Goal: Transaction & Acquisition: Purchase product/service

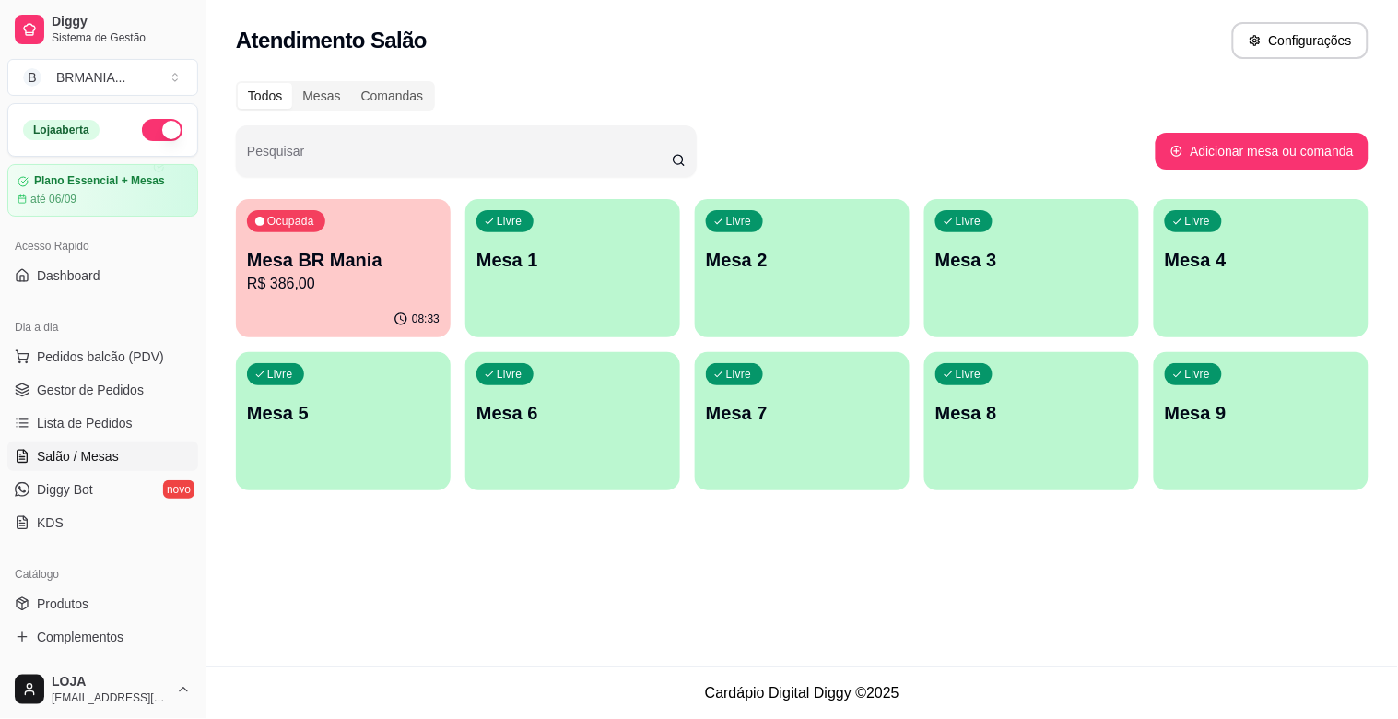
click at [528, 242] on div "Livre Mesa 1" at bounding box center [572, 257] width 215 height 116
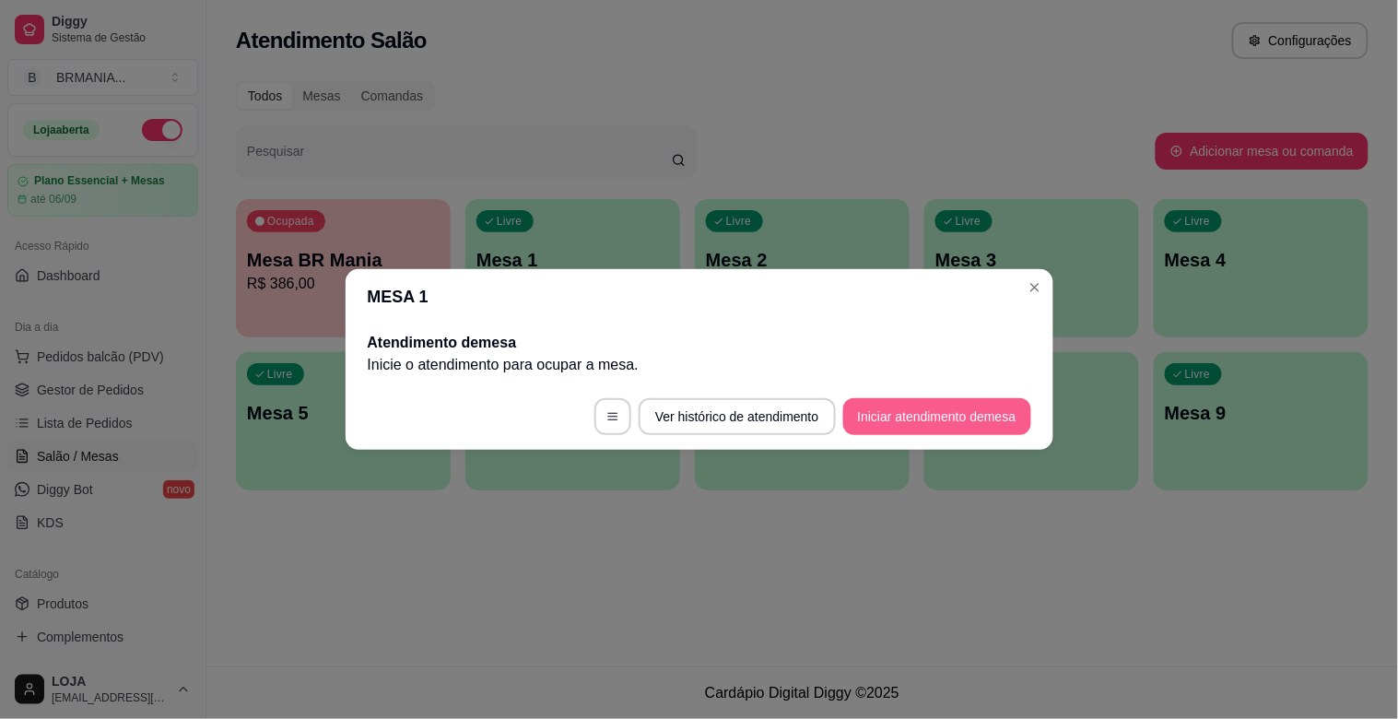
click at [907, 421] on button "Iniciar atendimento de mesa" at bounding box center [937, 416] width 188 height 37
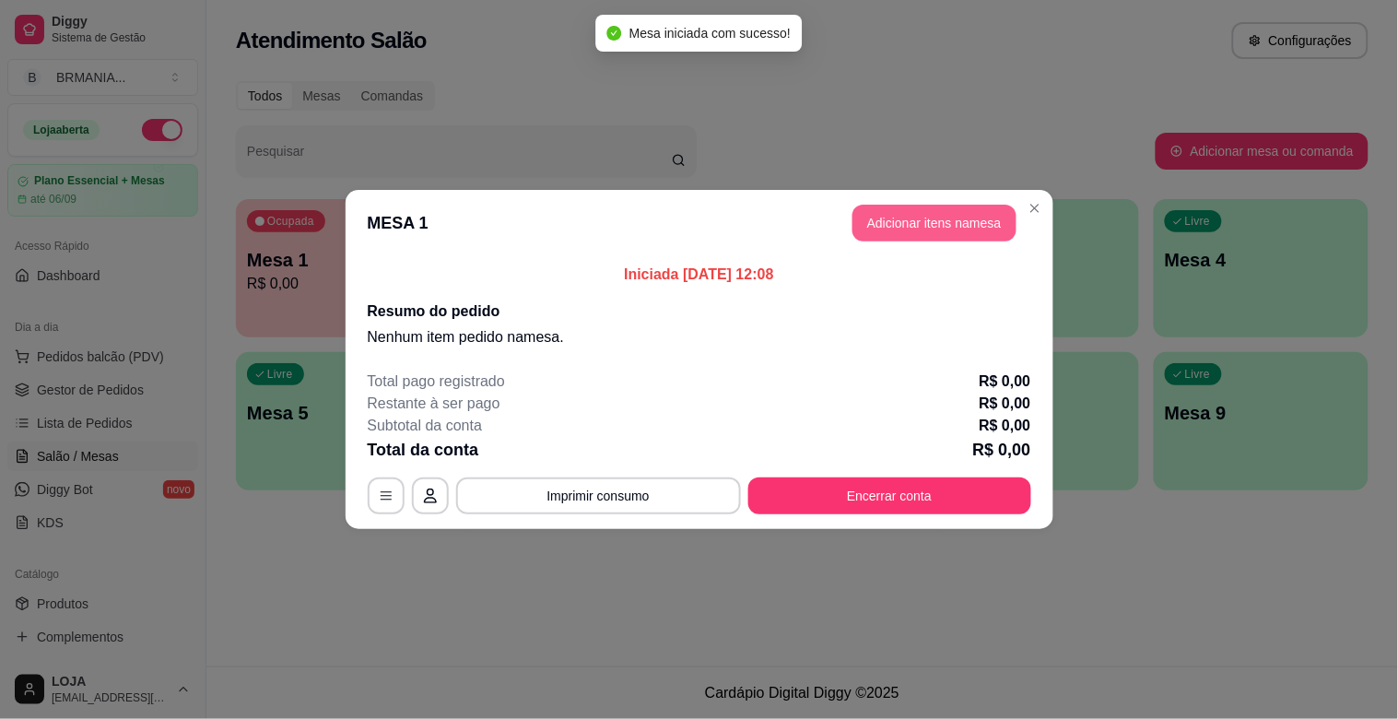
click at [942, 213] on button "Adicionar itens na mesa" at bounding box center [935, 223] width 164 height 37
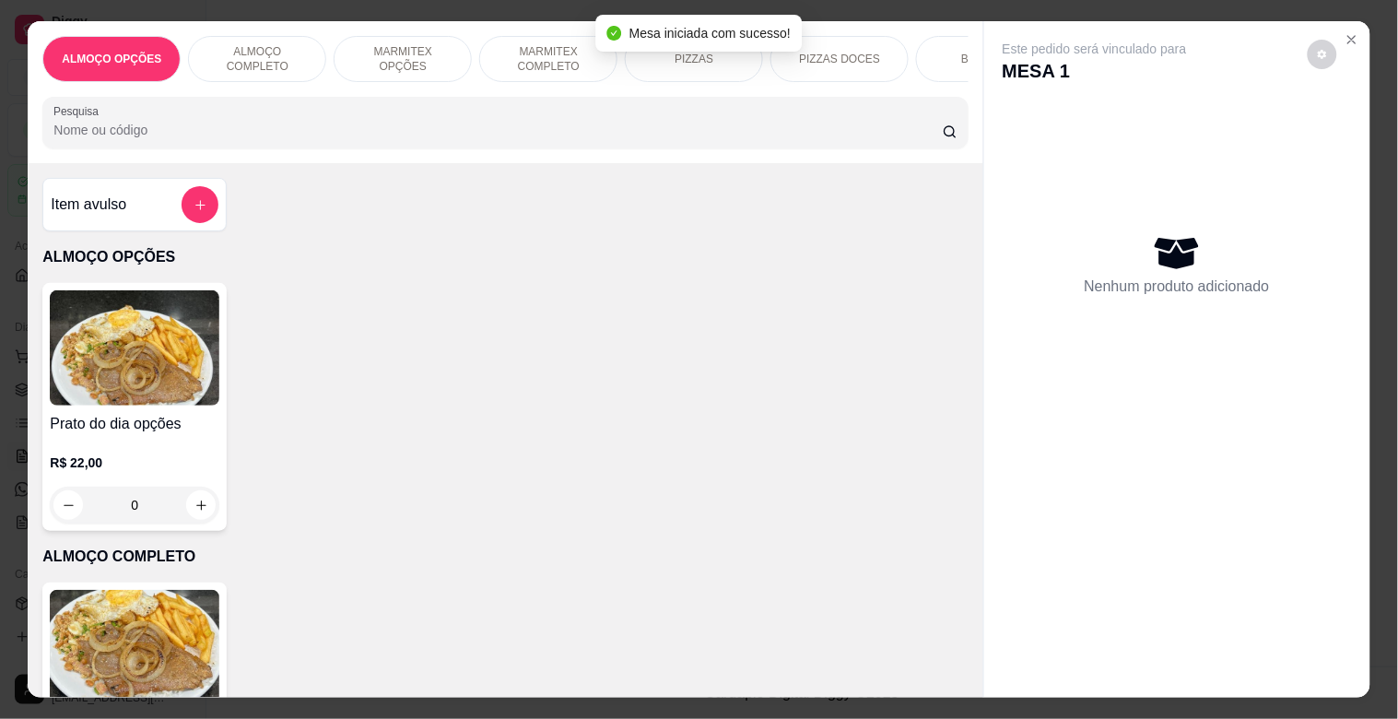
click at [384, 139] on input "Pesquisa" at bounding box center [497, 130] width 889 height 18
click at [130, 634] on img at bounding box center [135, 647] width 170 height 115
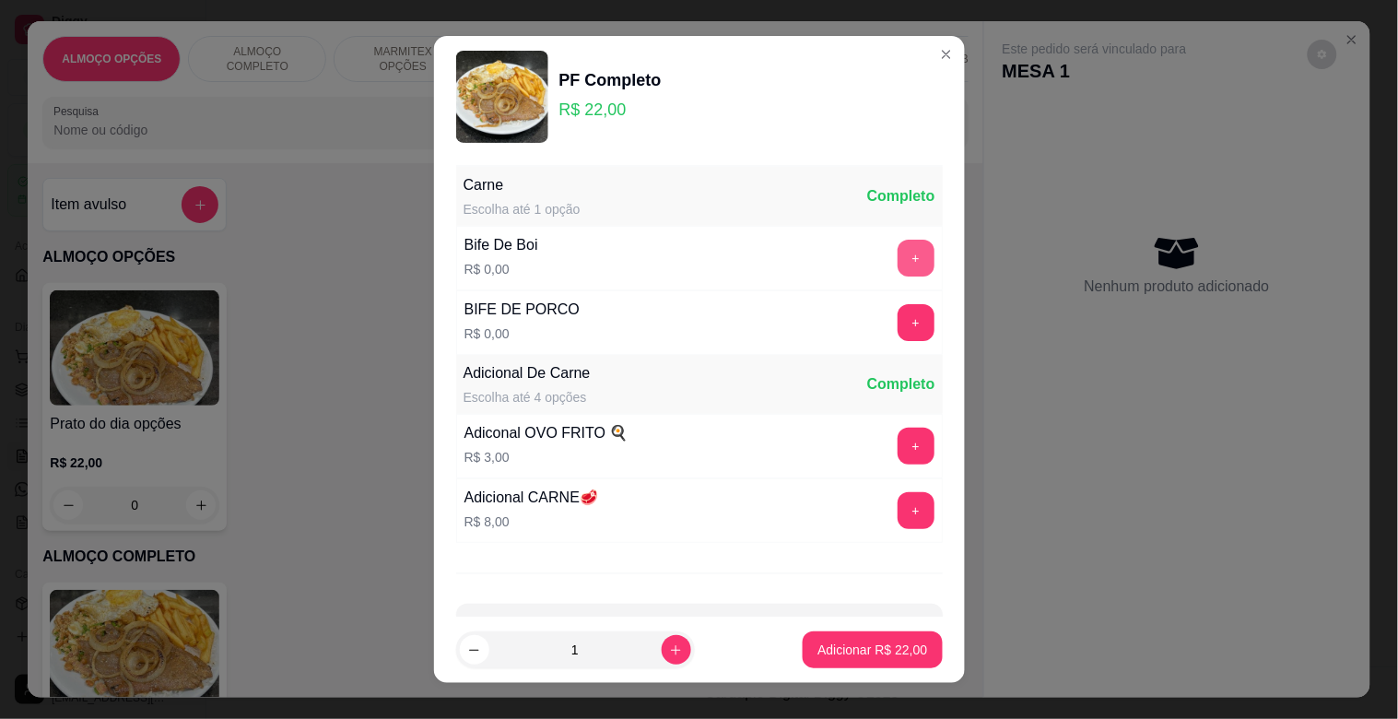
click at [898, 255] on button "+" at bounding box center [916, 258] width 37 height 37
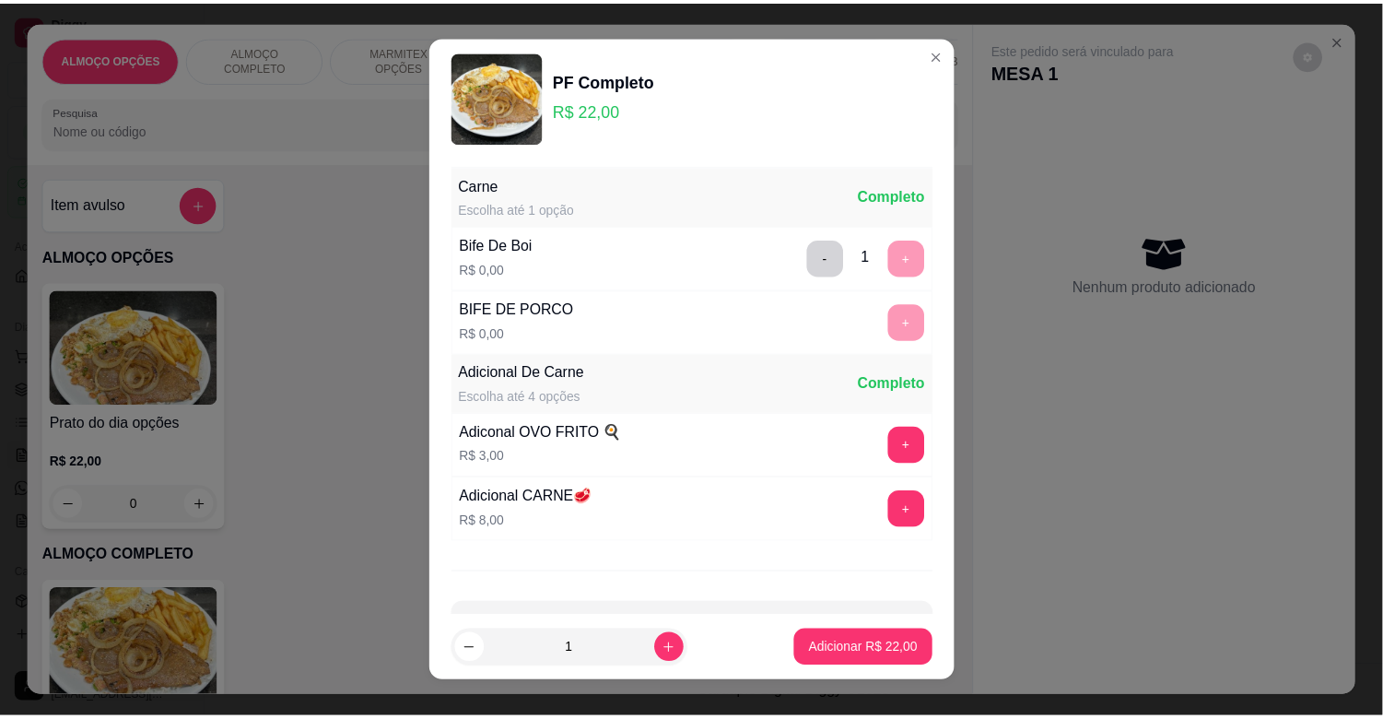
scroll to position [65, 0]
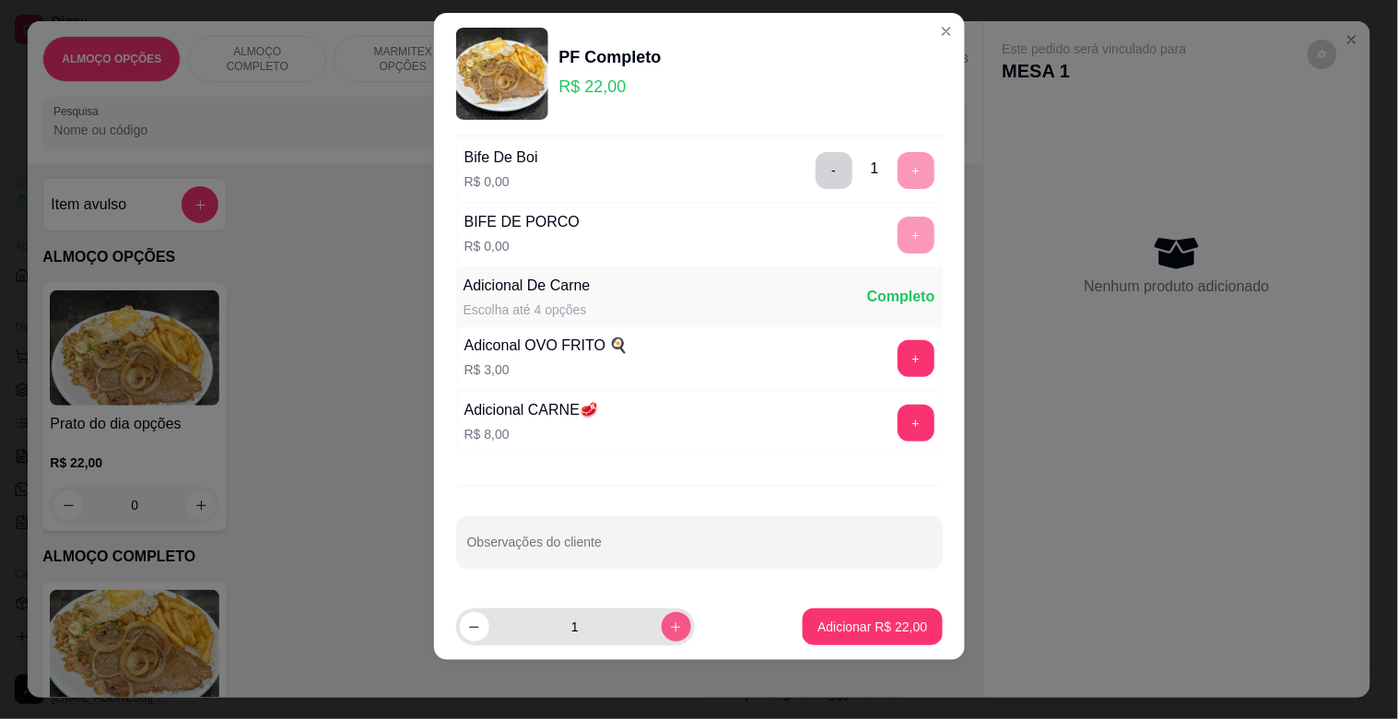
click at [669, 622] on icon "increase-product-quantity" at bounding box center [676, 627] width 14 height 14
type input "3"
click at [877, 615] on button "Adicionar R$ 66,00" at bounding box center [872, 626] width 139 height 37
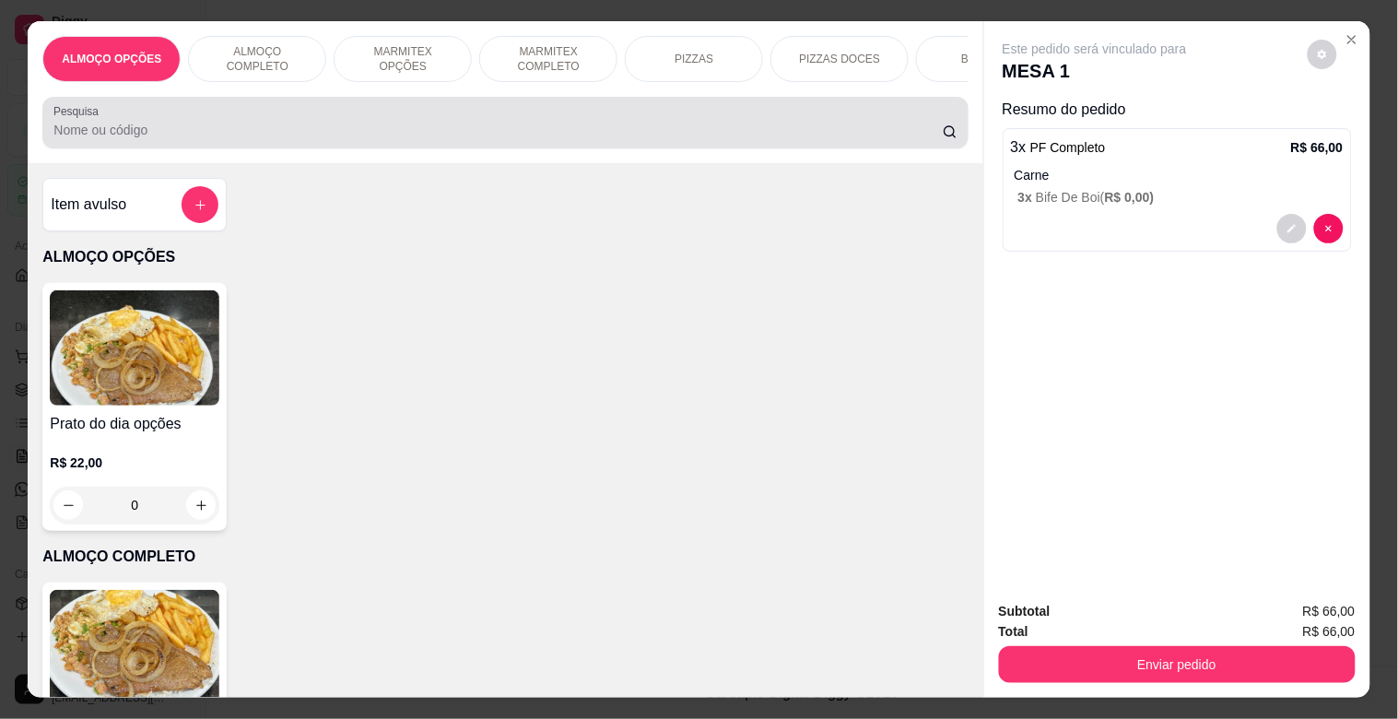
click at [510, 134] on input "Pesquisa" at bounding box center [497, 130] width 889 height 18
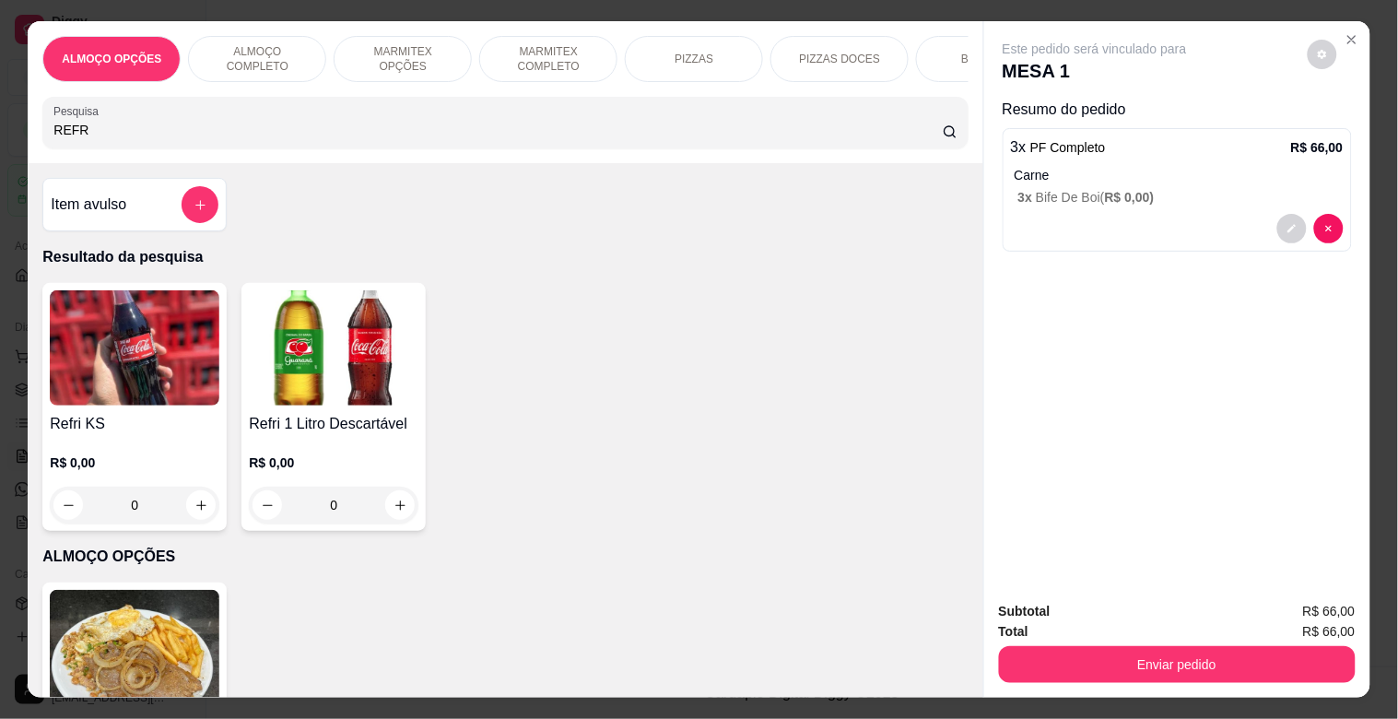
type input "REFR"
click at [302, 350] on img at bounding box center [334, 347] width 170 height 115
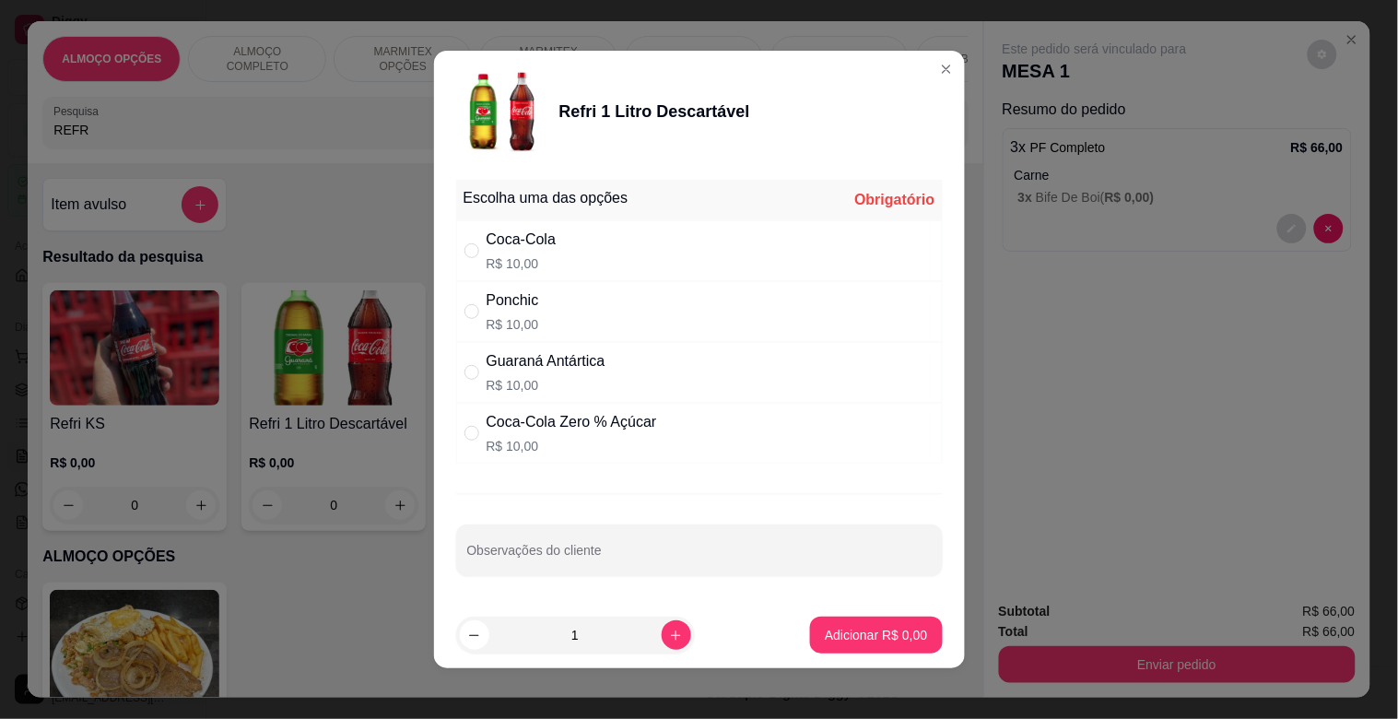
click at [559, 415] on div "Coca-Cola Zero % Açúcar" at bounding box center [572, 422] width 171 height 22
radio input "true"
click at [891, 638] on p "Adicionar R$ 10,00" at bounding box center [872, 635] width 110 height 18
type input "1"
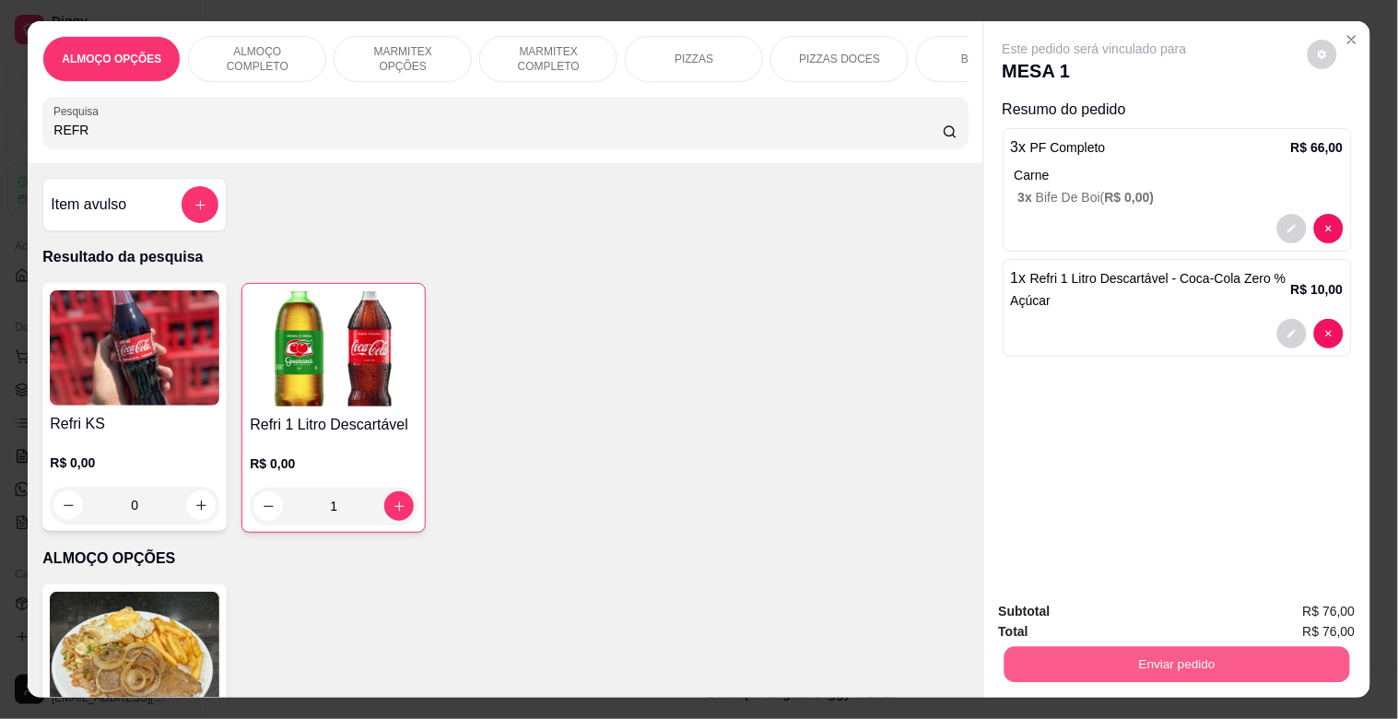
click at [1167, 656] on button "Enviar pedido" at bounding box center [1177, 664] width 346 height 36
click at [1085, 615] on button "Não registrar e enviar pedido" at bounding box center [1116, 611] width 192 height 35
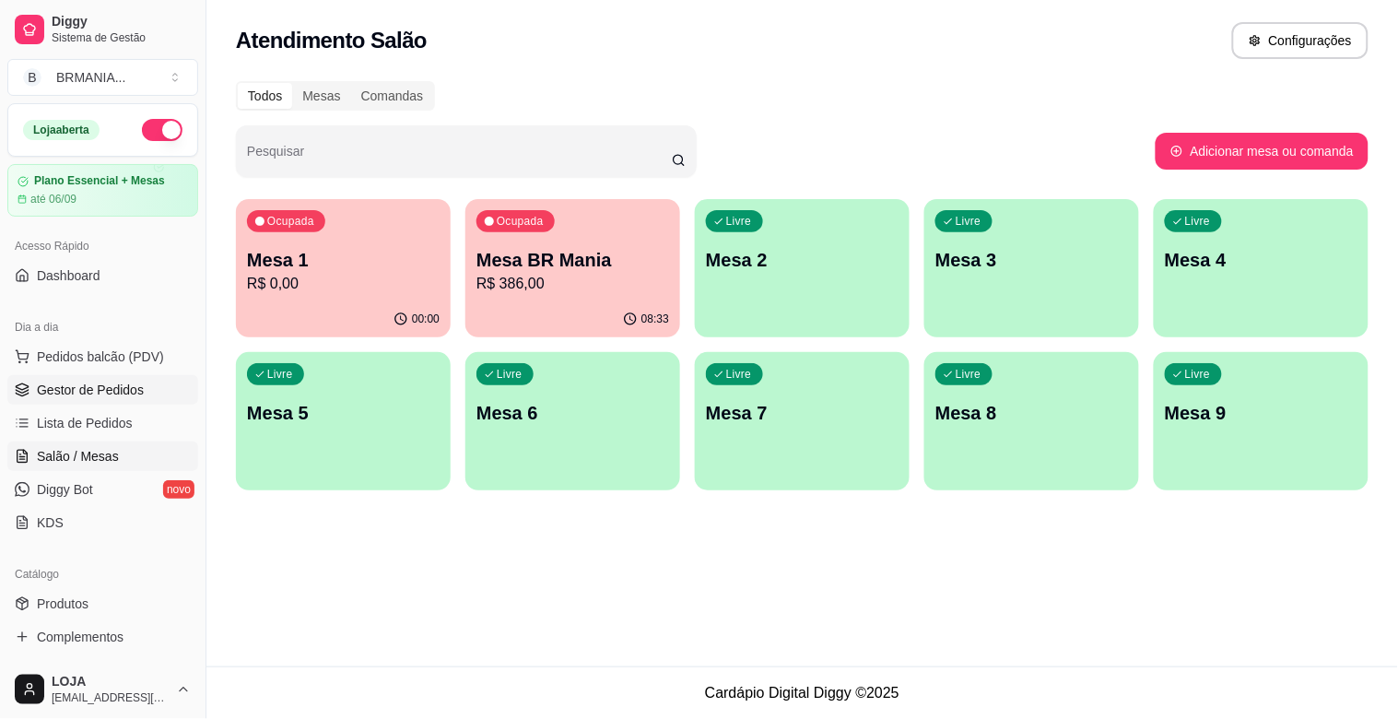
click at [70, 383] on span "Gestor de Pedidos" at bounding box center [90, 390] width 107 height 18
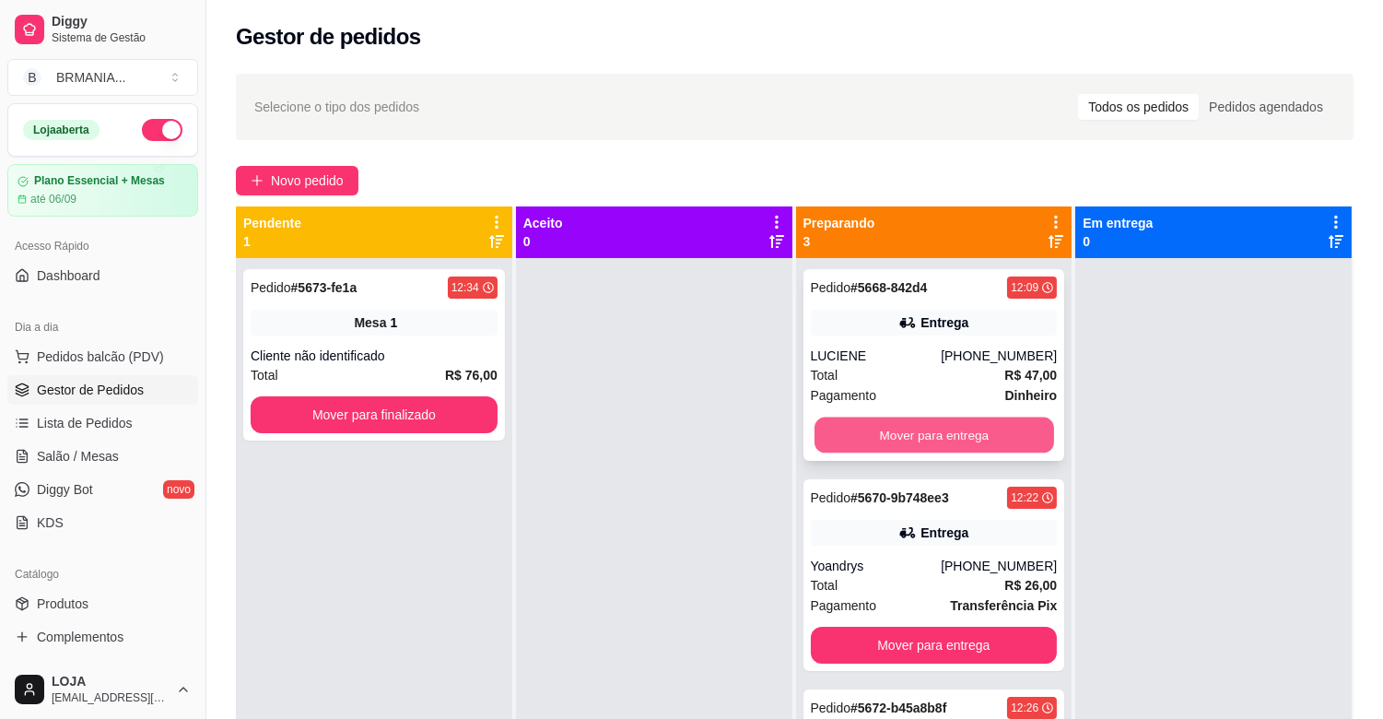
click at [941, 420] on button "Mover para entrega" at bounding box center [935, 436] width 240 height 36
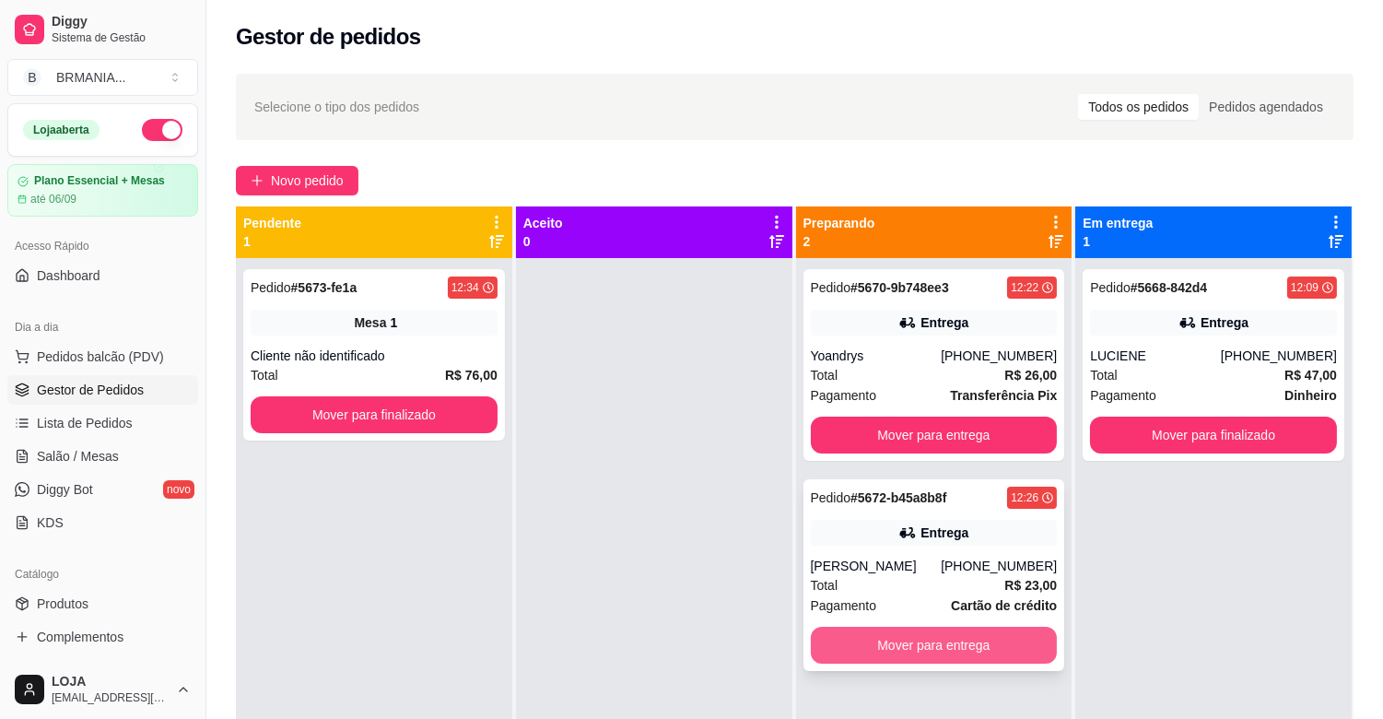
click at [970, 655] on button "Mover para entrega" at bounding box center [934, 645] width 247 height 37
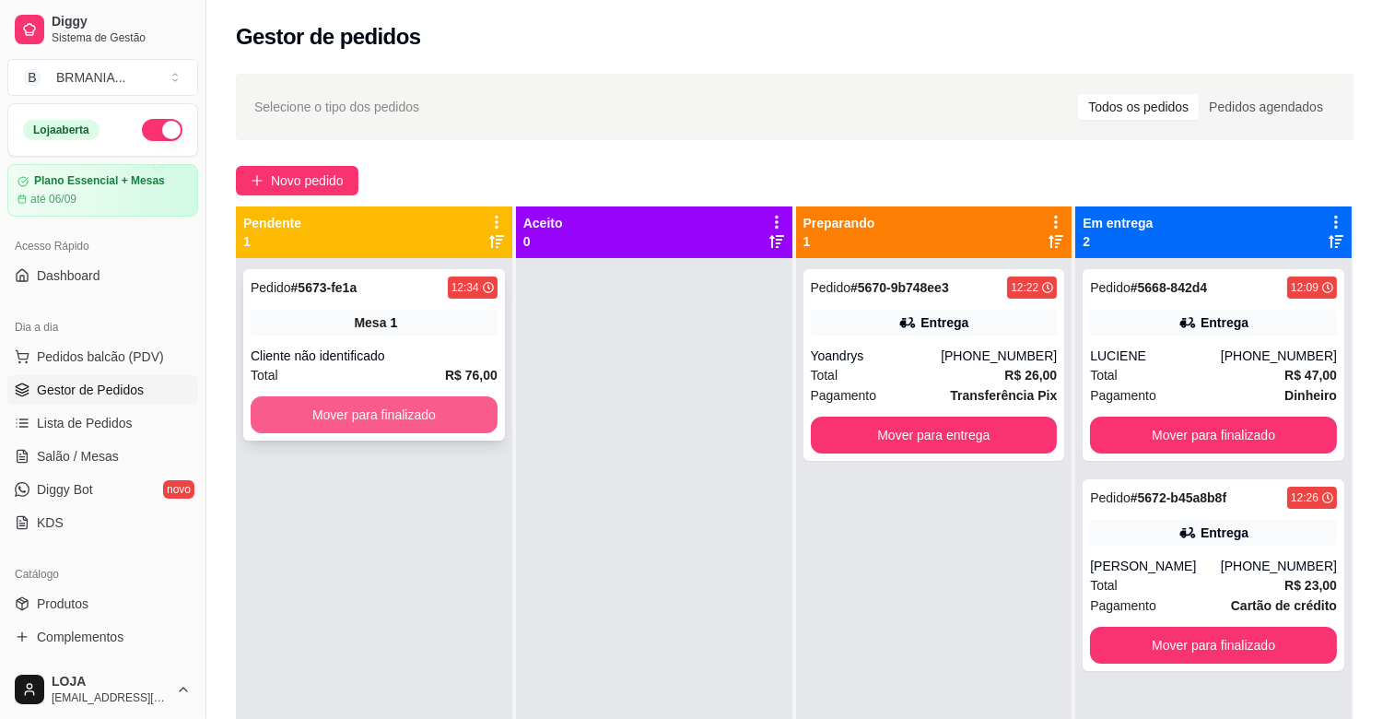
click at [454, 421] on button "Mover para finalizado" at bounding box center [374, 414] width 247 height 37
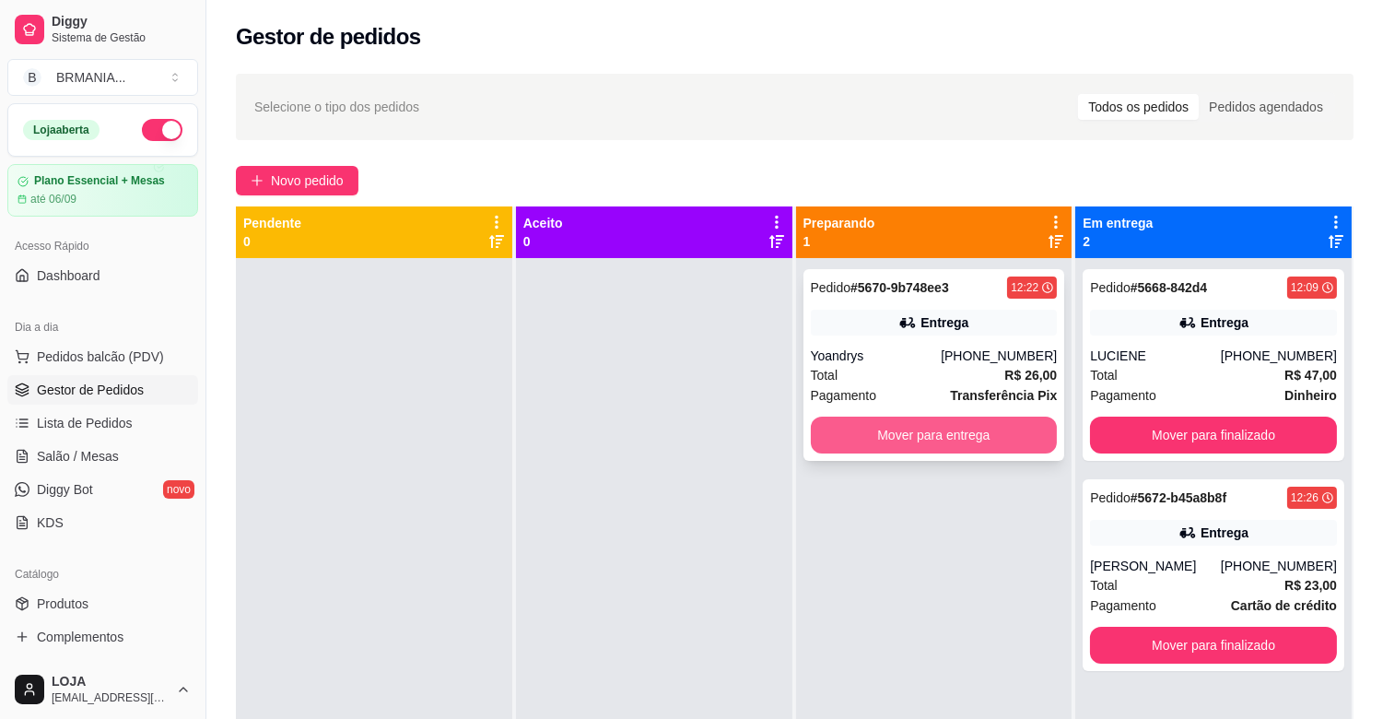
click at [894, 443] on button "Mover para entrega" at bounding box center [934, 435] width 247 height 37
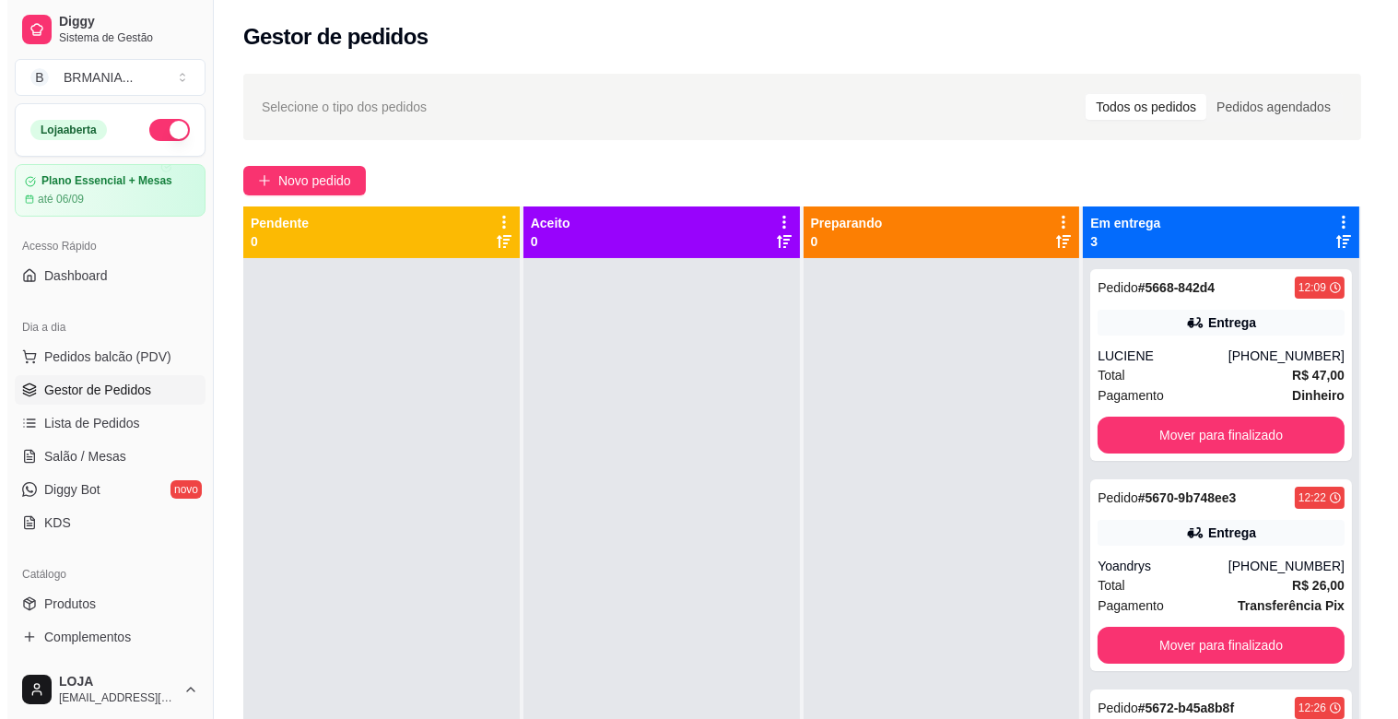
scroll to position [51, 0]
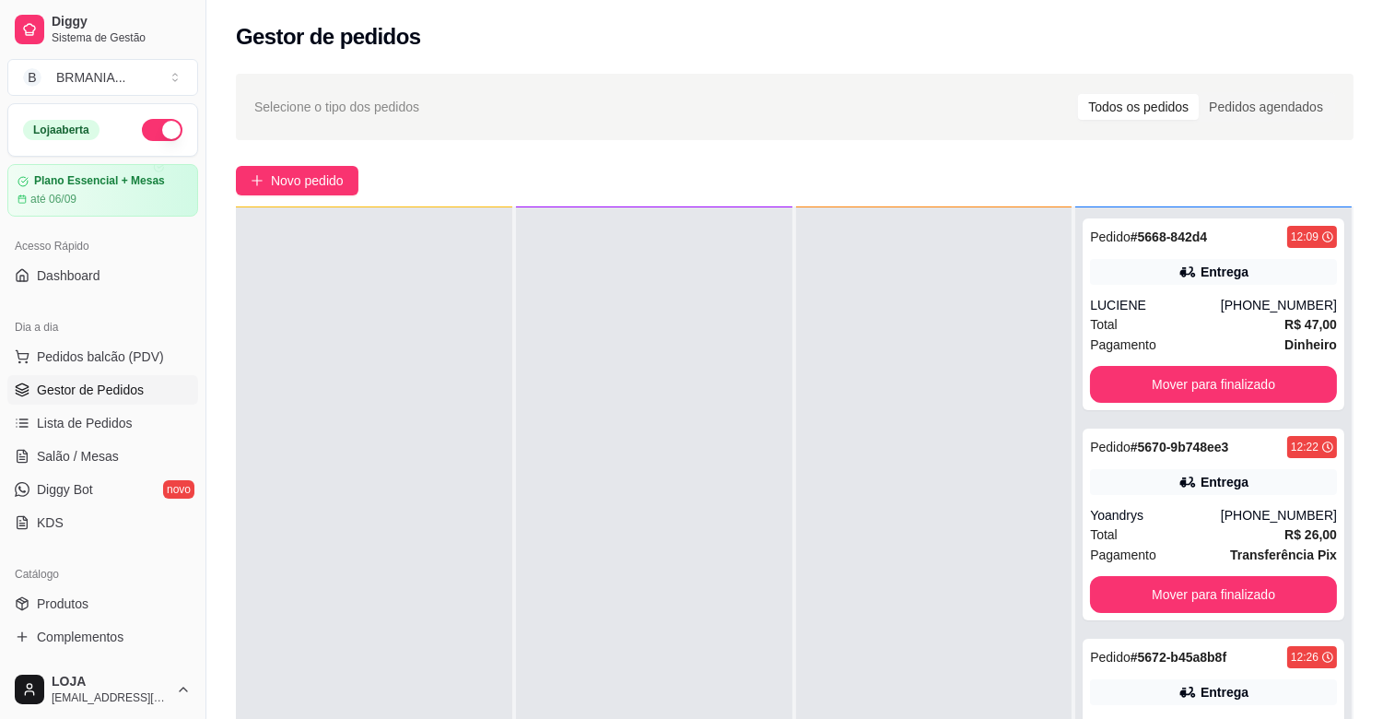
click at [148, 383] on link "Gestor de Pedidos" at bounding box center [102, 389] width 191 height 29
click at [146, 362] on span "Pedidos balcão (PDV)" at bounding box center [100, 356] width 127 height 18
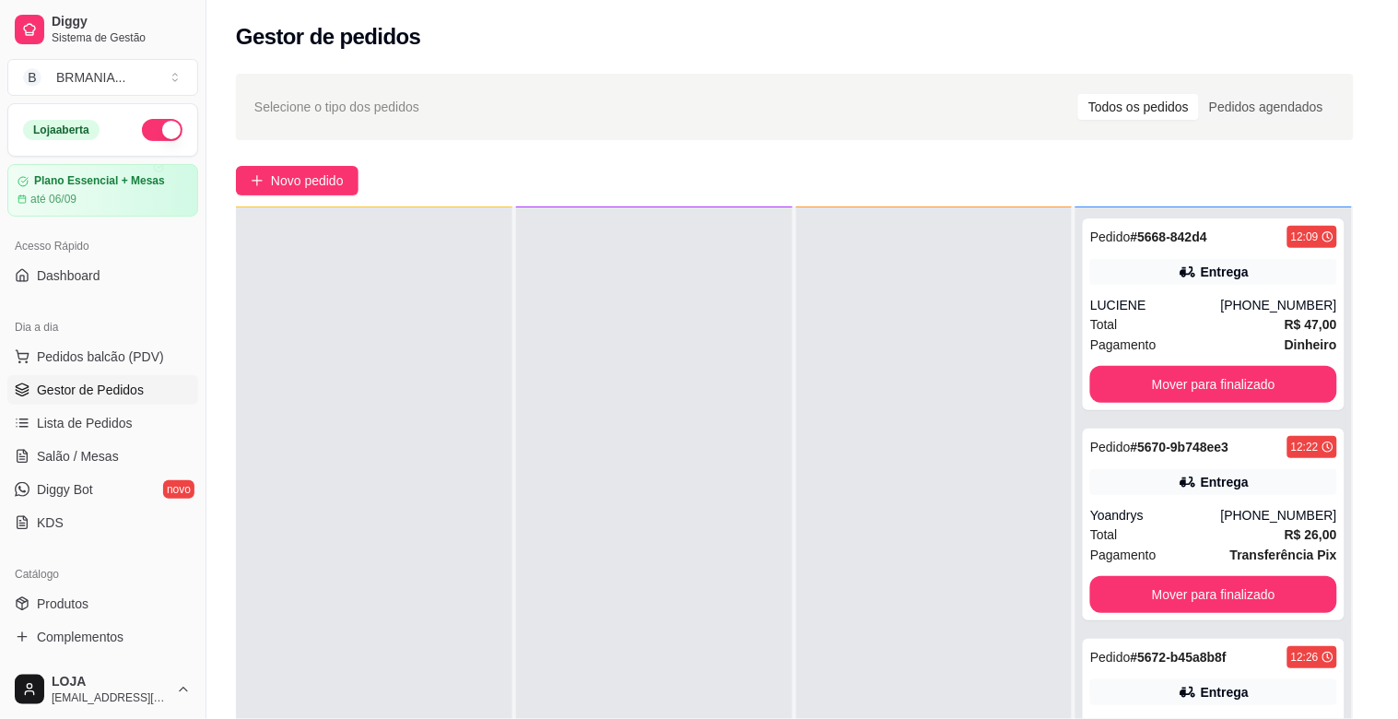
click at [553, 71] on div "MARMITEX COMPLETO" at bounding box center [548, 59] width 138 height 46
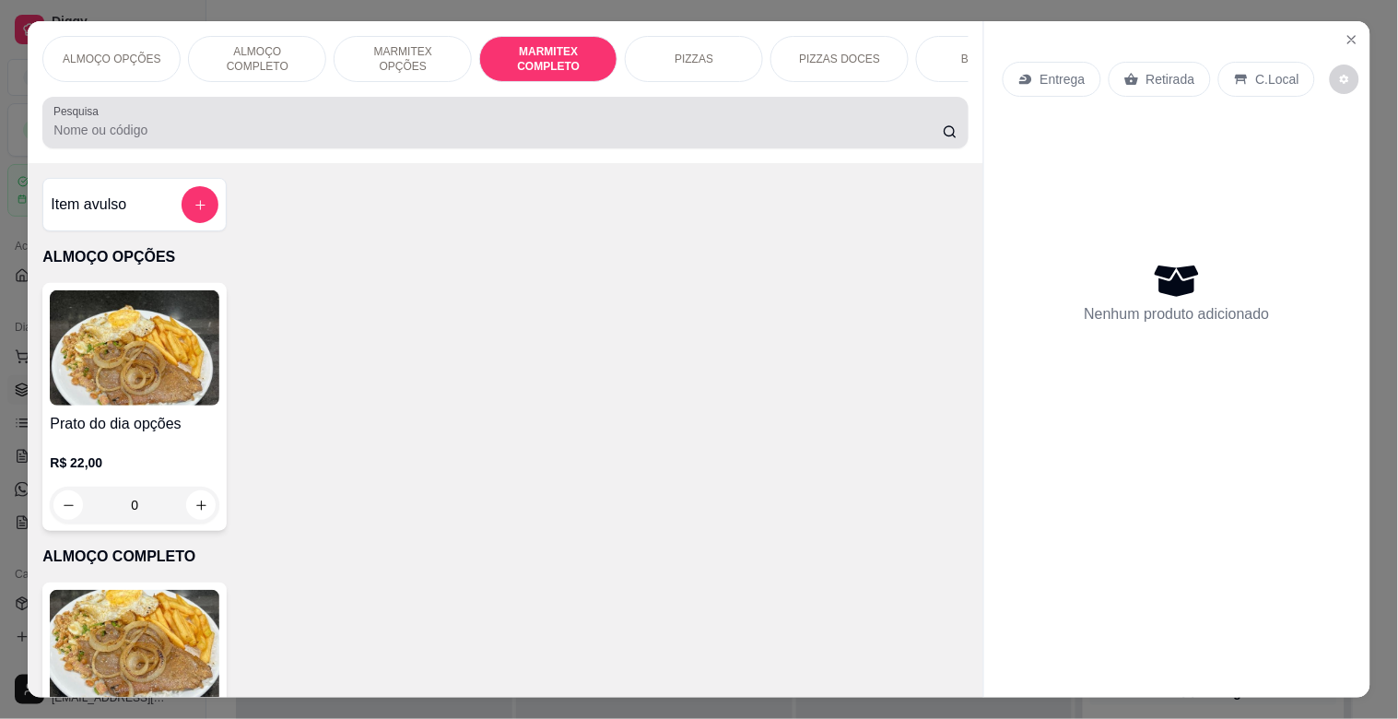
scroll to position [44, 0]
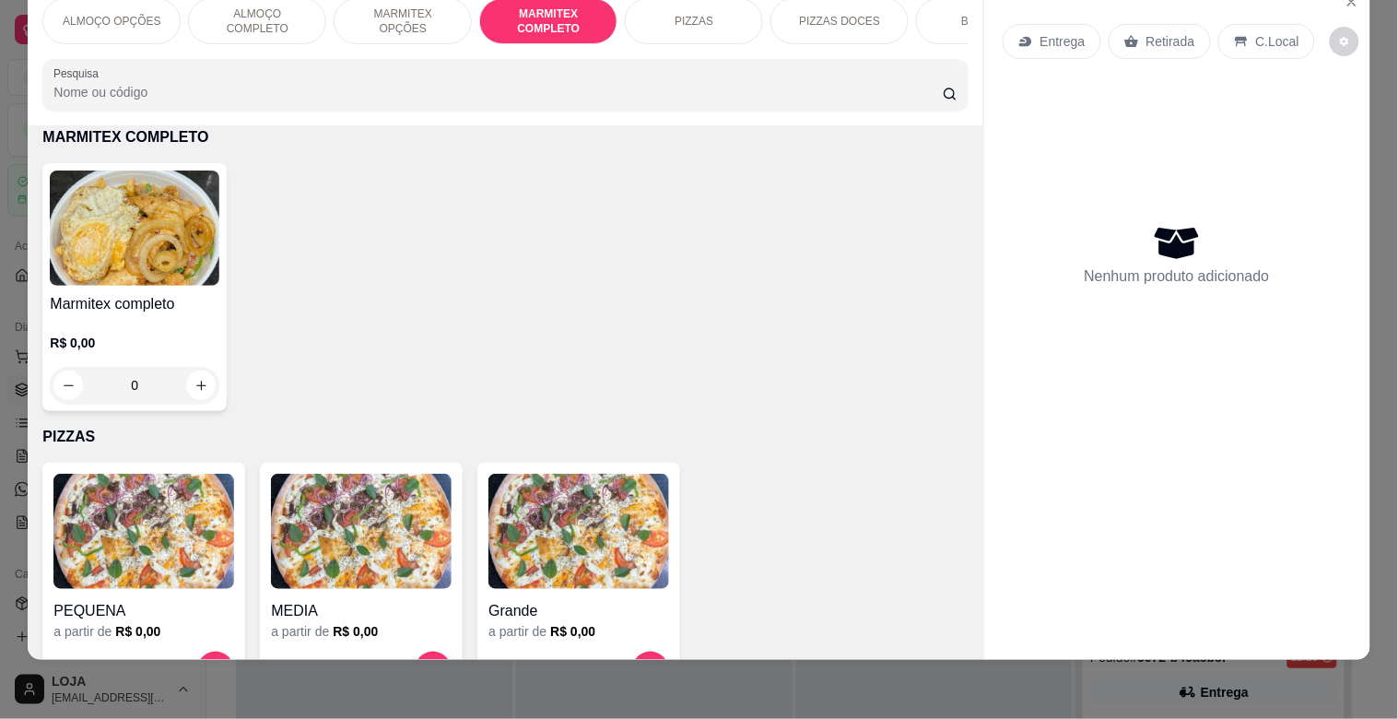
click at [208, 291] on div "Marmitex completo R$ 0,00 0" at bounding box center [134, 287] width 184 height 248
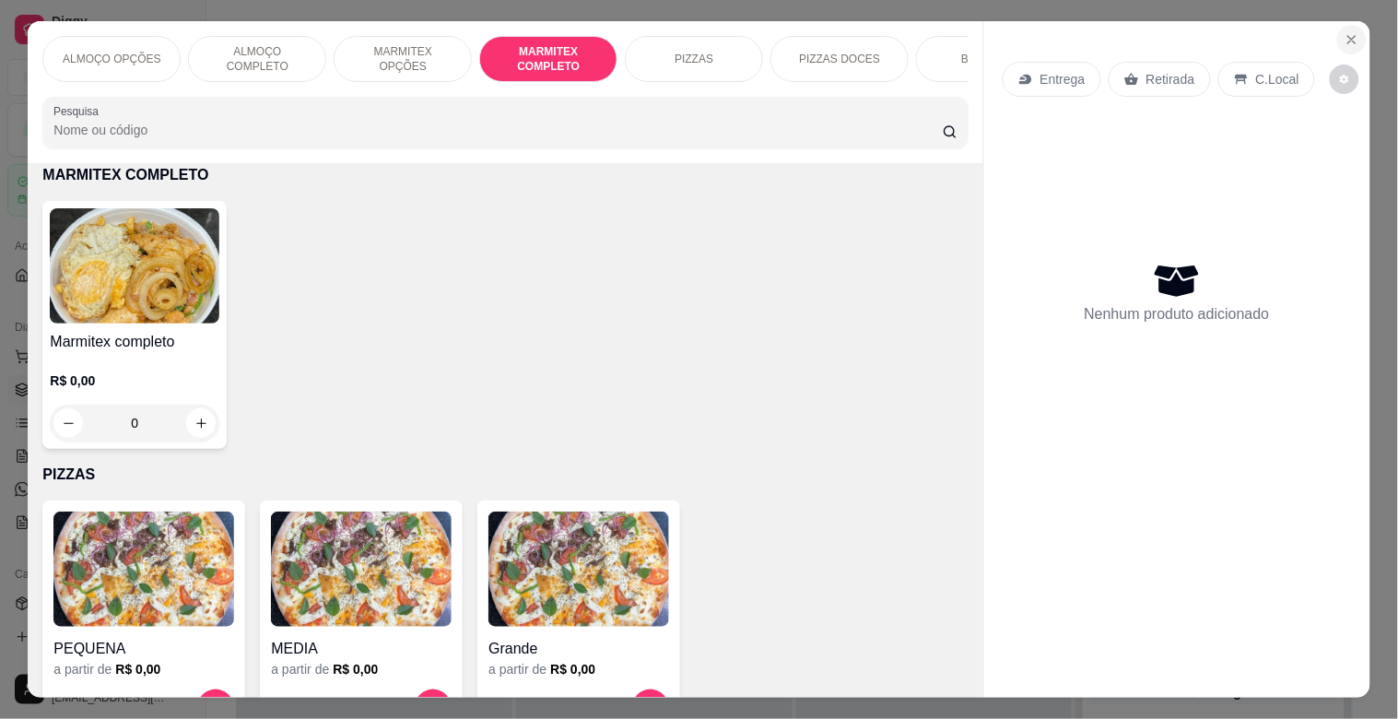
click at [1348, 36] on icon "Close" at bounding box center [1351, 39] width 7 height 7
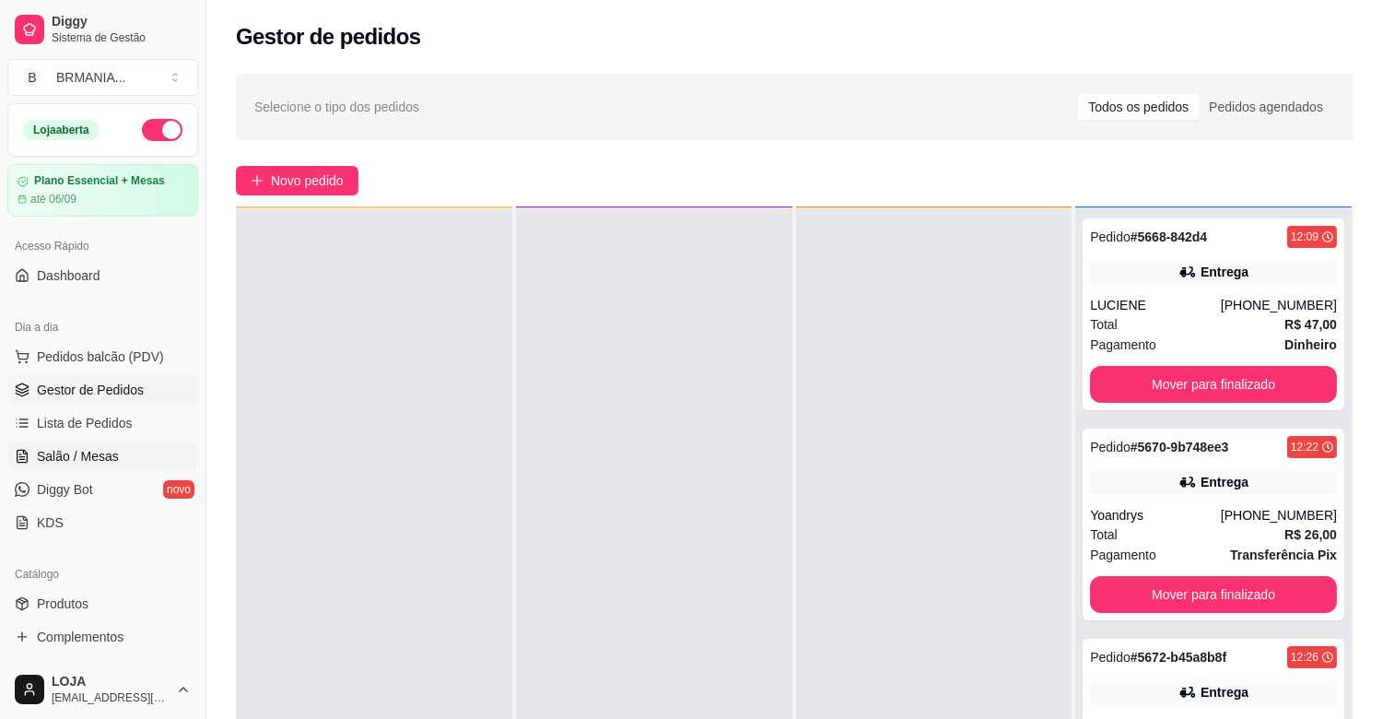
click at [86, 450] on span "Salão / Mesas" at bounding box center [78, 456] width 82 height 18
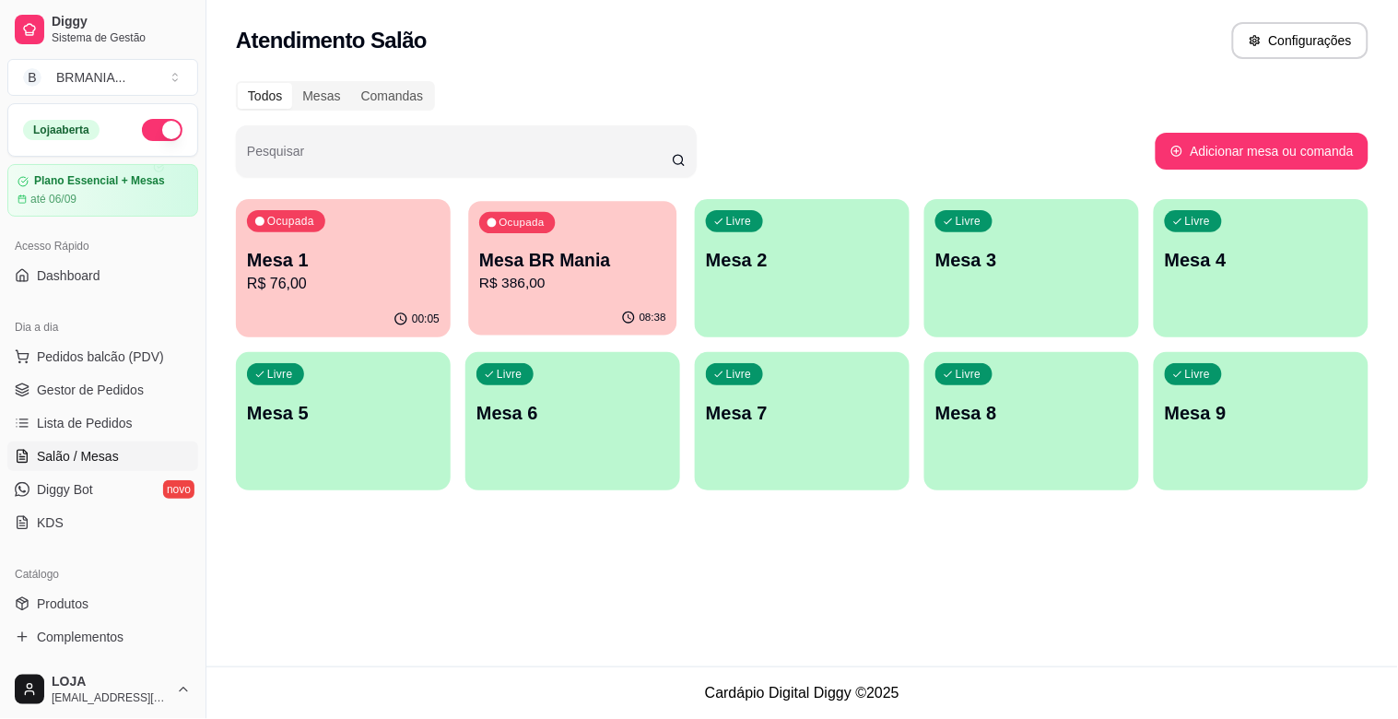
click at [504, 299] on div "Ocupada Mesa BR Mania R$ 386,00" at bounding box center [572, 251] width 208 height 100
click at [370, 293] on p "R$ 76,00" at bounding box center [343, 284] width 193 height 22
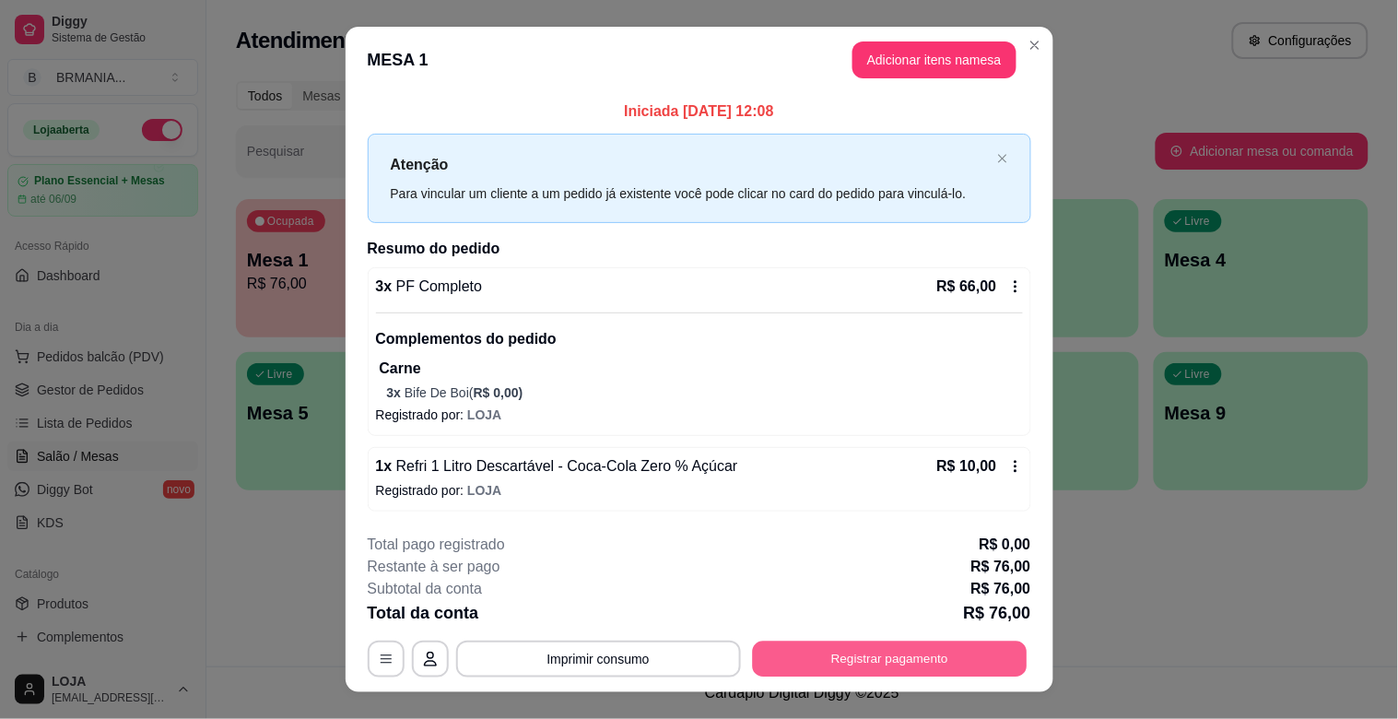
click at [928, 655] on button "Registrar pagamento" at bounding box center [889, 659] width 275 height 36
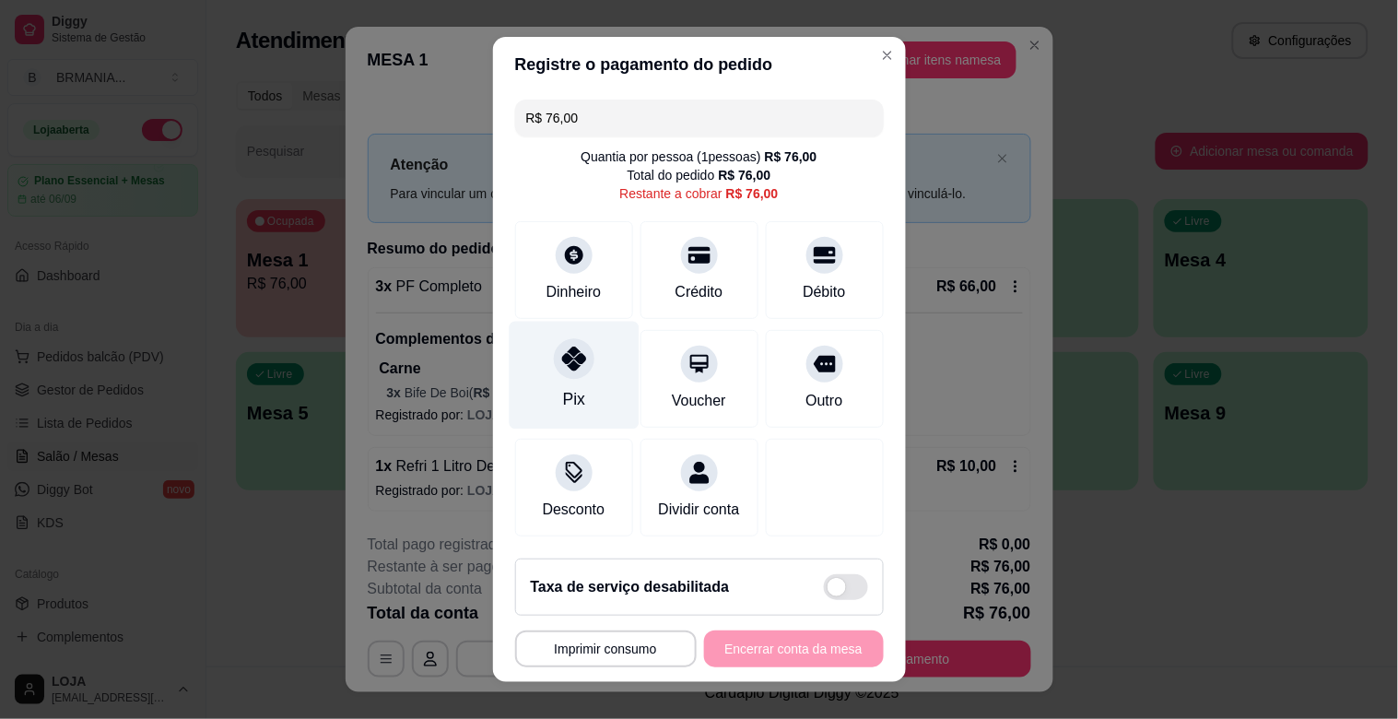
click at [582, 373] on div "Pix" at bounding box center [574, 376] width 130 height 108
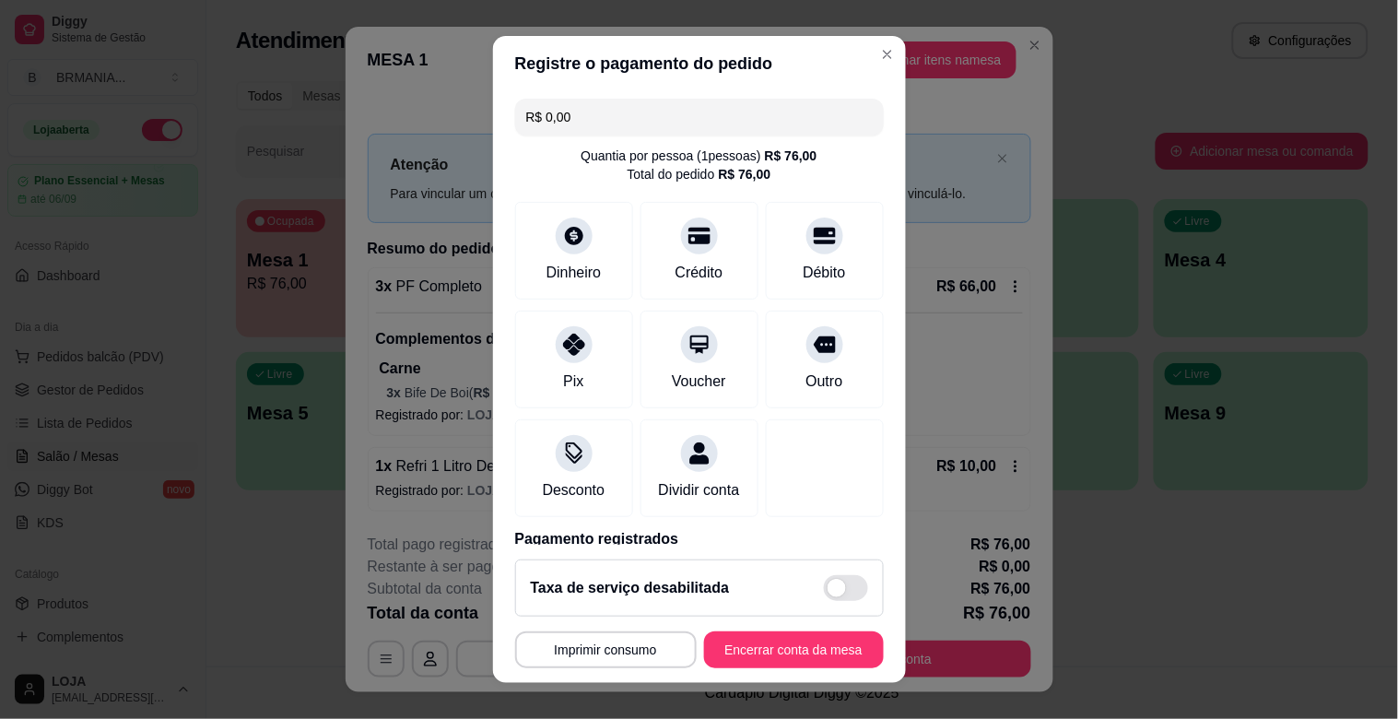
scroll to position [98, 0]
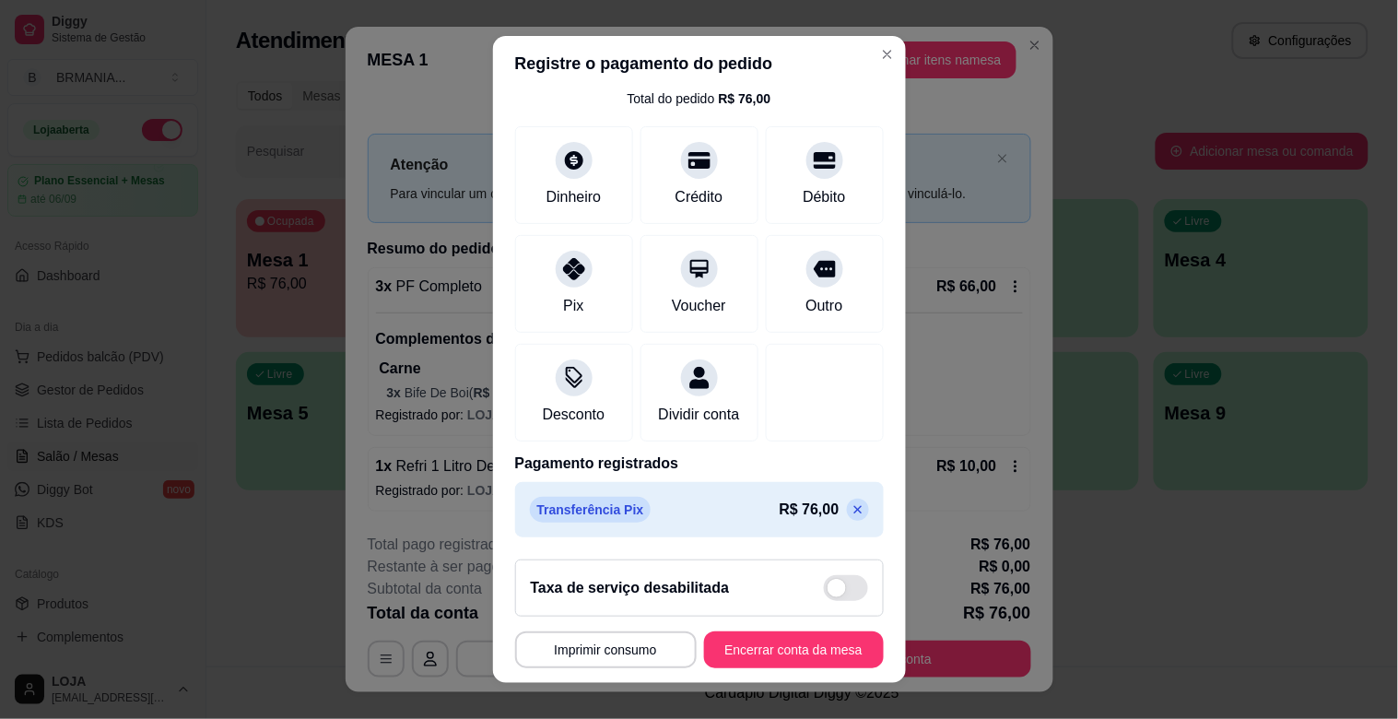
click at [853, 506] on icon at bounding box center [857, 510] width 8 height 8
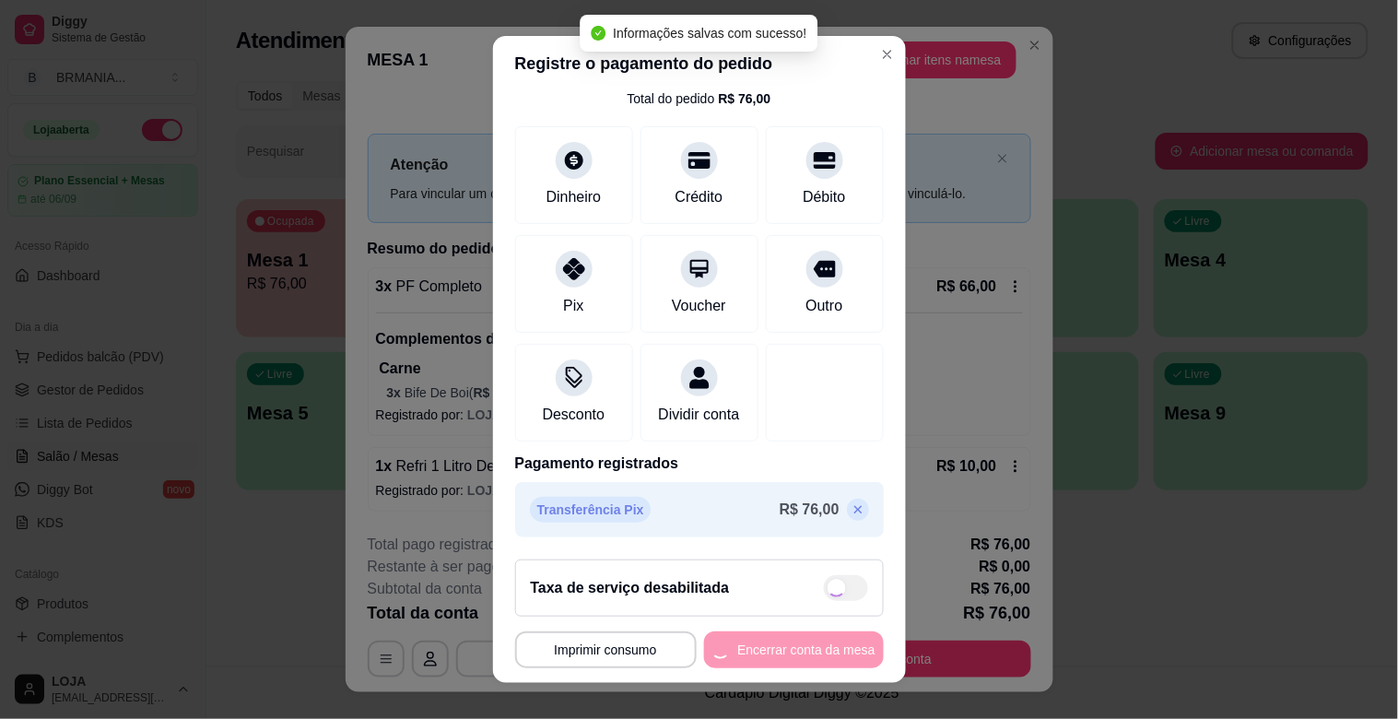
scroll to position [20, 0]
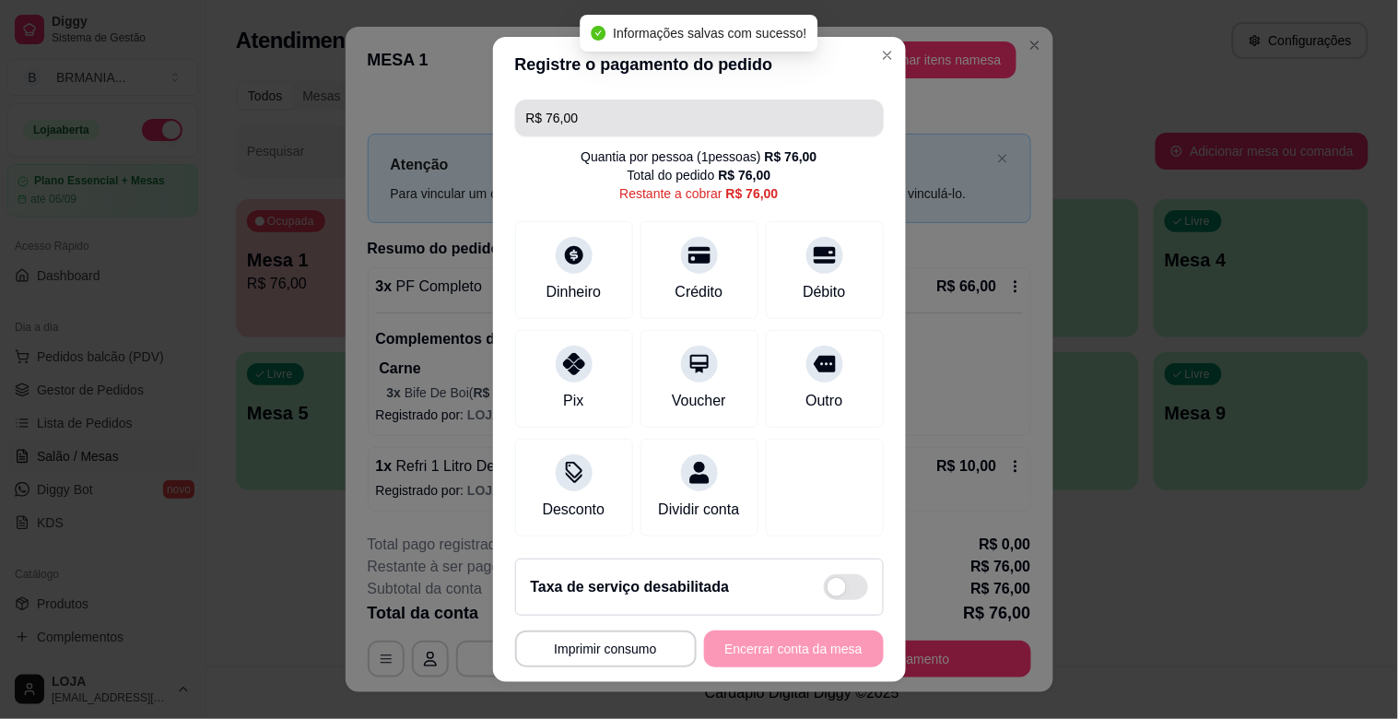
click at [622, 106] on input "R$ 76,00" at bounding box center [699, 118] width 347 height 37
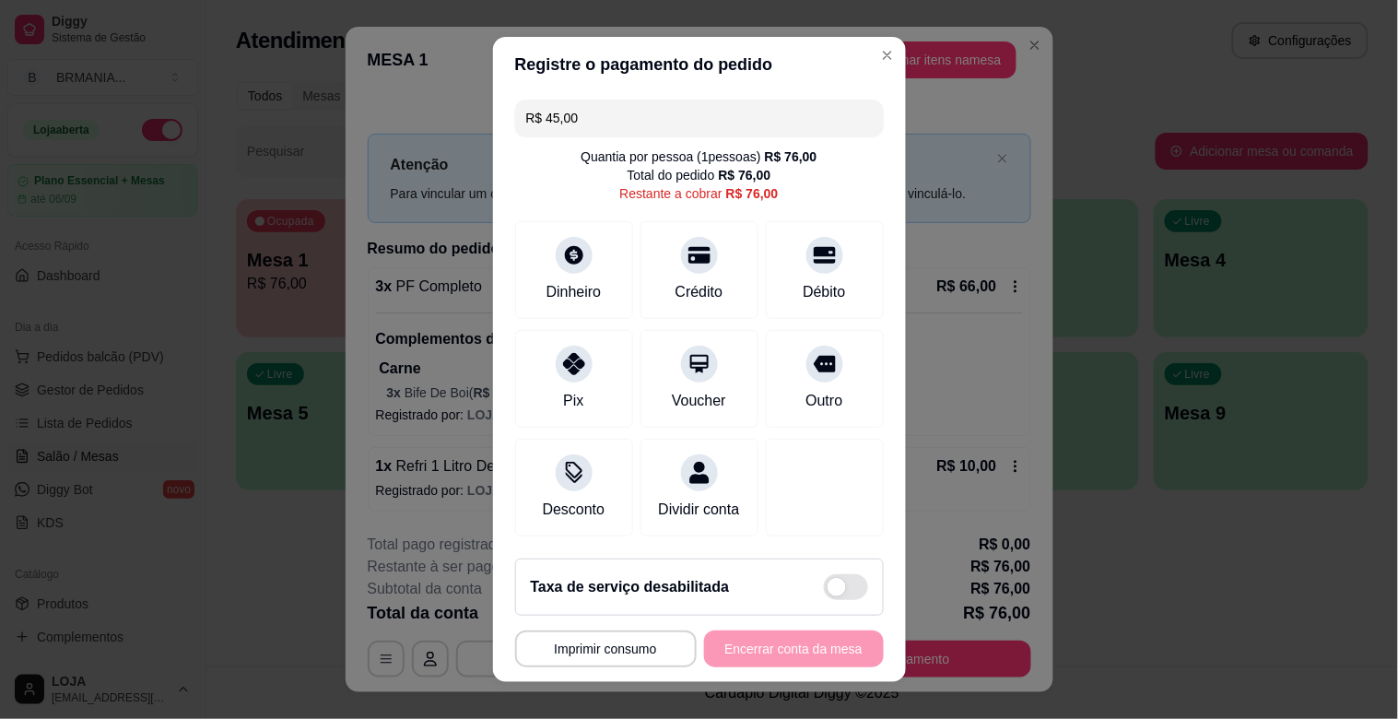
scroll to position [0, 0]
drag, startPoint x: 803, startPoint y: 283, endPoint x: 803, endPoint y: 272, distance: 11.1
click at [803, 278] on div "Débito" at bounding box center [824, 290] width 47 height 24
click at [565, 374] on div at bounding box center [574, 357] width 41 height 41
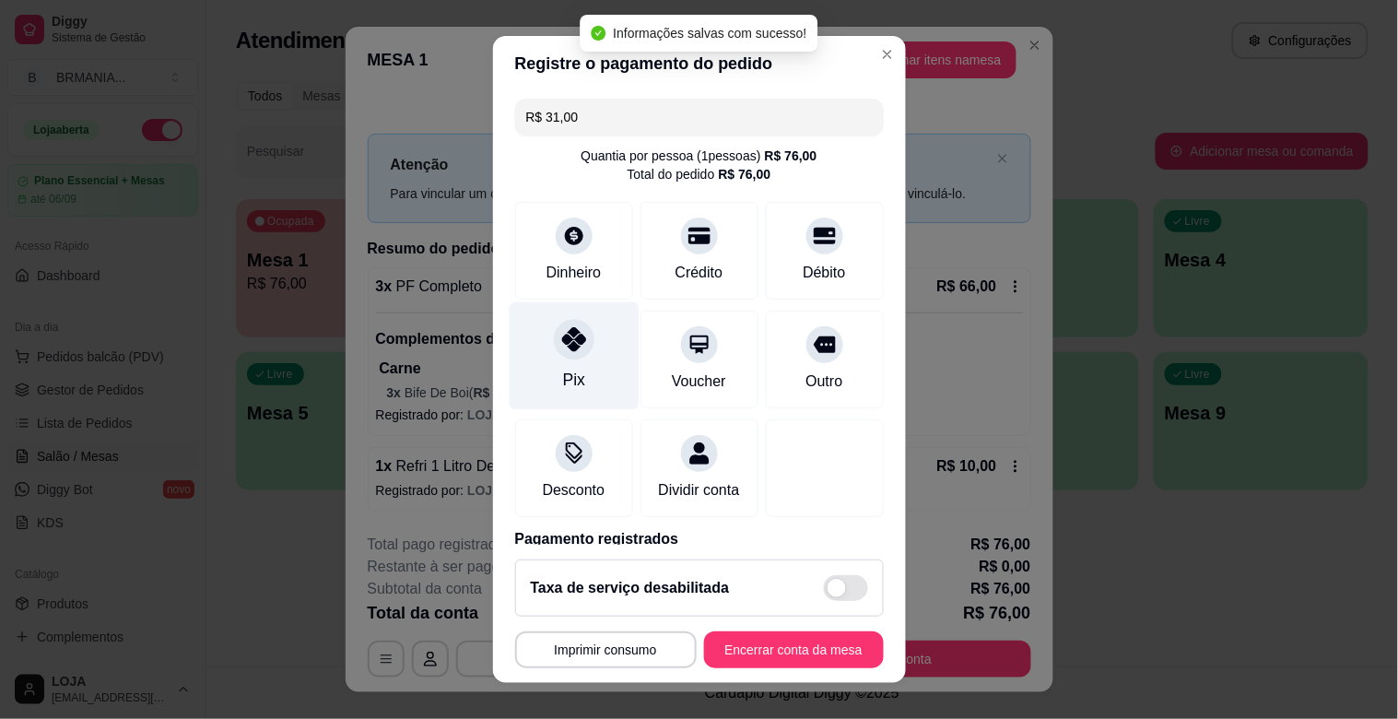
type input "R$ 0,00"
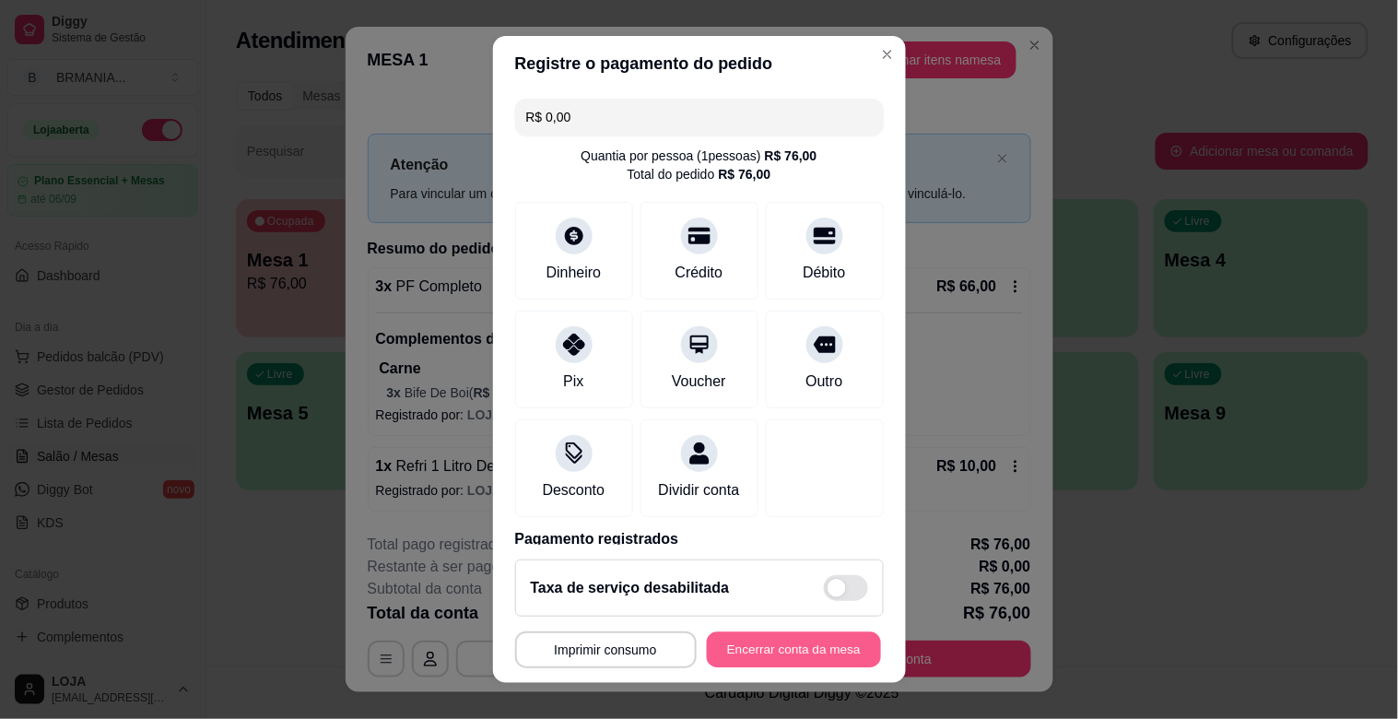
click at [769, 652] on button "Encerrar conta da mesa" at bounding box center [794, 650] width 174 height 36
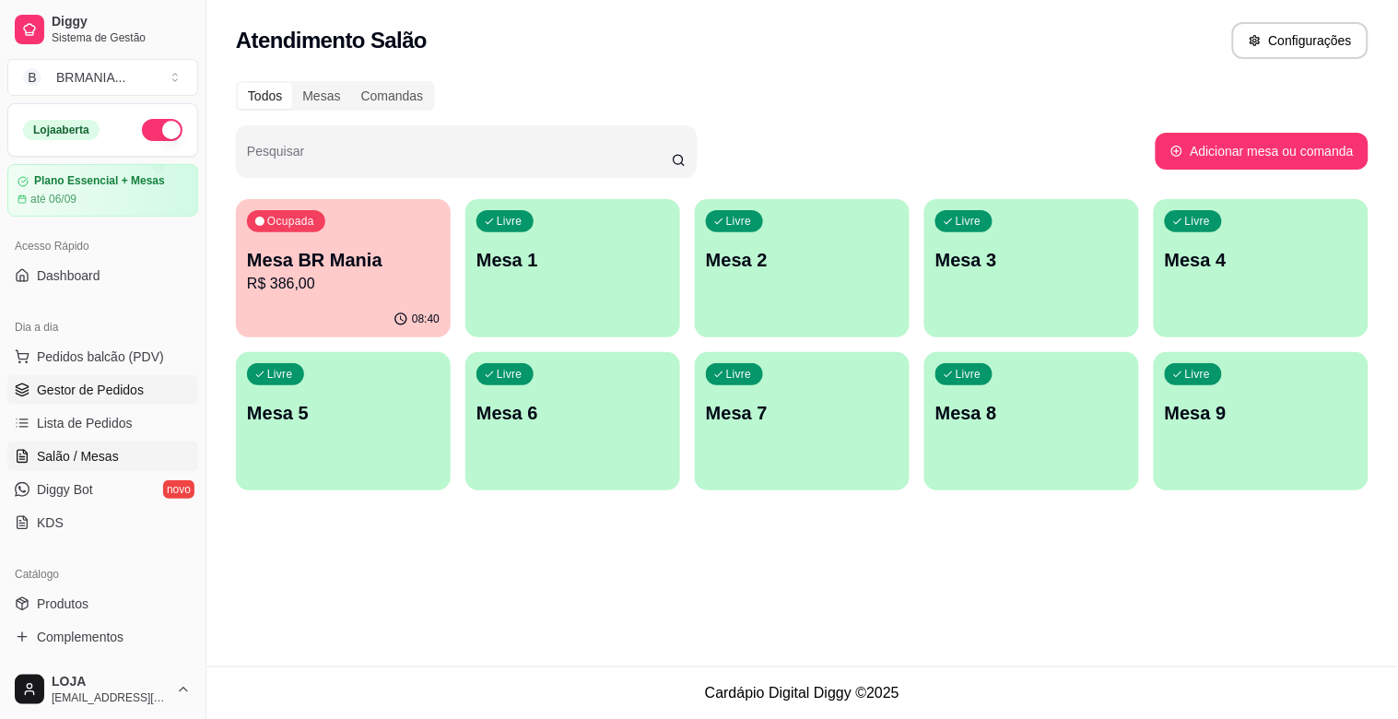
click at [96, 376] on link "Gestor de Pedidos" at bounding box center [102, 389] width 191 height 29
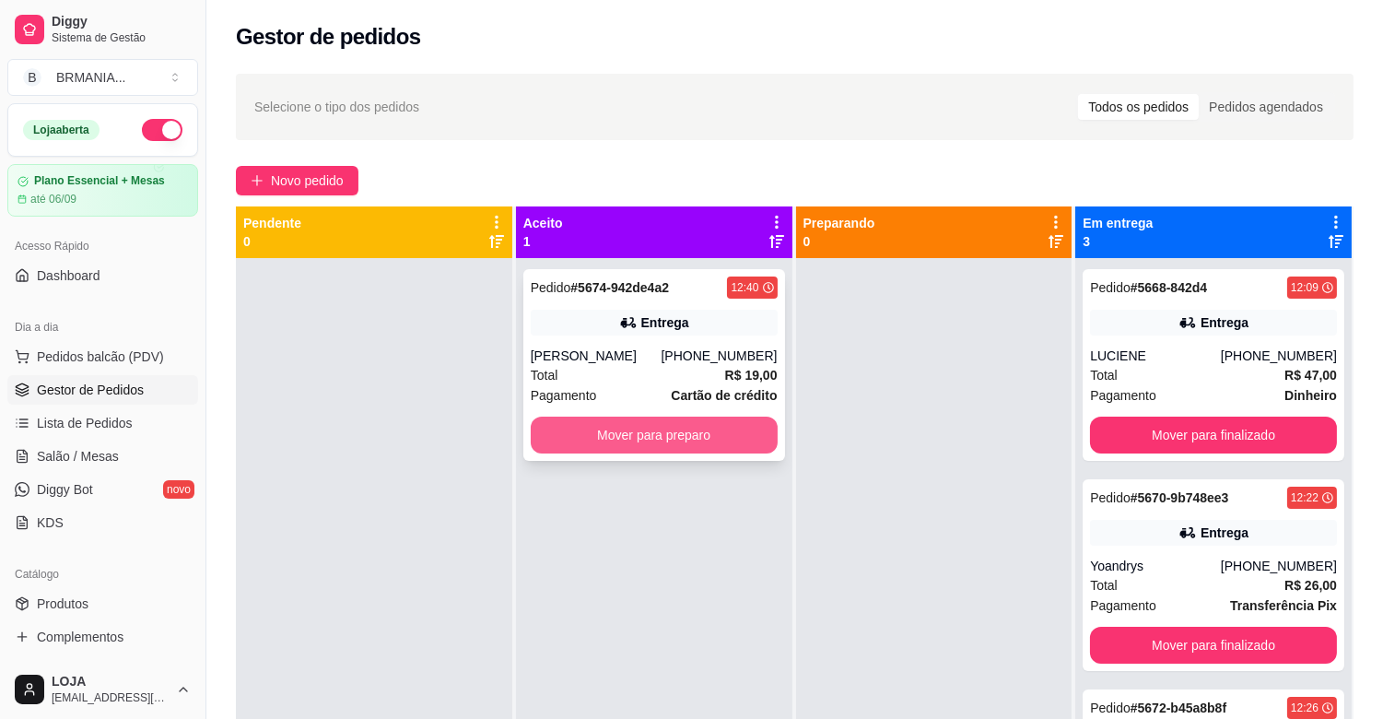
click at [696, 424] on button "Mover para preparo" at bounding box center [654, 435] width 247 height 37
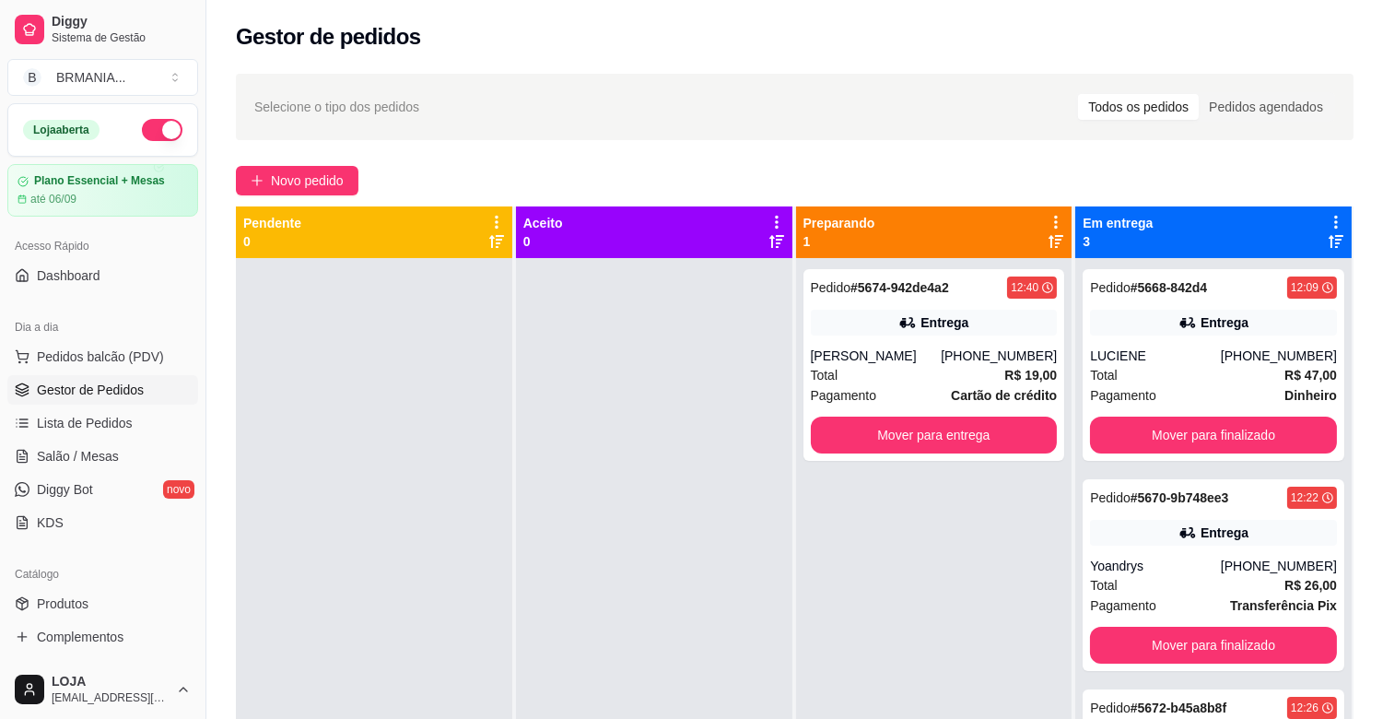
drag, startPoint x: 323, startPoint y: 143, endPoint x: 317, endPoint y: 152, distance: 10.7
click at [323, 142] on div "Selecione o tipo dos pedidos Todos os pedidos Pedidos agendados Novo pedido Pen…" at bounding box center [794, 505] width 1177 height 885
click at [312, 186] on span "Novo pedido" at bounding box center [307, 181] width 73 height 20
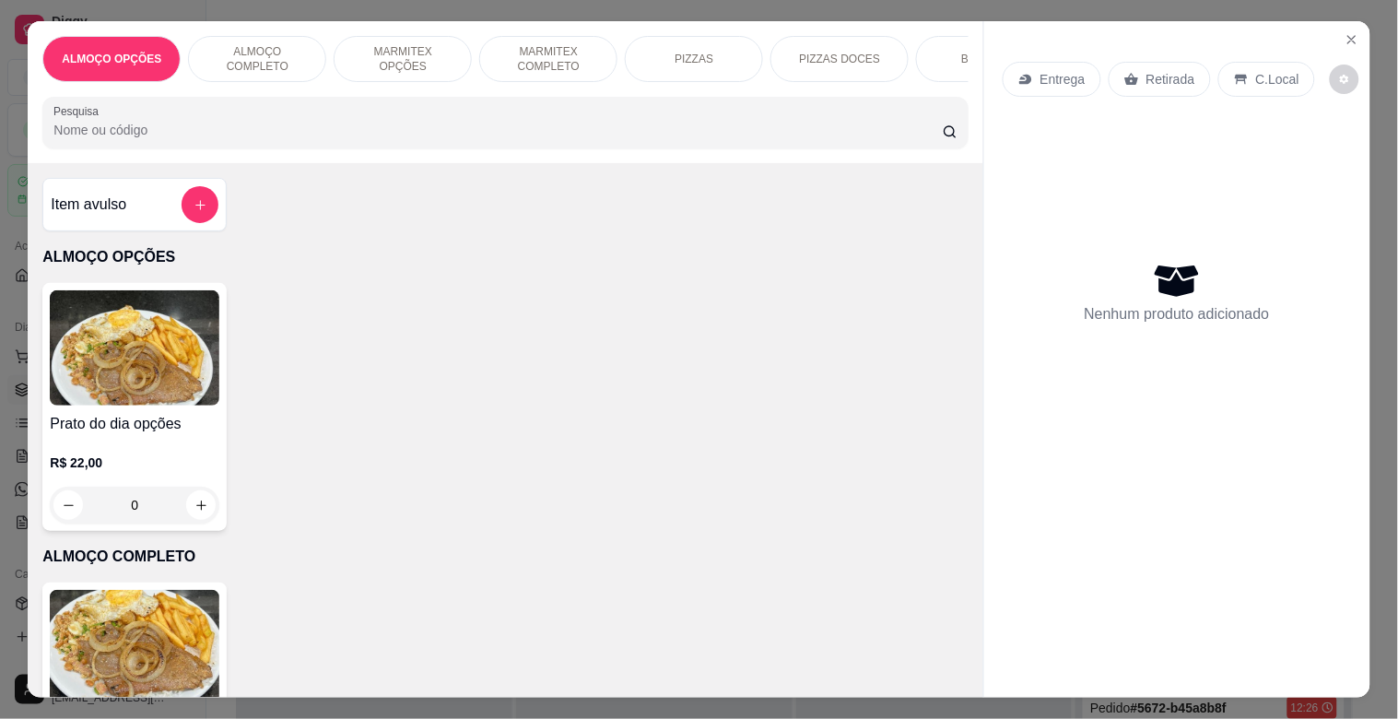
click at [171, 404] on img at bounding box center [135, 347] width 170 height 115
click at [446, 51] on div "MARMITEX OPÇÕES" at bounding box center [403, 59] width 138 height 46
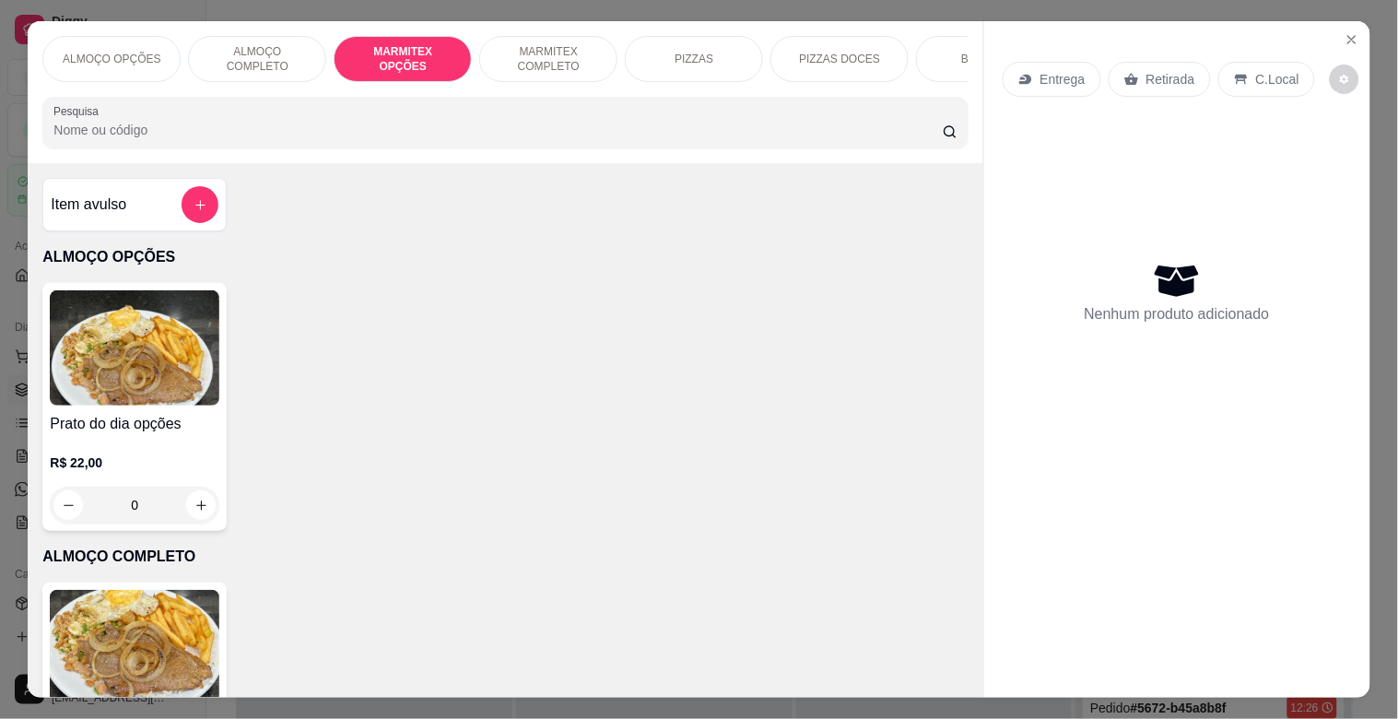
scroll to position [44, 0]
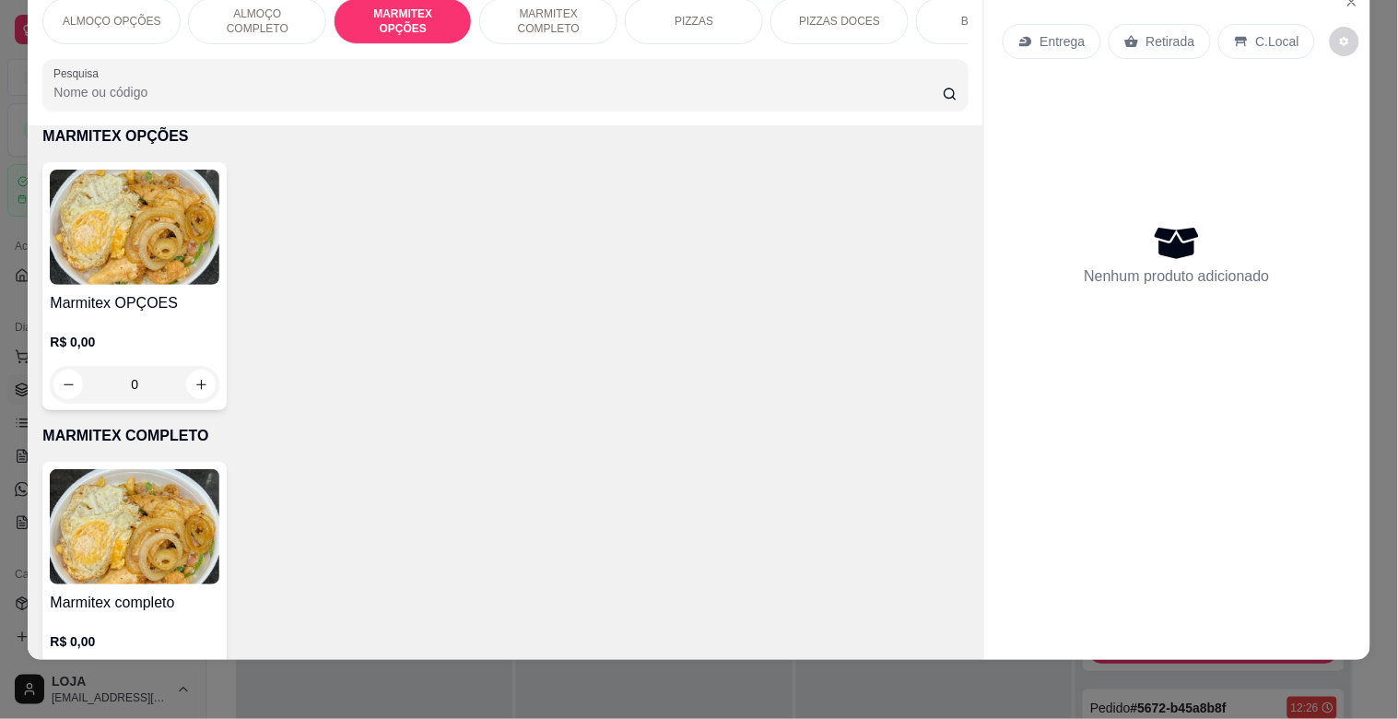
click at [142, 288] on div "Marmitex OPÇOES R$ 0,00 0" at bounding box center [134, 286] width 184 height 248
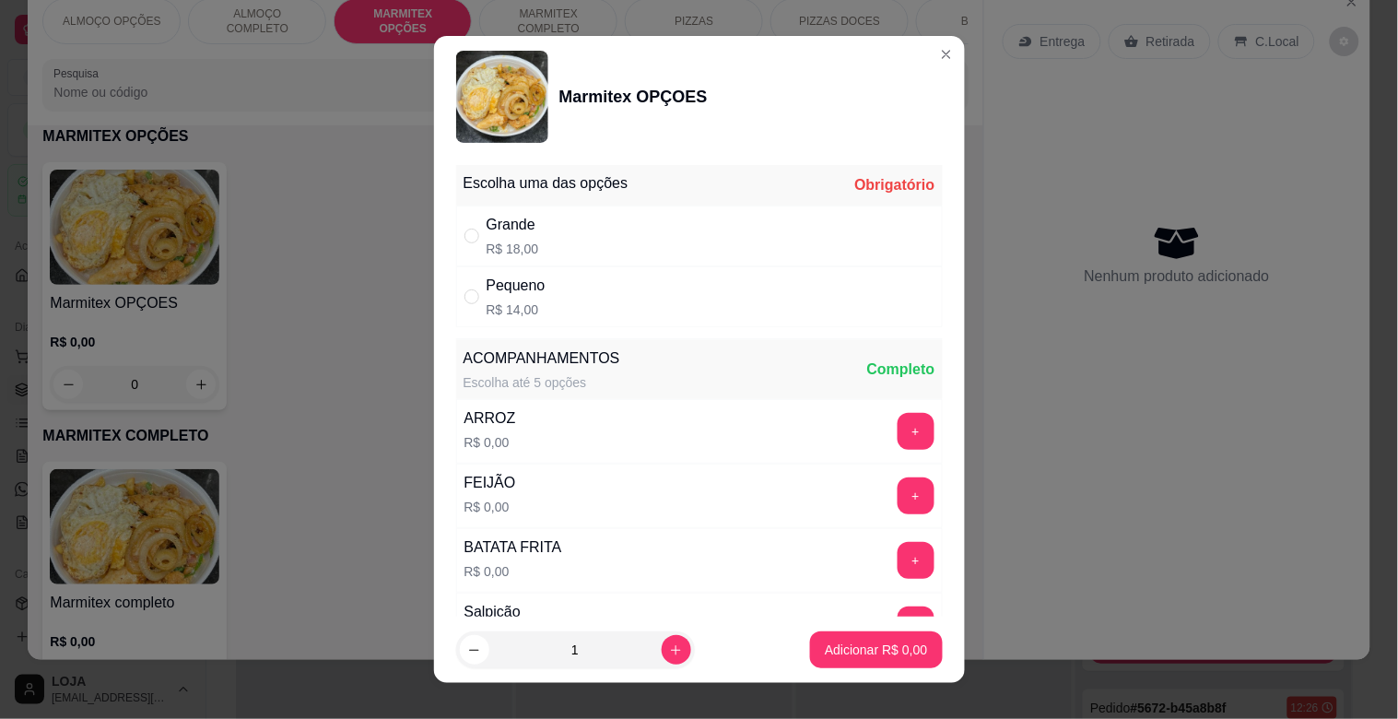
click at [609, 258] on div "Grande R$ 18,00" at bounding box center [699, 236] width 487 height 61
radio input "true"
click at [881, 657] on p "Adicionar R$ 18,00" at bounding box center [872, 650] width 110 height 18
type input "1"
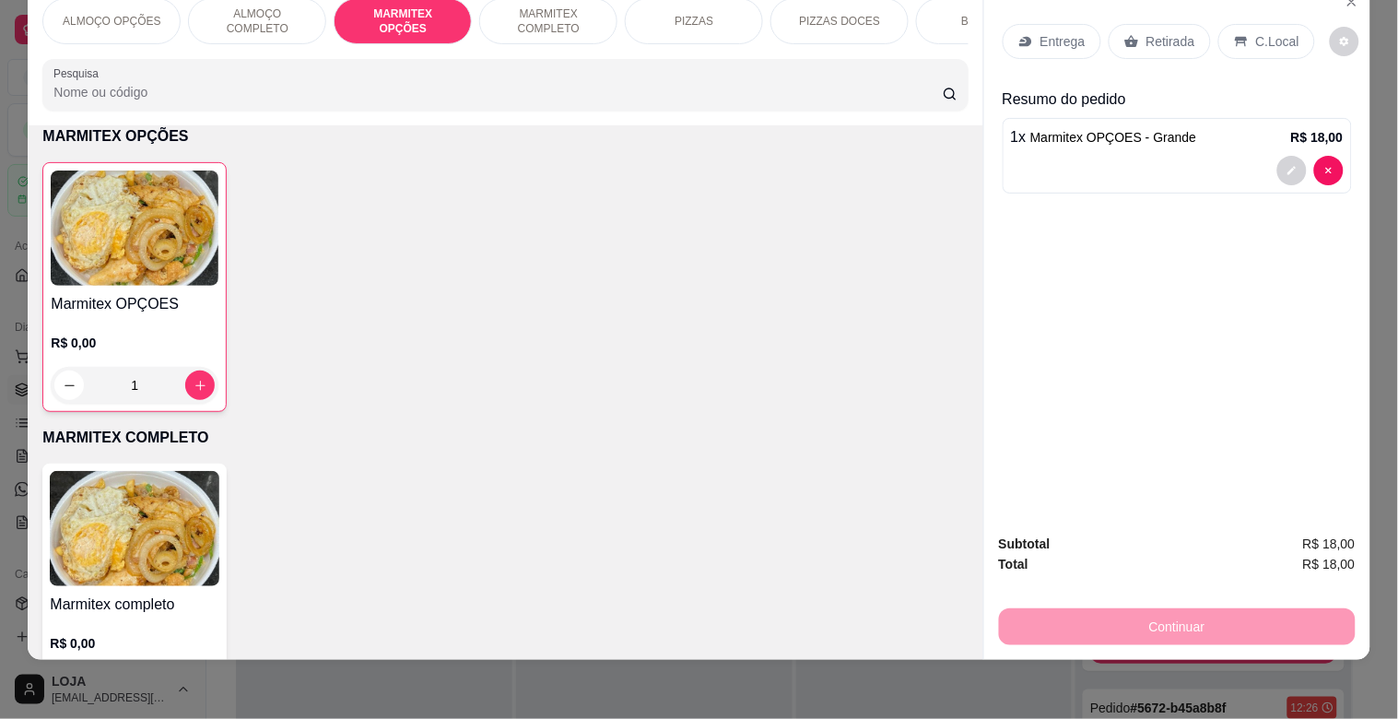
click at [1180, 35] on p "Retirada" at bounding box center [1171, 41] width 49 height 18
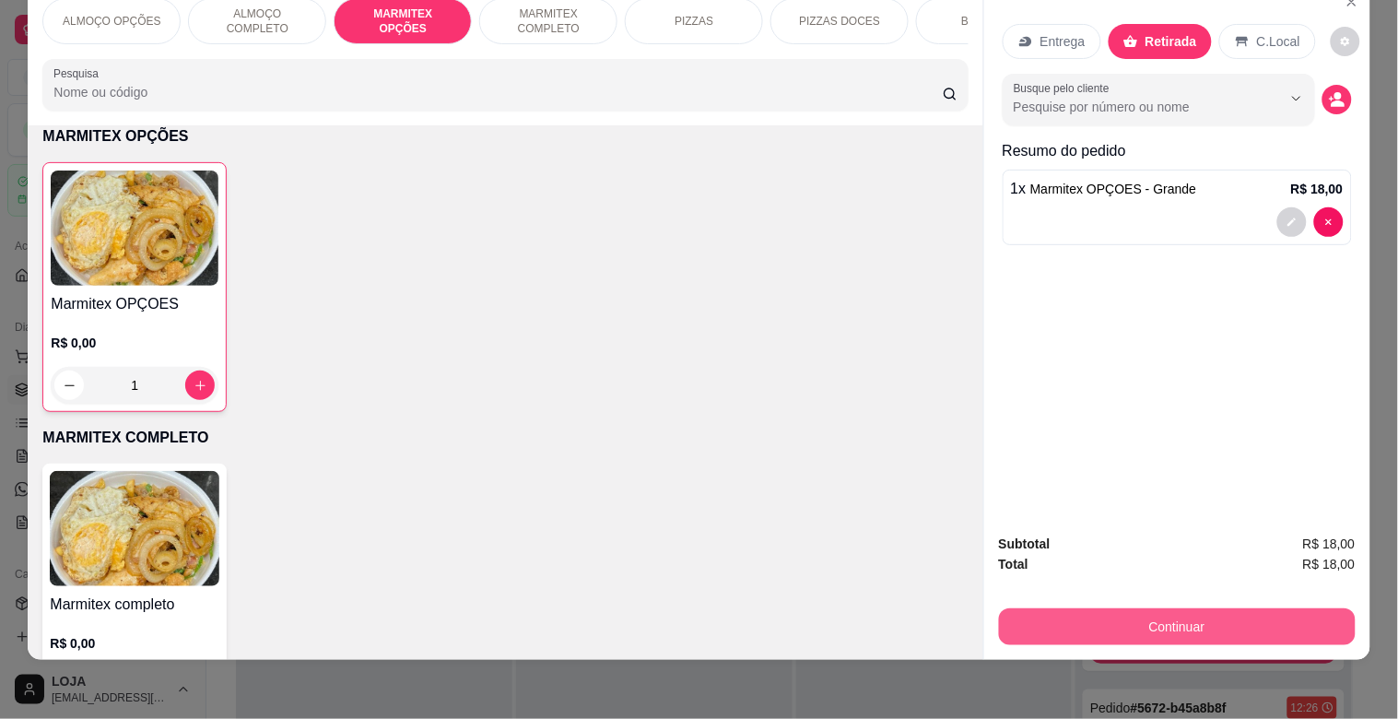
click at [1147, 608] on button "Continuar" at bounding box center [1177, 626] width 357 height 37
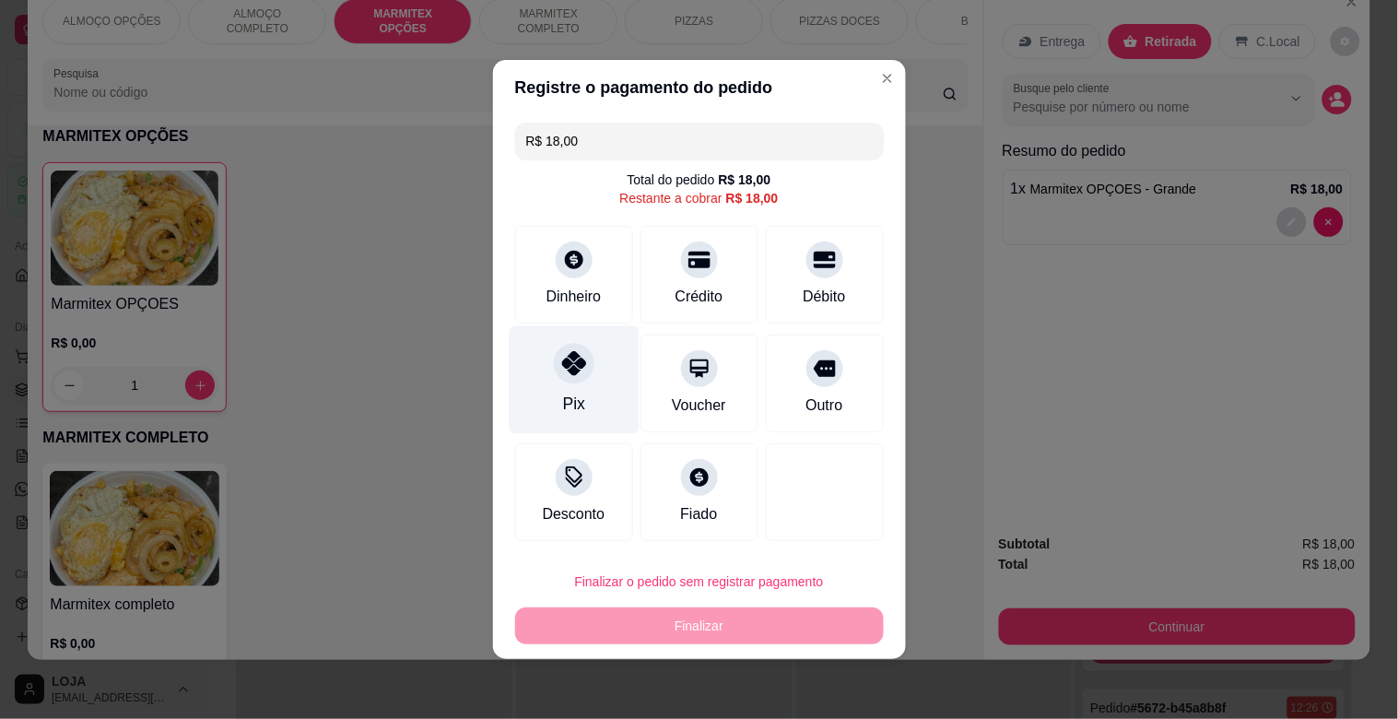
click at [594, 397] on div "Pix" at bounding box center [574, 380] width 130 height 108
type input "R$ 0,00"
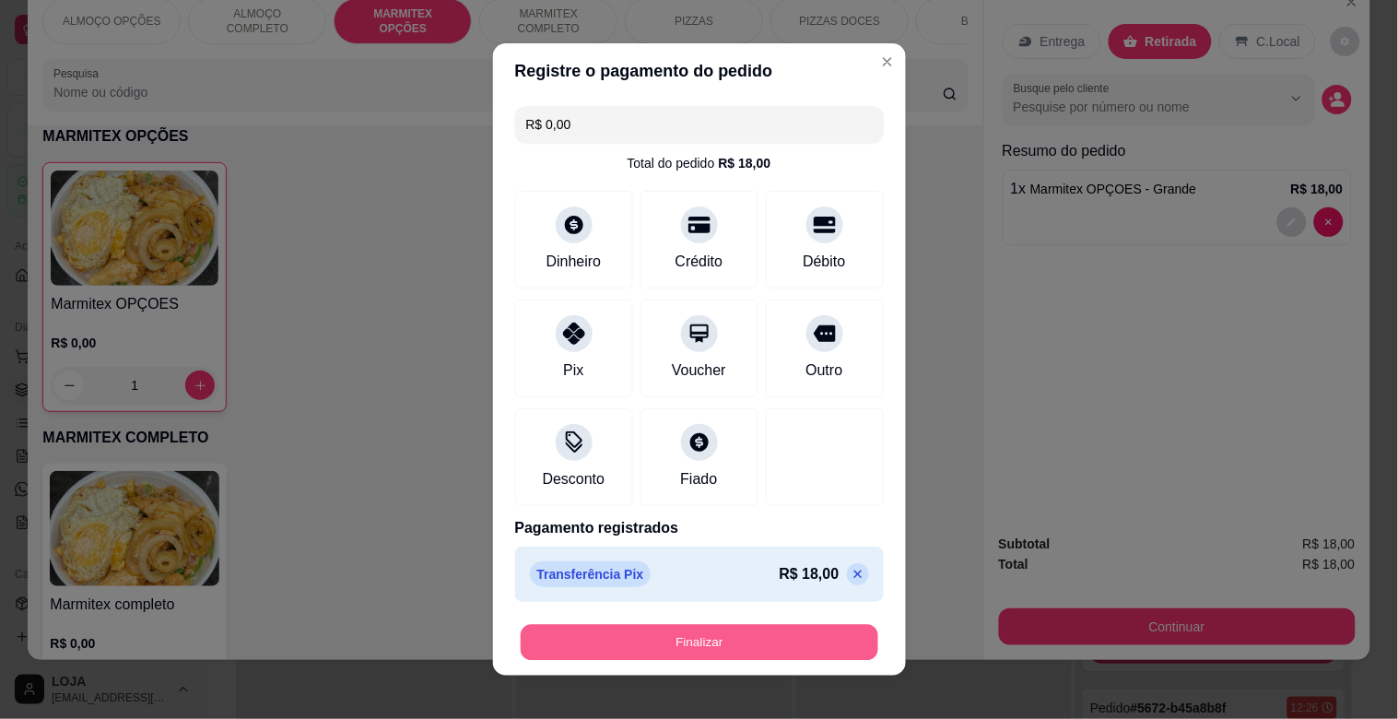
click at [760, 641] on button "Finalizar" at bounding box center [700, 643] width 358 height 36
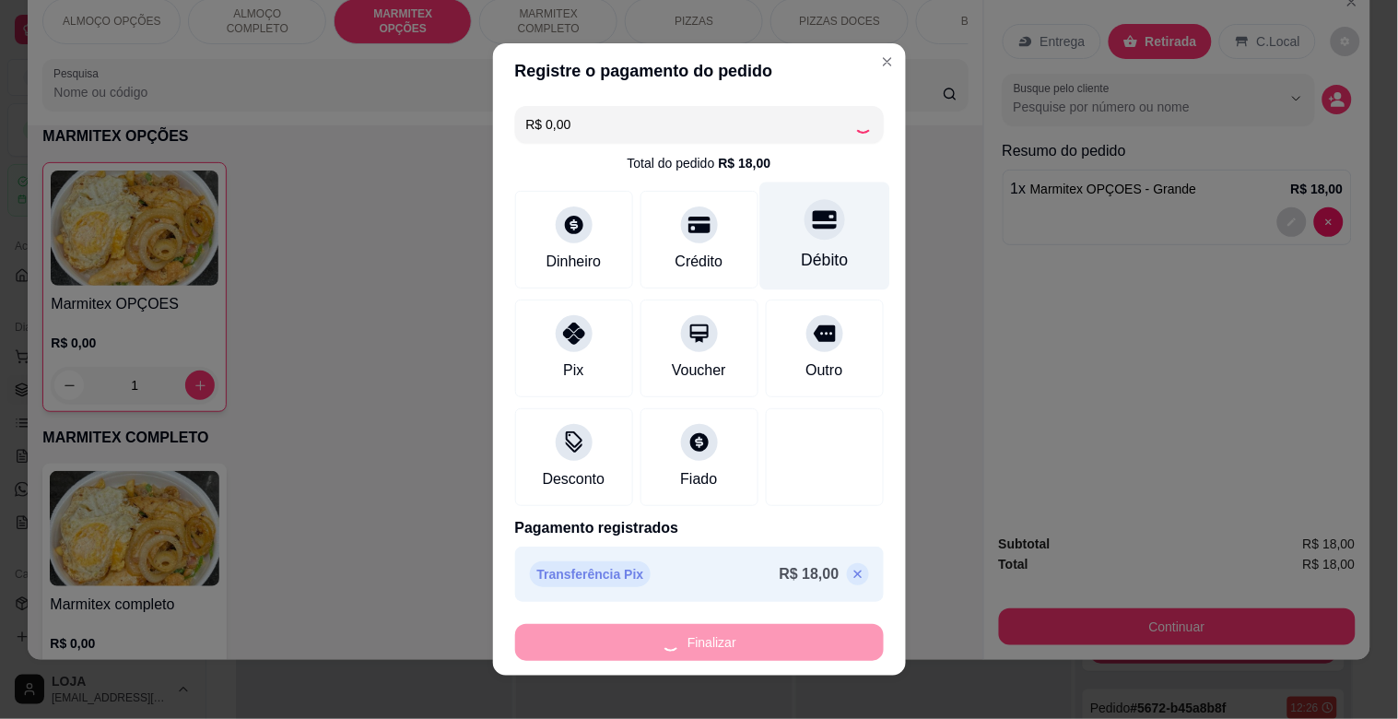
type input "0"
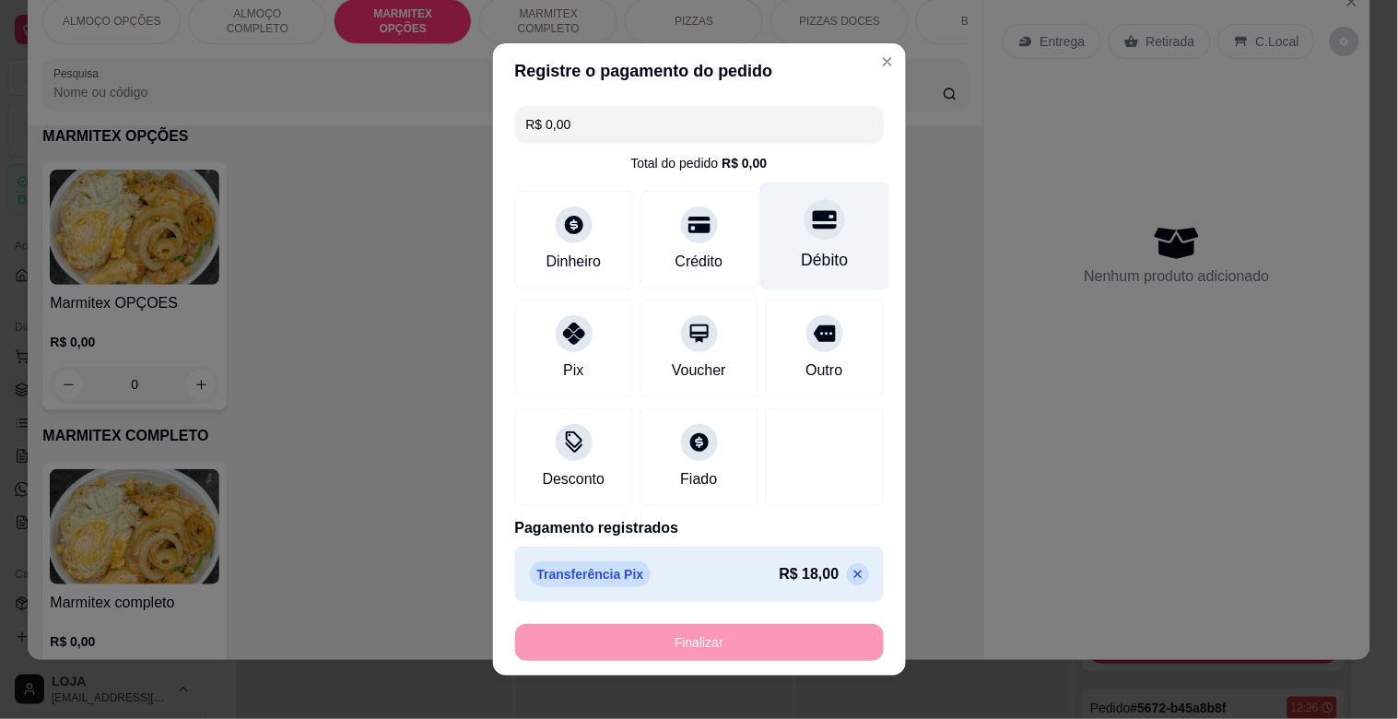
type input "-R$ 18,00"
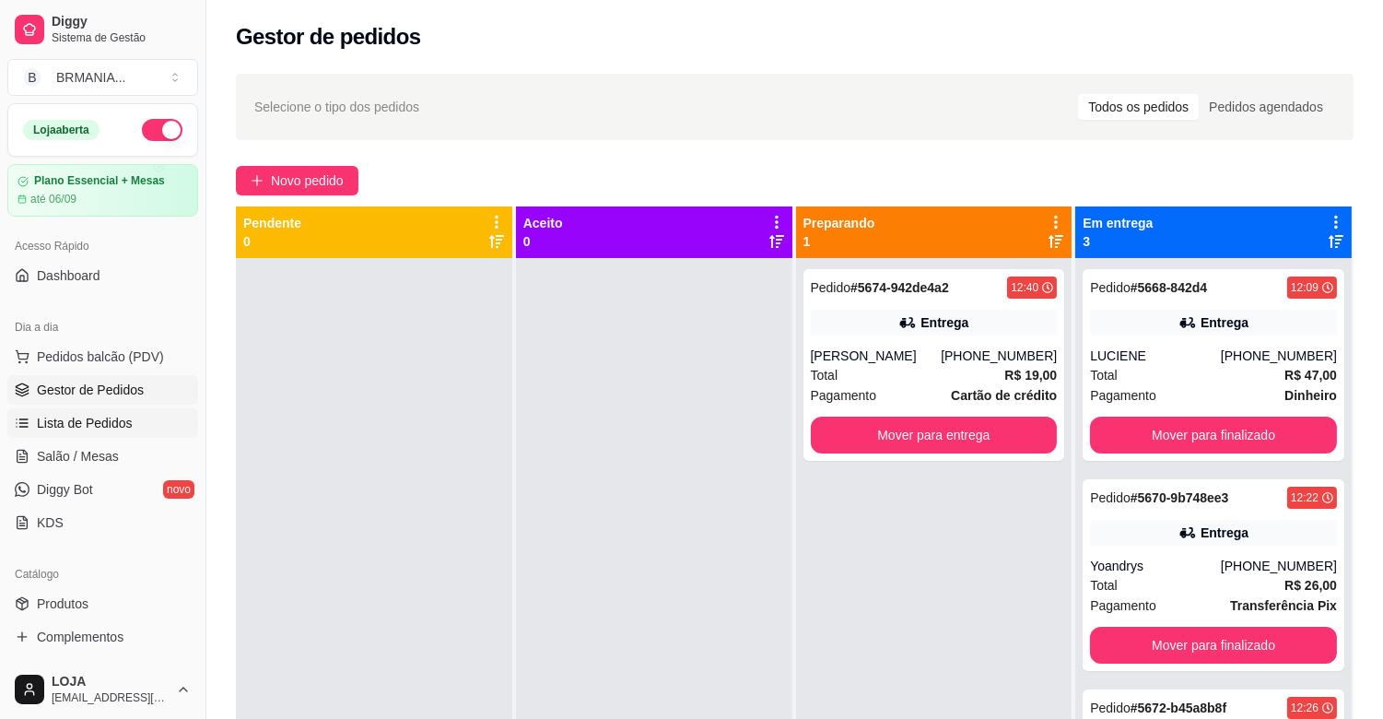
click at [118, 411] on link "Lista de Pedidos" at bounding box center [102, 422] width 191 height 29
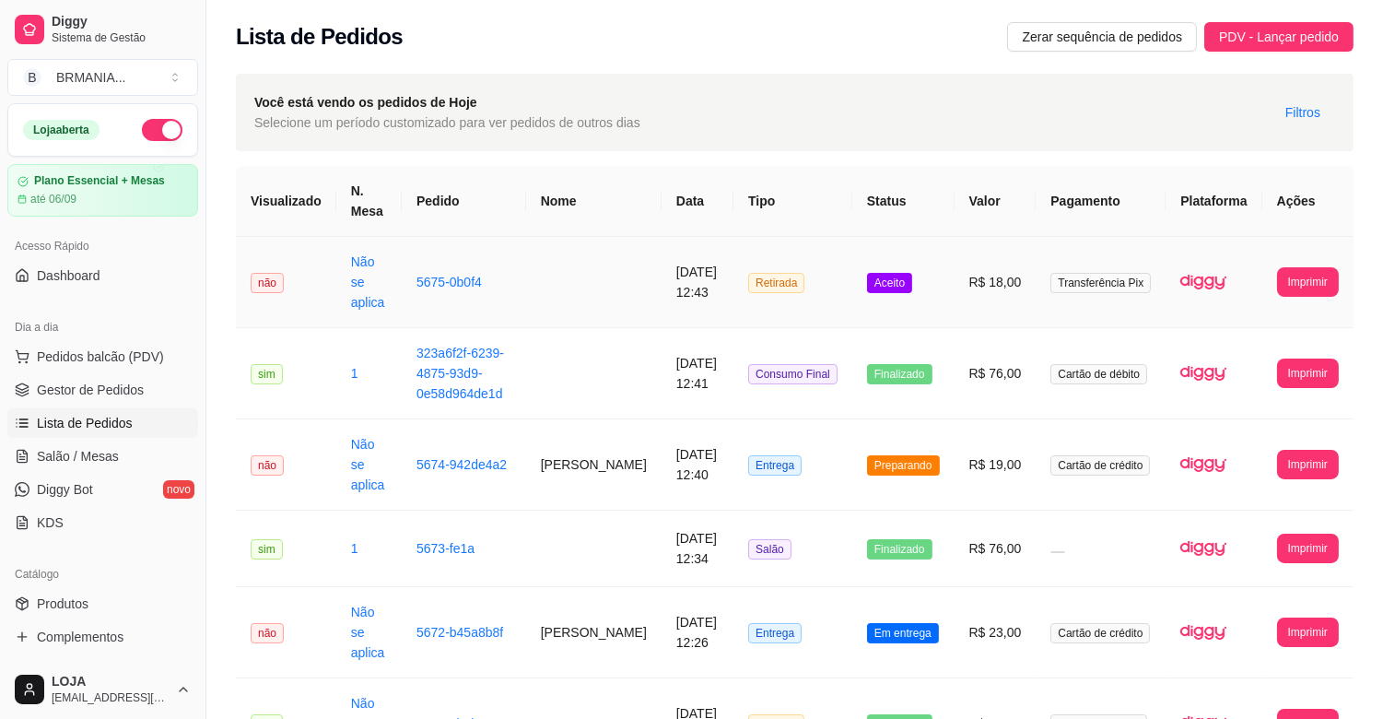
click at [978, 276] on td "R$ 18,00" at bounding box center [996, 282] width 82 height 91
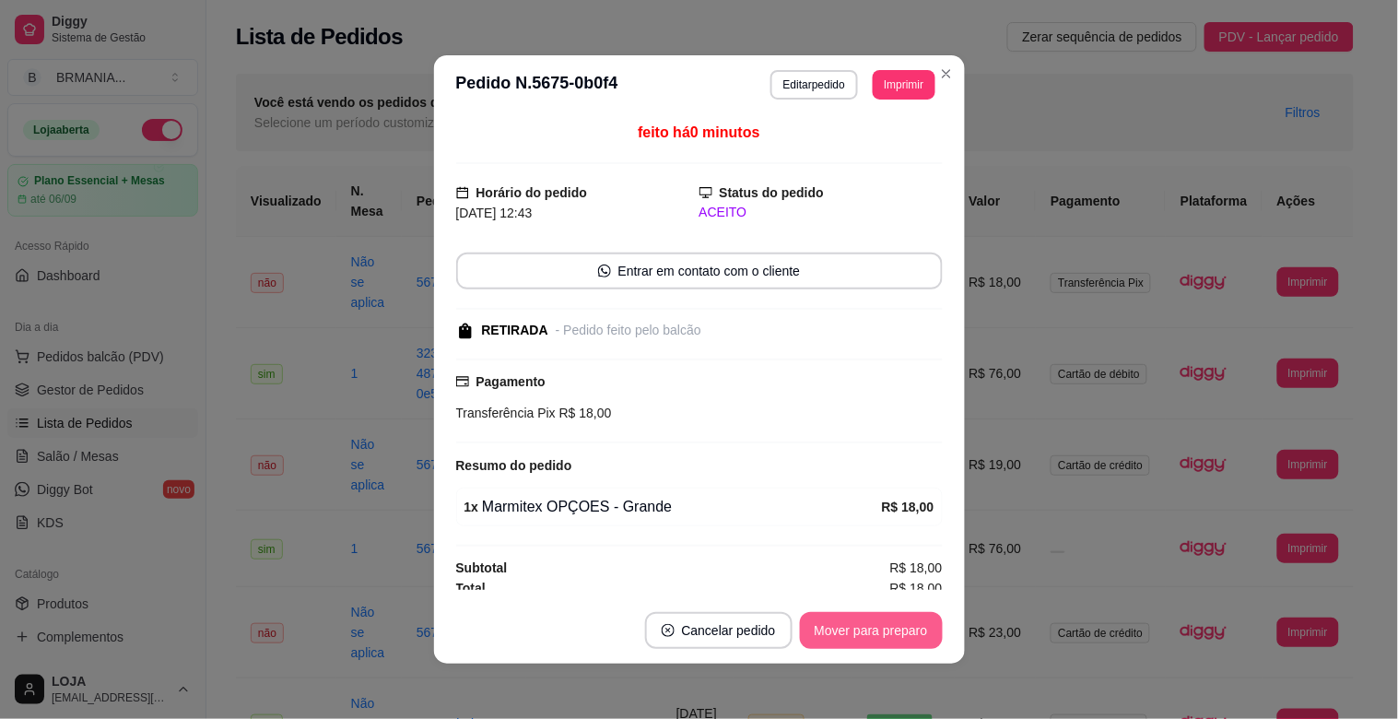
click at [870, 643] on button "Mover para preparo" at bounding box center [871, 630] width 143 height 37
click at [874, 641] on button "Mover para retirada disponível" at bounding box center [840, 630] width 204 height 37
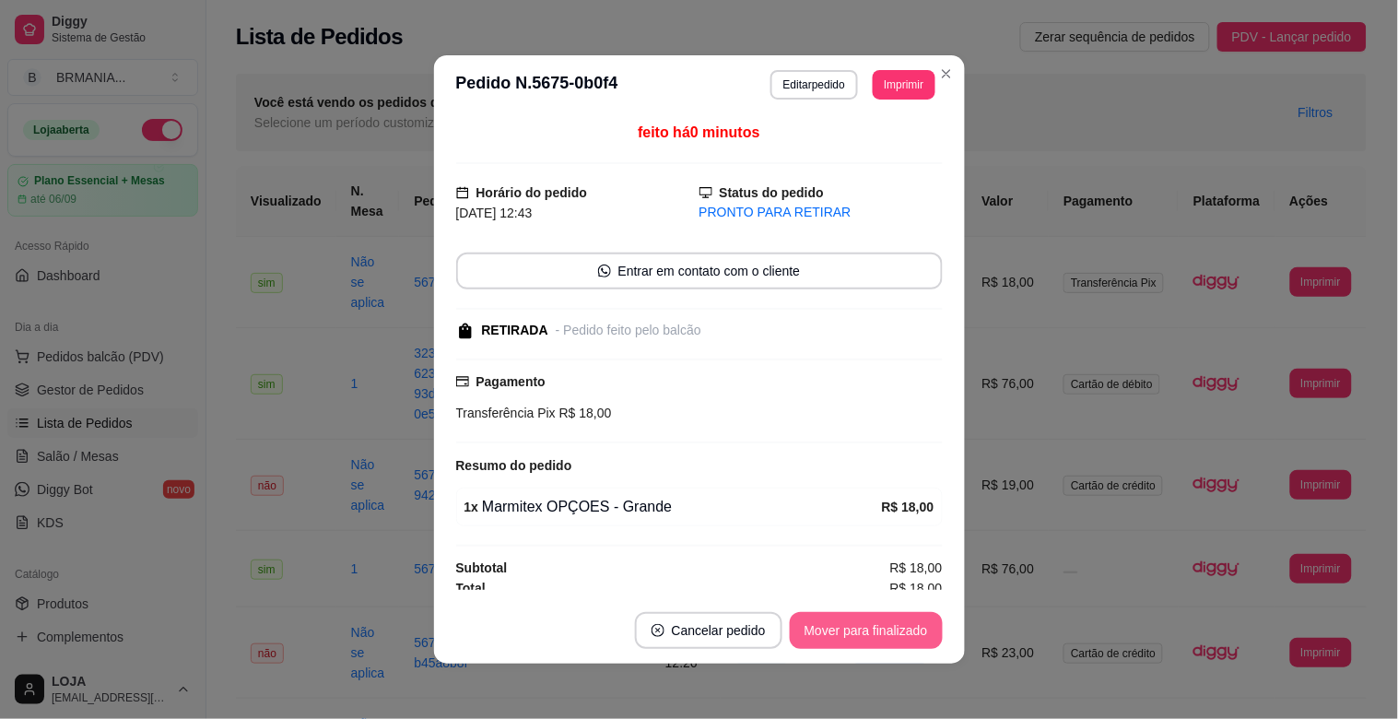
click at [923, 641] on button "Mover para finalizado" at bounding box center [866, 630] width 153 height 37
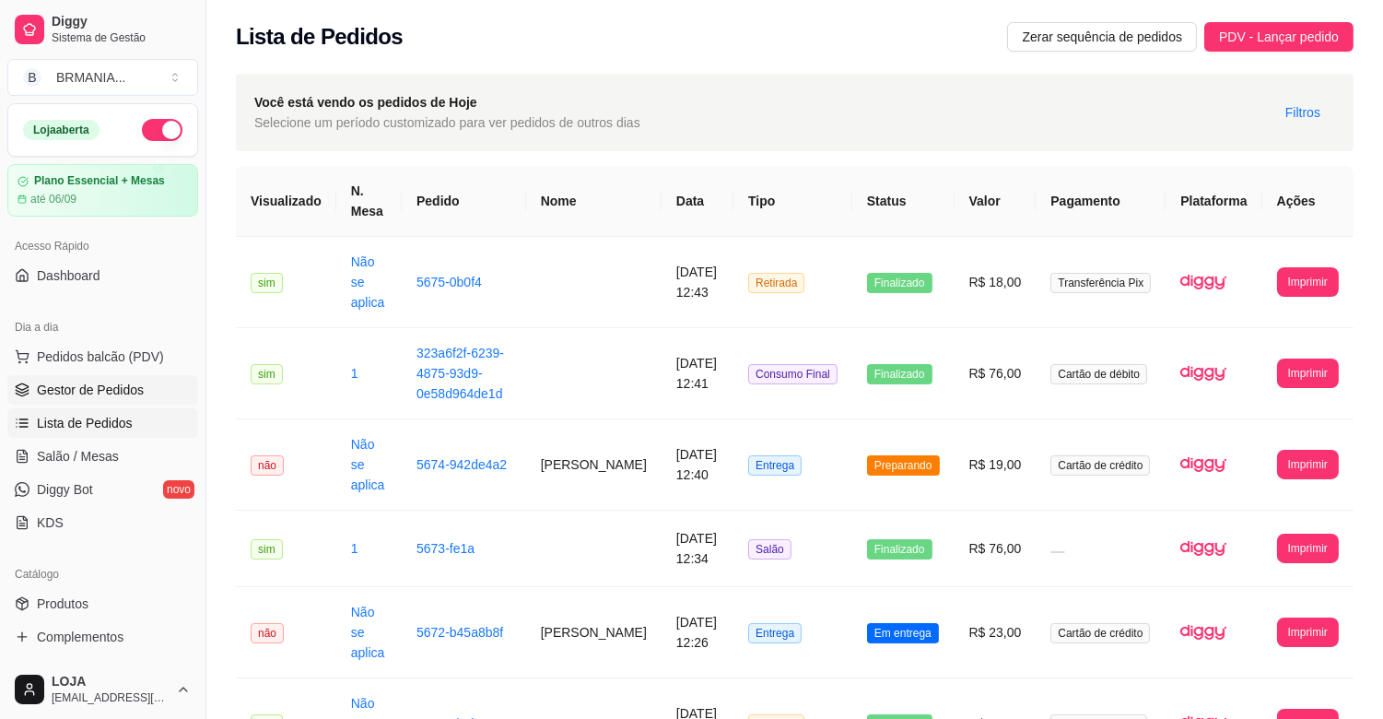
click at [105, 391] on span "Gestor de Pedidos" at bounding box center [90, 390] width 107 height 18
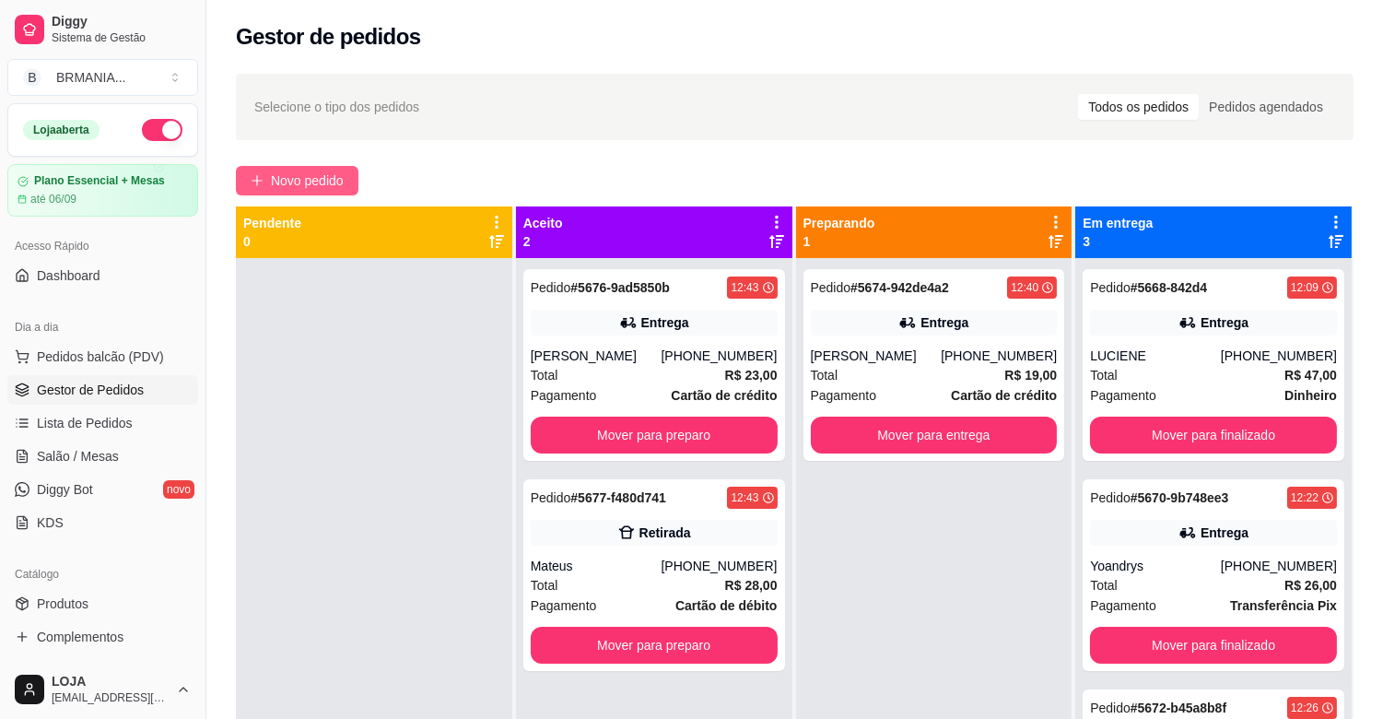
click at [321, 182] on span "Novo pedido" at bounding box center [307, 181] width 73 height 20
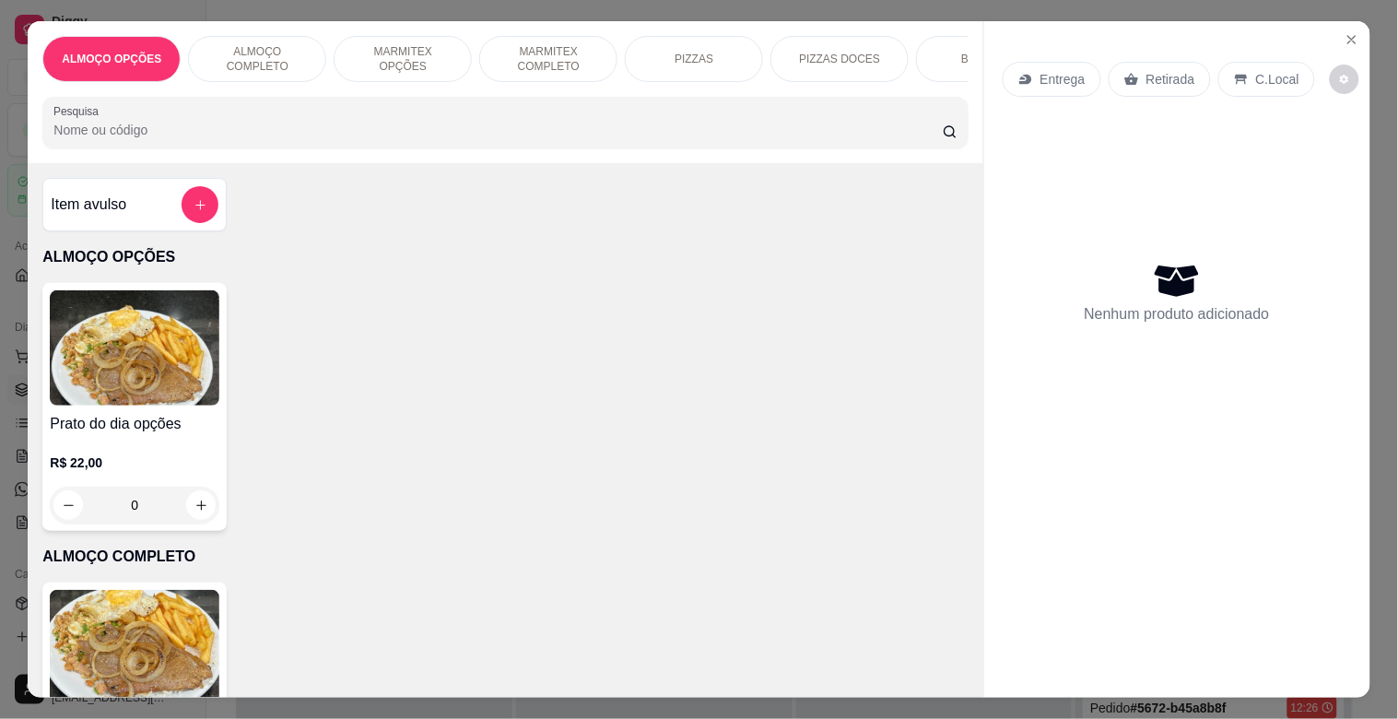
click at [415, 46] on div "MARMITEX OPÇÕES" at bounding box center [403, 59] width 138 height 46
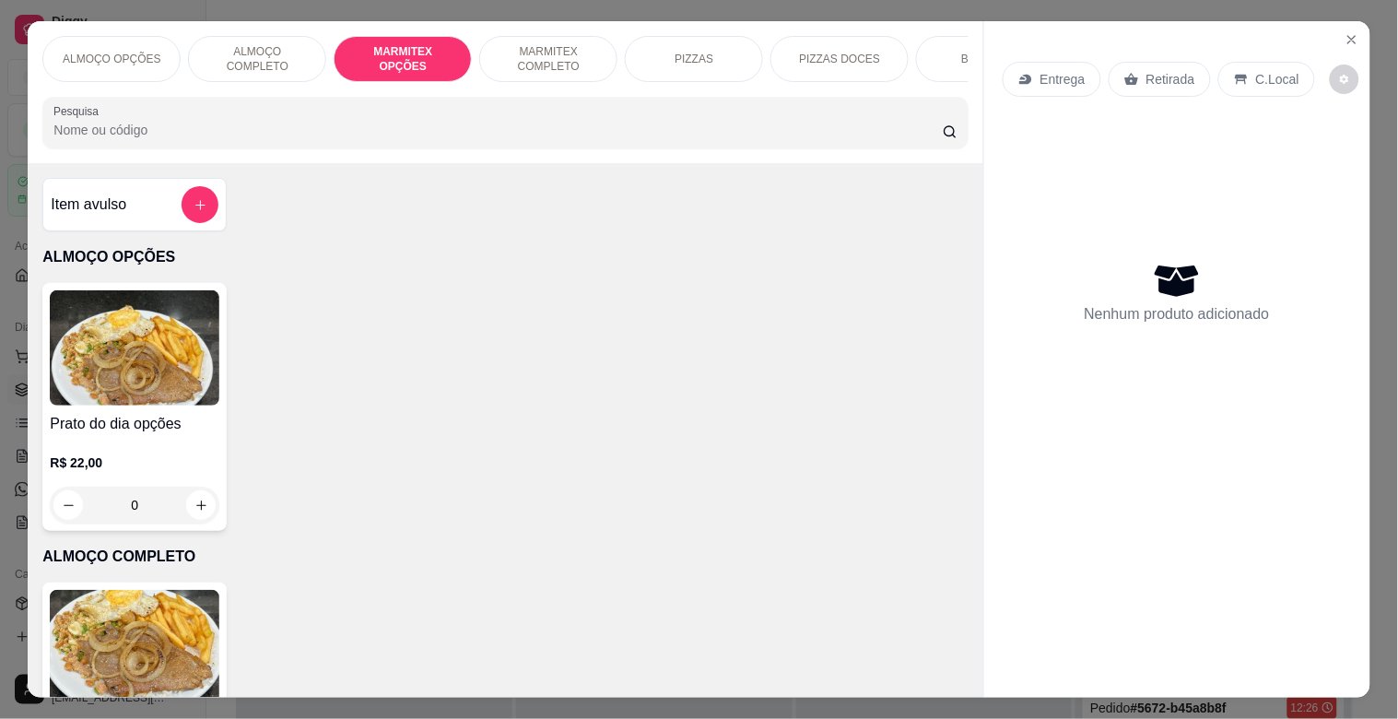
scroll to position [44, 0]
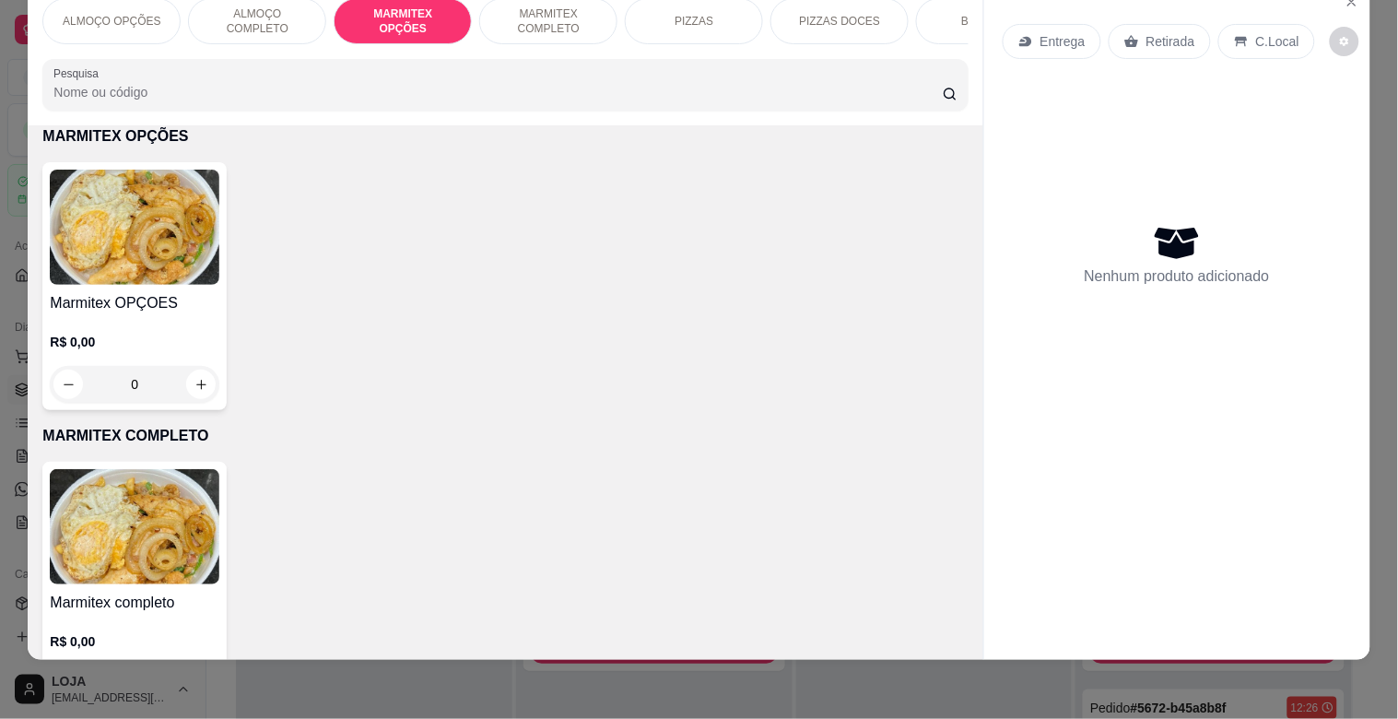
click at [108, 290] on div "Marmitex OPÇOES R$ 0,00 0" at bounding box center [134, 286] width 184 height 248
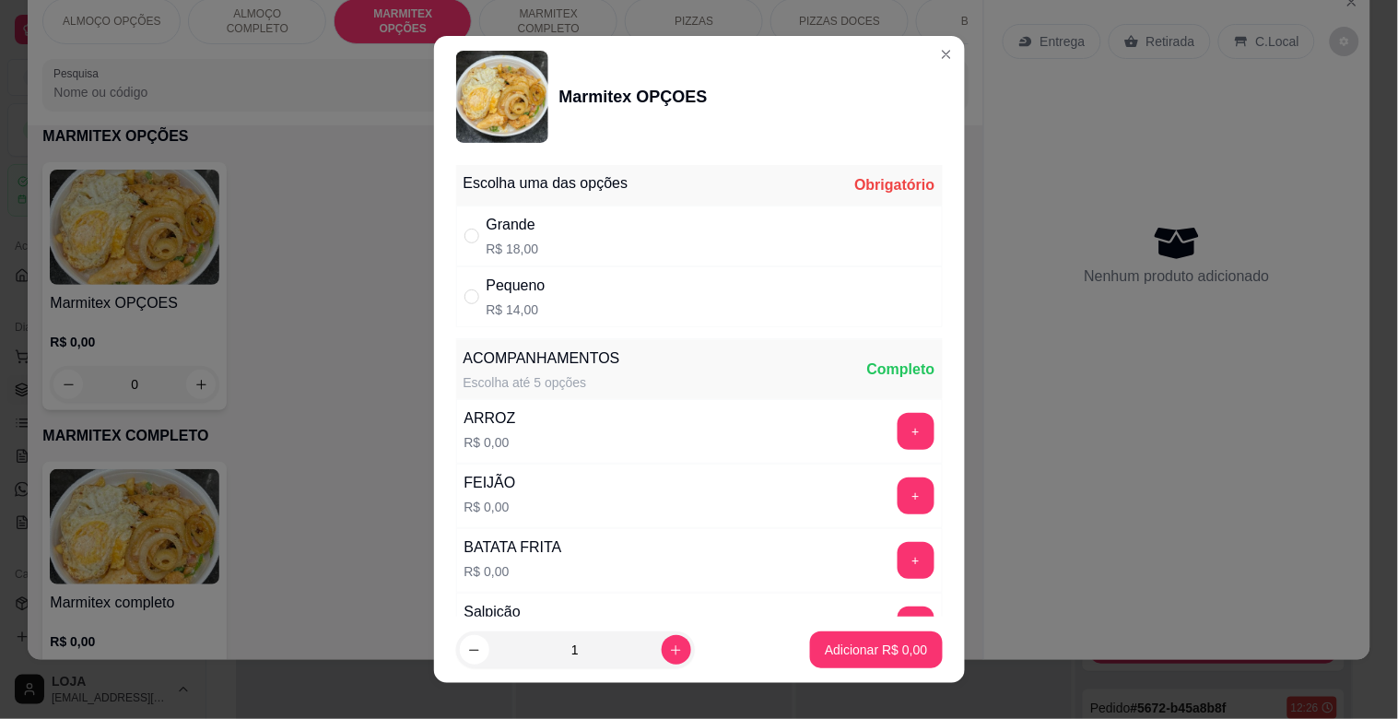
click at [558, 237] on div "Grande R$ 18,00" at bounding box center [699, 236] width 487 height 61
radio input "true"
click at [916, 653] on button "Adicionar R$ 18,00" at bounding box center [872, 649] width 139 height 37
type input "1"
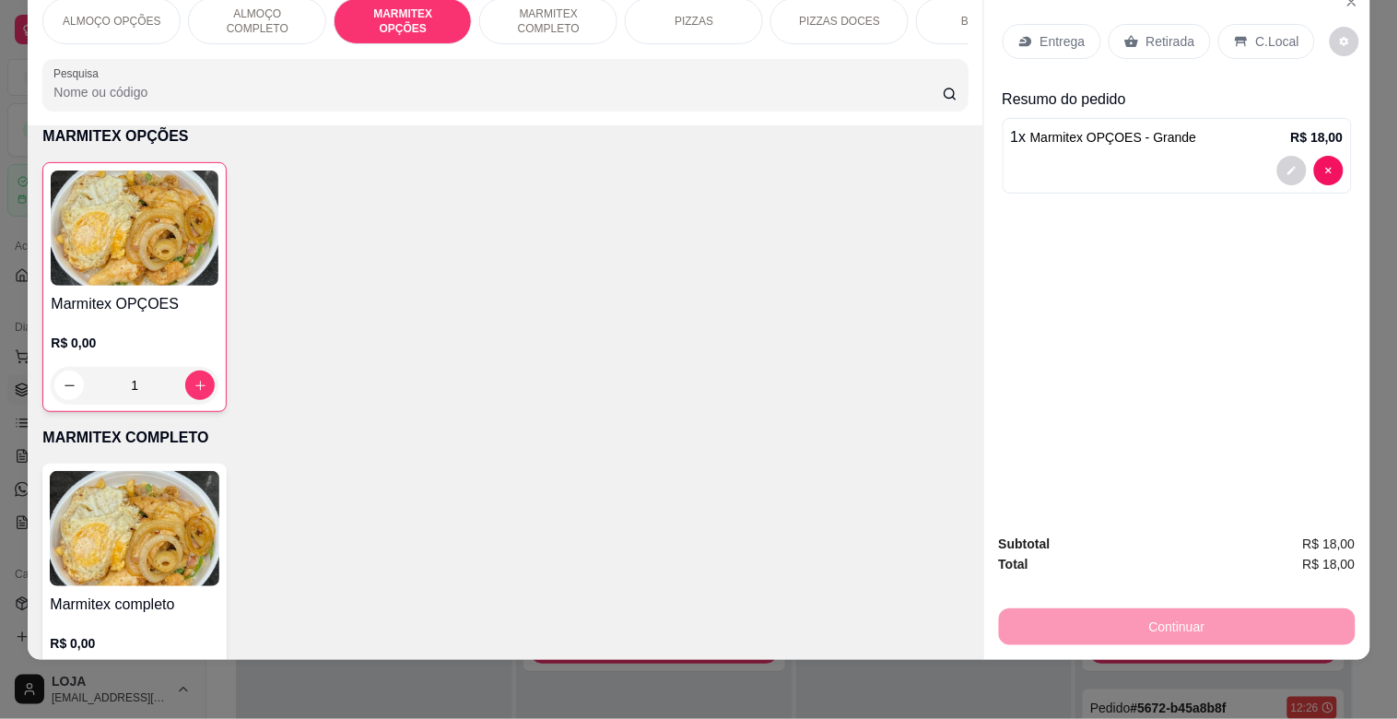
click at [1185, 29] on div "Retirada" at bounding box center [1160, 41] width 102 height 35
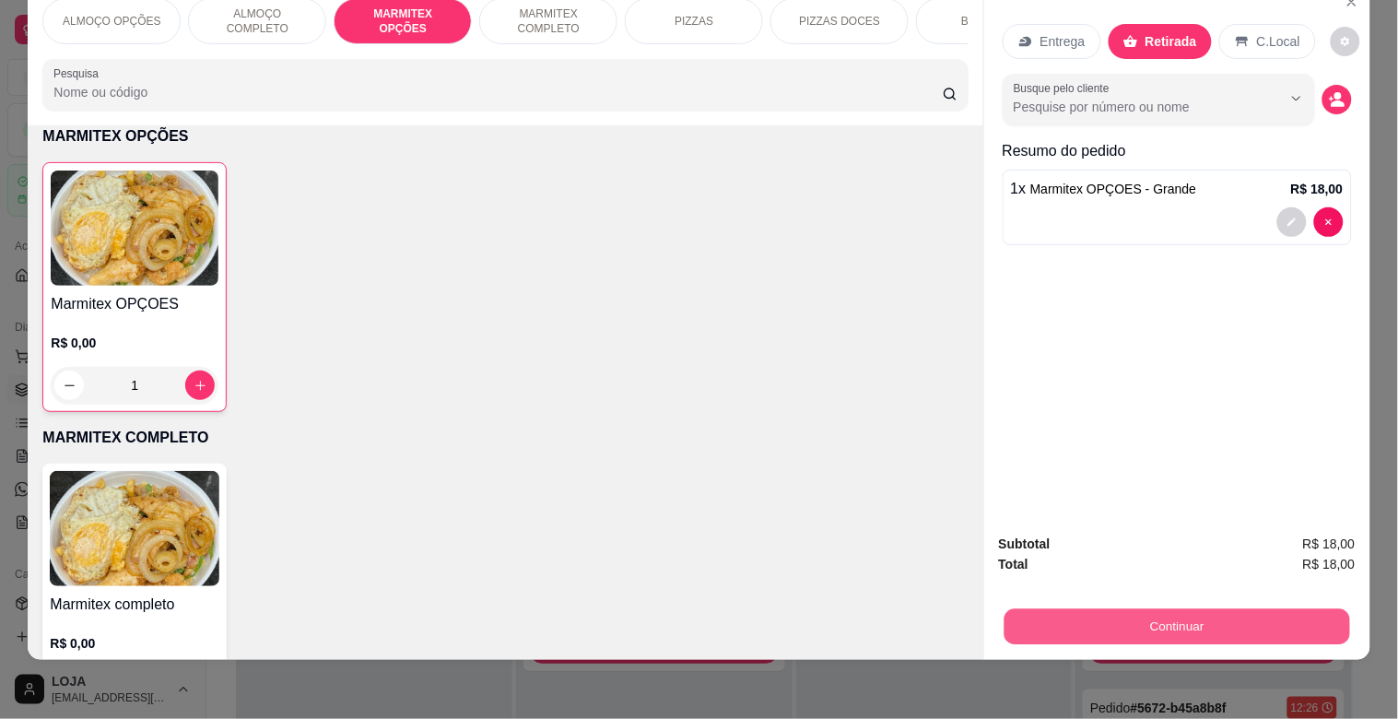
click at [1283, 608] on button "Continuar" at bounding box center [1177, 626] width 346 height 36
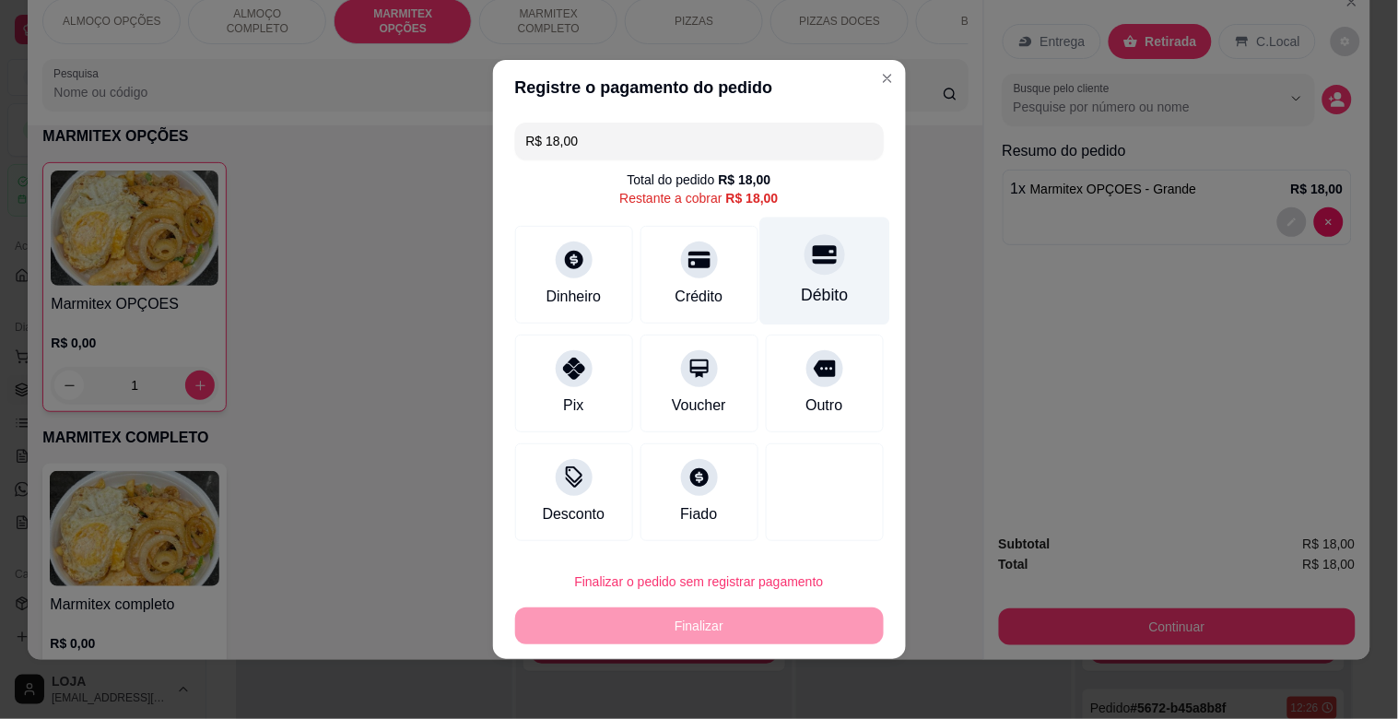
click at [793, 273] on div "Débito" at bounding box center [824, 272] width 130 height 108
type input "R$ 0,00"
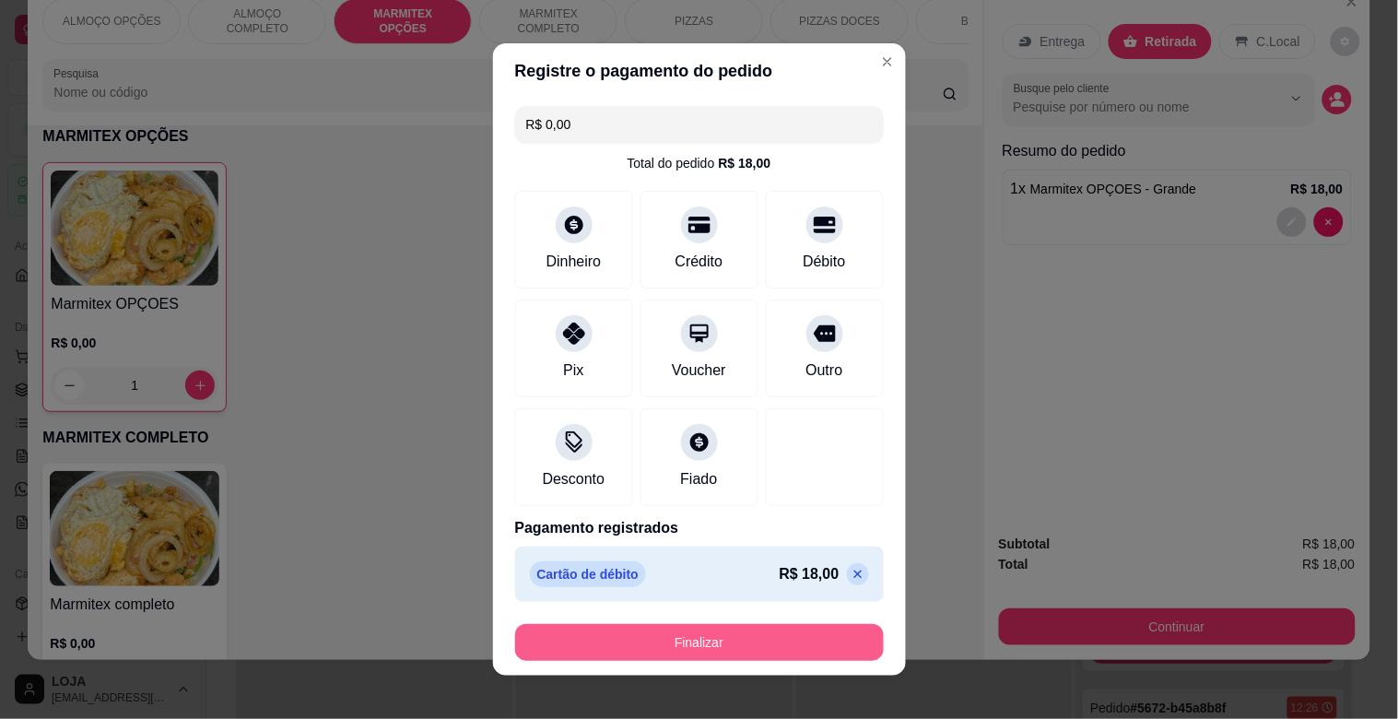
click at [781, 624] on button "Finalizar" at bounding box center [699, 642] width 369 height 37
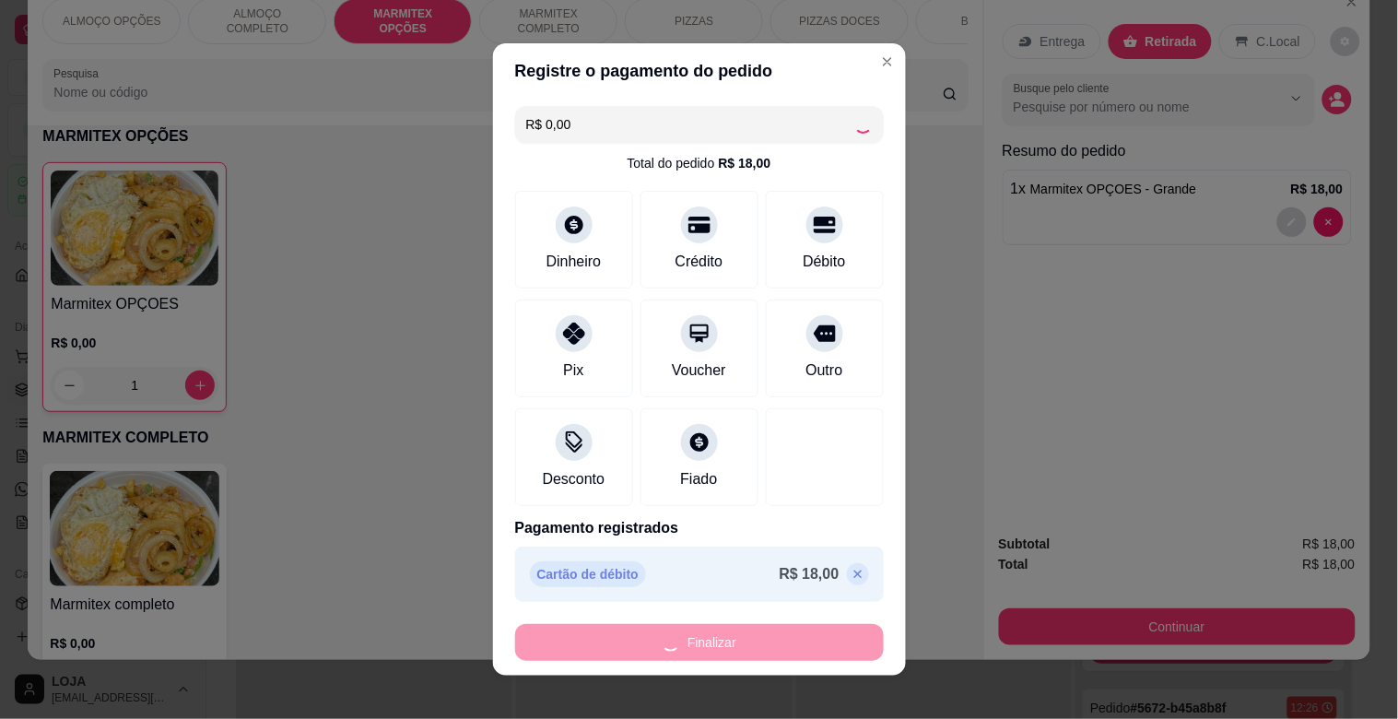
type input "0"
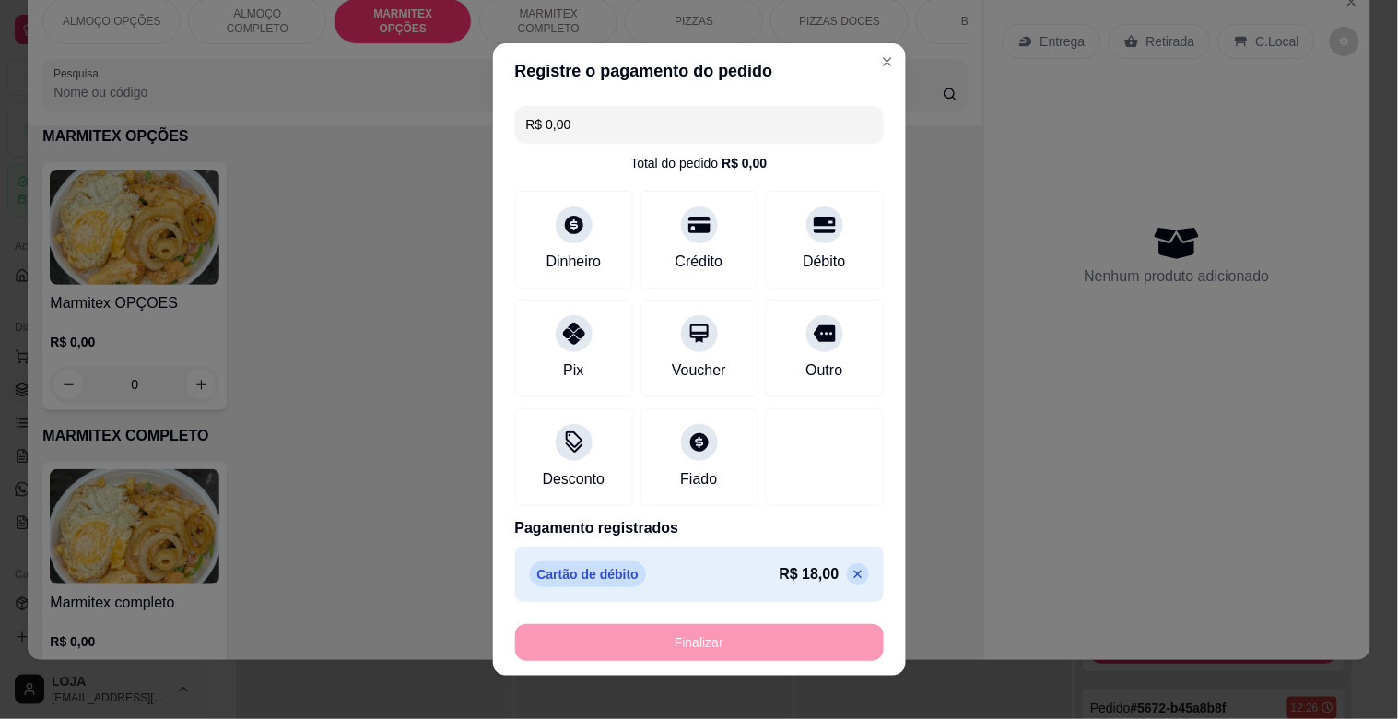
type input "-R$ 18,00"
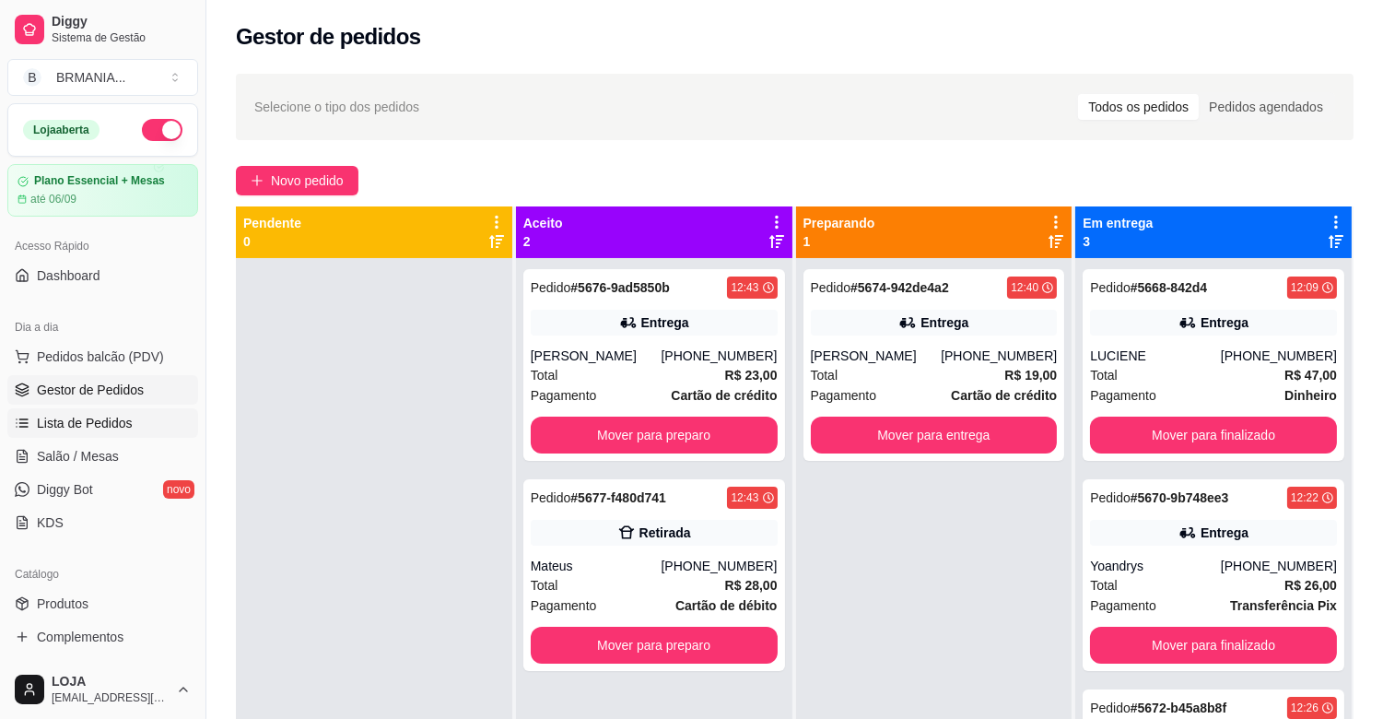
click at [80, 420] on span "Lista de Pedidos" at bounding box center [85, 423] width 96 height 18
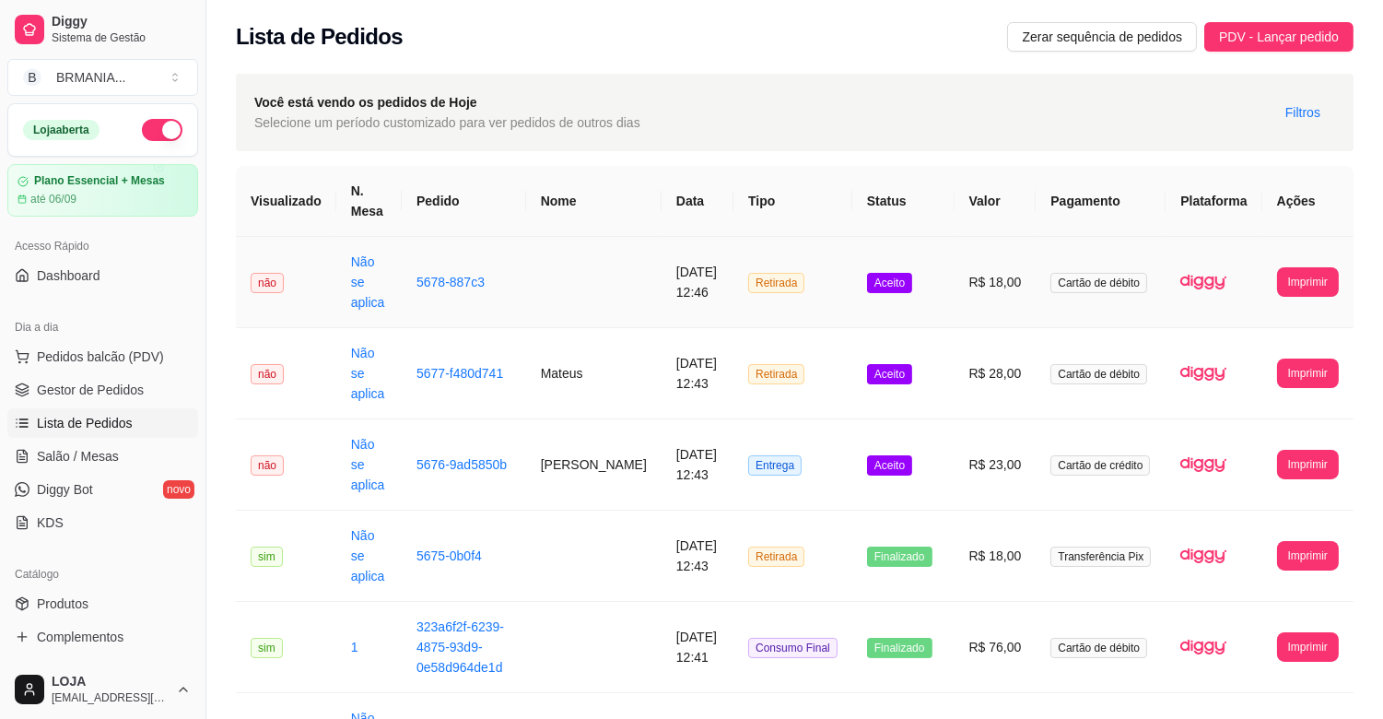
click at [1011, 288] on td "R$ 18,00" at bounding box center [996, 282] width 82 height 91
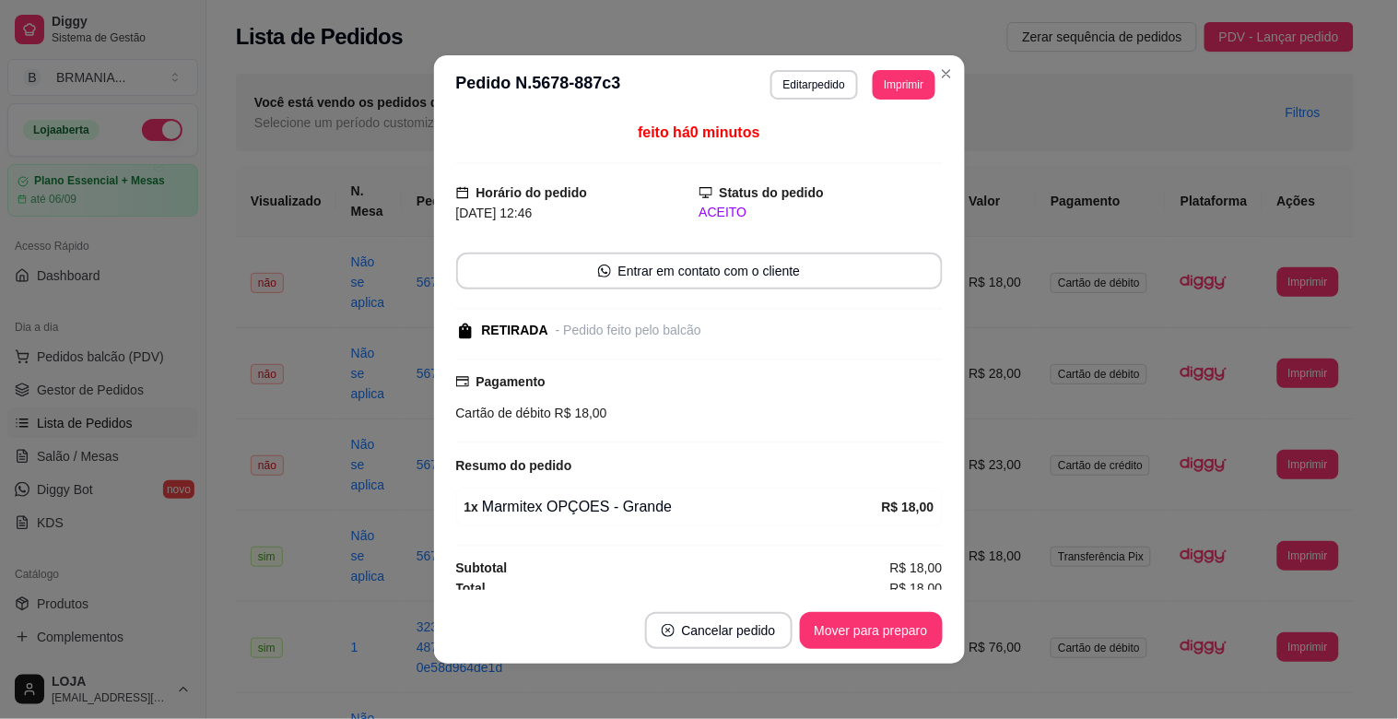
drag, startPoint x: 891, startPoint y: 606, endPoint x: 891, endPoint y: 623, distance: 16.6
click at [891, 622] on footer "Cancelar pedido Mover para preparo" at bounding box center [699, 630] width 531 height 66
click at [891, 628] on button "Mover para preparo" at bounding box center [871, 631] width 138 height 36
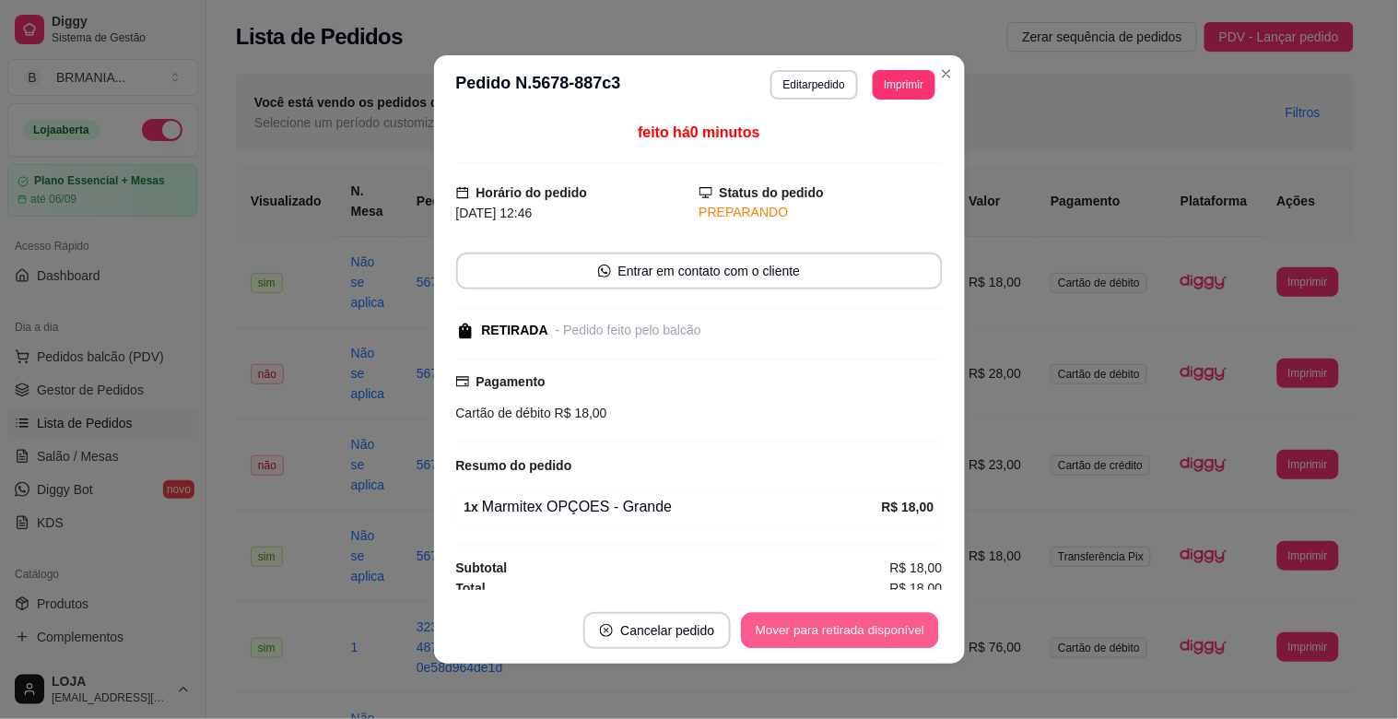
click at [895, 627] on button "Mover para retirada disponível" at bounding box center [840, 631] width 197 height 36
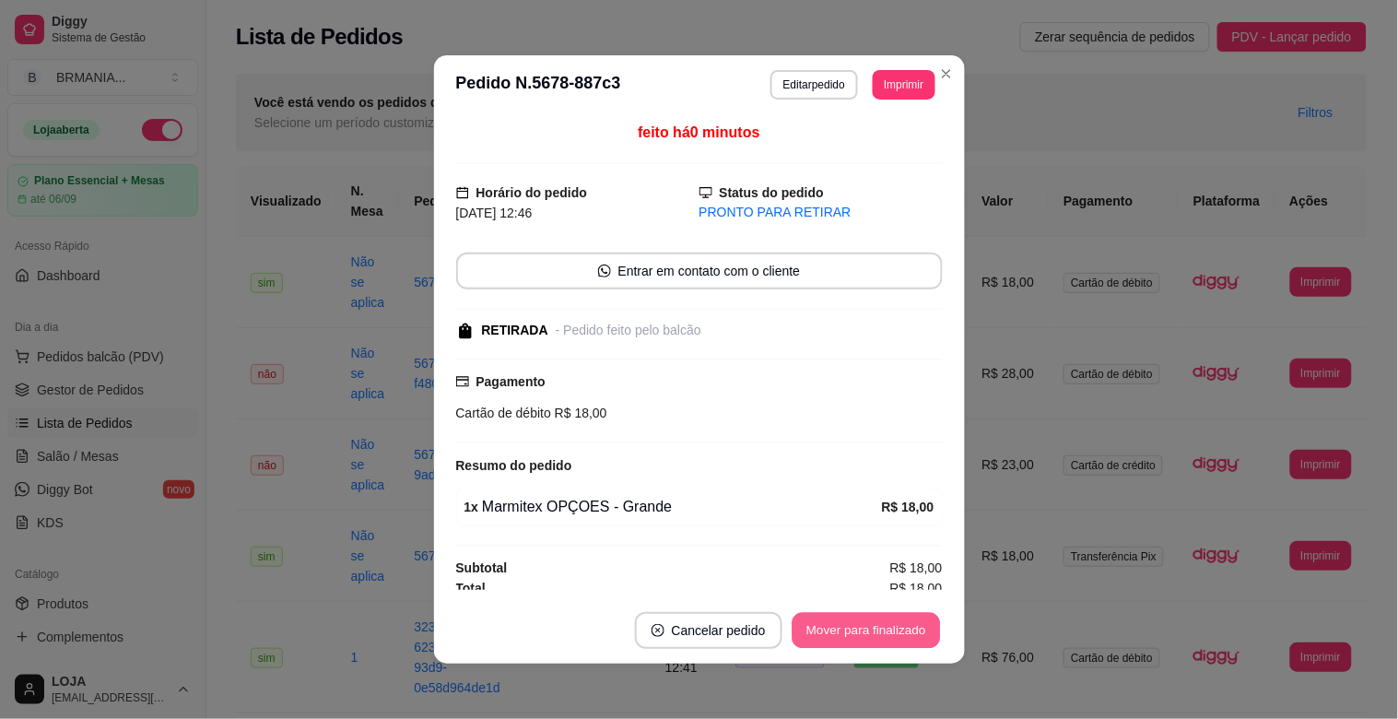
click at [895, 627] on button "Mover para finalizado" at bounding box center [866, 631] width 148 height 36
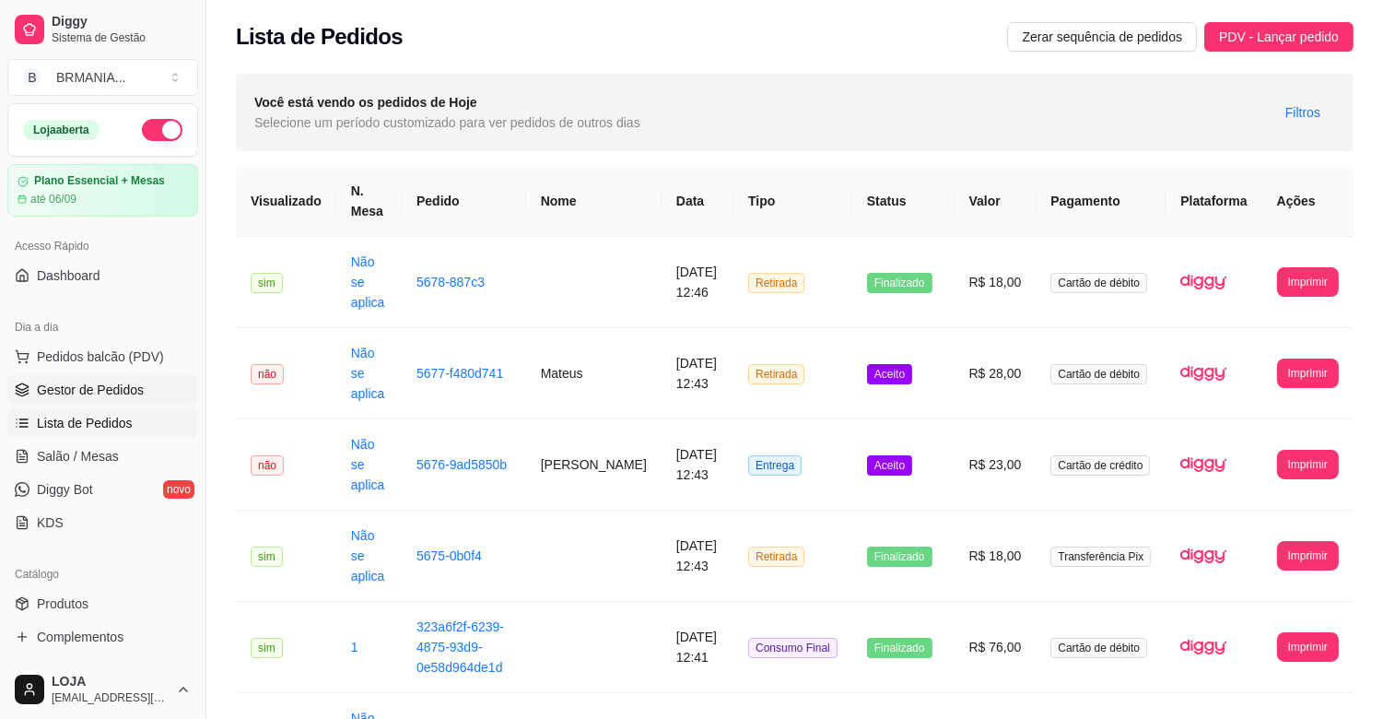
click at [142, 394] on link "Gestor de Pedidos" at bounding box center [102, 389] width 191 height 29
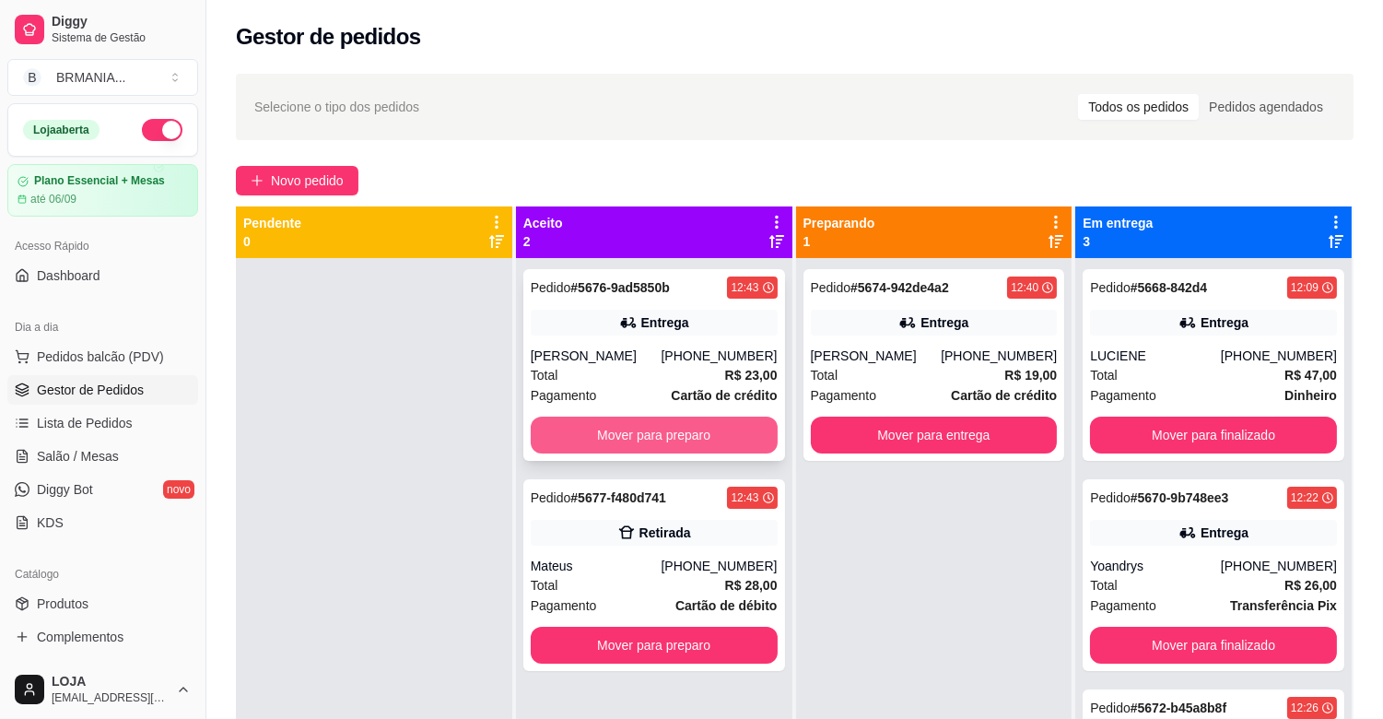
click at [713, 442] on button "Mover para preparo" at bounding box center [654, 435] width 247 height 37
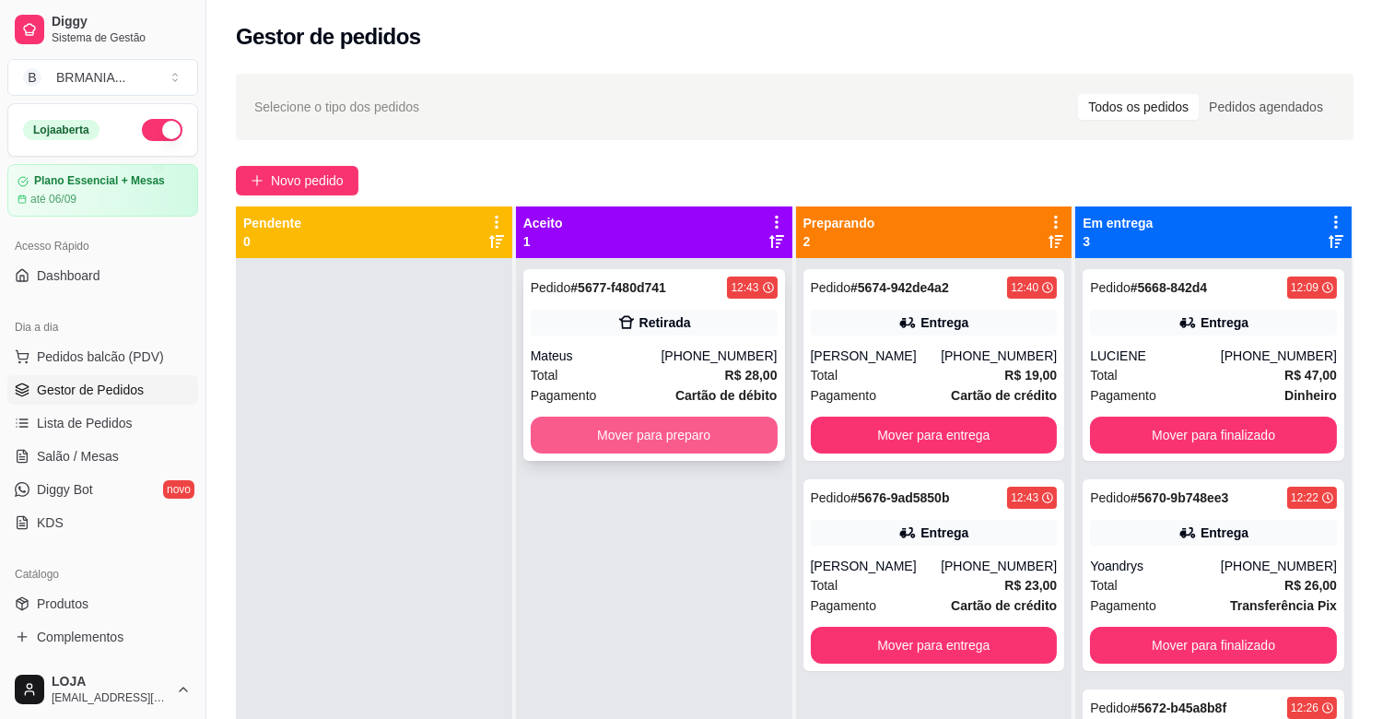
click at [700, 435] on button "Mover para preparo" at bounding box center [654, 435] width 247 height 37
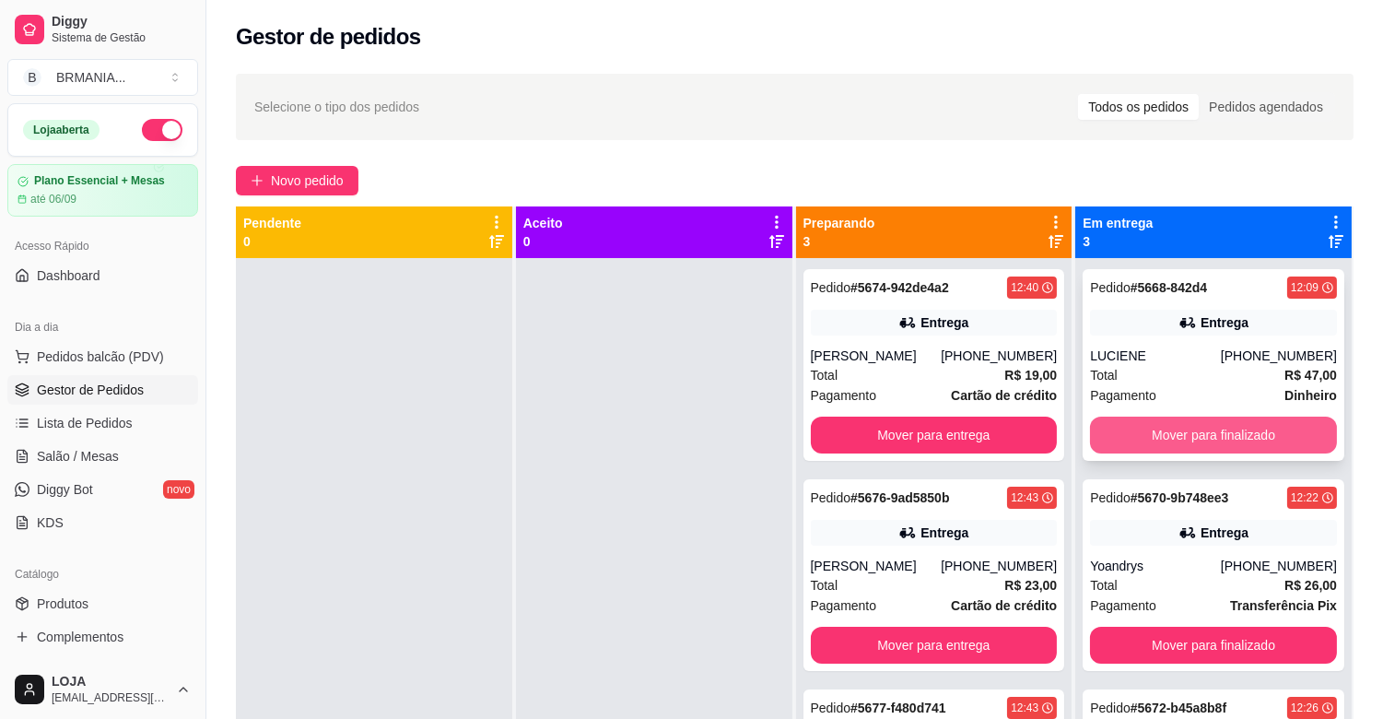
click at [1217, 445] on button "Mover para finalizado" at bounding box center [1213, 435] width 247 height 37
click at [1218, 440] on button "Mover para finalizado" at bounding box center [1214, 436] width 240 height 36
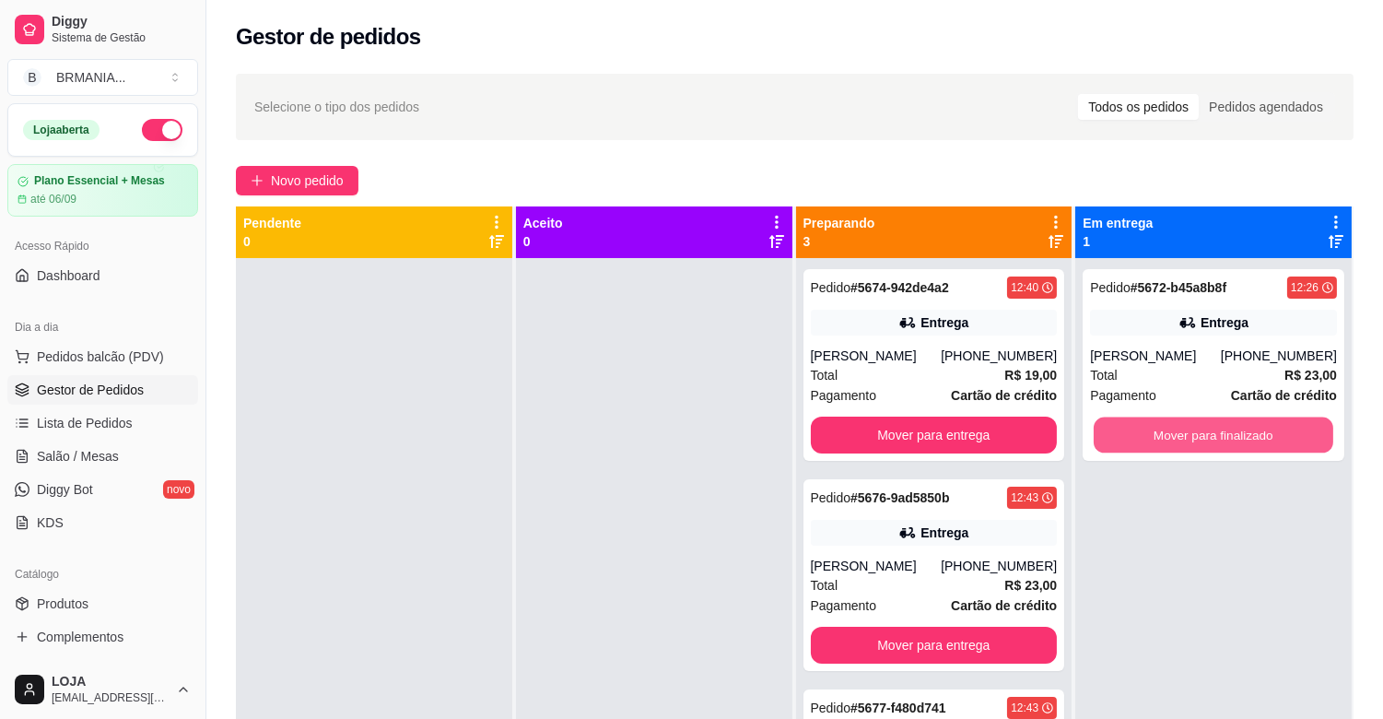
click at [1219, 438] on button "Mover para finalizado" at bounding box center [1214, 436] width 240 height 36
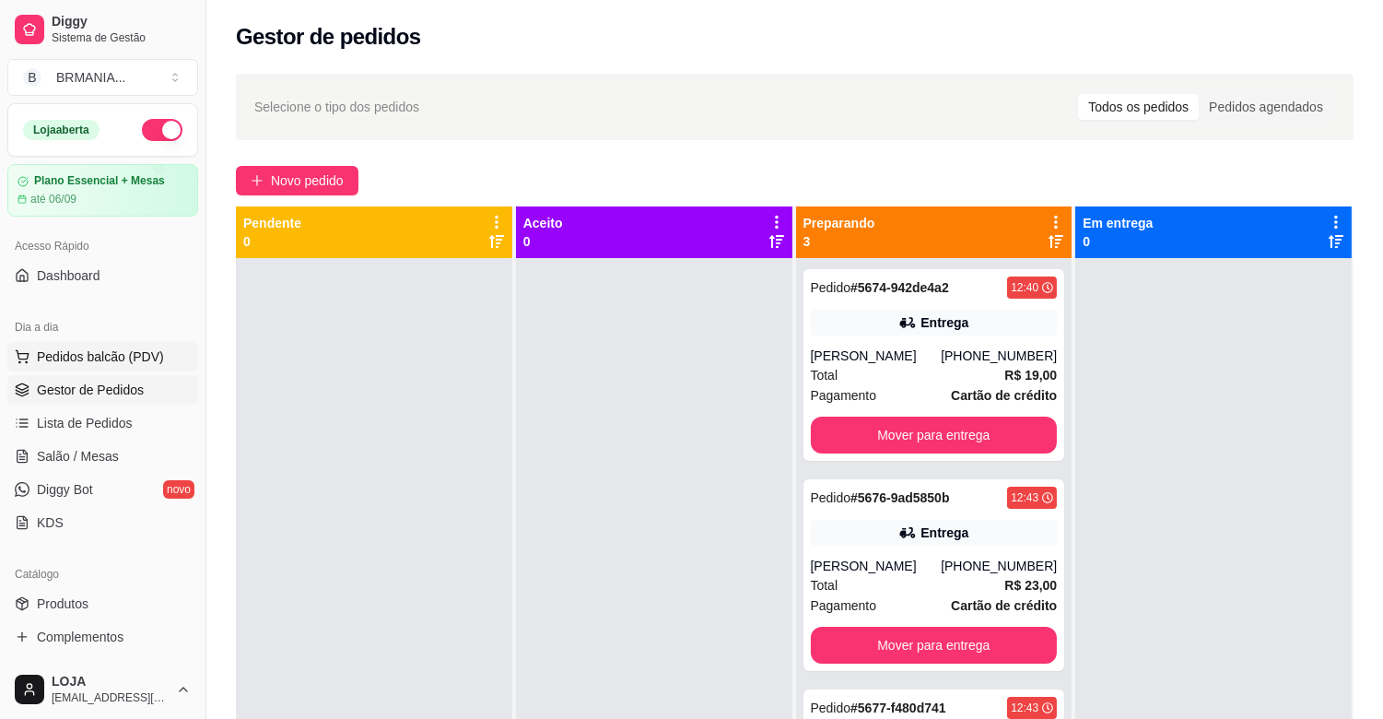
click at [108, 362] on span "Pedidos balcão (PDV)" at bounding box center [100, 356] width 127 height 18
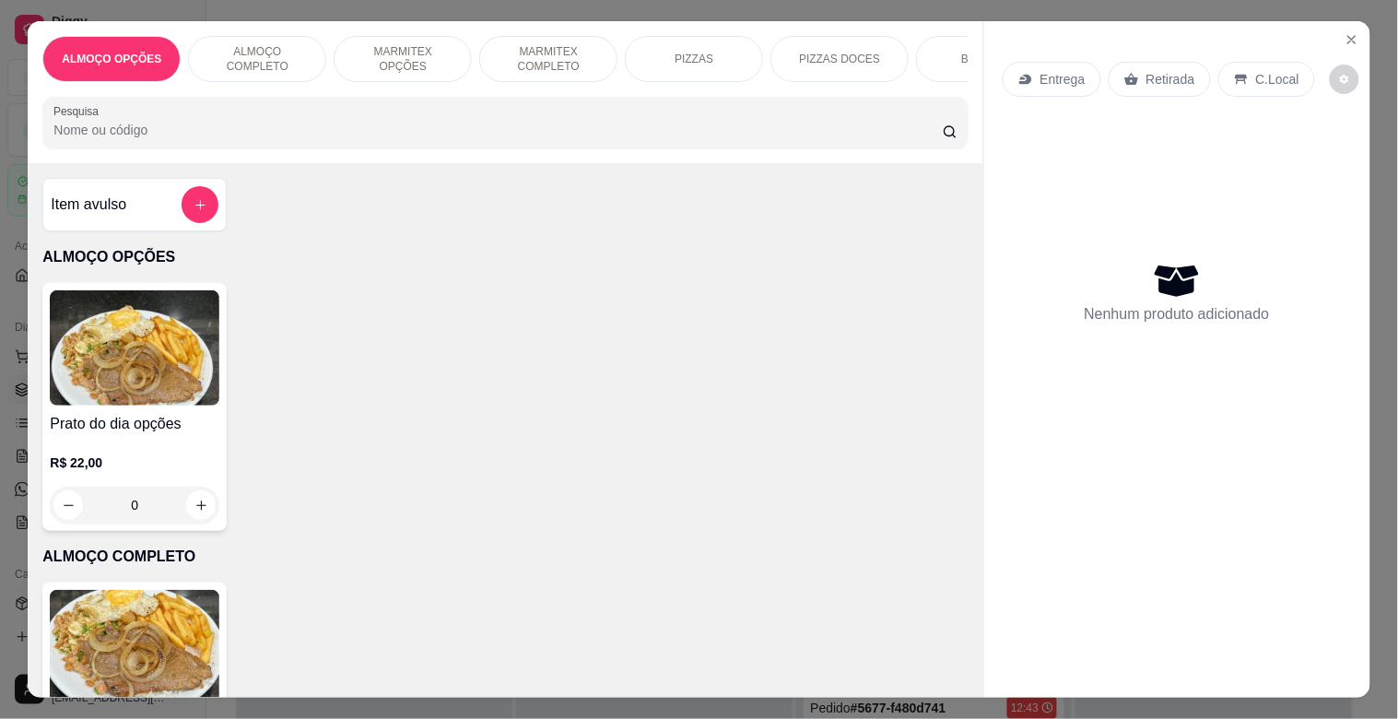
click at [572, 50] on p "MARMITEX COMPLETO" at bounding box center [548, 58] width 107 height 29
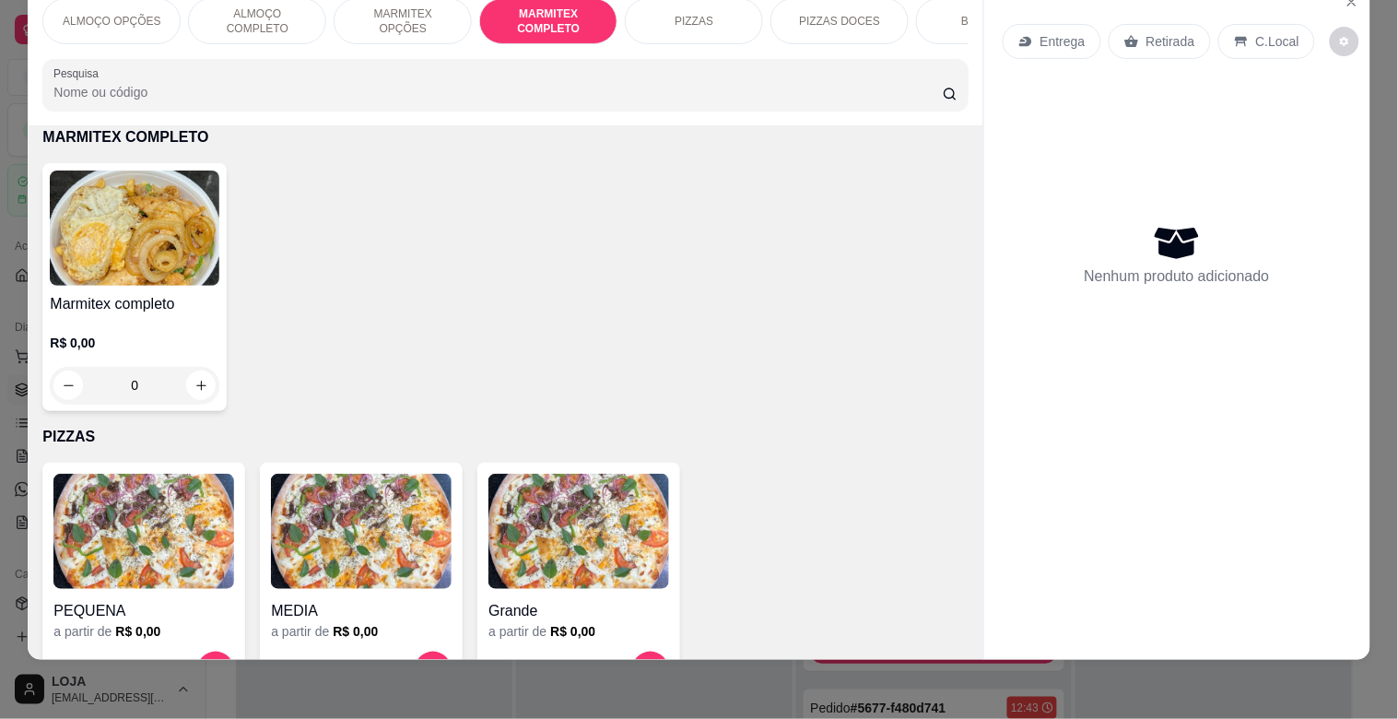
click at [147, 247] on img at bounding box center [135, 228] width 170 height 115
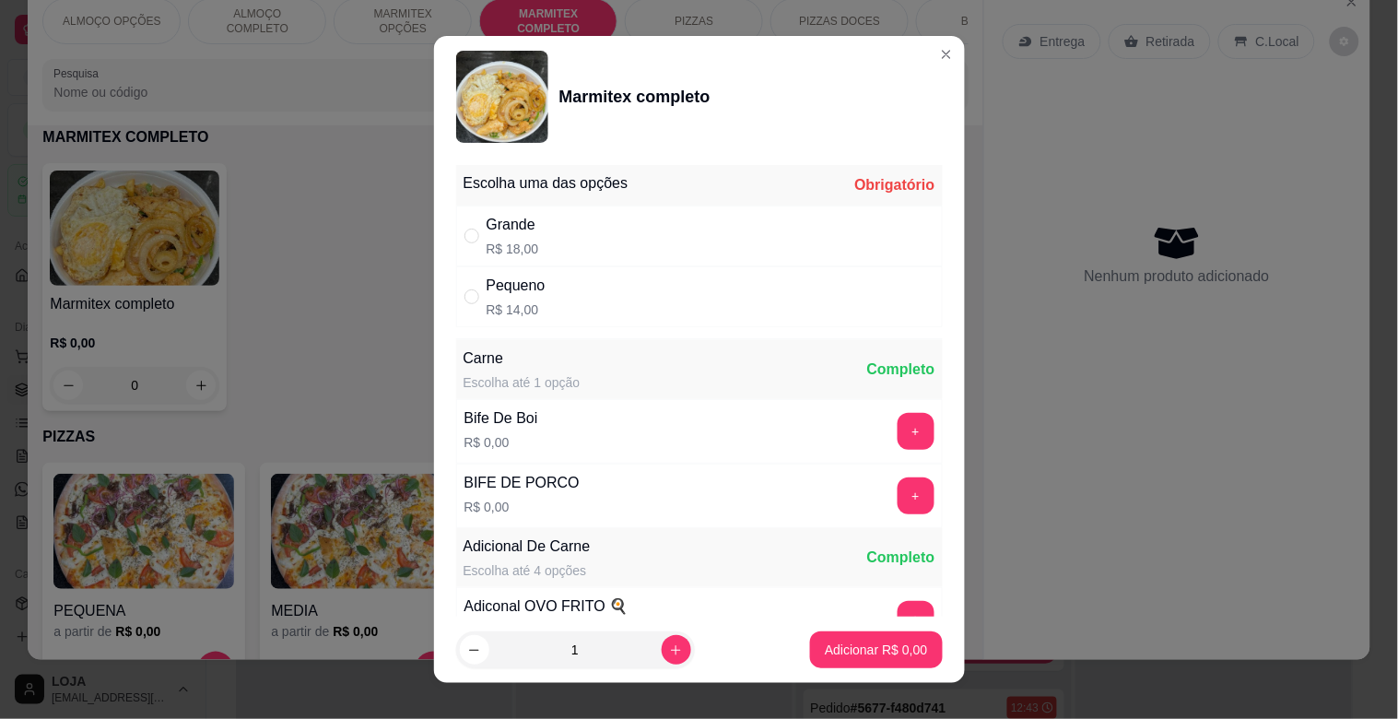
click at [630, 231] on div "Grande R$ 18,00" at bounding box center [699, 236] width 487 height 61
radio input "true"
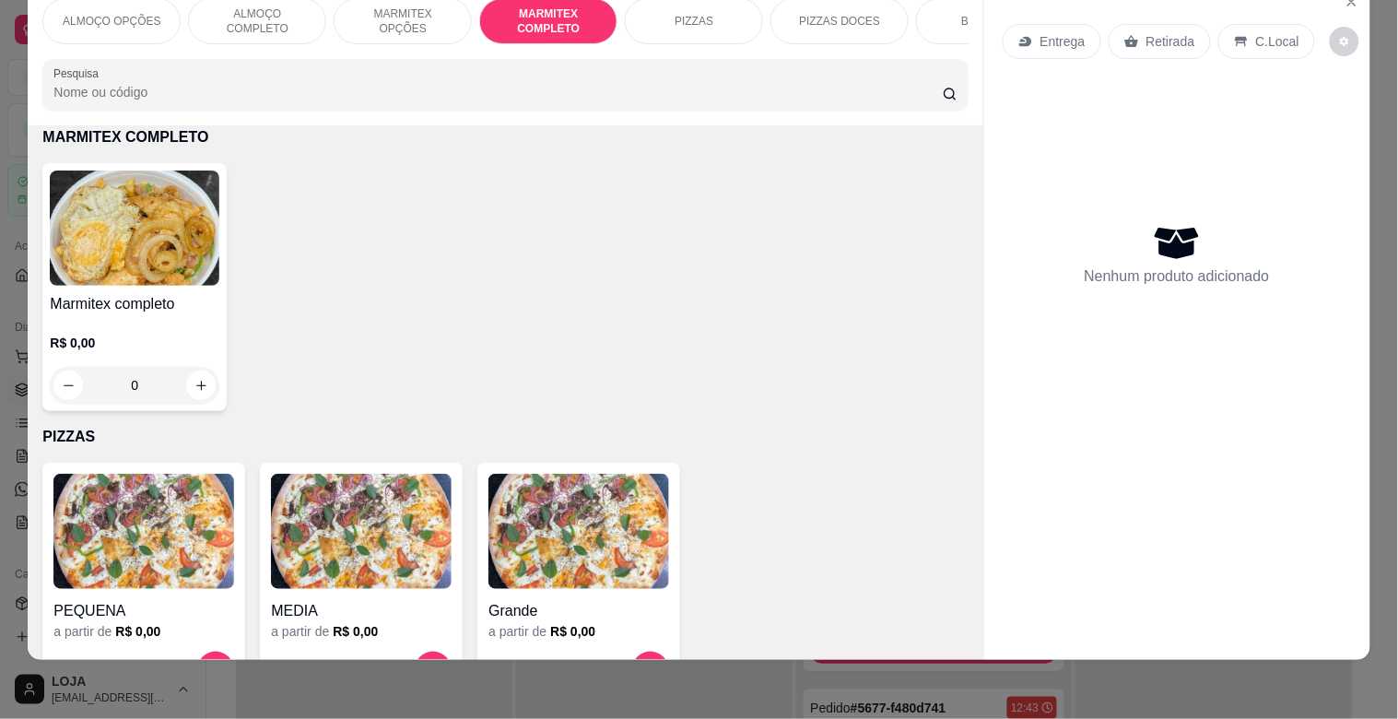
click at [100, 14] on p "ALMOÇO OPÇÕES" at bounding box center [112, 21] width 99 height 15
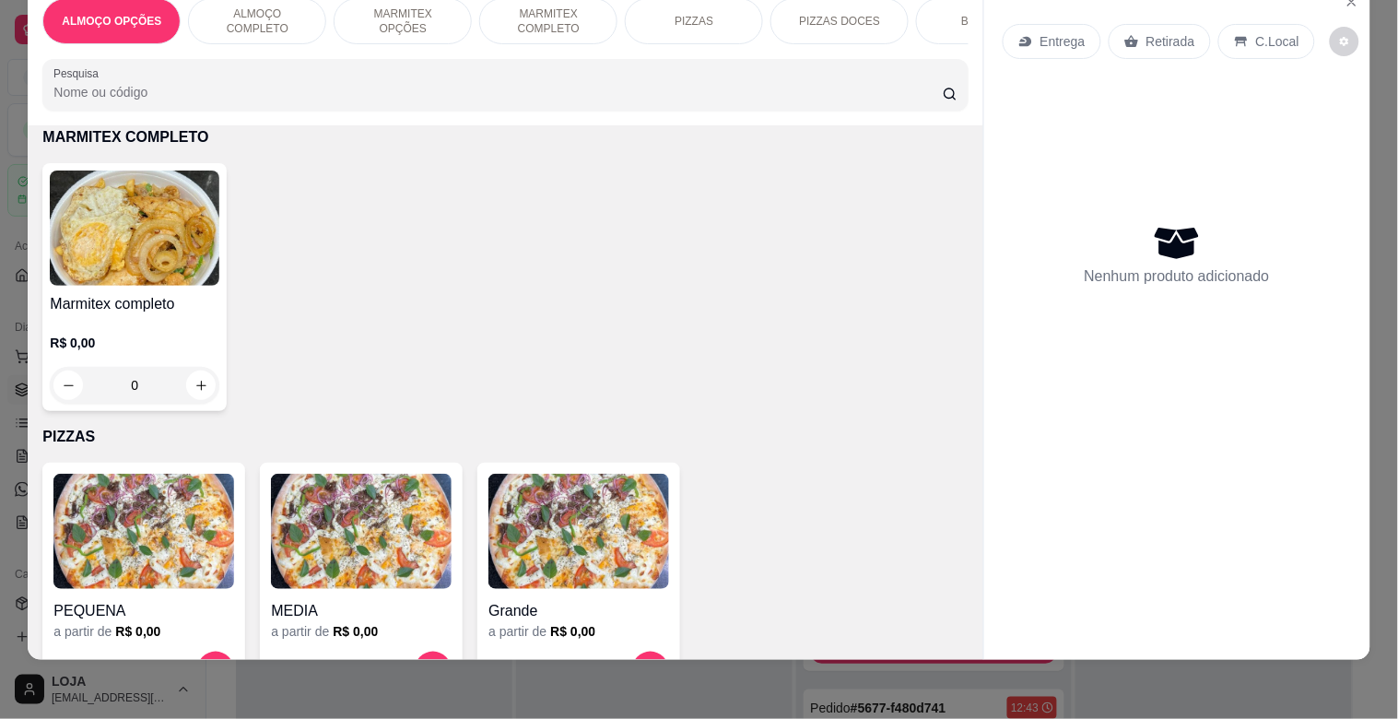
scroll to position [83, 0]
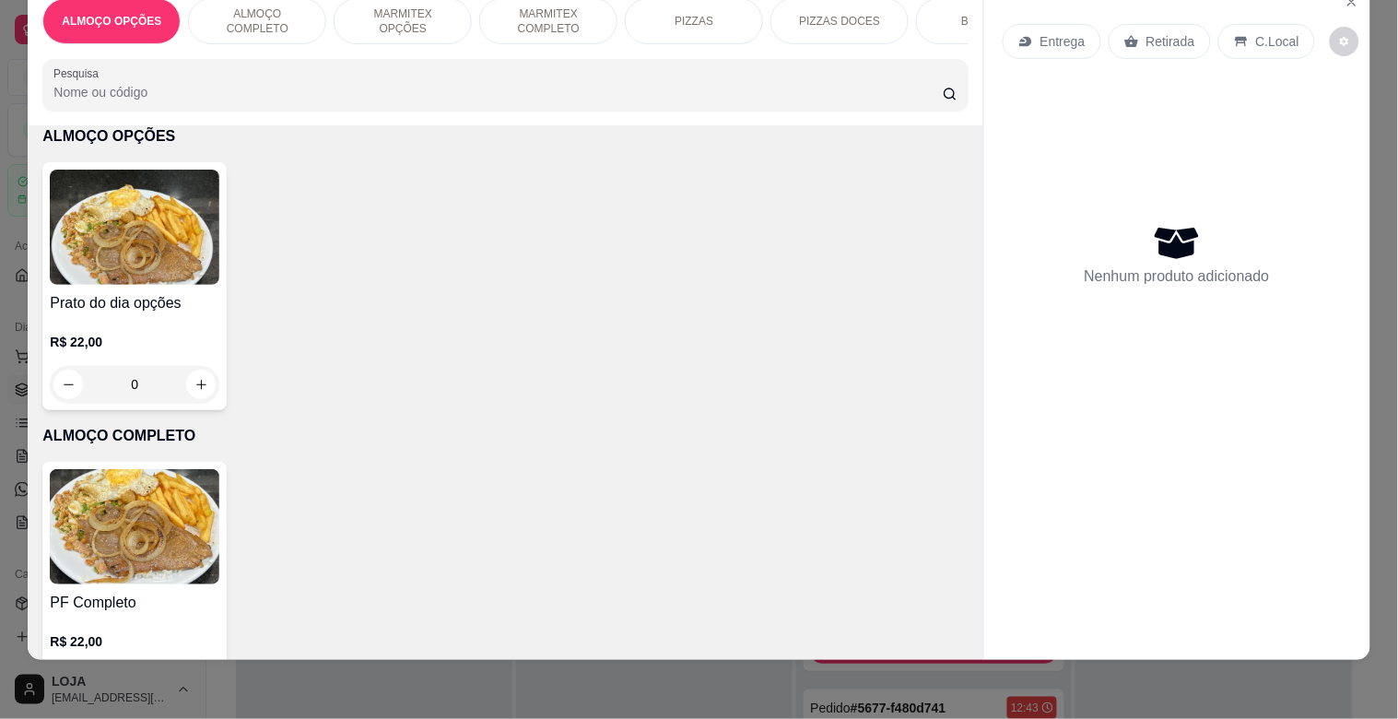
click at [163, 256] on img at bounding box center [135, 227] width 170 height 115
click at [140, 570] on img at bounding box center [135, 526] width 170 height 115
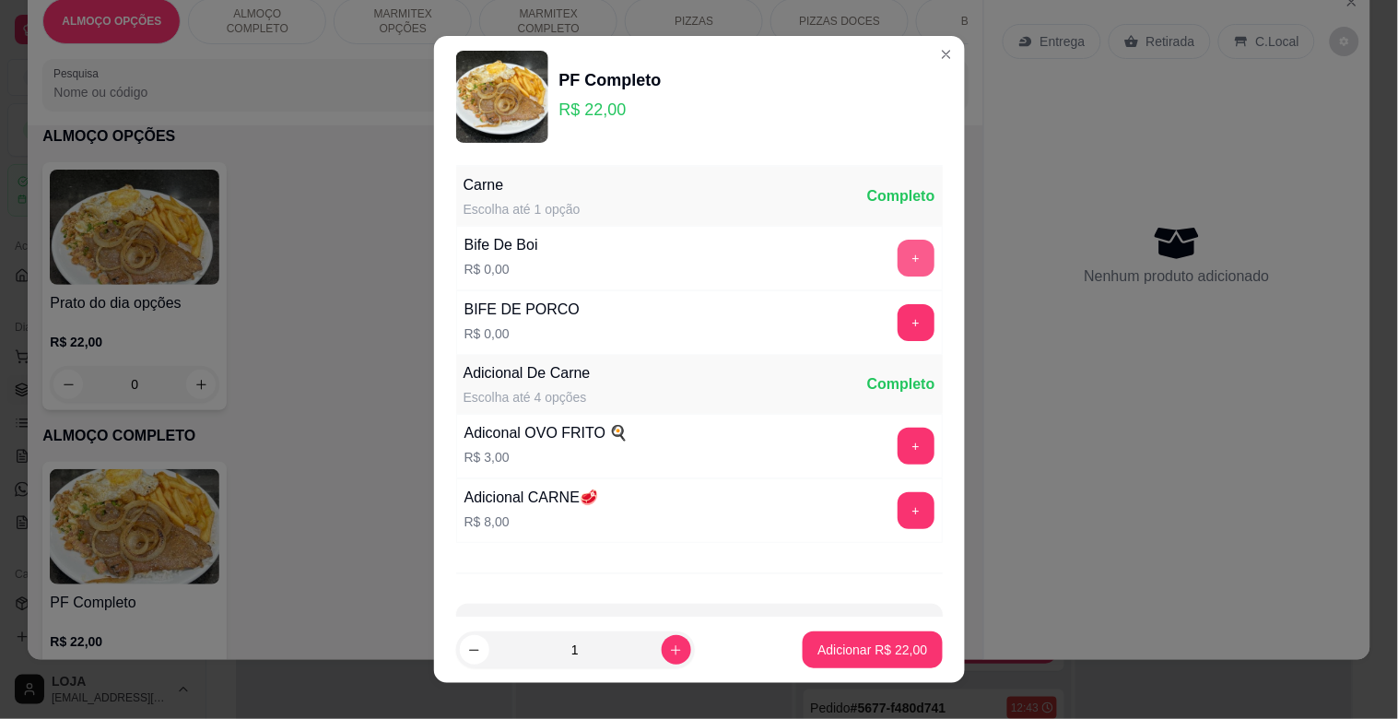
click at [898, 243] on button "+" at bounding box center [916, 258] width 37 height 37
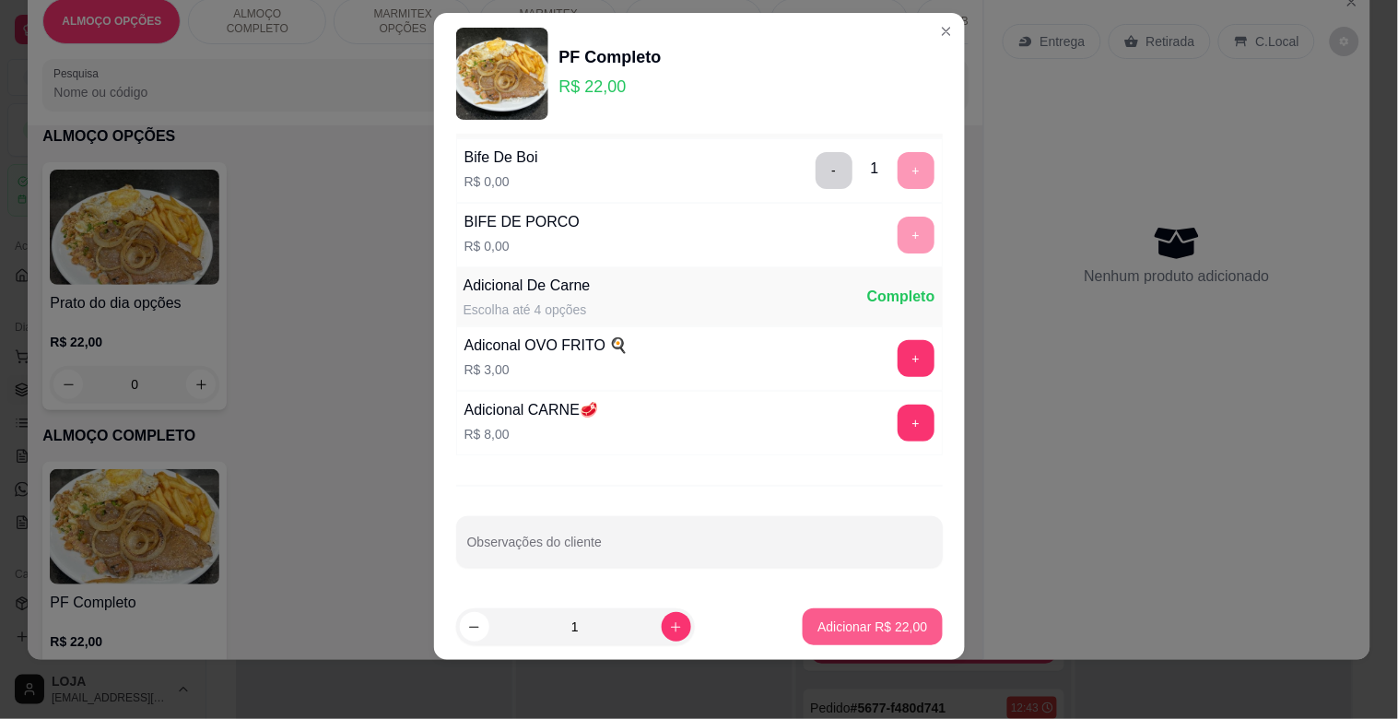
click at [842, 629] on p "Adicionar R$ 22,00" at bounding box center [872, 626] width 110 height 18
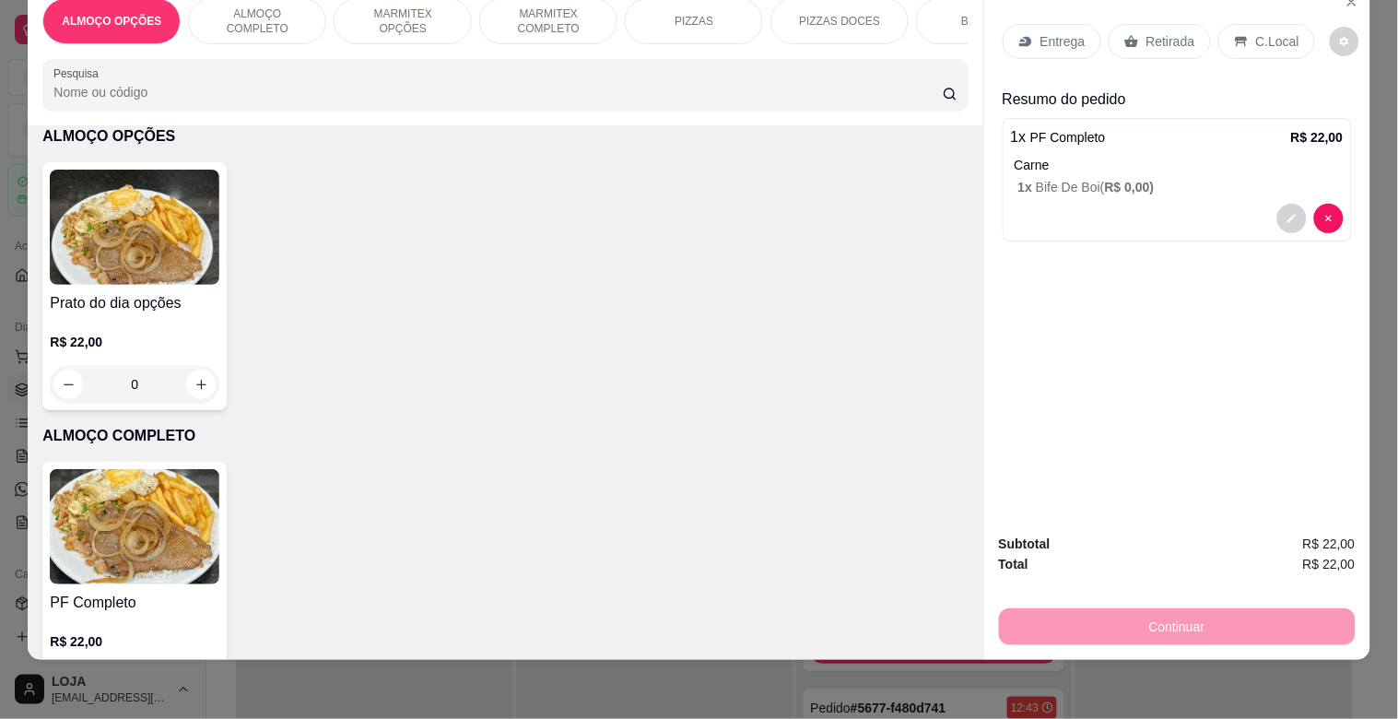
click at [1147, 32] on p "Retirada" at bounding box center [1171, 41] width 49 height 18
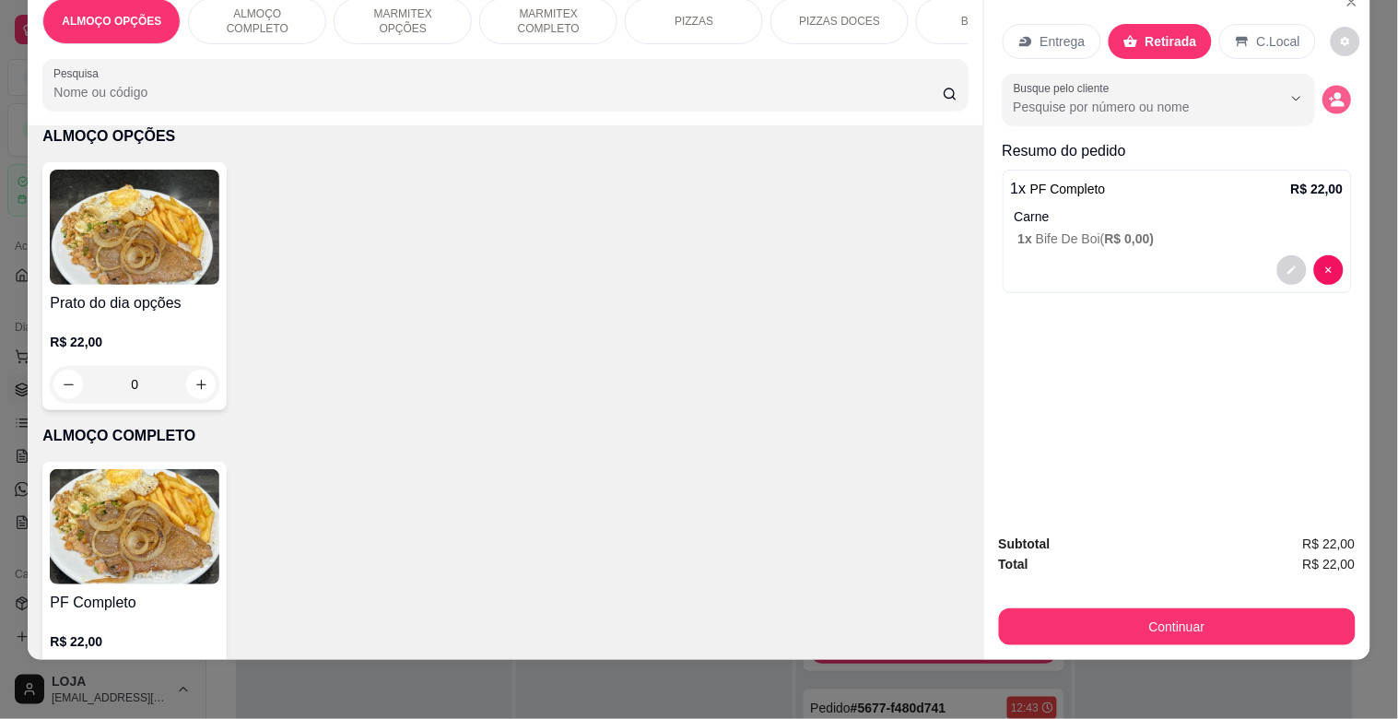
click at [1340, 86] on button "decrease-product-quantity" at bounding box center [1337, 100] width 29 height 29
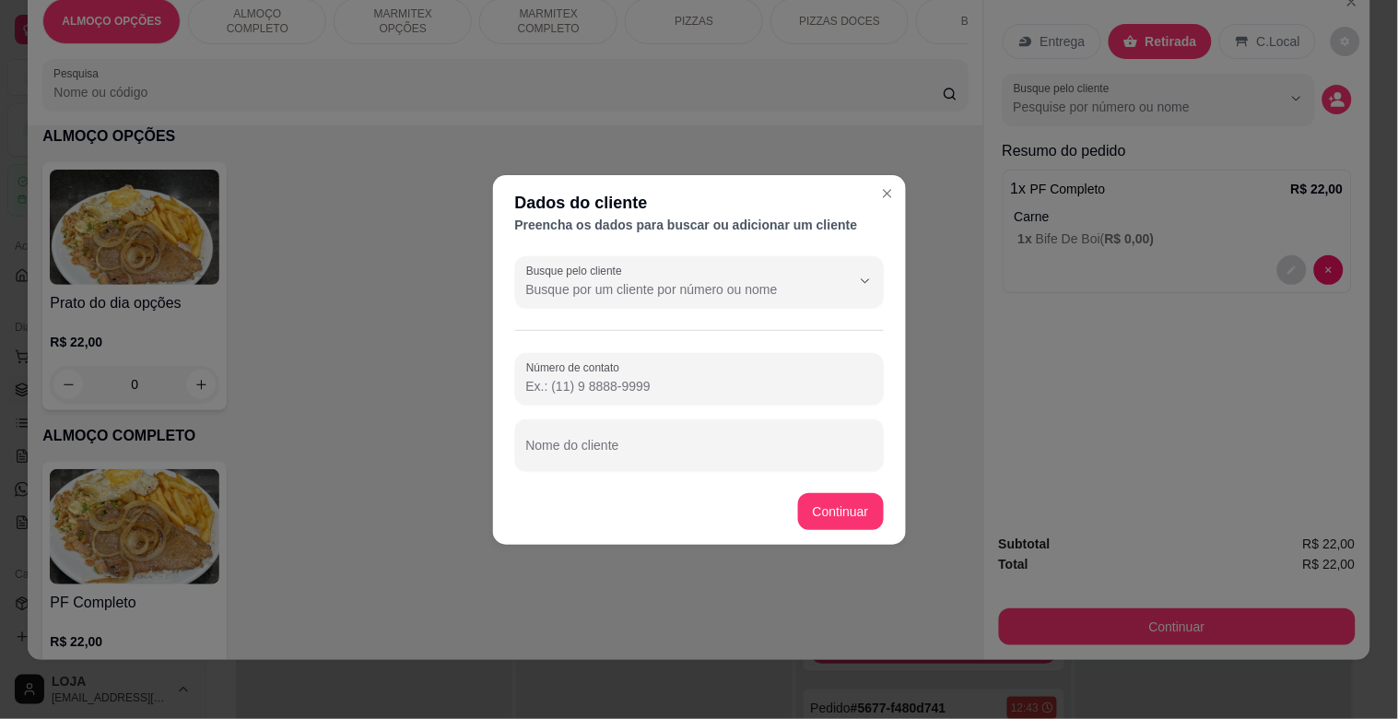
drag, startPoint x: 756, startPoint y: 476, endPoint x: 740, endPoint y: 446, distance: 33.4
click at [751, 476] on div "Busque pelo cliente Número de contato Nome do cliente" at bounding box center [699, 363] width 413 height 229
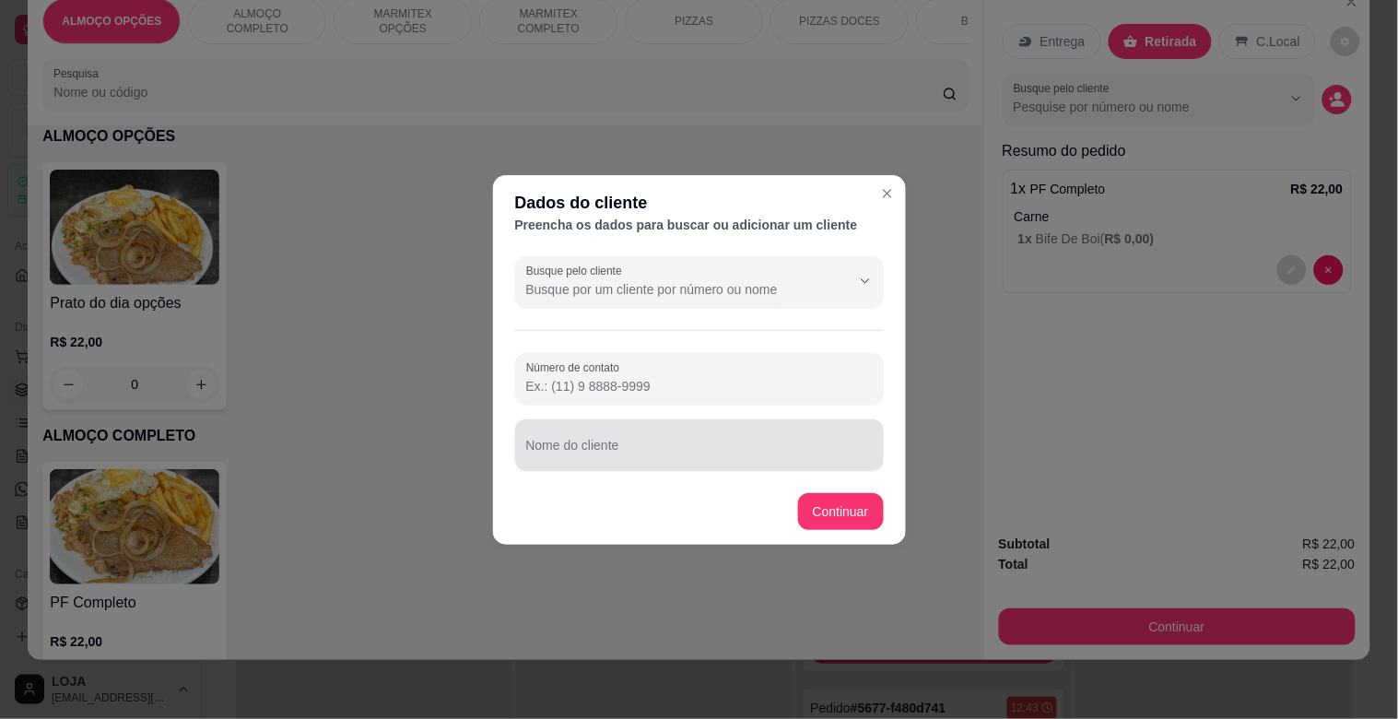
click at [739, 445] on input "Nome do cliente" at bounding box center [699, 452] width 347 height 18
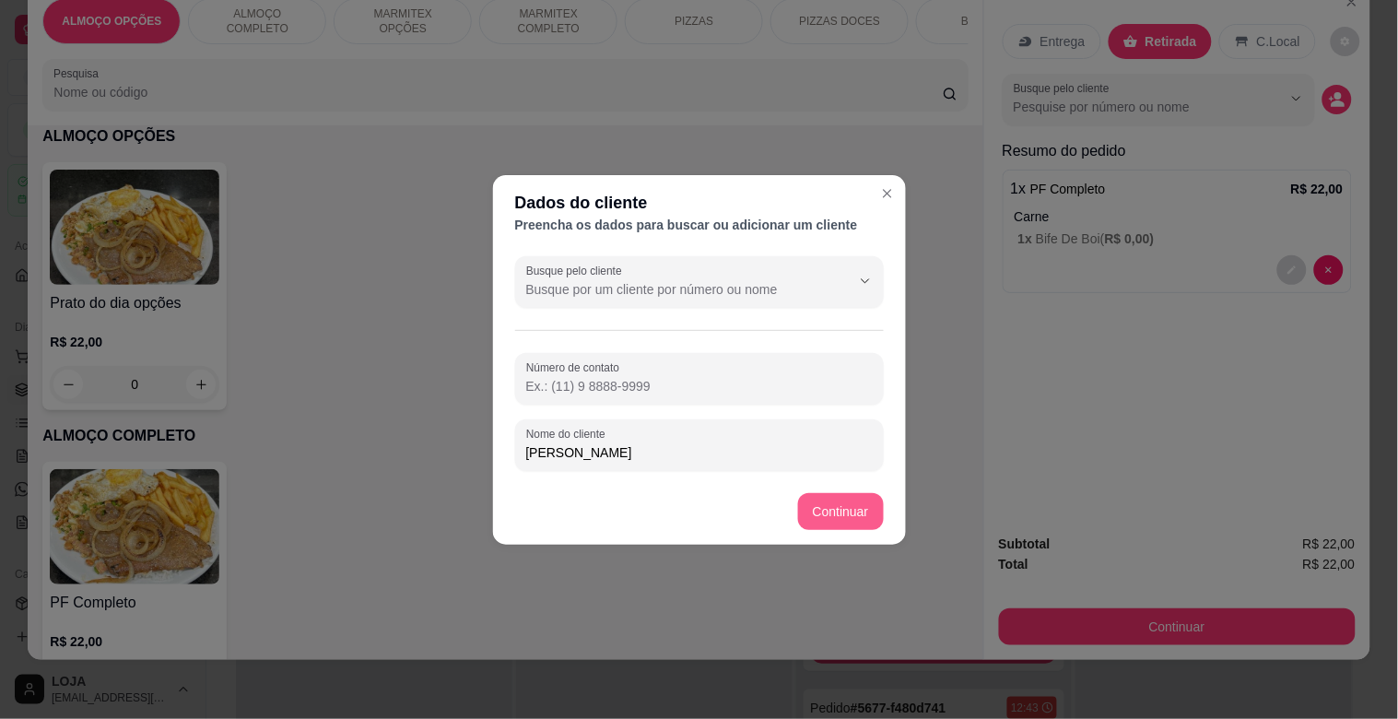
type input "[PERSON_NAME]"
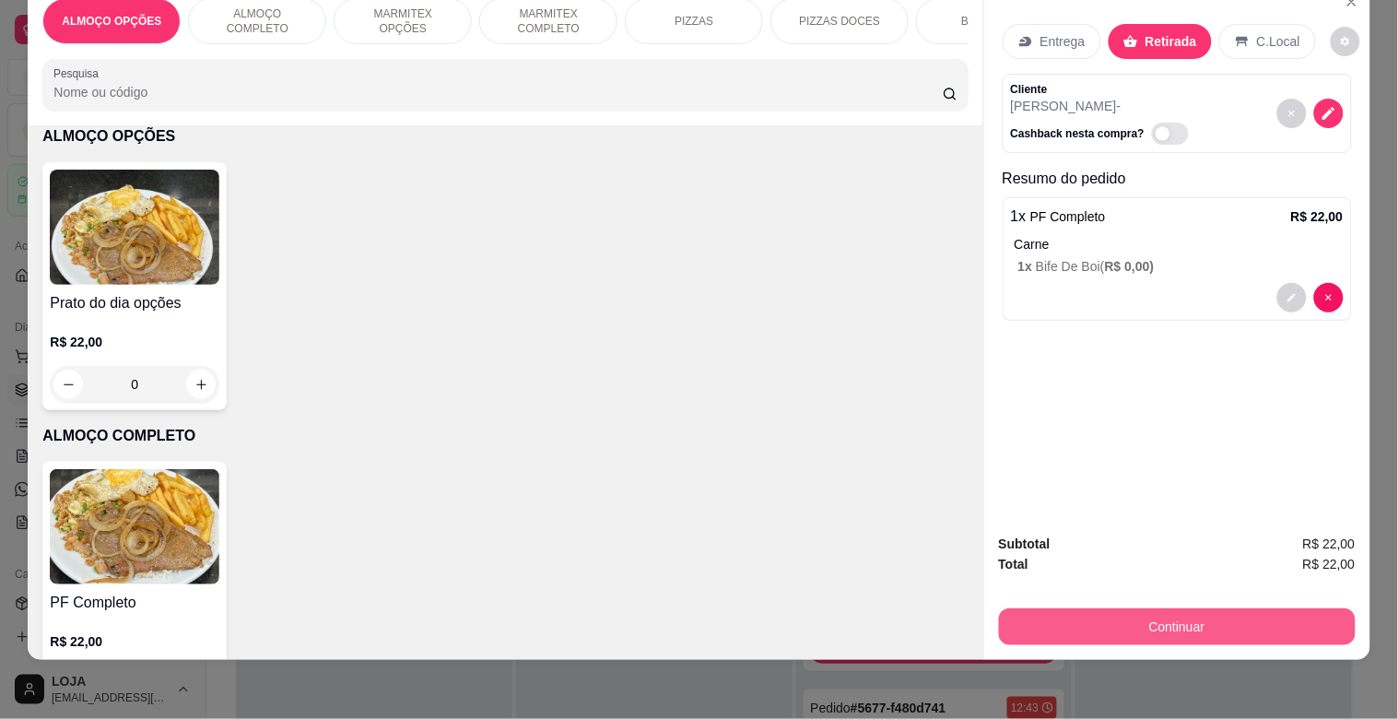
click at [1139, 614] on button "Continuar" at bounding box center [1177, 626] width 357 height 37
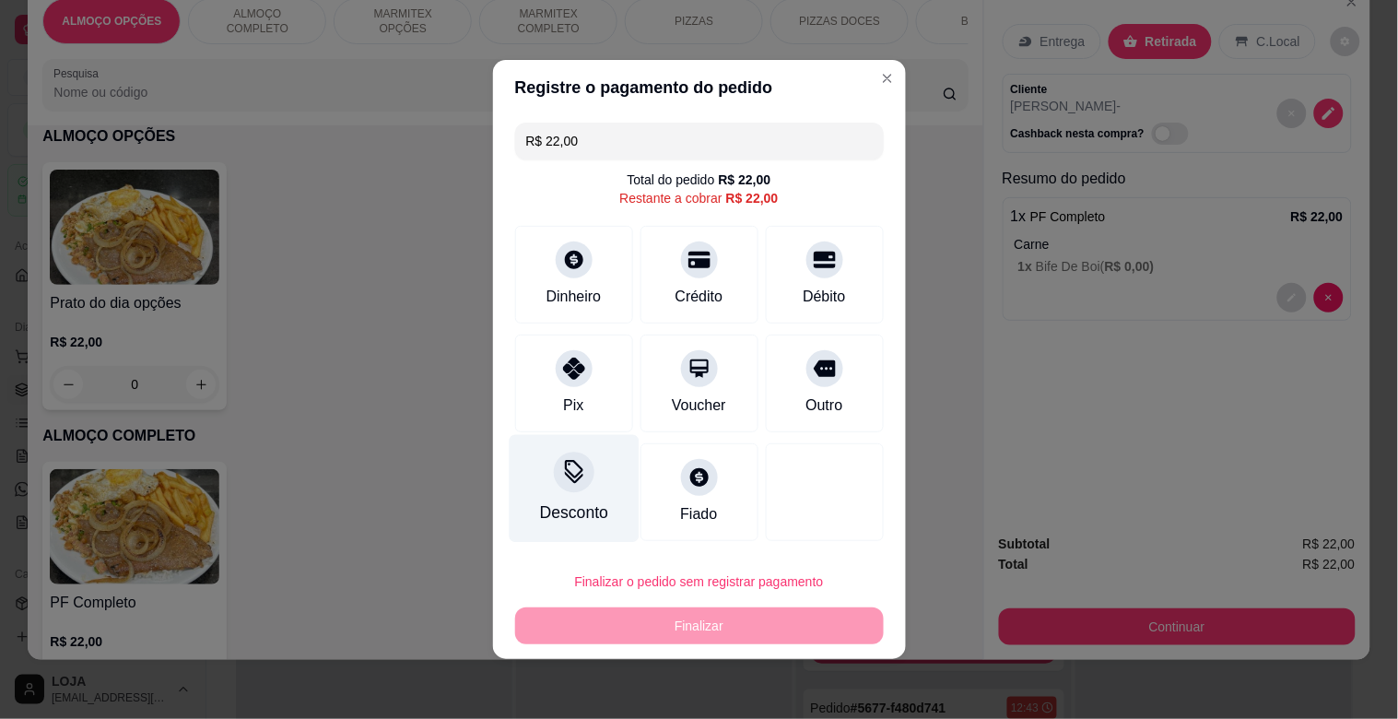
click at [544, 475] on div "Desconto" at bounding box center [574, 489] width 130 height 108
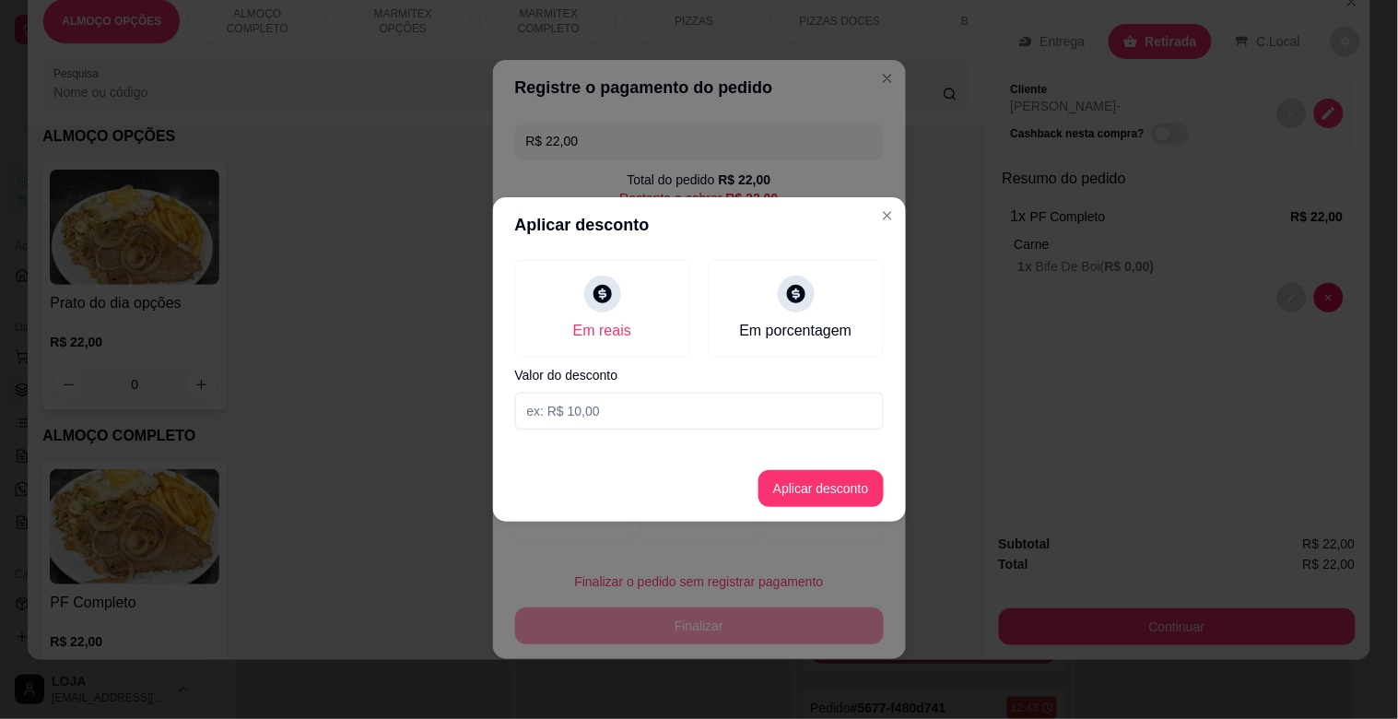
drag, startPoint x: 631, startPoint y: 412, endPoint x: 638, endPoint y: 402, distance: 12.0
click at [632, 412] on input at bounding box center [699, 411] width 369 height 37
type input "2,00"
click at [808, 500] on button "Aplicar desconto" at bounding box center [821, 488] width 125 height 37
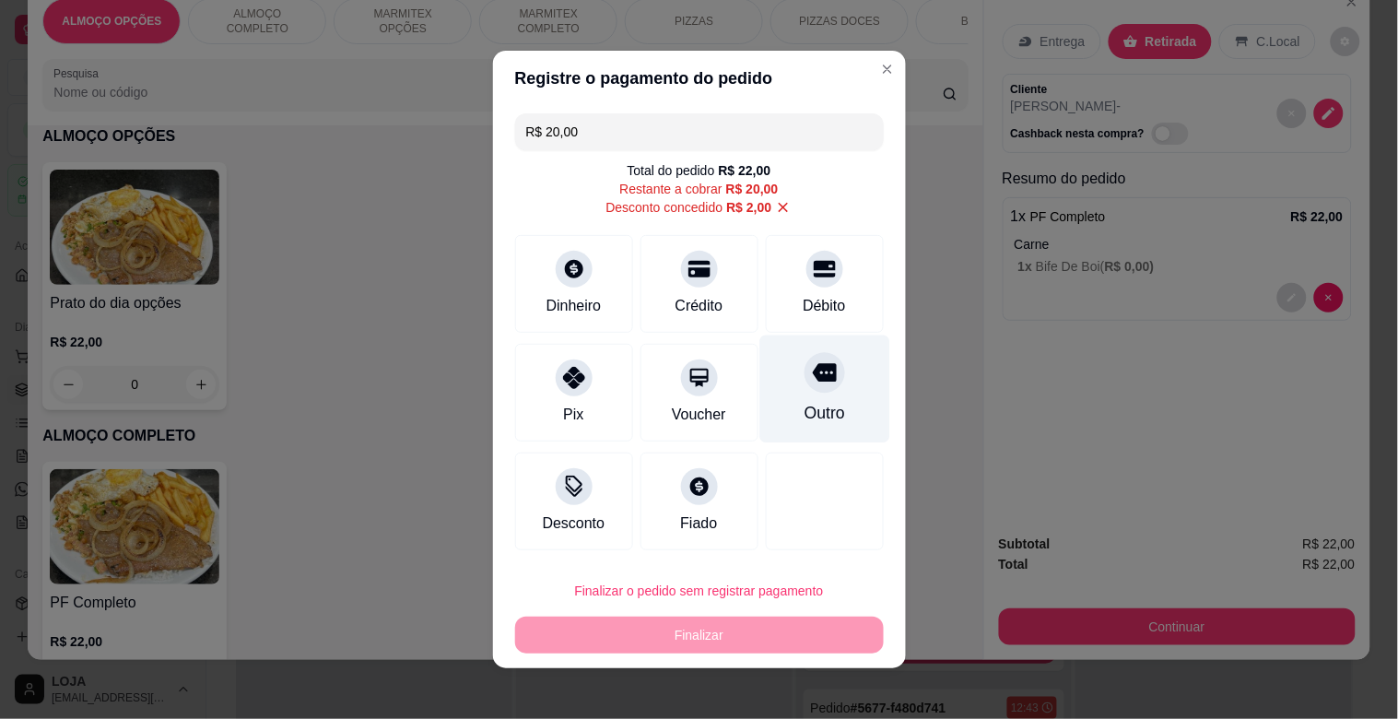
click at [812, 376] on icon at bounding box center [824, 373] width 24 height 18
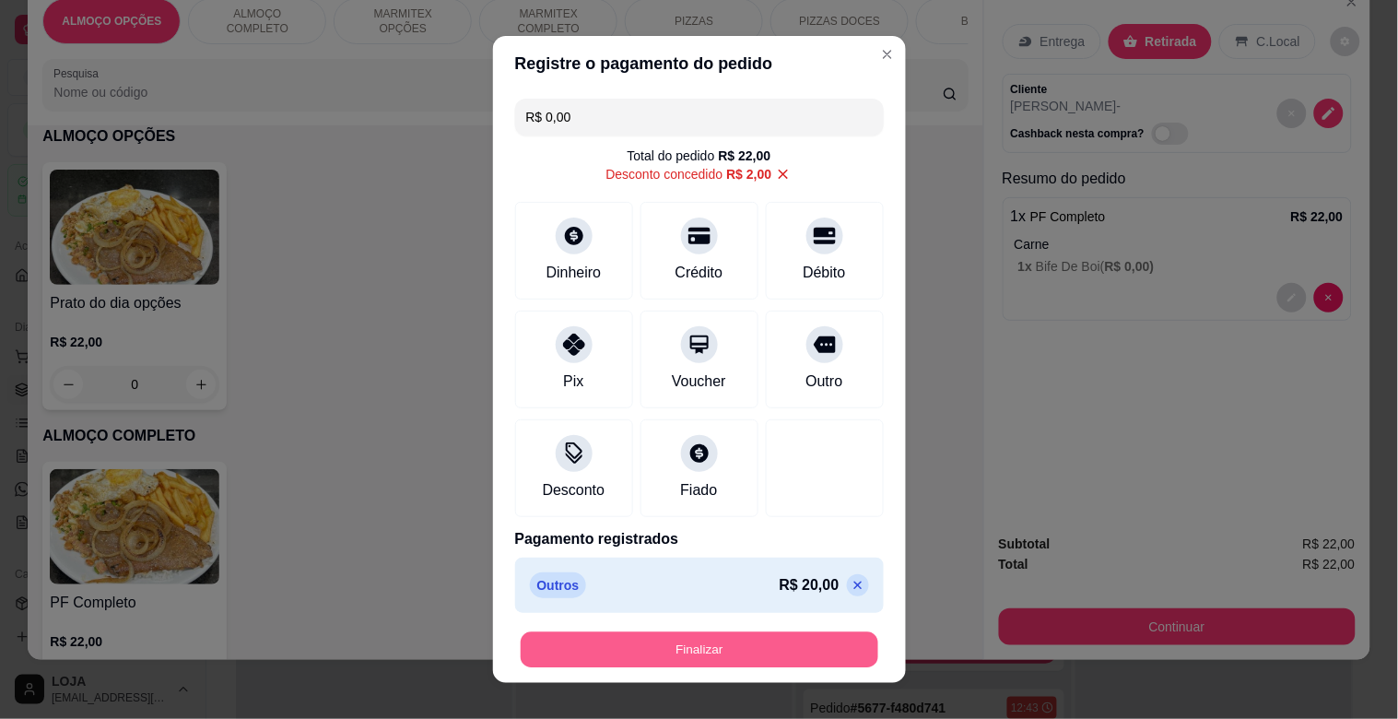
click at [717, 641] on button "Finalizar" at bounding box center [700, 650] width 358 height 36
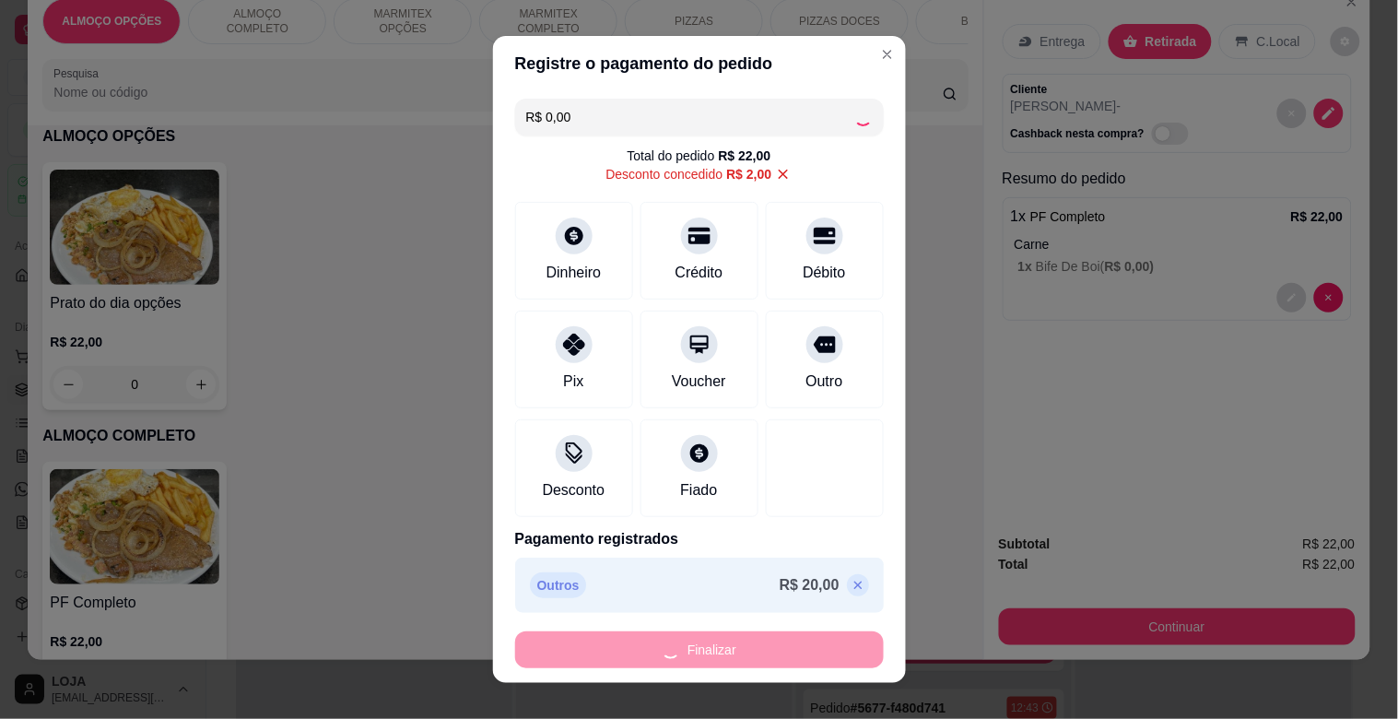
type input "-R$ 22,00"
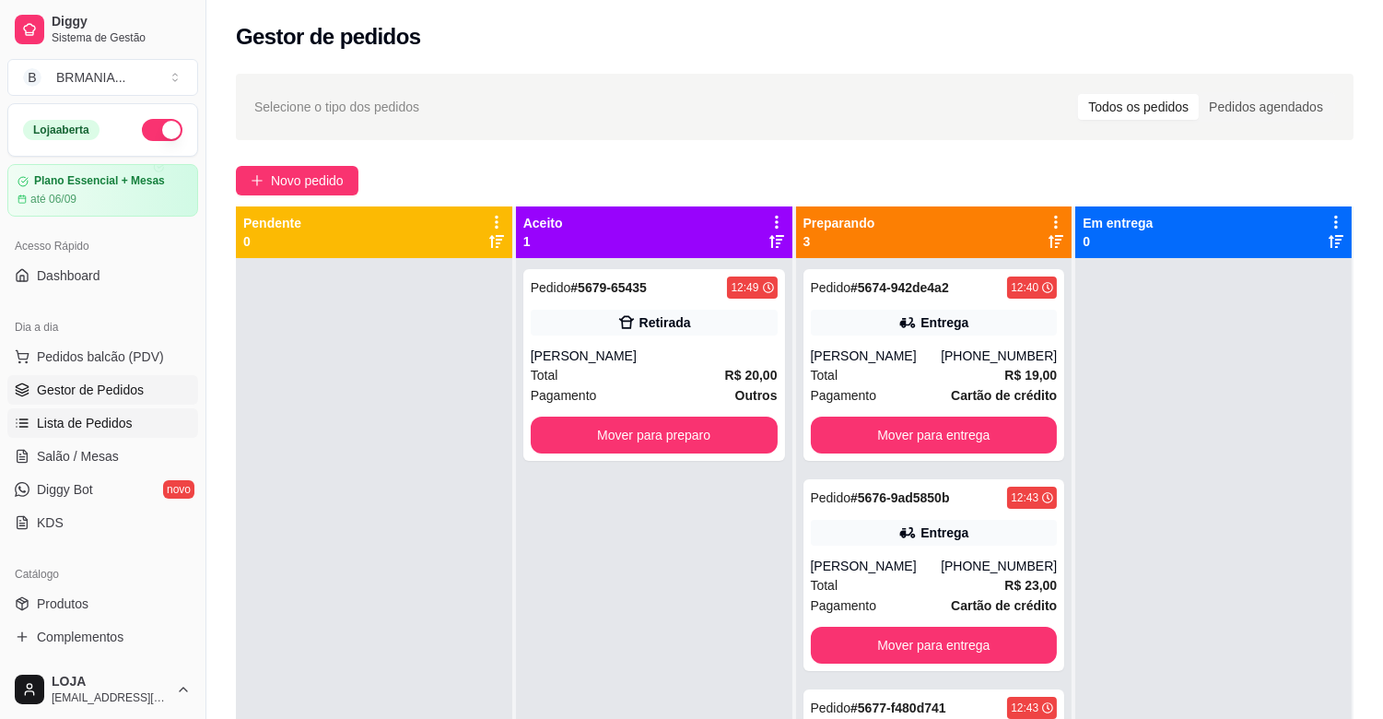
click at [103, 420] on span "Lista de Pedidos" at bounding box center [85, 423] width 96 height 18
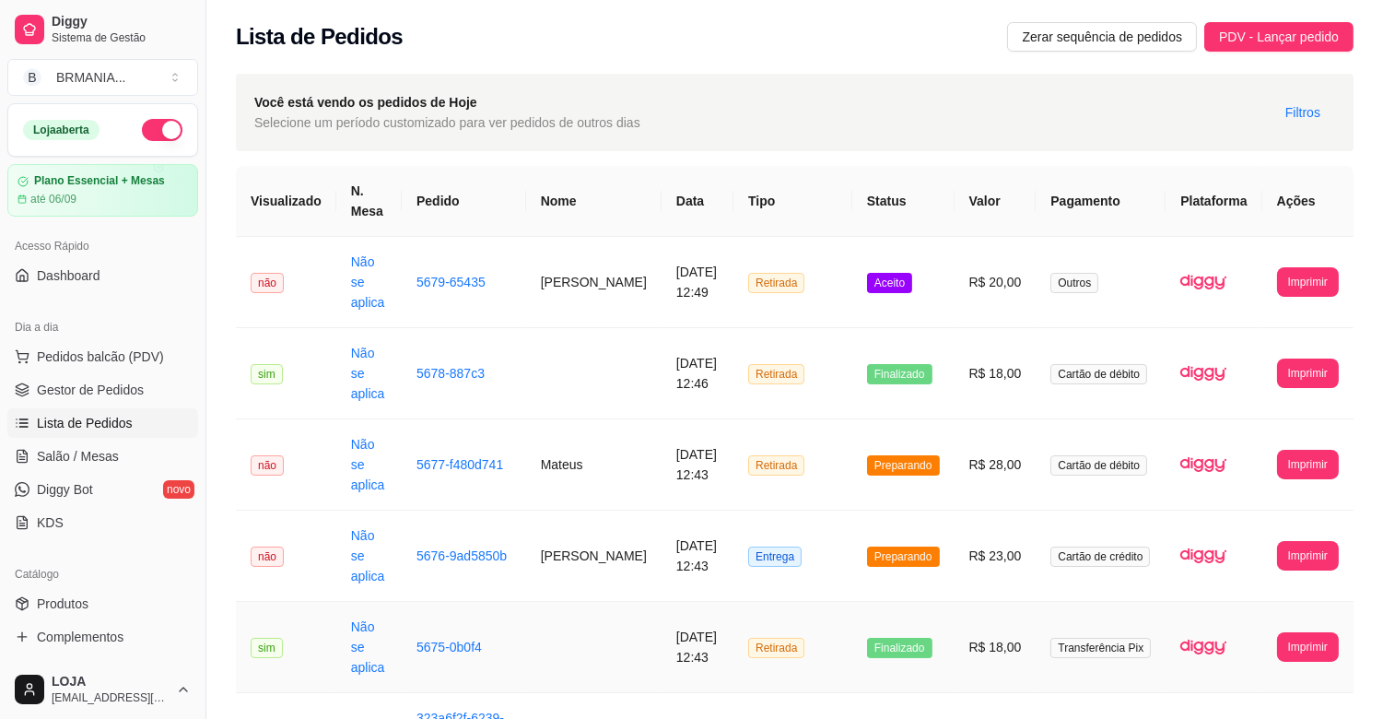
click at [582, 602] on td at bounding box center [593, 647] width 135 height 91
click at [104, 385] on span "Gestor de Pedidos" at bounding box center [90, 390] width 107 height 18
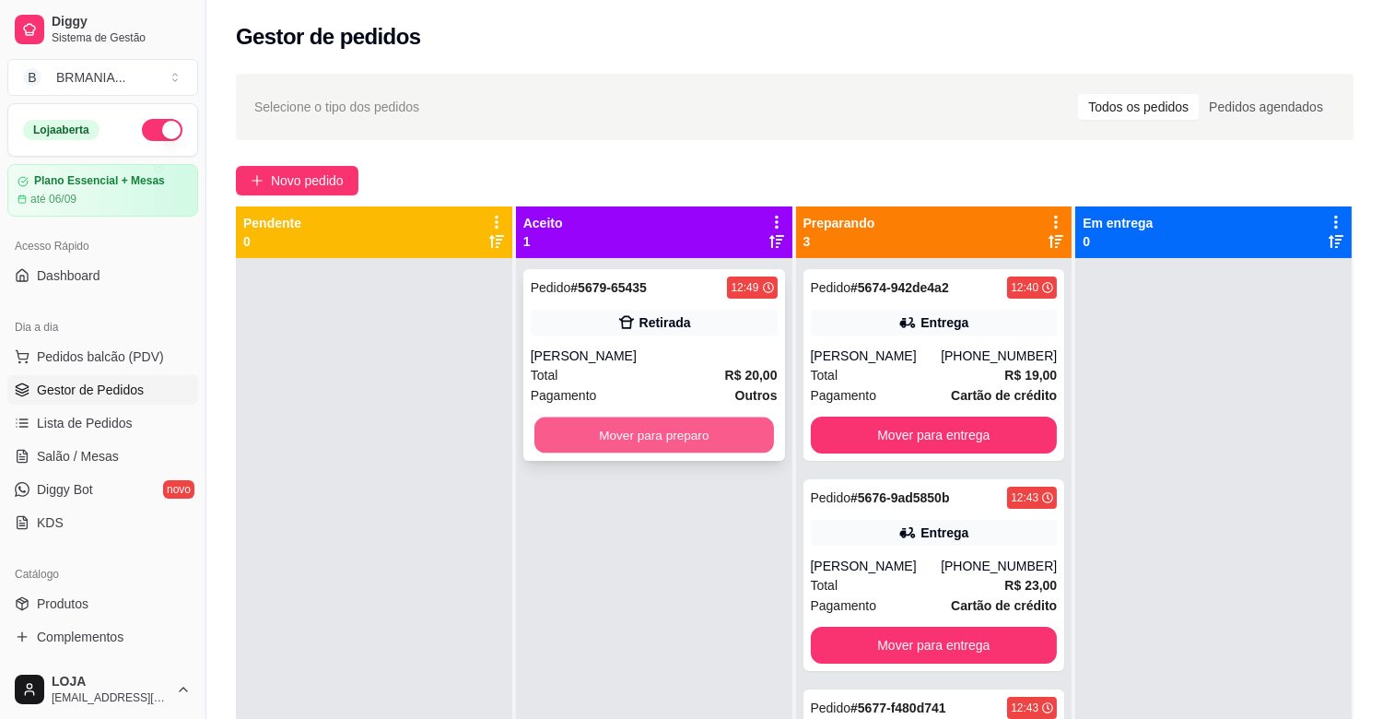
click at [612, 434] on button "Mover para preparo" at bounding box center [655, 436] width 240 height 36
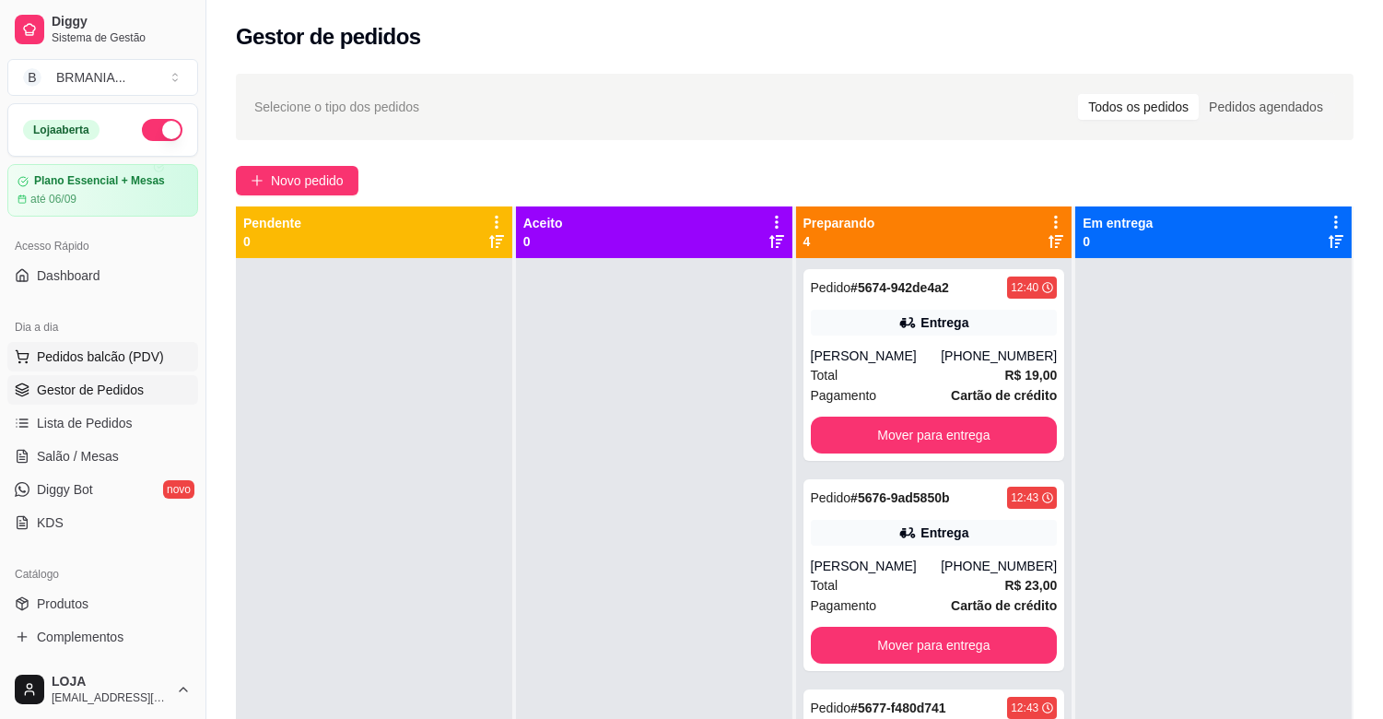
click at [120, 356] on span "Pedidos balcão (PDV)" at bounding box center [100, 356] width 127 height 18
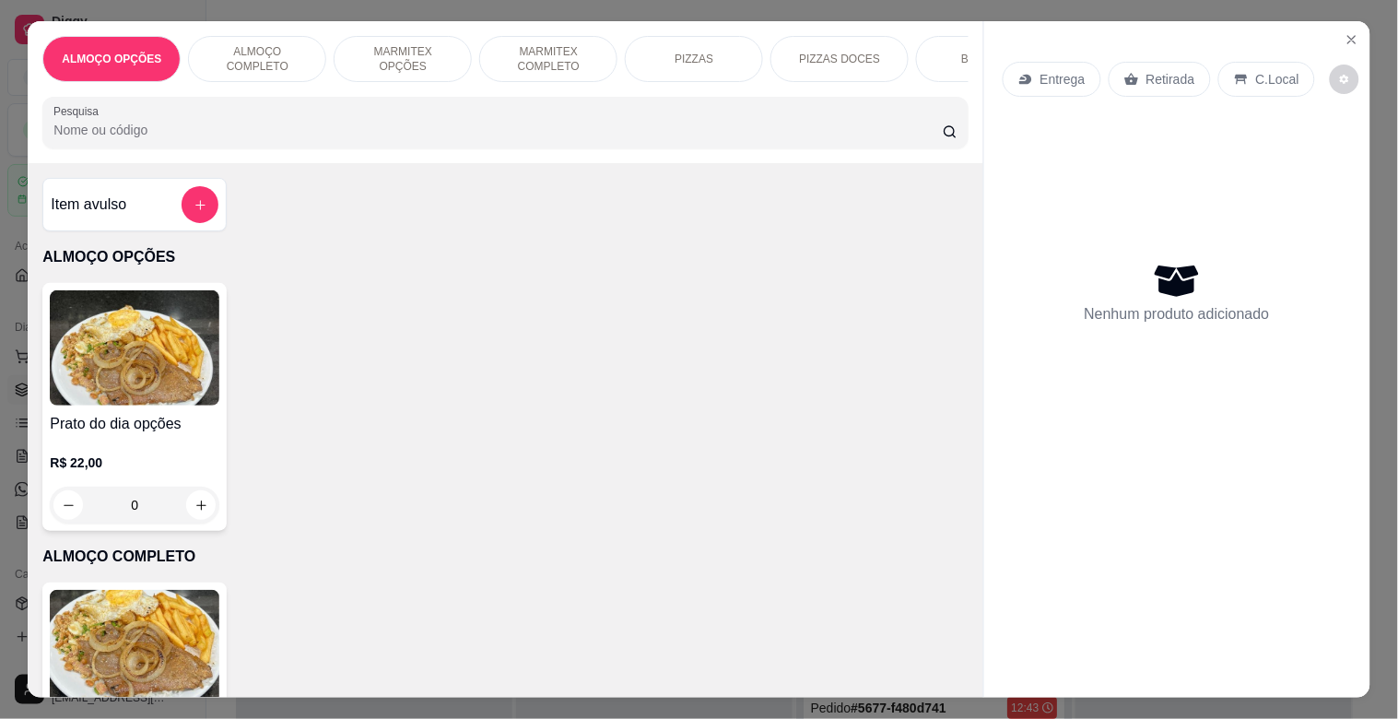
click at [538, 53] on p "MARMITEX COMPLETO" at bounding box center [548, 58] width 107 height 29
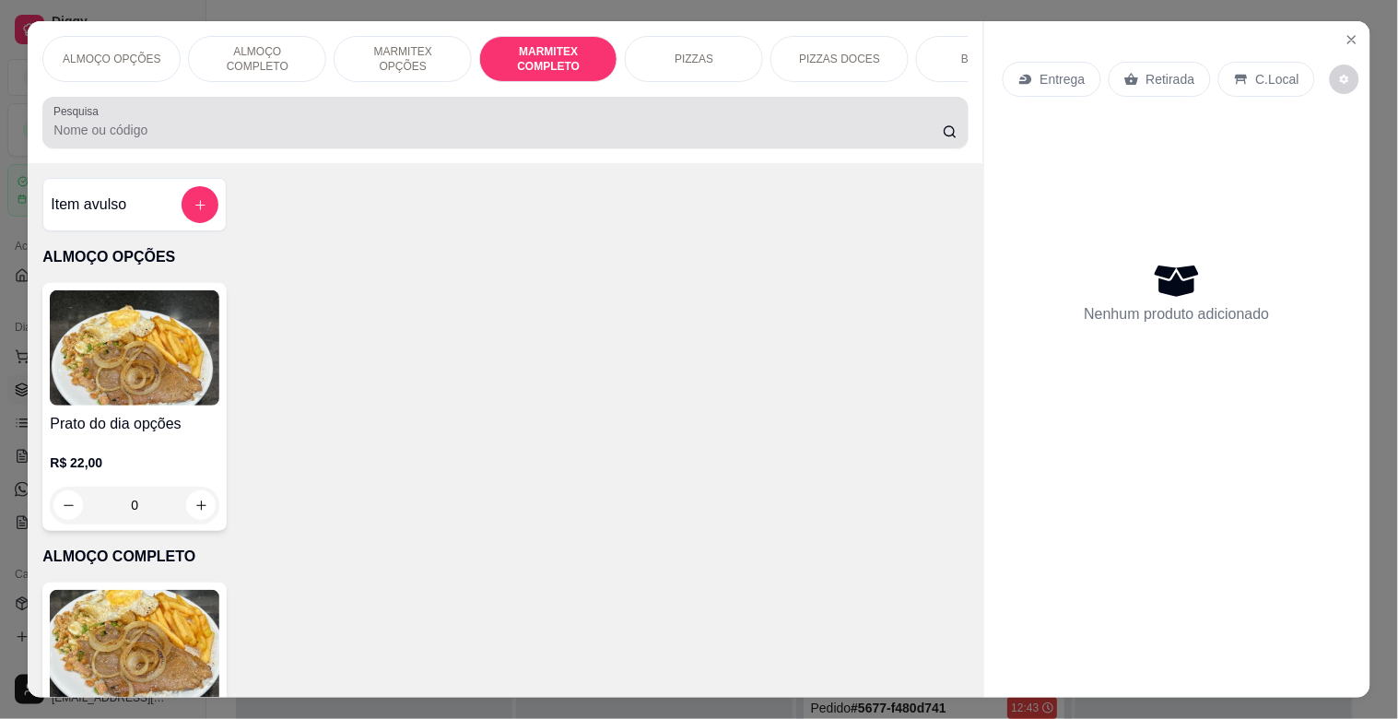
scroll to position [44, 0]
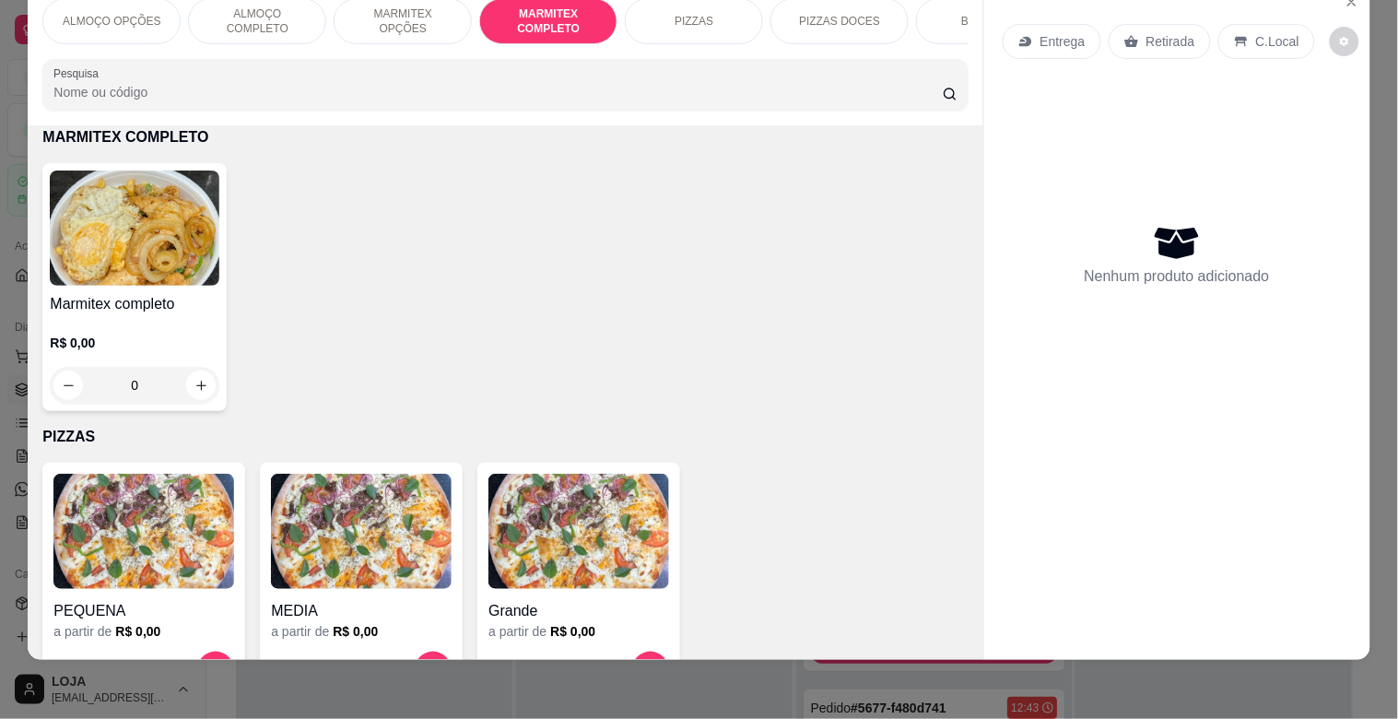
click at [182, 253] on img at bounding box center [135, 228] width 170 height 115
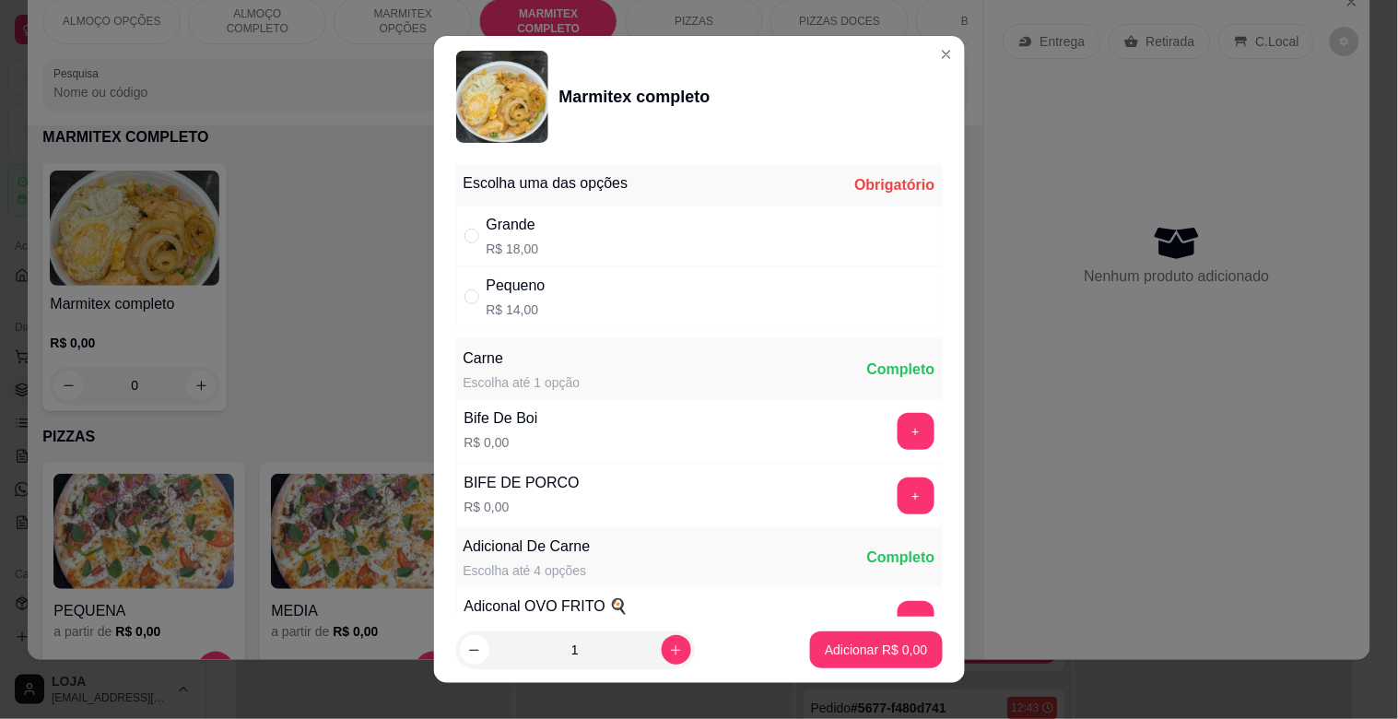
click at [625, 234] on div "Grande R$ 18,00" at bounding box center [699, 236] width 487 height 61
radio input "true"
click at [898, 419] on button "+" at bounding box center [916, 432] width 36 height 36
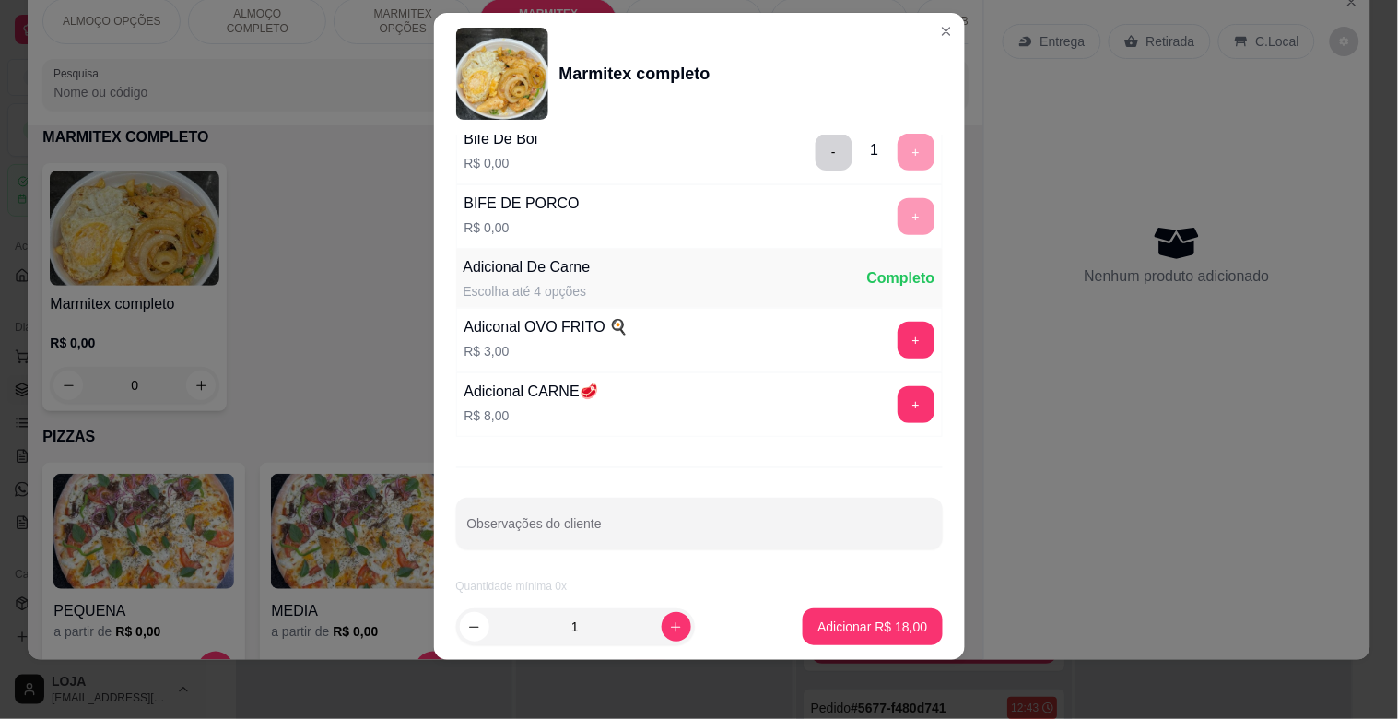
scroll to position [258, 0]
click at [896, 632] on p "Adicionar R$ 18,00" at bounding box center [872, 626] width 107 height 18
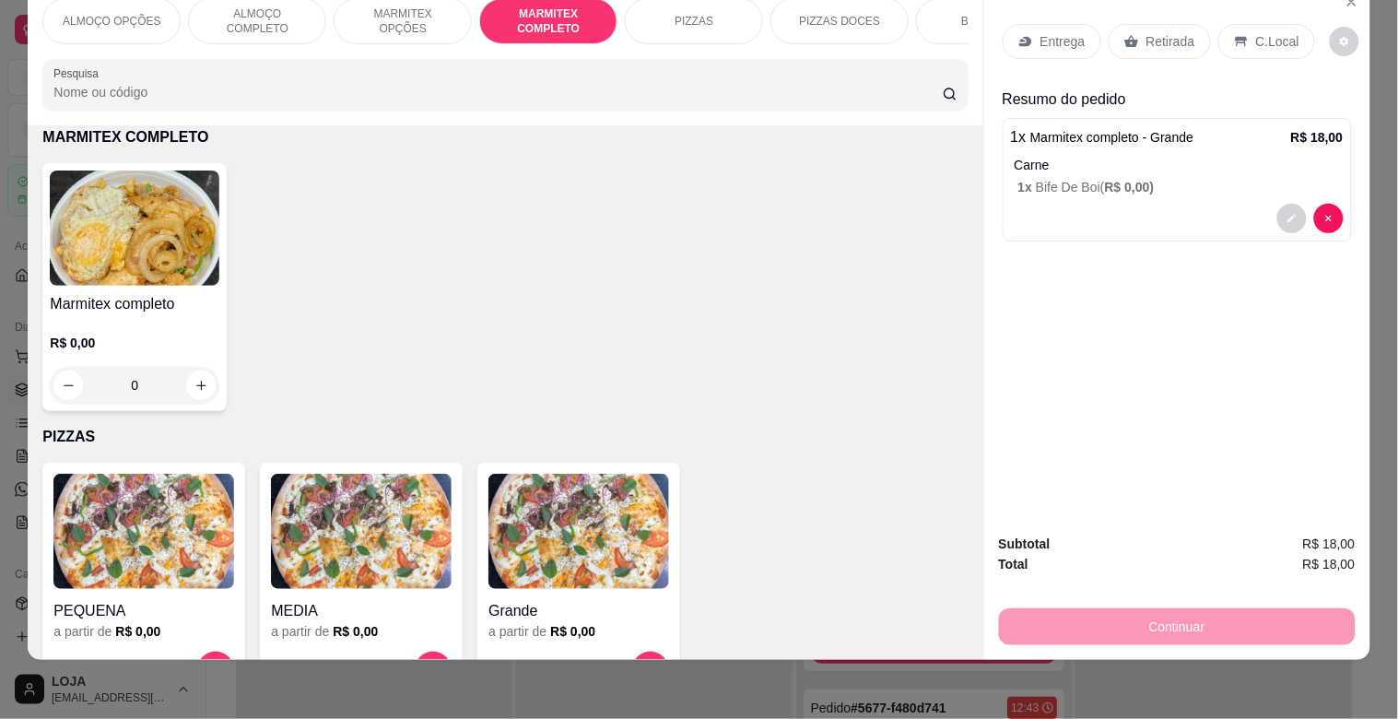
click at [923, 7] on div "BEBIDAS" at bounding box center [985, 21] width 138 height 46
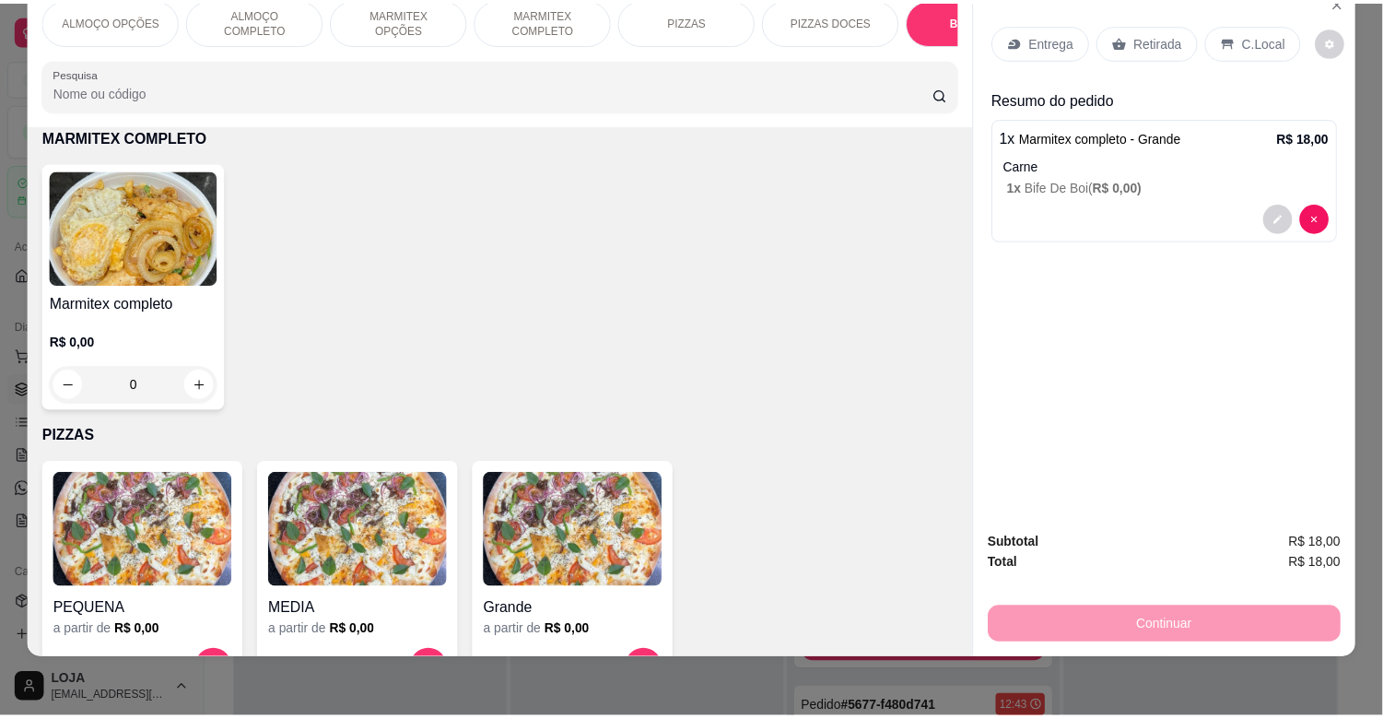
scroll to position [1857, 0]
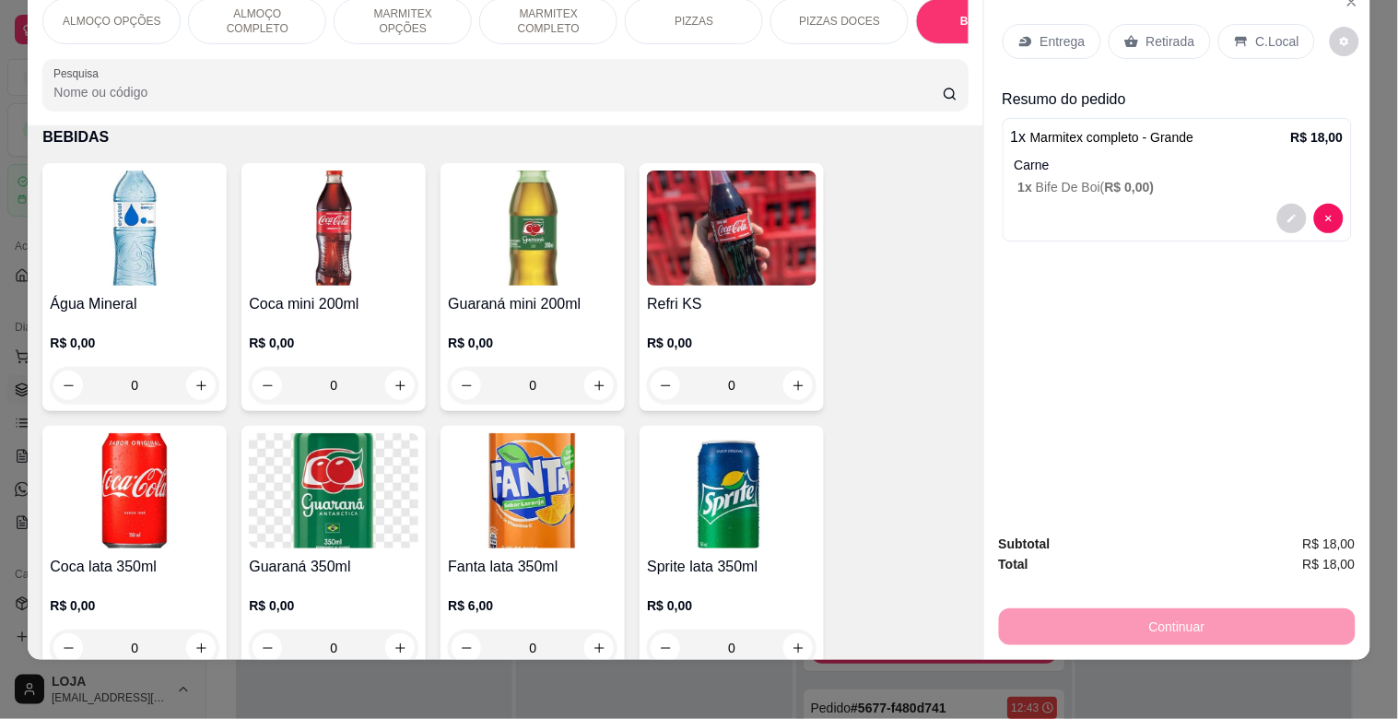
click at [149, 482] on img at bounding box center [135, 490] width 170 height 115
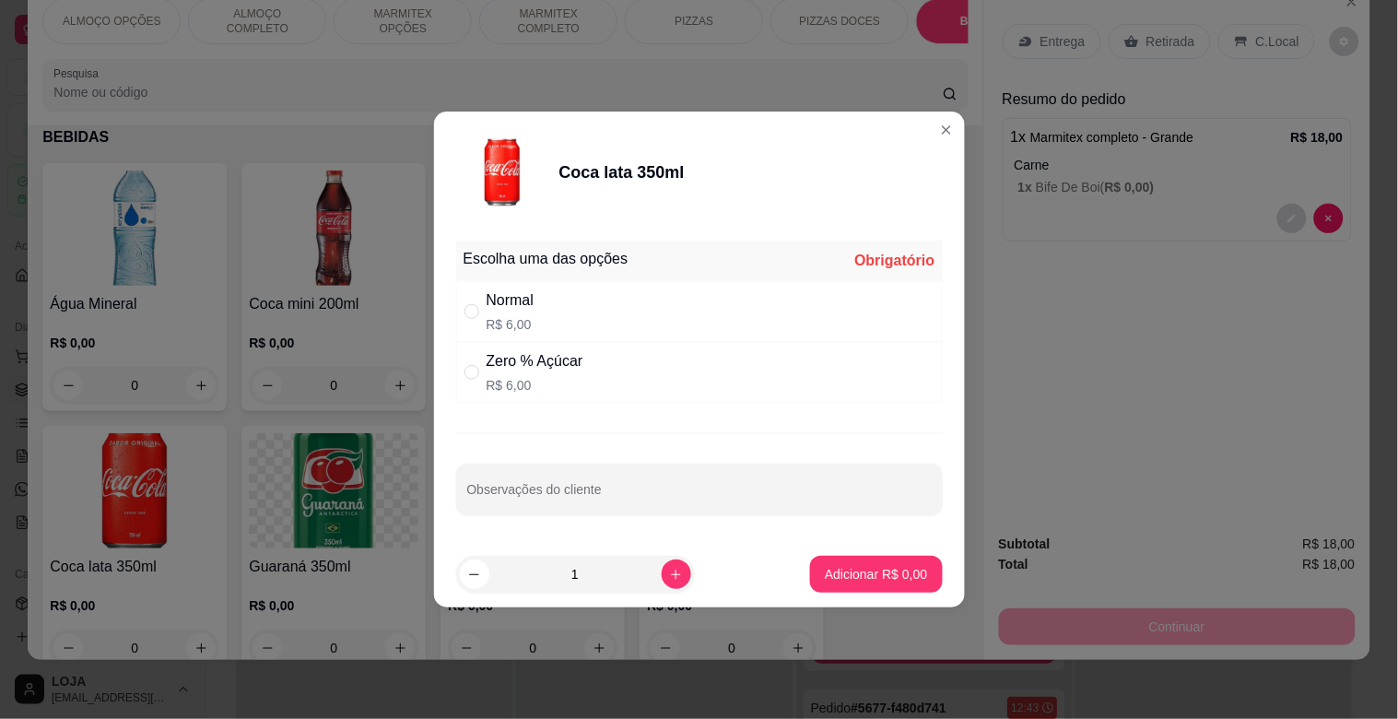
click at [573, 314] on div "Normal R$ 6,00" at bounding box center [699, 311] width 487 height 61
radio input "true"
click at [870, 570] on p "Adicionar R$ 6,00" at bounding box center [877, 574] width 100 height 18
type input "1"
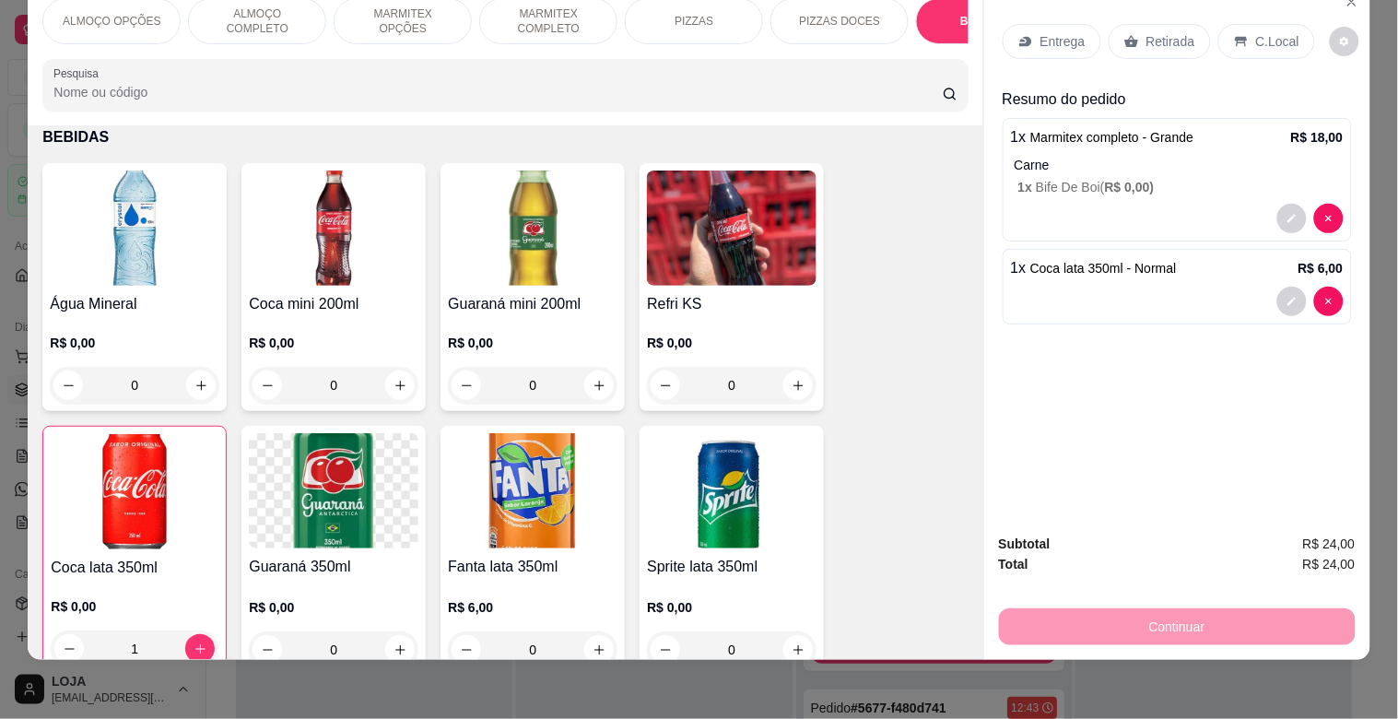
click at [1190, 24] on div "Retirada" at bounding box center [1160, 41] width 102 height 35
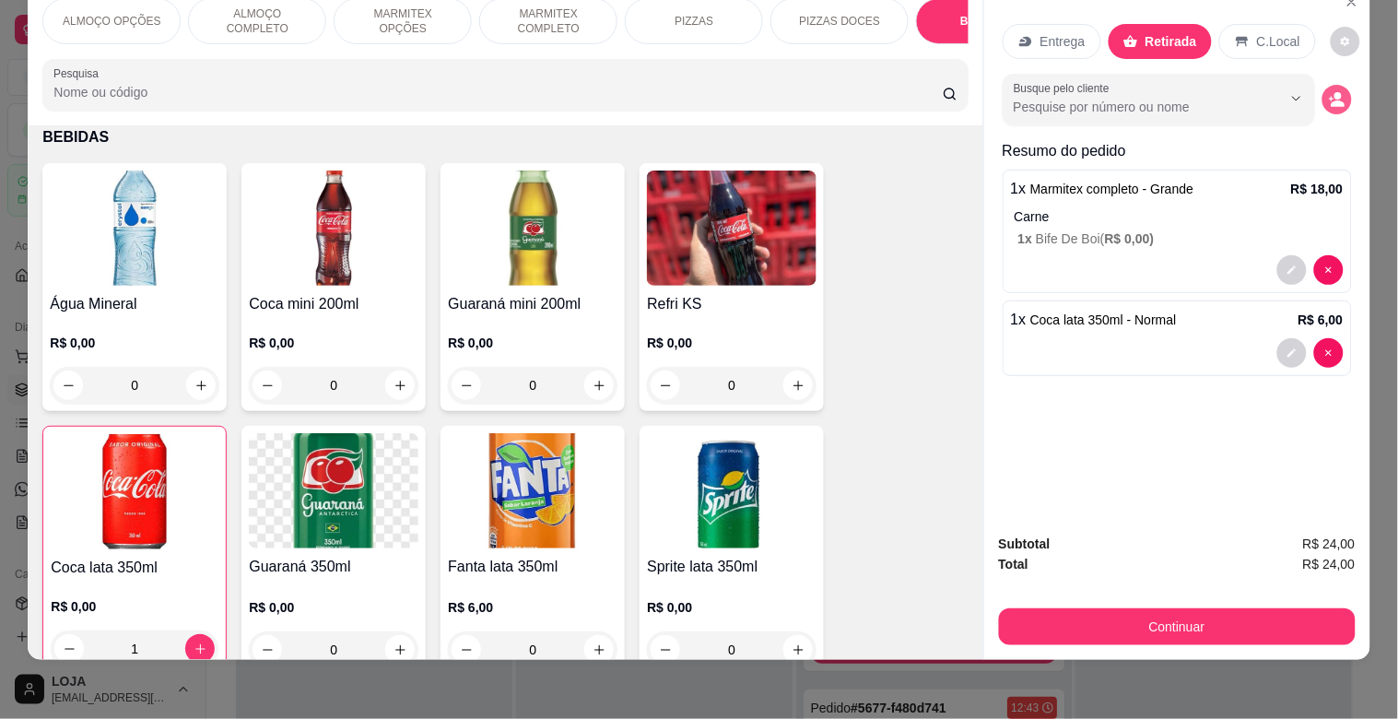
click at [1331, 101] on icon "decrease-product-quantity" at bounding box center [1338, 104] width 14 height 6
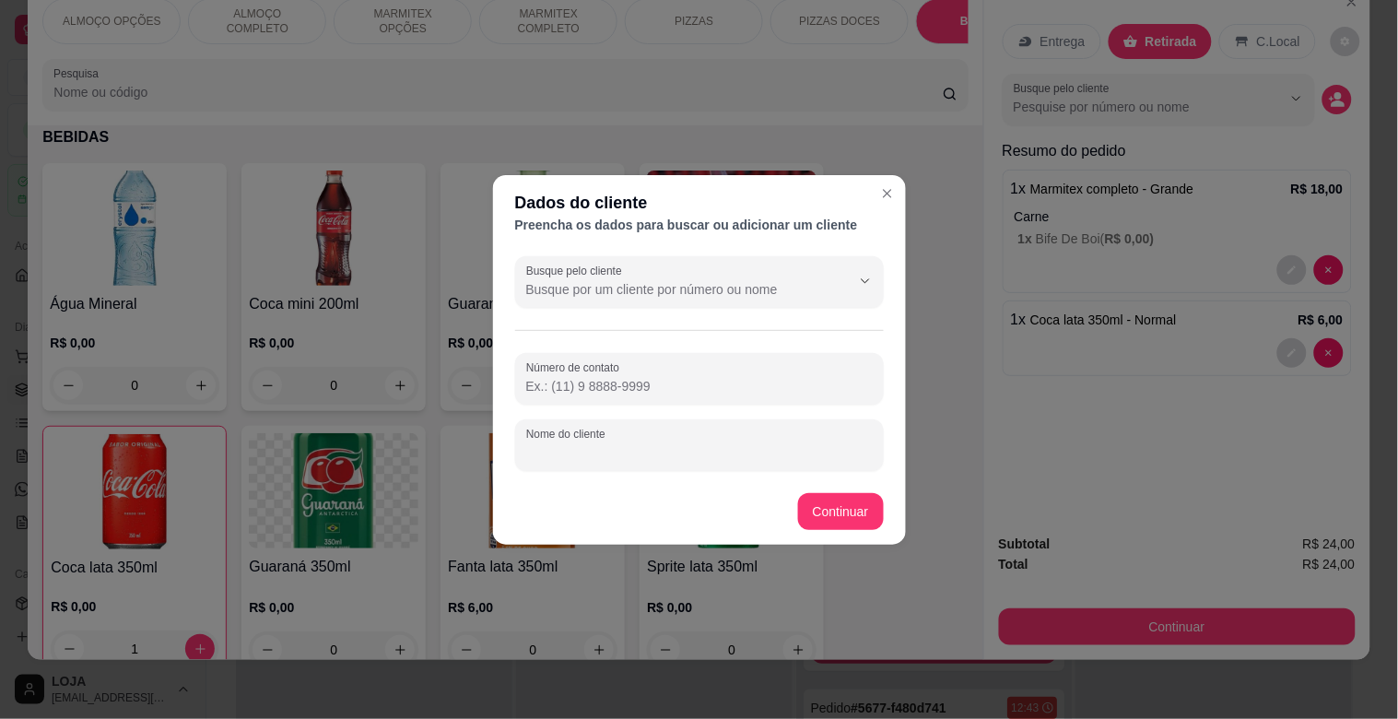
click at [770, 453] on input "Nome do cliente" at bounding box center [699, 452] width 347 height 18
type input "[PERSON_NAME]"
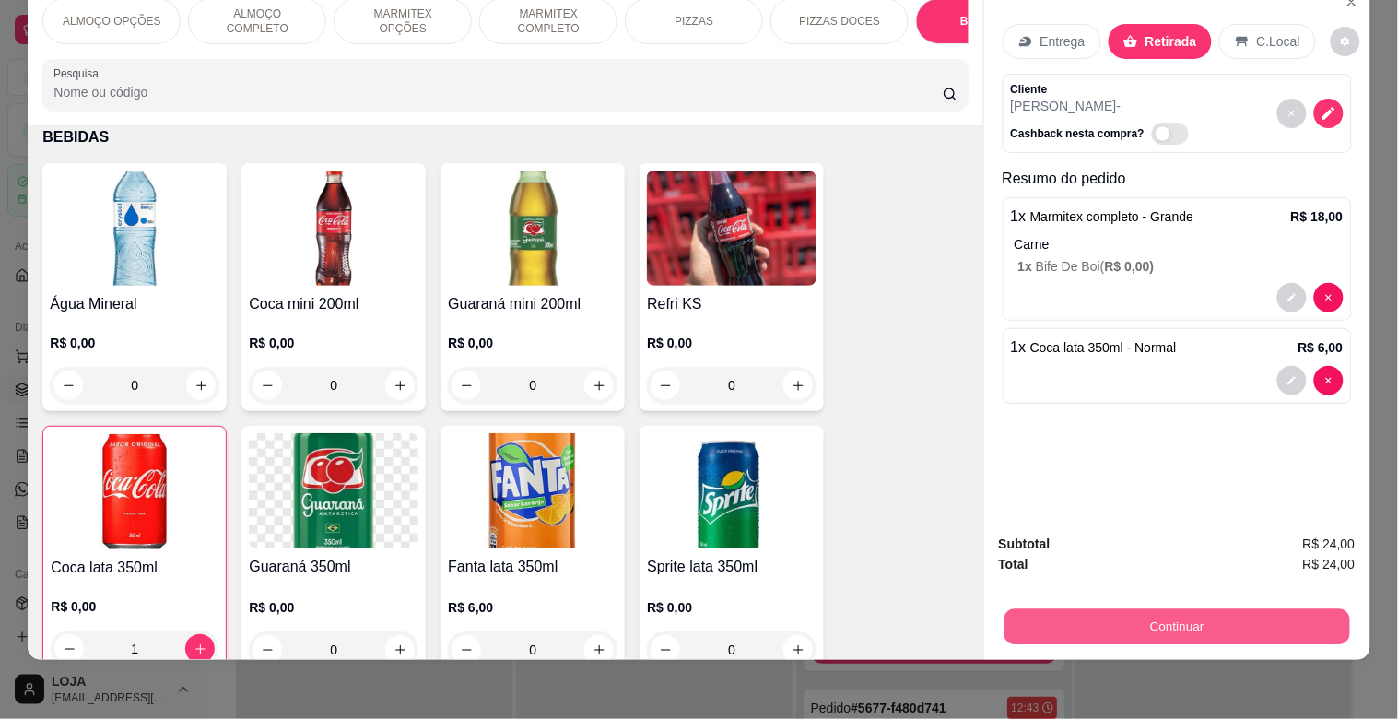
click at [1184, 608] on button "Continuar" at bounding box center [1177, 626] width 346 height 36
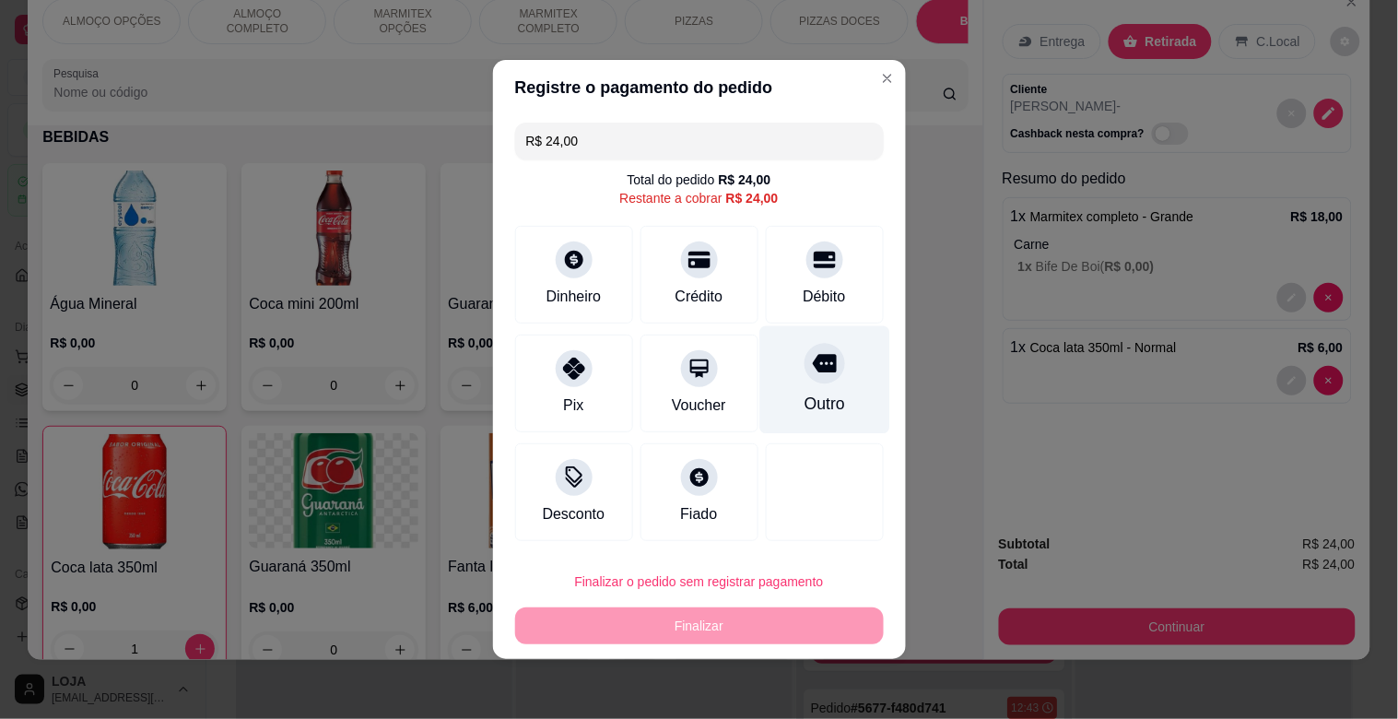
click at [834, 406] on div "Outro" at bounding box center [824, 380] width 130 height 108
type input "R$ 0,00"
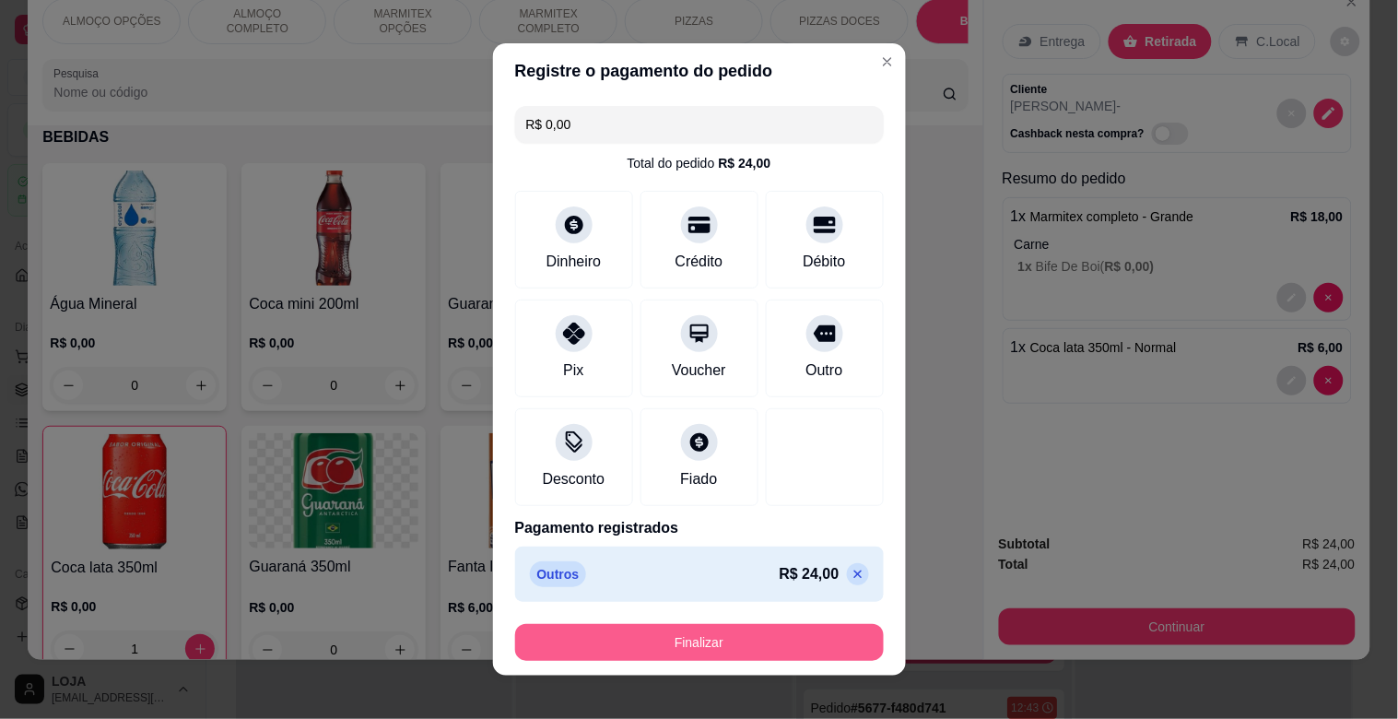
click at [742, 641] on button "Finalizar" at bounding box center [699, 642] width 369 height 37
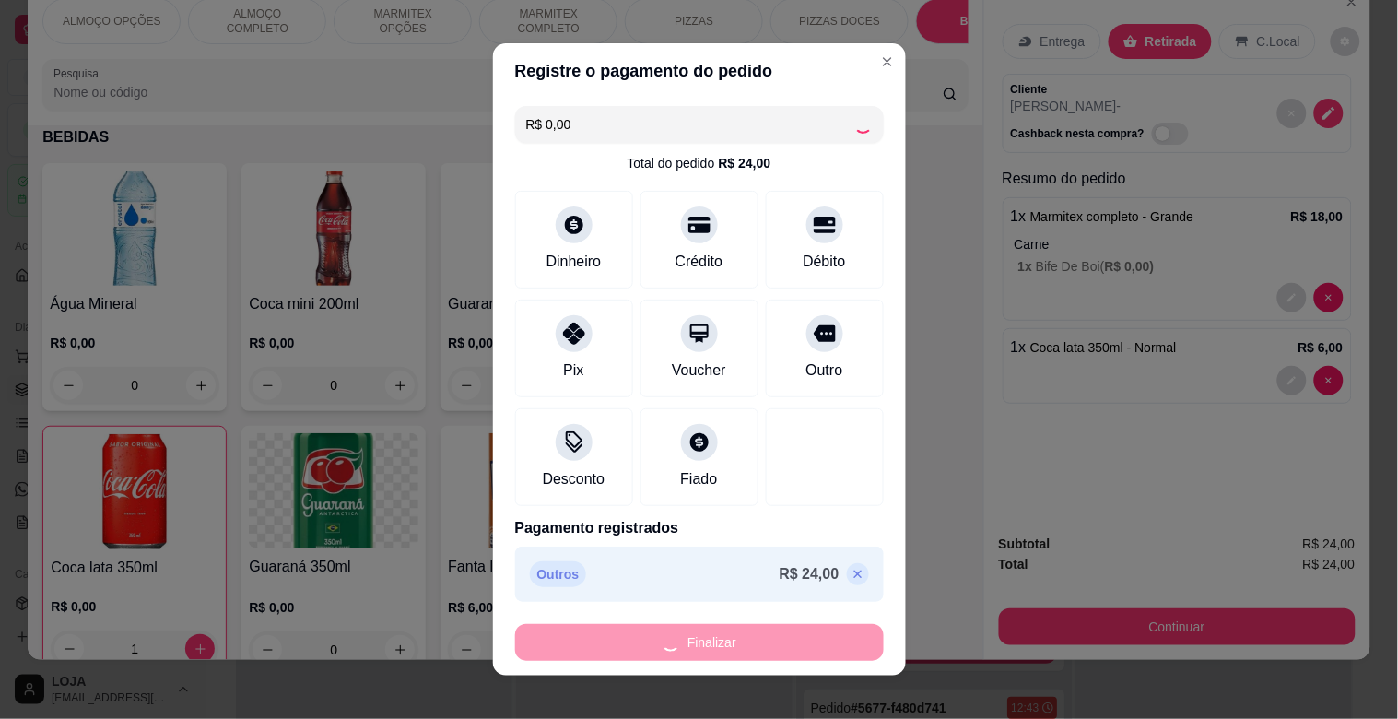
type input "0"
type input "-R$ 24,00"
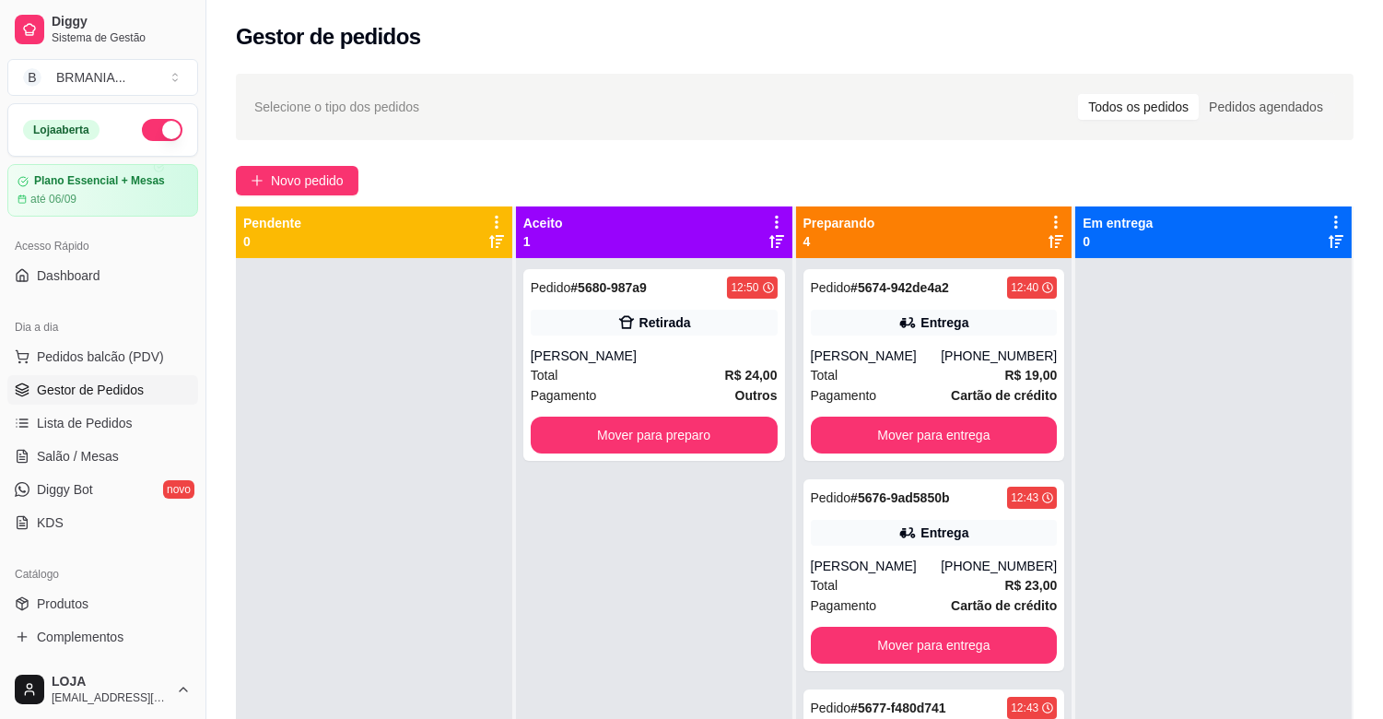
click at [618, 388] on div "Pagamento Outros" at bounding box center [654, 395] width 247 height 20
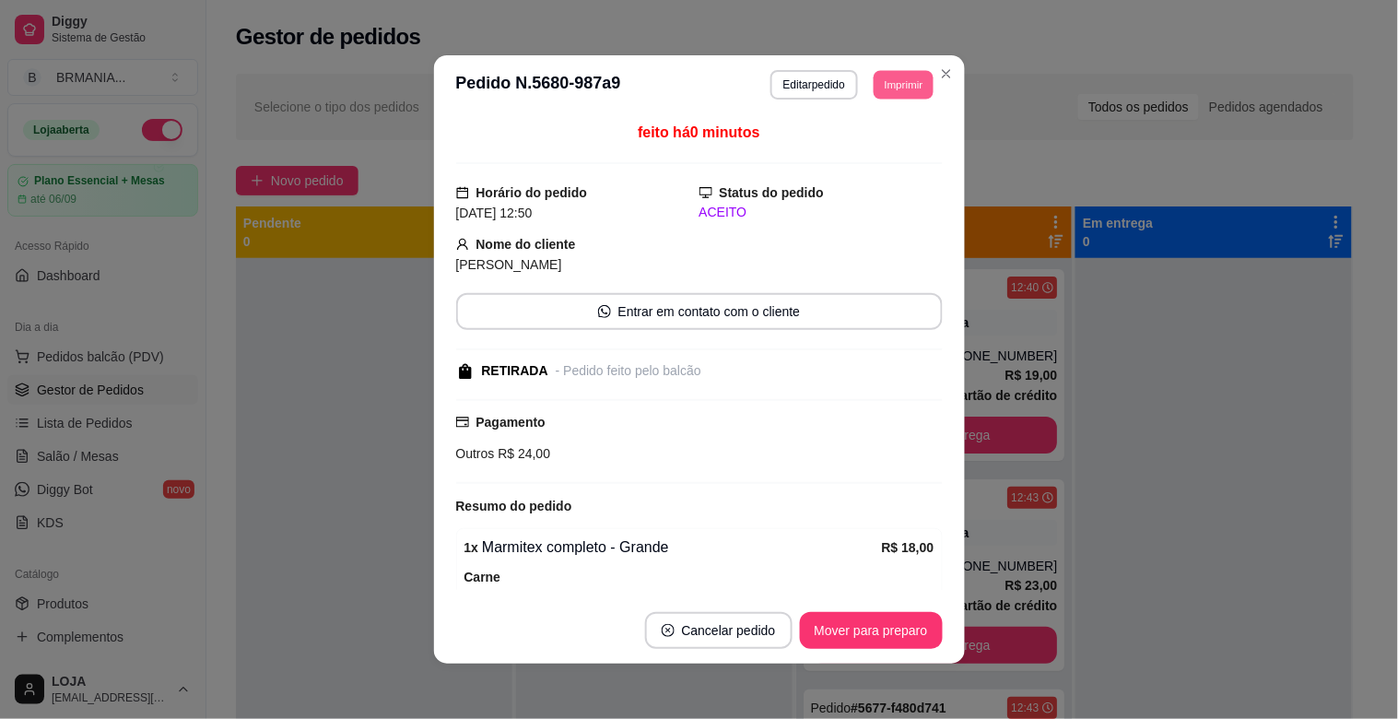
click at [900, 76] on button "Imprimir" at bounding box center [904, 84] width 60 height 29
click at [860, 152] on button "IMPRESSORA" at bounding box center [862, 149] width 129 height 29
click at [858, 646] on button "Mover para preparo" at bounding box center [871, 630] width 143 height 37
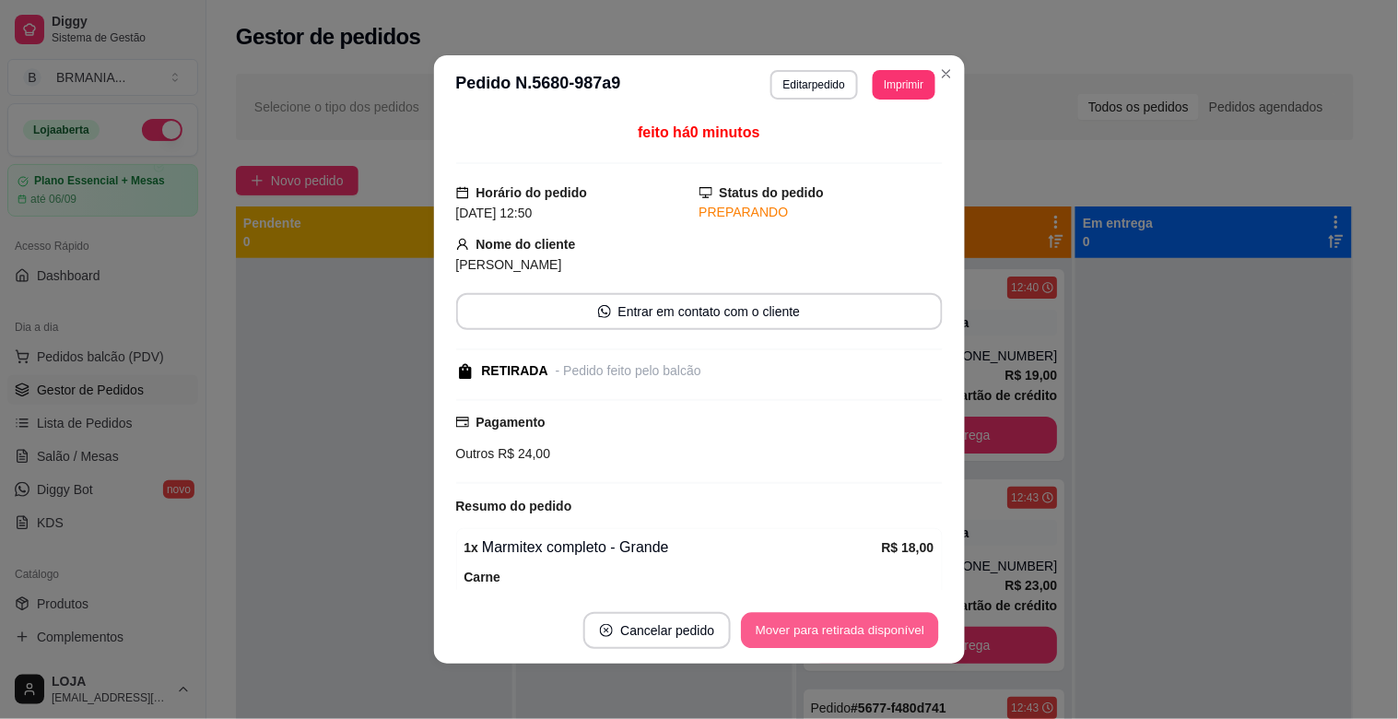
click at [888, 639] on button "Mover para retirada disponível" at bounding box center [840, 631] width 197 height 36
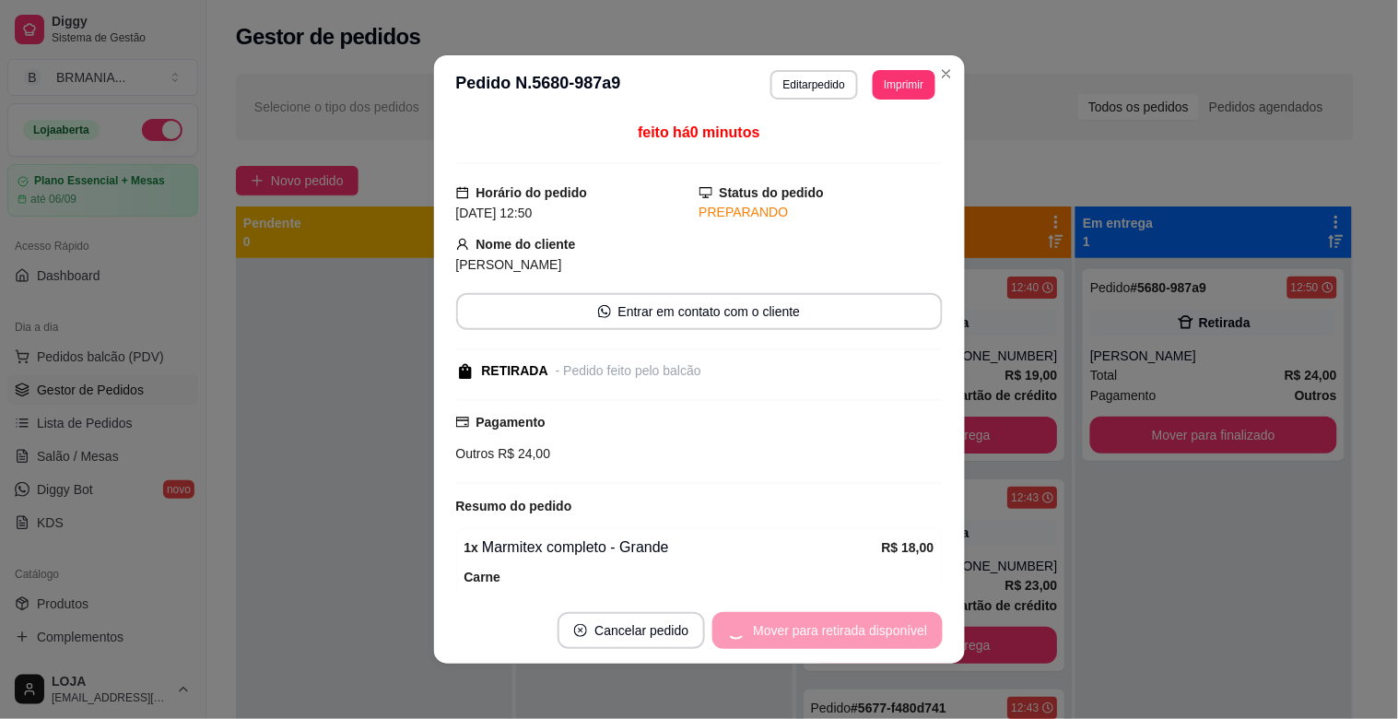
click at [890, 638] on div "Mover para retirada disponível" at bounding box center [826, 630] width 229 height 37
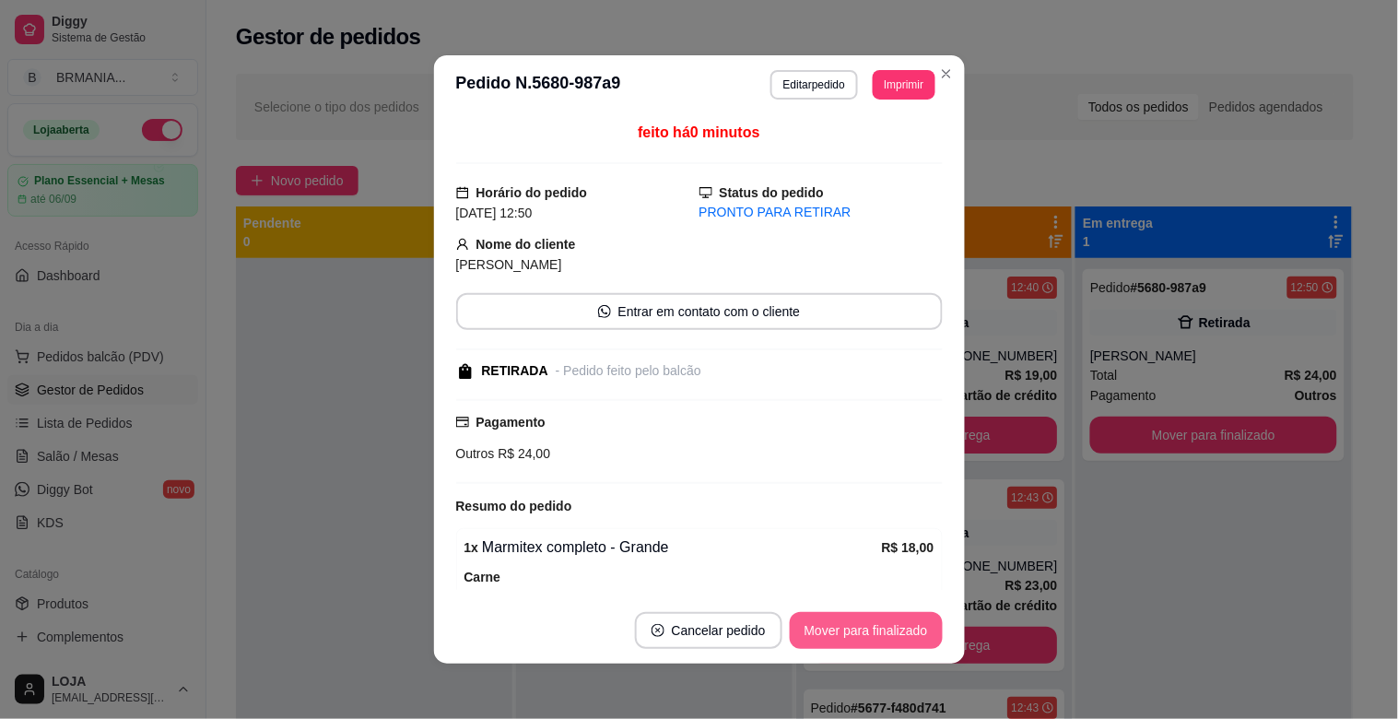
click at [892, 637] on button "Mover para finalizado" at bounding box center [866, 630] width 153 height 37
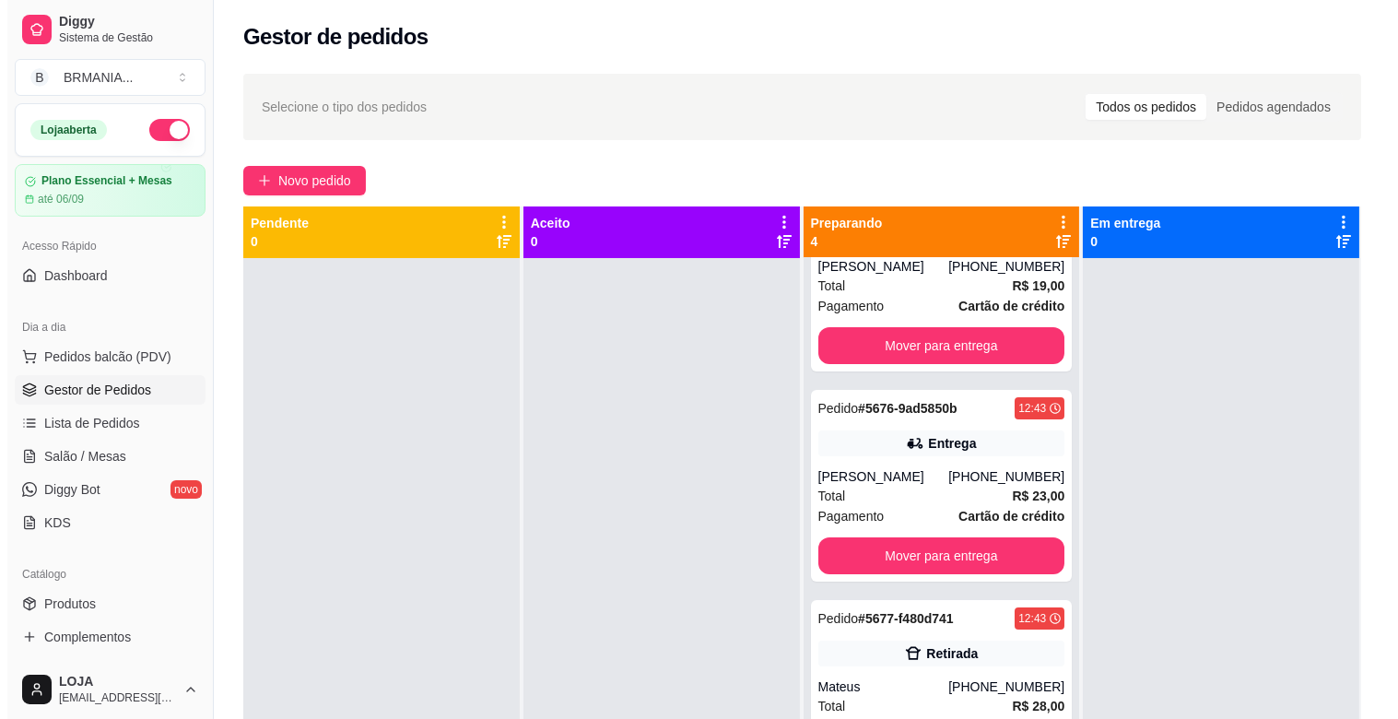
scroll to position [139, 0]
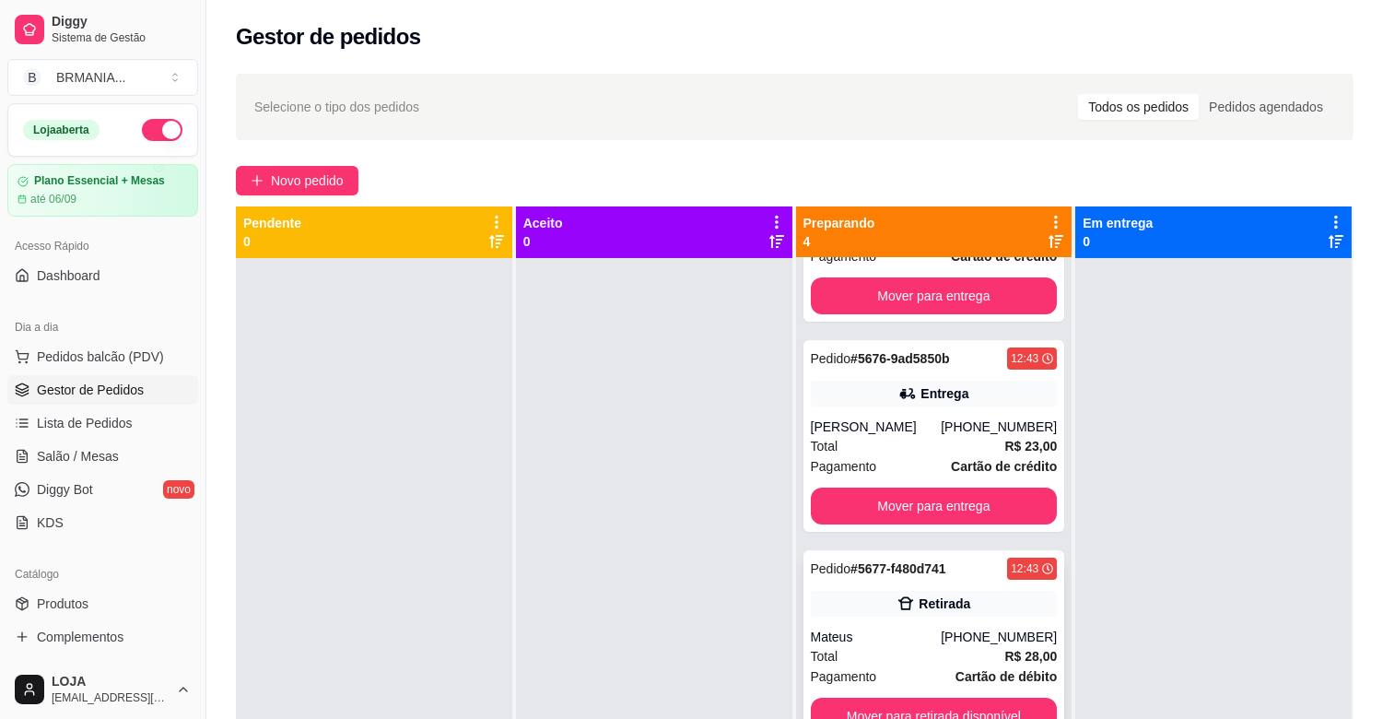
click at [937, 646] on div "Total R$ 28,00" at bounding box center [934, 656] width 247 height 20
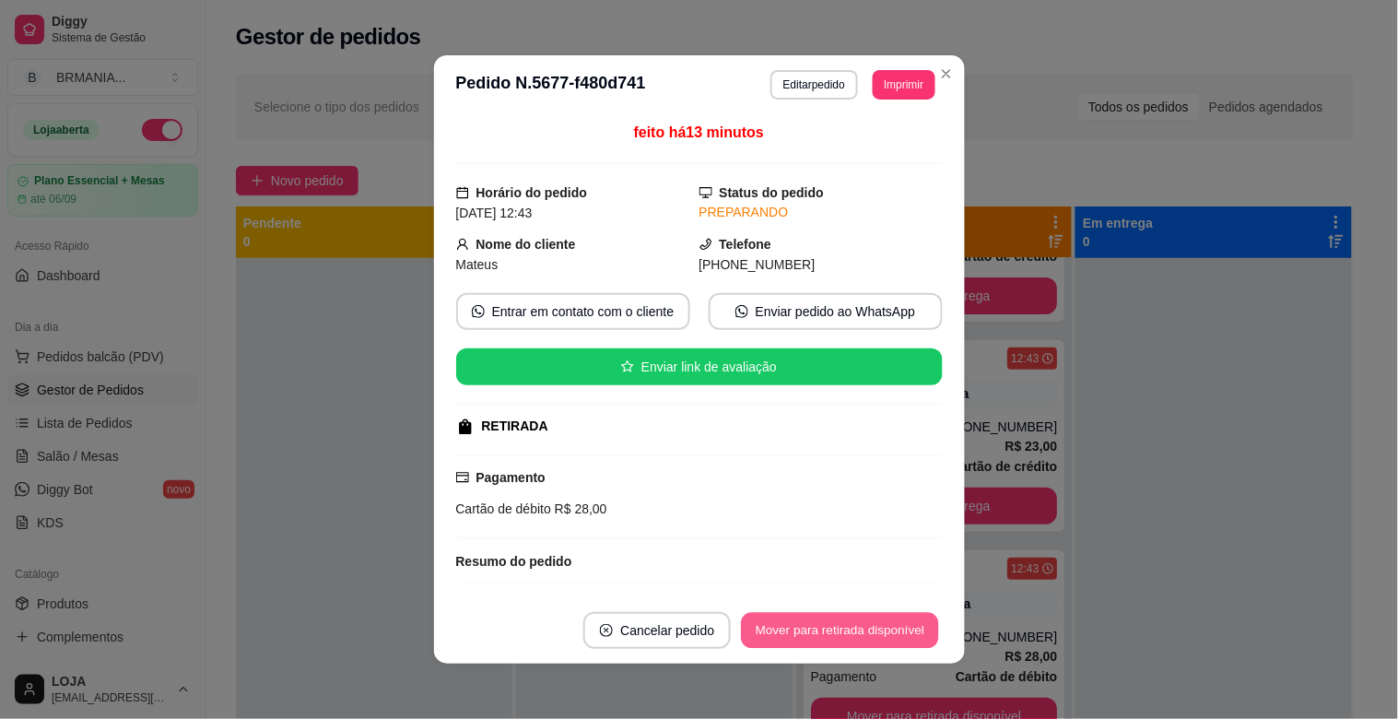
click at [918, 629] on button "Mover para retirada disponível" at bounding box center [840, 631] width 197 height 36
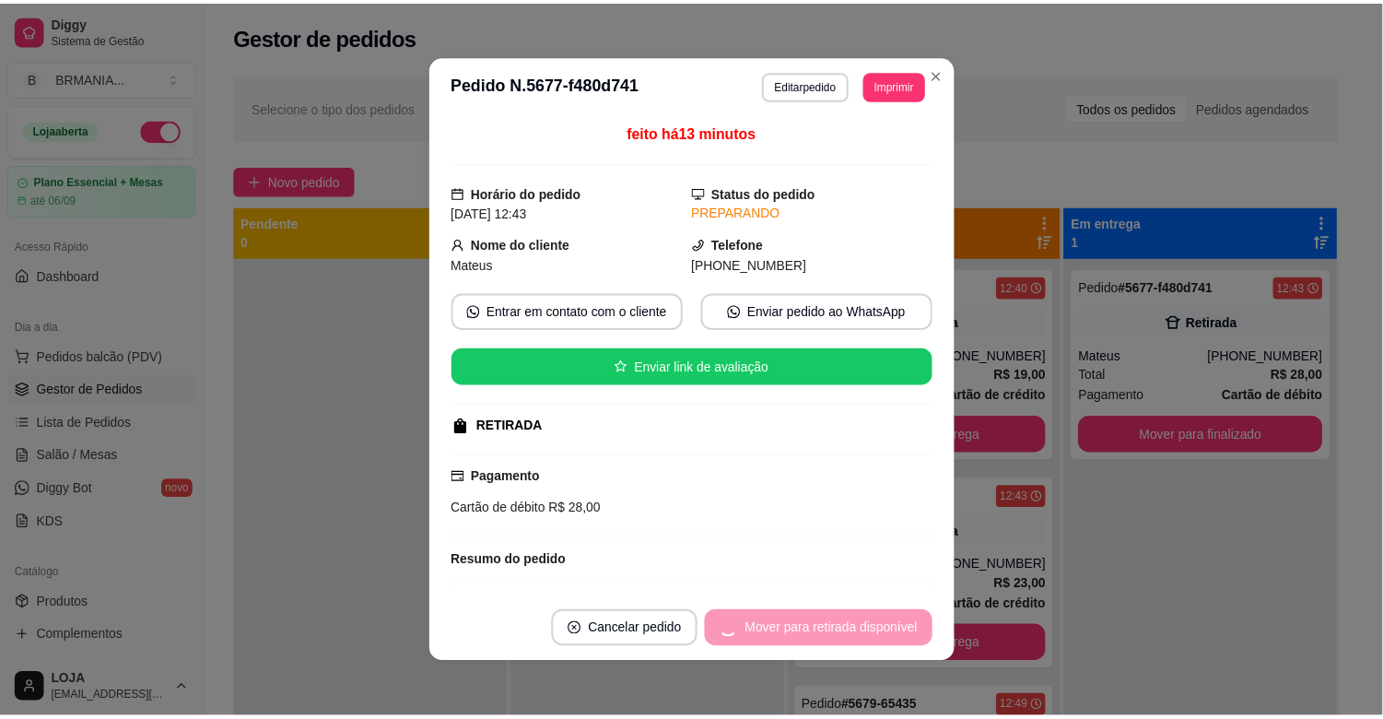
scroll to position [0, 0]
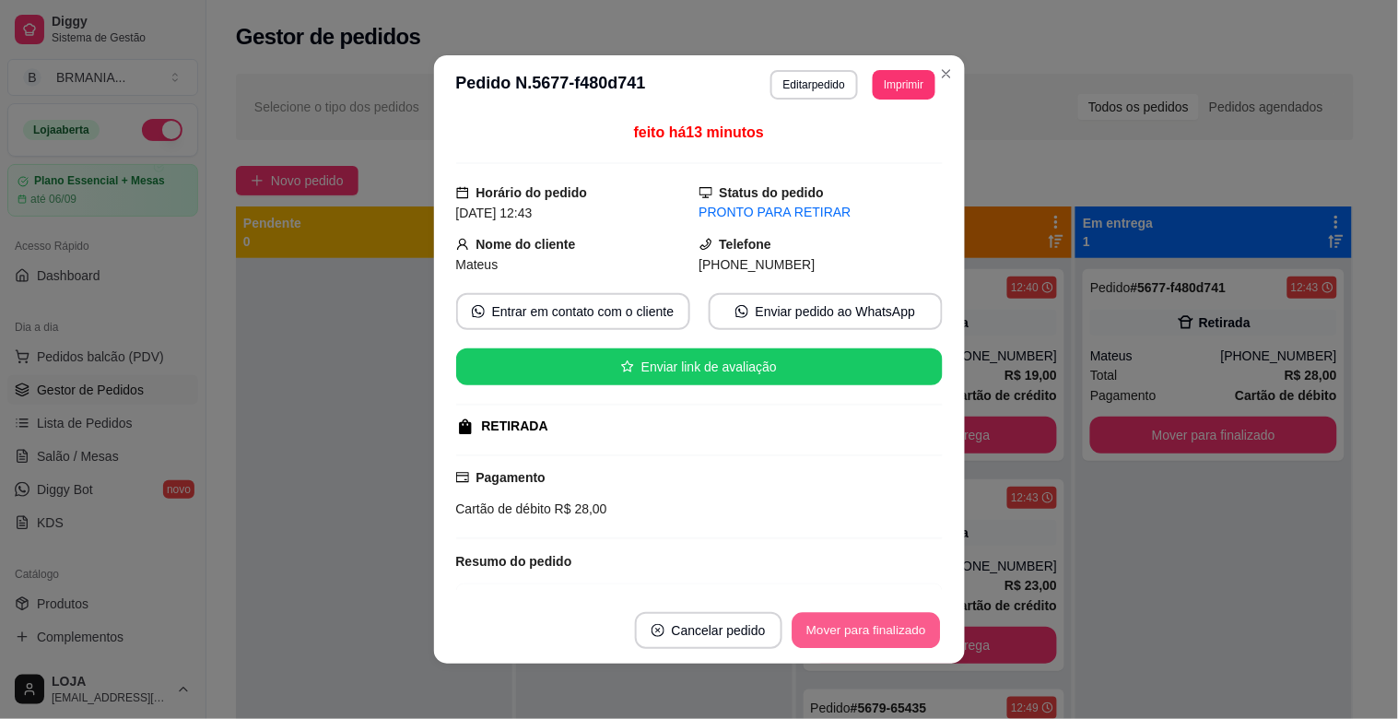
click at [890, 637] on button "Mover para finalizado" at bounding box center [866, 631] width 148 height 36
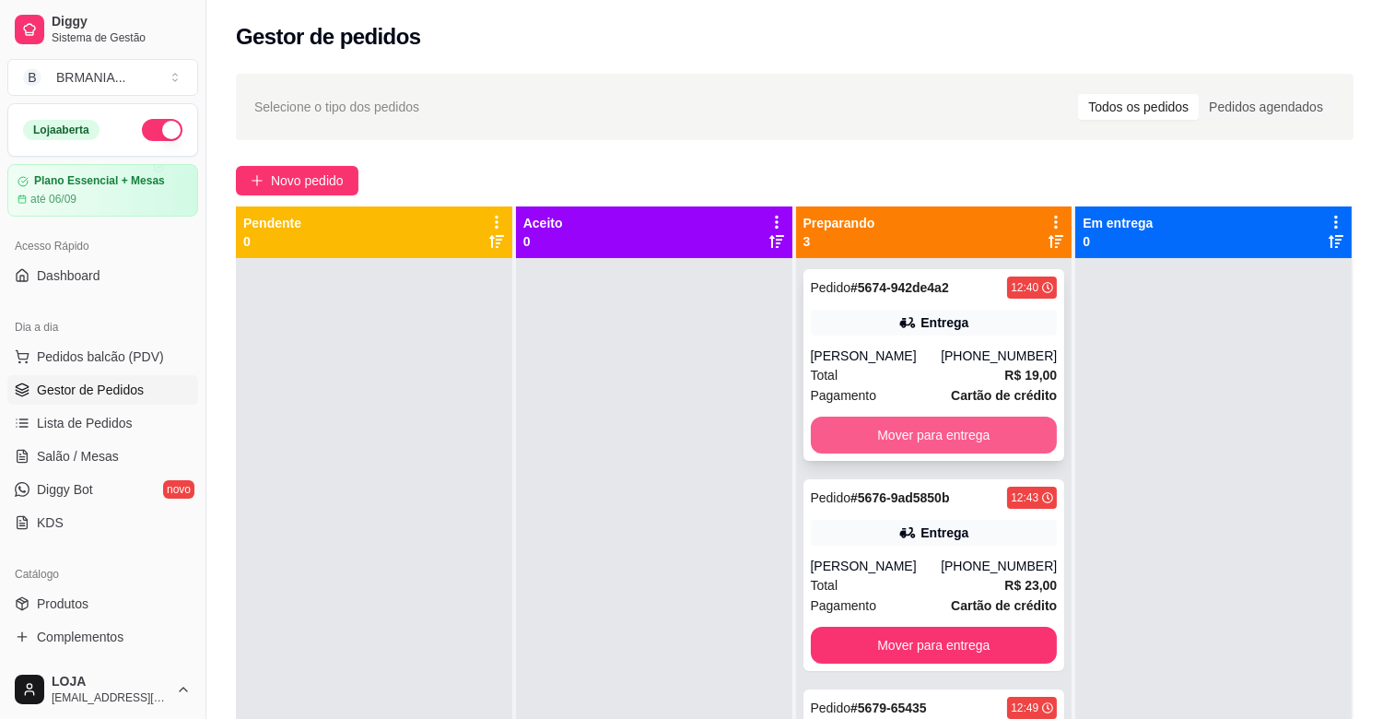
click at [959, 430] on button "Mover para entrega" at bounding box center [934, 435] width 247 height 37
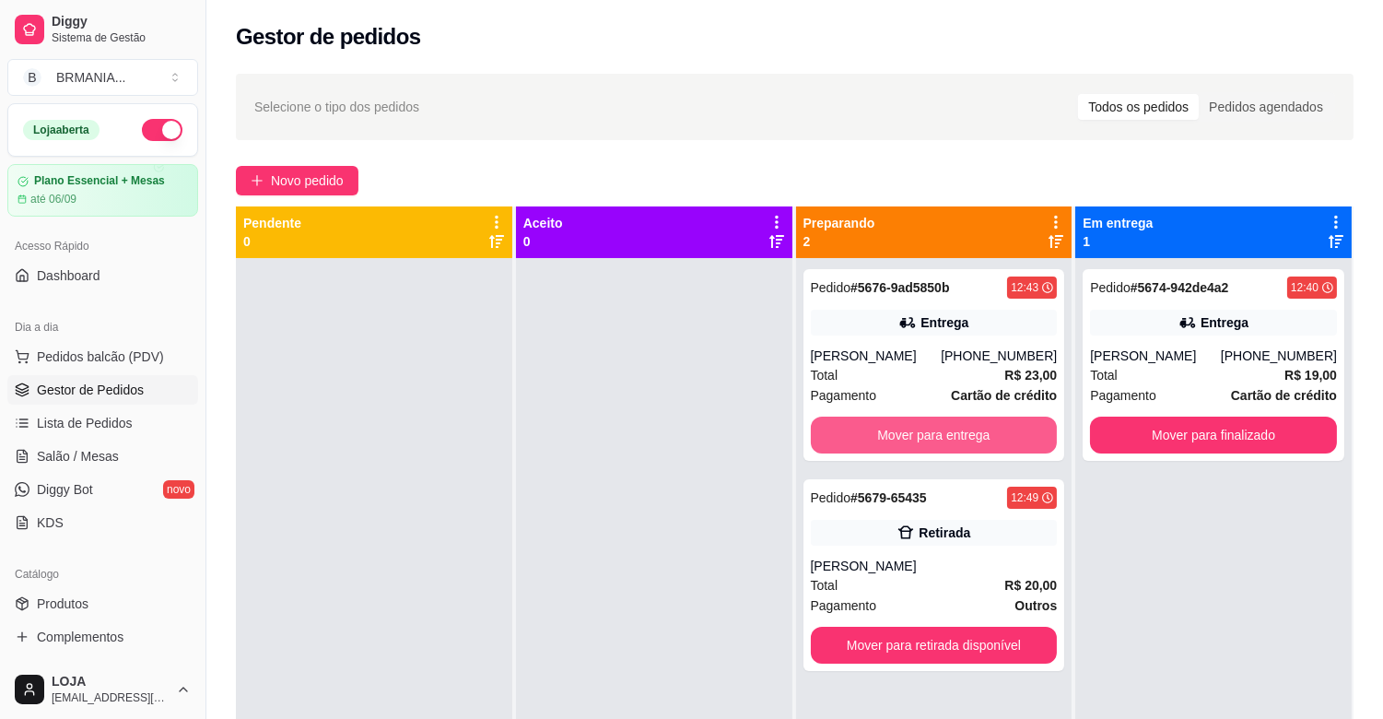
click at [959, 430] on button "Mover para entrega" at bounding box center [934, 435] width 247 height 37
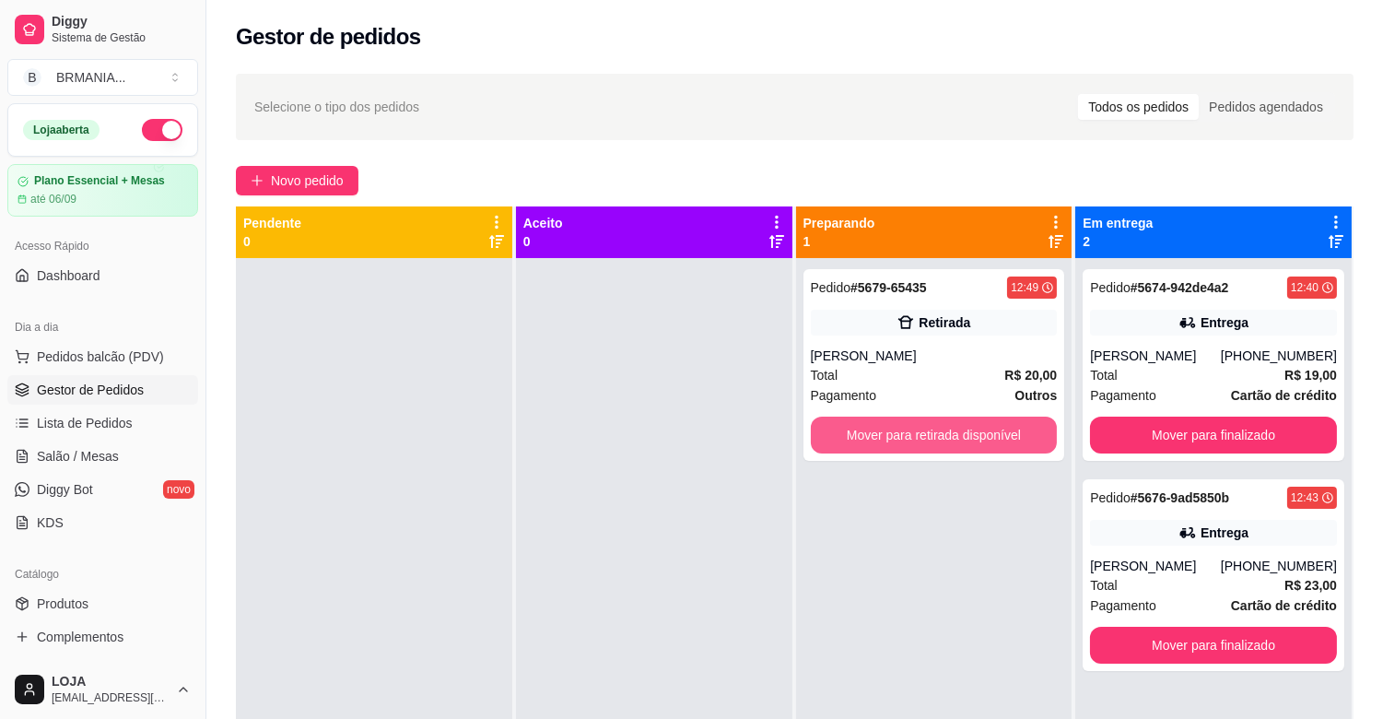
click at [959, 430] on button "Mover para retirada disponível" at bounding box center [934, 435] width 247 height 37
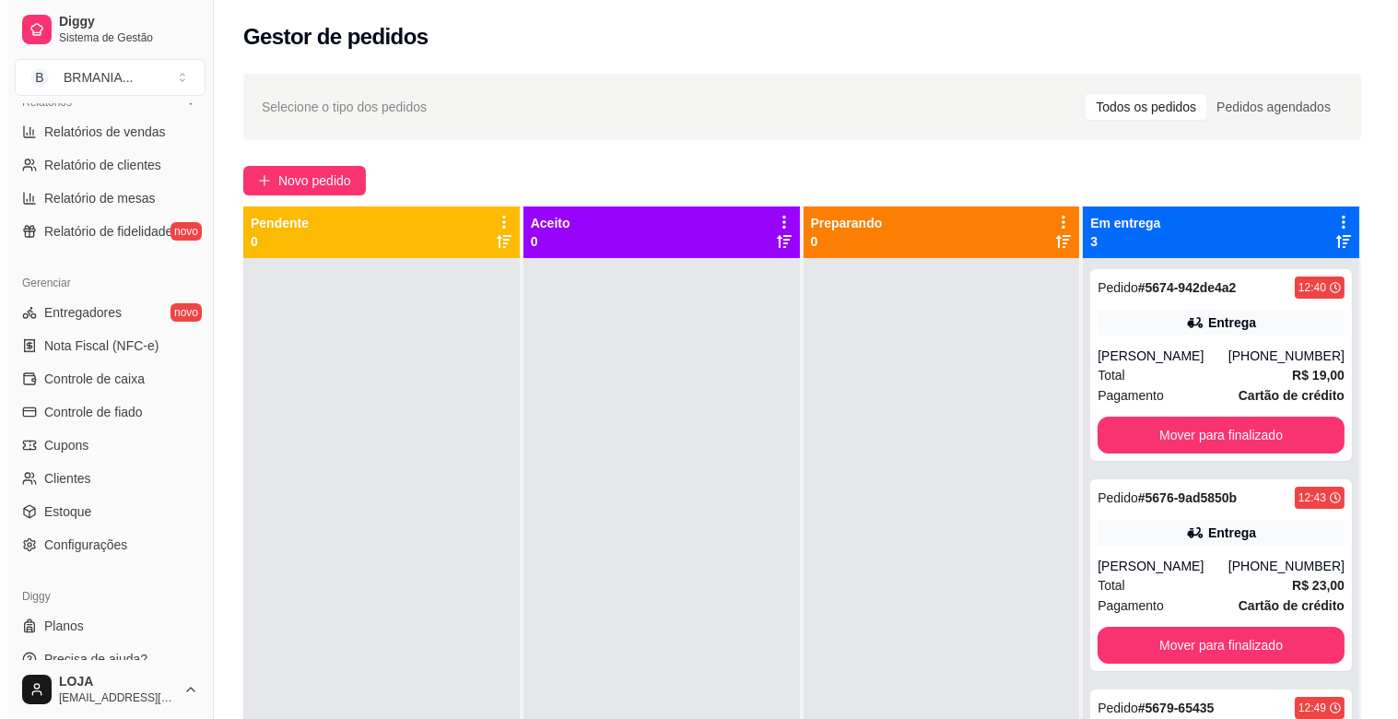
scroll to position [606, 0]
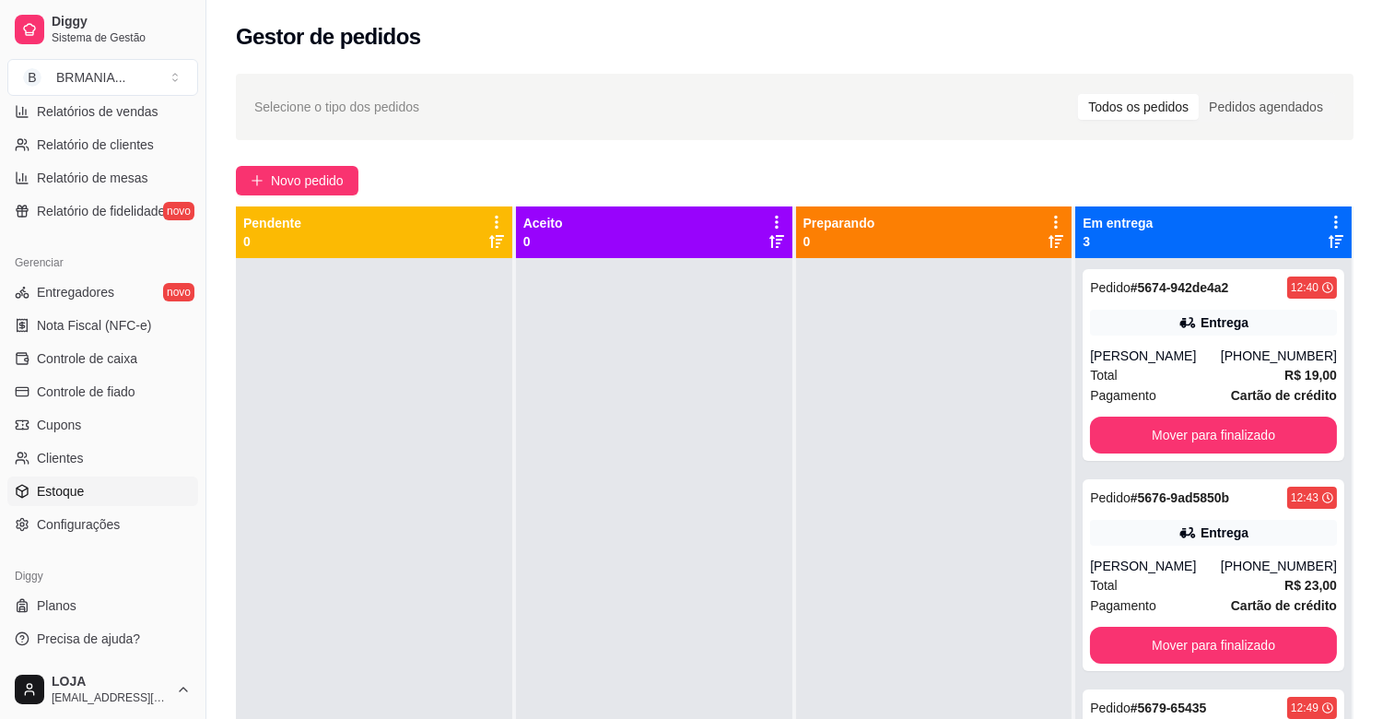
click at [134, 490] on link "Estoque" at bounding box center [102, 490] width 191 height 29
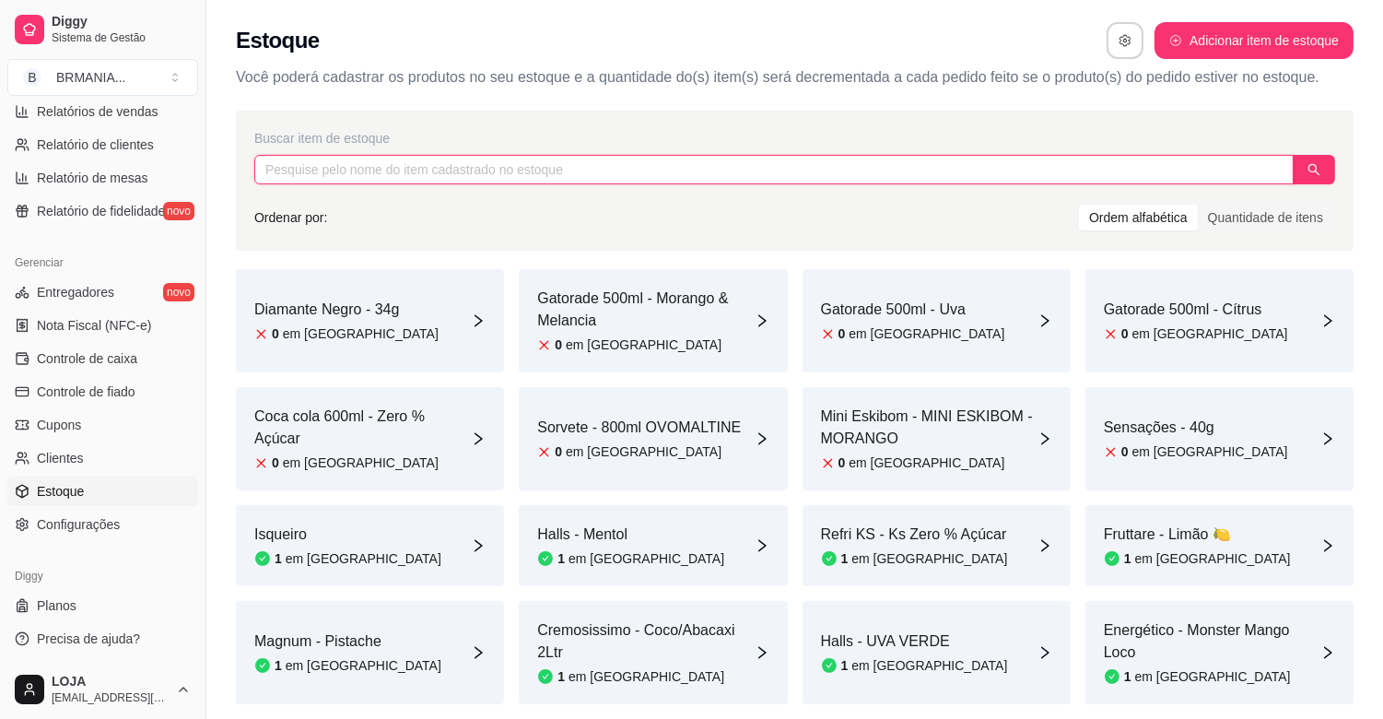
click at [425, 166] on input "text" at bounding box center [774, 169] width 1040 height 29
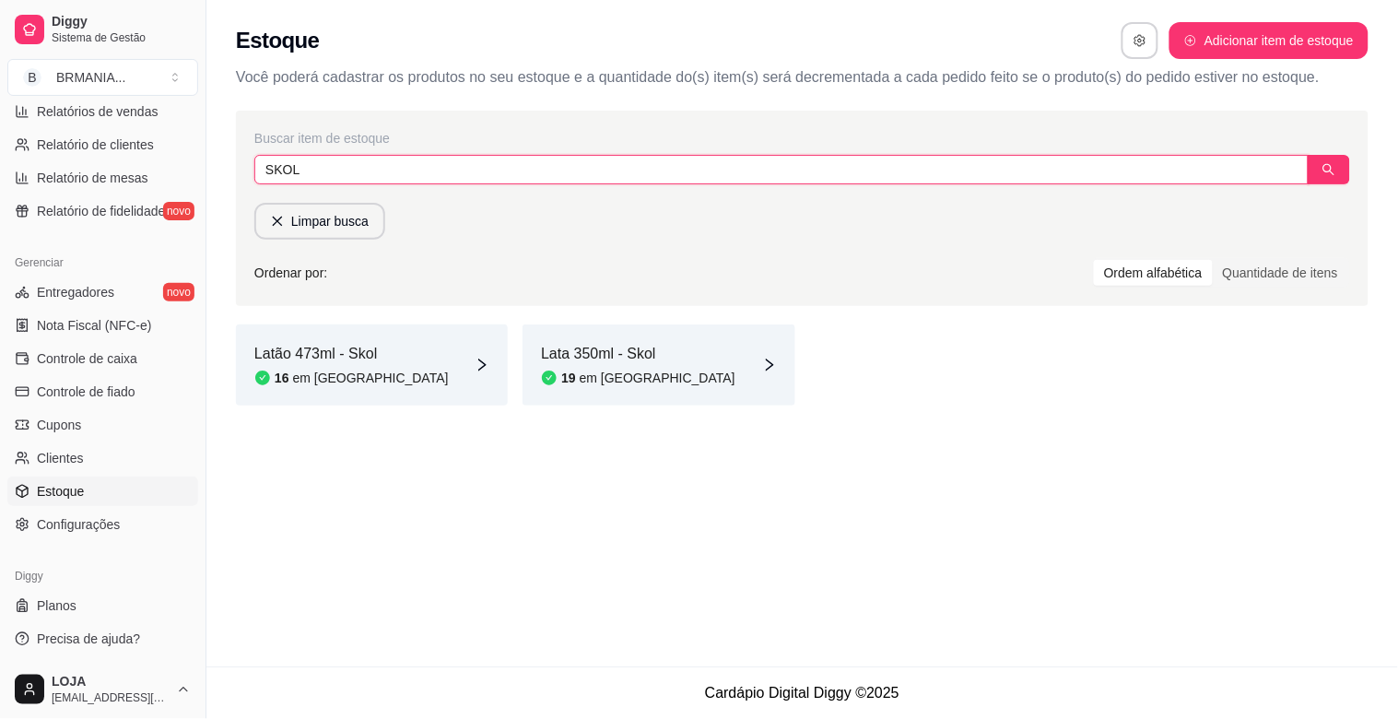
type input "SKOL"
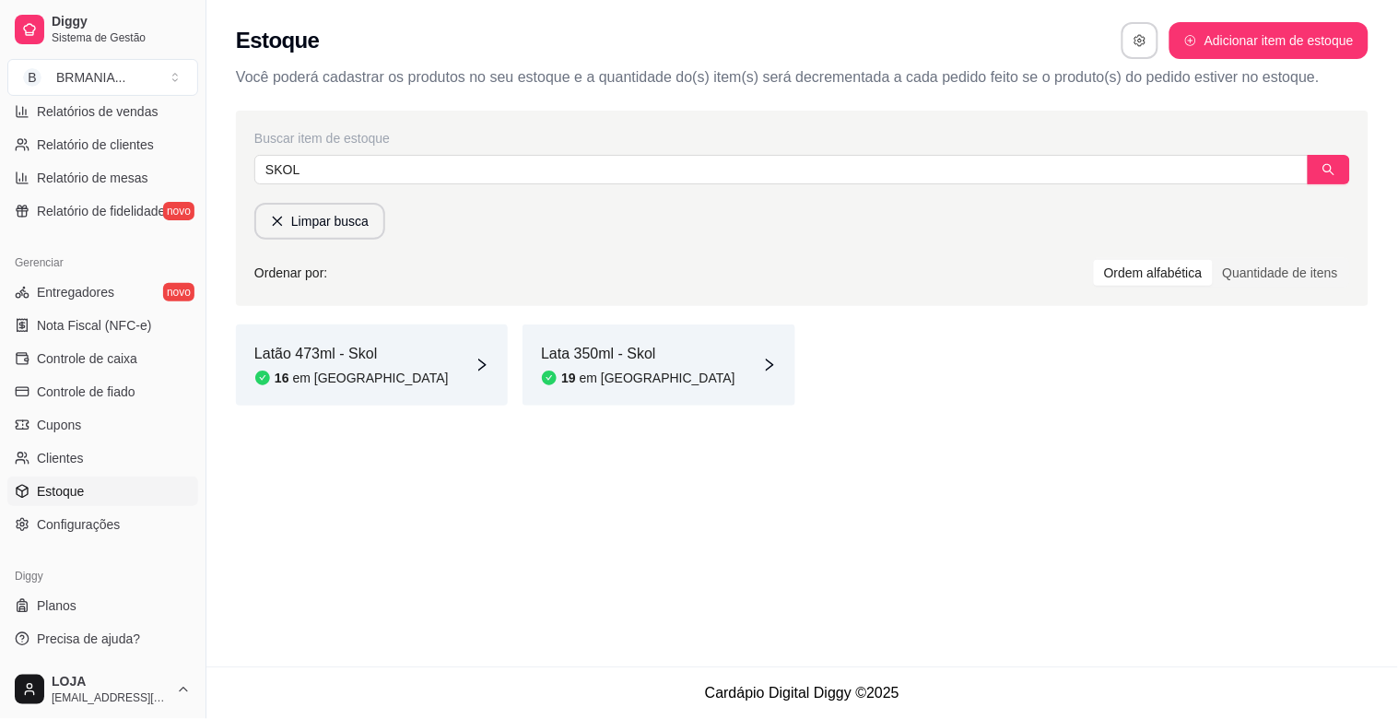
click at [398, 353] on div "Latão 473ml - Skol 16 em [GEOGRAPHIC_DATA]" at bounding box center [372, 364] width 272 height 81
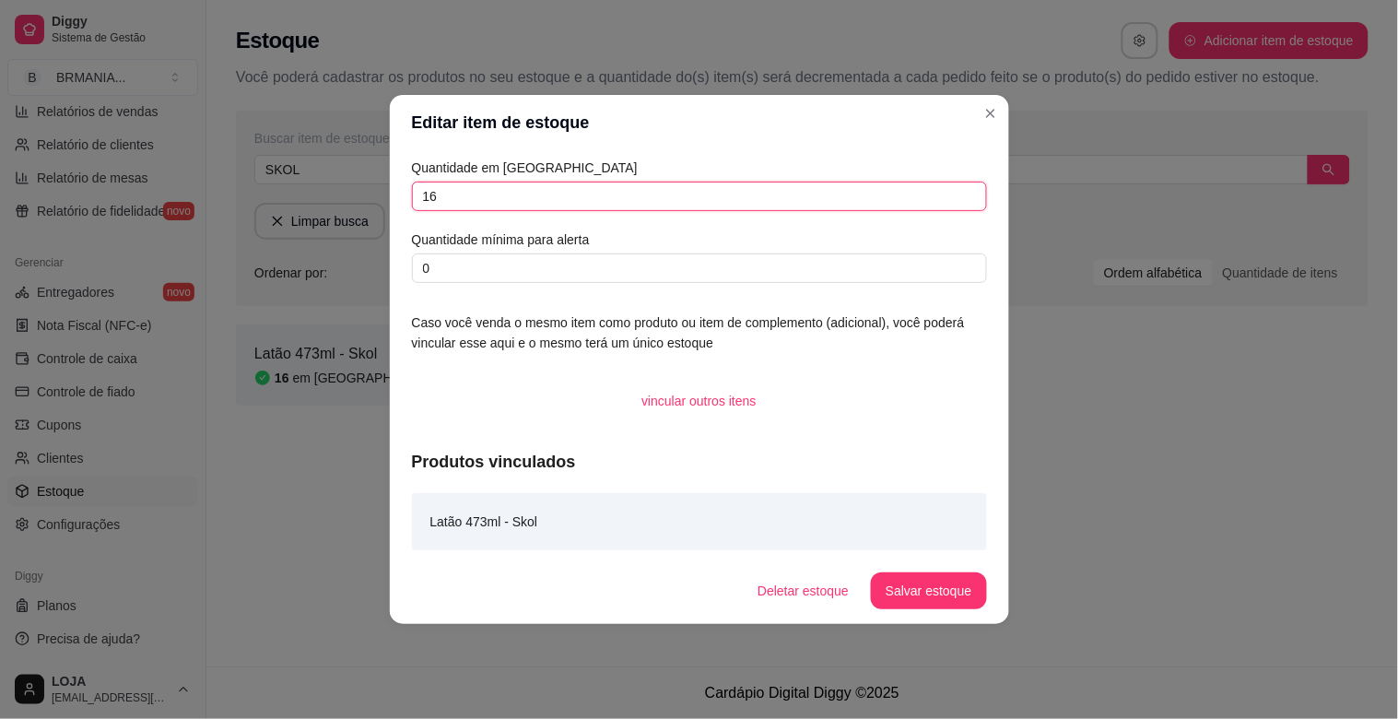
click at [611, 194] on input "16" at bounding box center [699, 196] width 575 height 29
type input "1"
type input "28"
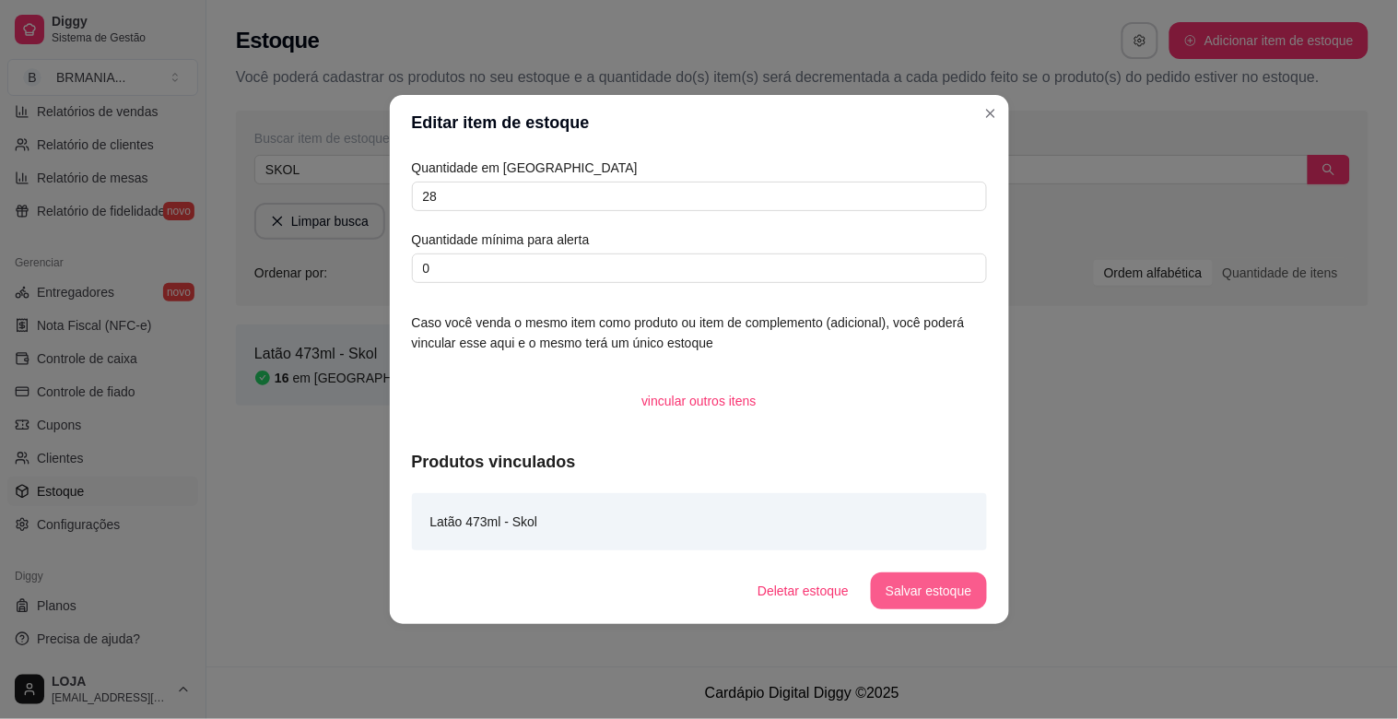
click at [947, 593] on button "Salvar estoque" at bounding box center [928, 590] width 115 height 37
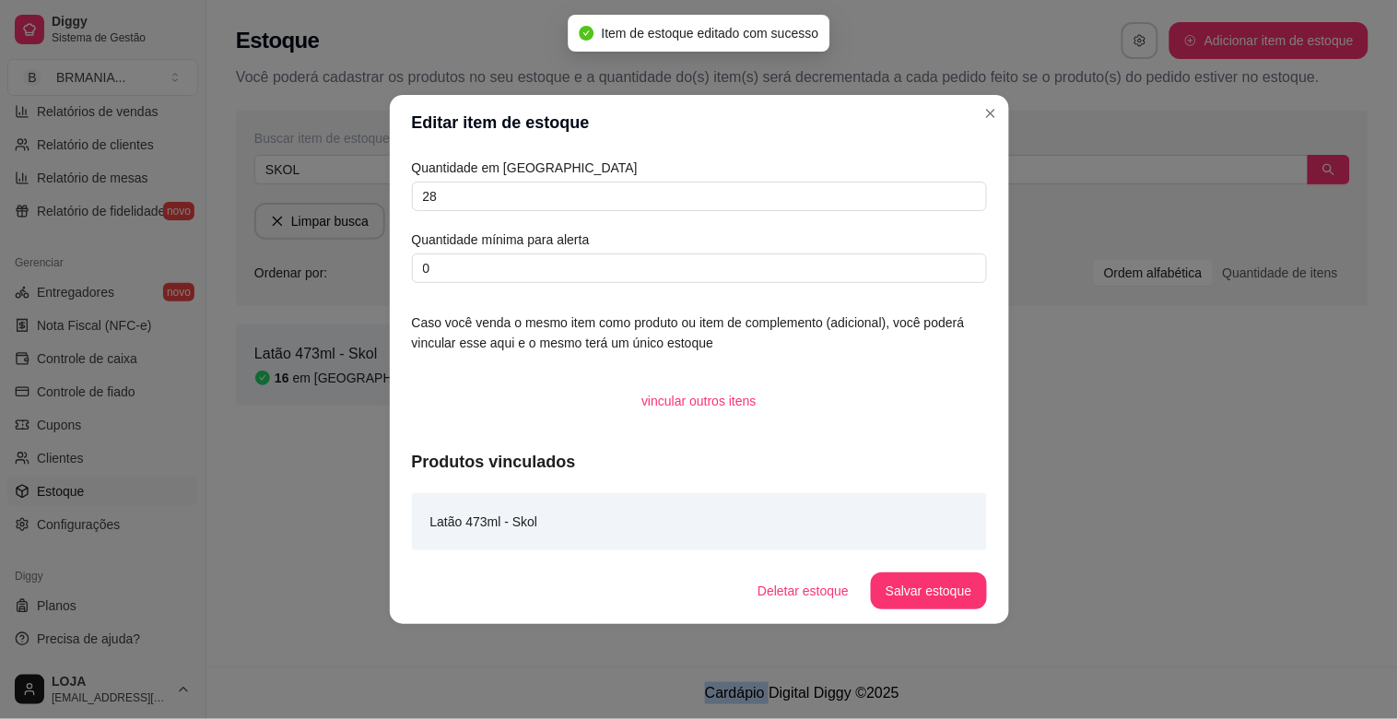
click at [1237, 486] on div "Estoque Adicionar item de estoque Você poderá cadastrar os produtos no seu esto…" at bounding box center [802, 333] width 1192 height 666
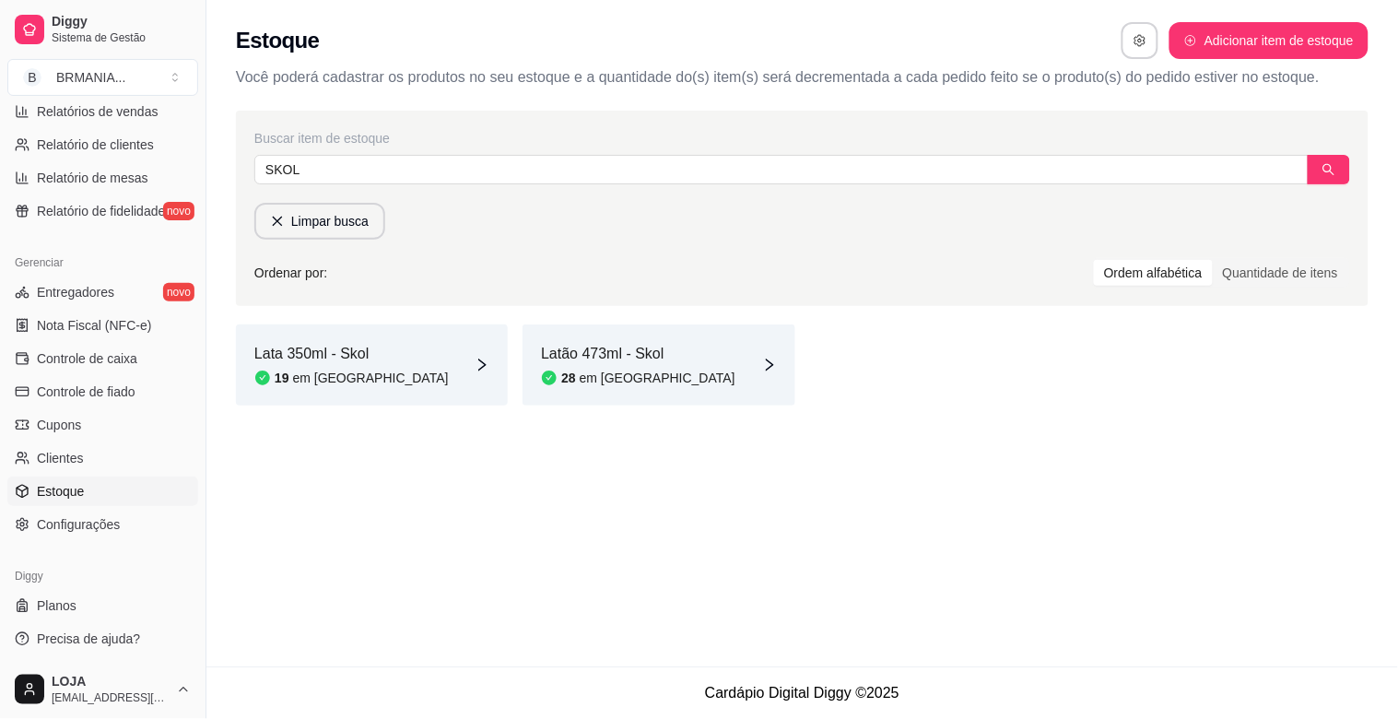
click at [304, 370] on article "em [GEOGRAPHIC_DATA]" at bounding box center [371, 378] width 156 height 18
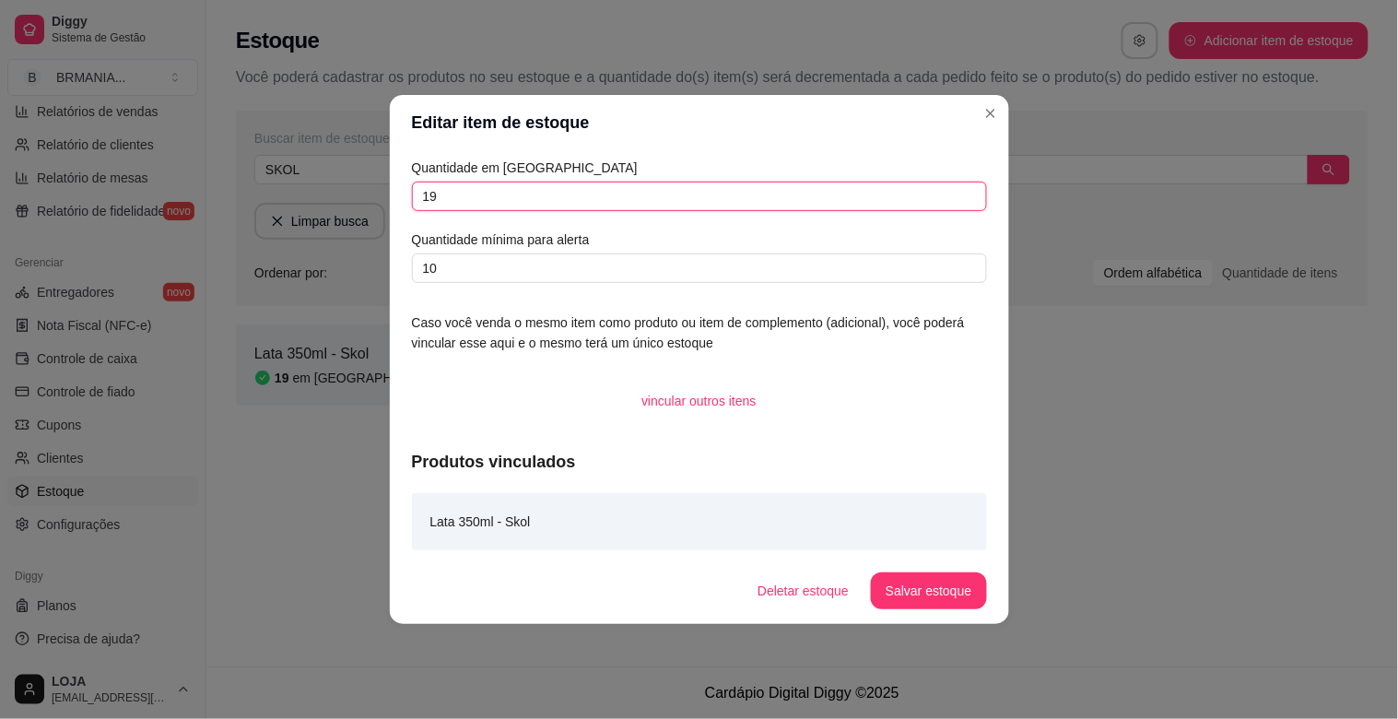
click at [468, 198] on input "19" at bounding box center [699, 196] width 575 height 29
type input "1"
type input "31"
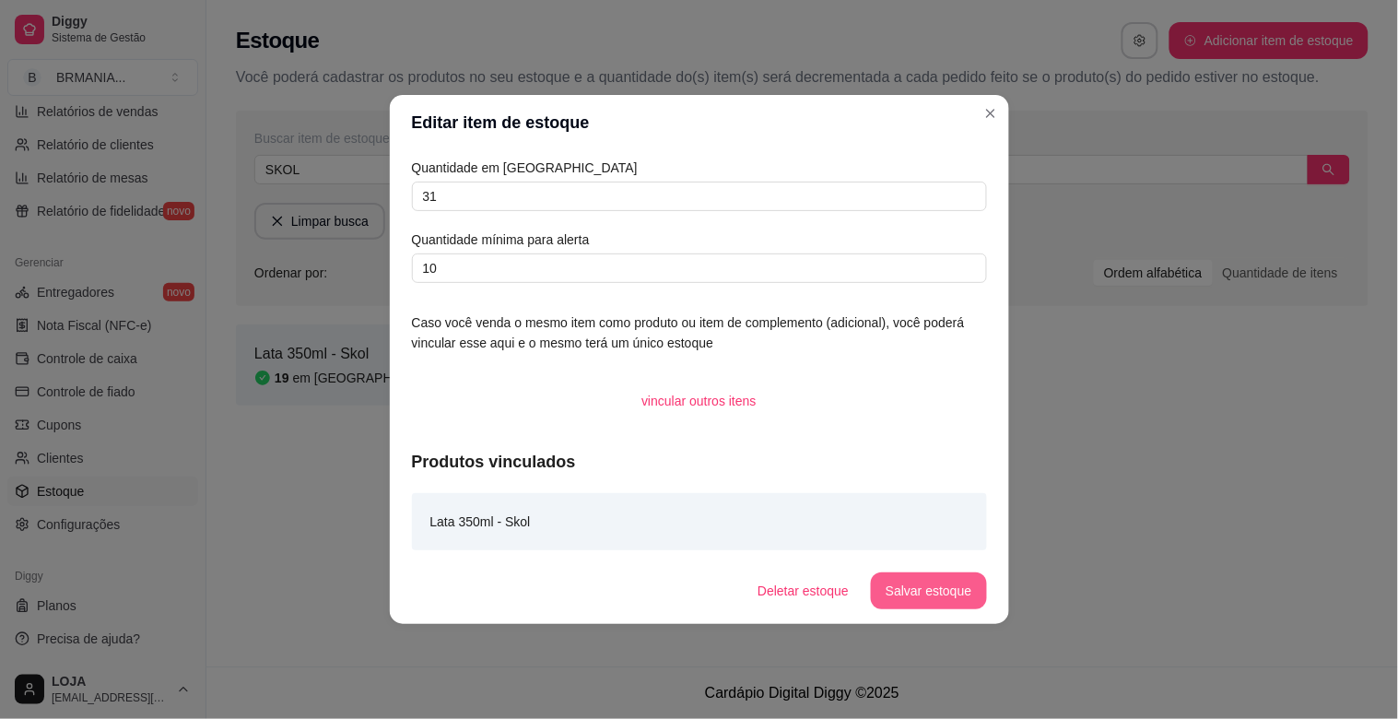
click at [932, 606] on button "Salvar estoque" at bounding box center [928, 590] width 115 height 37
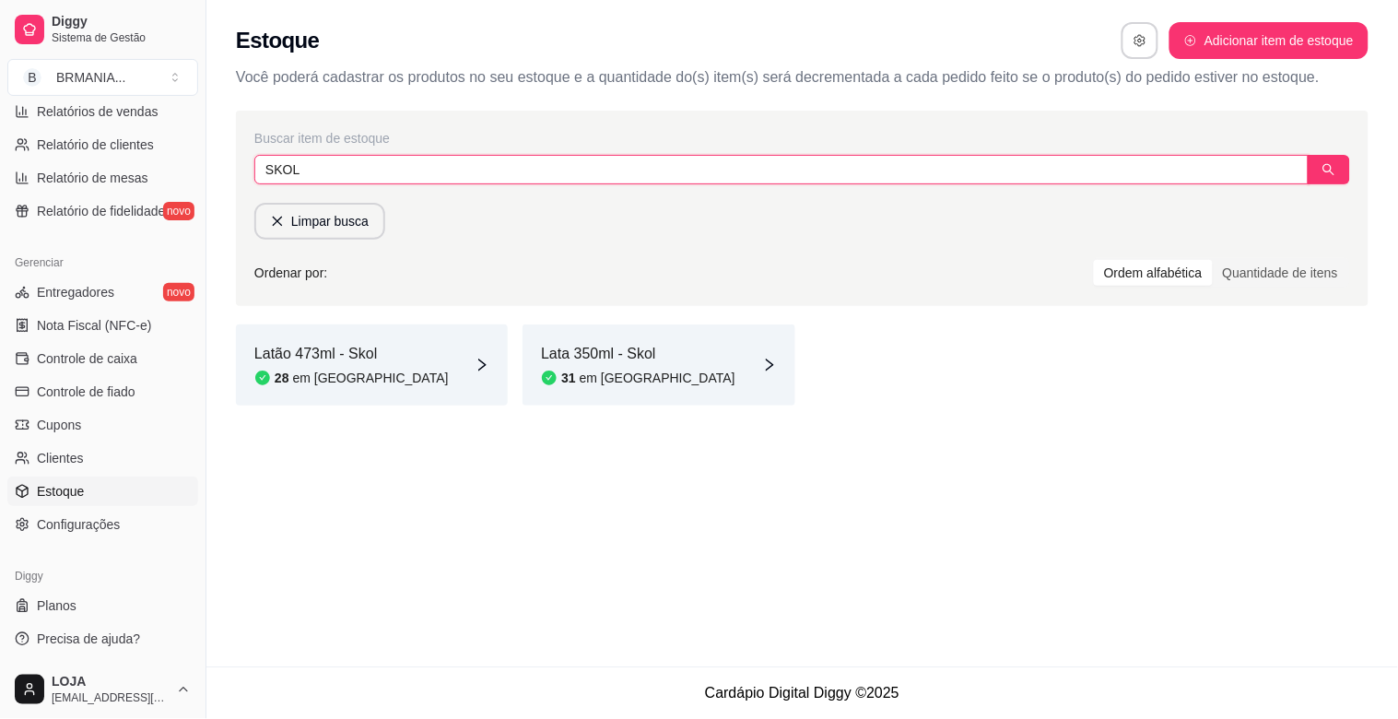
click at [388, 164] on input "SKOL" at bounding box center [781, 169] width 1054 height 29
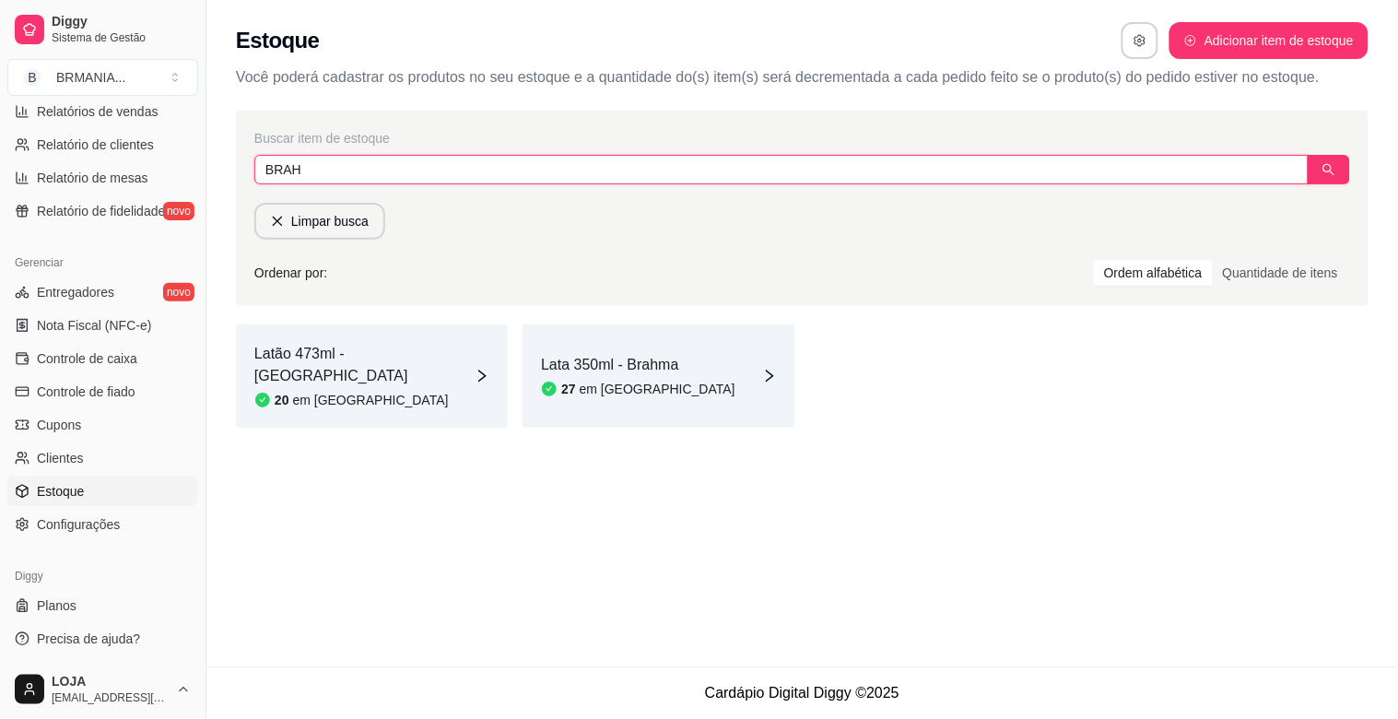
type input "BRAH"
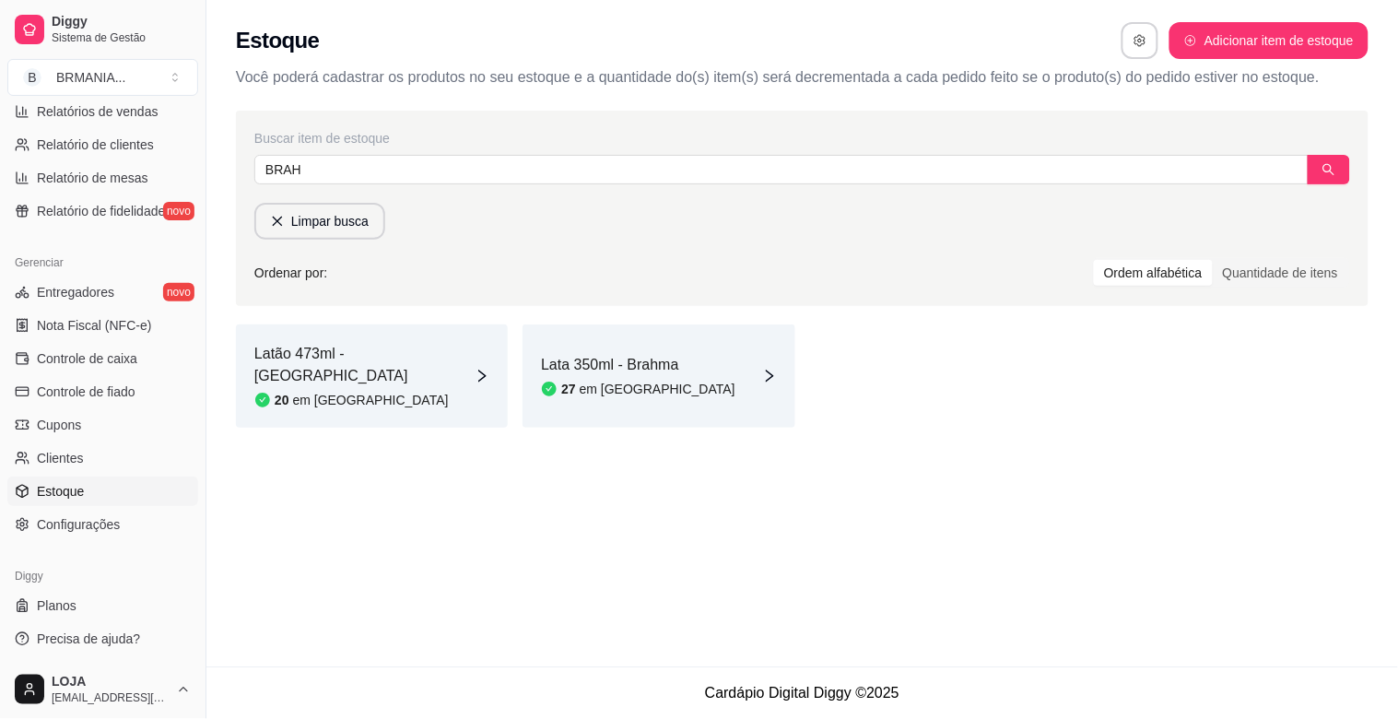
click at [631, 366] on div "Lata 350ml - [DEMOGRAPHIC_DATA] 27 em [GEOGRAPHIC_DATA]" at bounding box center [638, 376] width 194 height 44
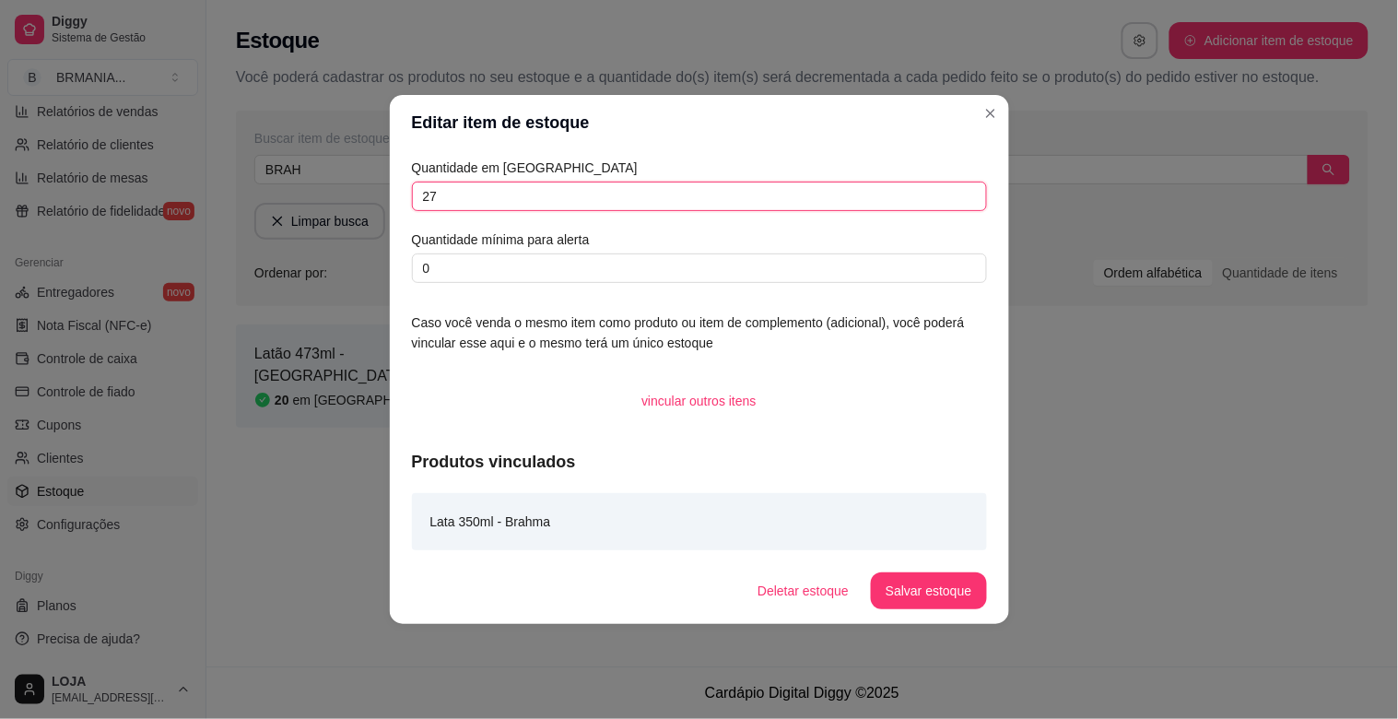
drag, startPoint x: 560, startPoint y: 210, endPoint x: 567, endPoint y: 198, distance: 13.6
click at [567, 198] on input "27" at bounding box center [699, 196] width 575 height 29
type input "2"
type input "39"
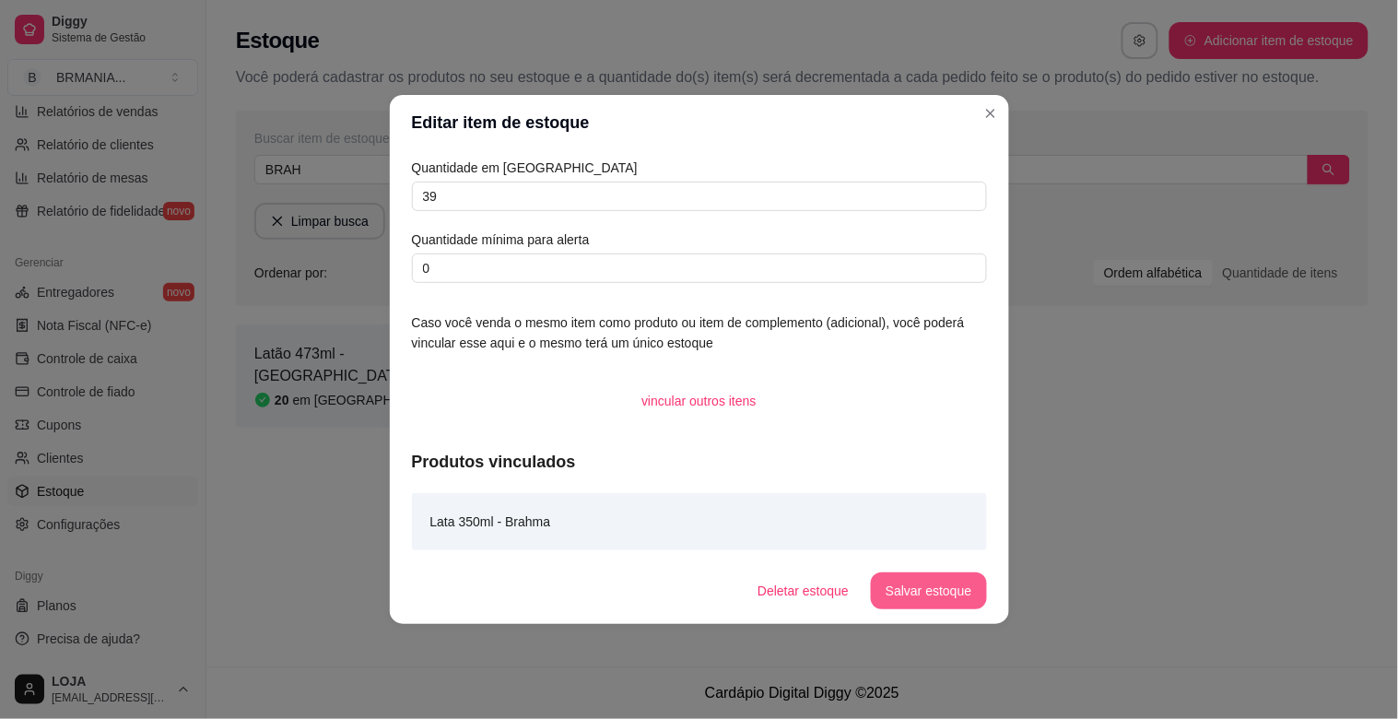
click at [900, 591] on button "Salvar estoque" at bounding box center [928, 590] width 115 height 37
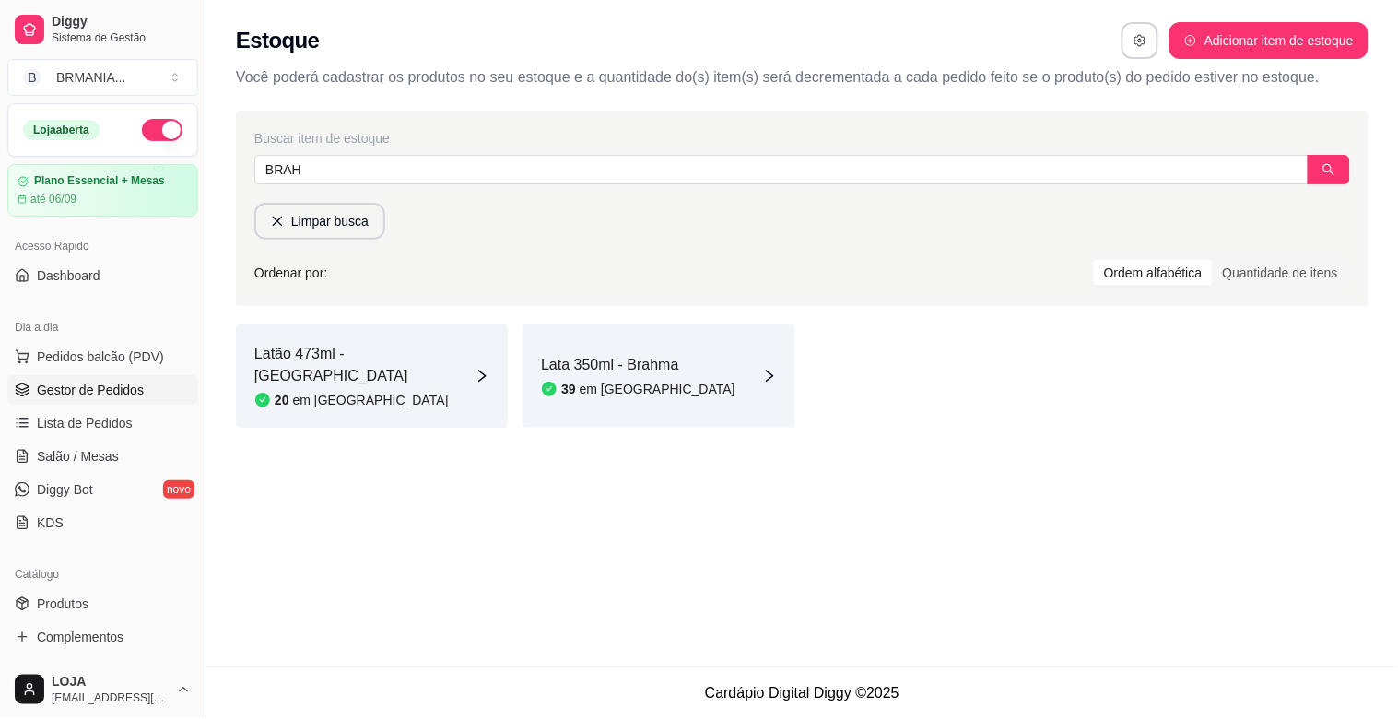
click at [76, 375] on link "Gestor de Pedidos" at bounding box center [102, 389] width 191 height 29
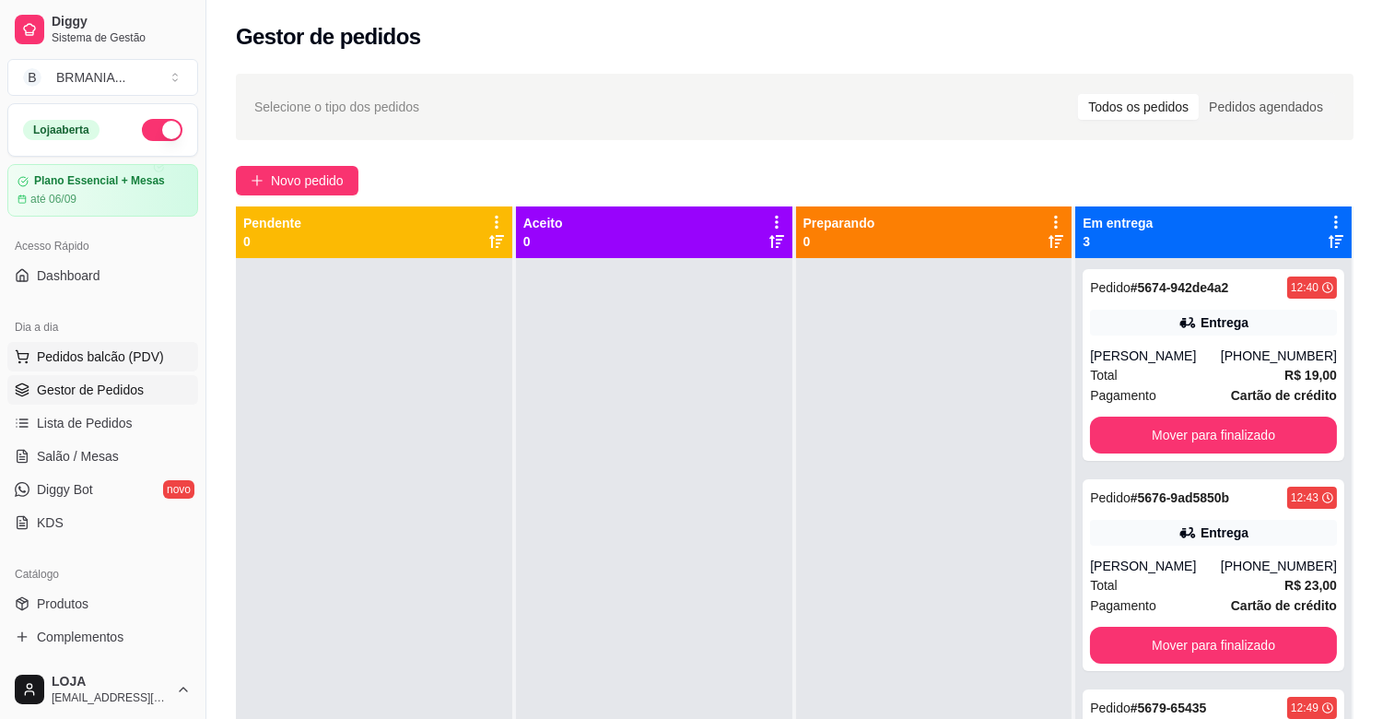
click at [125, 359] on span "Pedidos balcão (PDV)" at bounding box center [100, 356] width 127 height 18
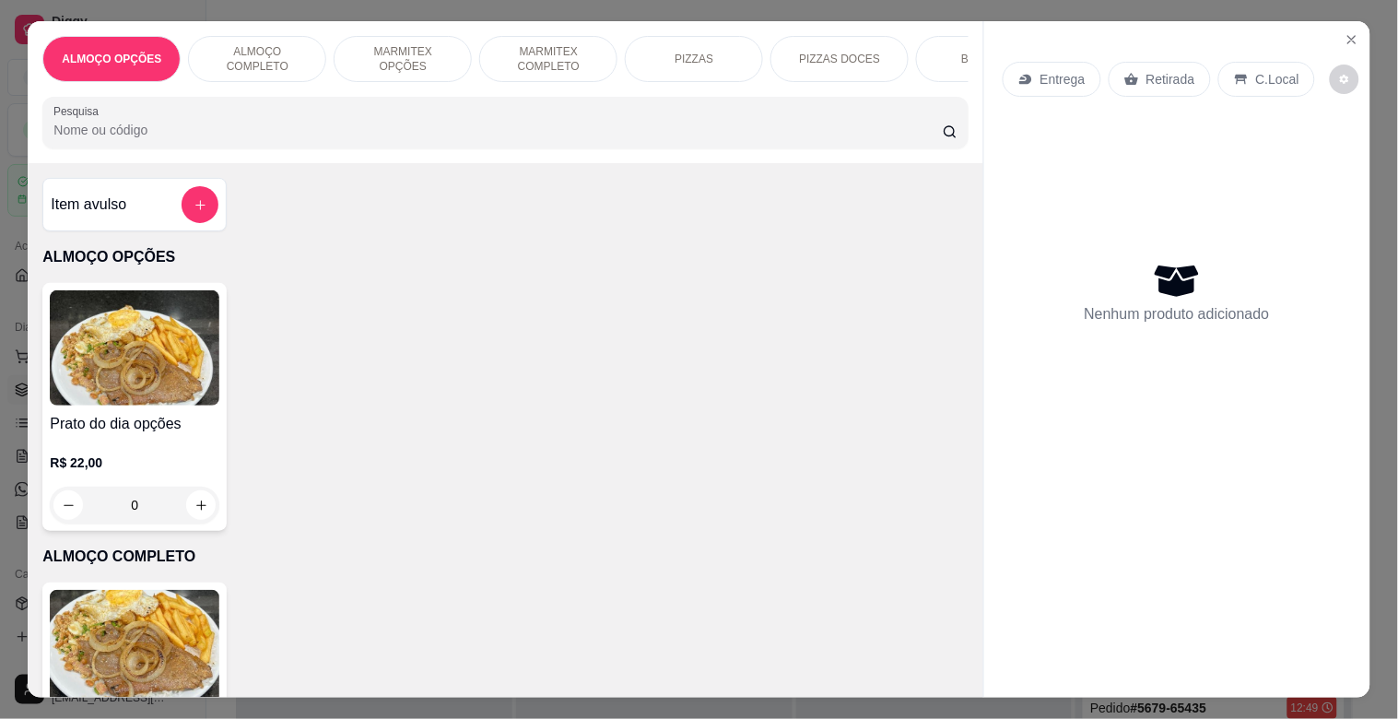
click at [548, 139] on input "Pesquisa" at bounding box center [497, 130] width 889 height 18
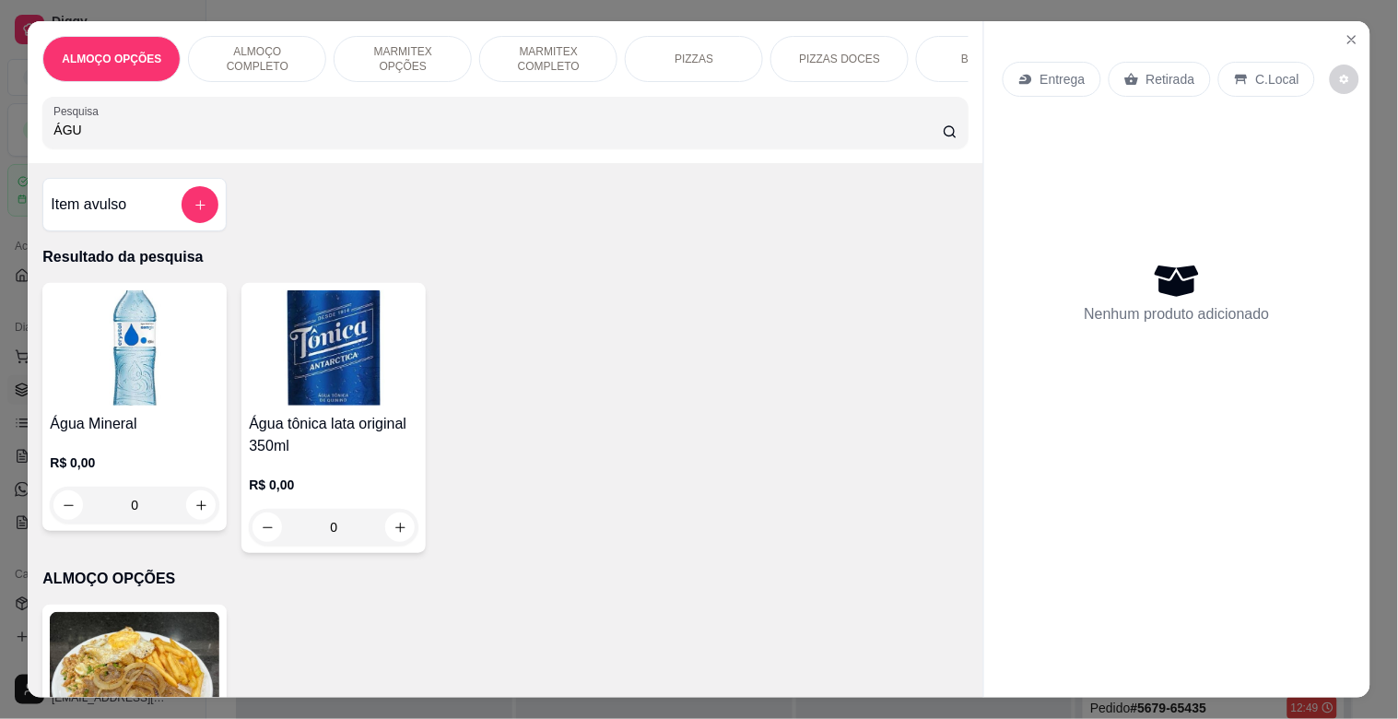
type input "ÁGU"
click at [144, 382] on img at bounding box center [135, 347] width 170 height 115
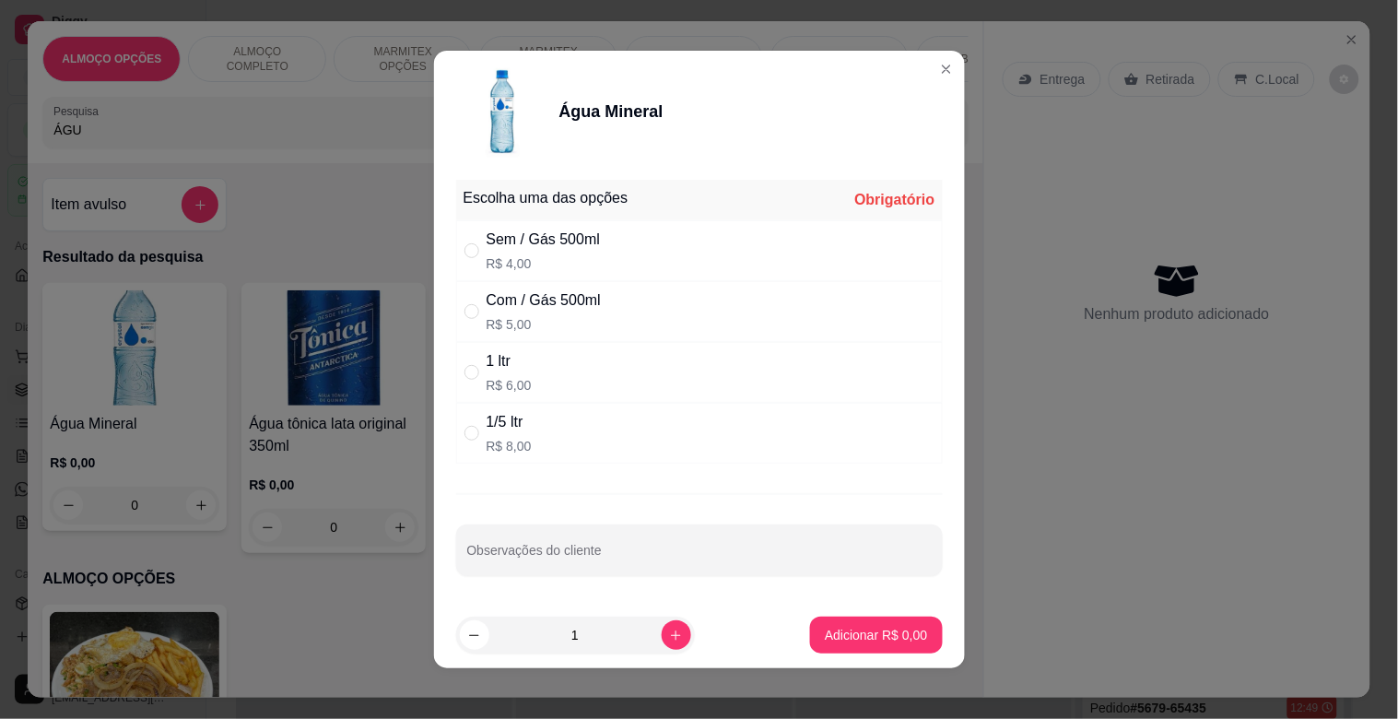
click at [655, 254] on div "Sem / Gás 500ml R$ 4,00" at bounding box center [699, 250] width 487 height 61
radio input "true"
click at [669, 632] on icon "increase-product-quantity" at bounding box center [676, 636] width 14 height 14
type input "2"
click at [863, 641] on p "Adicionar R$ 8,00" at bounding box center [876, 635] width 102 height 18
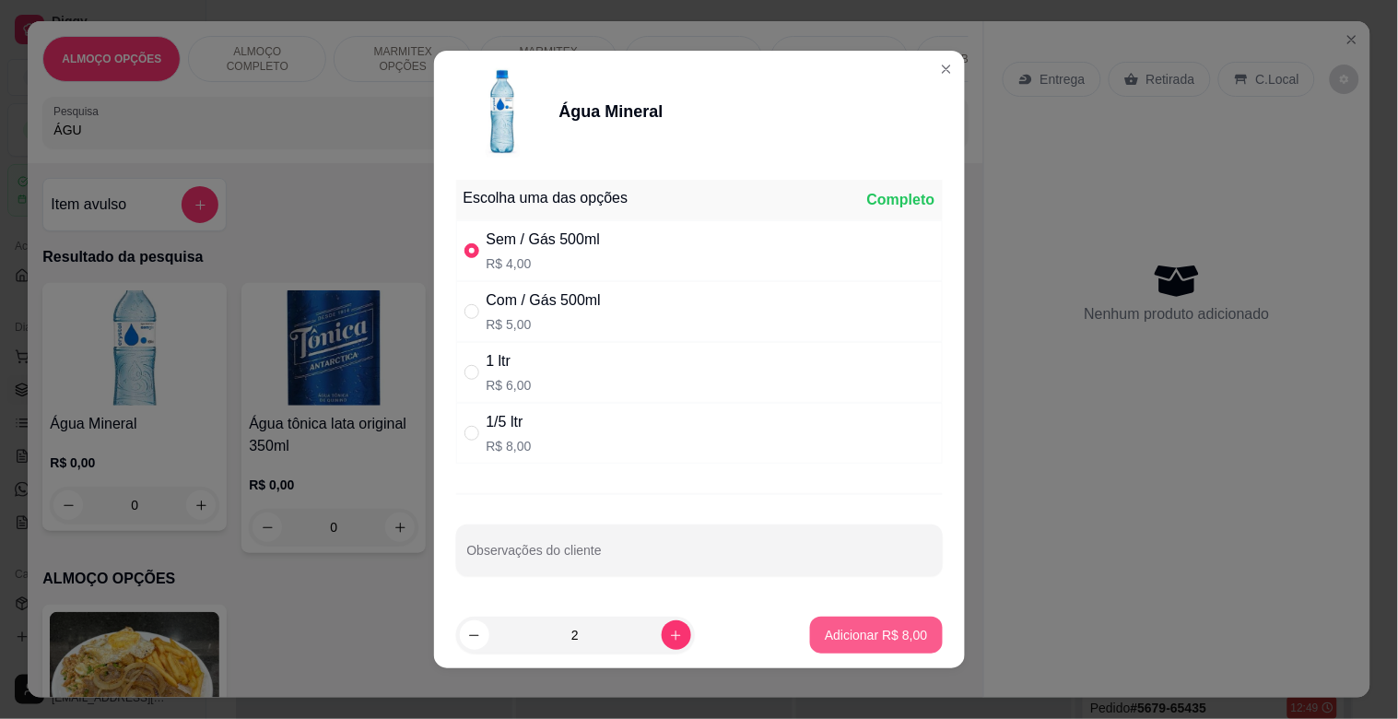
type input "2"
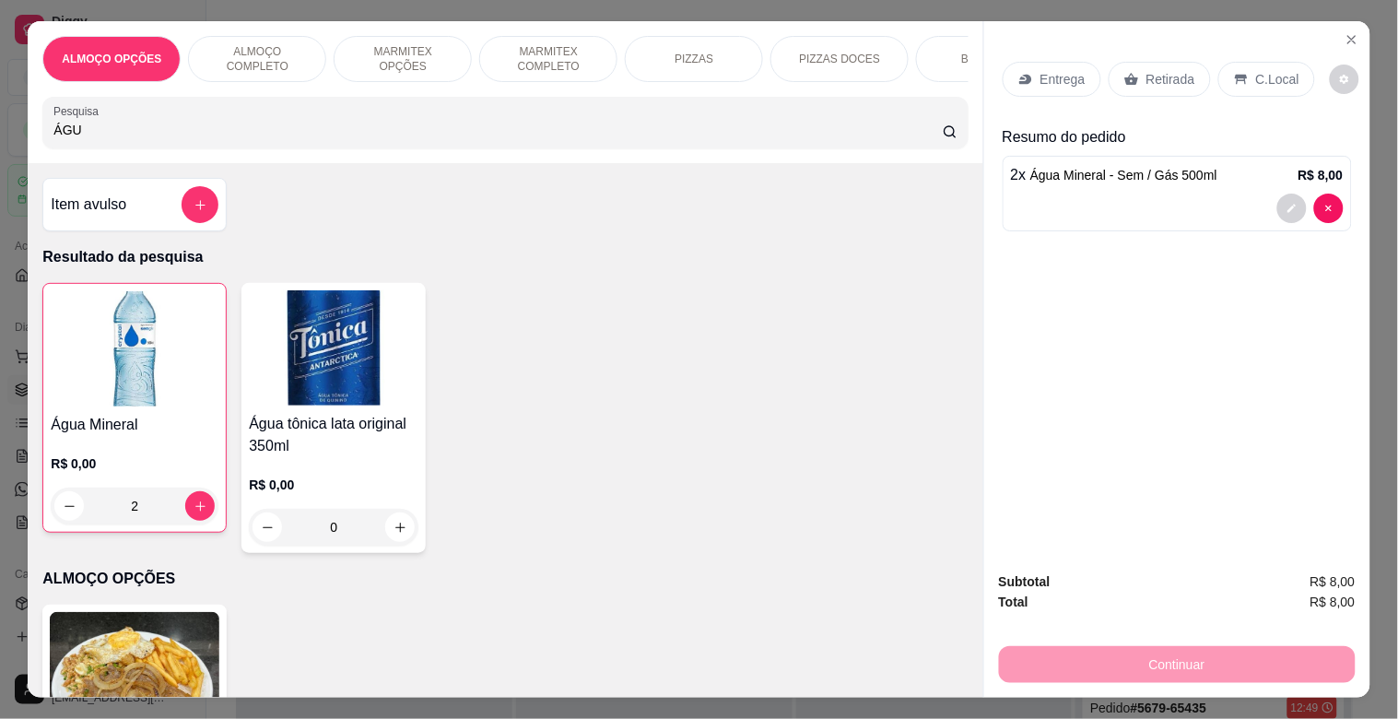
click at [1172, 70] on p "Retirada" at bounding box center [1171, 79] width 49 height 18
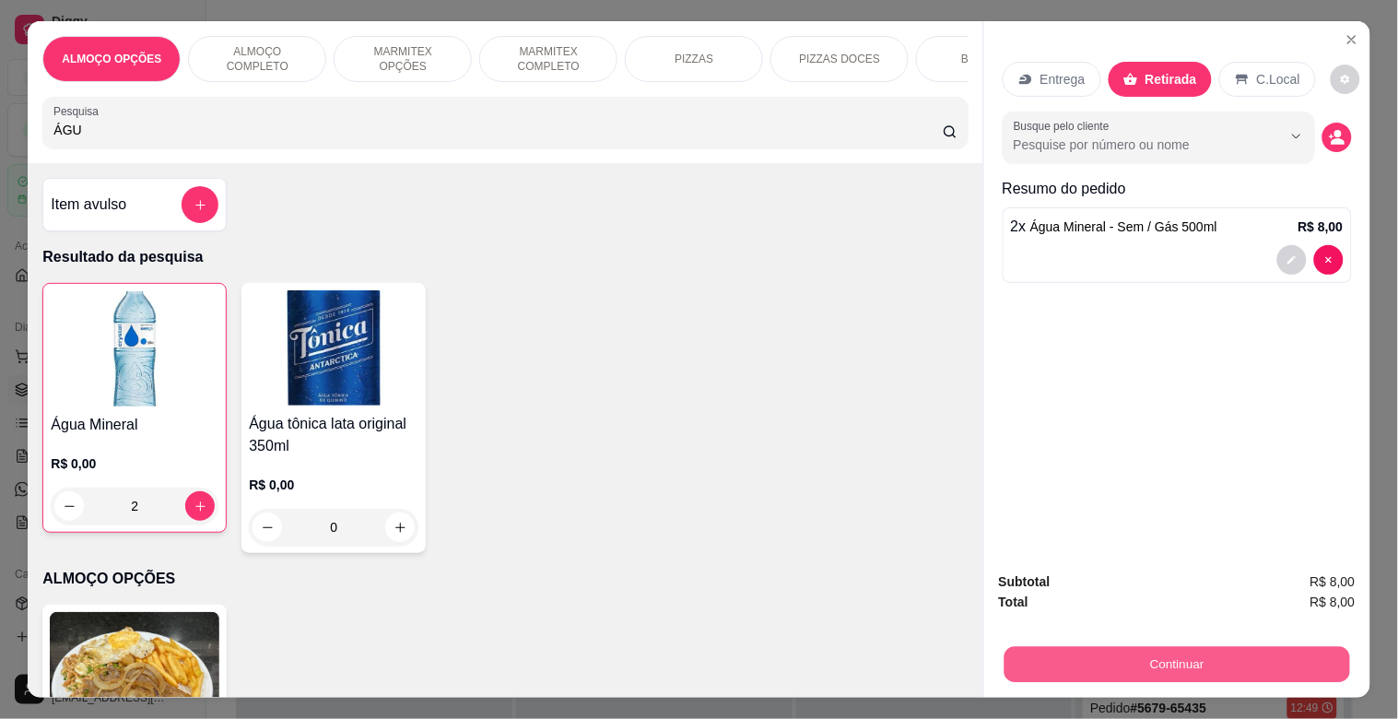
click at [1203, 657] on button "Continuar" at bounding box center [1177, 664] width 346 height 36
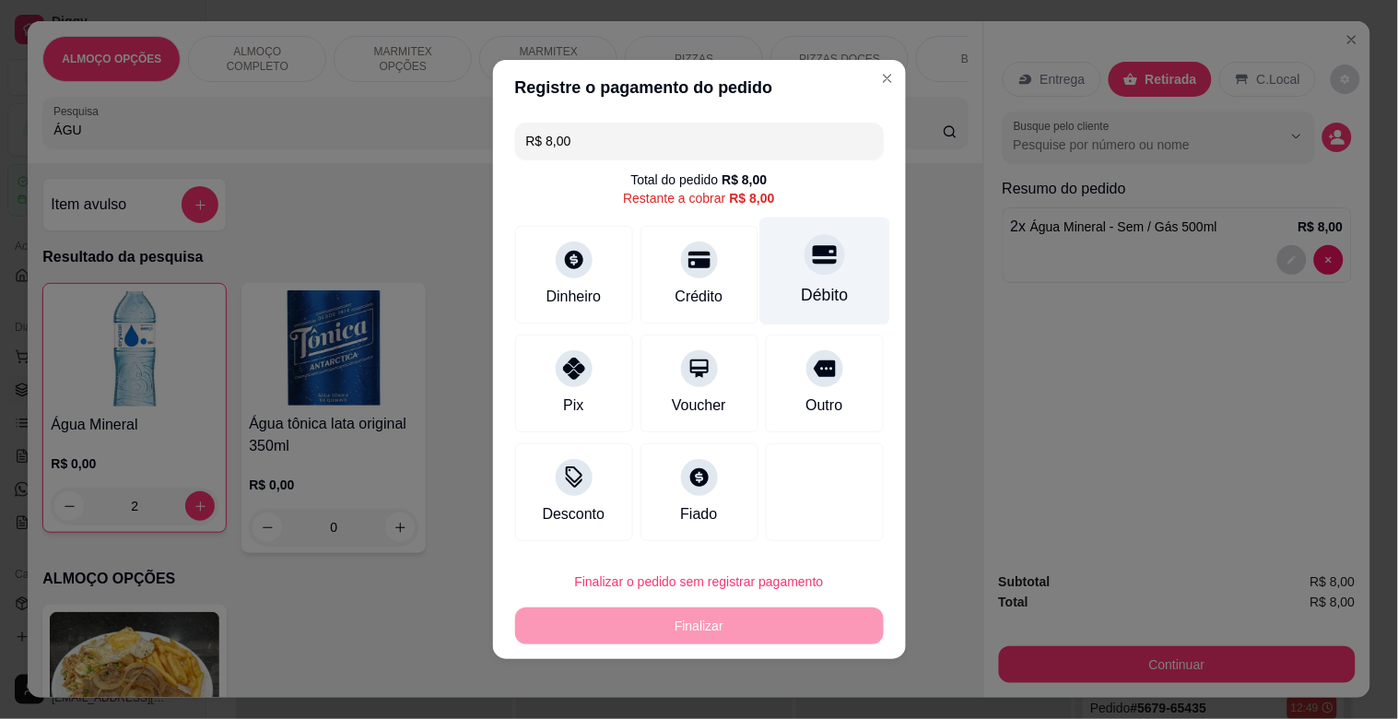
click at [813, 276] on div "Débito" at bounding box center [824, 272] width 130 height 108
type input "R$ 0,00"
click at [813, 276] on div "Débito" at bounding box center [824, 272] width 130 height 108
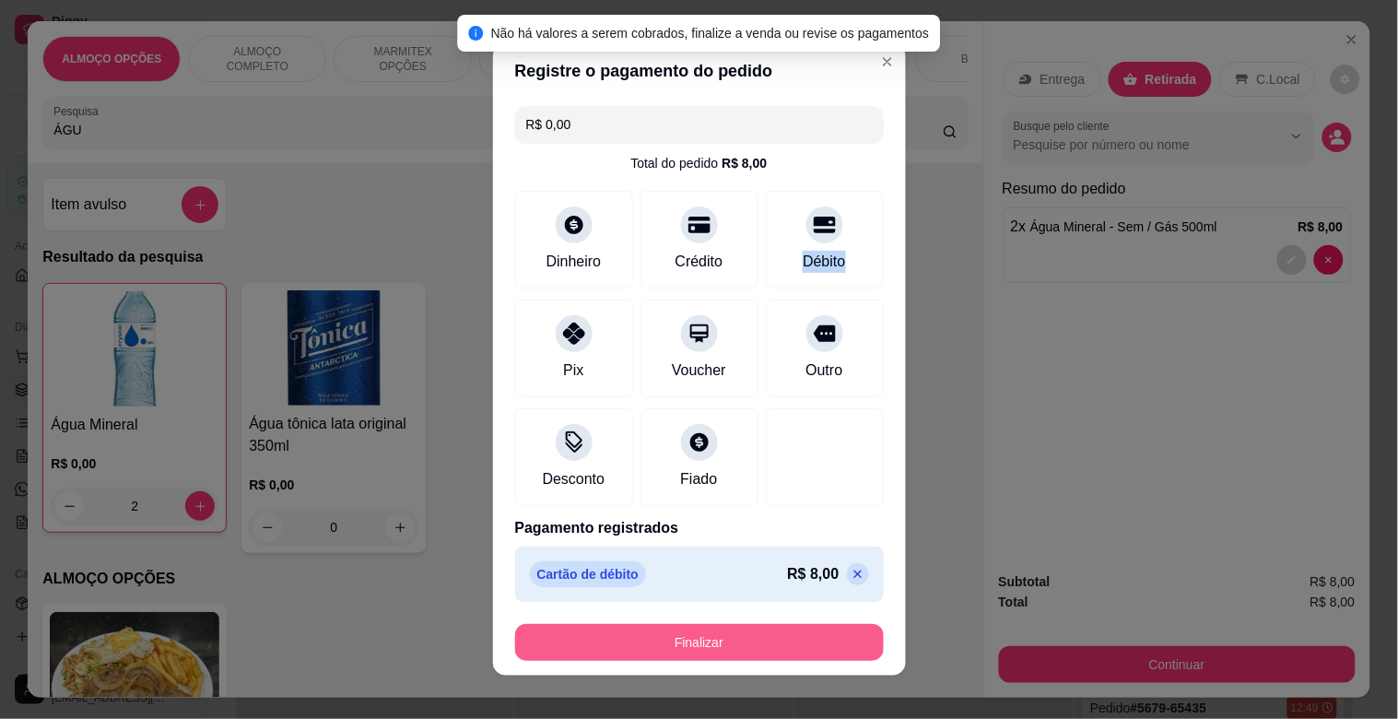
click at [716, 625] on button "Finalizar" at bounding box center [699, 642] width 369 height 37
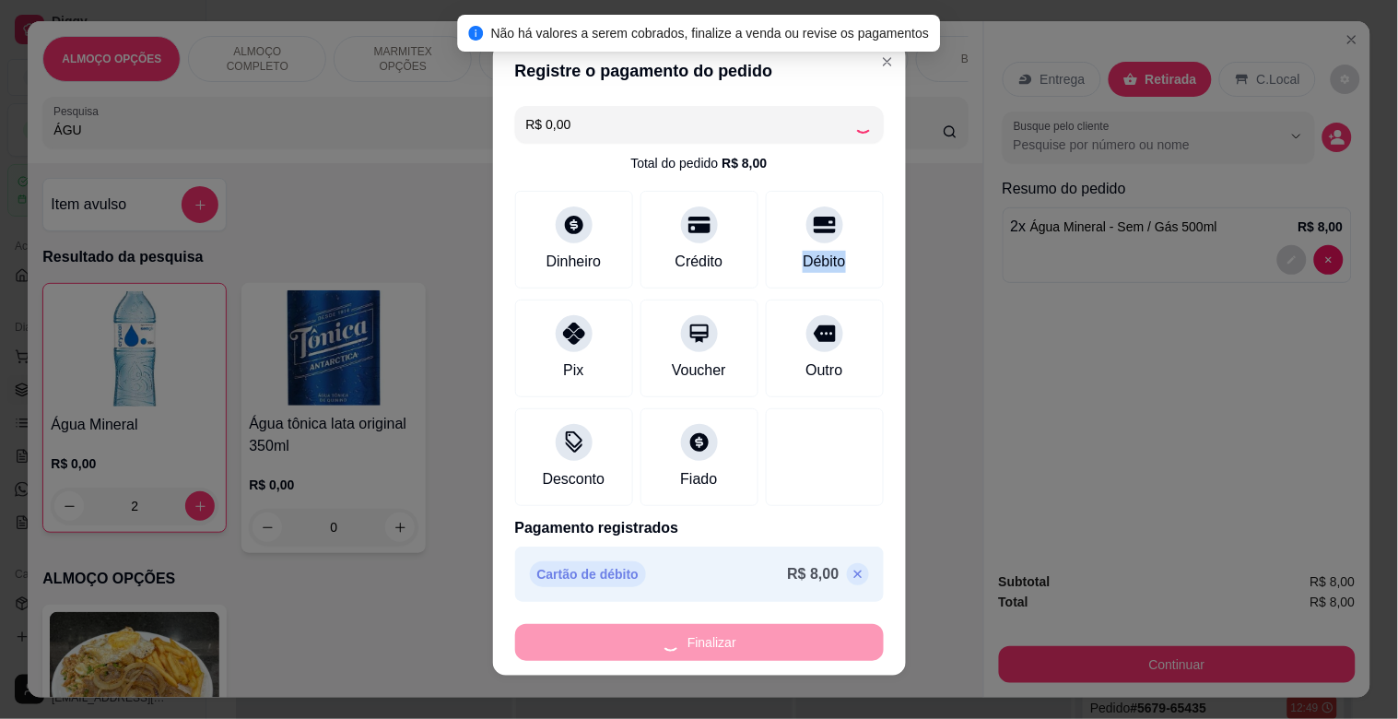
type input "0"
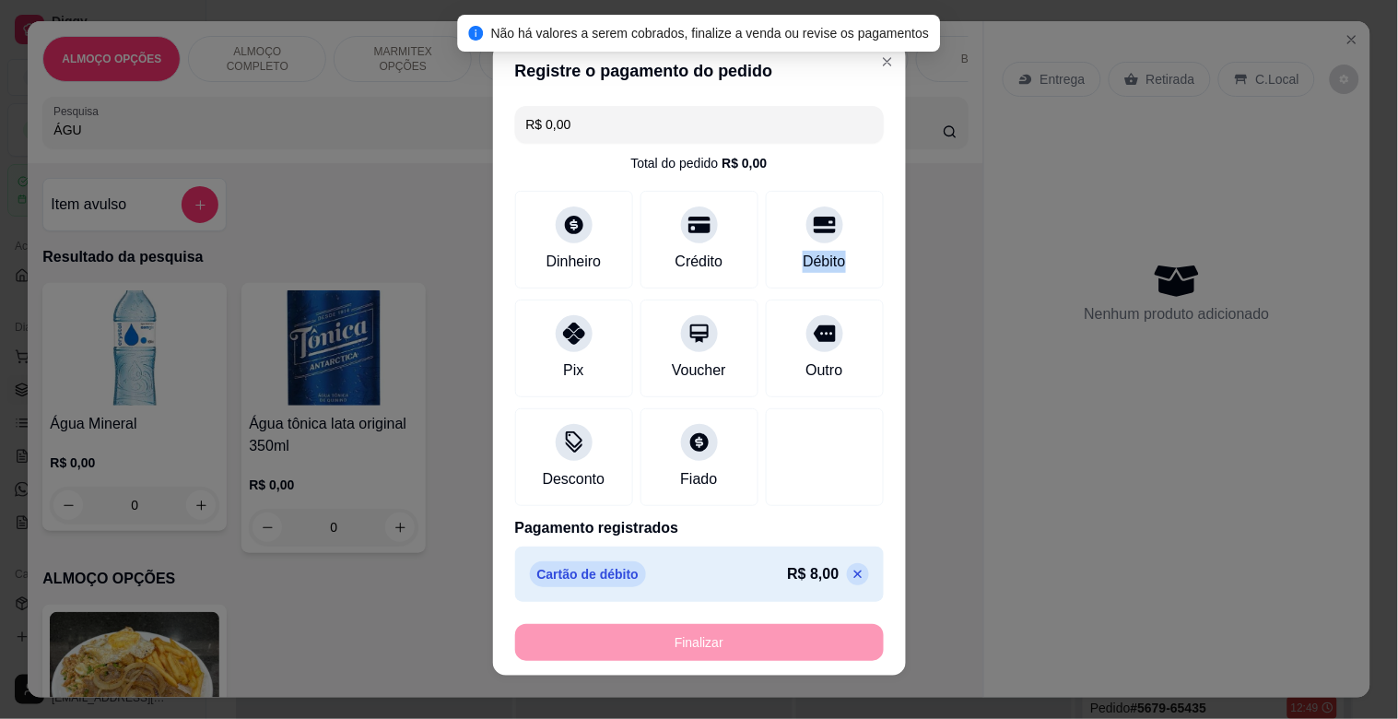
type input "-R$ 8,00"
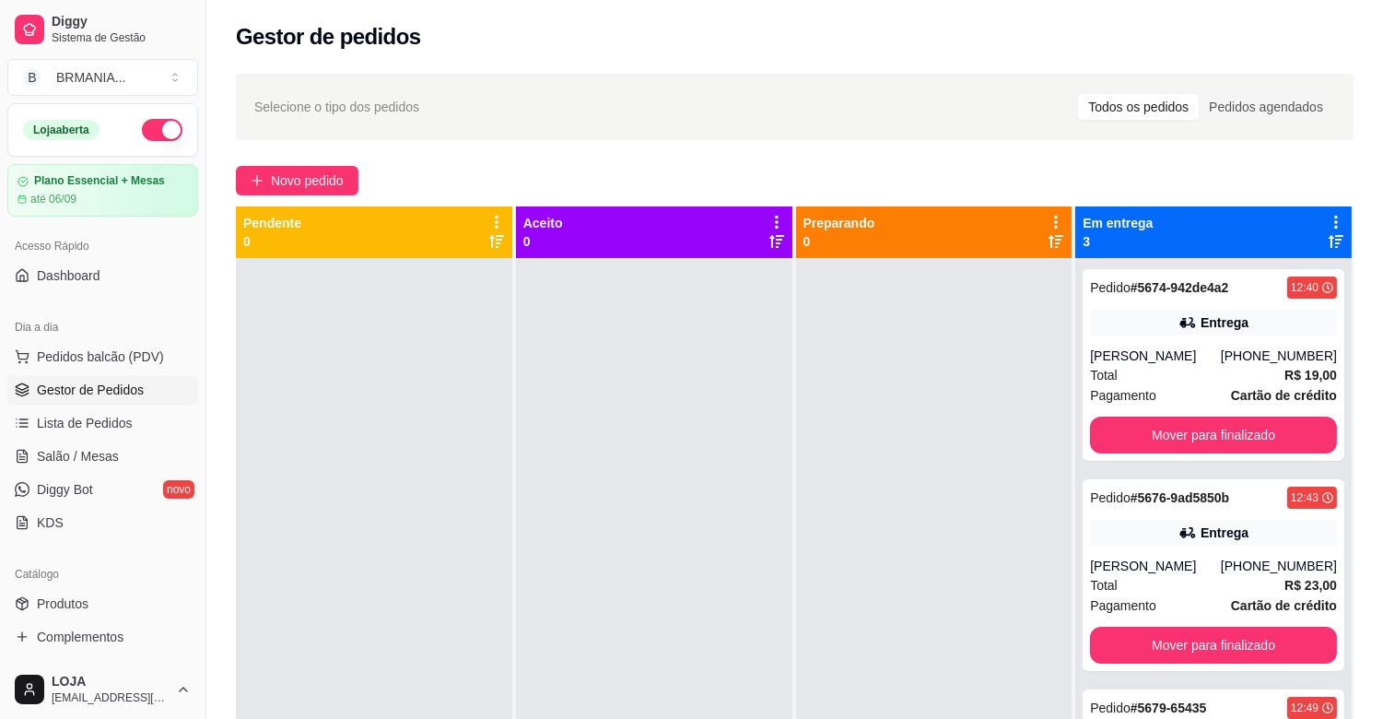
click at [113, 338] on div "Dia a dia" at bounding box center [102, 326] width 191 height 29
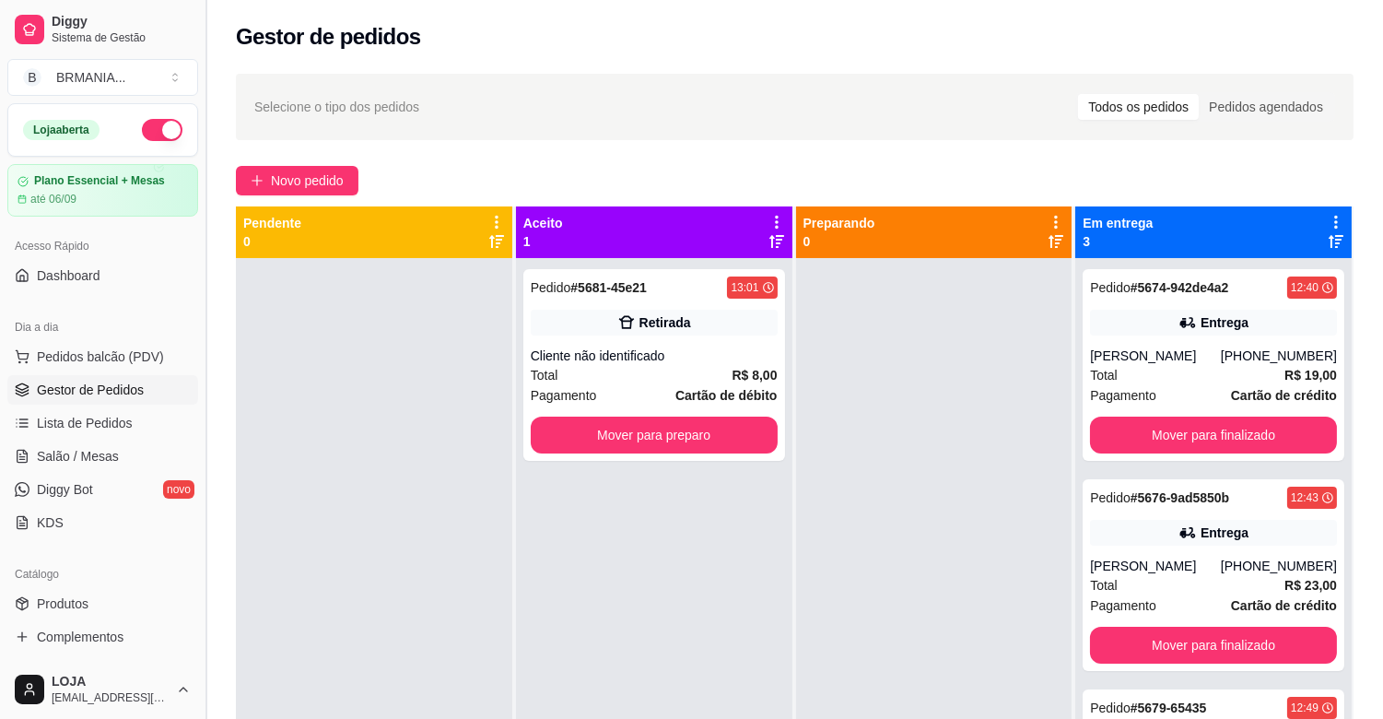
click at [198, 354] on button "Toggle Sidebar" at bounding box center [205, 359] width 15 height 719
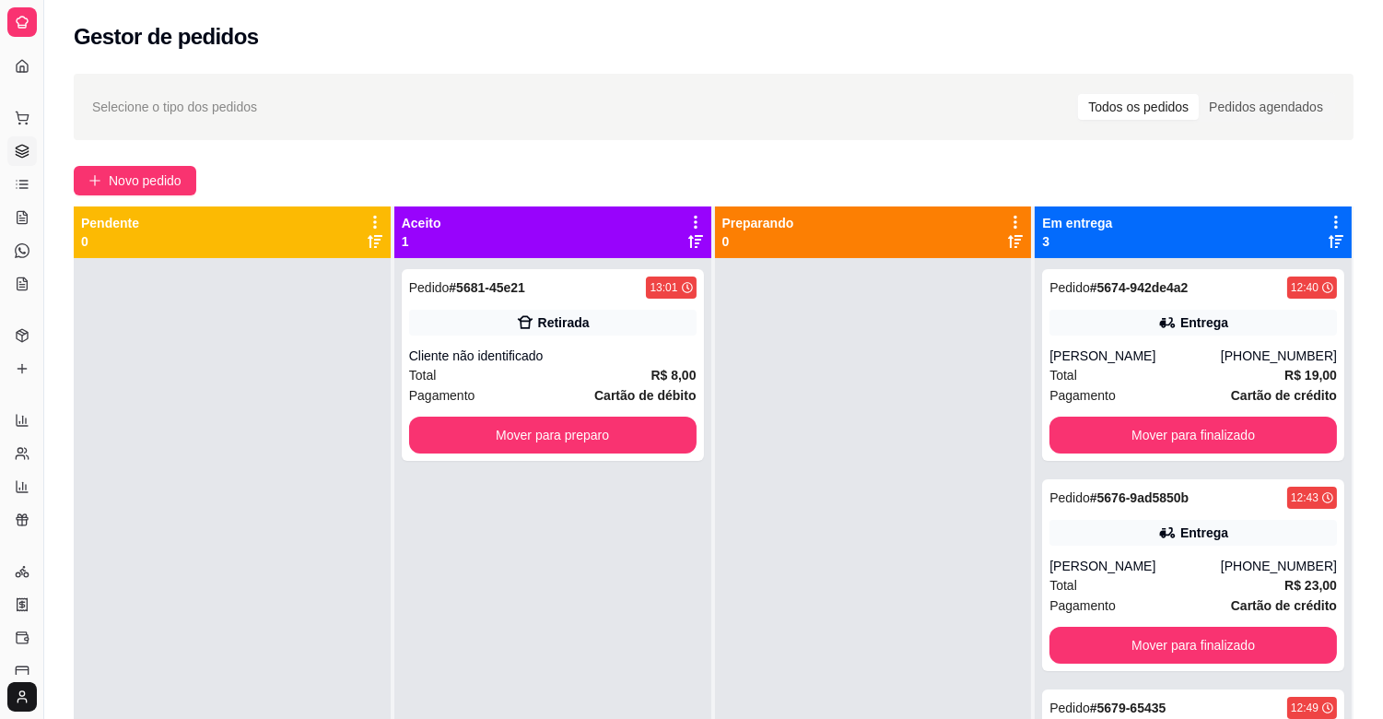
click at [184, 544] on div at bounding box center [232, 617] width 317 height 719
click at [36, 366] on button "Toggle Sidebar" at bounding box center [43, 359] width 15 height 719
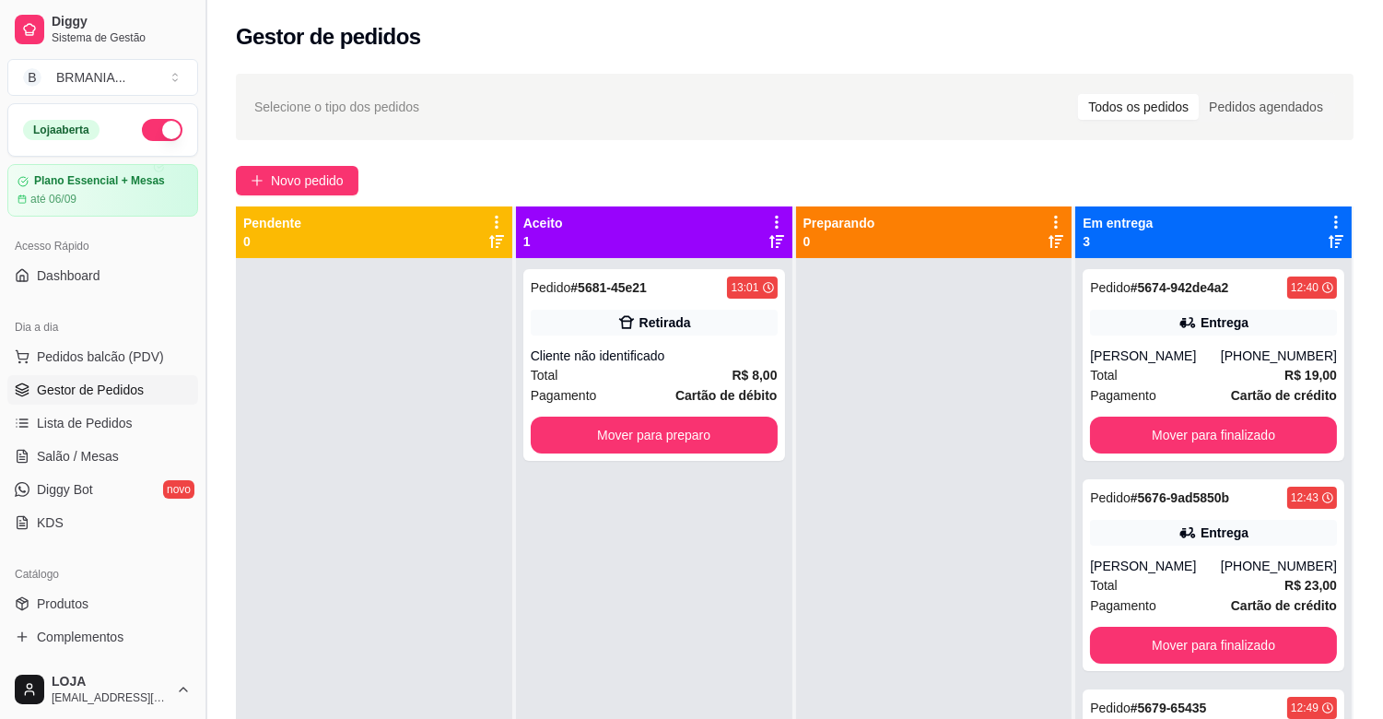
scroll to position [149, 0]
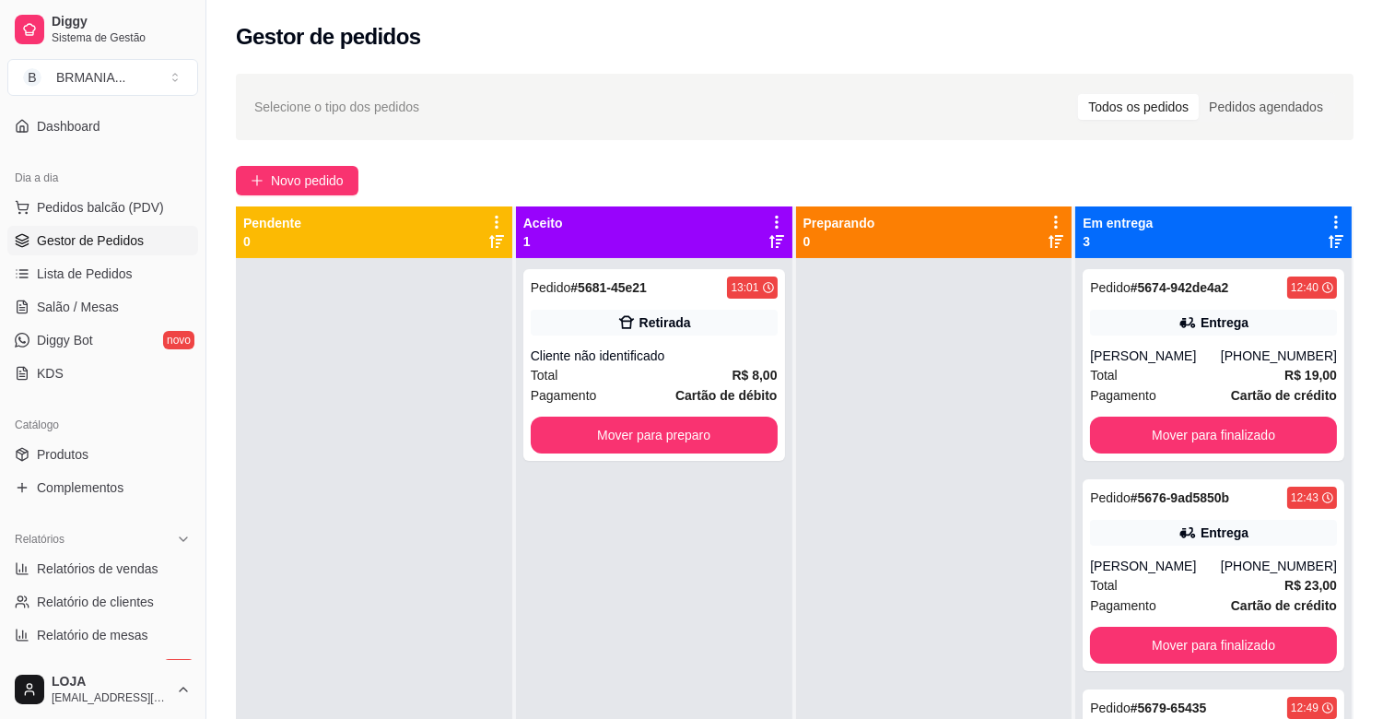
drag, startPoint x: 203, startPoint y: 571, endPoint x: 307, endPoint y: 642, distance: 126.0
click at [295, 643] on div "Diggy Sistema de Gestão B BRMANIA ... Loja aberta Plano Essencial + Mesas até 0…" at bounding box center [691, 500] width 1383 height 1000
click at [376, 572] on div at bounding box center [374, 617] width 276 height 719
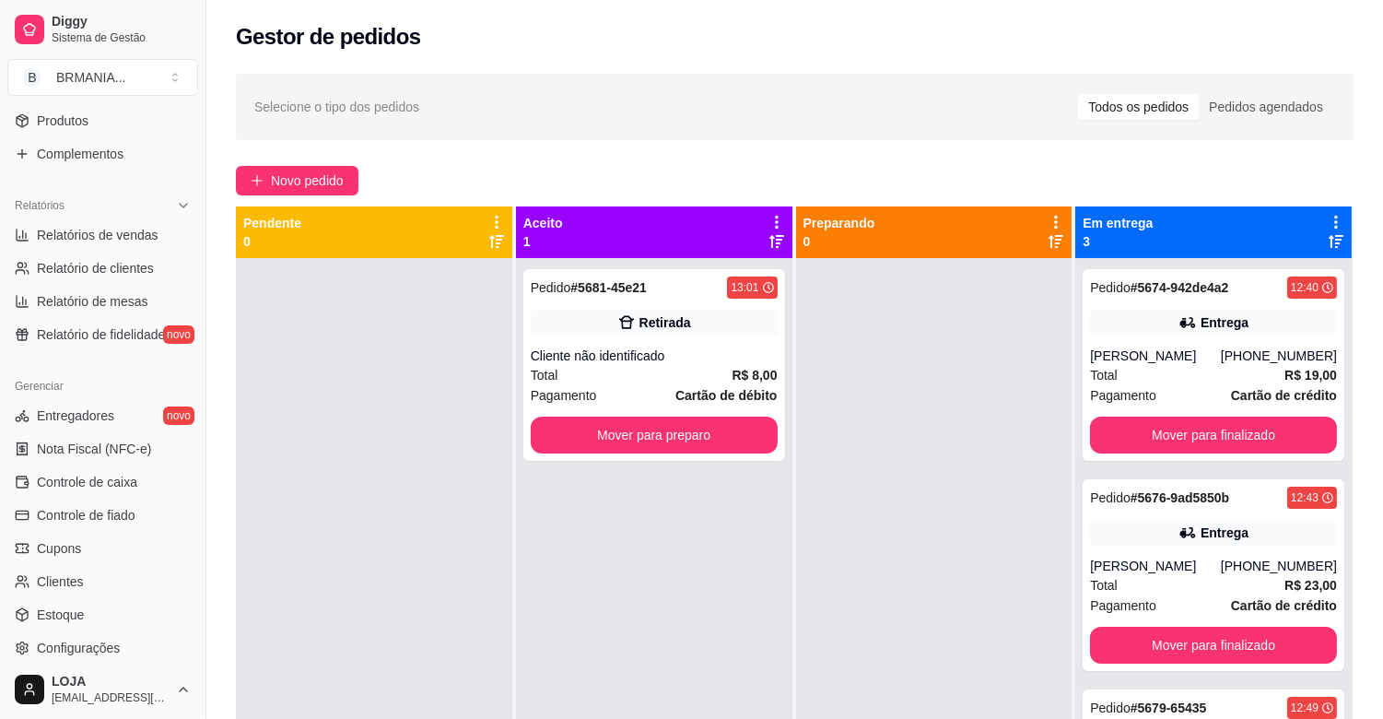
scroll to position [531, 0]
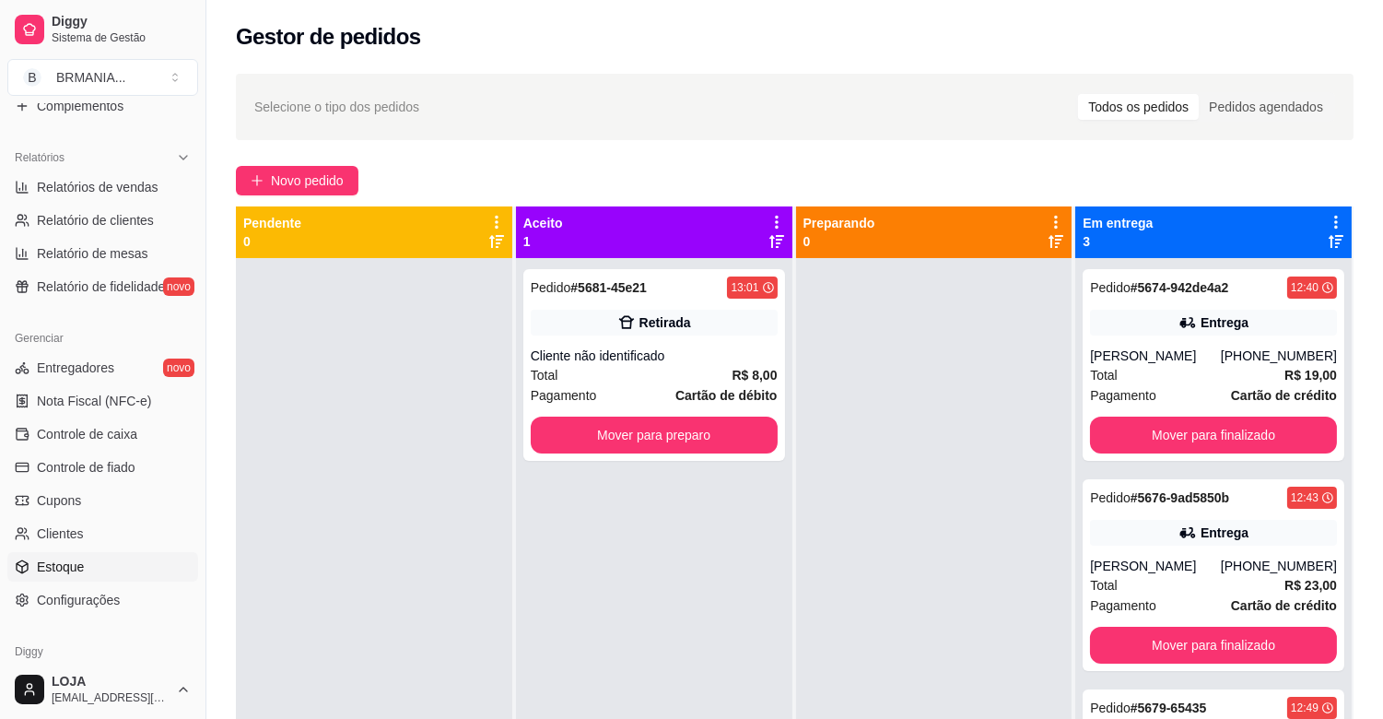
click at [131, 568] on link "Estoque" at bounding box center [102, 566] width 191 height 29
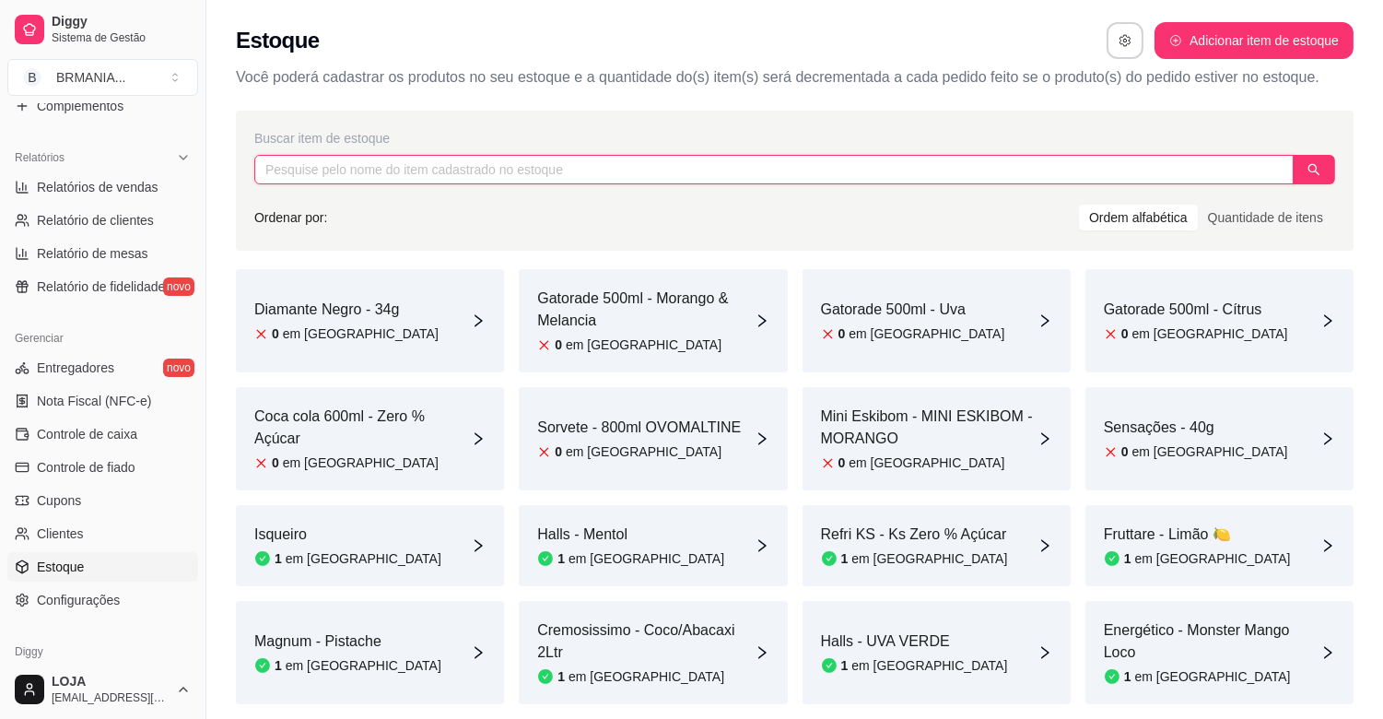
click at [413, 171] on input "text" at bounding box center [774, 169] width 1040 height 29
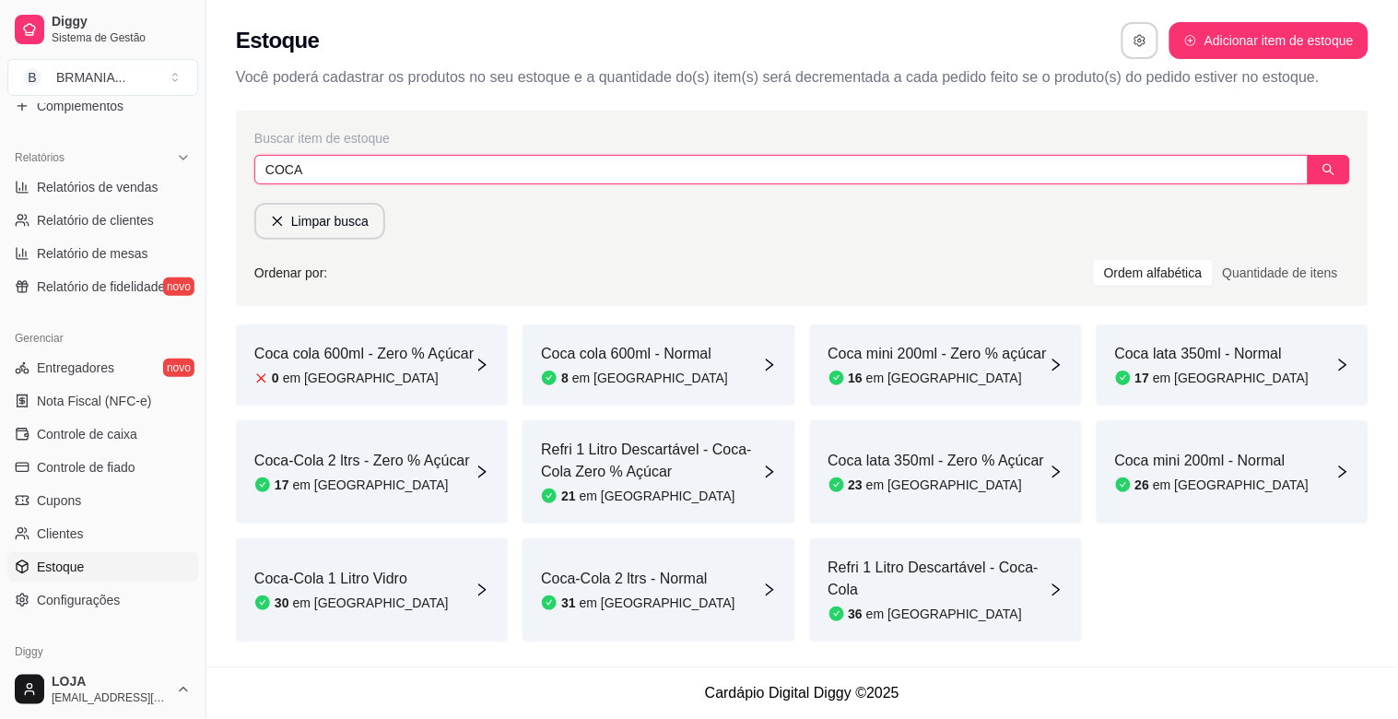
type input "COCA"
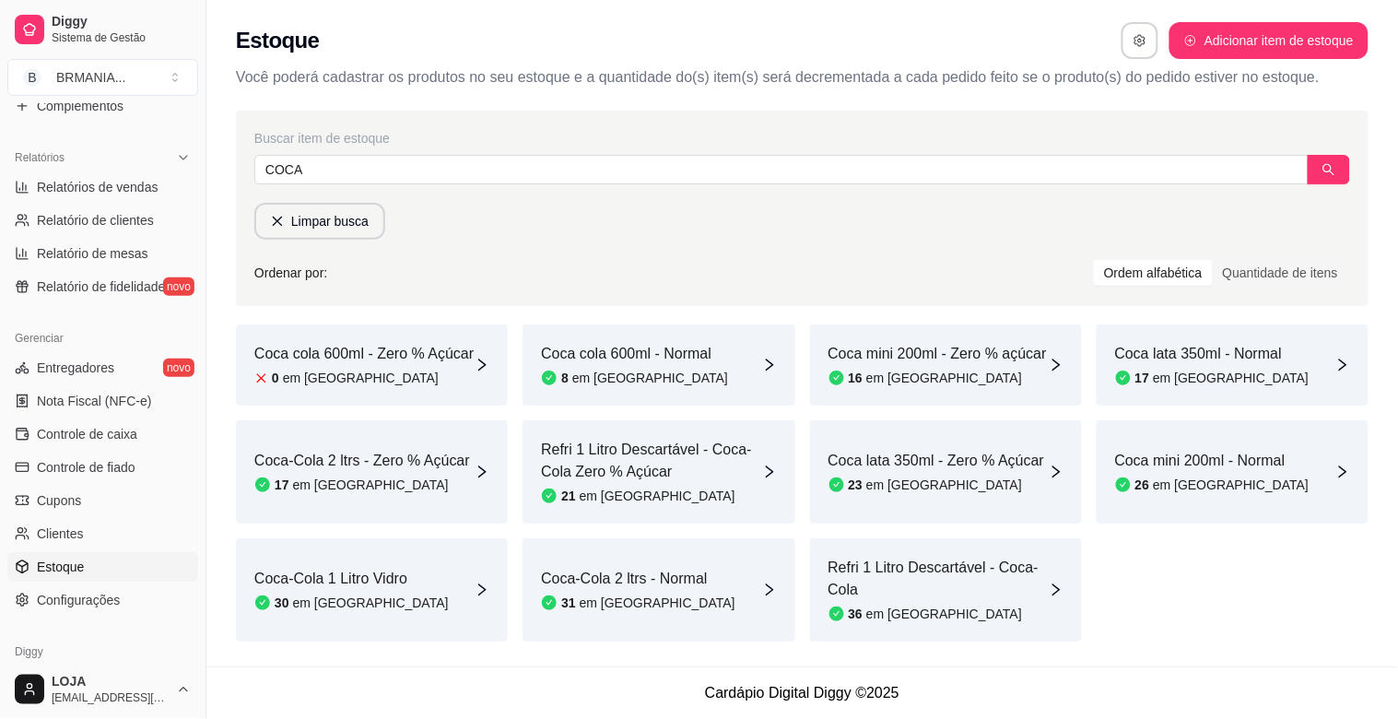
click at [388, 396] on div "Coca cola 600ml - Zero % Açúcar 0 em [GEOGRAPHIC_DATA]" at bounding box center [372, 364] width 272 height 81
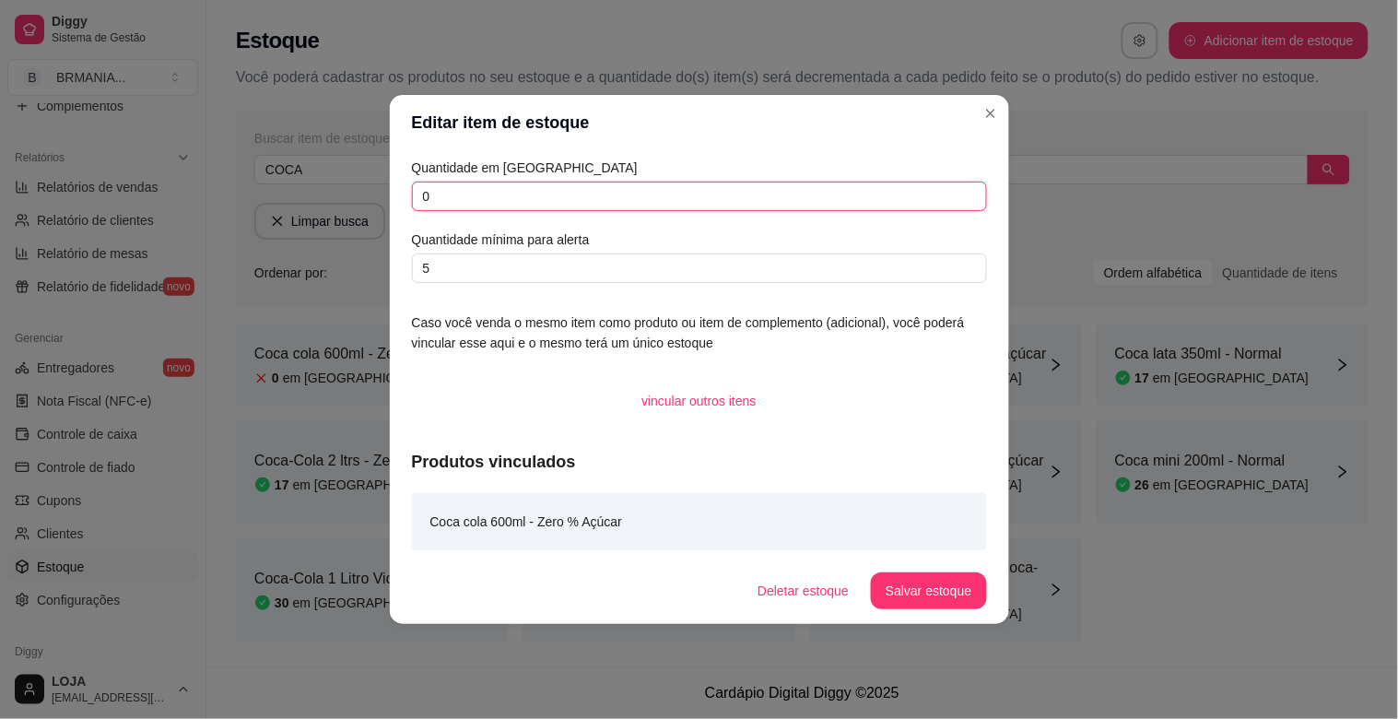
click at [504, 195] on input "0" at bounding box center [699, 196] width 575 height 29
type input "17"
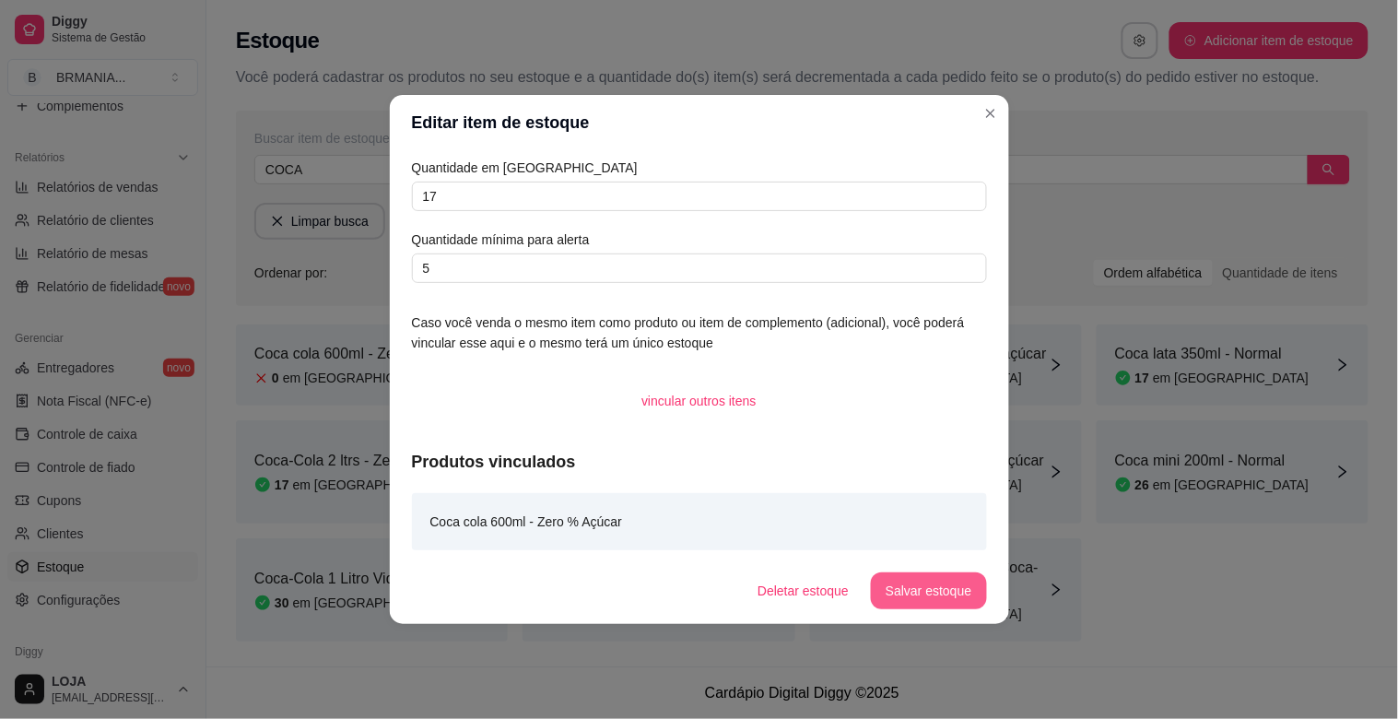
click at [940, 586] on button "Salvar estoque" at bounding box center [928, 590] width 115 height 37
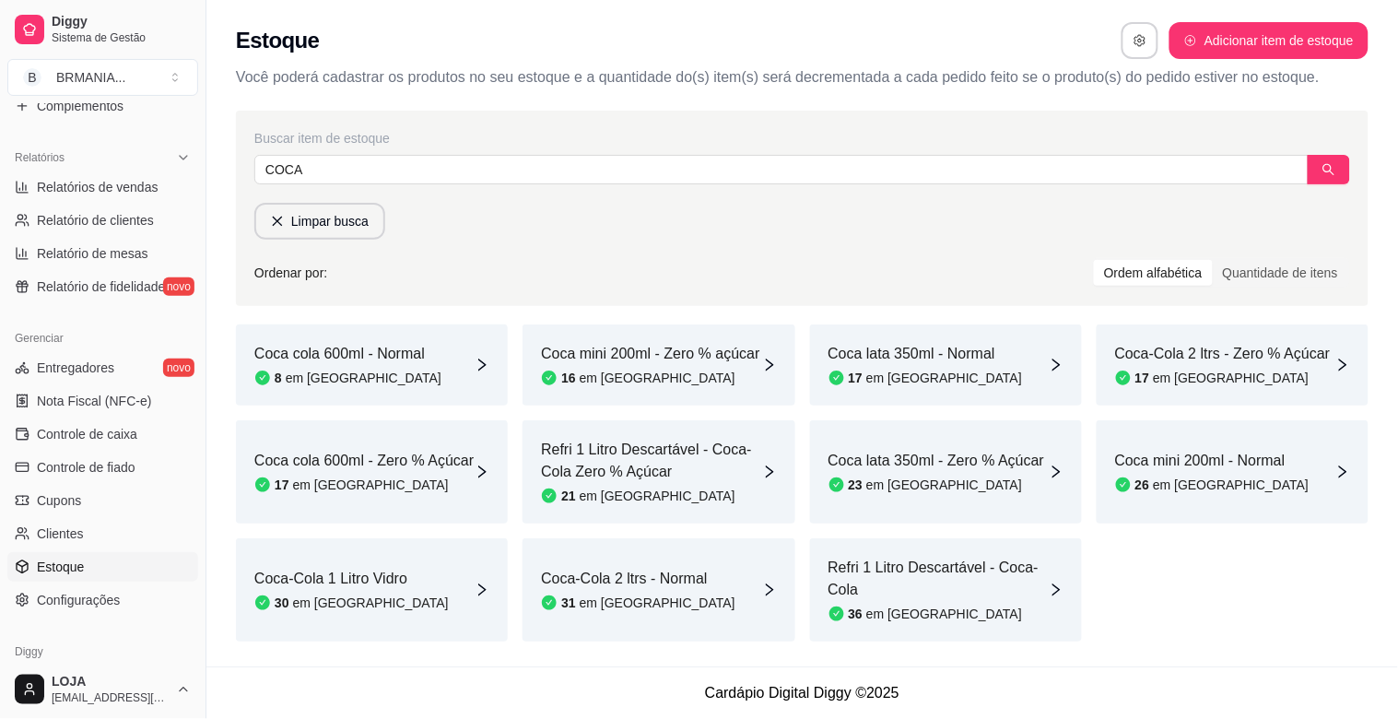
click at [379, 332] on div "Coca cola 600ml - Normal 8 em [GEOGRAPHIC_DATA]" at bounding box center [372, 364] width 272 height 81
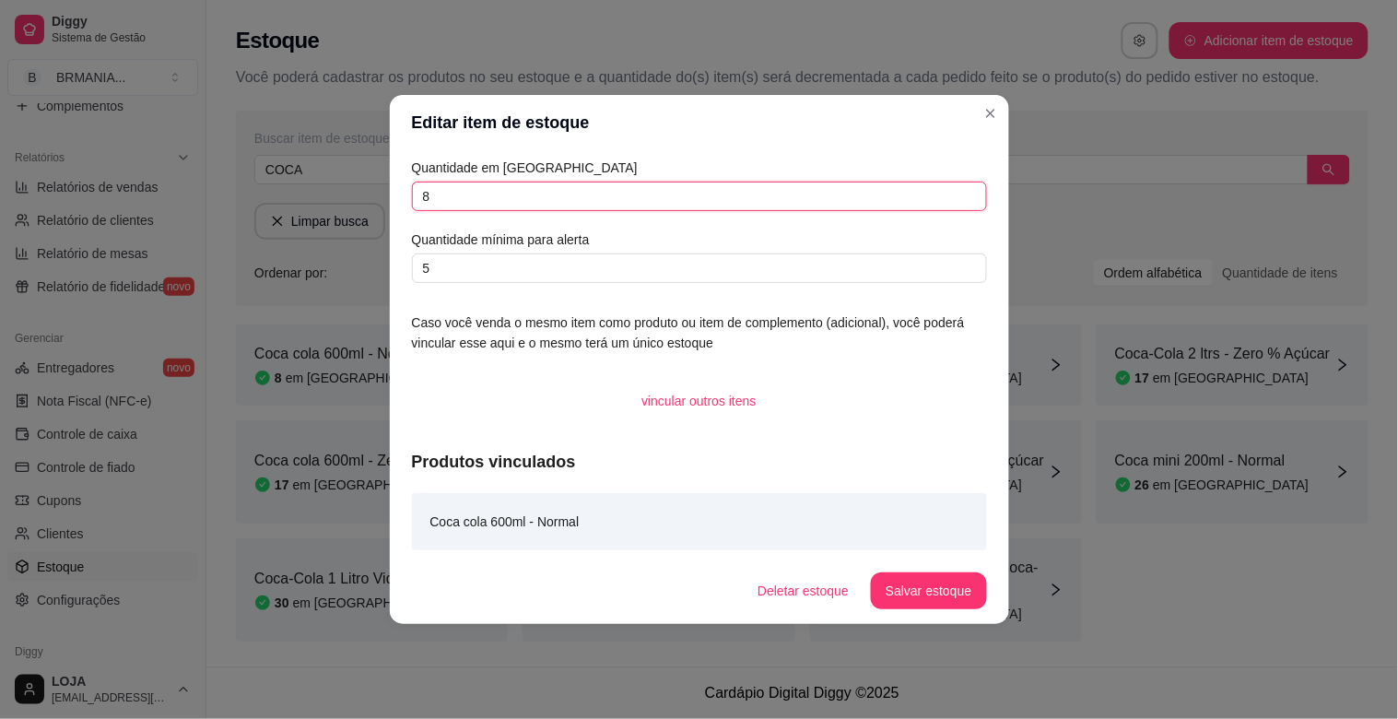
click at [511, 198] on input "8" at bounding box center [699, 196] width 575 height 29
type input "11"
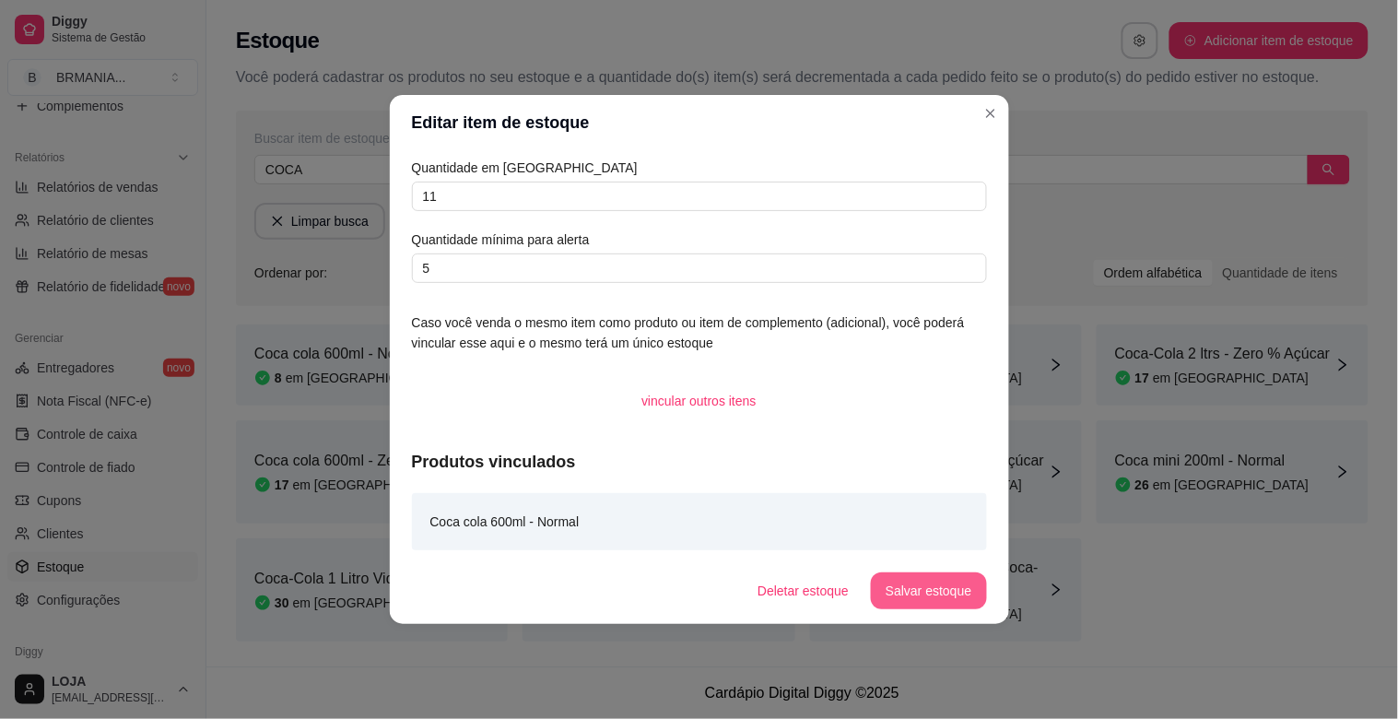
click at [913, 594] on button "Salvar estoque" at bounding box center [928, 590] width 115 height 37
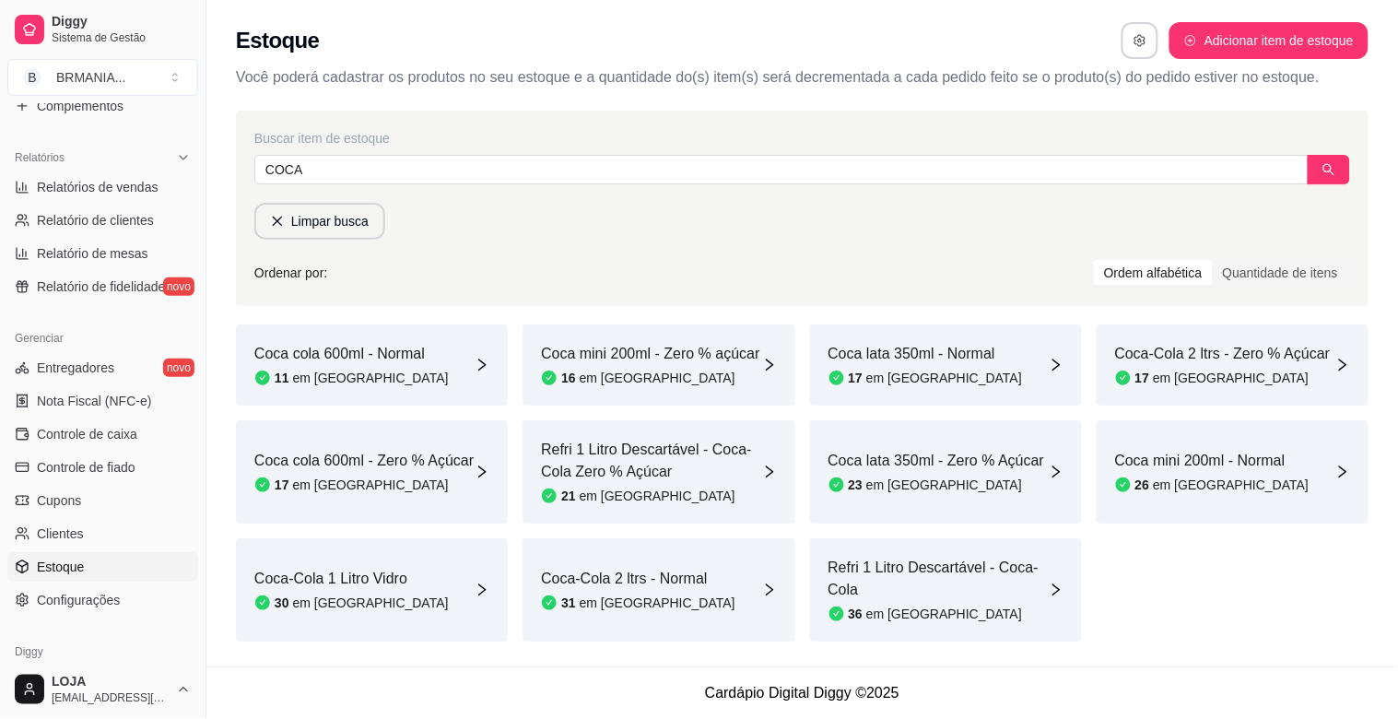
click at [1241, 500] on div "Coca mini 200ml - Normal 26 em [GEOGRAPHIC_DATA]" at bounding box center [1233, 471] width 272 height 103
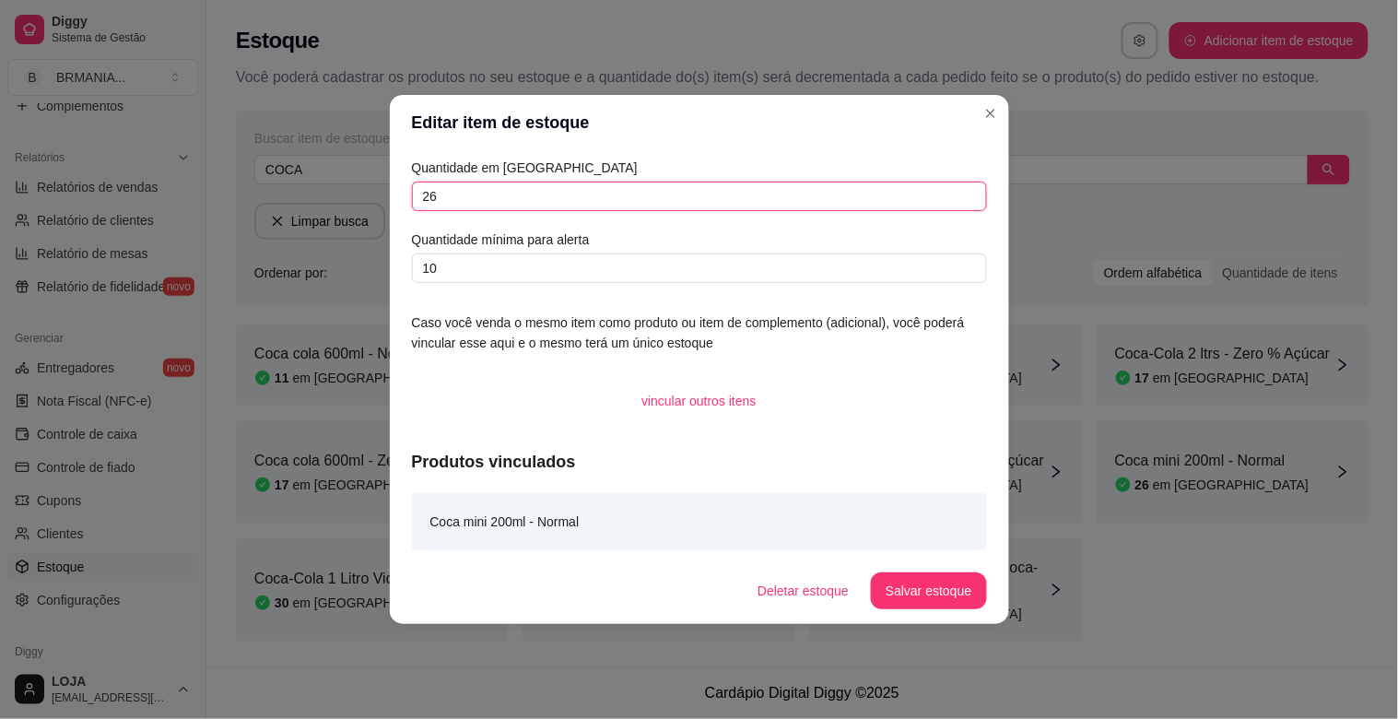
click at [501, 191] on input "26" at bounding box center [699, 196] width 575 height 29
type input "2"
type input "37"
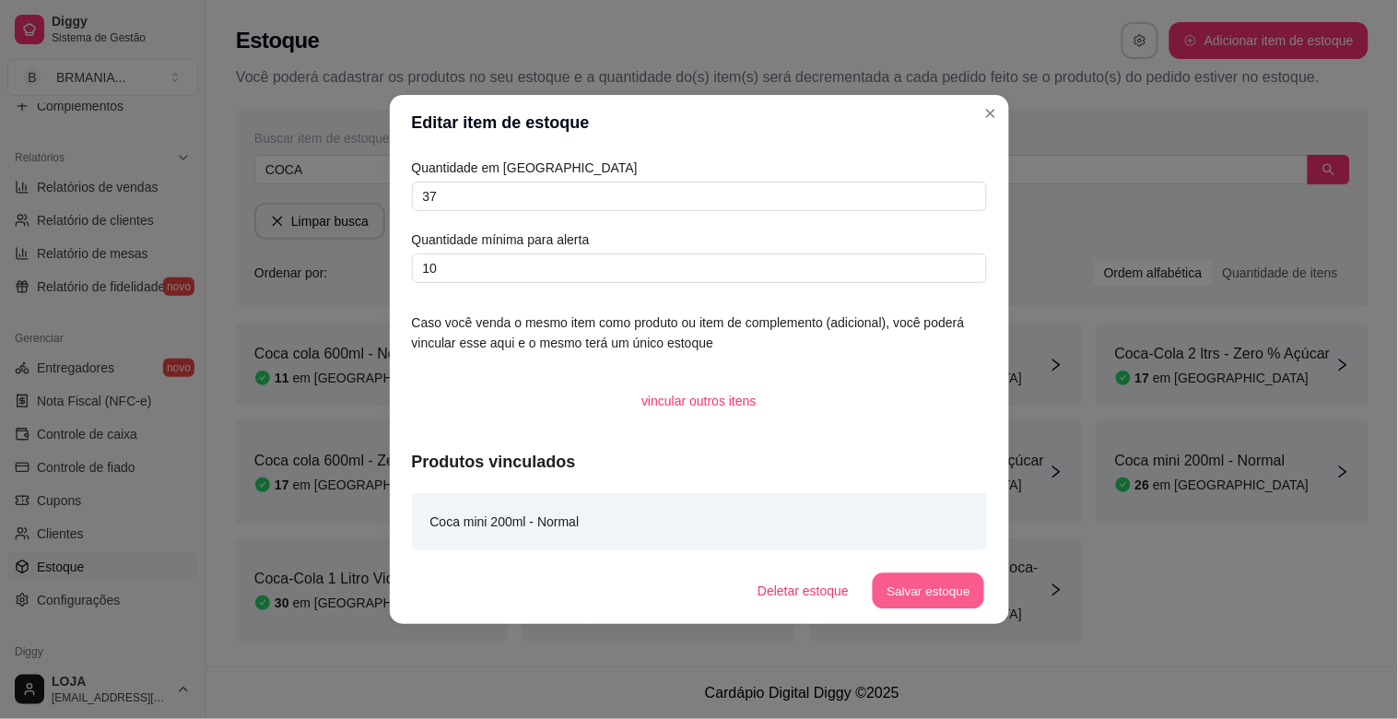
click at [920, 586] on button "Salvar estoque" at bounding box center [929, 591] width 112 height 36
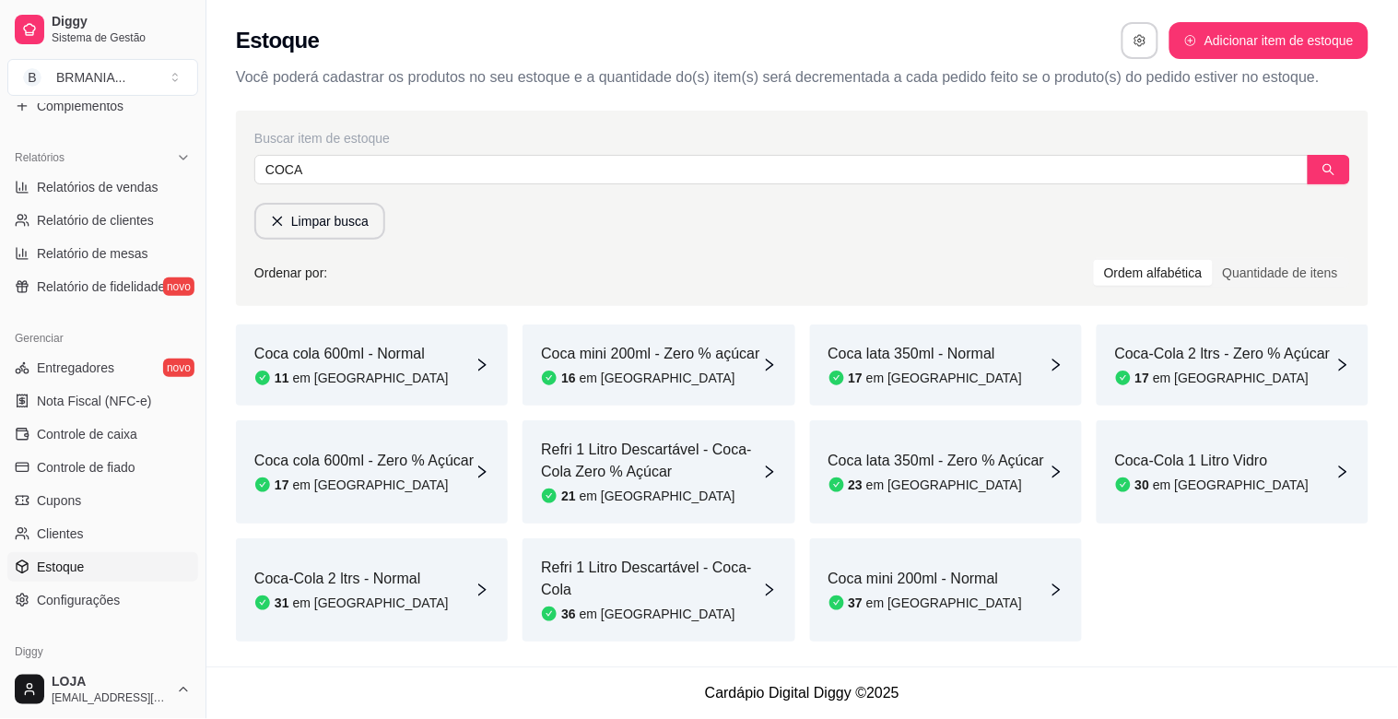
click at [722, 370] on div "16 em [GEOGRAPHIC_DATA]" at bounding box center [650, 378] width 218 height 18
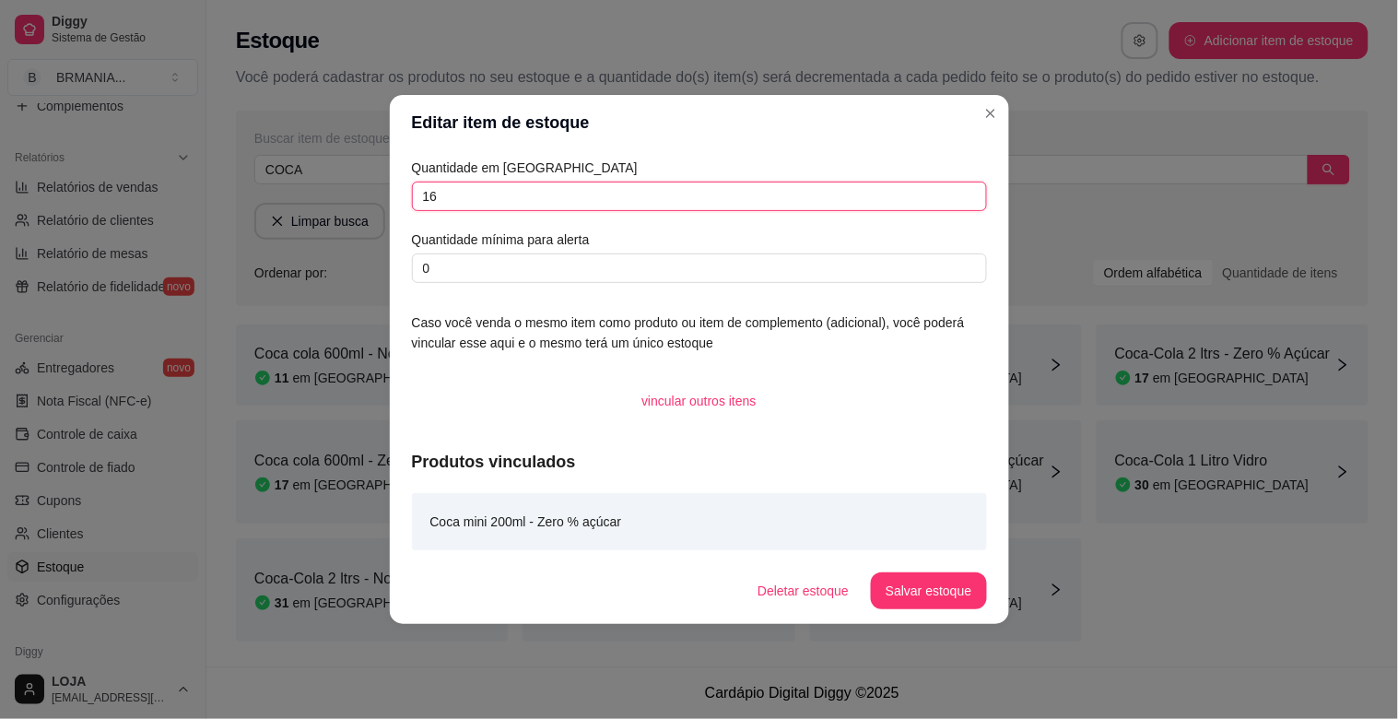
click at [593, 206] on input "16" at bounding box center [699, 196] width 575 height 29
type input "1"
type input "27"
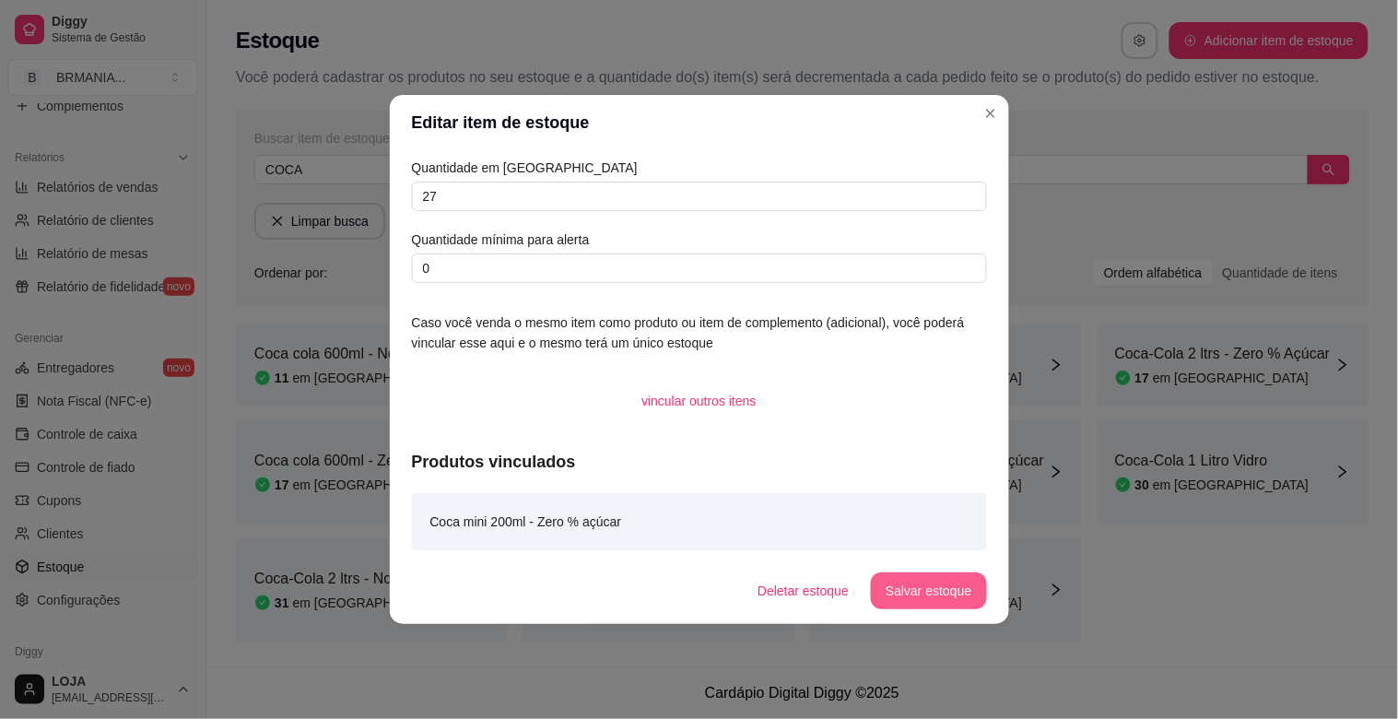
click at [924, 593] on button "Salvar estoque" at bounding box center [928, 590] width 115 height 37
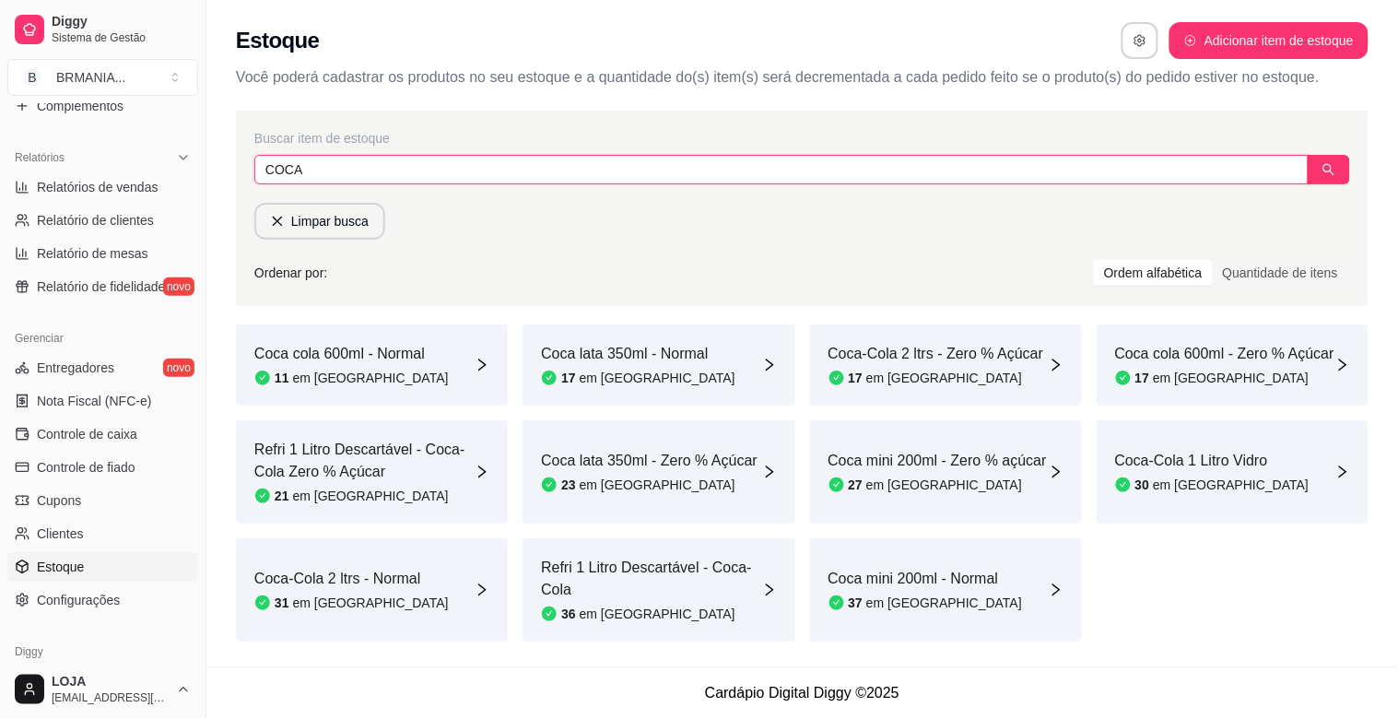
click at [319, 182] on input "COCA" at bounding box center [781, 169] width 1054 height 29
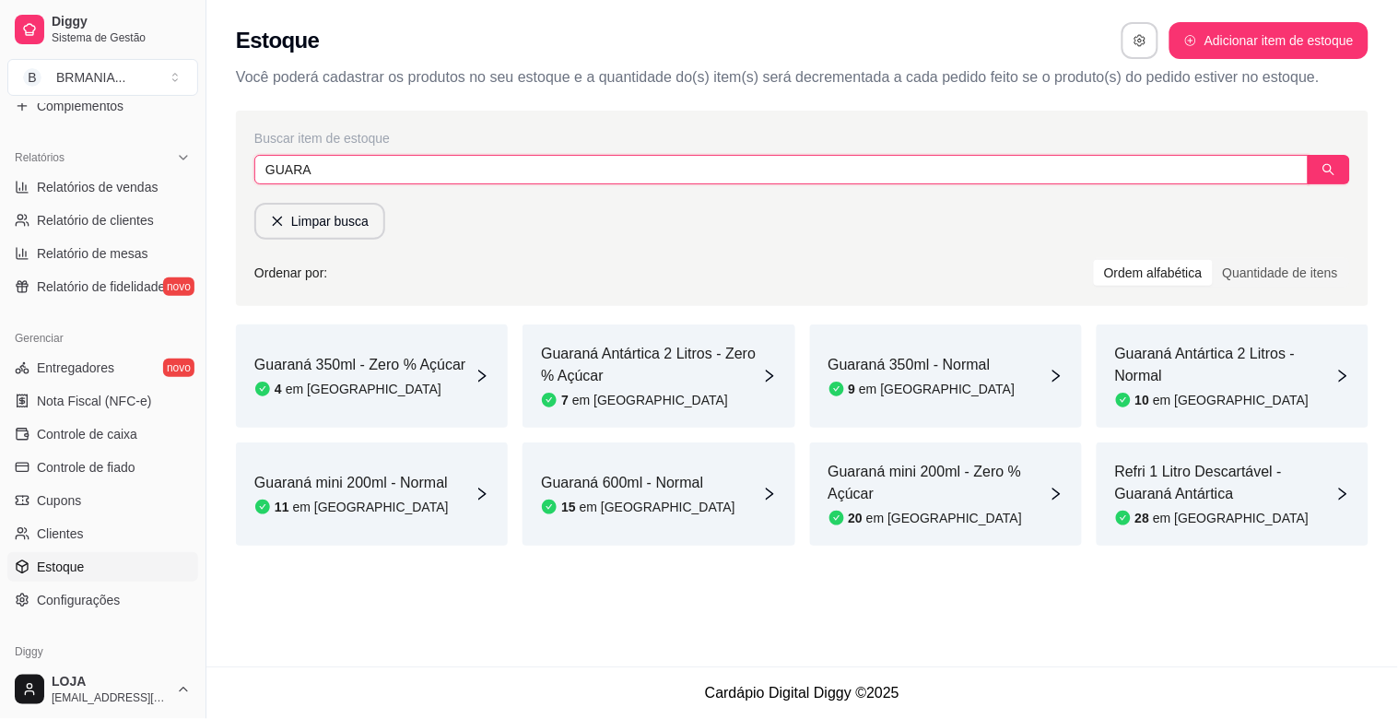
type input "GUARA"
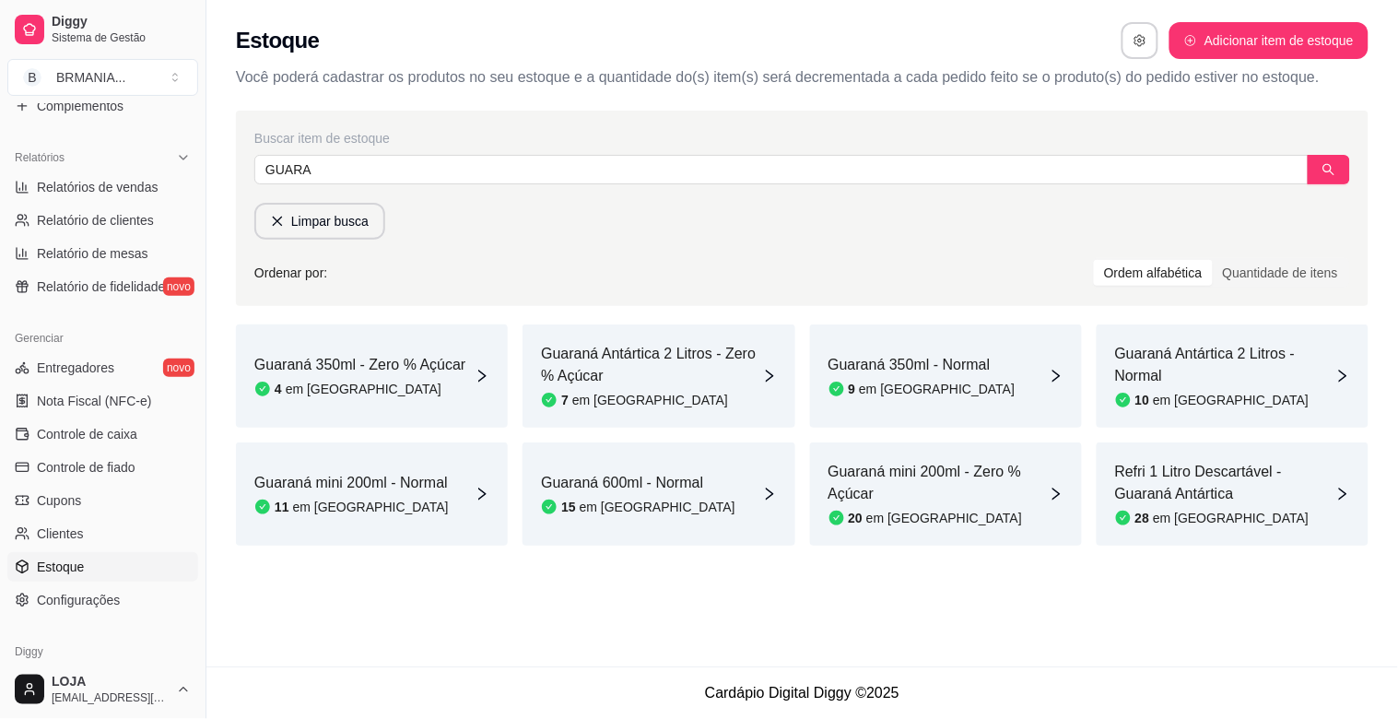
click at [412, 501] on div "11 em [GEOGRAPHIC_DATA]" at bounding box center [351, 507] width 194 height 18
click at [937, 509] on div "20 em [GEOGRAPHIC_DATA]" at bounding box center [939, 518] width 220 height 18
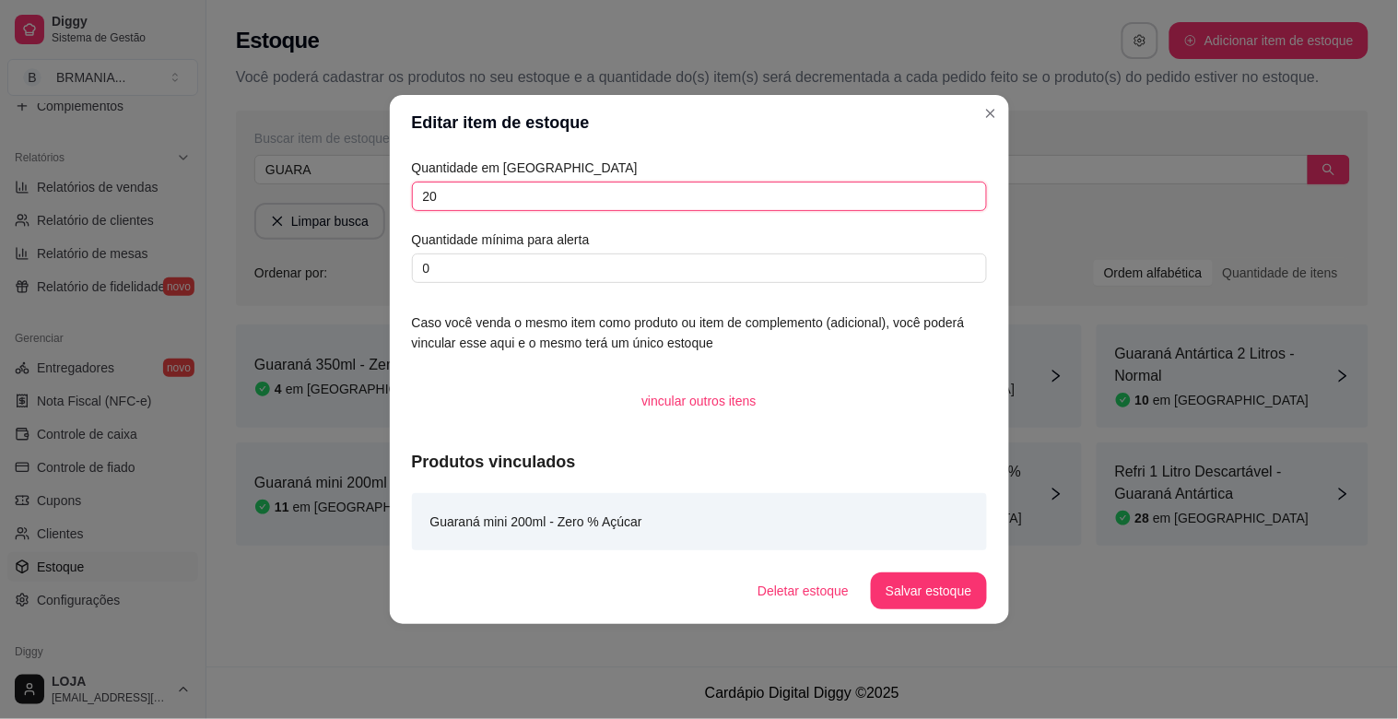
click at [526, 199] on input "20" at bounding box center [699, 196] width 575 height 29
type input "2"
type input "16"
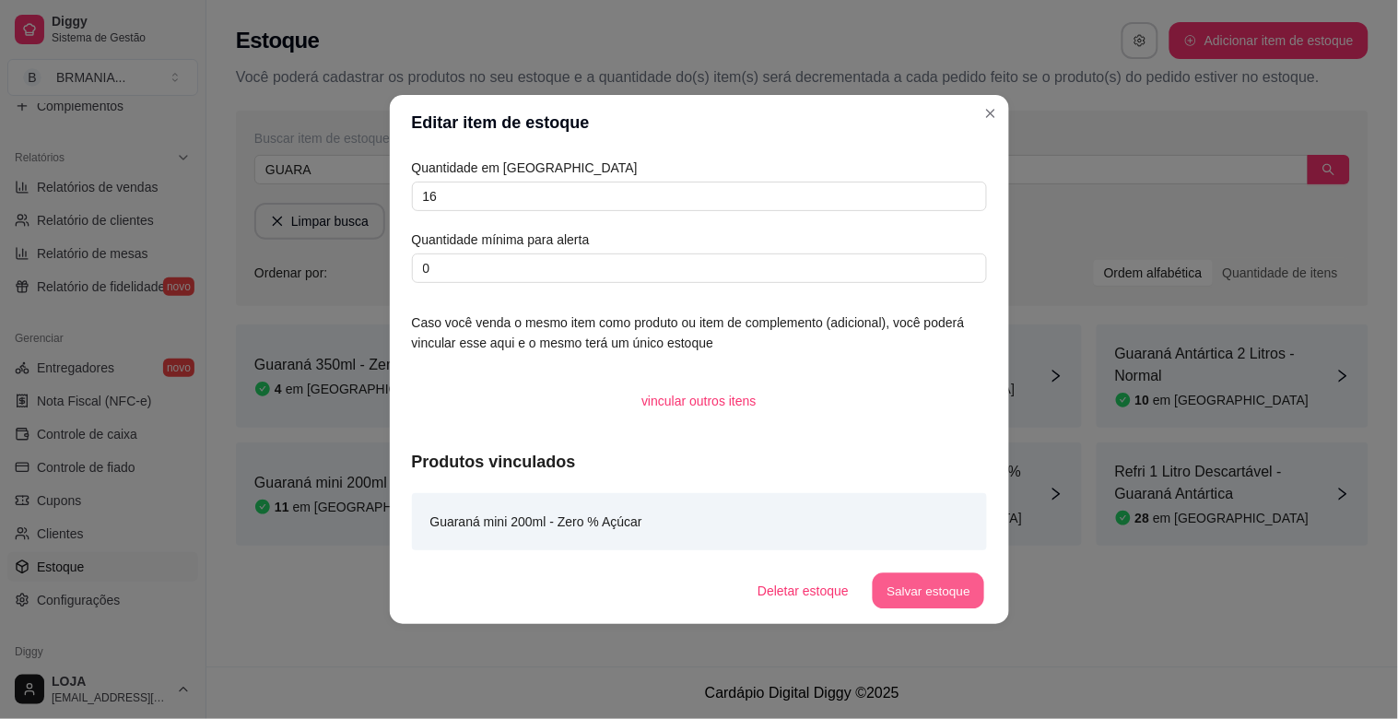
click at [974, 577] on button "Salvar estoque" at bounding box center [929, 591] width 112 height 36
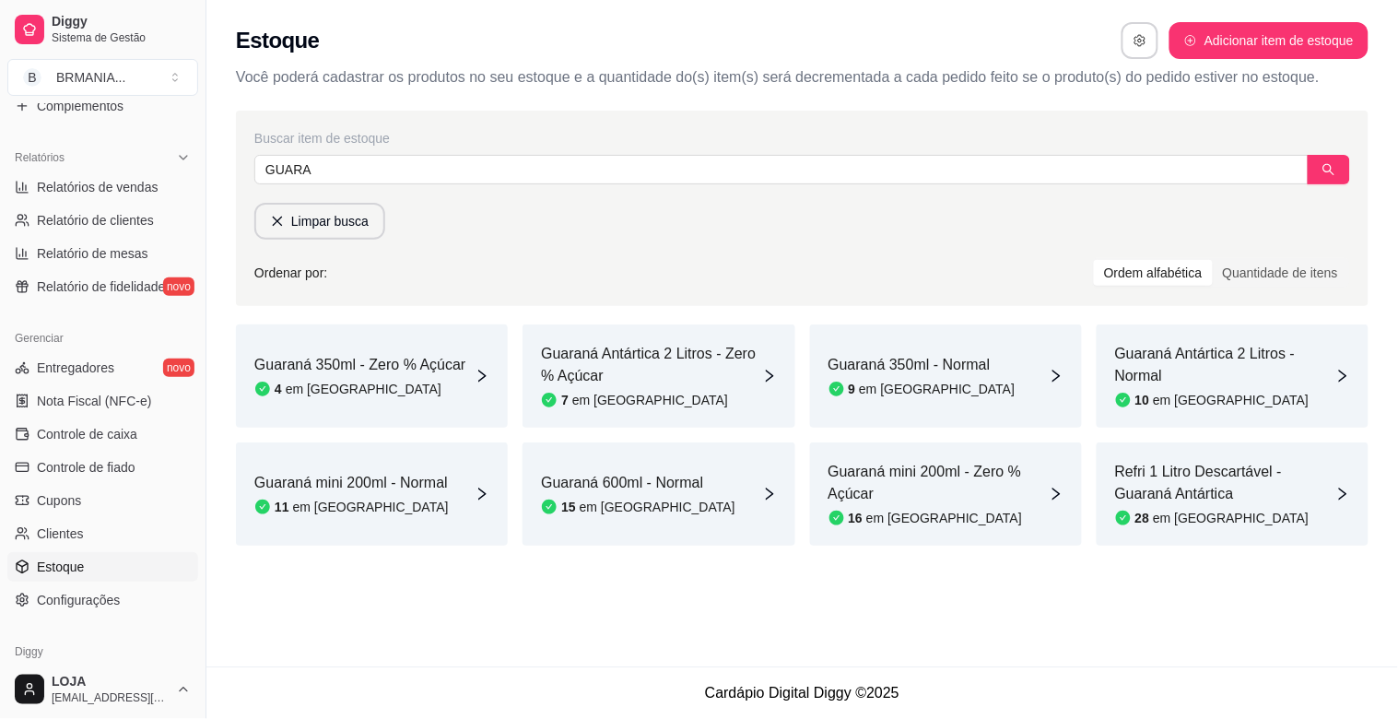
click at [408, 508] on div "11 em [GEOGRAPHIC_DATA]" at bounding box center [351, 507] width 194 height 18
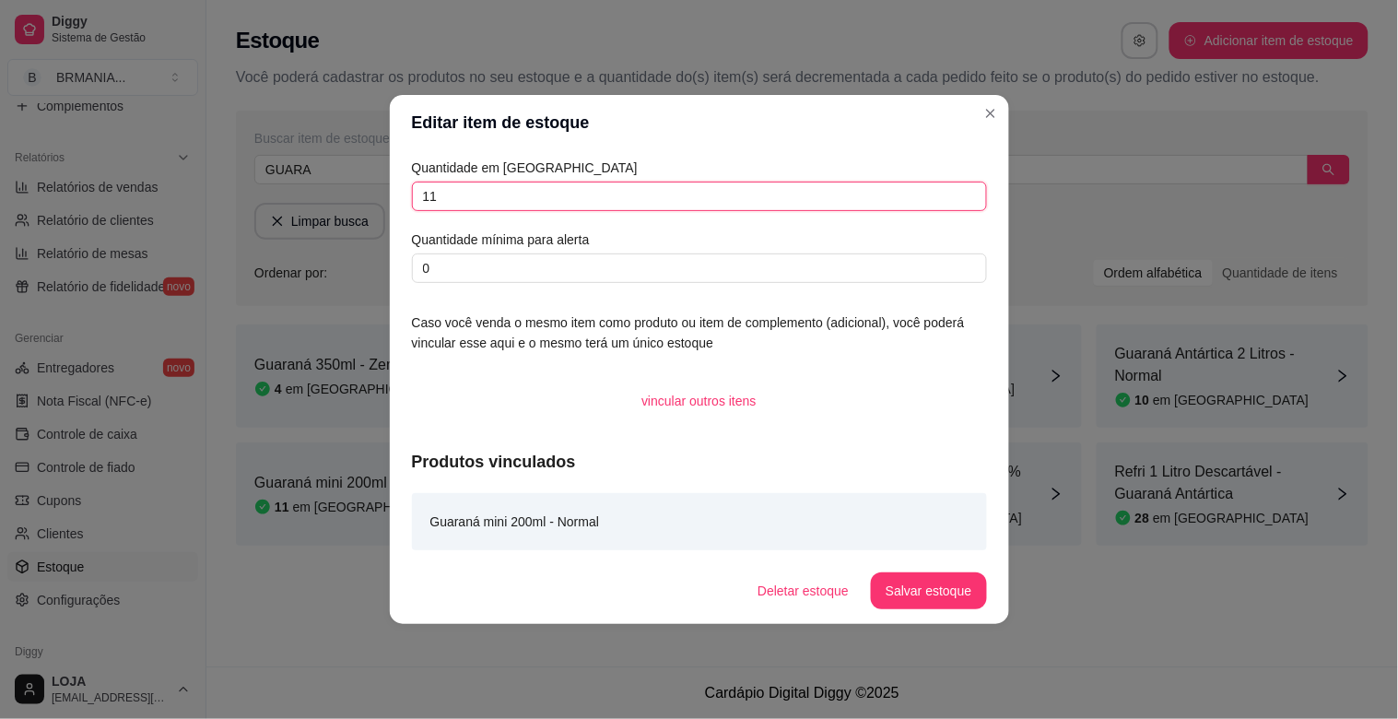
click at [494, 197] on input "11" at bounding box center [699, 196] width 575 height 29
type input "1"
type input "21"
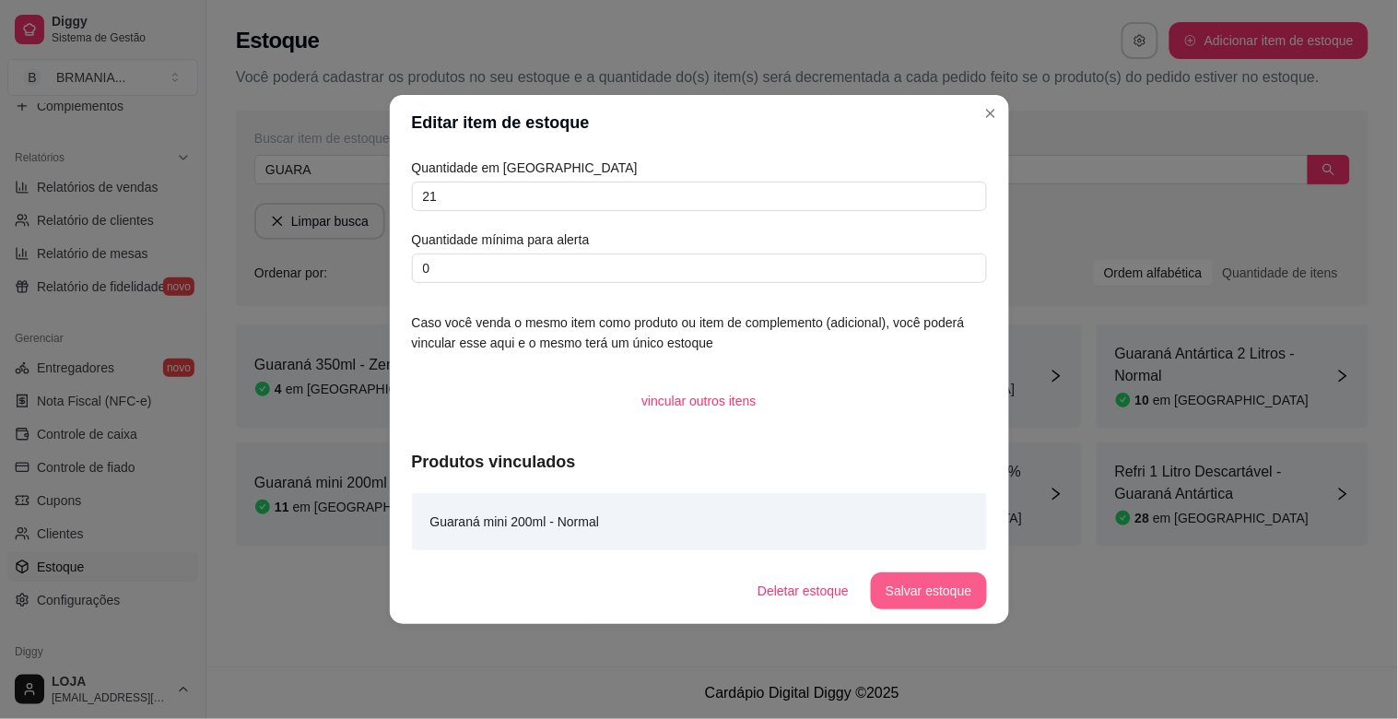
click at [960, 594] on button "Salvar estoque" at bounding box center [928, 590] width 115 height 37
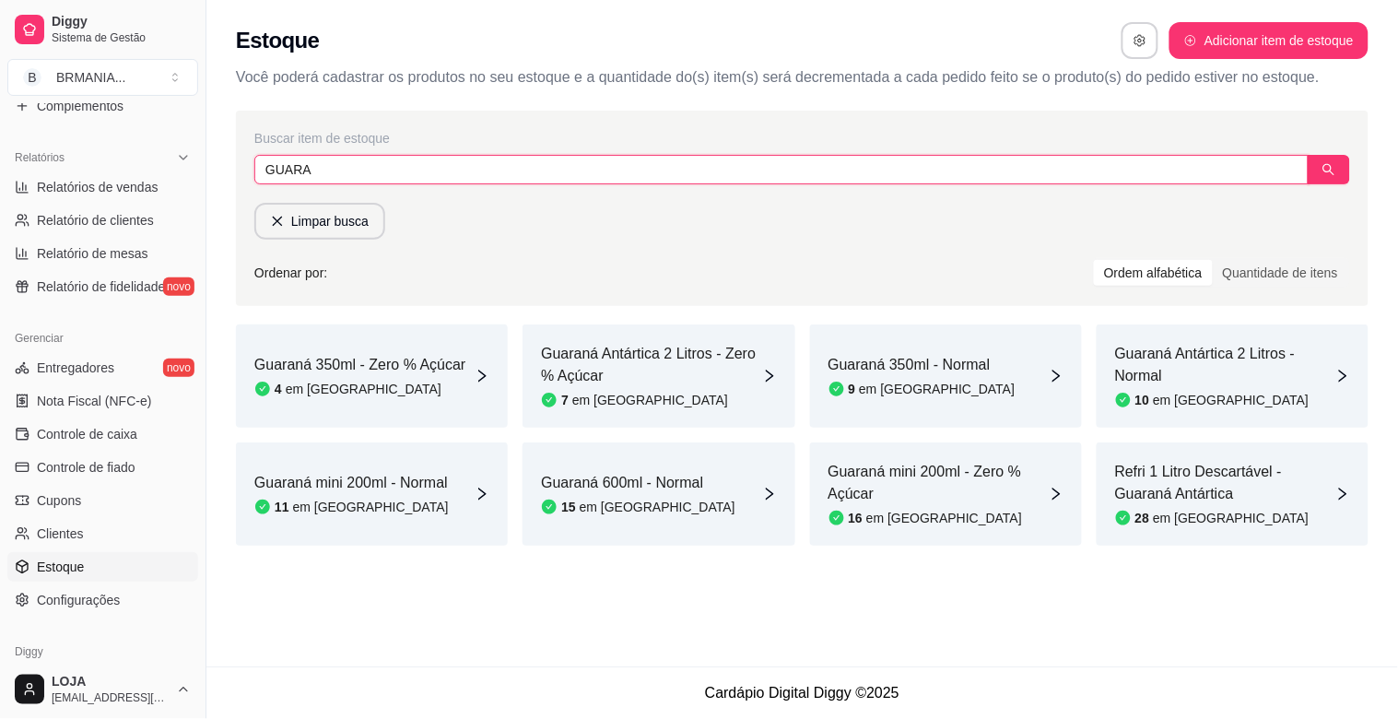
click at [495, 180] on input "GUARA" at bounding box center [781, 169] width 1054 height 29
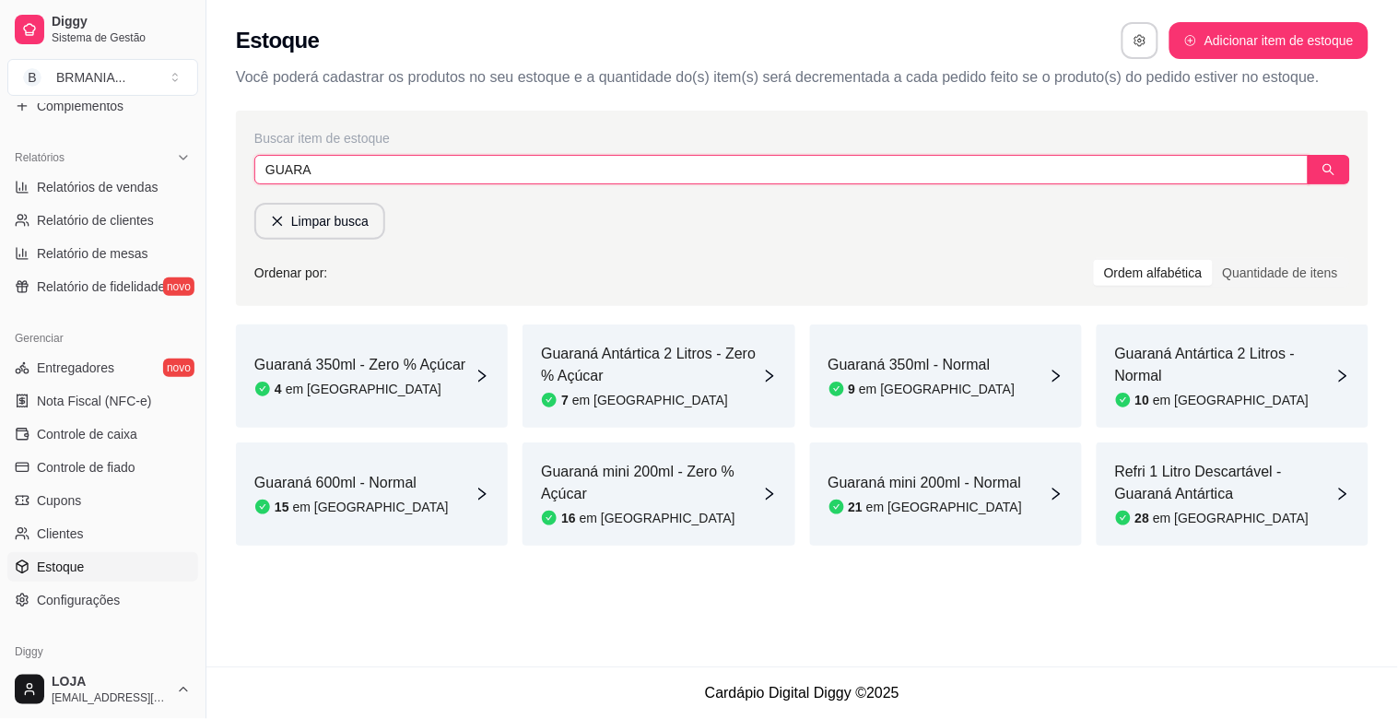
click at [495, 180] on input "GUARA" at bounding box center [781, 169] width 1054 height 29
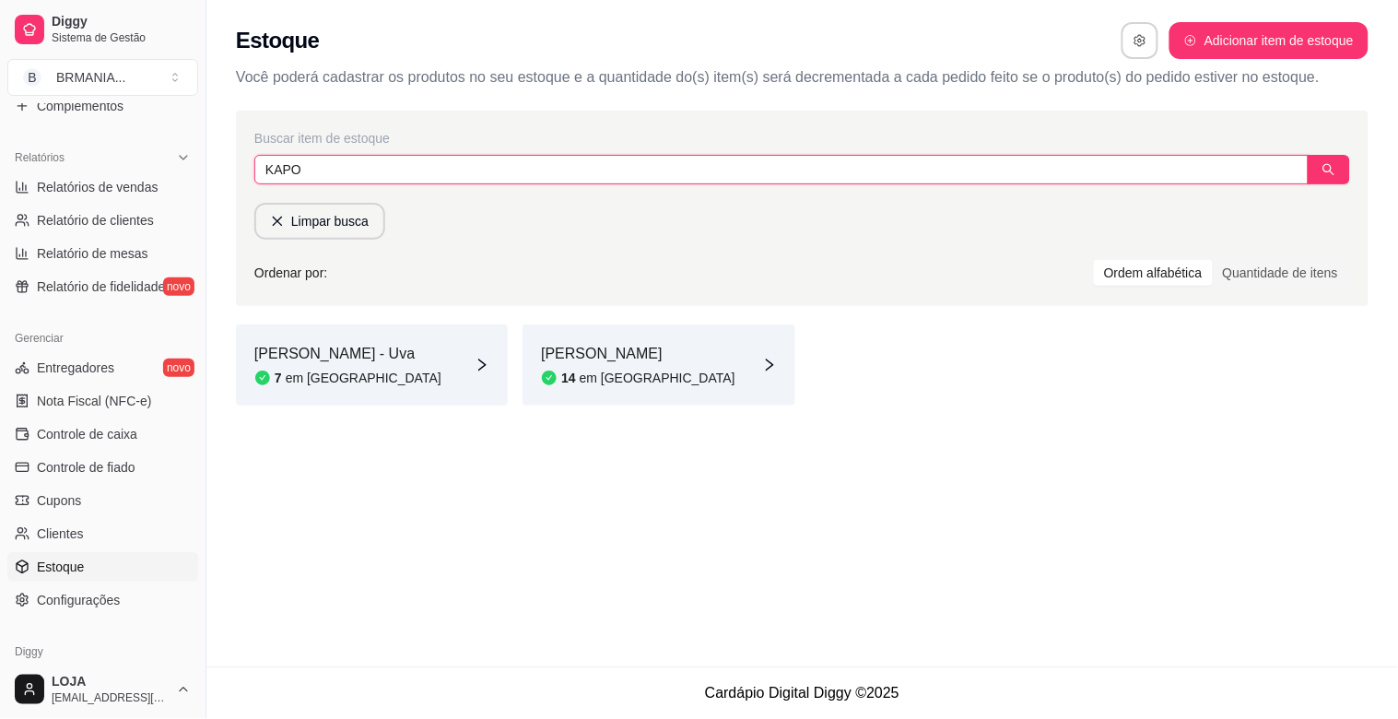
type input "KAPO"
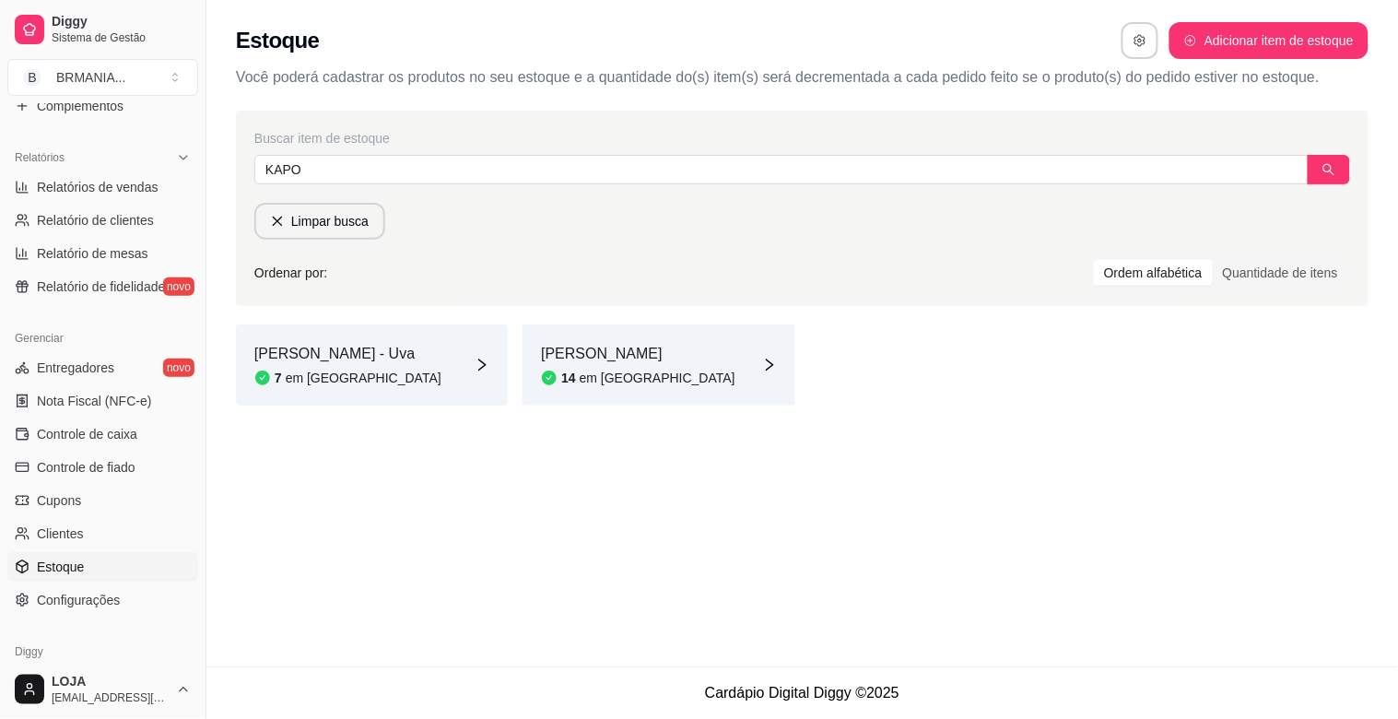
click at [411, 379] on div "[PERSON_NAME] - Uva 7 em [GEOGRAPHIC_DATA]" at bounding box center [372, 364] width 272 height 81
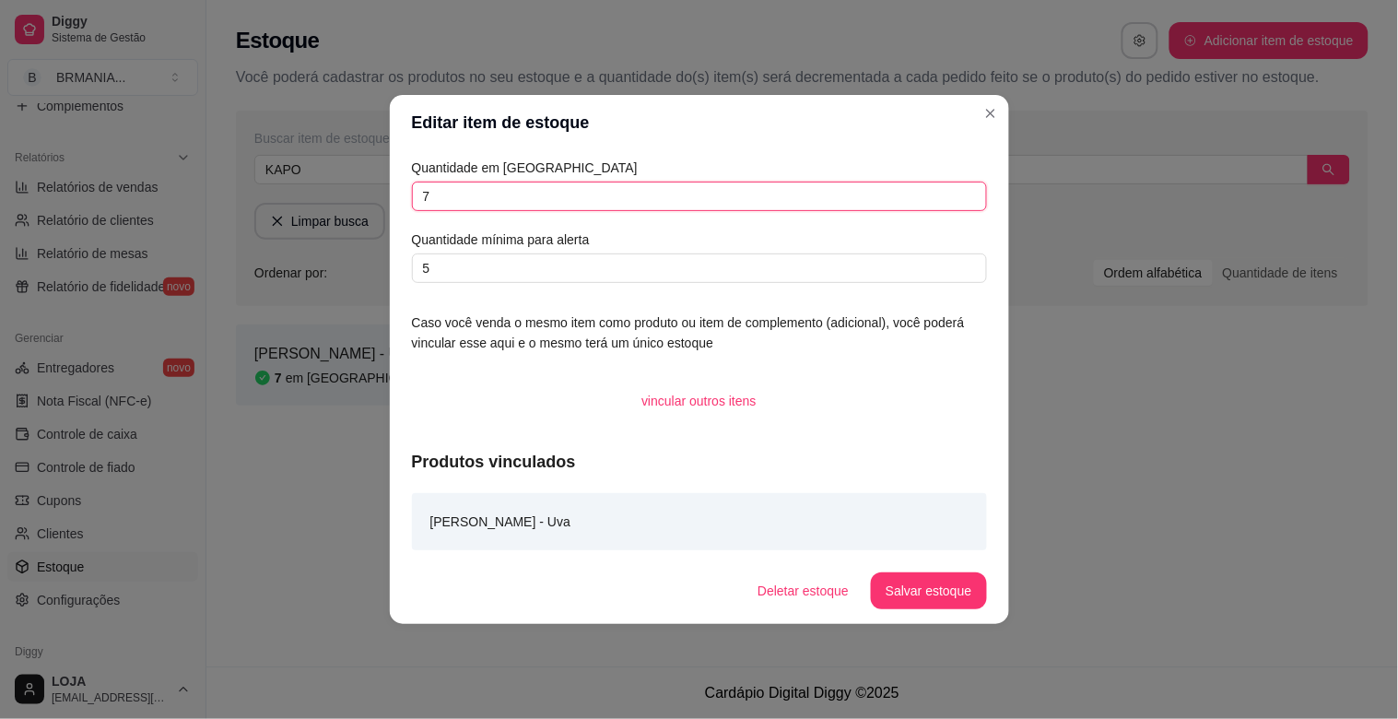
click at [523, 204] on input "7" at bounding box center [699, 196] width 575 height 29
type input "6"
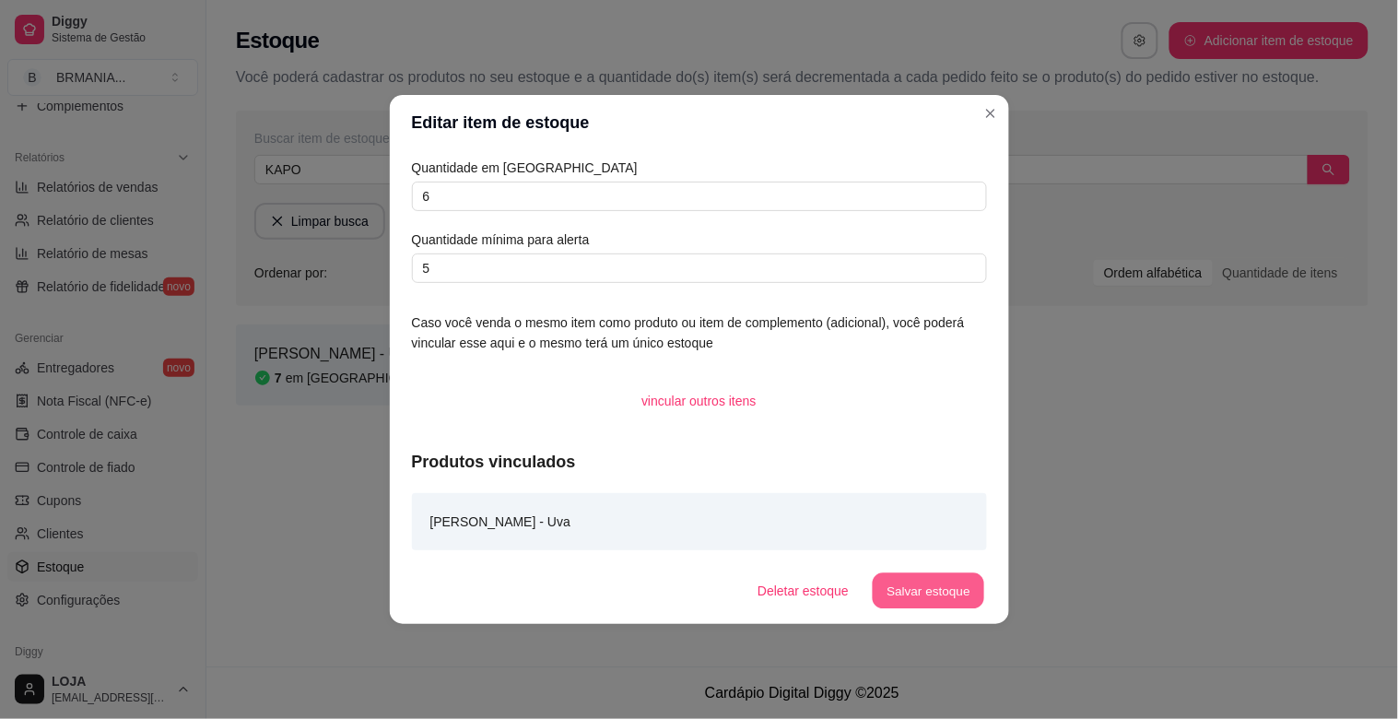
click at [970, 605] on button "Salvar estoque" at bounding box center [929, 591] width 112 height 36
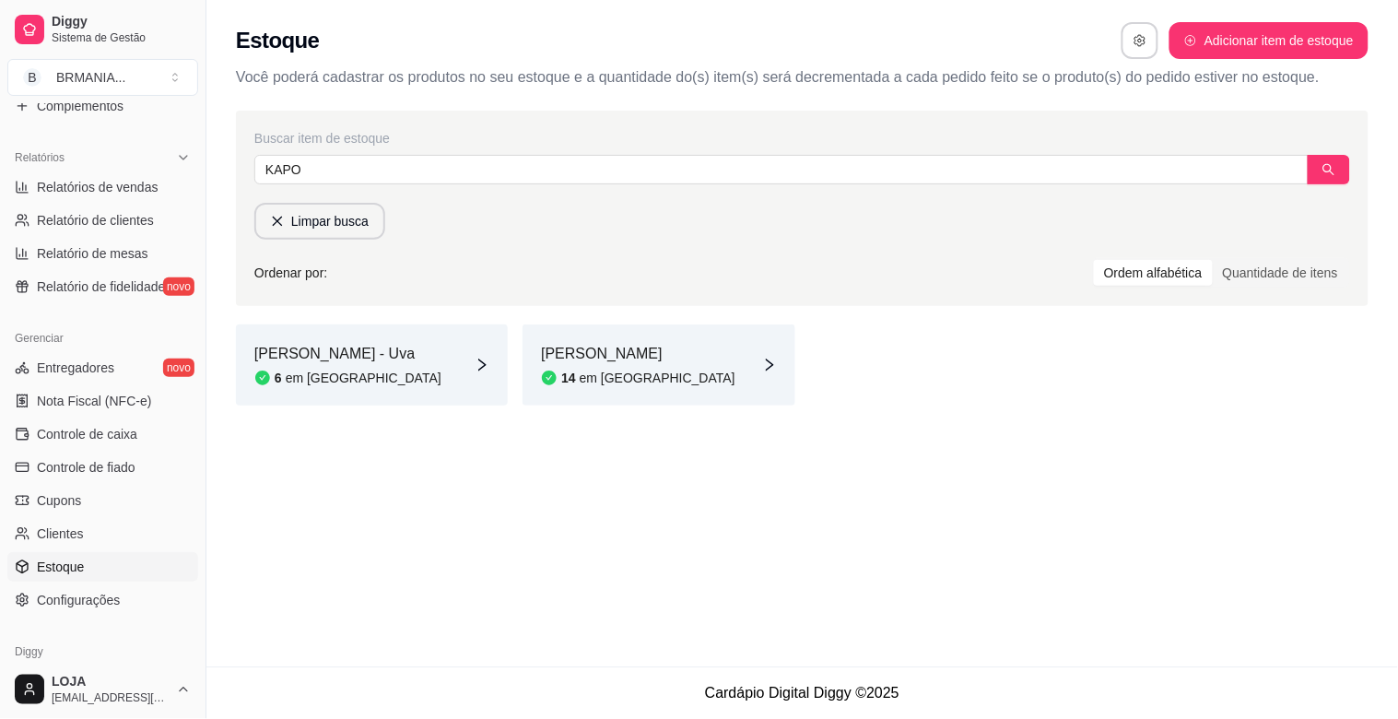
click at [645, 372] on article "em [GEOGRAPHIC_DATA]" at bounding box center [658, 378] width 156 height 18
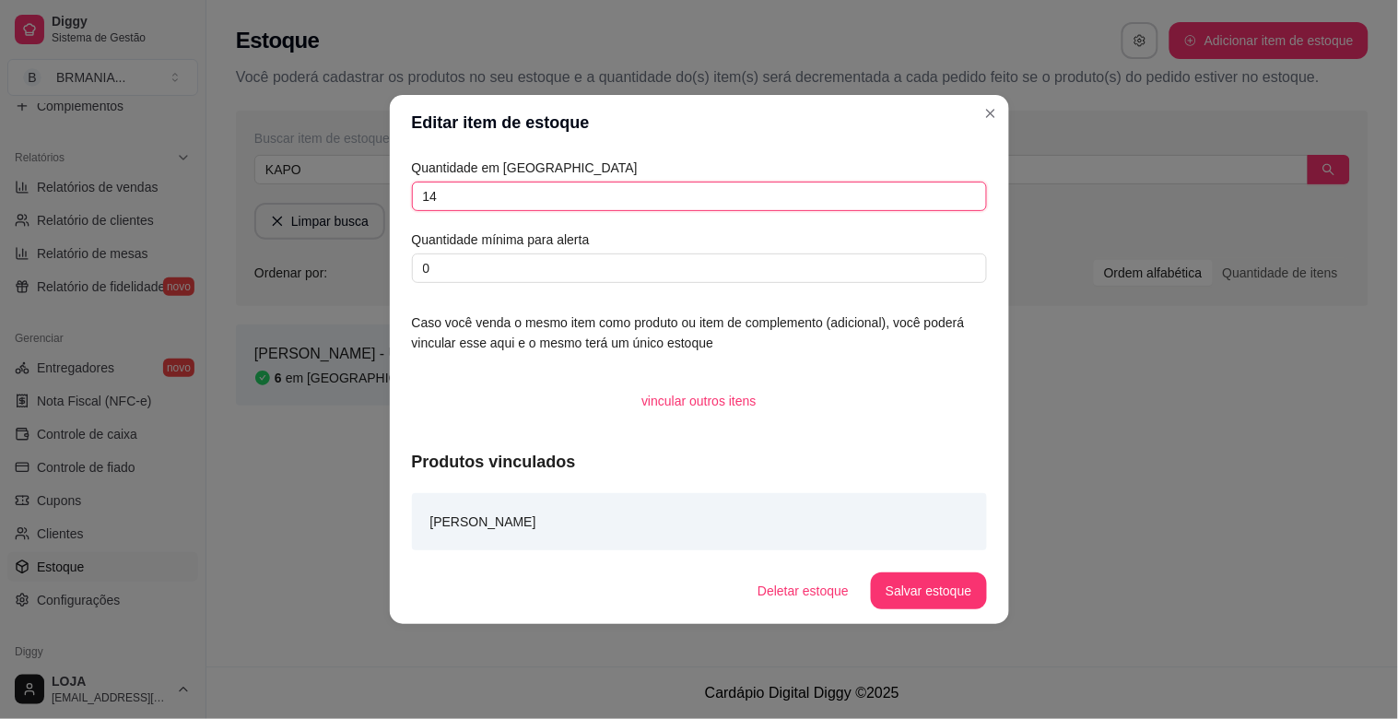
click at [526, 203] on input "14" at bounding box center [699, 196] width 575 height 29
type input "15"
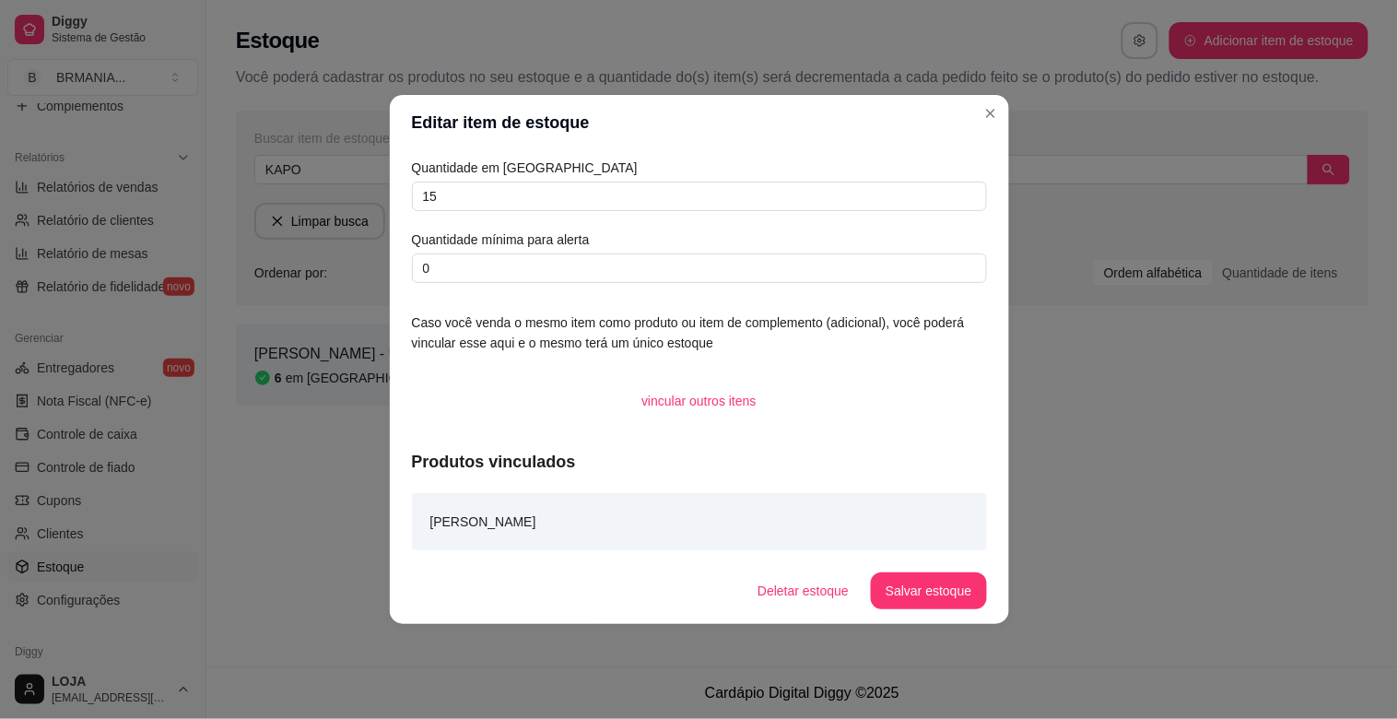
click at [952, 575] on button "Salvar estoque" at bounding box center [928, 590] width 115 height 37
click at [953, 582] on div "Deletar estoque Salvar estoque" at bounding box center [838, 590] width 295 height 37
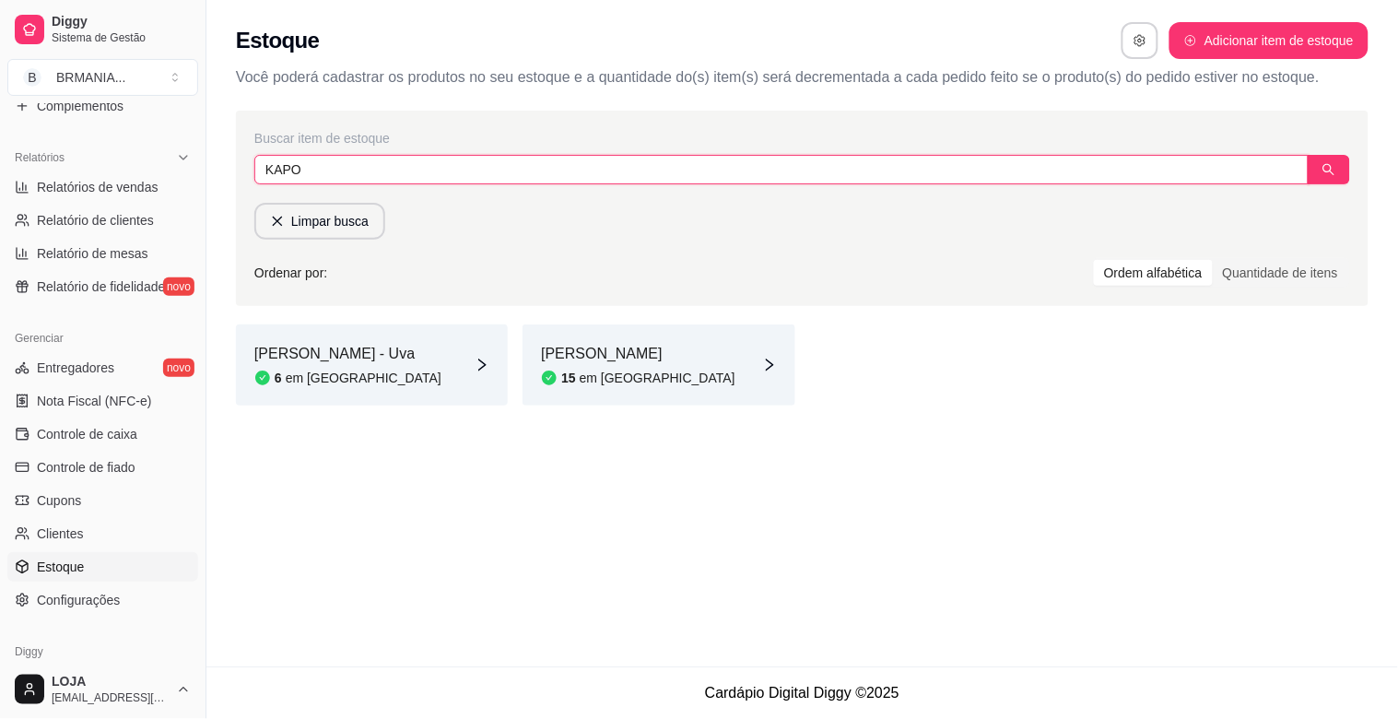
click at [404, 172] on input "KAPO" at bounding box center [781, 169] width 1054 height 29
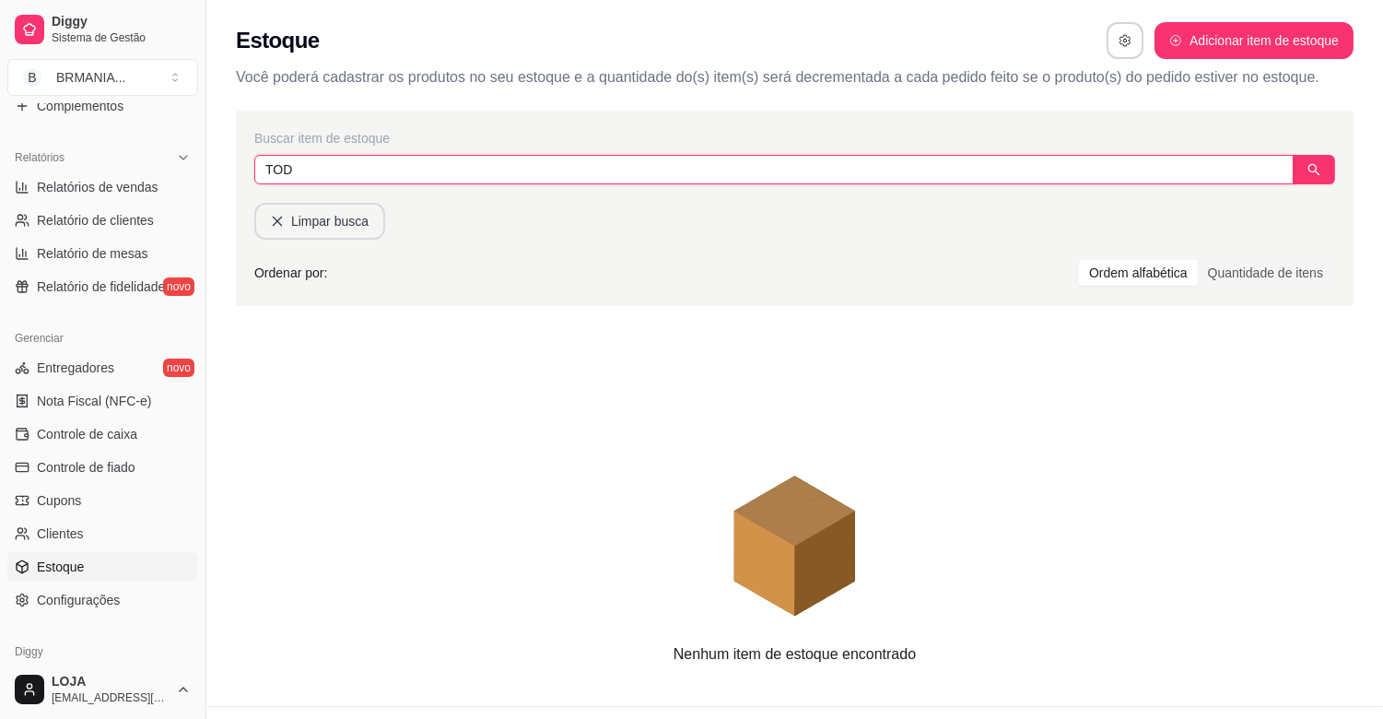
type input "TOD"
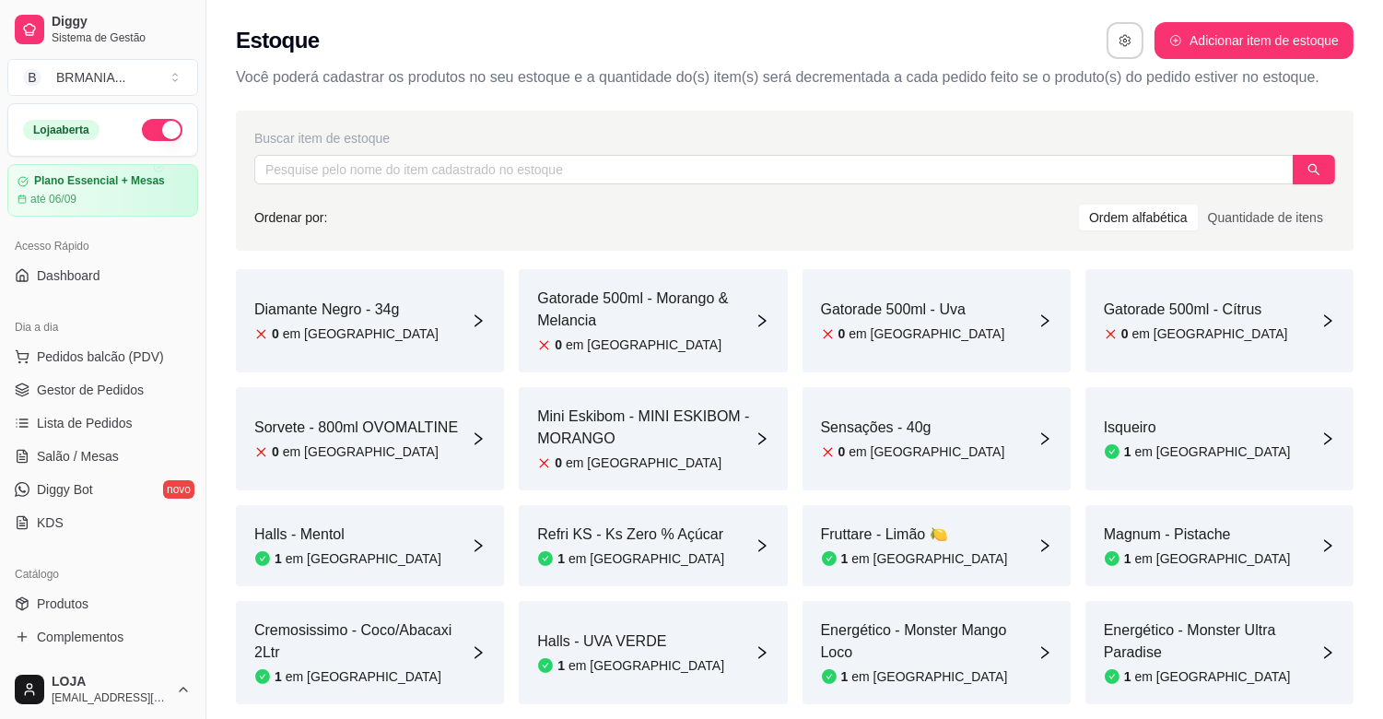
click at [90, 579] on div "Catálogo" at bounding box center [102, 573] width 191 height 29
click at [92, 594] on link "Produtos" at bounding box center [102, 603] width 191 height 29
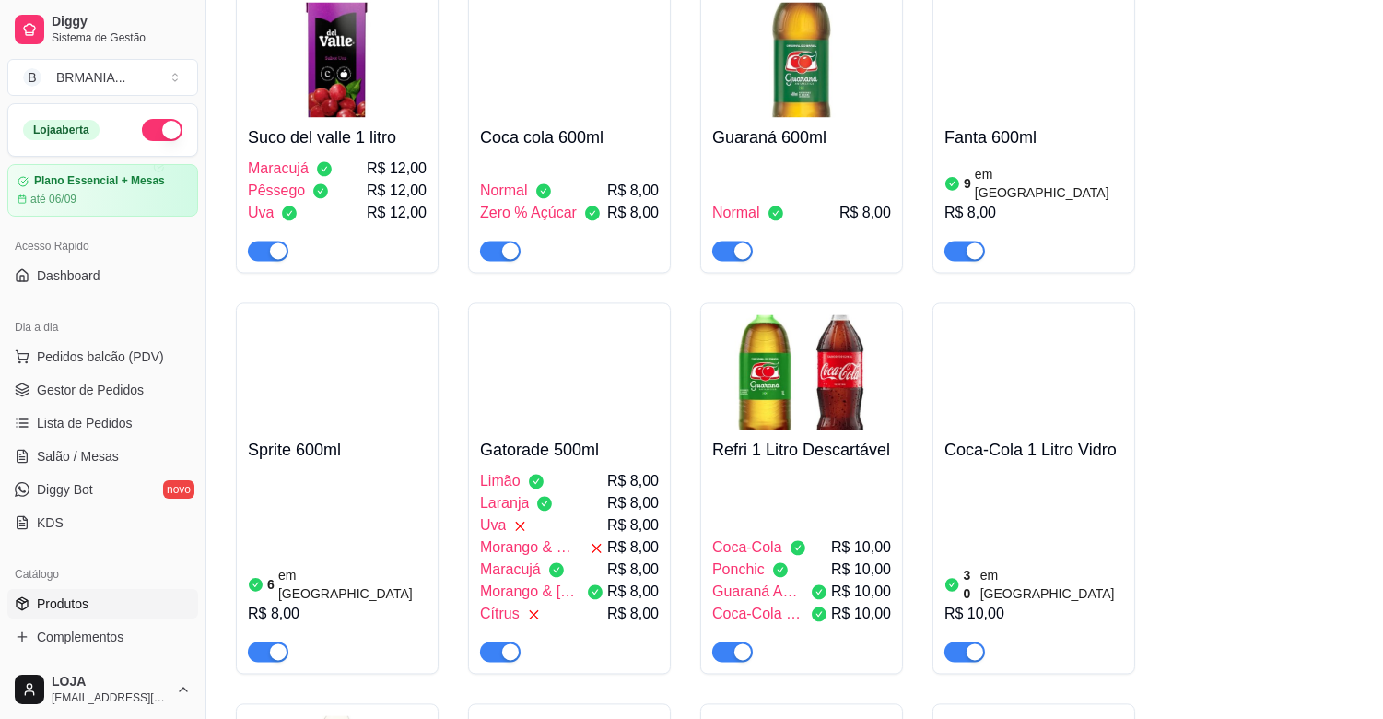
scroll to position [7560, 0]
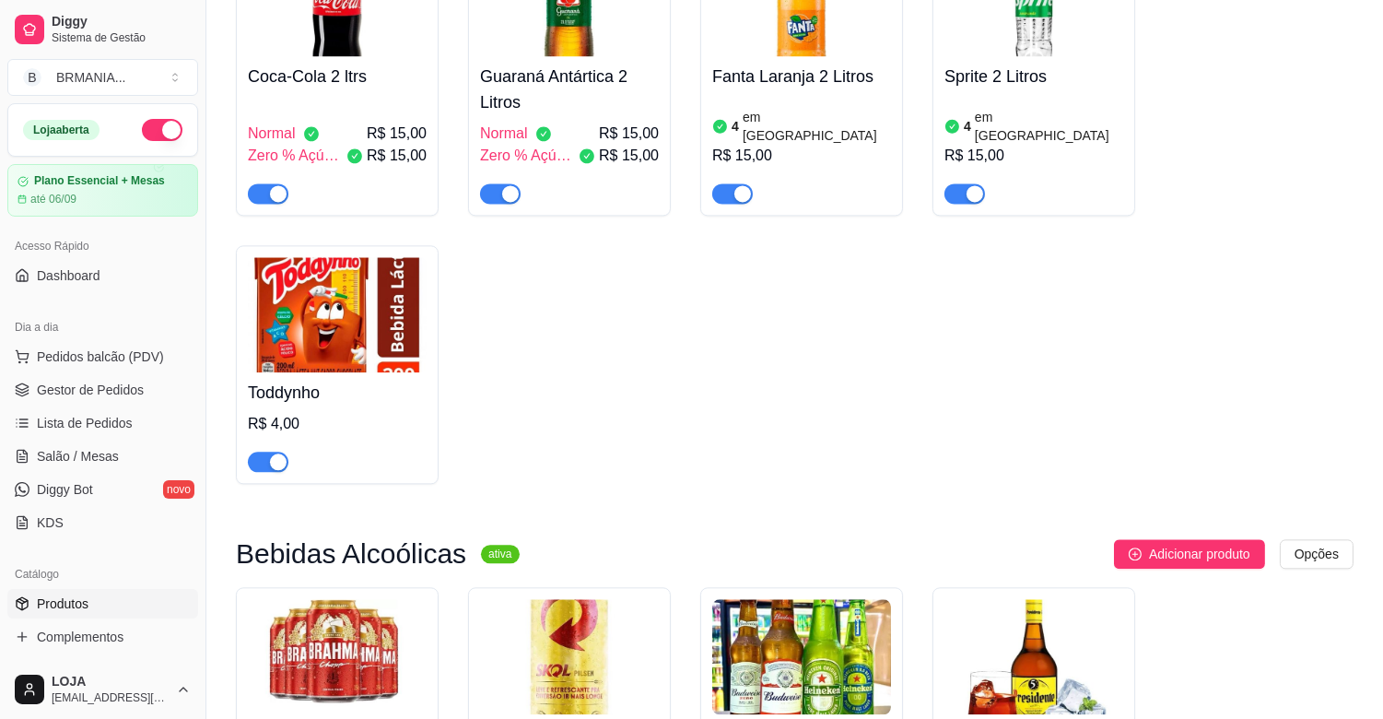
click at [371, 301] on img at bounding box center [337, 314] width 179 height 115
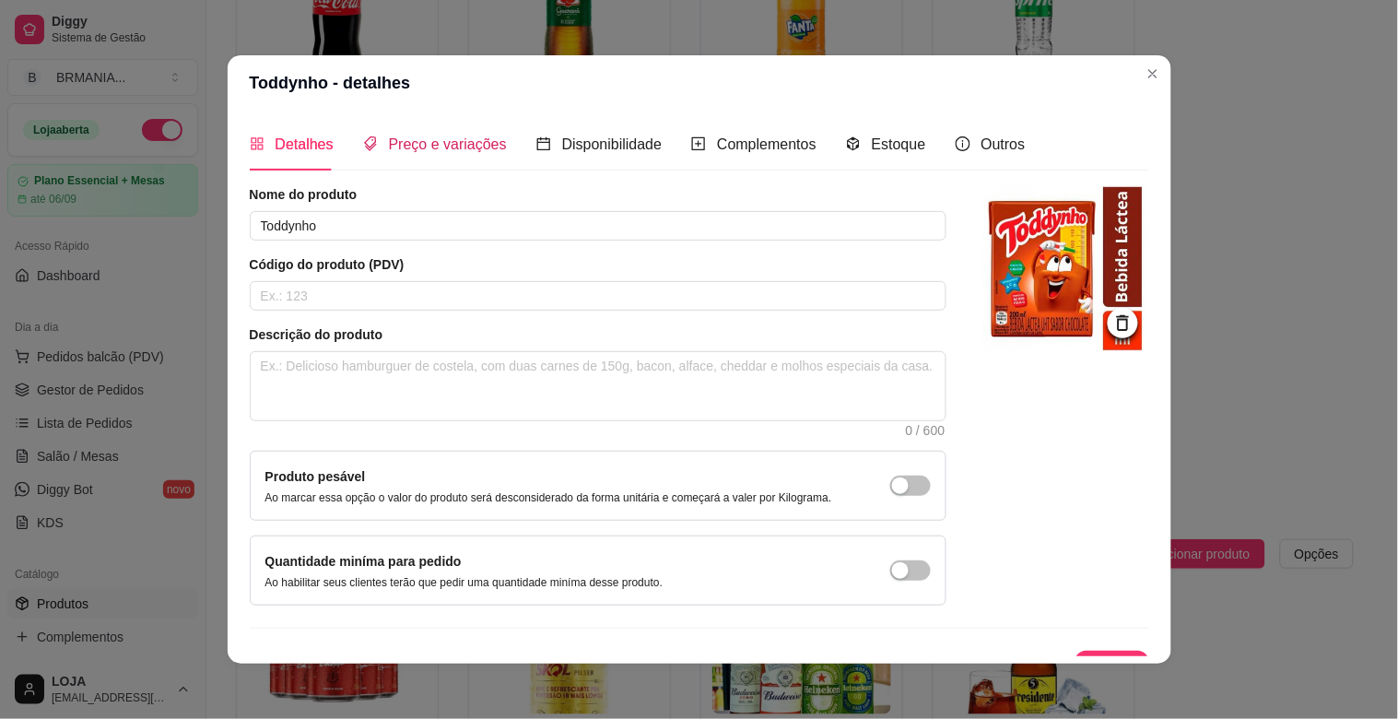
click at [448, 154] on div "Preço e variações" at bounding box center [435, 144] width 144 height 23
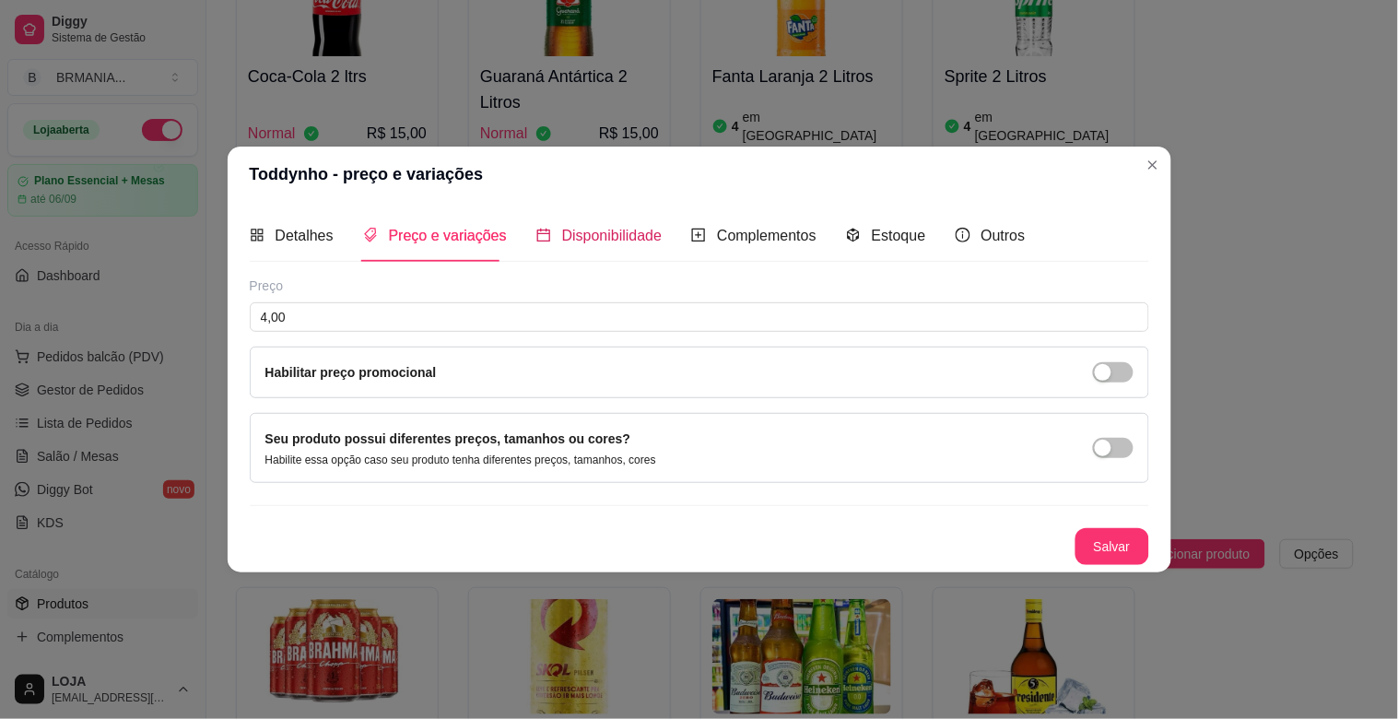
click at [627, 232] on span "Disponibilidade" at bounding box center [612, 236] width 100 height 16
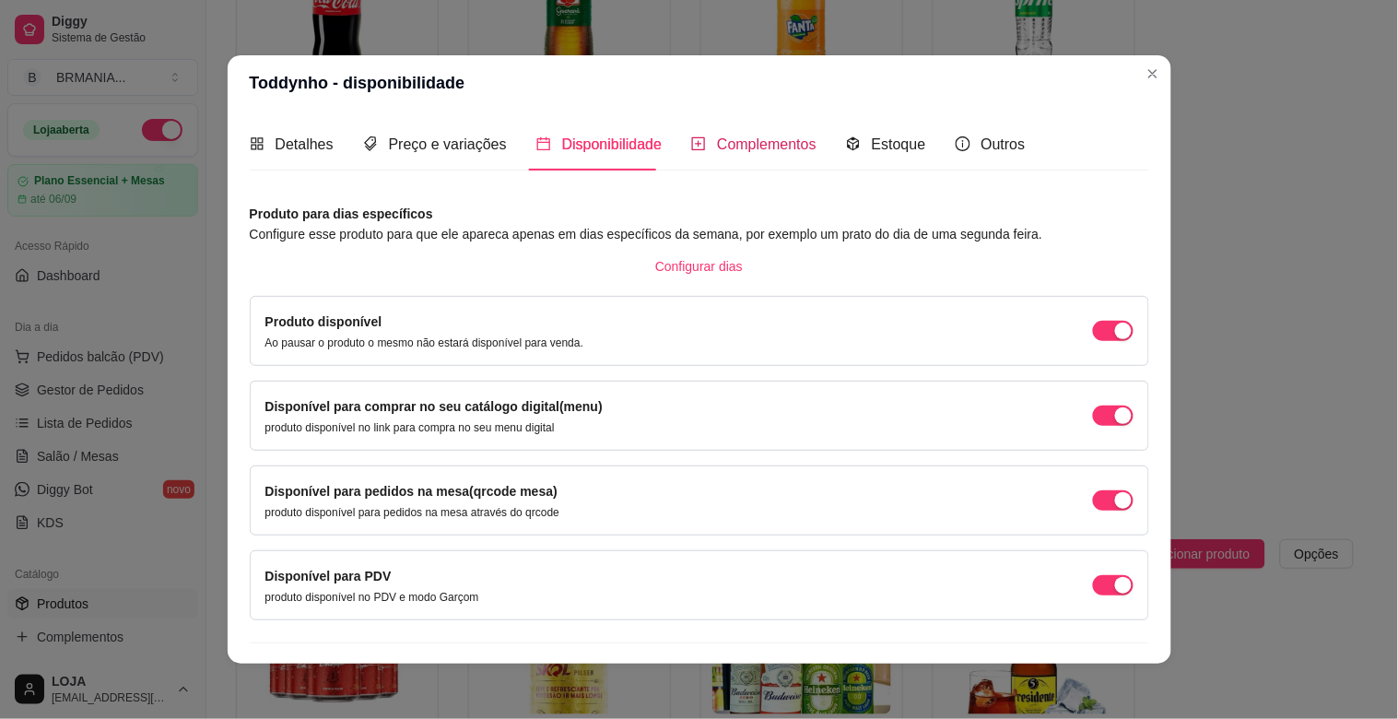
click at [767, 145] on span "Complementos" at bounding box center [767, 144] width 100 height 16
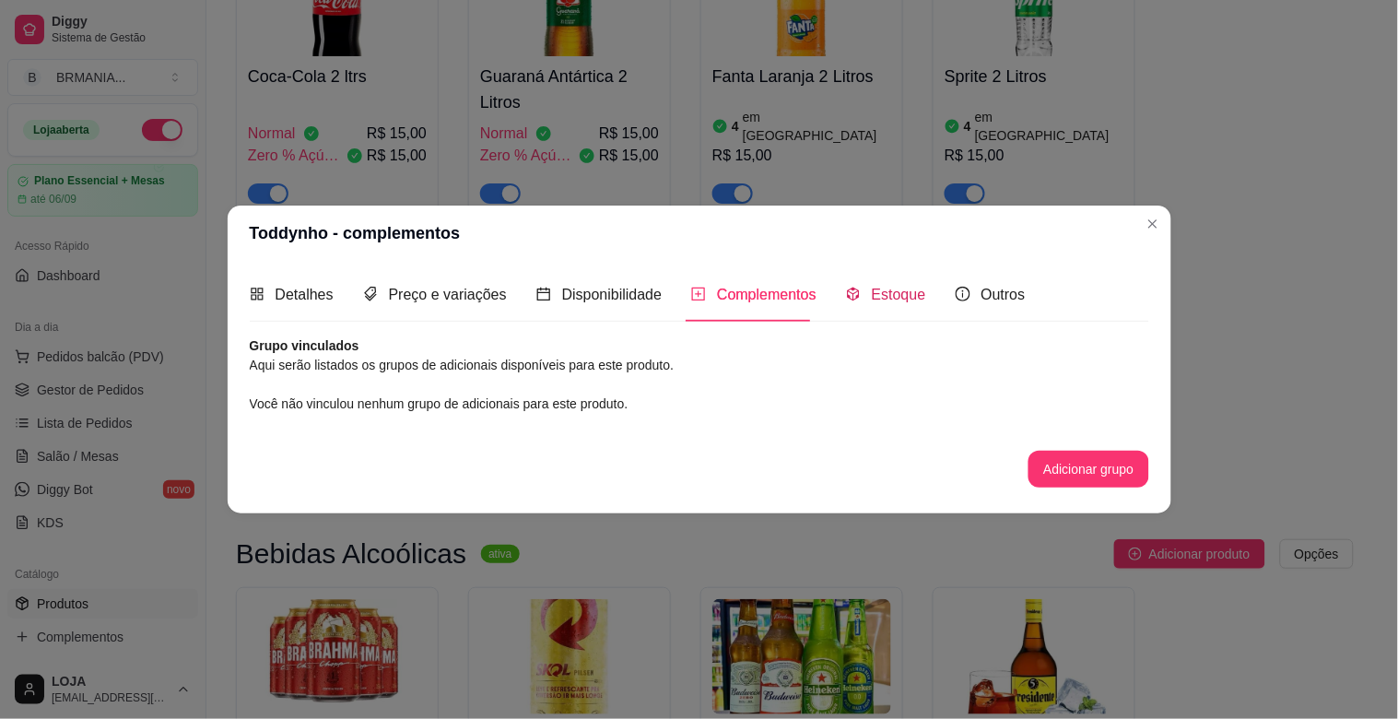
click at [885, 301] on span "Estoque" at bounding box center [899, 295] width 54 height 16
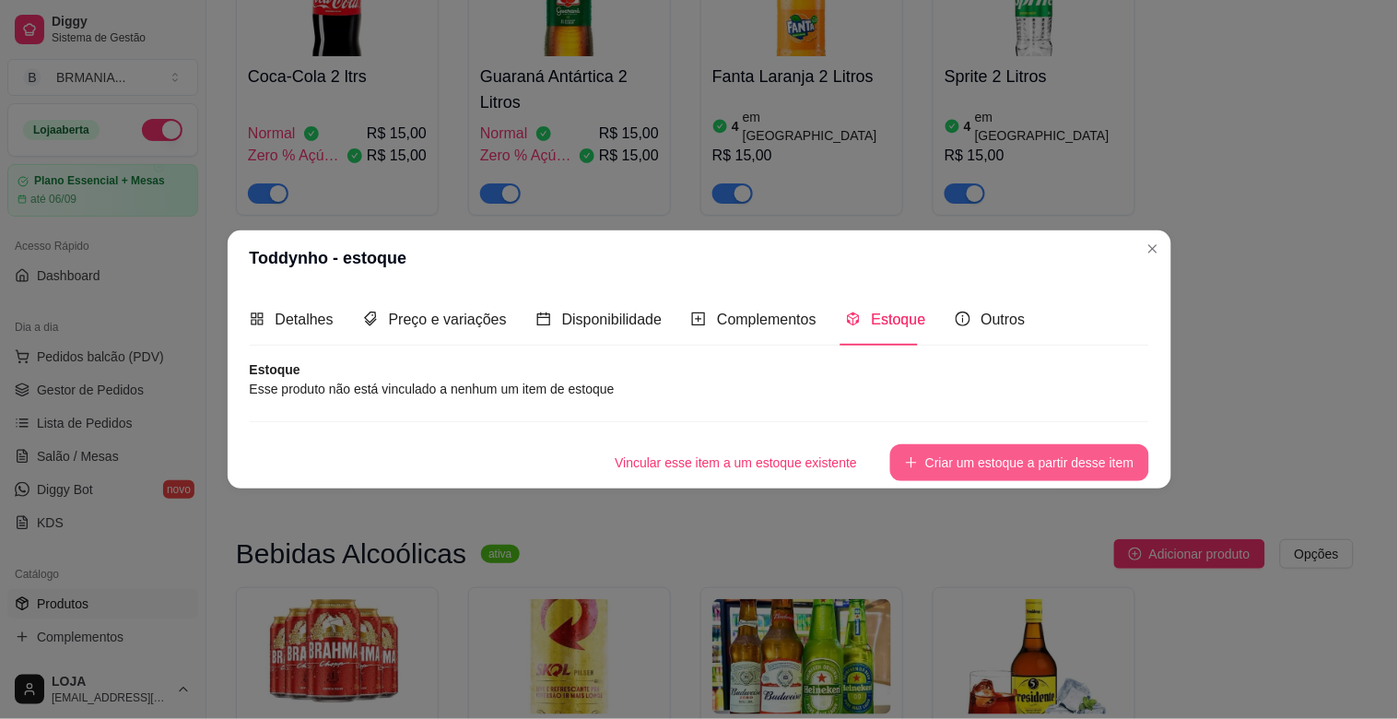
click at [1002, 465] on button "Criar um estoque a partir desse item" at bounding box center [1019, 462] width 258 height 37
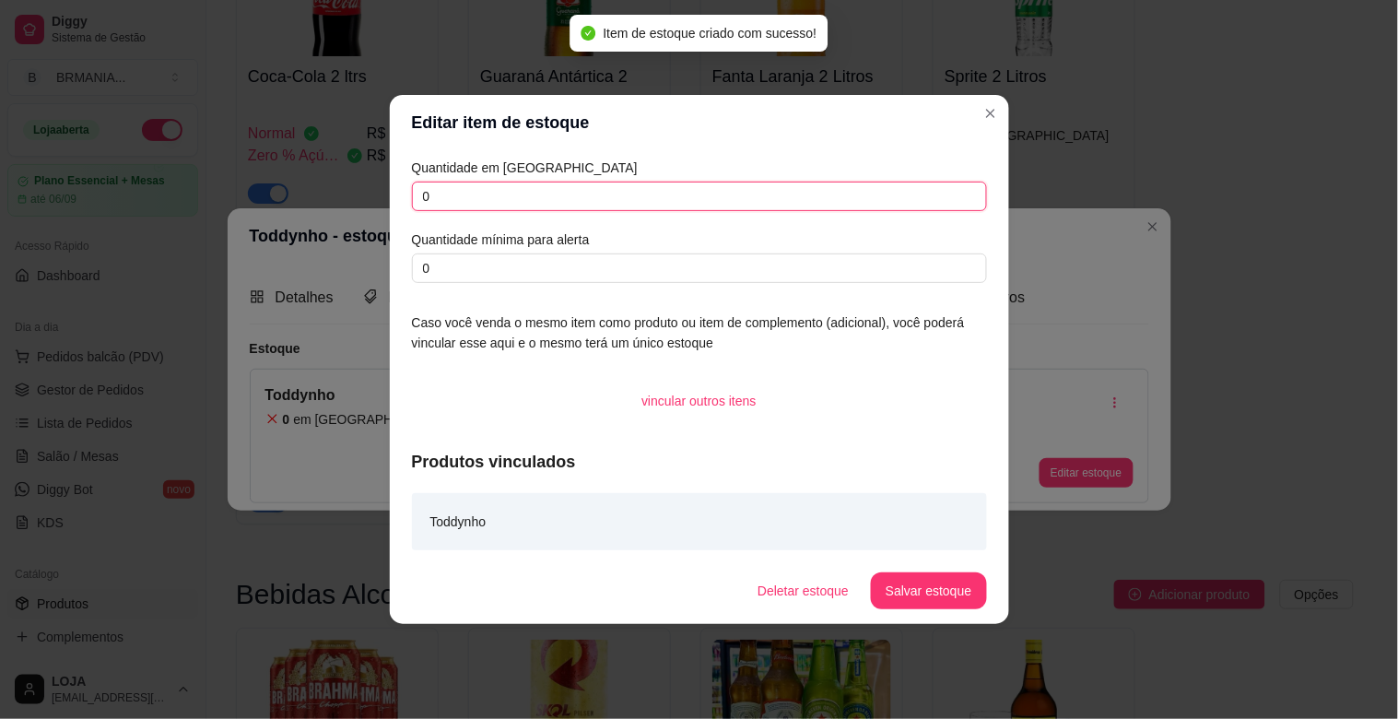
click at [455, 205] on input "0" at bounding box center [699, 196] width 575 height 29
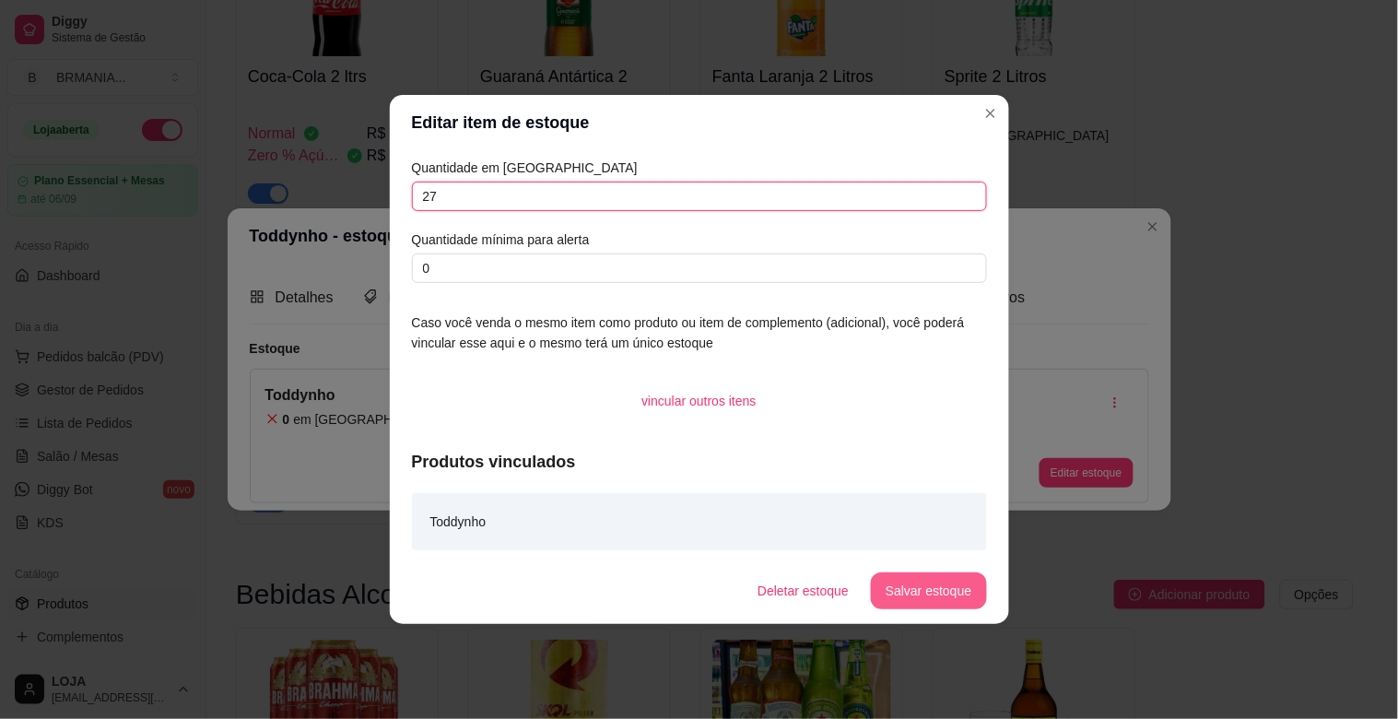
type input "27"
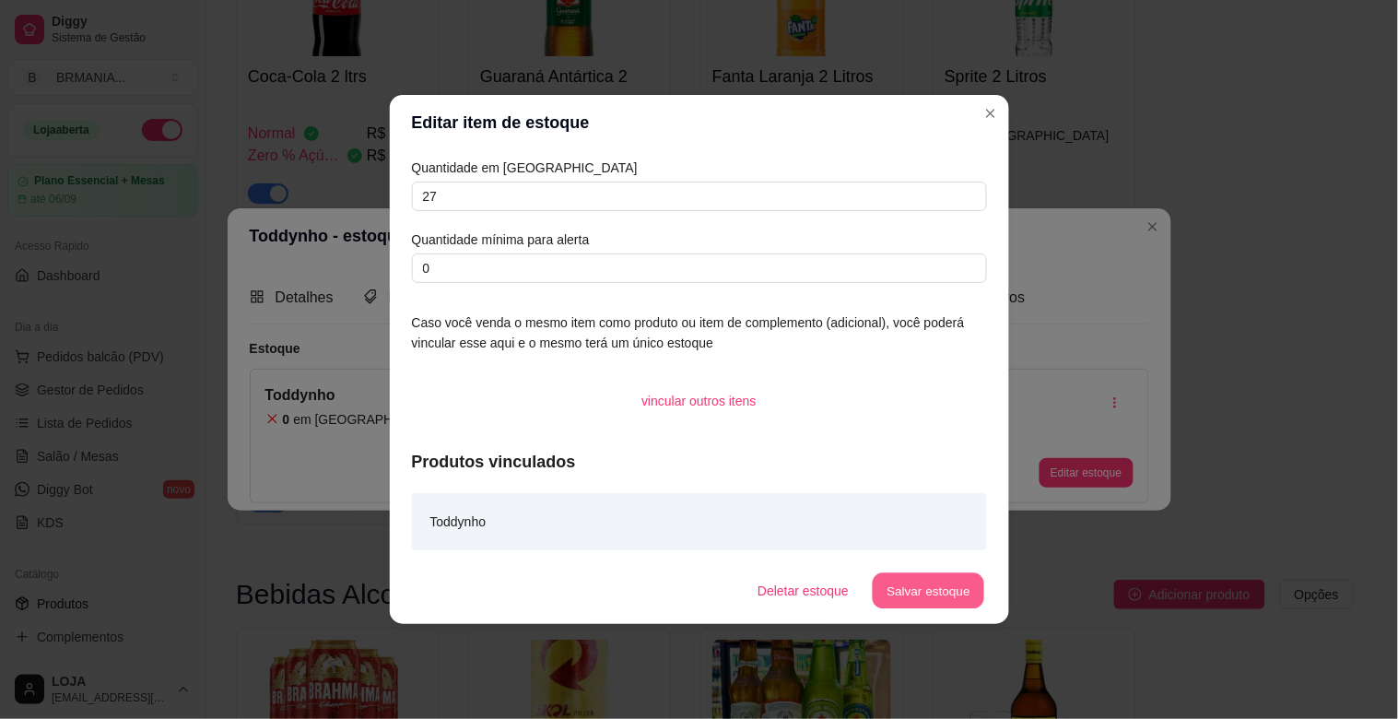
click at [915, 592] on button "Salvar estoque" at bounding box center [929, 591] width 112 height 36
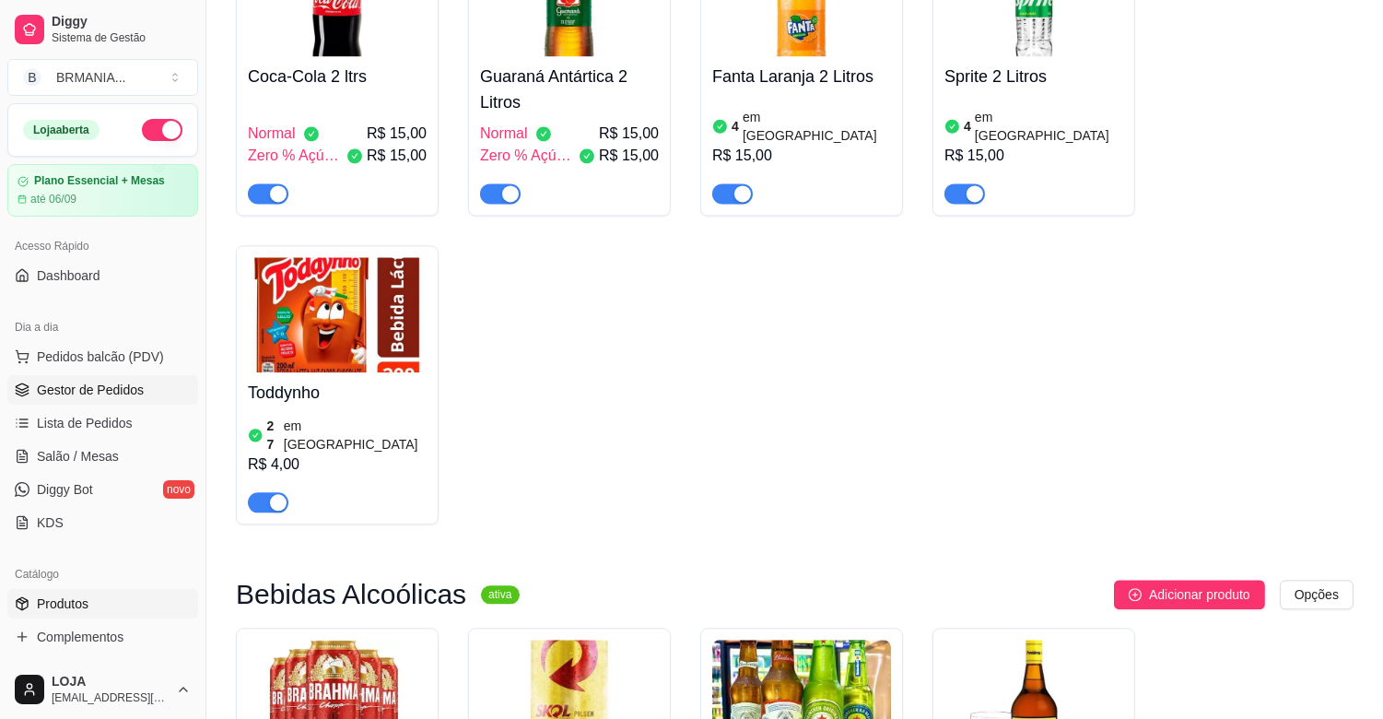
click at [124, 381] on span "Gestor de Pedidos" at bounding box center [90, 390] width 107 height 18
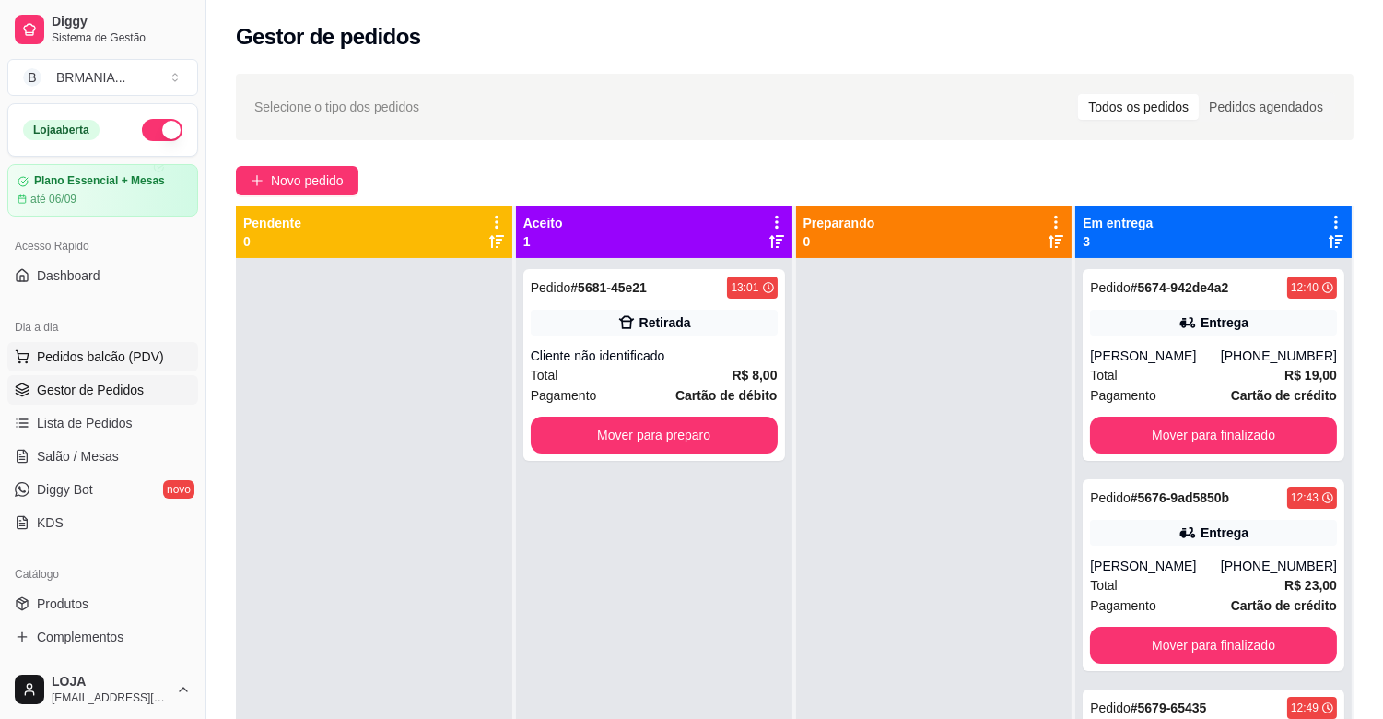
click at [160, 358] on button "Pedidos balcão (PDV)" at bounding box center [102, 356] width 191 height 29
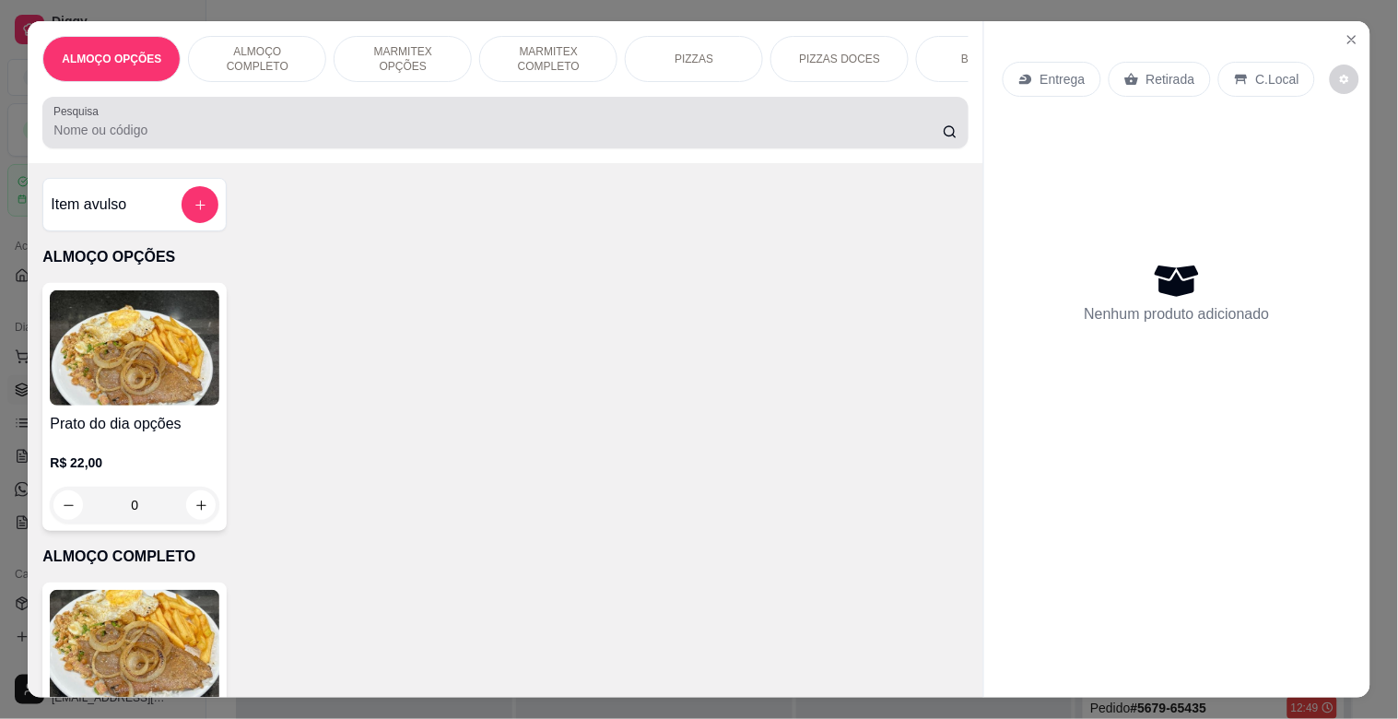
click at [335, 136] on input "Pesquisa" at bounding box center [497, 130] width 889 height 18
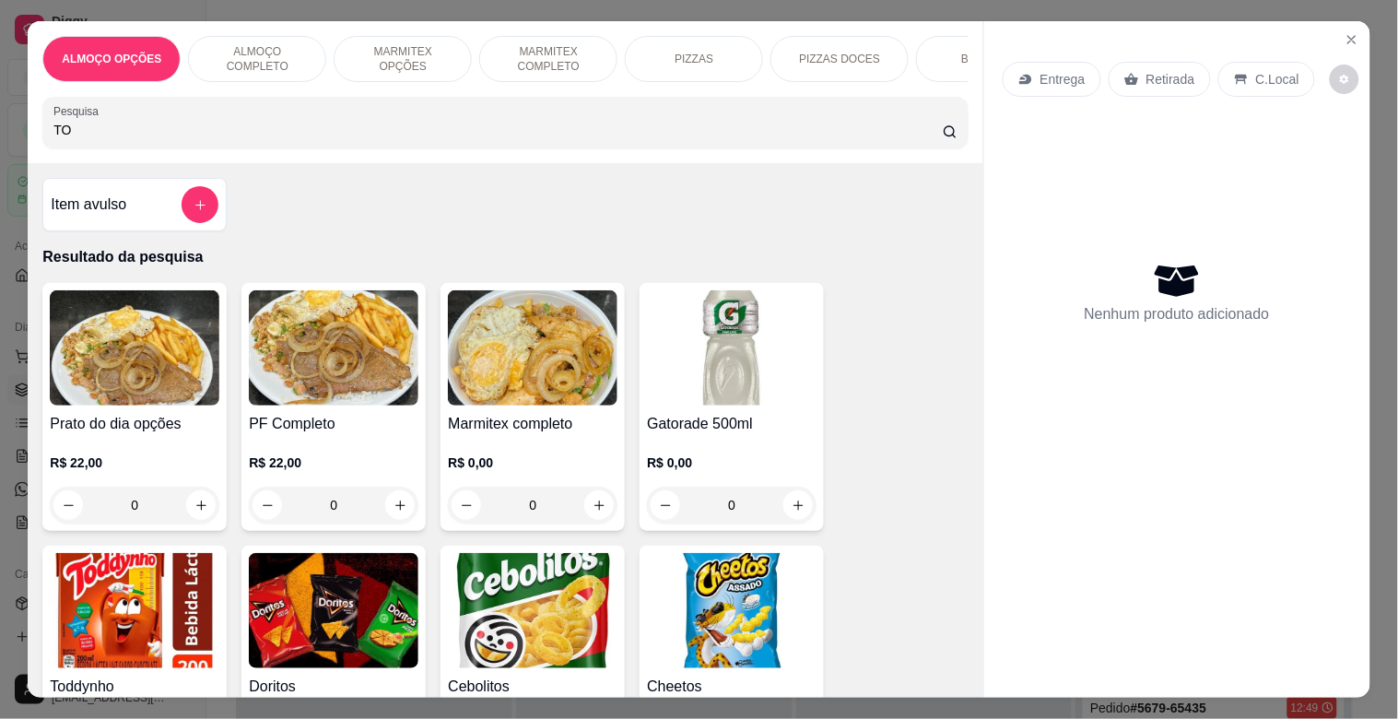
type input "TO"
click at [1139, 495] on div "Entrega Retirada C.Local Nenhum produto adicionado" at bounding box center [1177, 344] width 386 height 646
click at [1348, 36] on icon "Close" at bounding box center [1351, 39] width 7 height 7
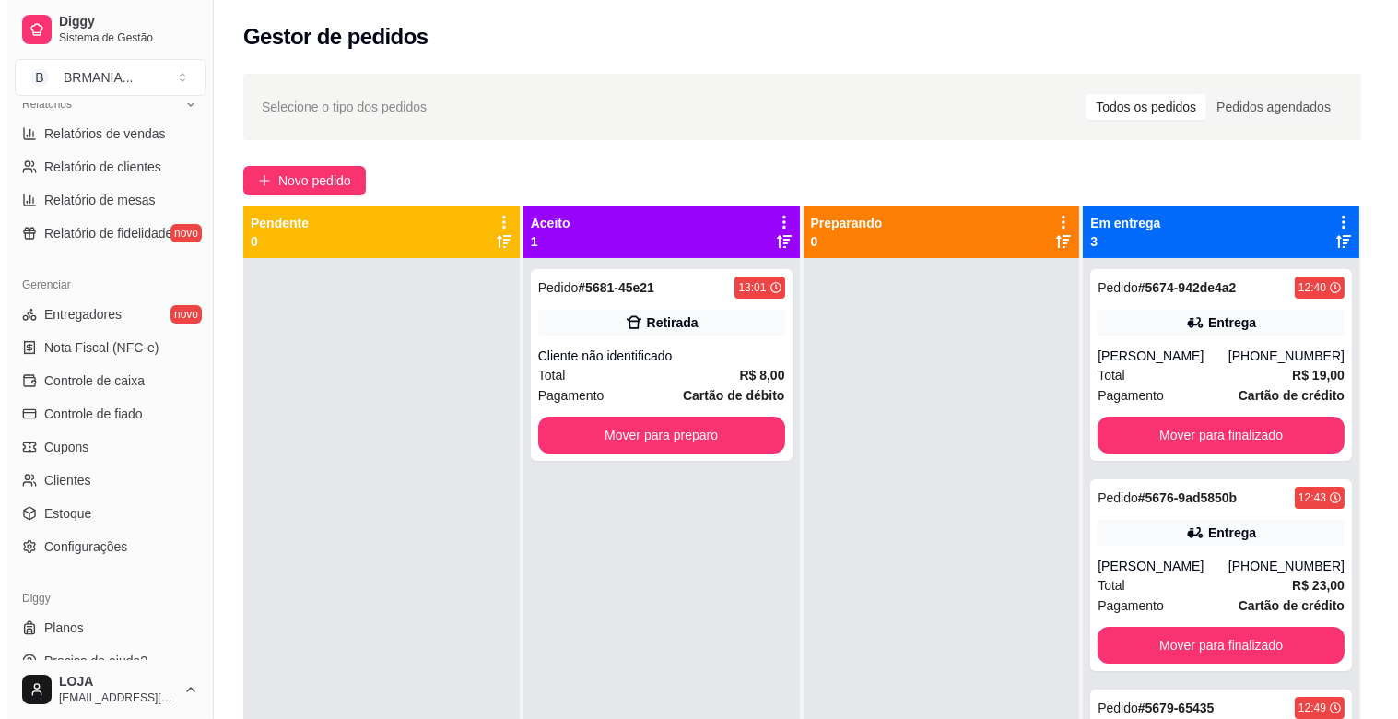
scroll to position [606, 0]
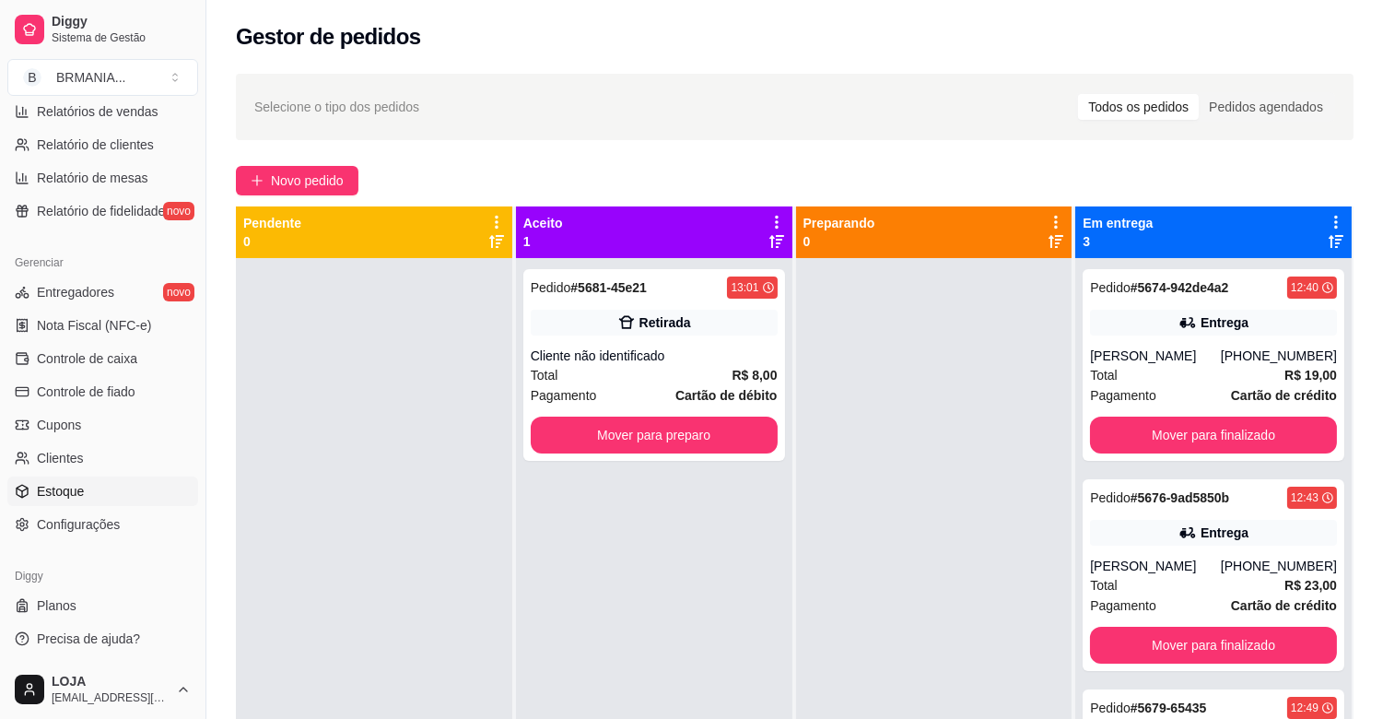
click at [102, 484] on link "Estoque" at bounding box center [102, 490] width 191 height 29
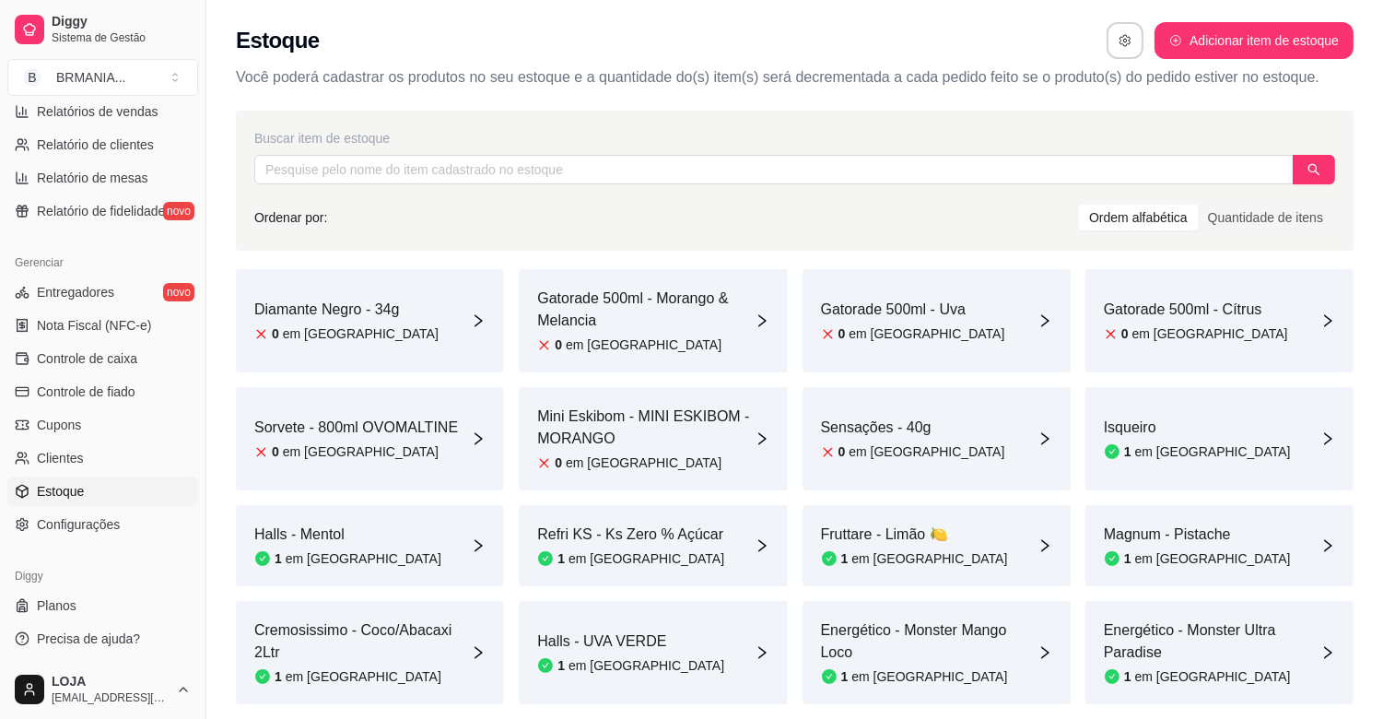
click at [347, 151] on div "Buscar item de estoque Ordenar por: Ordem alfabética Quantidade de itens" at bounding box center [795, 181] width 1118 height 140
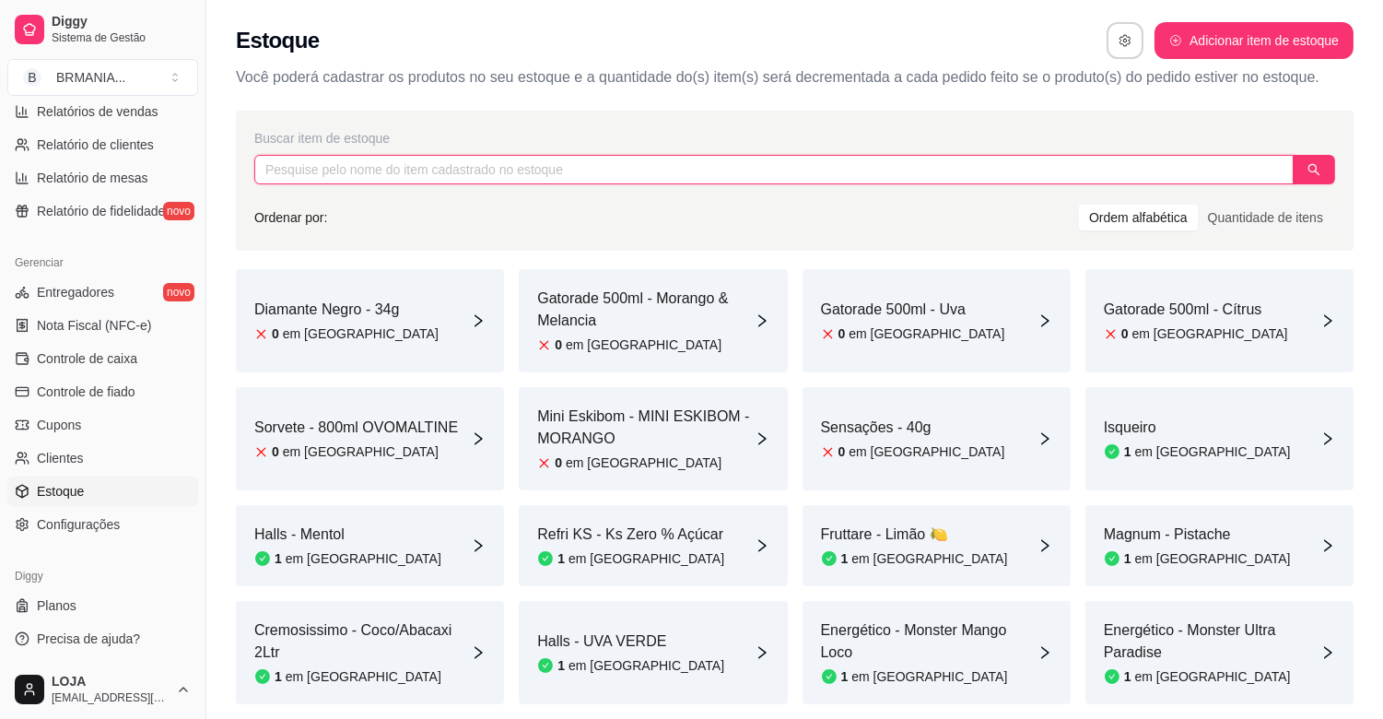
click at [351, 160] on input "text" at bounding box center [774, 169] width 1040 height 29
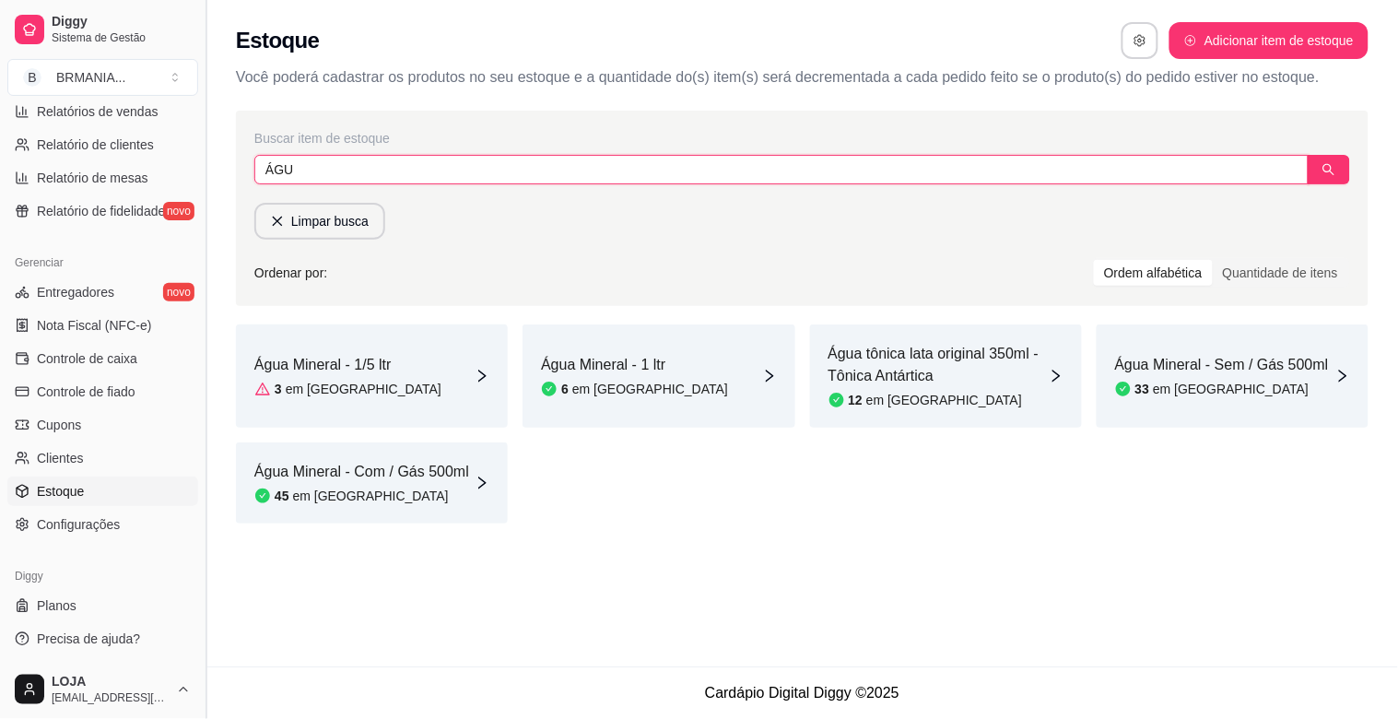
type input "ÁGU"
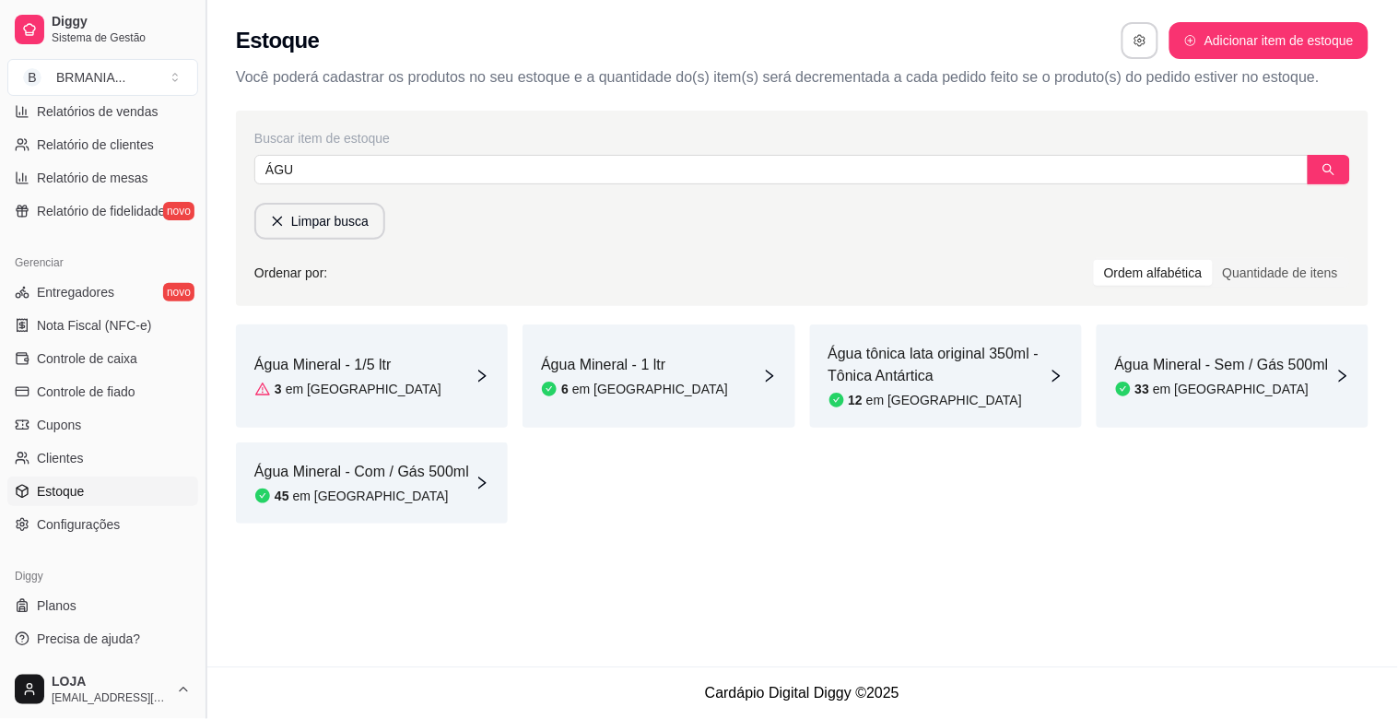
drag, startPoint x: 212, startPoint y: 132, endPoint x: 186, endPoint y: 337, distance: 207.1
click at [198, 160] on button "Toggle Sidebar" at bounding box center [205, 359] width 15 height 719
click at [198, 171] on button "Toggle Sidebar" at bounding box center [205, 359] width 15 height 719
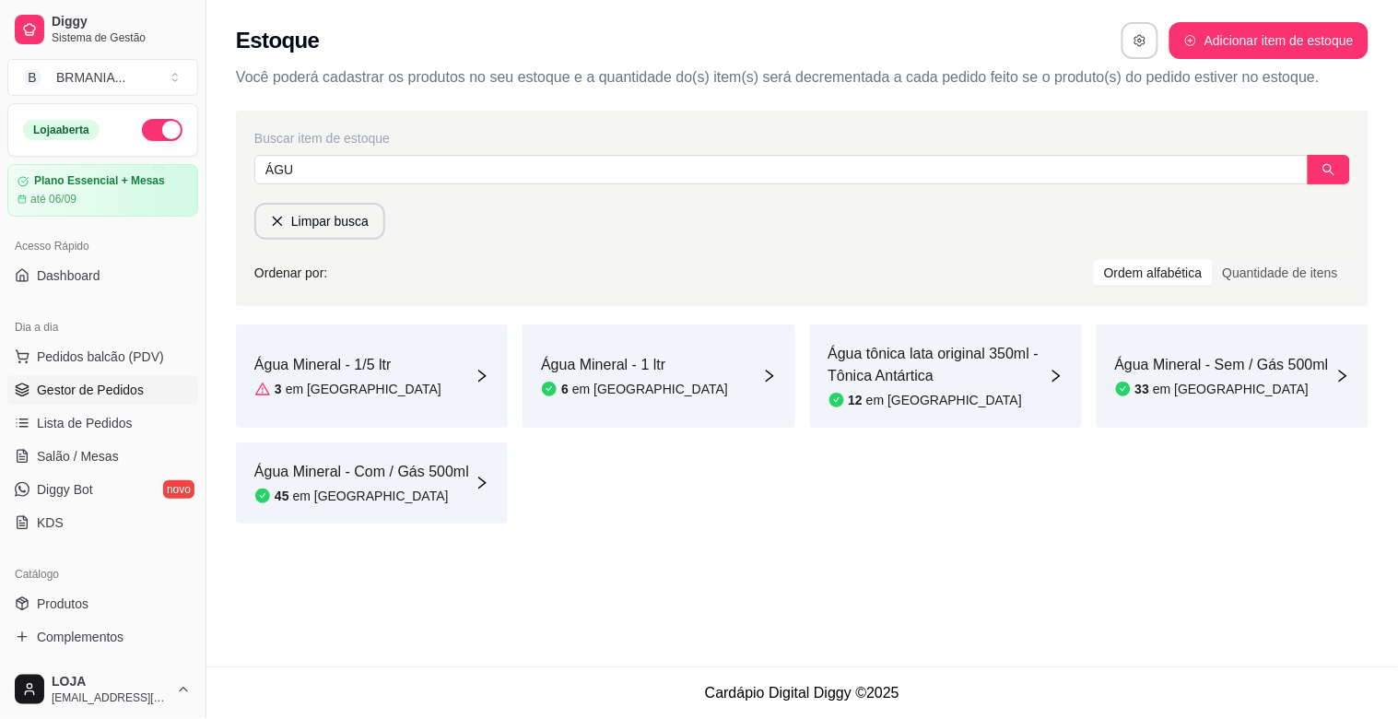
click at [88, 393] on span "Gestor de Pedidos" at bounding box center [90, 390] width 107 height 18
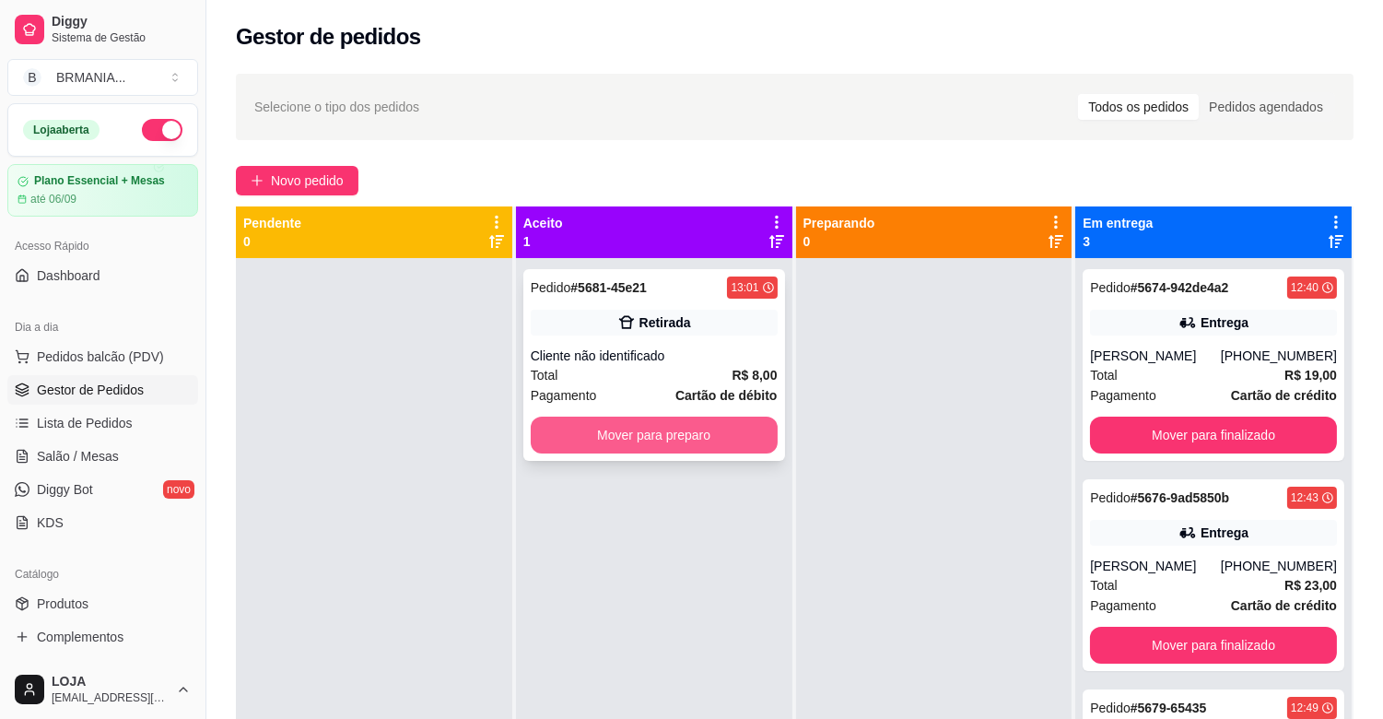
click at [703, 417] on div "Mover para preparo" at bounding box center [654, 435] width 247 height 37
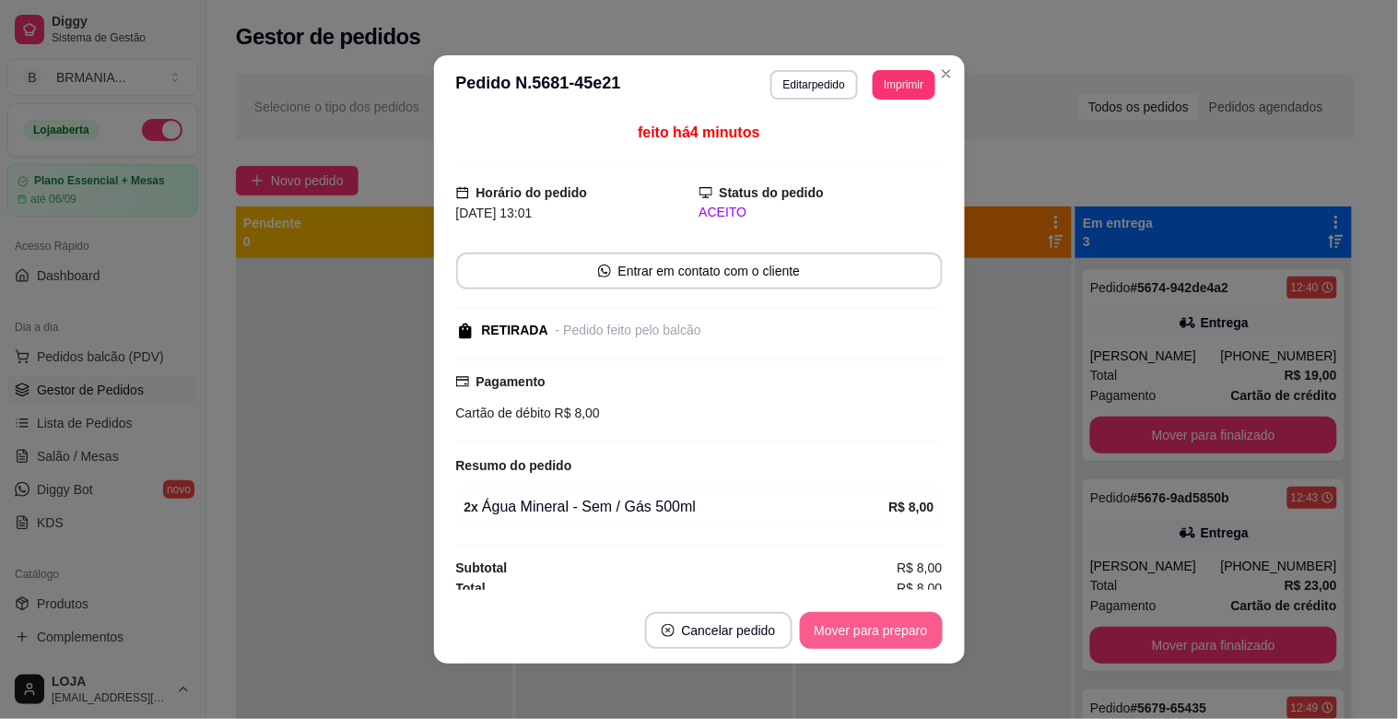
click at [911, 621] on button "Mover para preparo" at bounding box center [871, 630] width 143 height 37
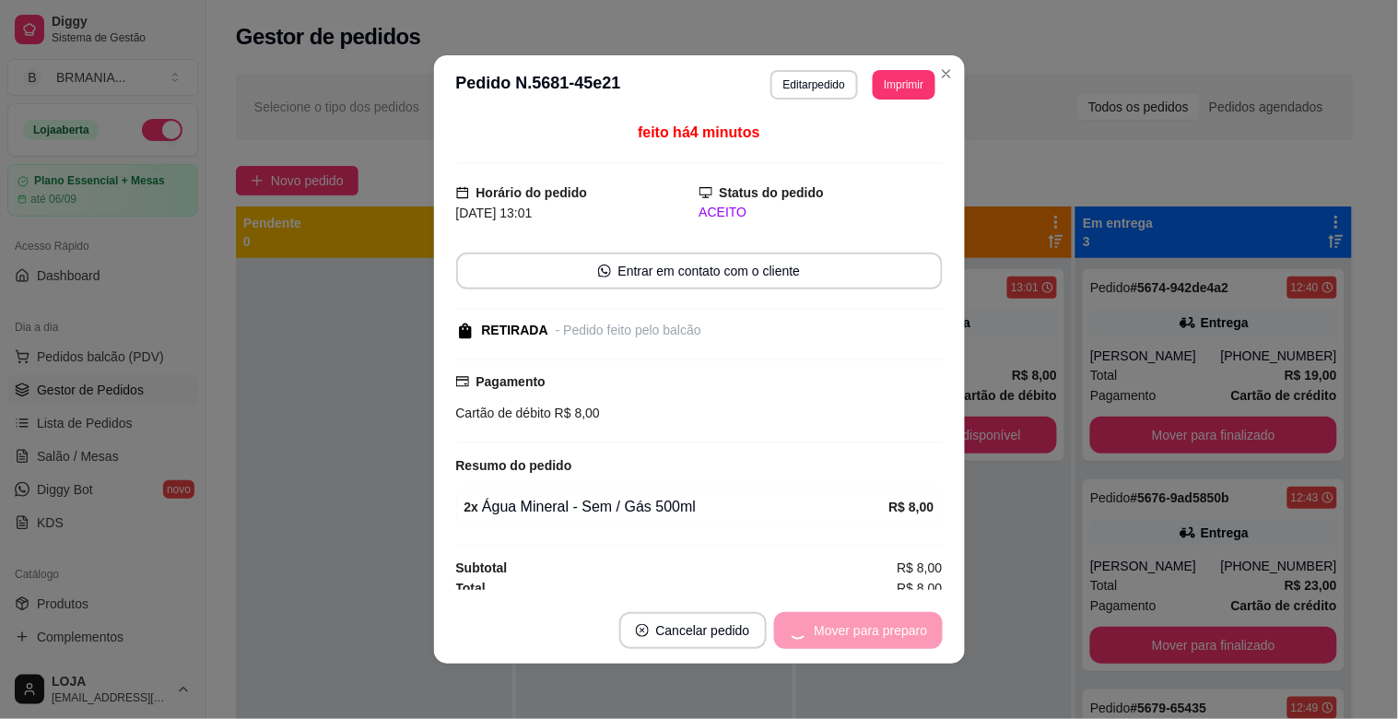
click at [905, 630] on div "Mover para preparo" at bounding box center [858, 630] width 169 height 37
click at [905, 630] on button "Mover para retirada disponível" at bounding box center [840, 631] width 197 height 36
click at [905, 630] on div "Mover para retirada disponível" at bounding box center [826, 630] width 229 height 37
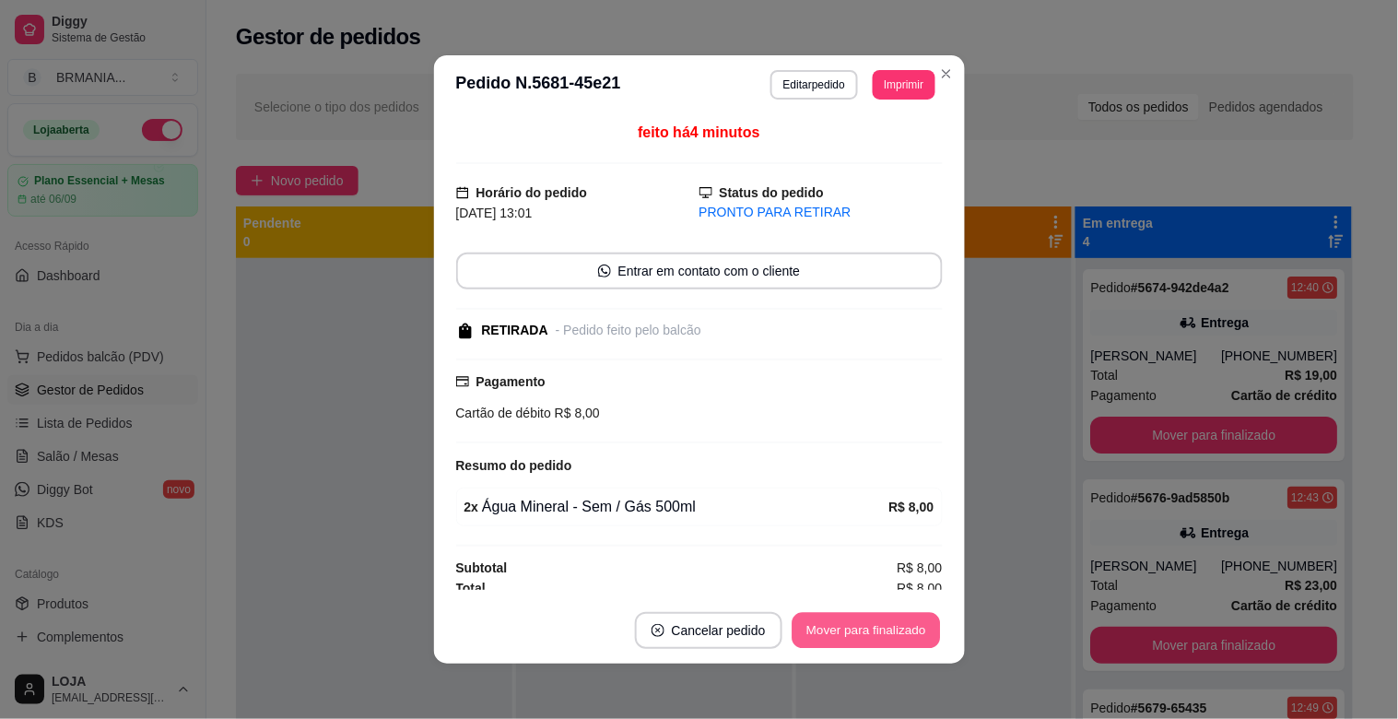
click at [905, 630] on button "Mover para finalizado" at bounding box center [866, 631] width 148 height 36
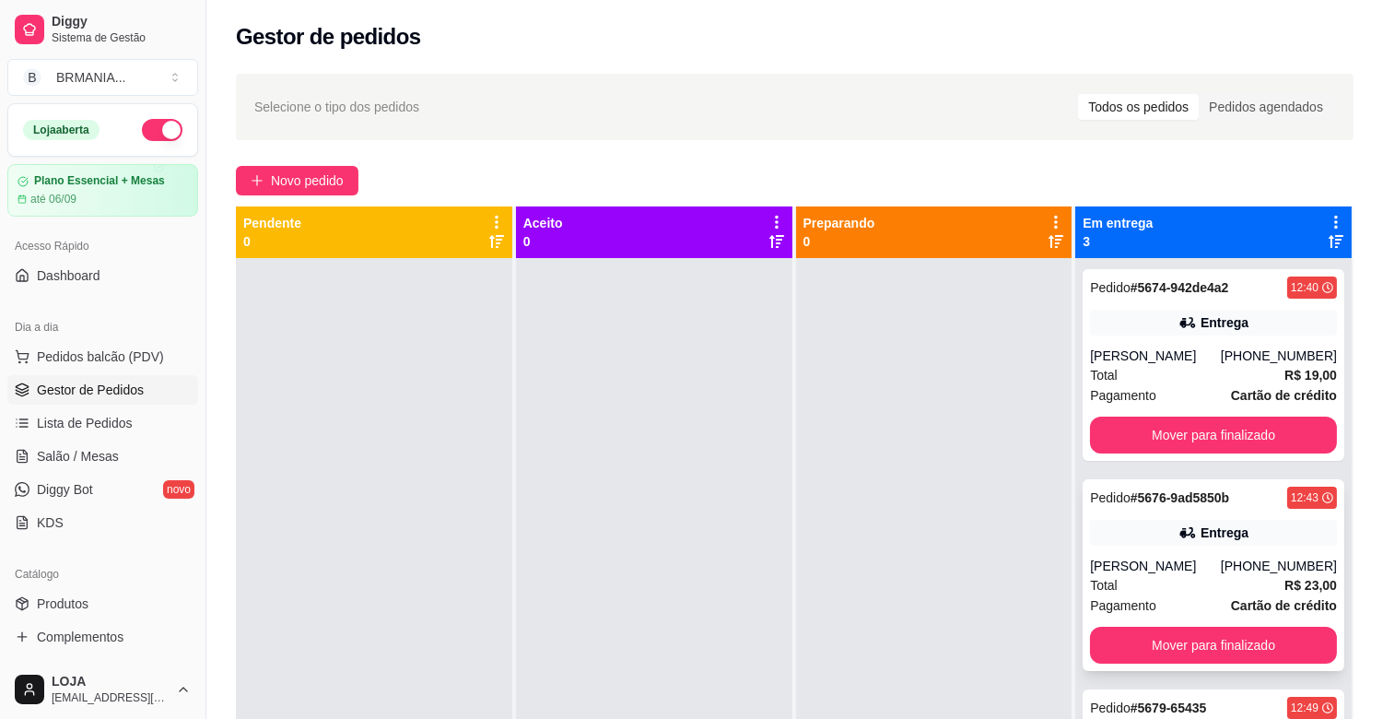
click at [1215, 604] on div "Pagamento Cartão de crédito" at bounding box center [1213, 605] width 247 height 20
click at [1190, 344] on div "Pedido # 5674-942de4a2 12:40 Entrega [PERSON_NAME] [PHONE_NUMBER] Total R$ 19,0…" at bounding box center [1214, 365] width 262 height 192
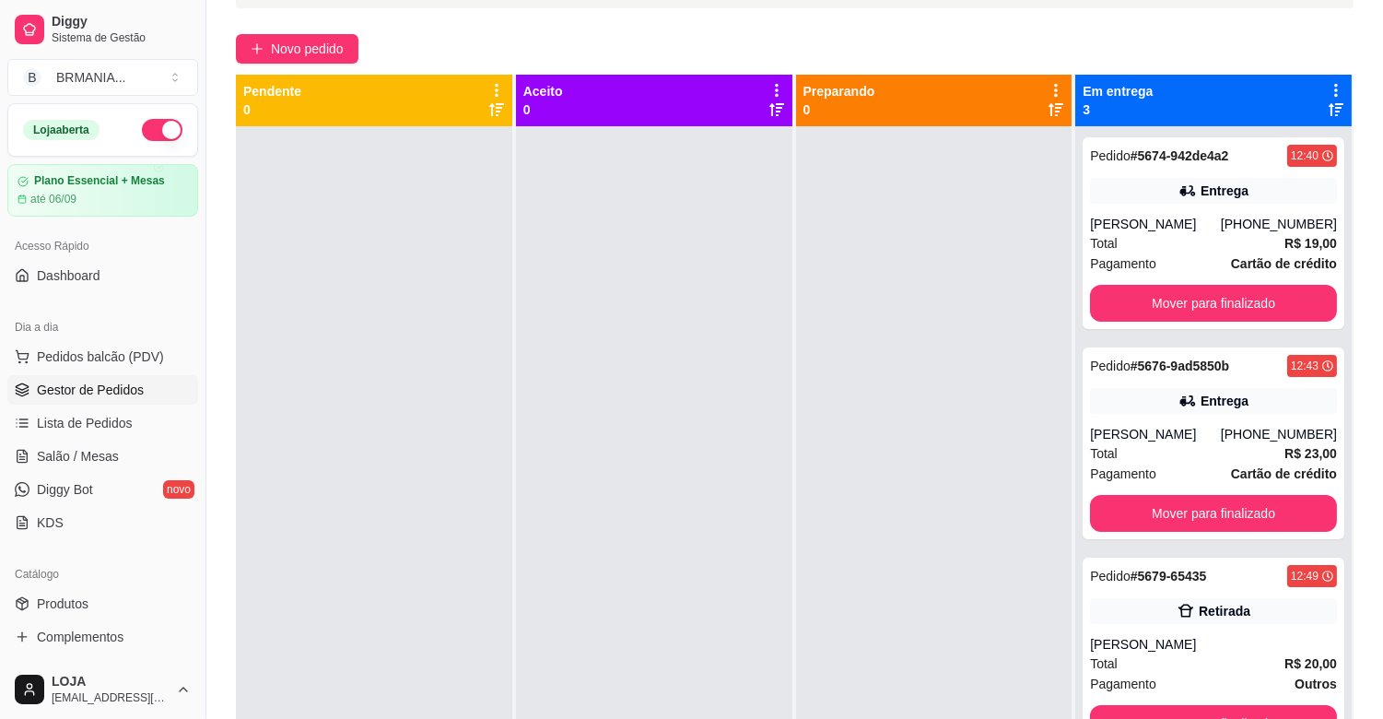
scroll to position [281, 0]
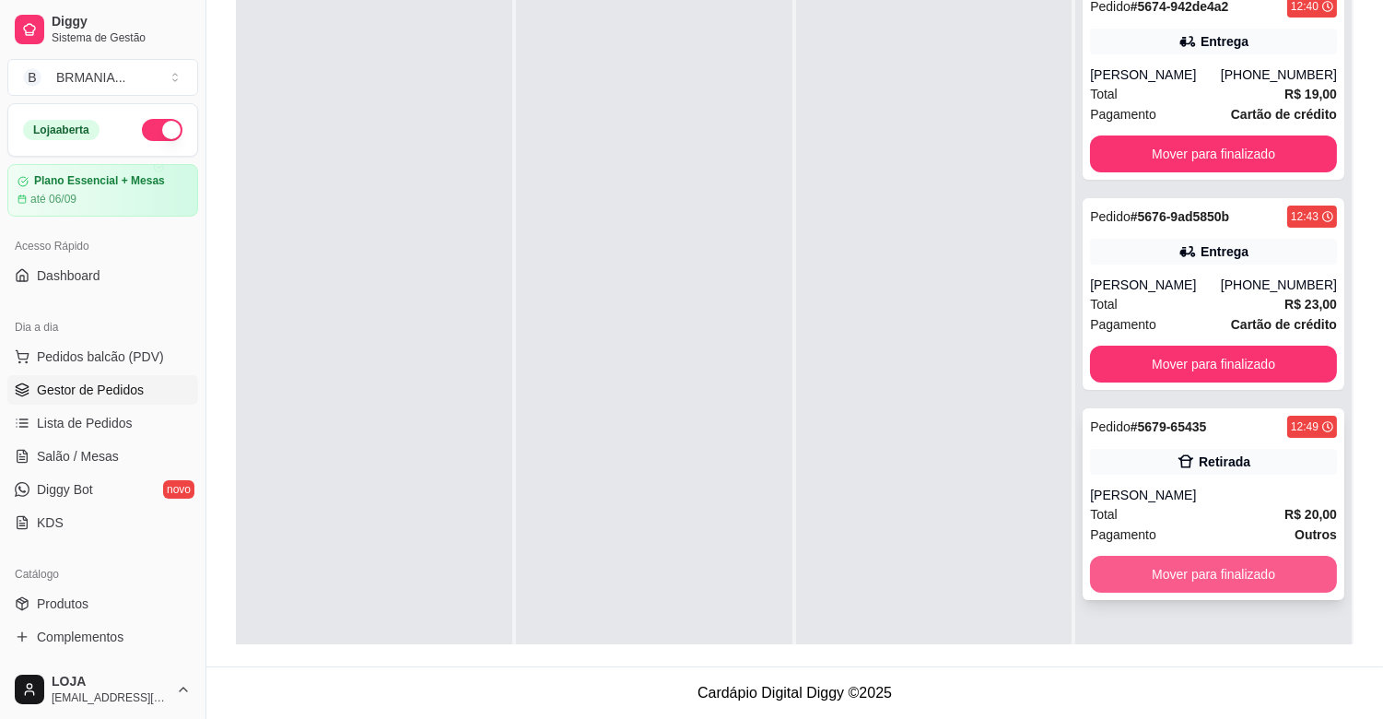
click at [1268, 569] on button "Mover para finalizado" at bounding box center [1213, 574] width 247 height 37
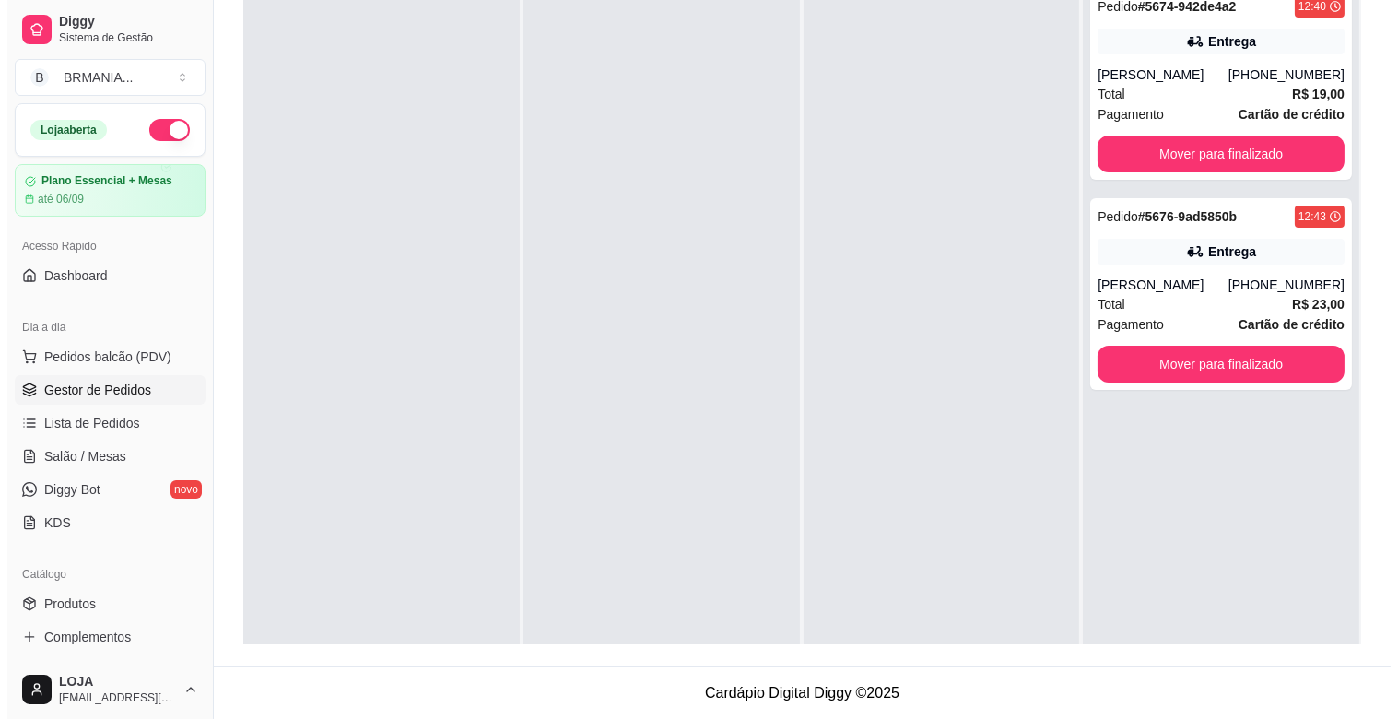
scroll to position [0, 0]
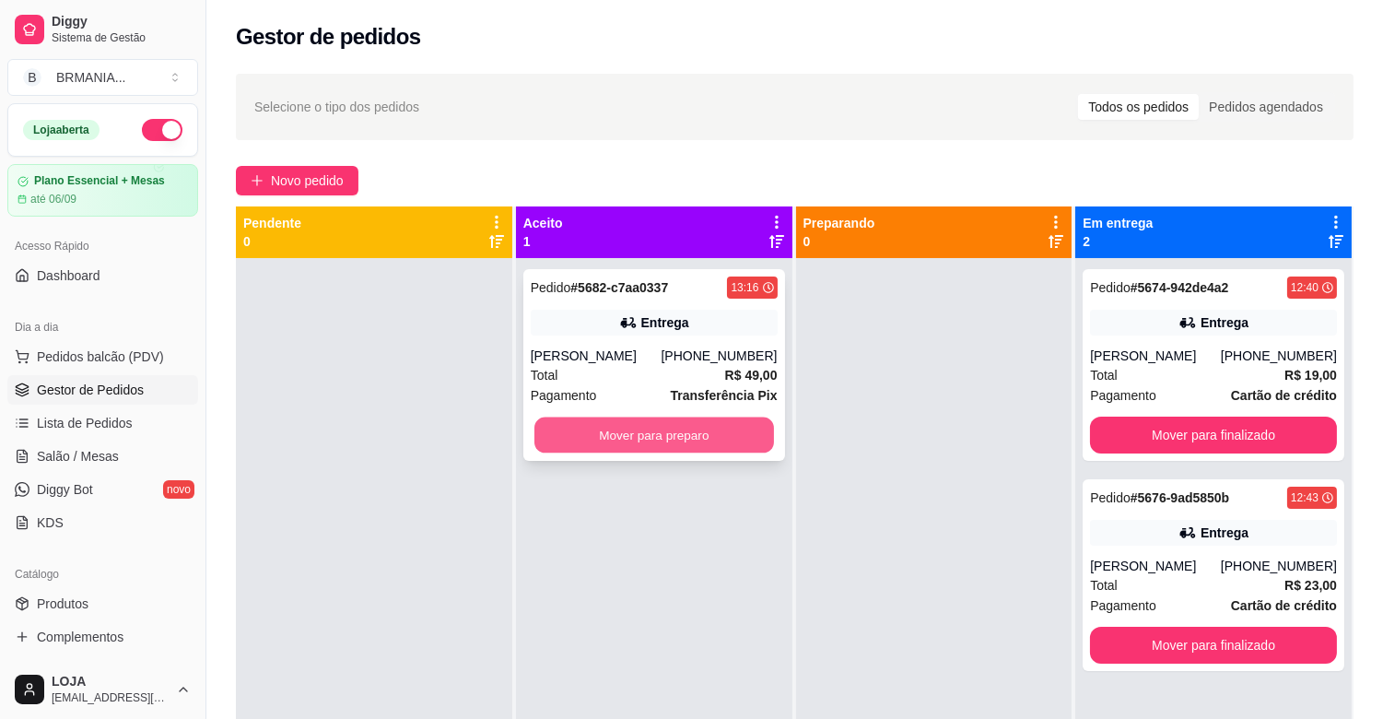
click at [621, 456] on div "Pedido # 5682-c7aa0337 13:16 Entrega [PERSON_NAME] [PHONE_NUMBER] Total R$ 49,0…" at bounding box center [654, 365] width 262 height 192
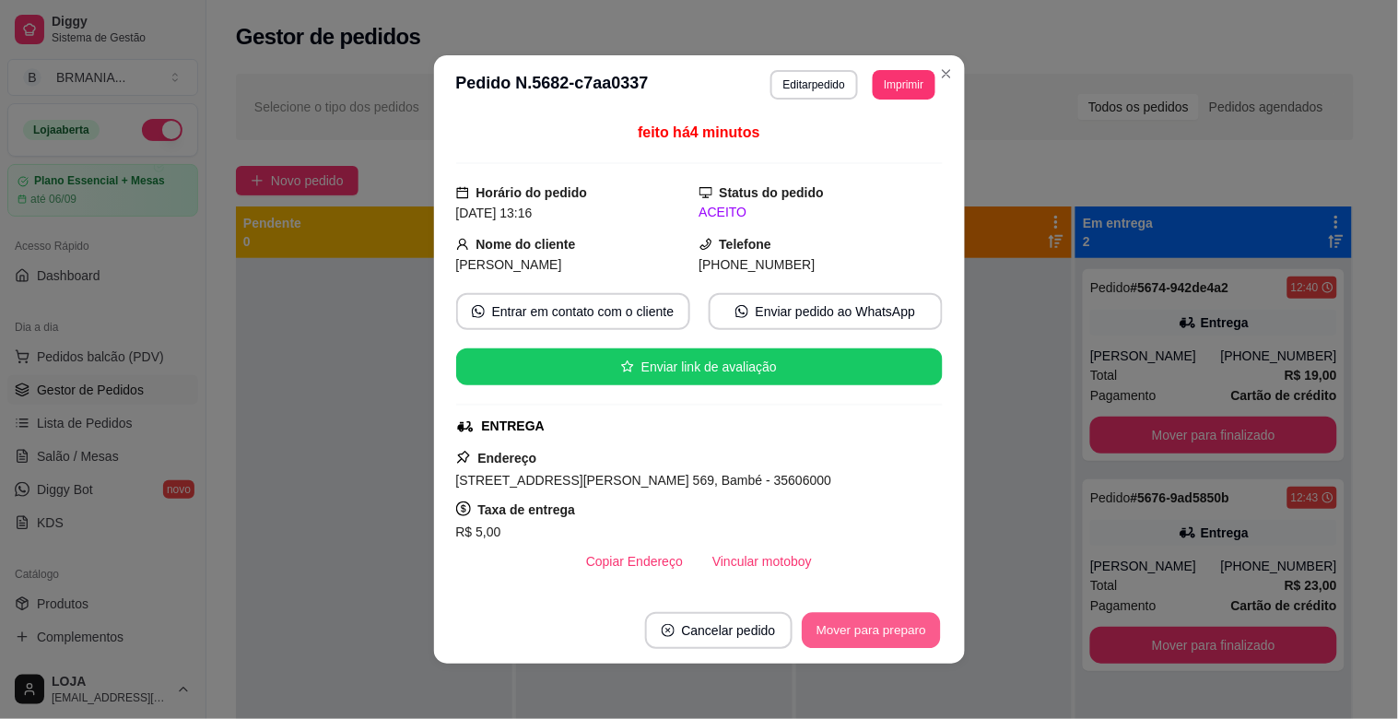
click at [820, 618] on button "Mover para preparo" at bounding box center [871, 631] width 138 height 36
click at [955, 516] on div "feito há 4 minutos Horário do pedido [DATE] 13:16 Status do pedido ACEITO Nome …" at bounding box center [699, 355] width 531 height 483
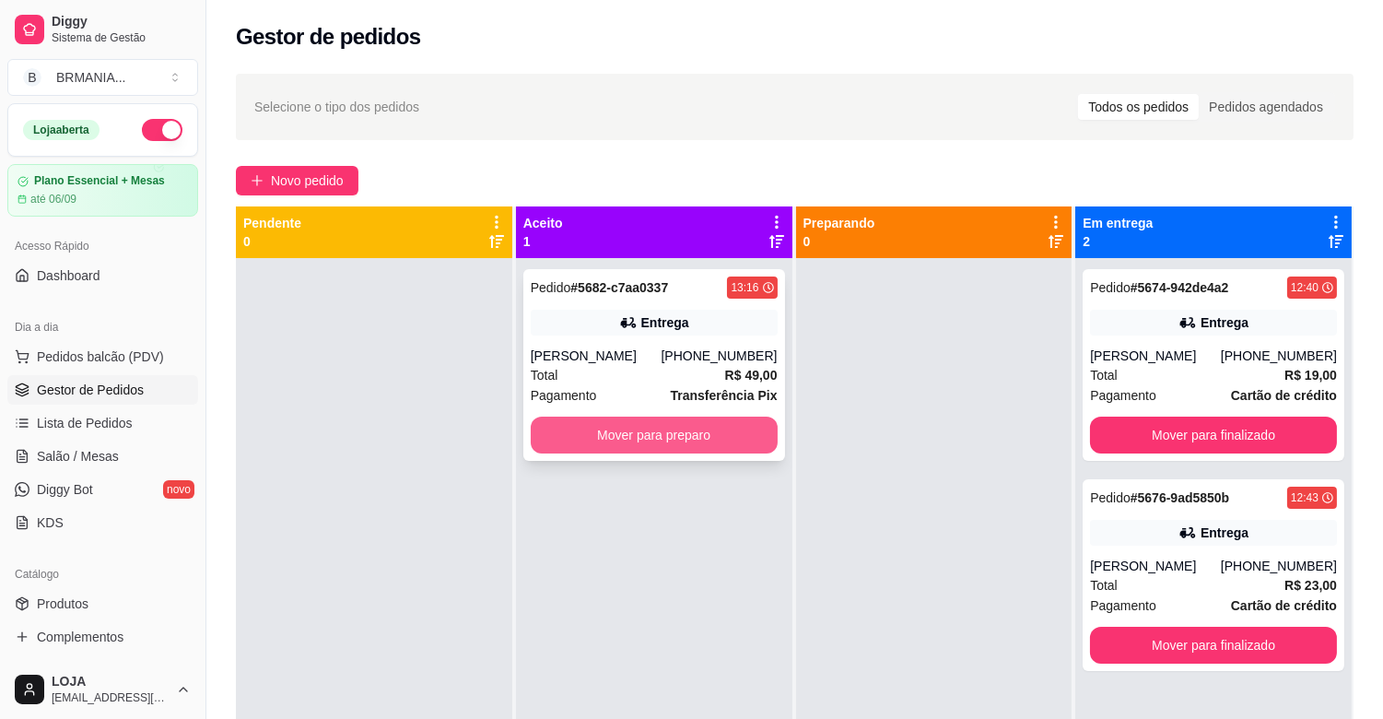
click at [578, 449] on button "Mover para preparo" at bounding box center [654, 435] width 247 height 37
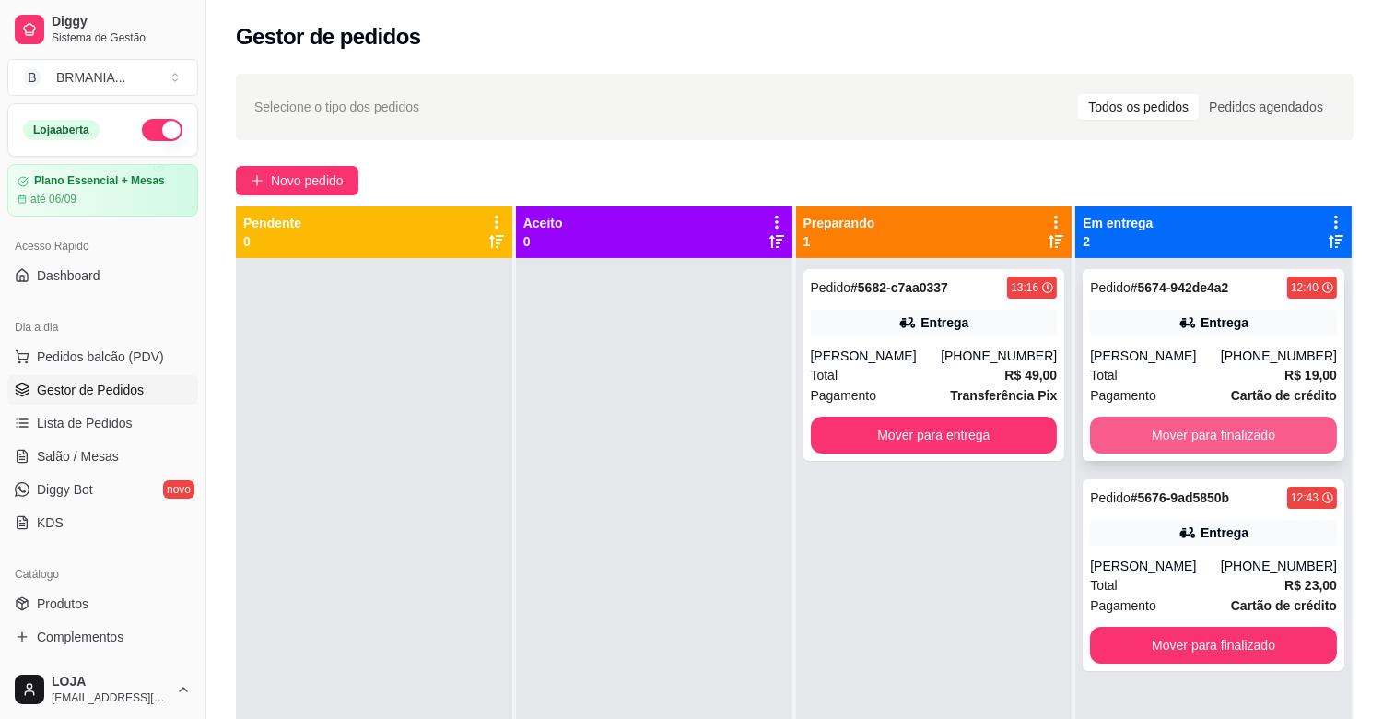
click at [1209, 433] on button "Mover para finalizado" at bounding box center [1213, 435] width 247 height 37
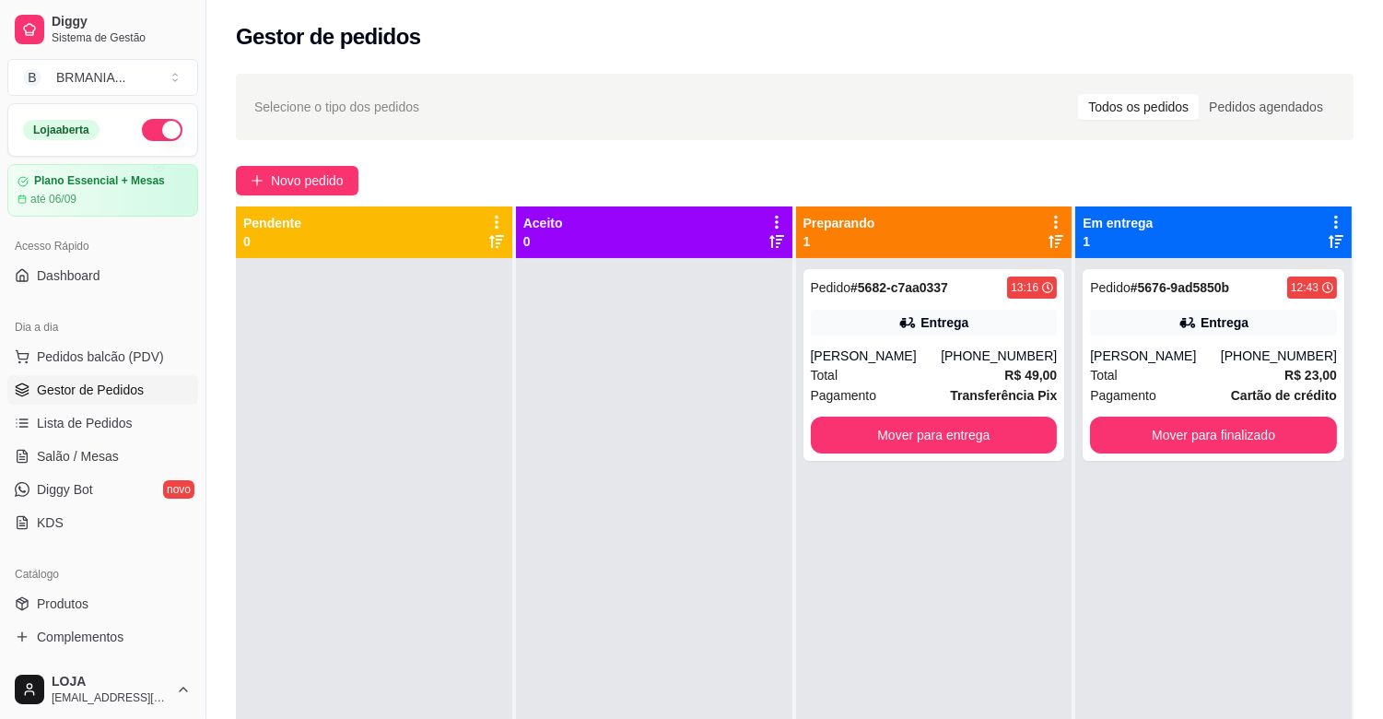
click at [1207, 463] on div "Pedido # 5676-9ad5850b 12:43 Entrega Rafael [PHONE_NUMBER] Total R$ 23,00 Pagam…" at bounding box center [1214, 617] width 276 height 719
click at [1208, 428] on button "Mover para finalizado" at bounding box center [1213, 435] width 247 height 37
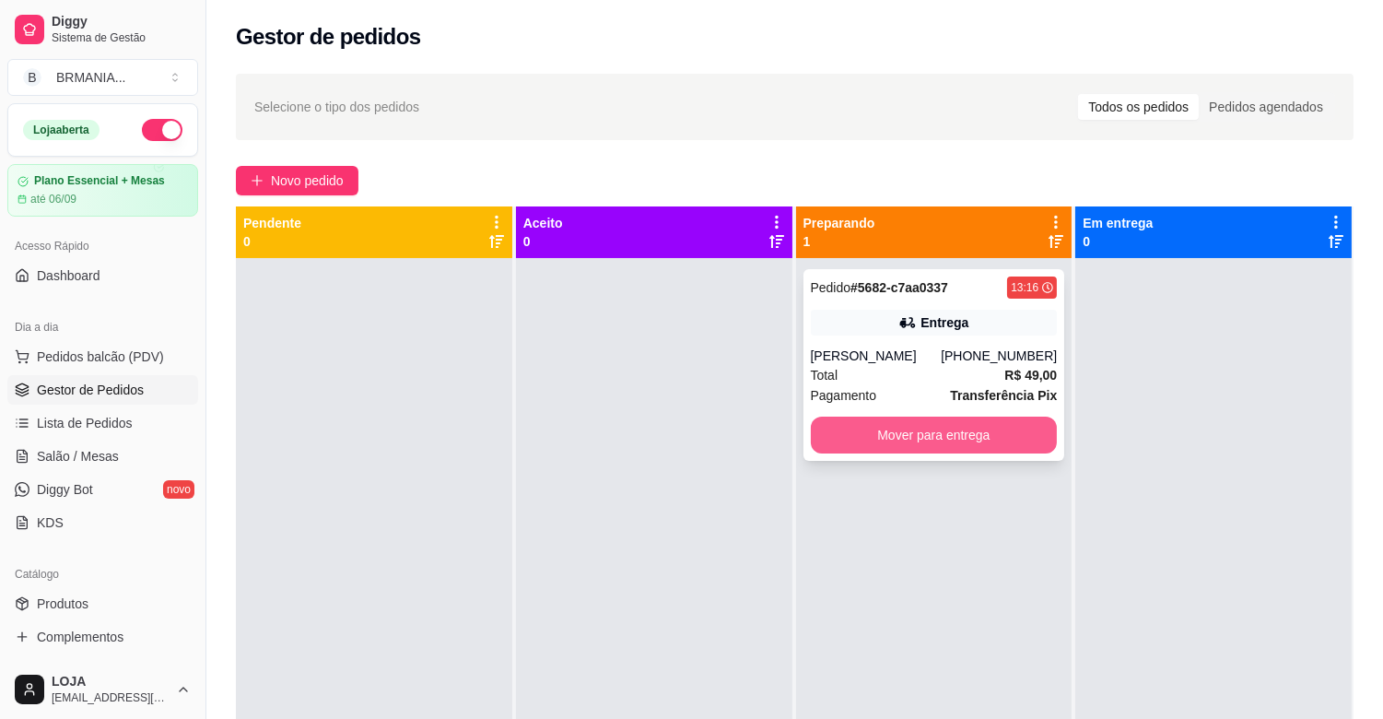
click at [940, 426] on button "Mover para entrega" at bounding box center [934, 435] width 247 height 37
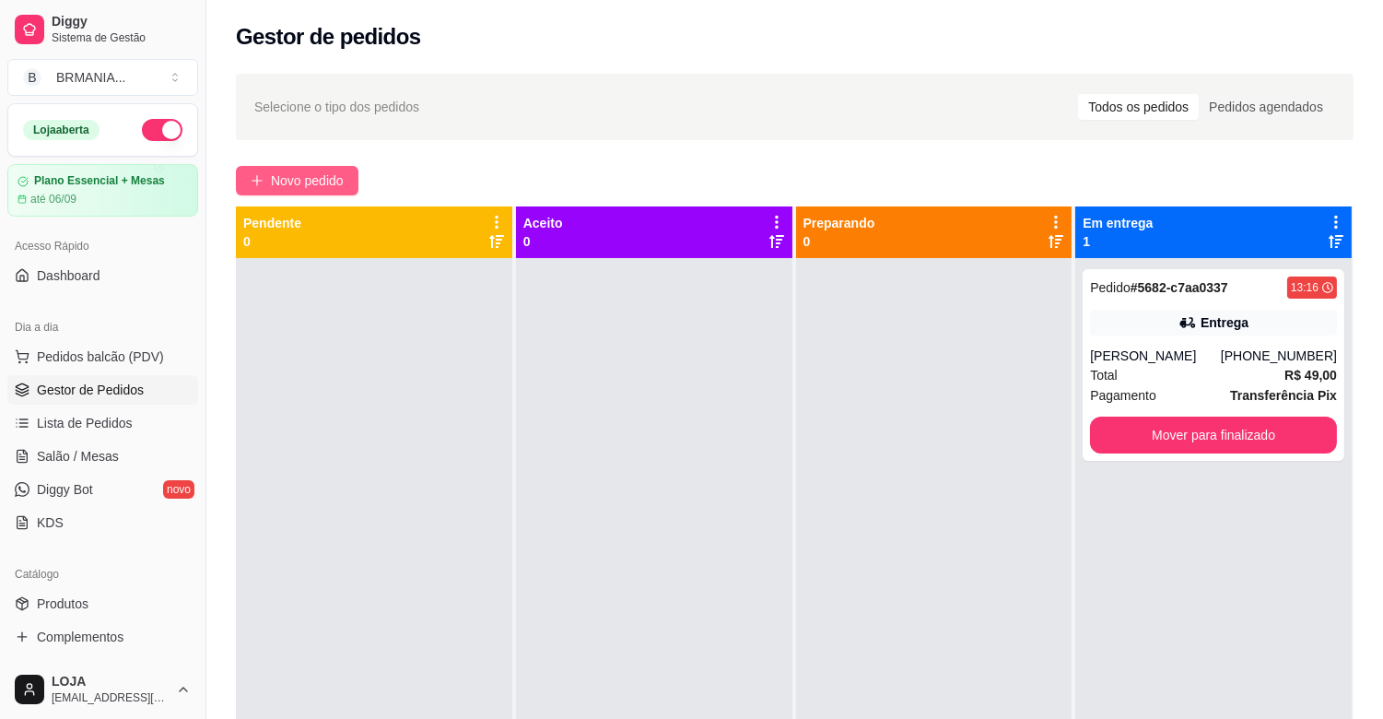
click at [301, 182] on span "Novo pedido" at bounding box center [307, 181] width 73 height 20
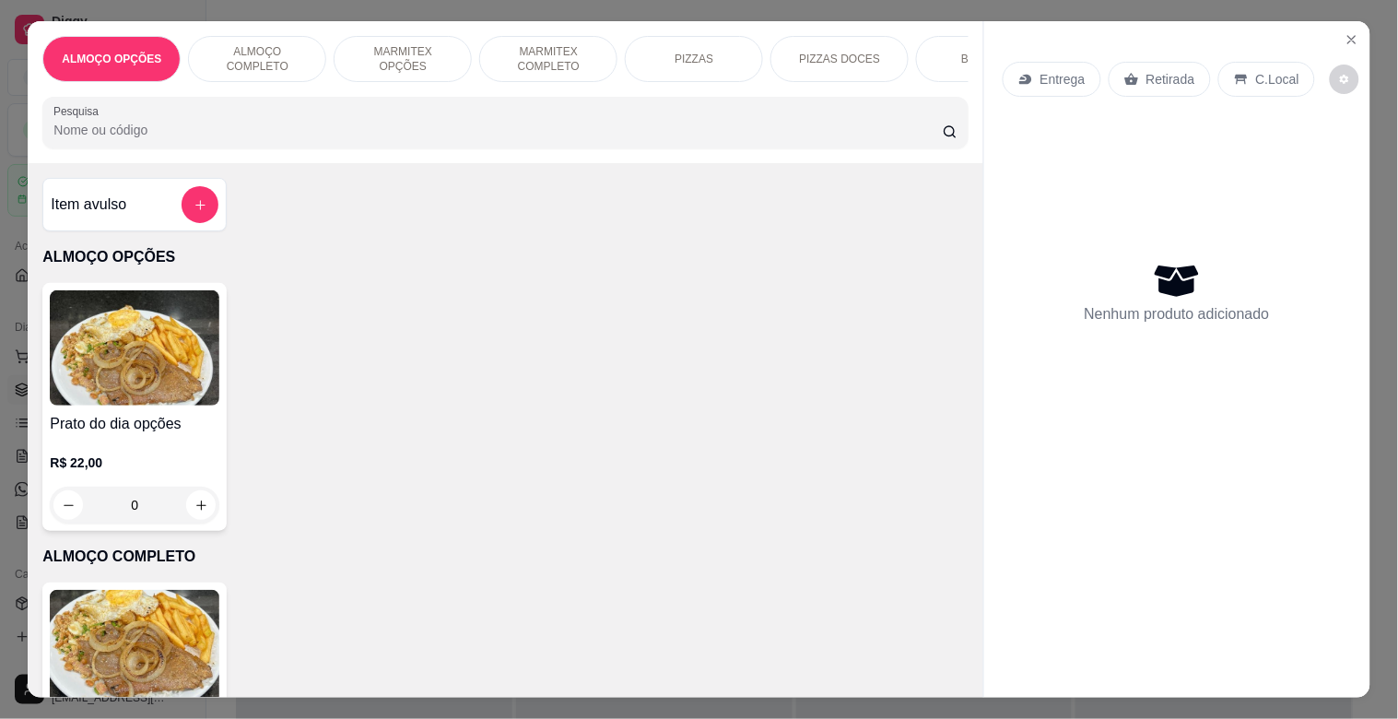
click at [422, 59] on div "MARMITEX OPÇÕES" at bounding box center [403, 59] width 138 height 46
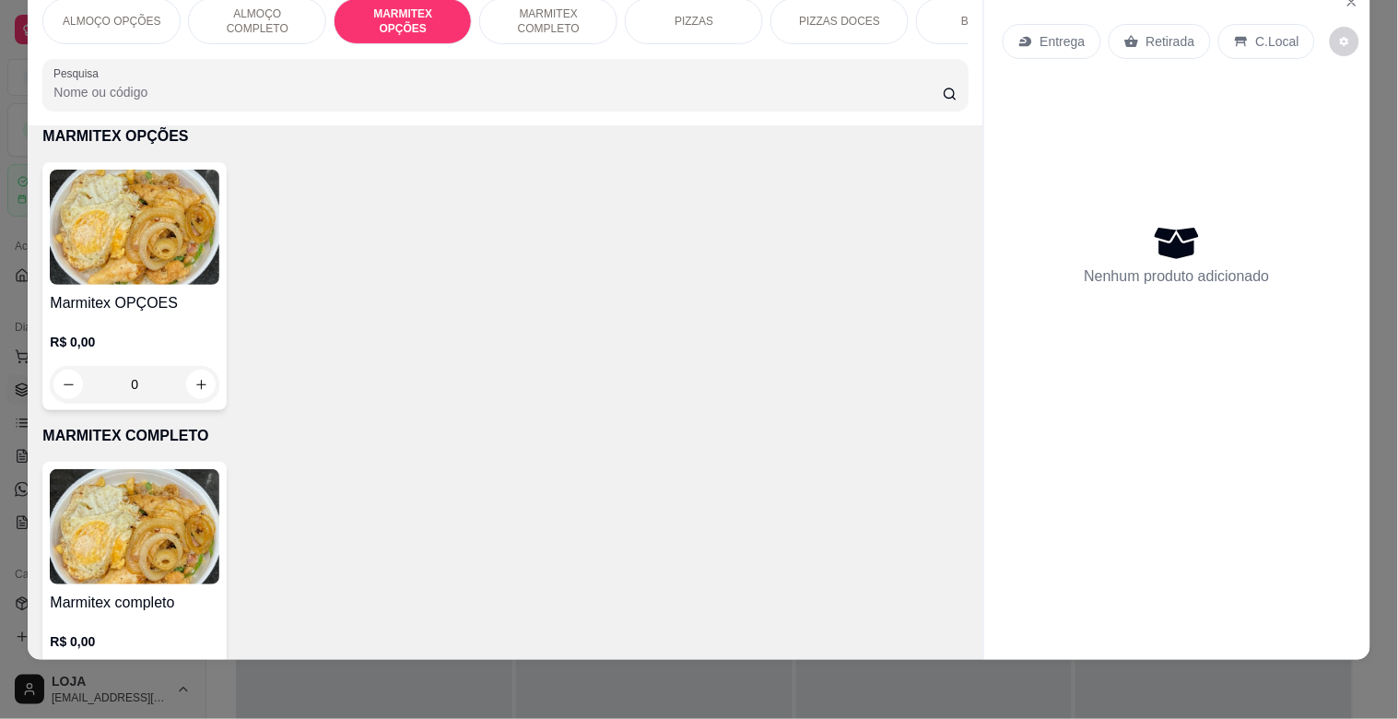
click at [66, 519] on img at bounding box center [135, 526] width 170 height 115
click at [112, 517] on img at bounding box center [135, 526] width 170 height 115
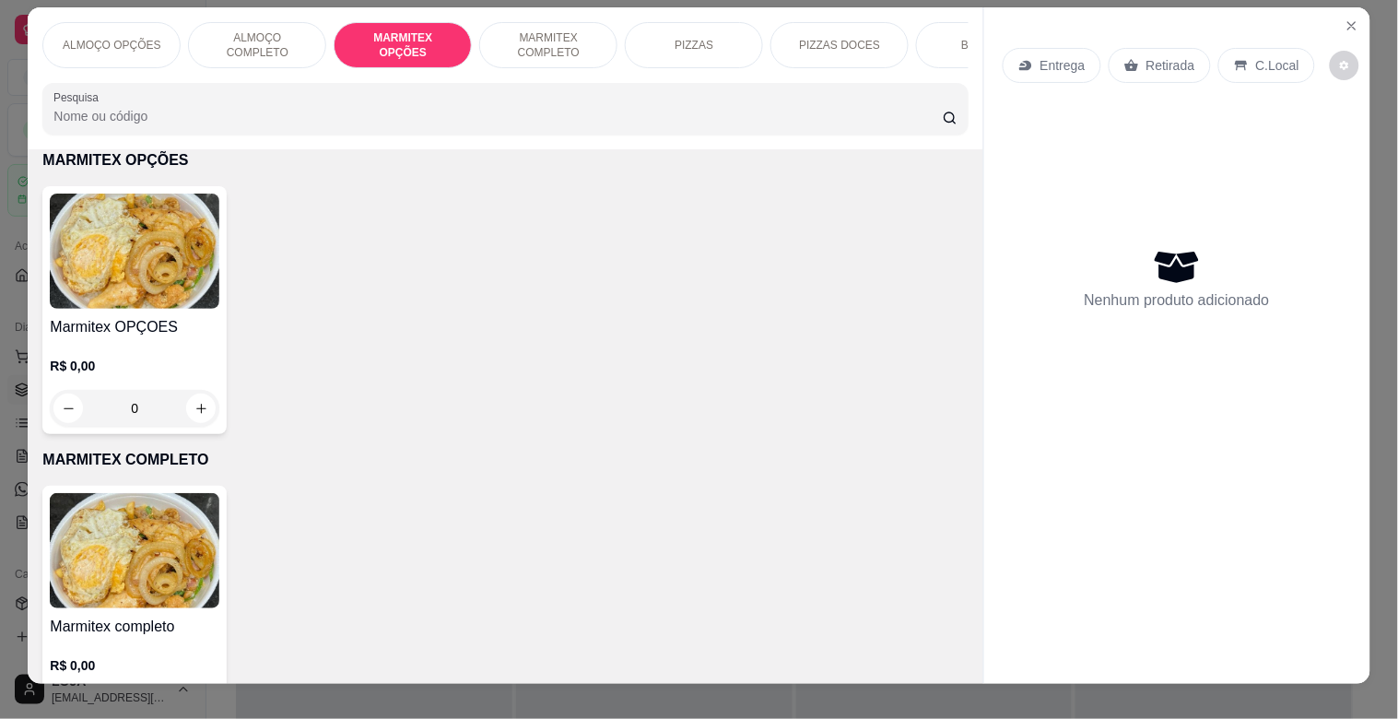
click at [169, 526] on img at bounding box center [135, 550] width 170 height 115
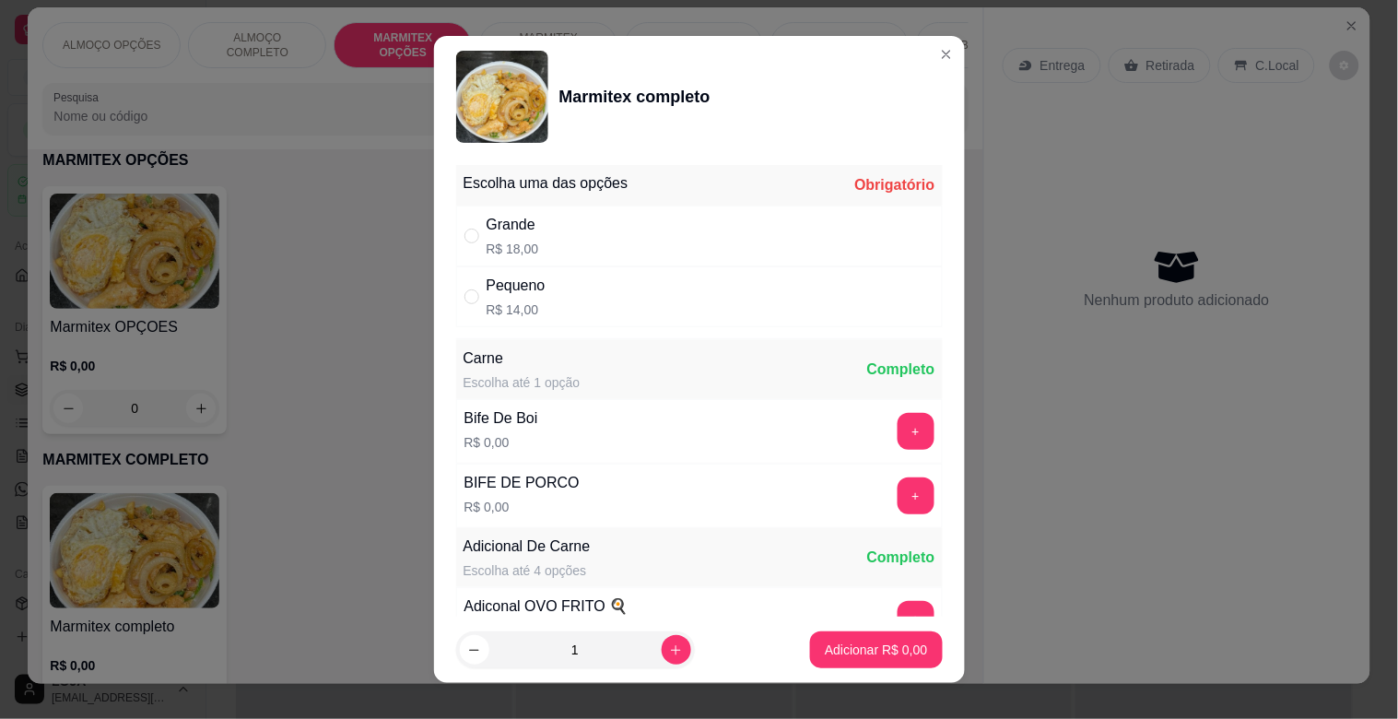
click at [493, 313] on p "R$ 14,00" at bounding box center [516, 309] width 59 height 18
radio input "true"
click at [669, 643] on icon "increase-product-quantity" at bounding box center [676, 650] width 14 height 14
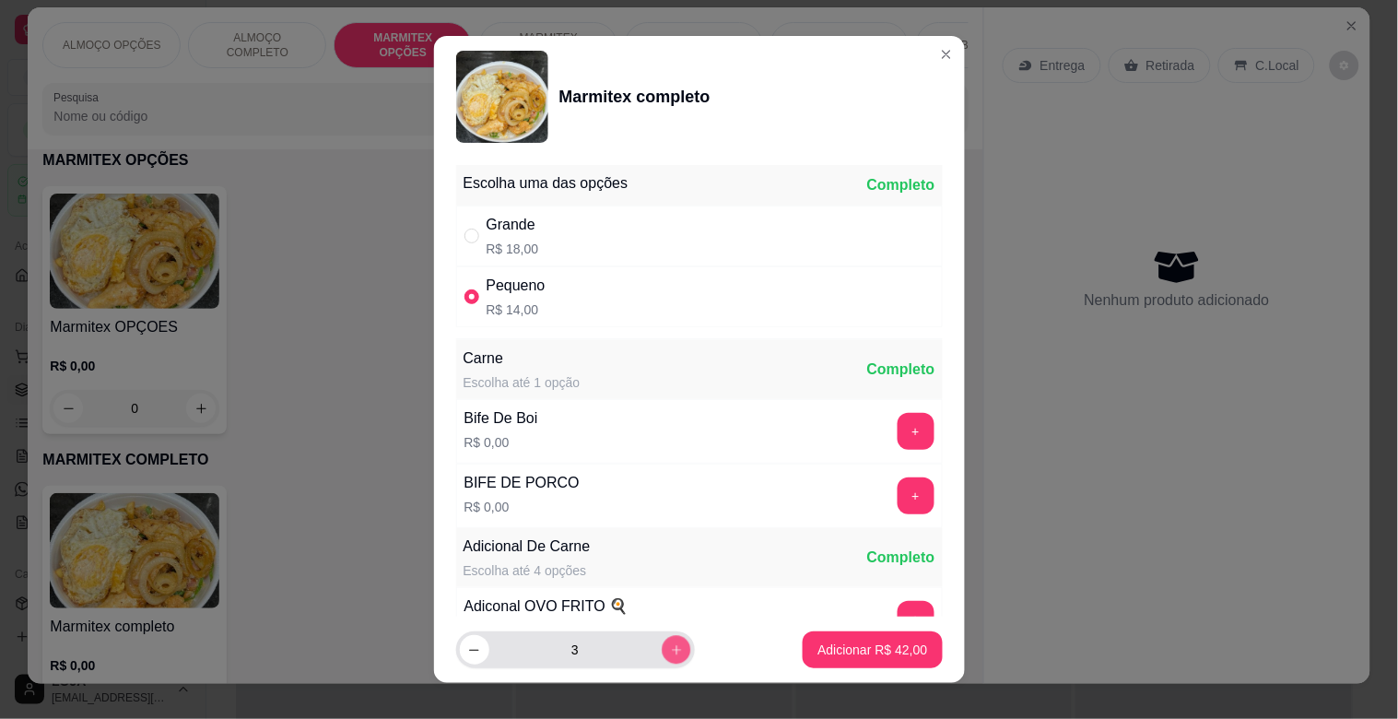
type input "4"
click at [871, 645] on p "Adicionar R$ 56,00" at bounding box center [872, 650] width 107 height 18
type input "4"
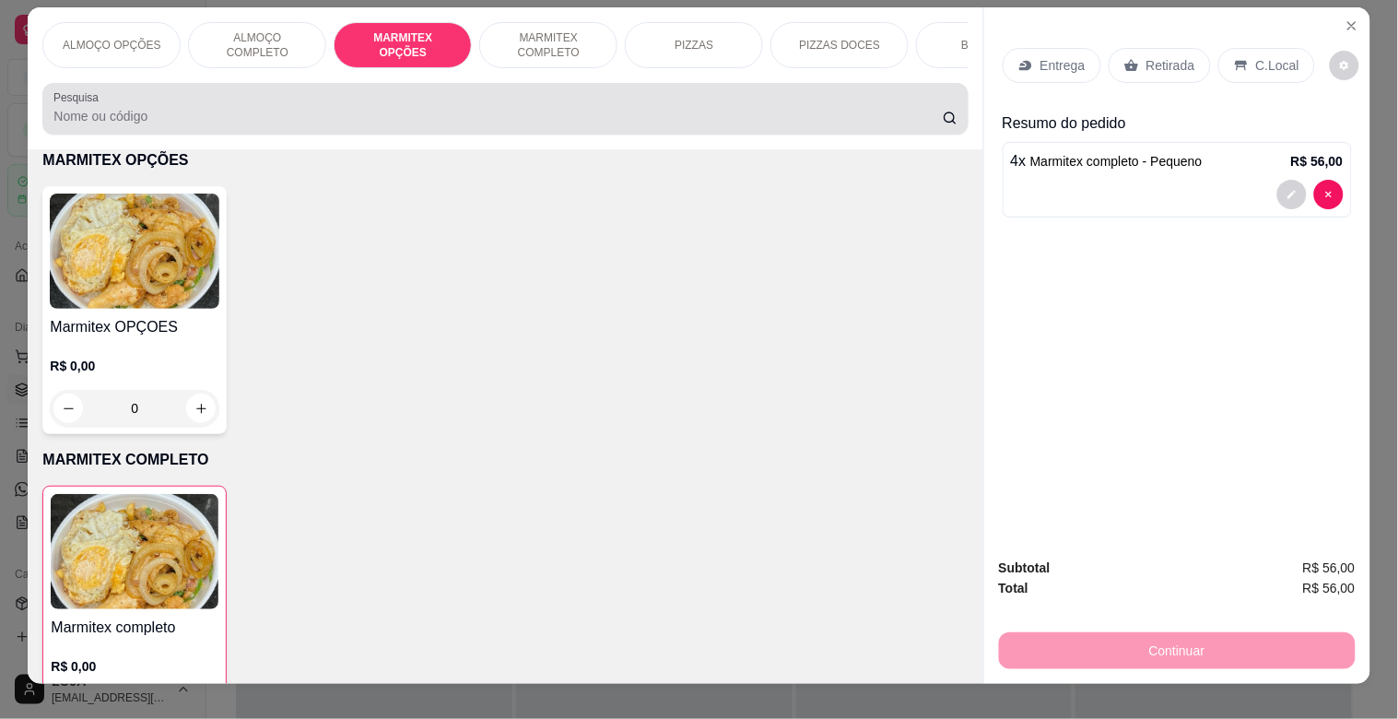
click at [384, 123] on input "Pesquisa" at bounding box center [497, 116] width 889 height 18
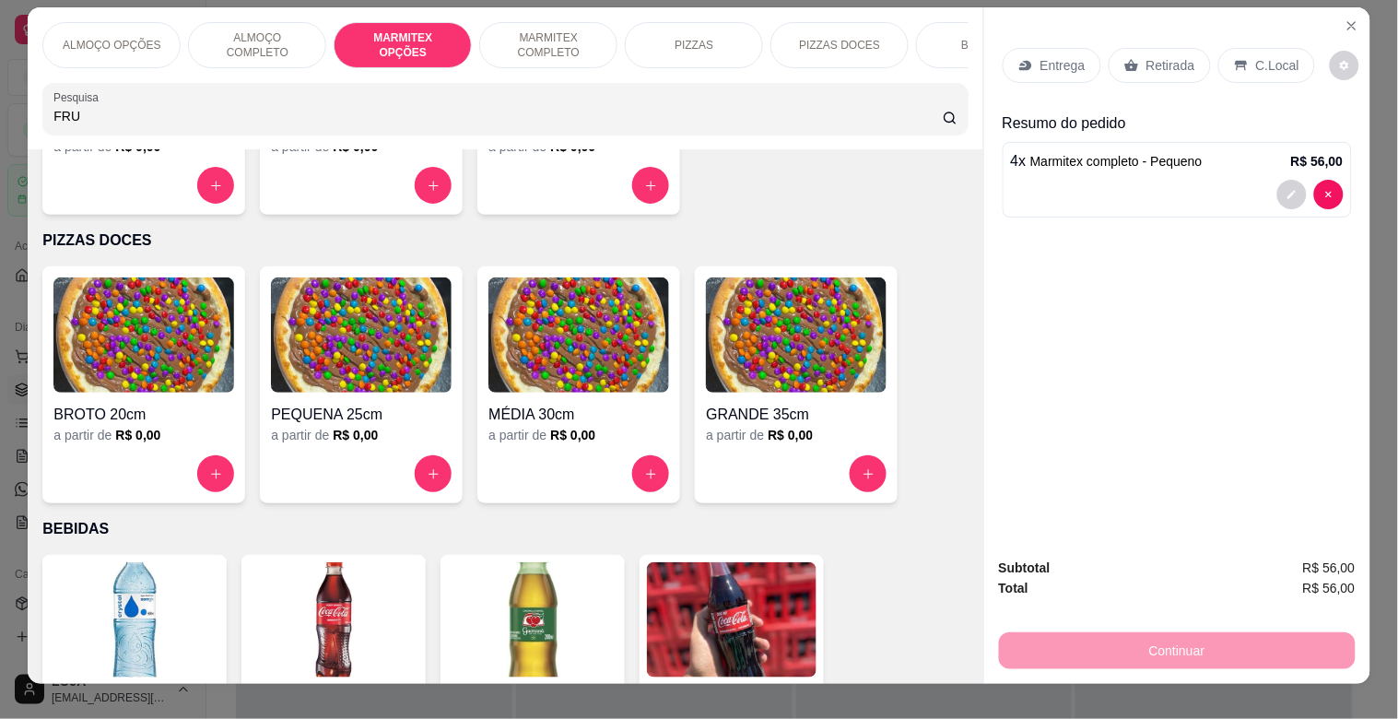
scroll to position [981, 0]
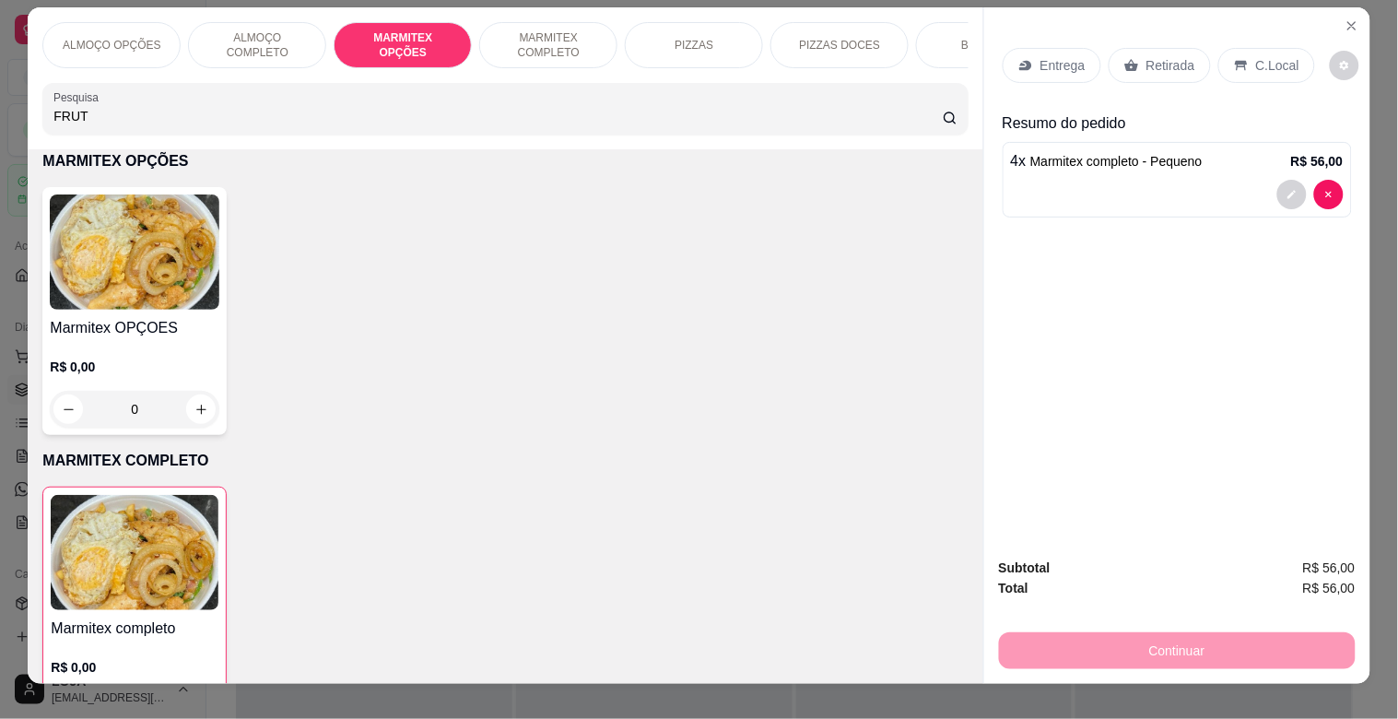
type input "FRUT"
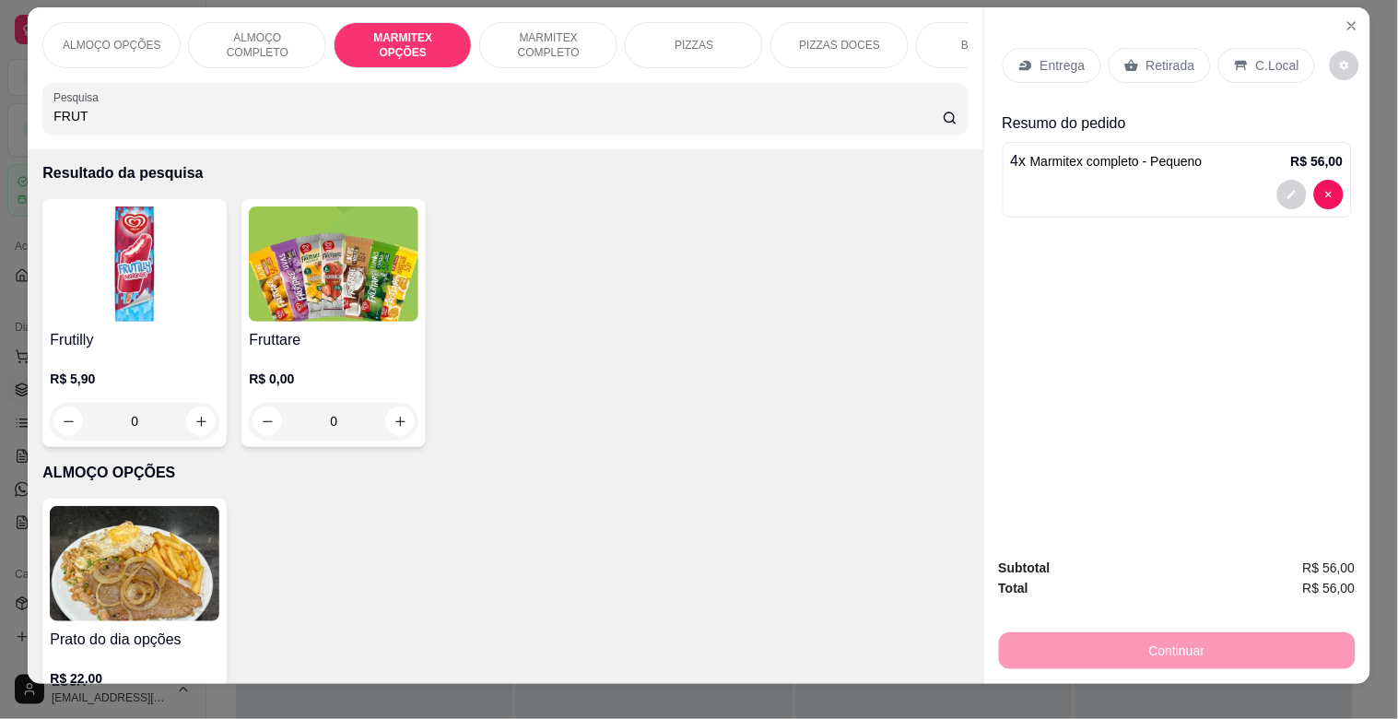
scroll to position [0, 0]
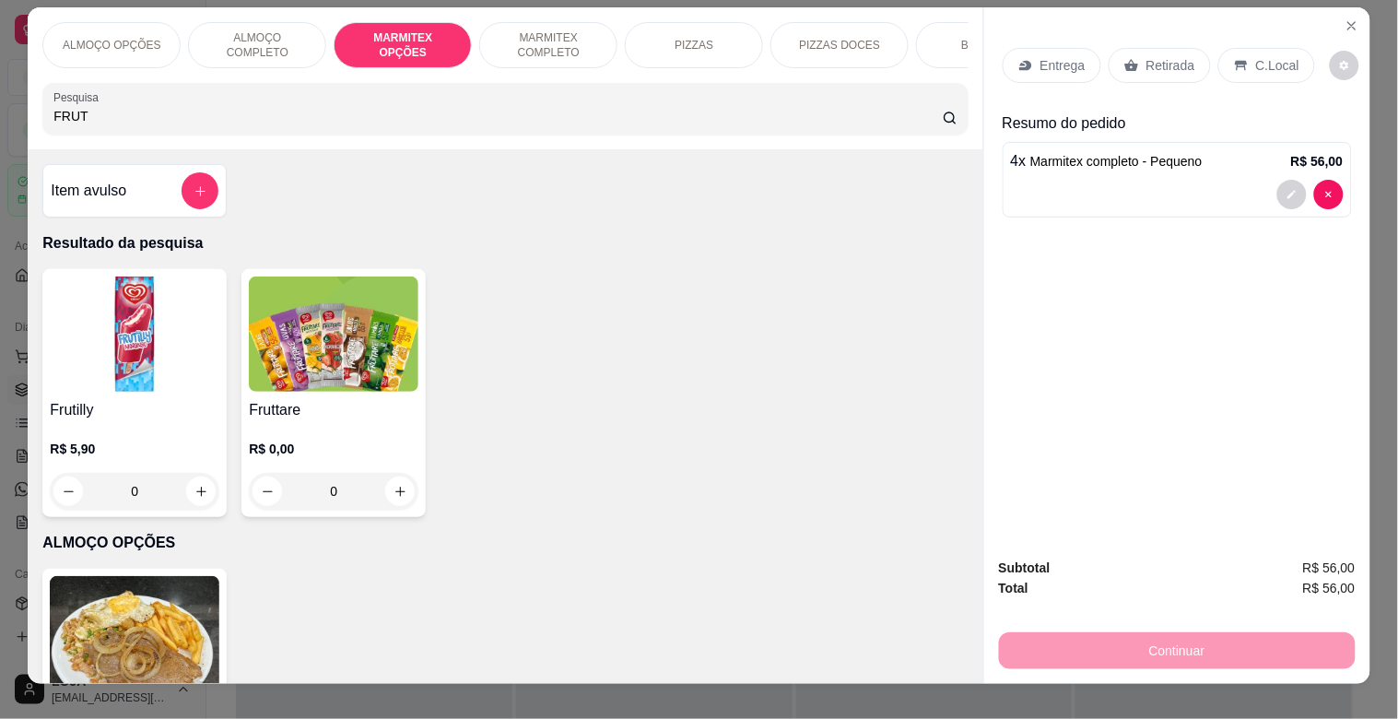
click at [97, 197] on h4 "Item avulso" at bounding box center [89, 191] width 76 height 22
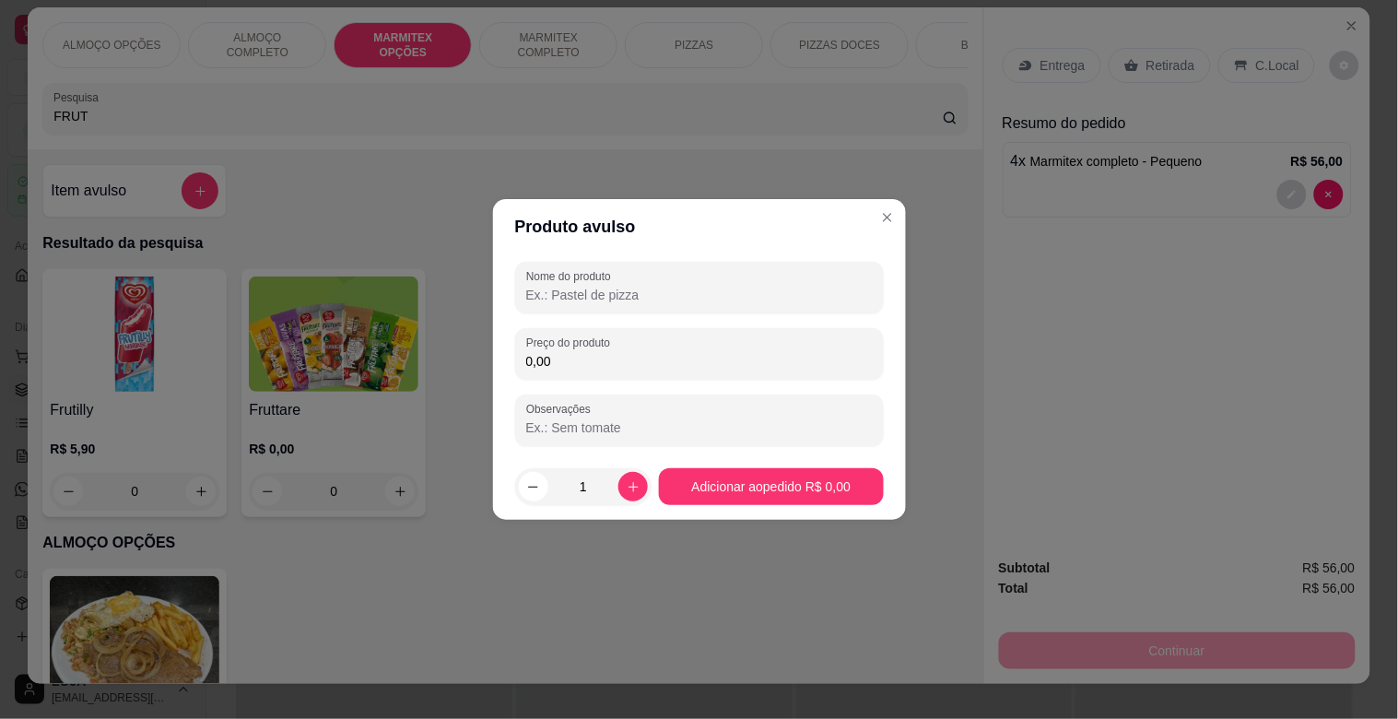
click at [653, 297] on input "Nome do produto" at bounding box center [699, 295] width 347 height 18
type input "R"
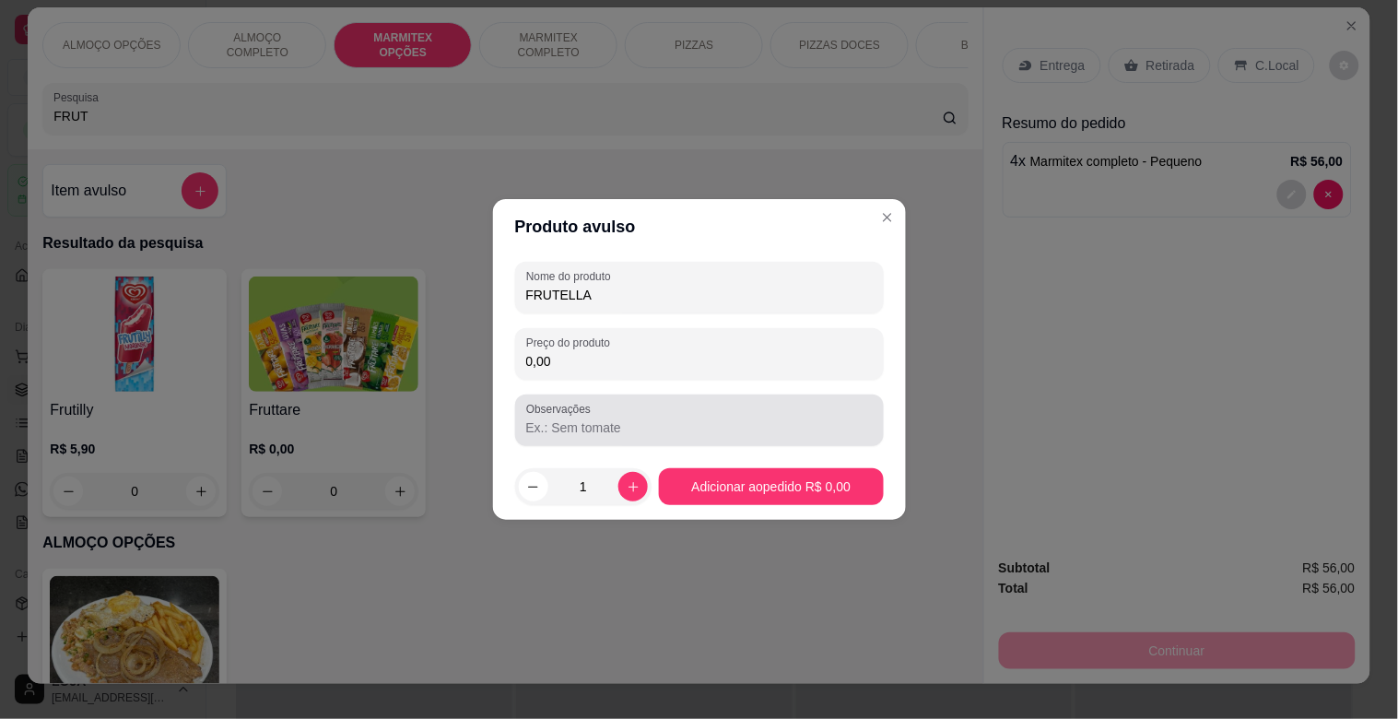
type input "FRUTELLA"
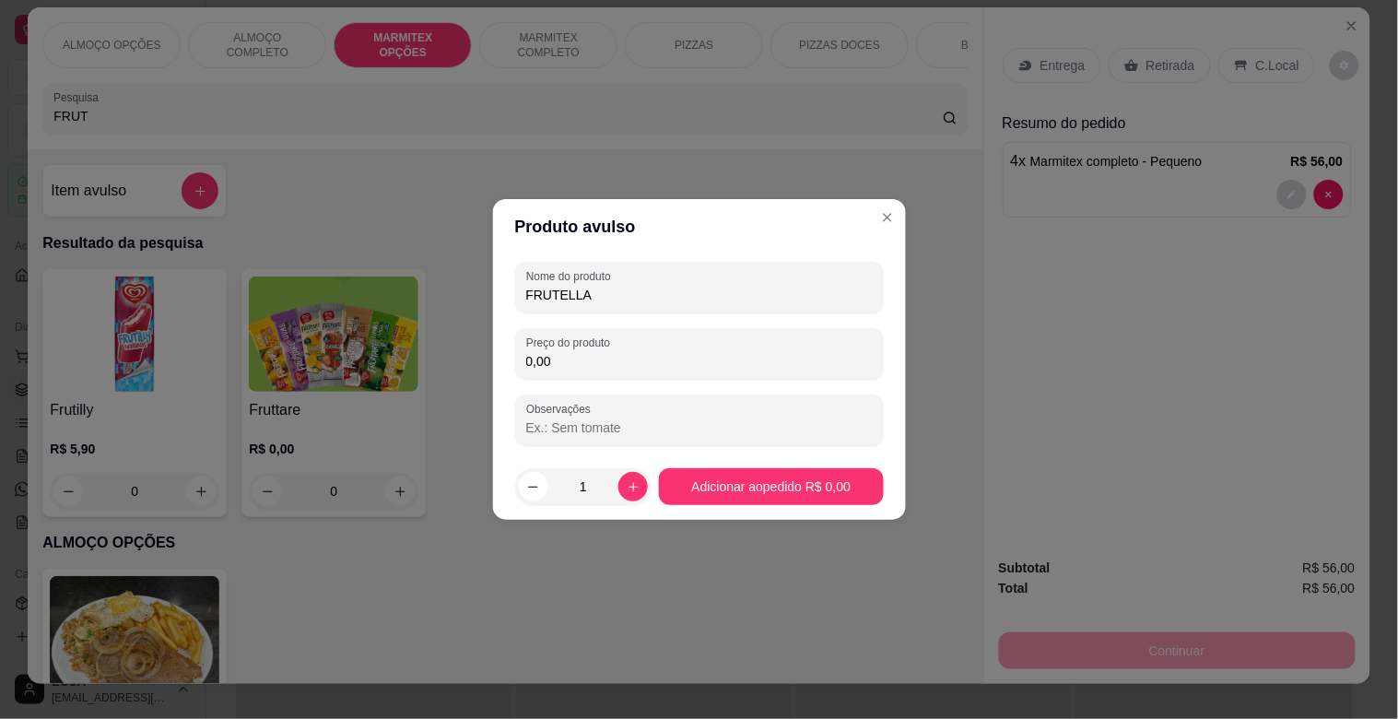
drag, startPoint x: 664, startPoint y: 418, endPoint x: 670, endPoint y: 489, distance: 71.3
click at [665, 420] on input "Observações" at bounding box center [699, 427] width 347 height 18
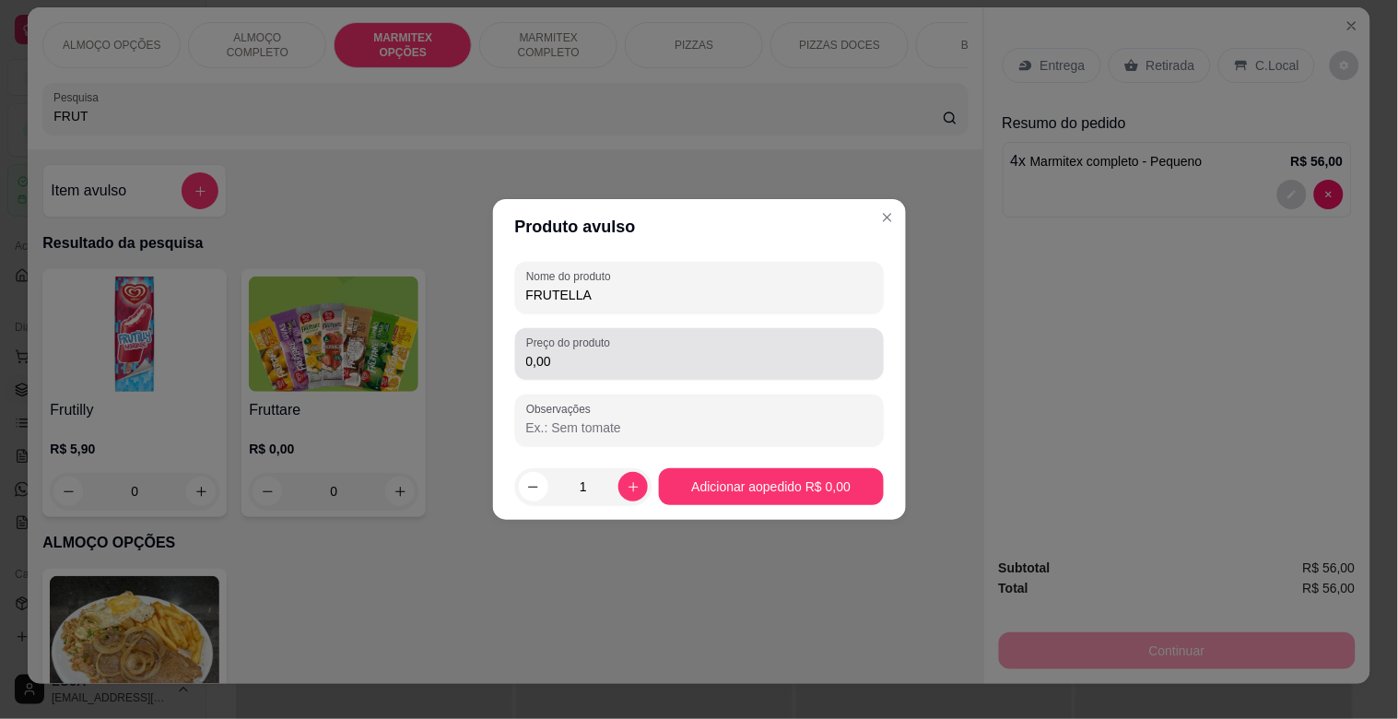
click at [677, 362] on input "0,00" at bounding box center [699, 361] width 347 height 18
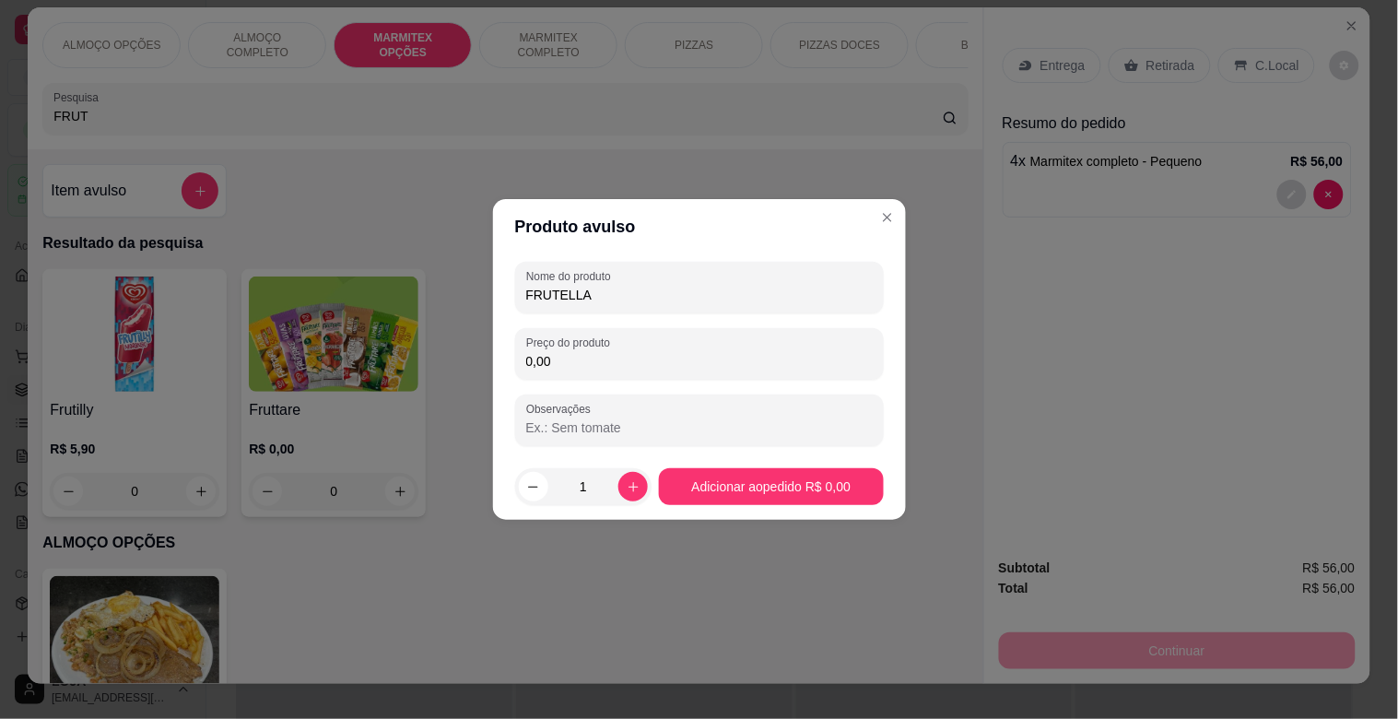
click at [677, 362] on input "0,00" at bounding box center [699, 361] width 347 height 18
type input "4,00"
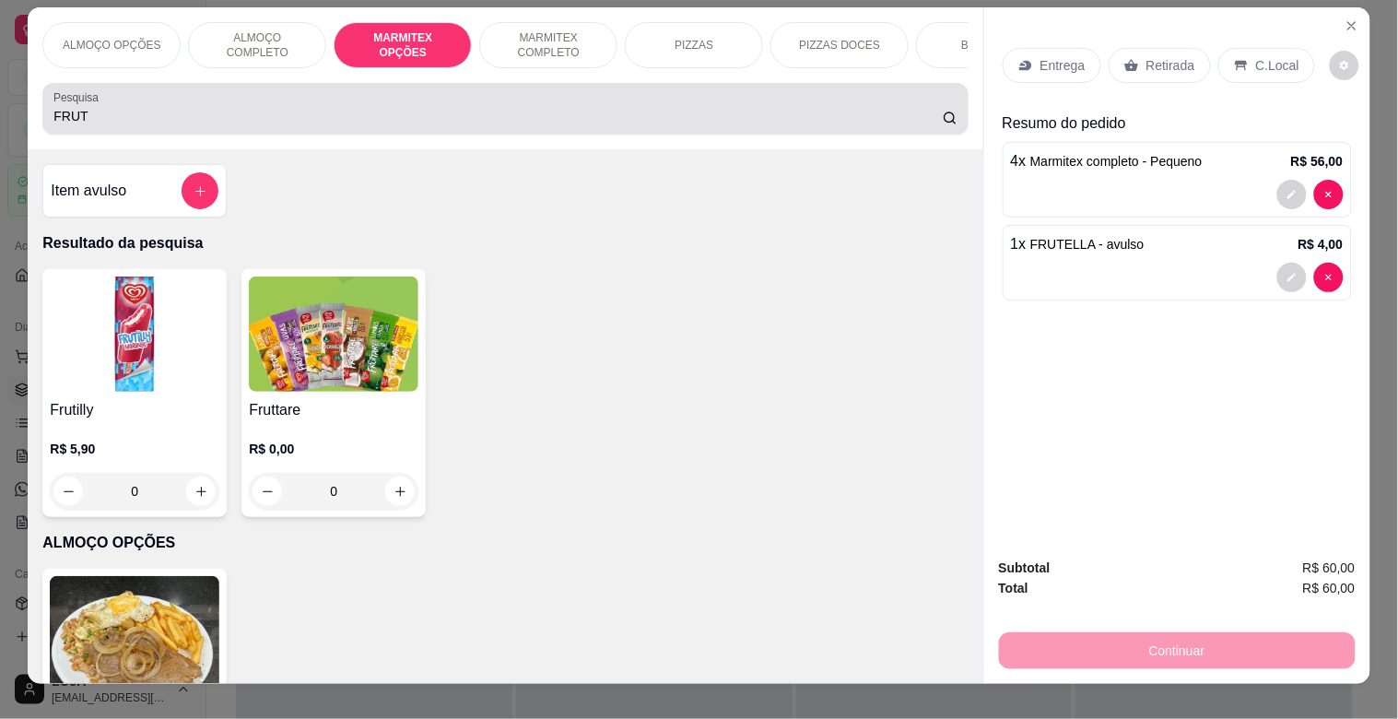
click at [356, 127] on div "FRUT" at bounding box center [504, 108] width 903 height 37
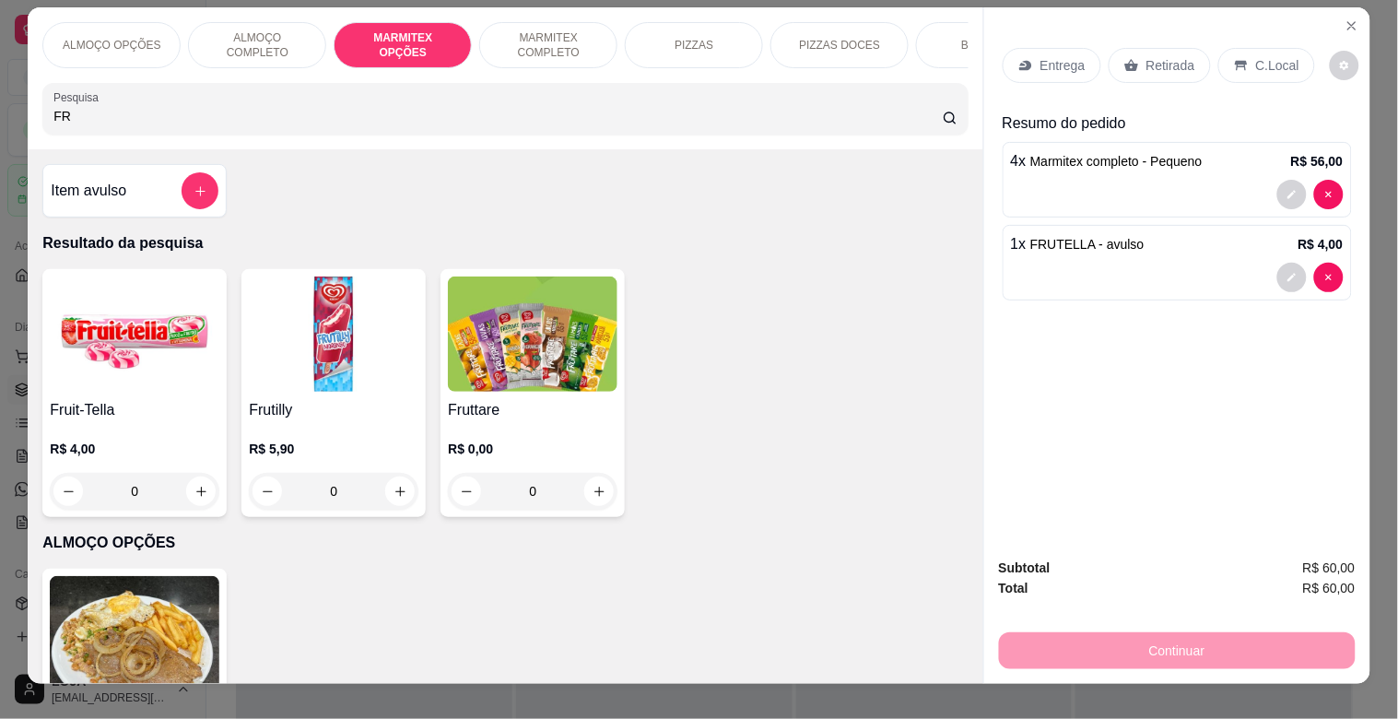
type input "F"
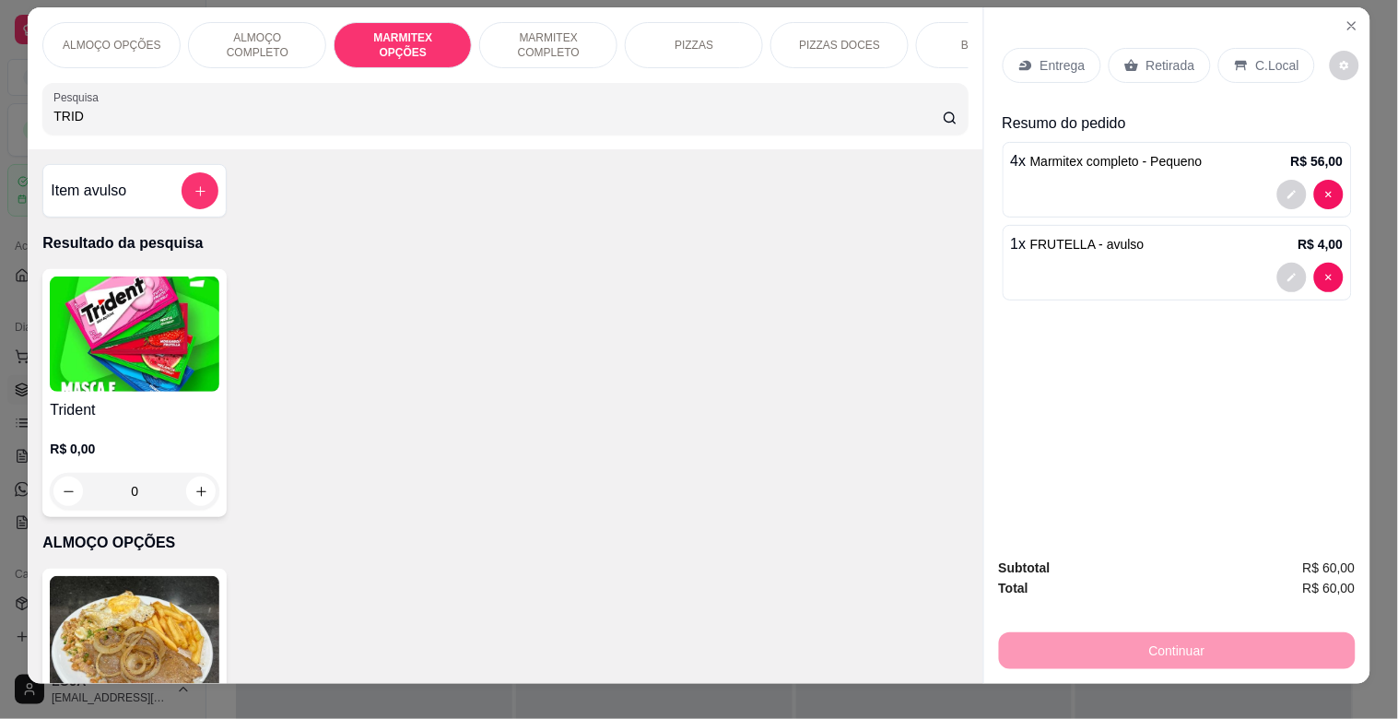
type input "TRID"
click at [130, 336] on img at bounding box center [135, 333] width 170 height 115
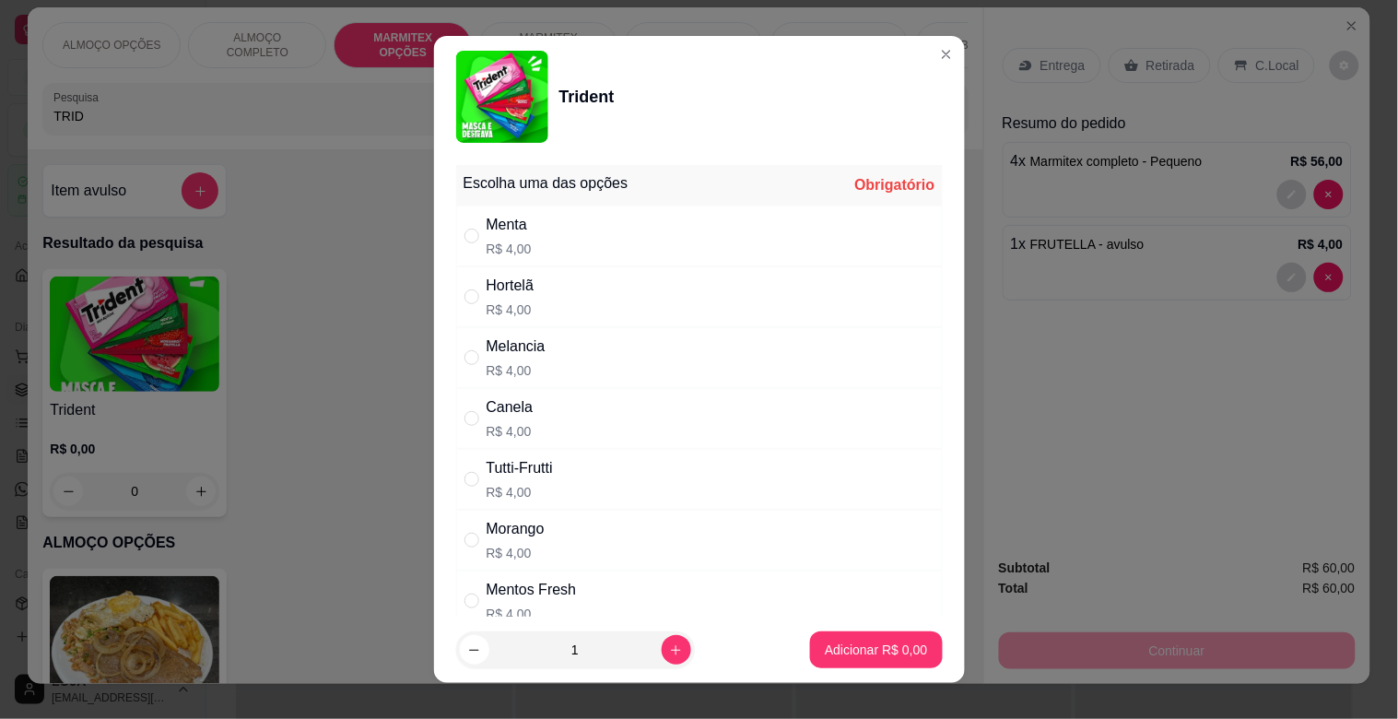
click at [542, 348] on div "Melancia R$ 4,00" at bounding box center [699, 357] width 487 height 61
radio input "true"
click at [836, 641] on p "Adicionar R$ 4,00" at bounding box center [877, 650] width 100 height 18
type input "1"
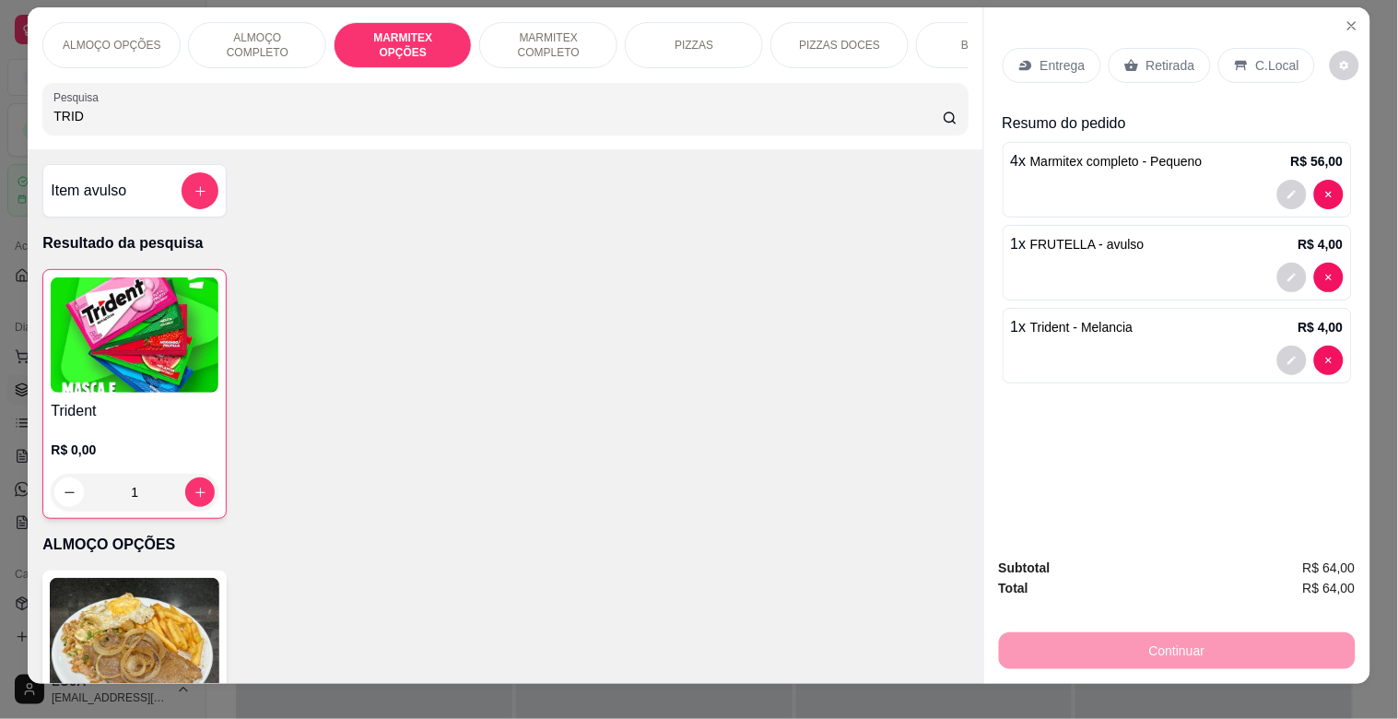
click at [1147, 56] on p "Retirada" at bounding box center [1171, 65] width 49 height 18
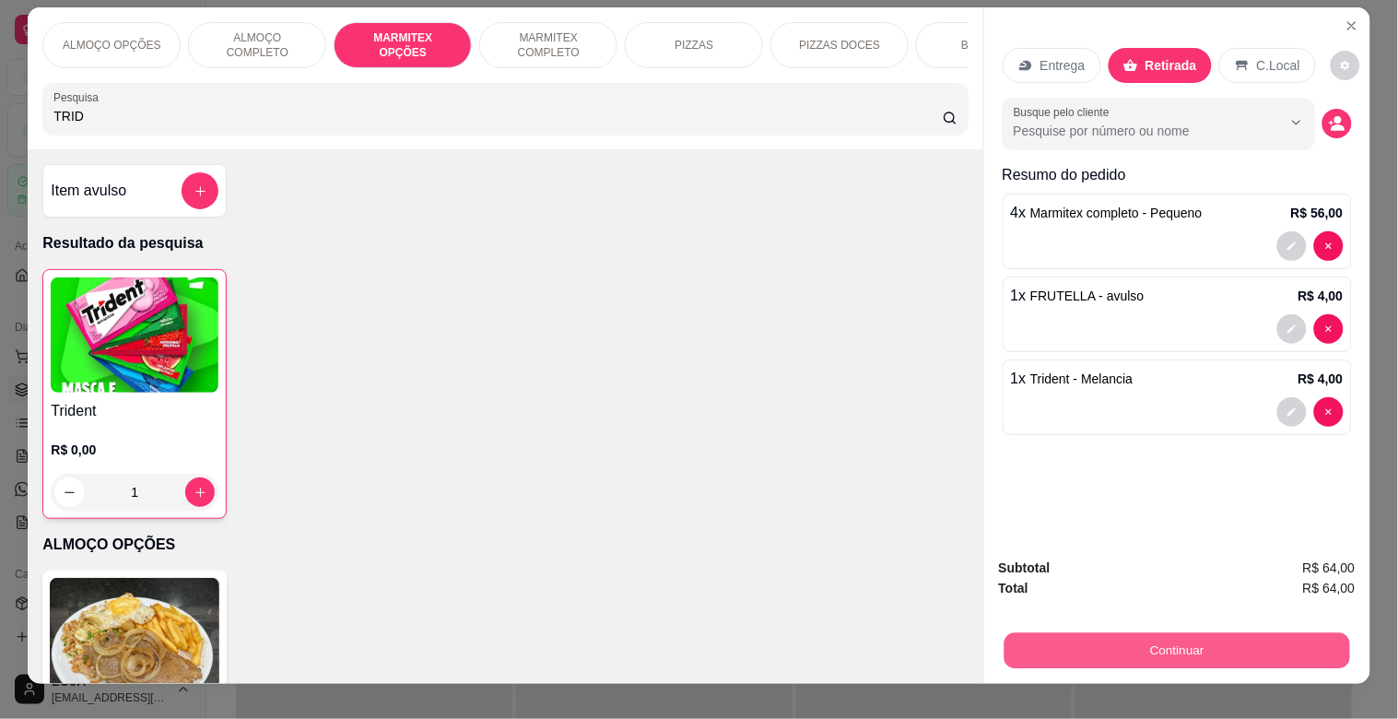
click at [1117, 645] on button "Continuar" at bounding box center [1177, 650] width 346 height 36
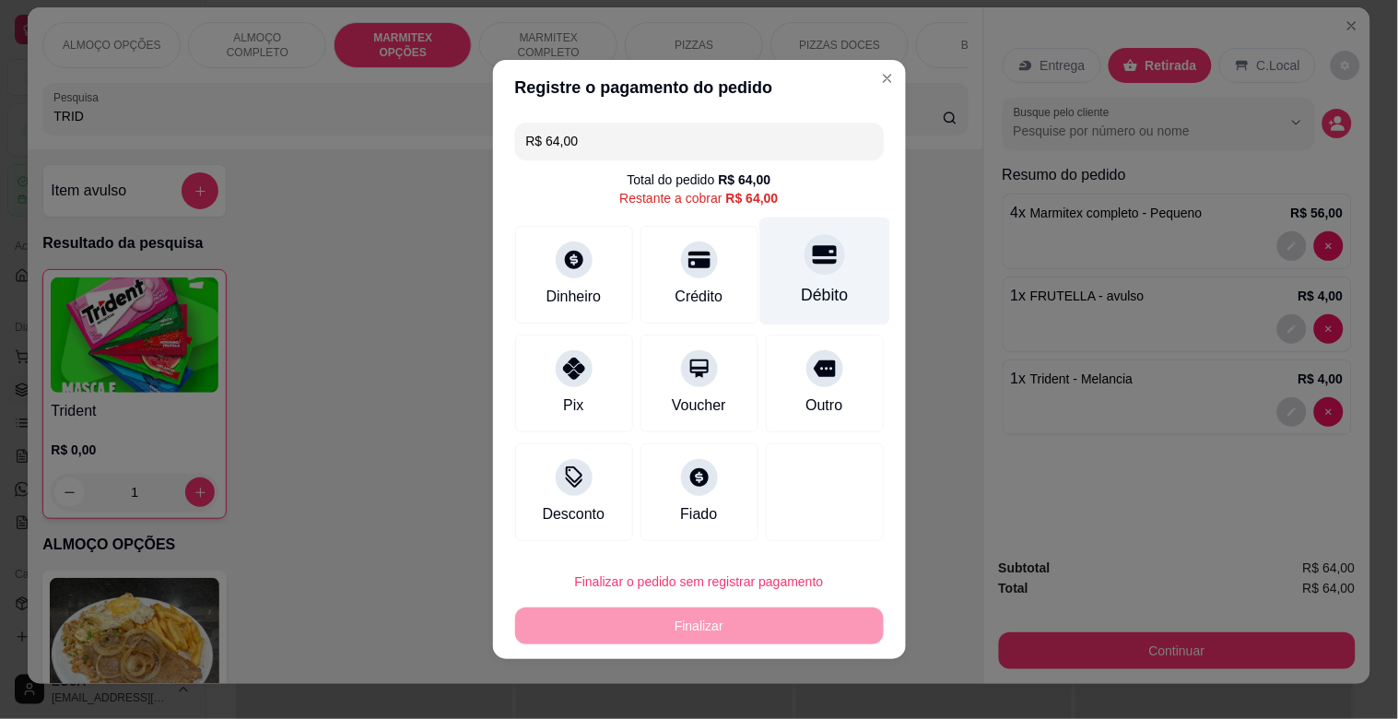
click at [818, 262] on icon at bounding box center [824, 255] width 24 height 18
type input "R$ 0,00"
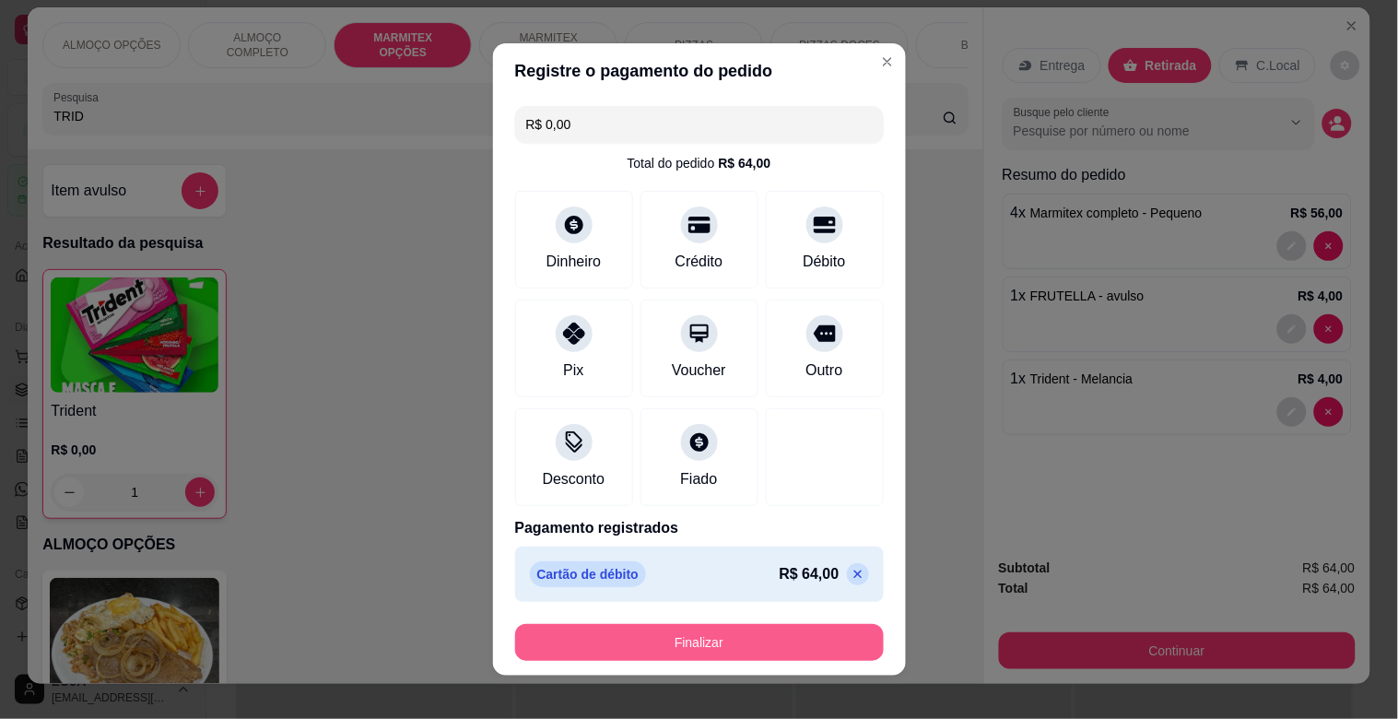
click at [730, 628] on button "Finalizar" at bounding box center [699, 642] width 369 height 37
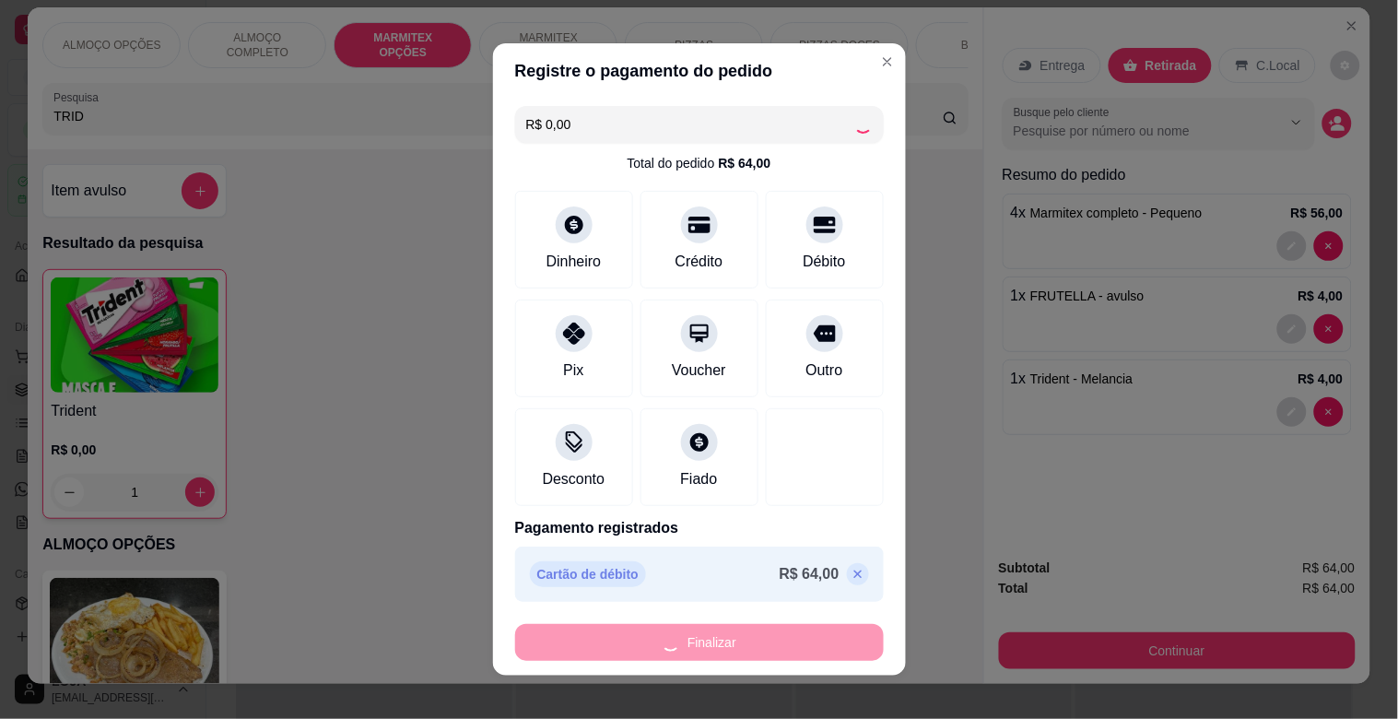
type input "0"
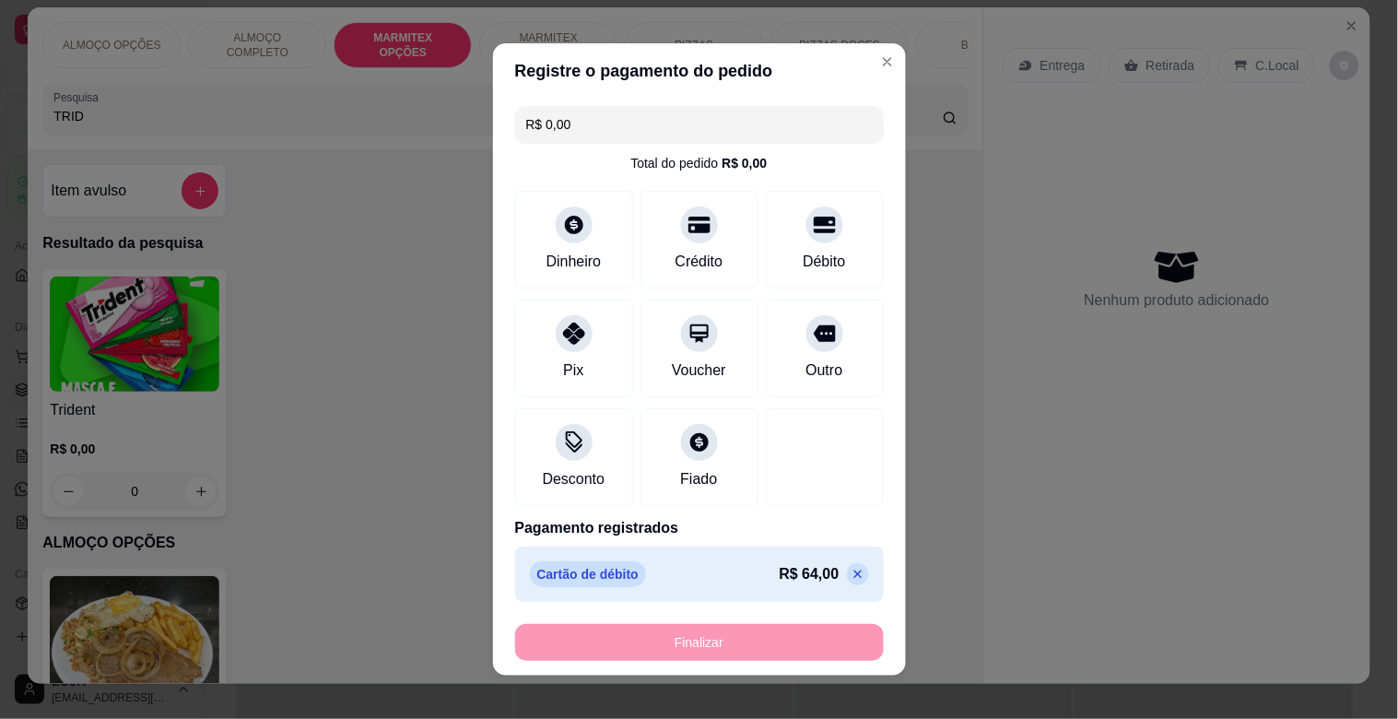
type input "-R$ 64,00"
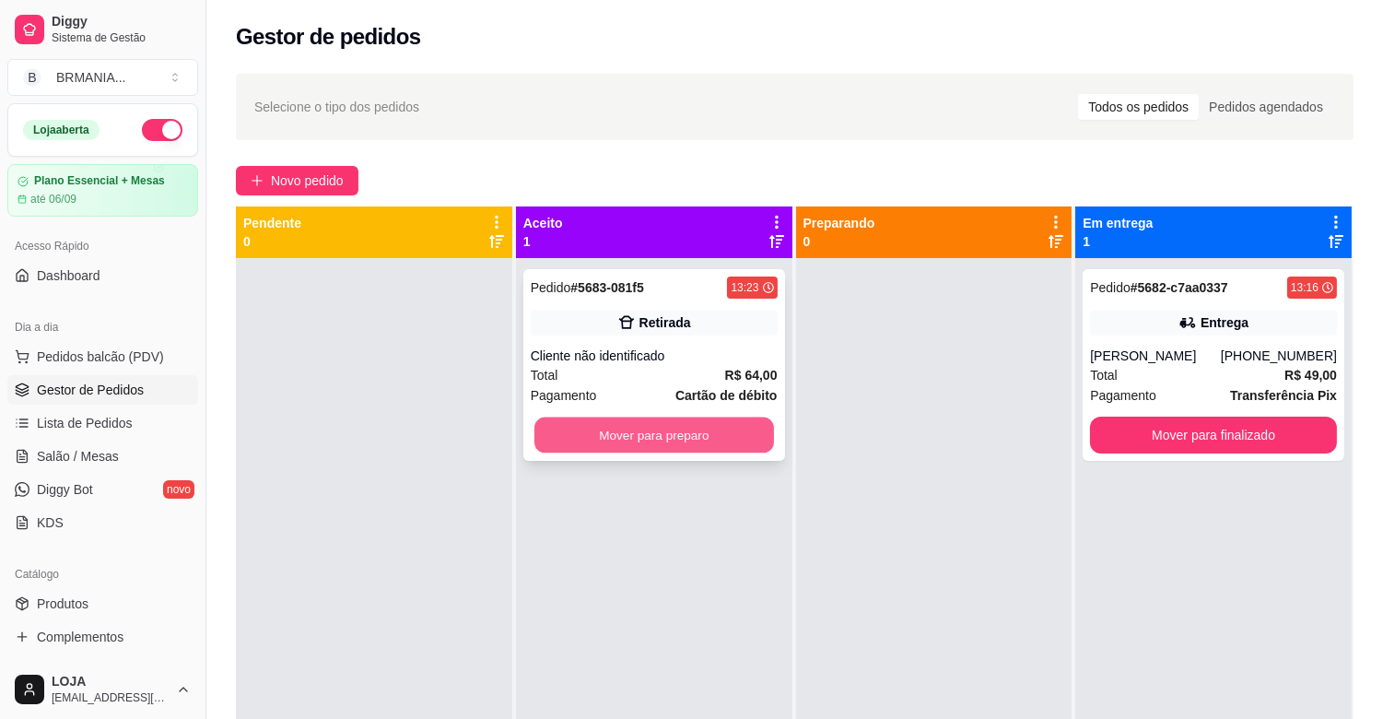
click at [688, 430] on button "Mover para preparo" at bounding box center [655, 436] width 240 height 36
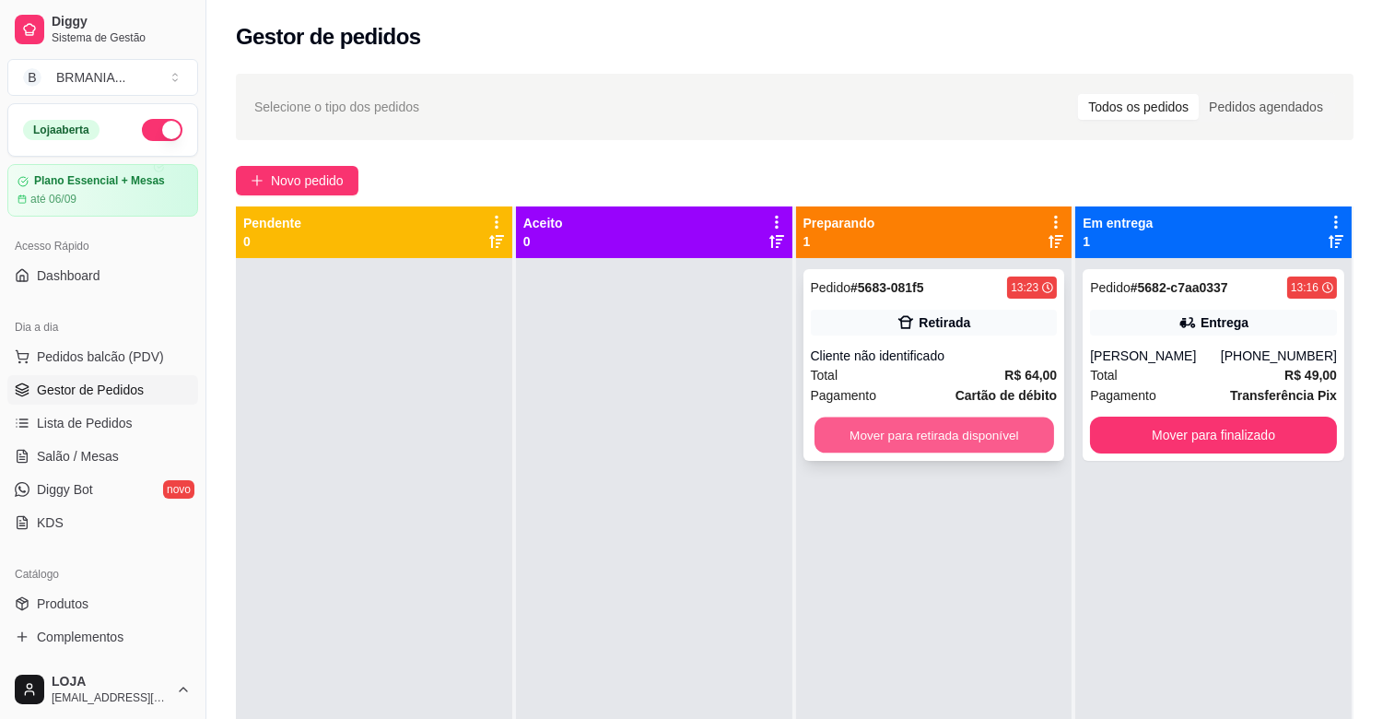
click at [914, 435] on button "Mover para retirada disponível" at bounding box center [935, 436] width 240 height 36
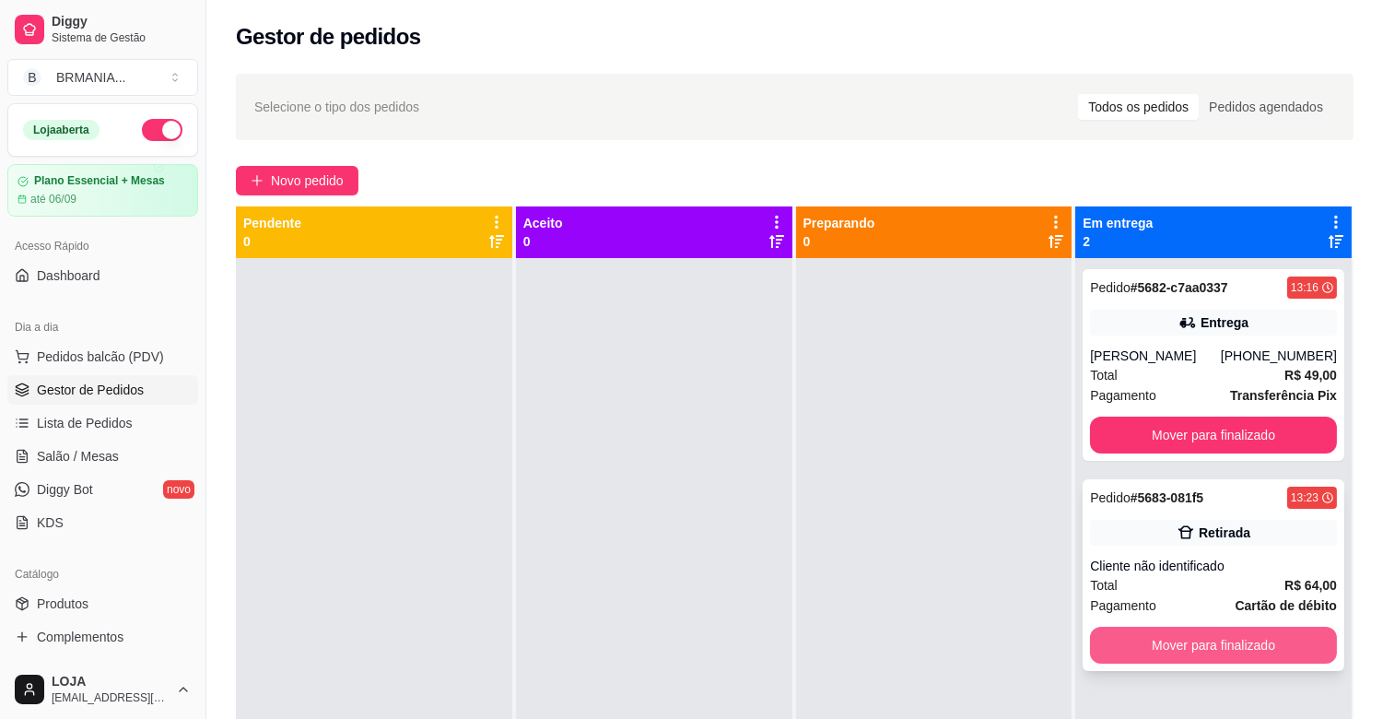
click at [1244, 647] on button "Mover para finalizado" at bounding box center [1213, 645] width 247 height 37
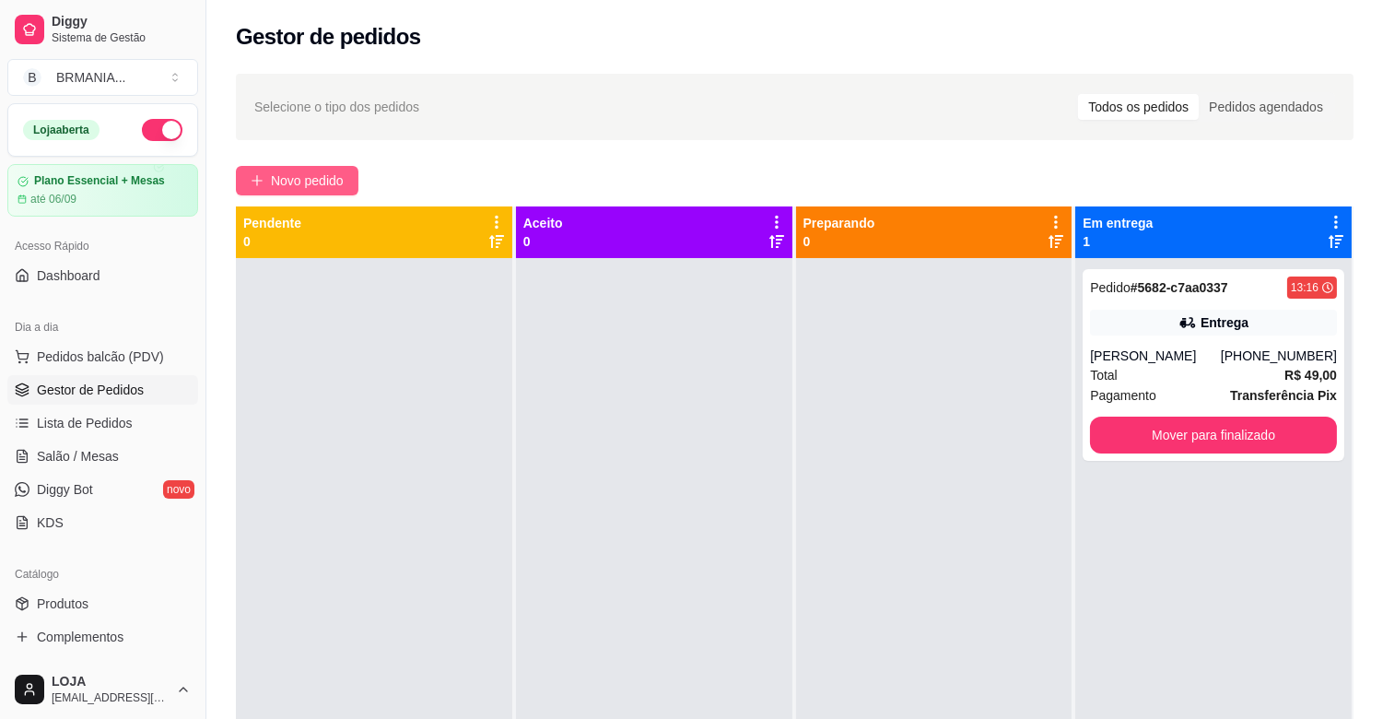
click at [276, 184] on span "Novo pedido" at bounding box center [307, 181] width 73 height 20
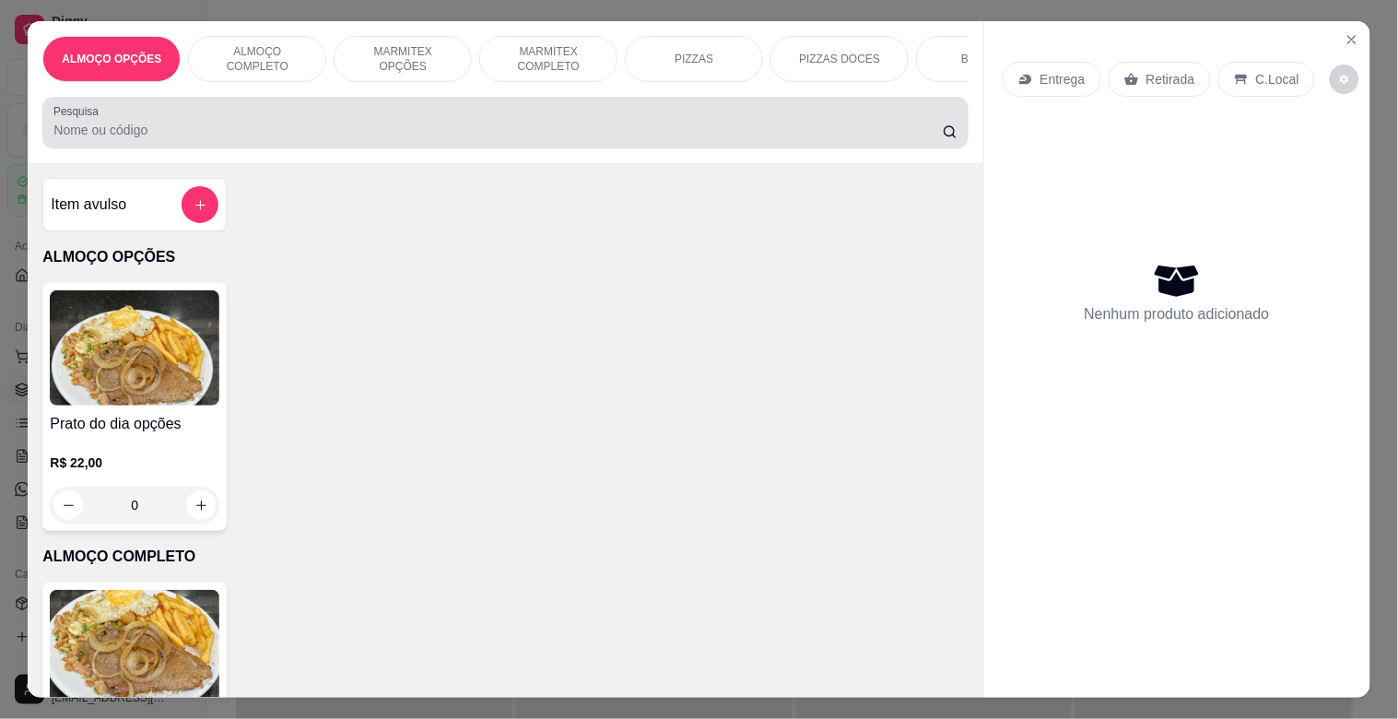
click at [413, 113] on div at bounding box center [504, 122] width 903 height 37
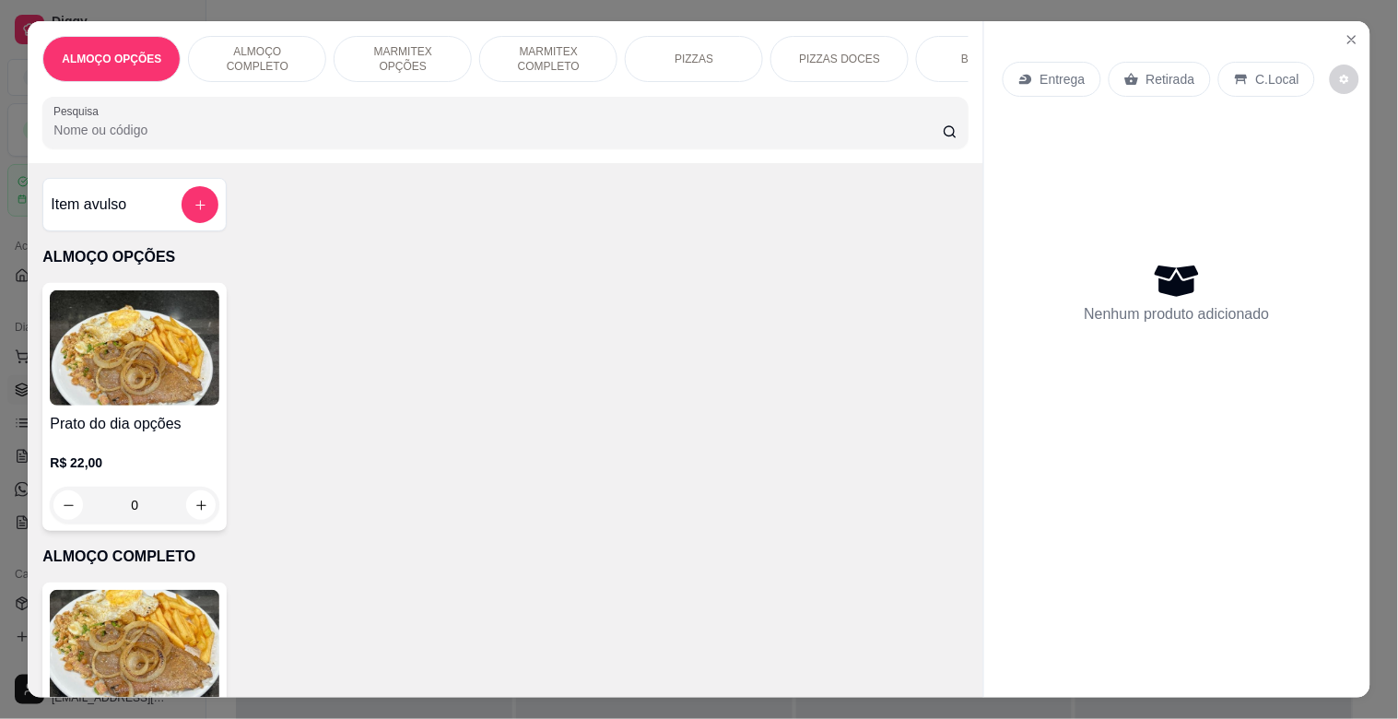
click at [526, 50] on p "MARMITEX COMPLETO" at bounding box center [548, 58] width 107 height 29
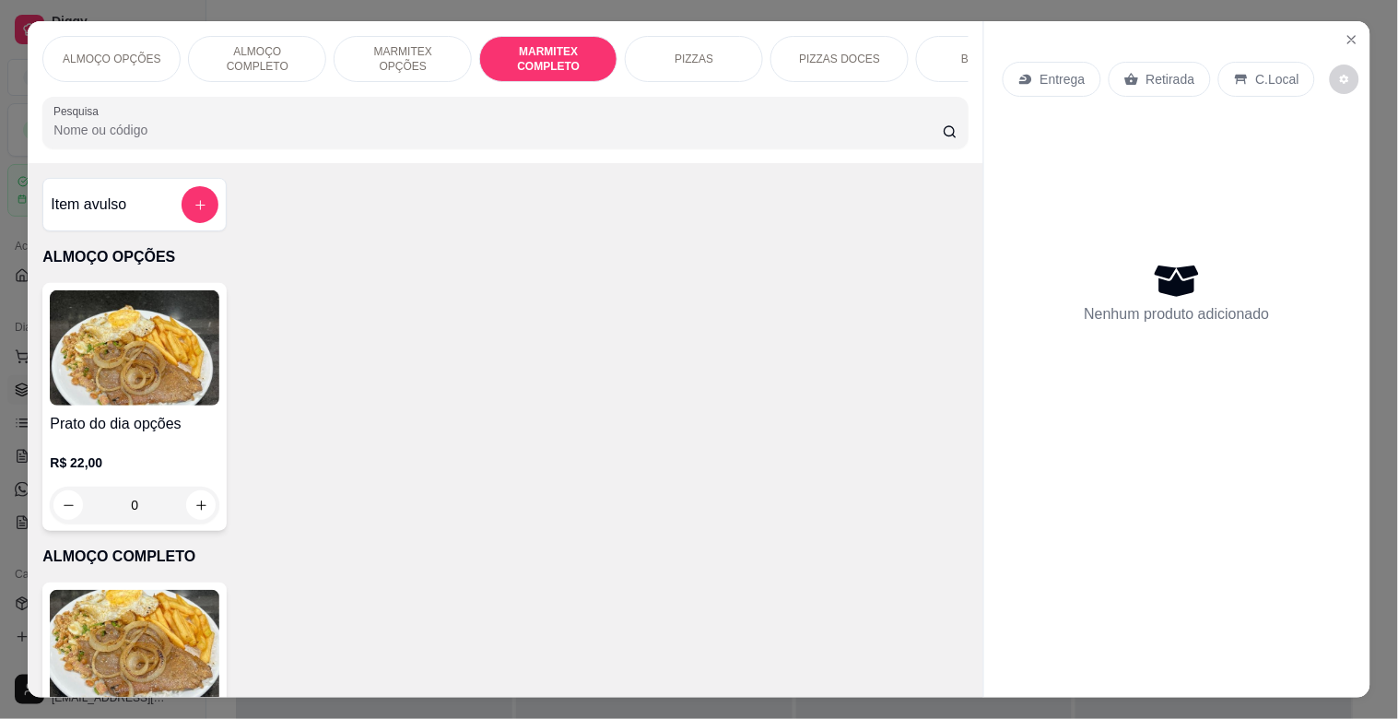
scroll to position [44, 0]
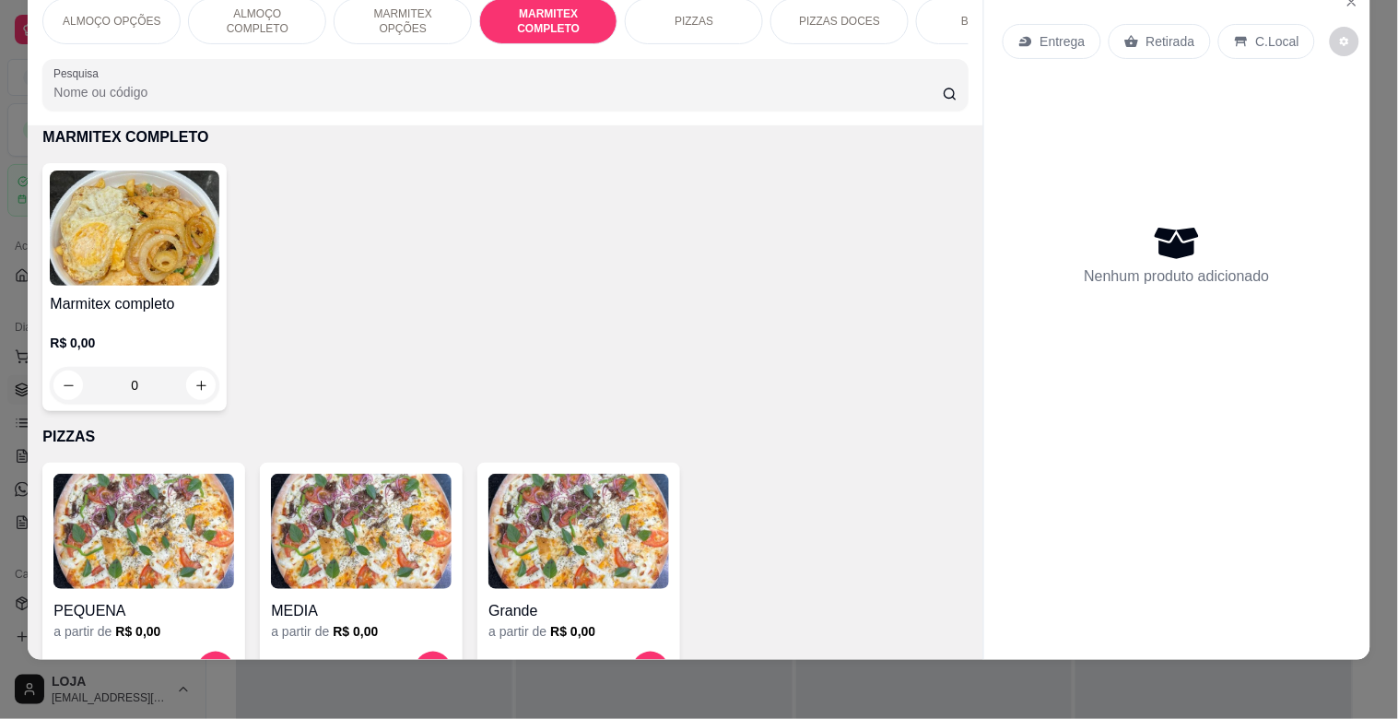
click at [279, 6] on p "ALMOÇO COMPLETO" at bounding box center [257, 20] width 107 height 29
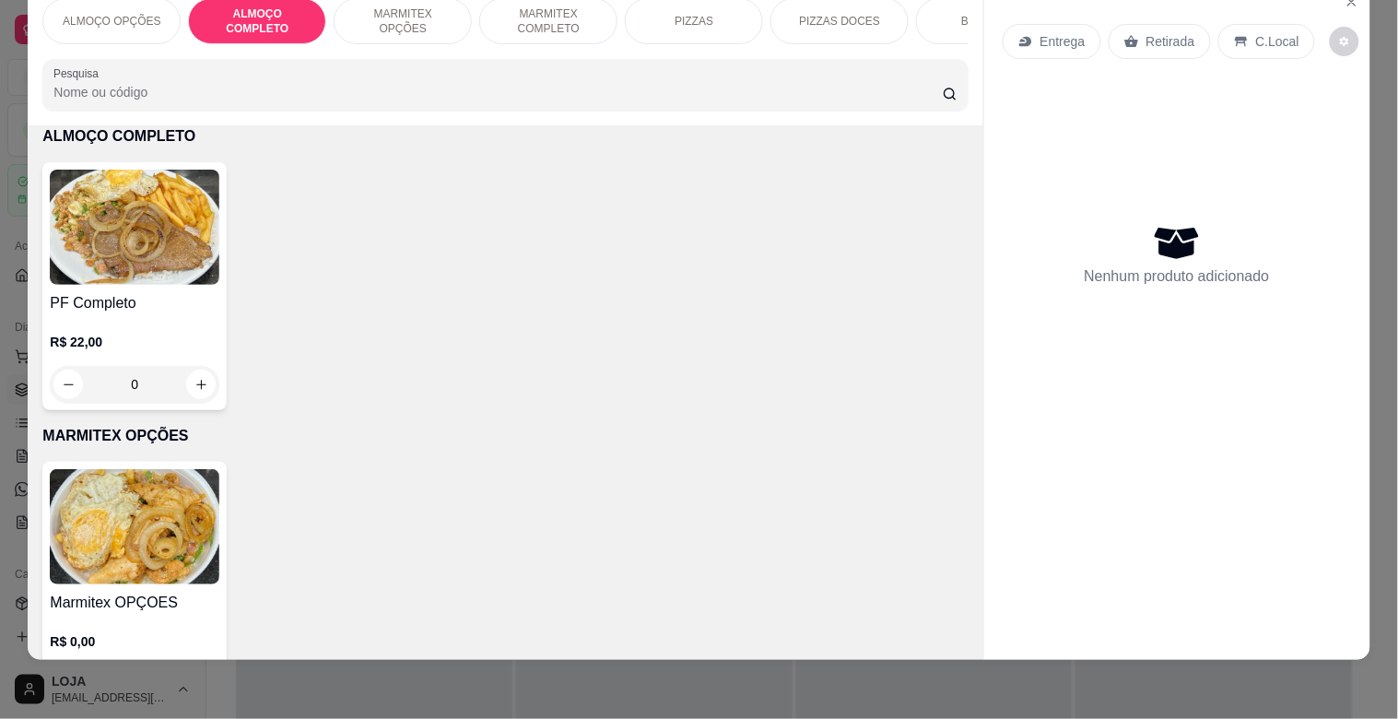
click at [102, 292] on h4 "PF Completo" at bounding box center [135, 303] width 170 height 22
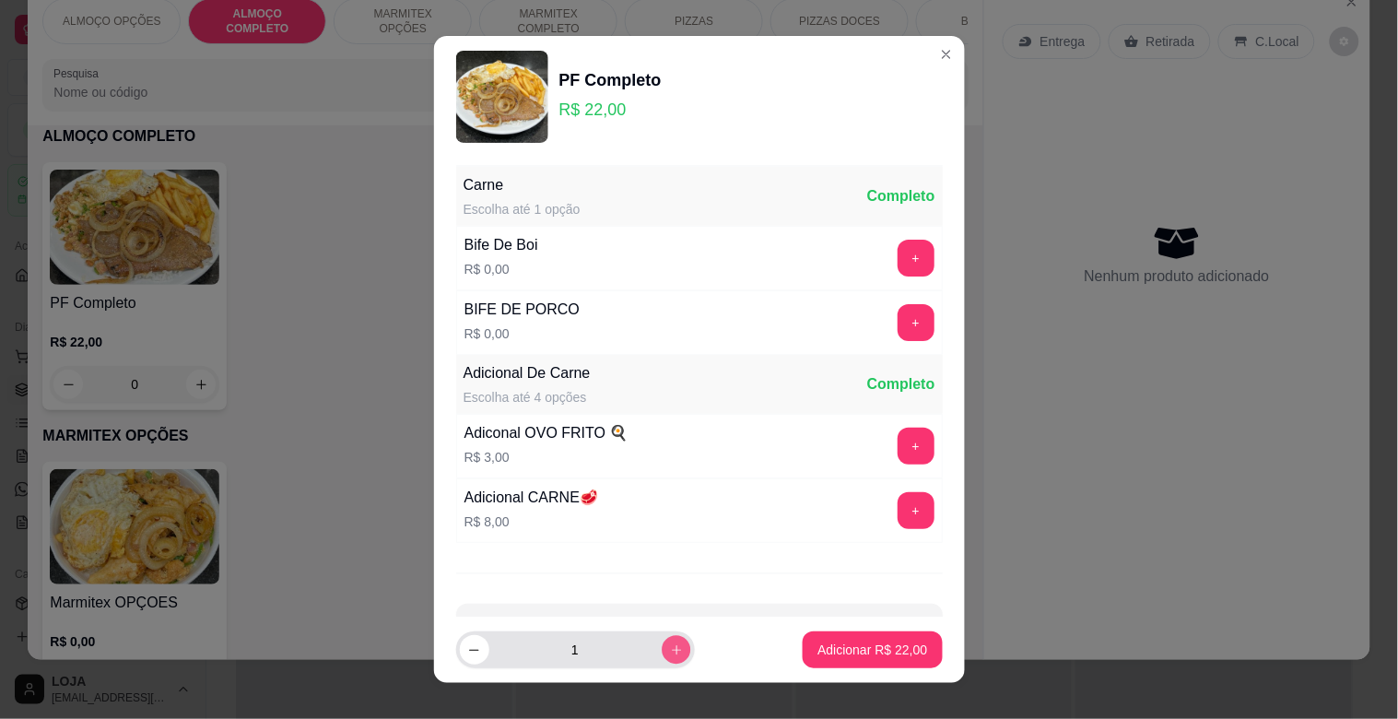
click at [669, 648] on icon "increase-product-quantity" at bounding box center [676, 650] width 14 height 14
type input "2"
click at [828, 650] on p "Adicionar R$ 44,00" at bounding box center [872, 650] width 110 height 18
type input "2"
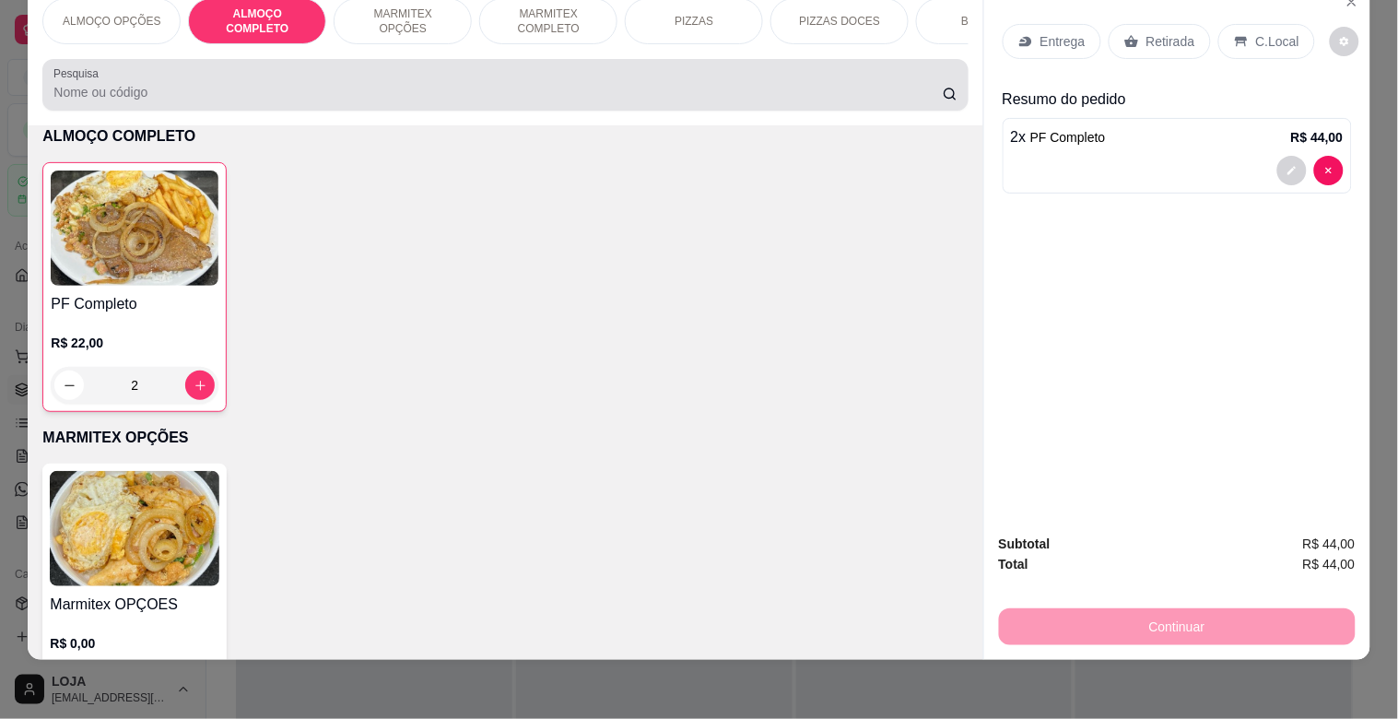
drag, startPoint x: 450, startPoint y: 80, endPoint x: 463, endPoint y: 81, distance: 12.9
click at [452, 81] on div at bounding box center [504, 84] width 903 height 37
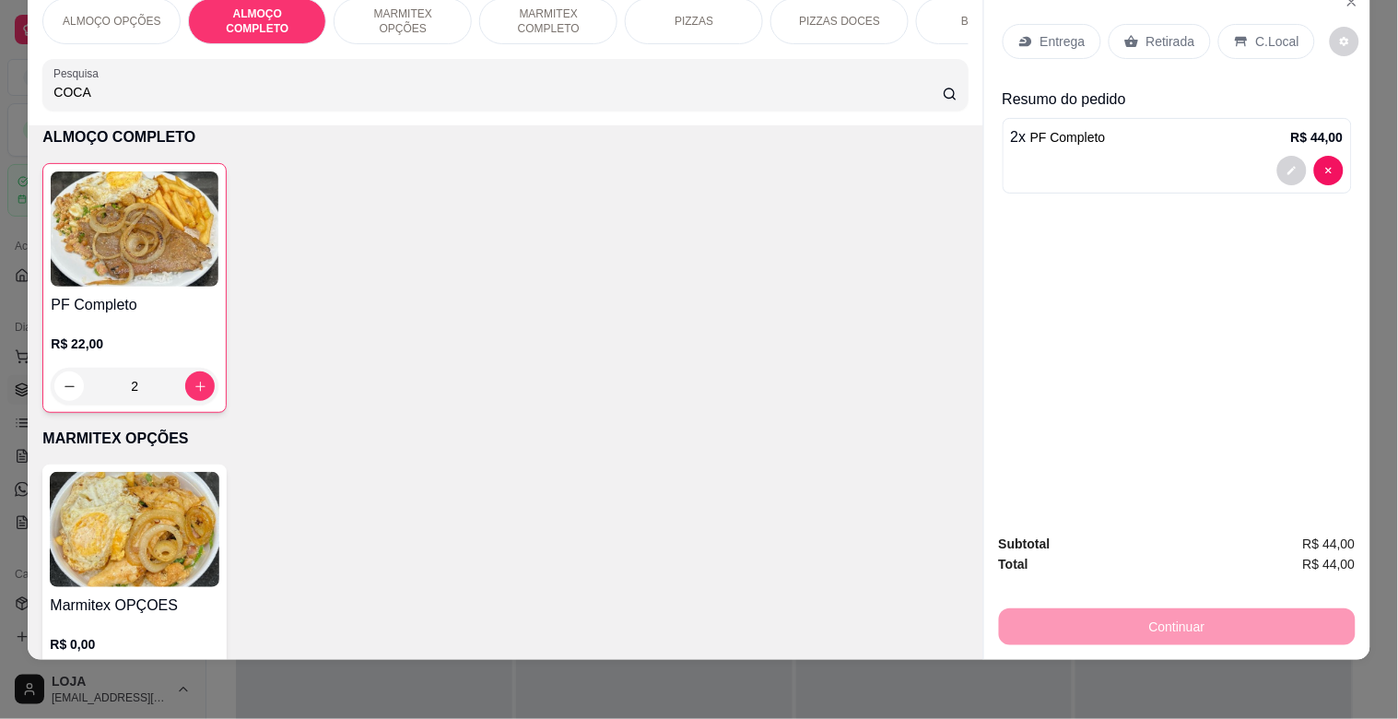
scroll to position [0, 0]
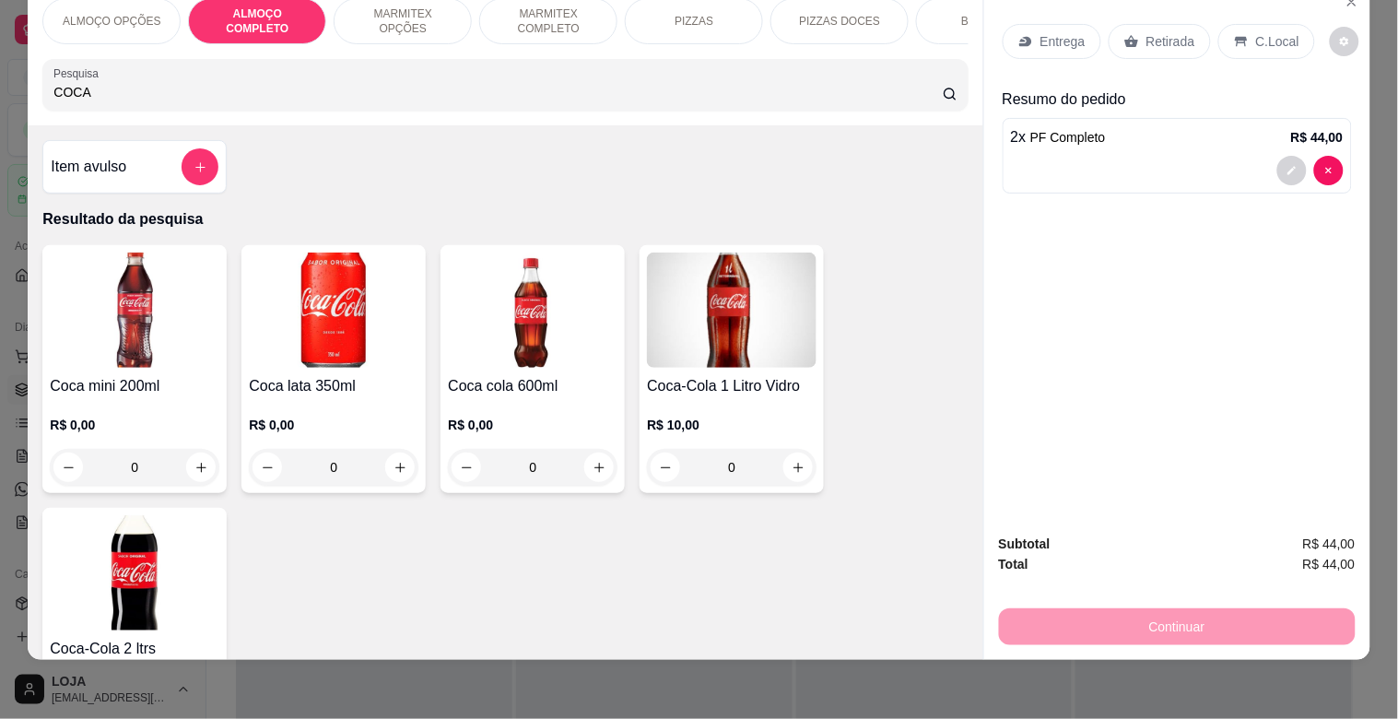
click at [688, 348] on img at bounding box center [732, 310] width 170 height 115
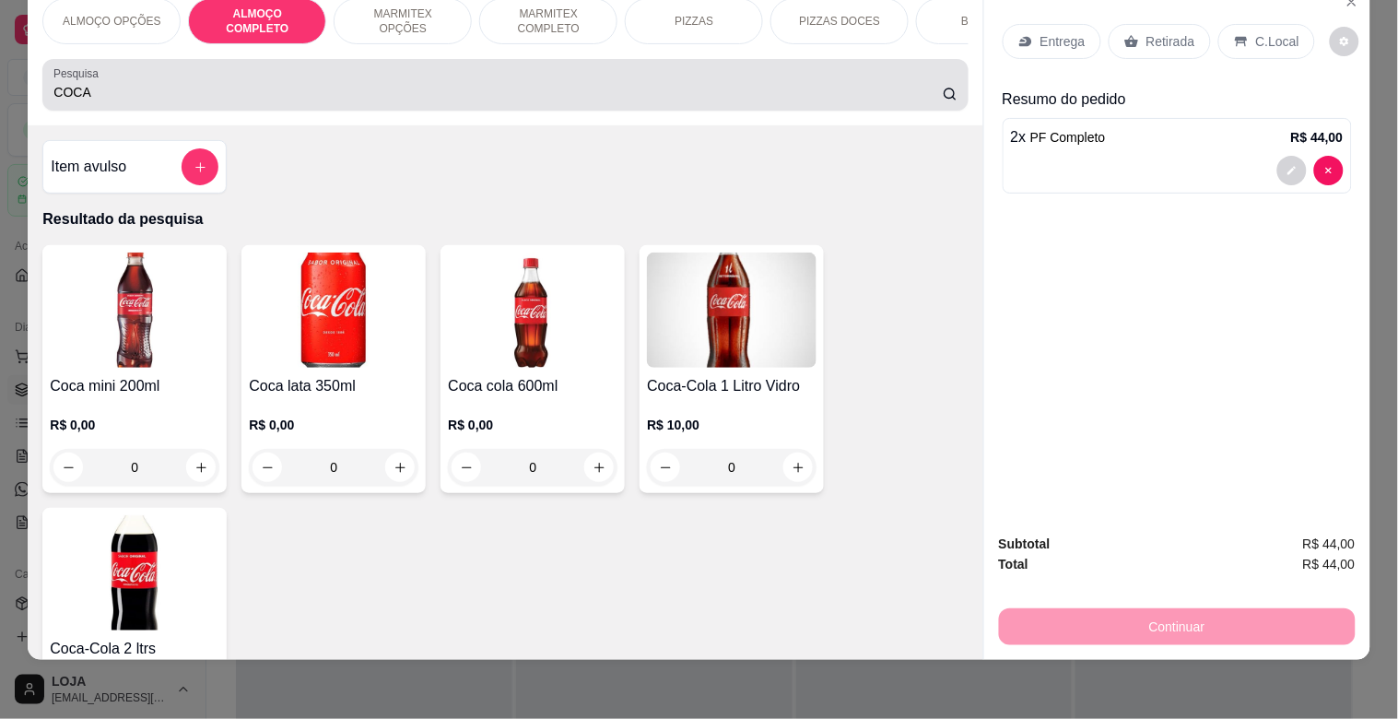
click at [674, 83] on input "COCA" at bounding box center [497, 92] width 889 height 18
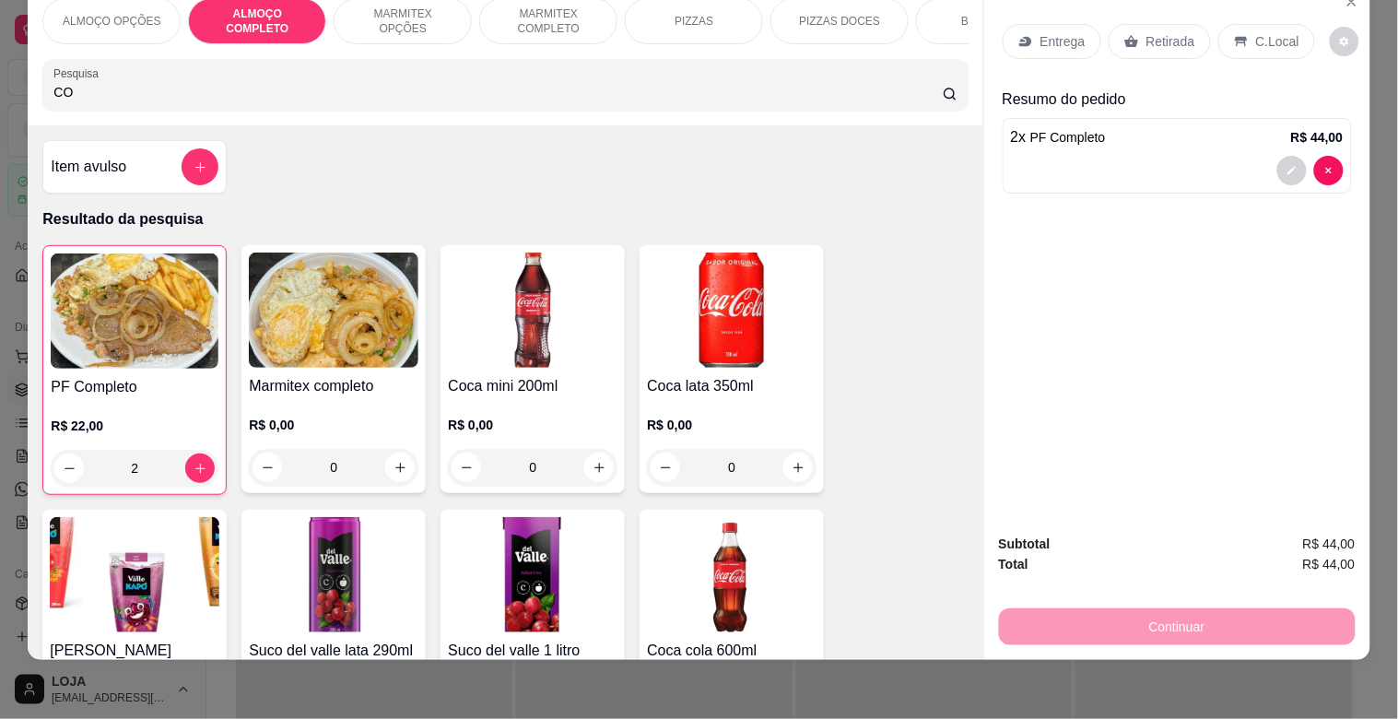
type input "C"
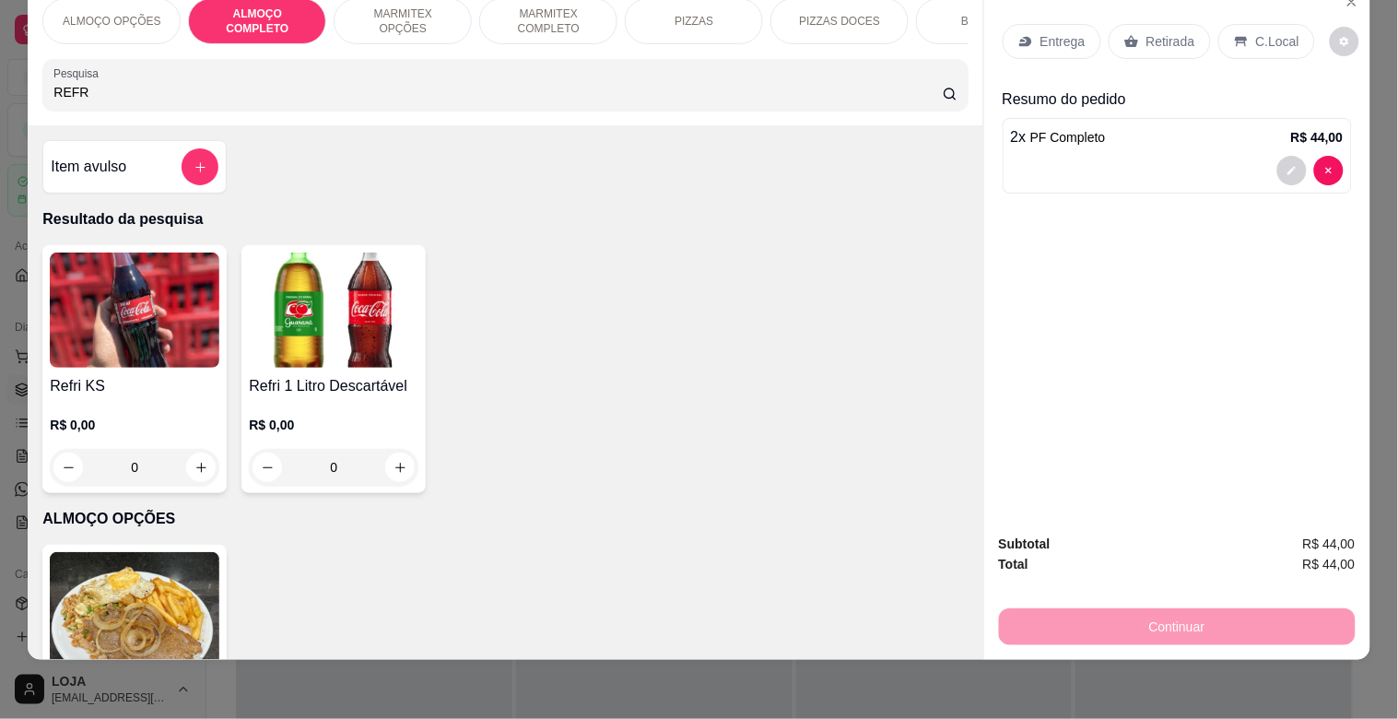
type input "REFR"
click at [365, 382] on h4 "Refri 1 Litro Descartável" at bounding box center [334, 386] width 170 height 22
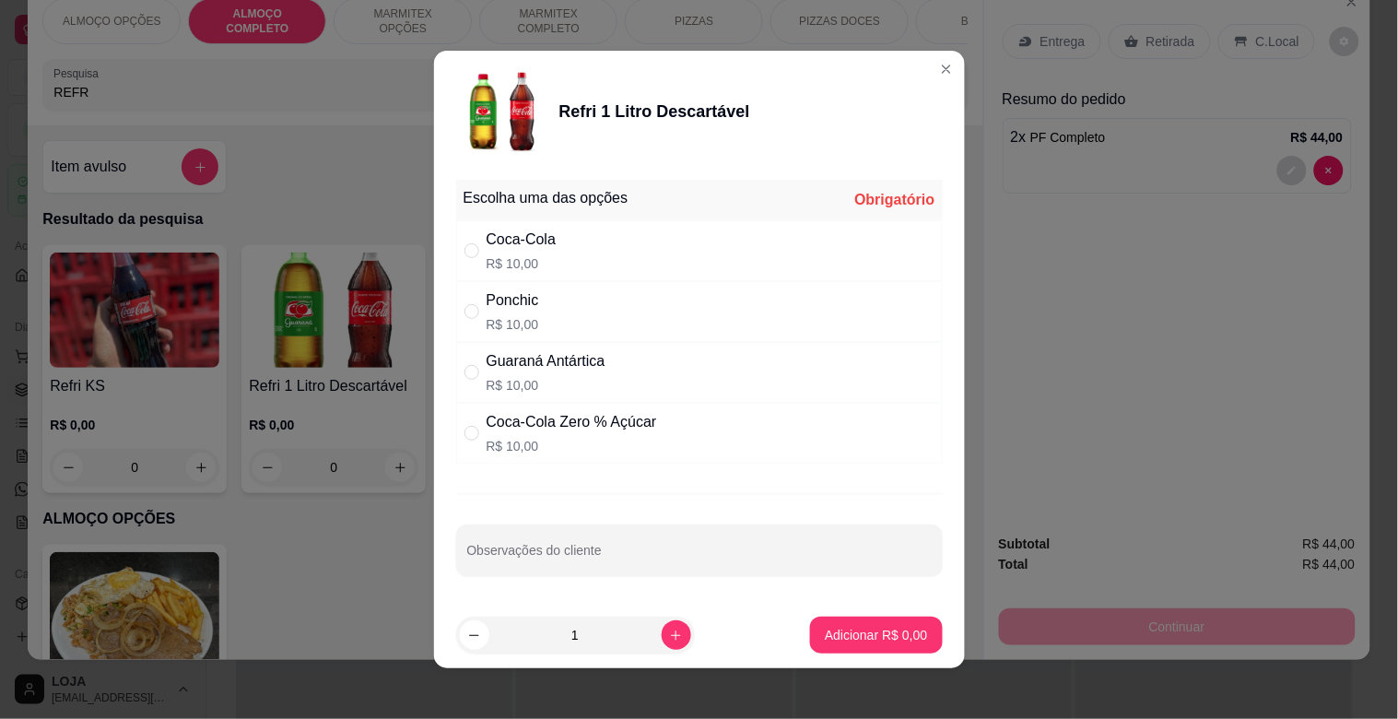
click at [496, 319] on p "R$ 10,00" at bounding box center [513, 324] width 53 height 18
click at [526, 388] on p "R$ 10,00" at bounding box center [546, 385] width 119 height 18
radio input "false"
click at [547, 431] on div "Coca-Cola Zero % Açúcar" at bounding box center [572, 422] width 171 height 22
radio input "false"
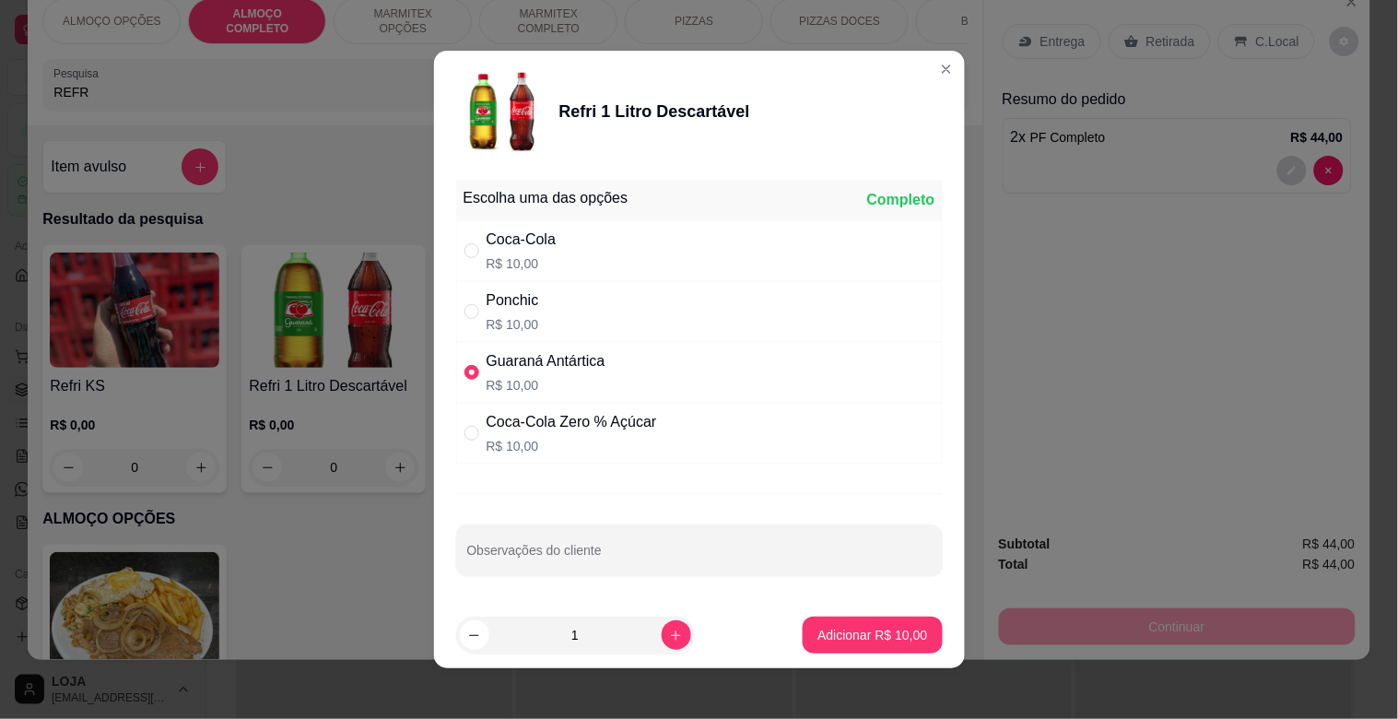
radio input "true"
click at [872, 628] on p "Adicionar R$ 10,00" at bounding box center [872, 635] width 110 height 18
type input "1"
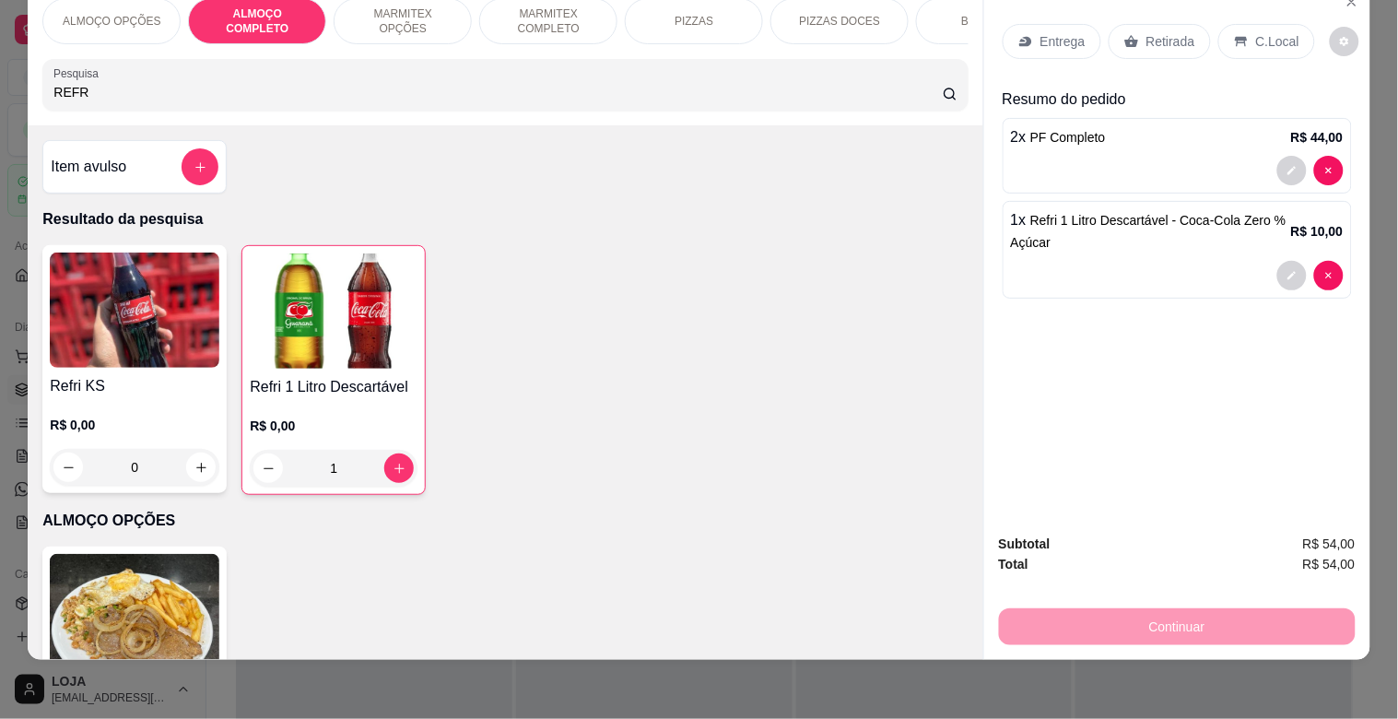
click at [1256, 32] on p "C.Local" at bounding box center [1277, 41] width 43 height 18
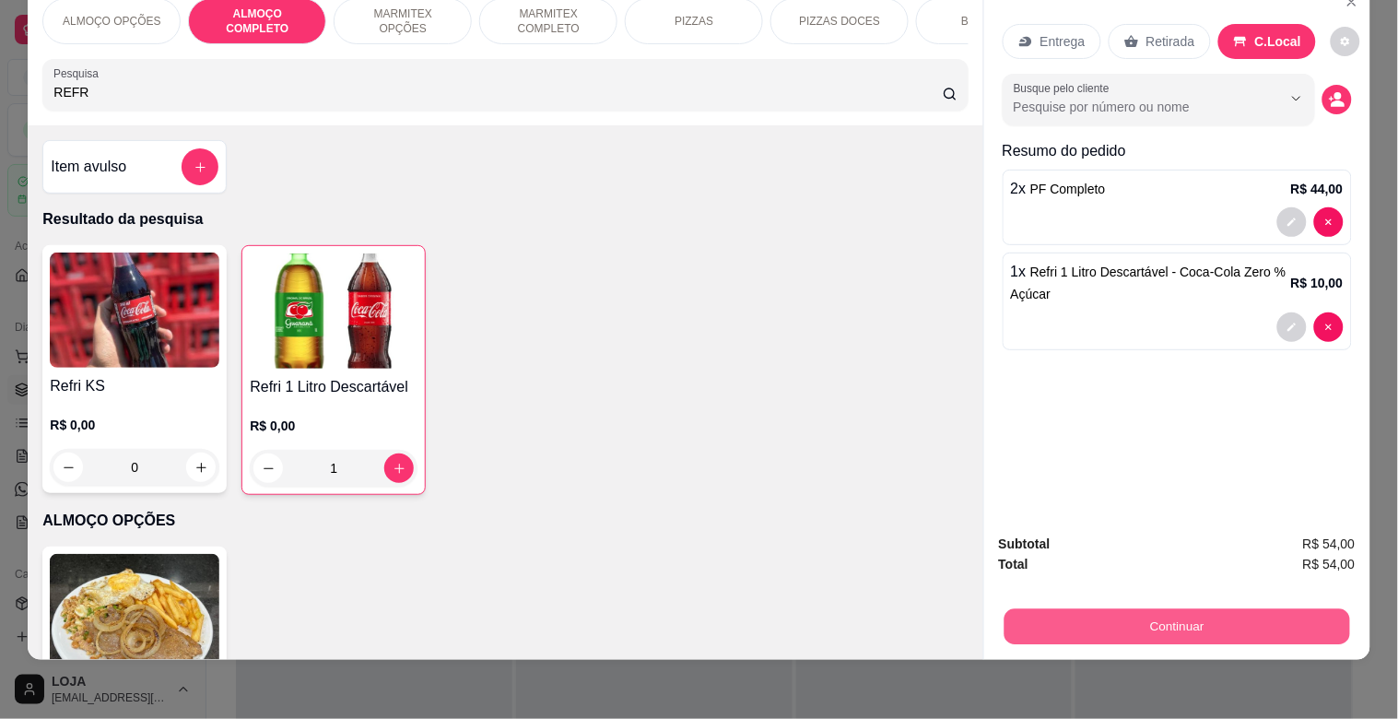
click at [1147, 608] on button "Continuar" at bounding box center [1177, 626] width 346 height 36
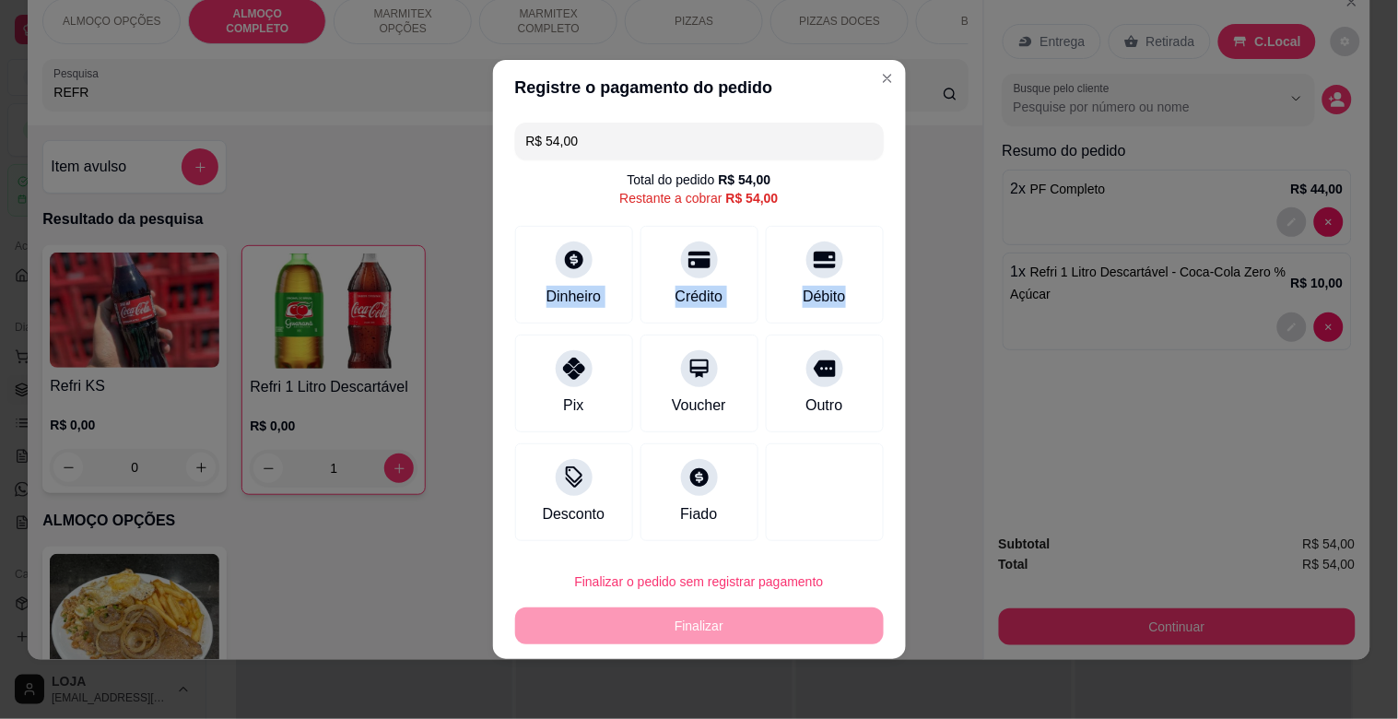
drag, startPoint x: 840, startPoint y: 279, endPoint x: 491, endPoint y: 271, distance: 348.5
click at [485, 271] on div "Registre o pagamento do pedido R$ 54,00 Total do pedido R$ 54,00 Restante a cob…" at bounding box center [699, 359] width 1398 height 719
click at [548, 273] on div "Dinheiro" at bounding box center [574, 272] width 130 height 108
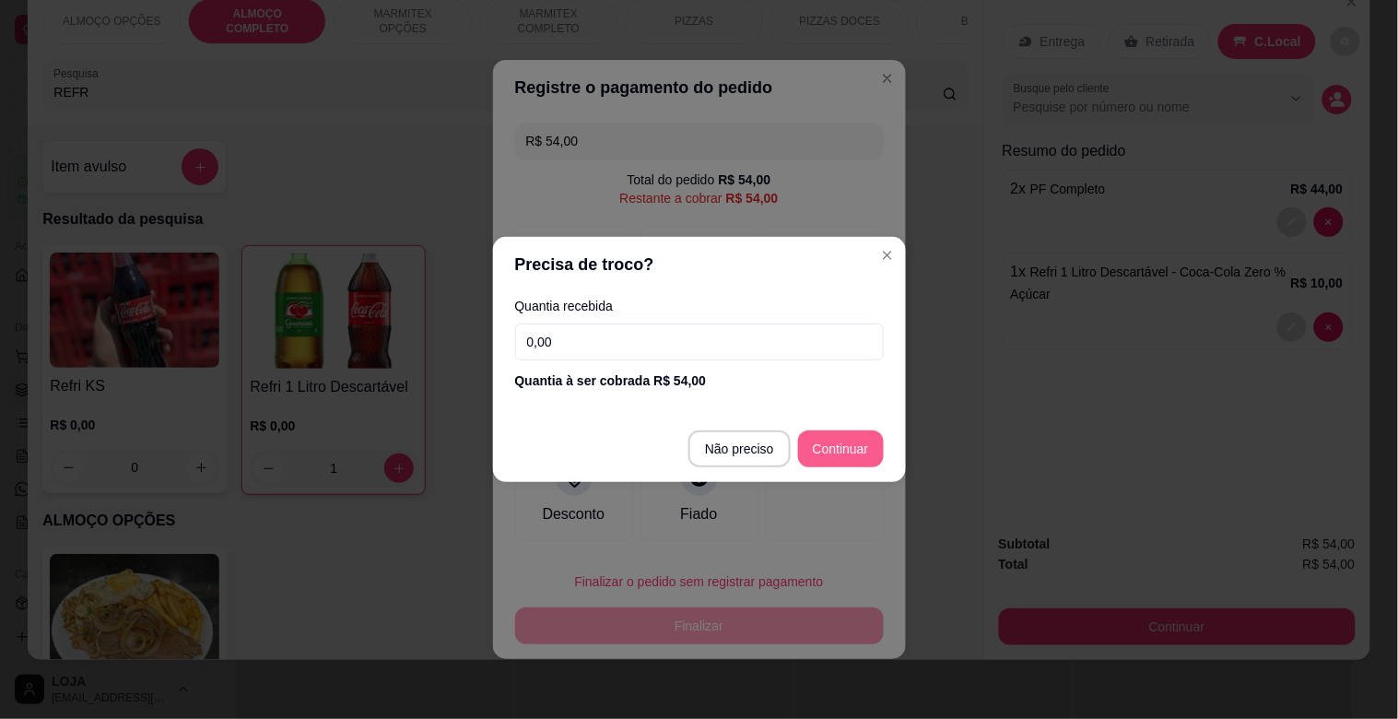
type input "R$ 0,00"
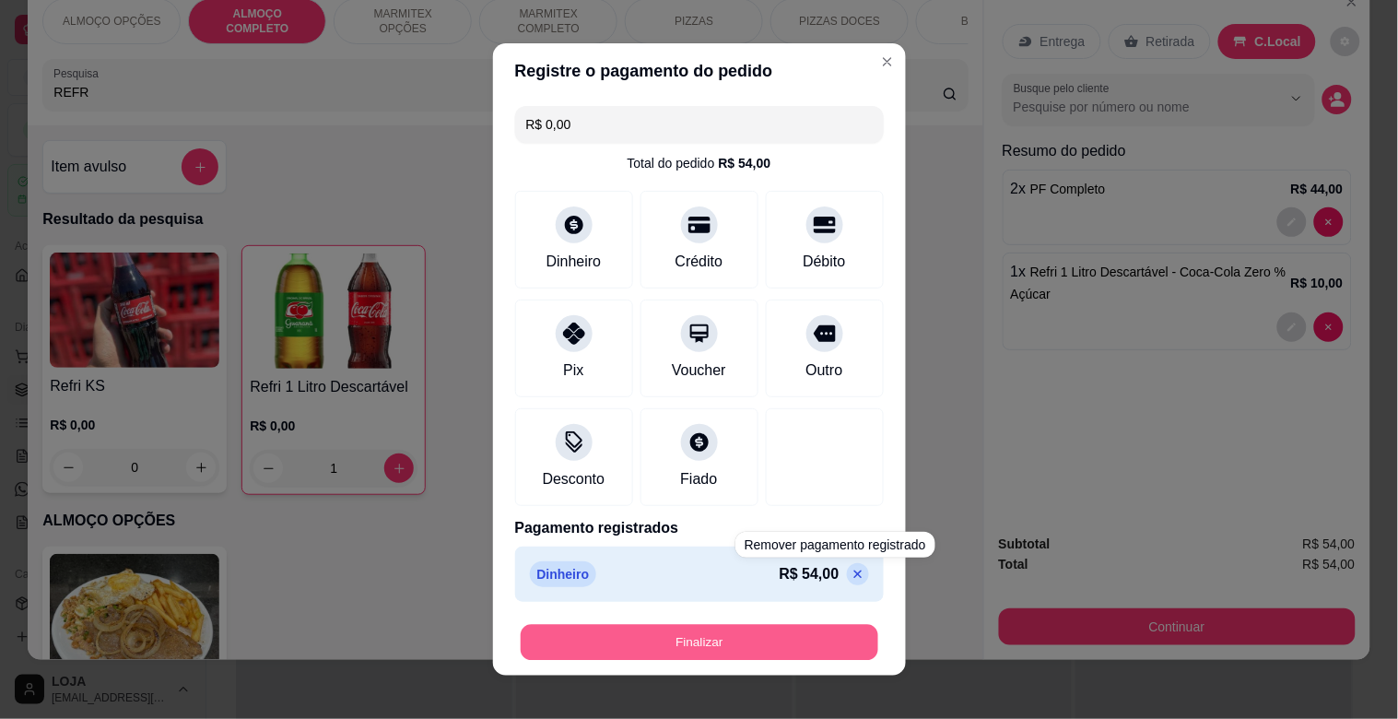
click at [798, 640] on button "Finalizar" at bounding box center [700, 643] width 358 height 36
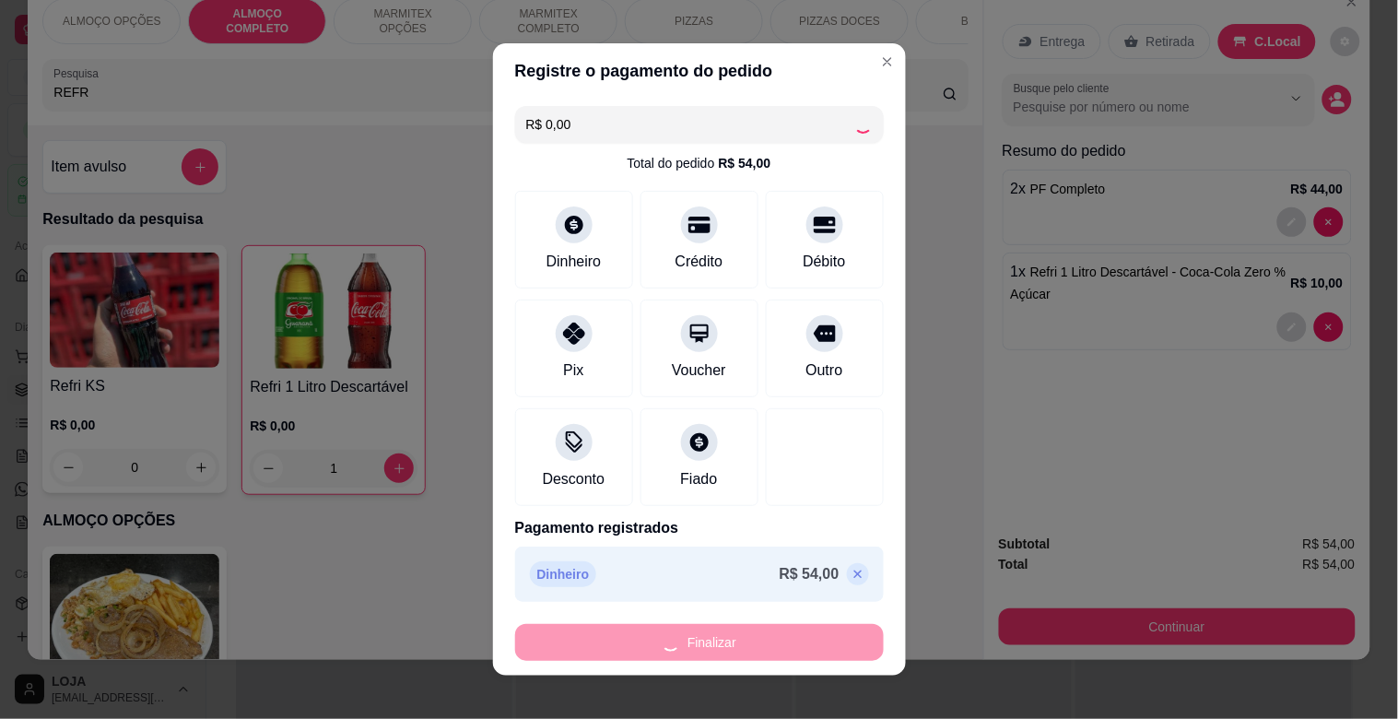
type input "0"
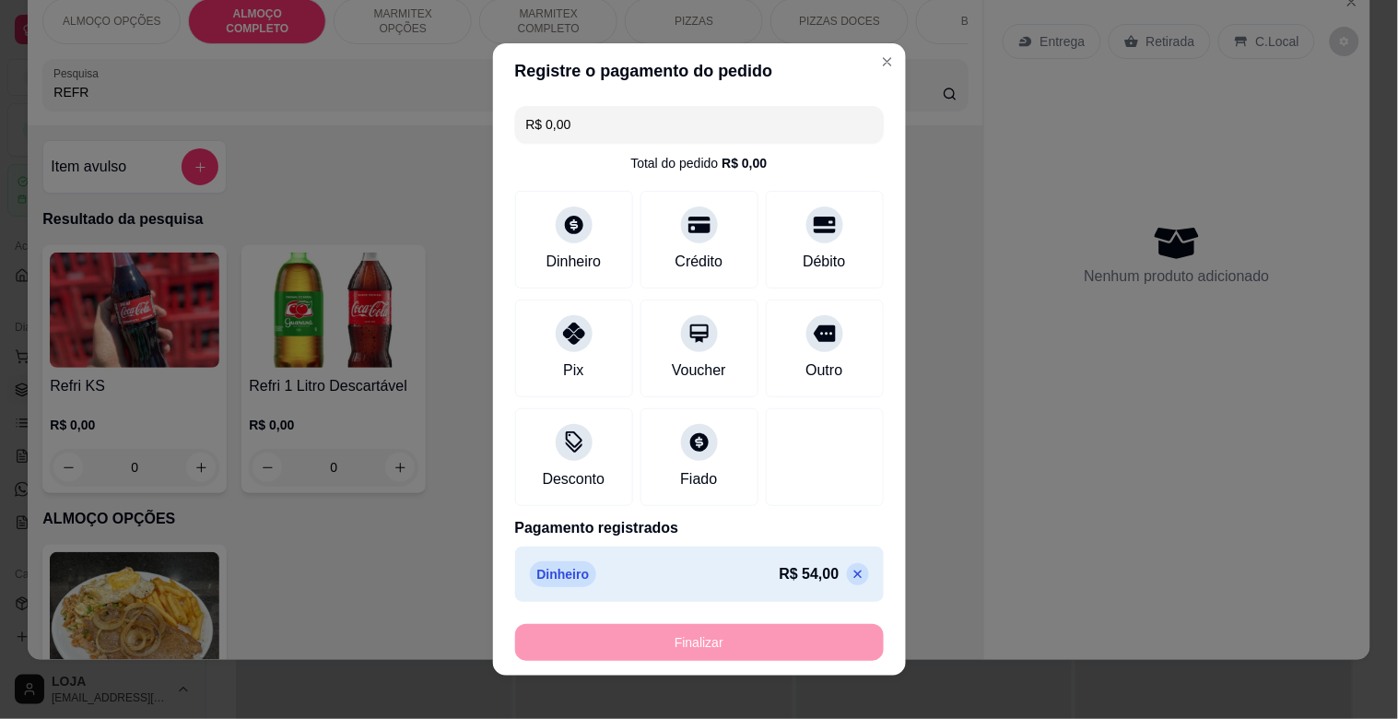
type input "-R$ 54,00"
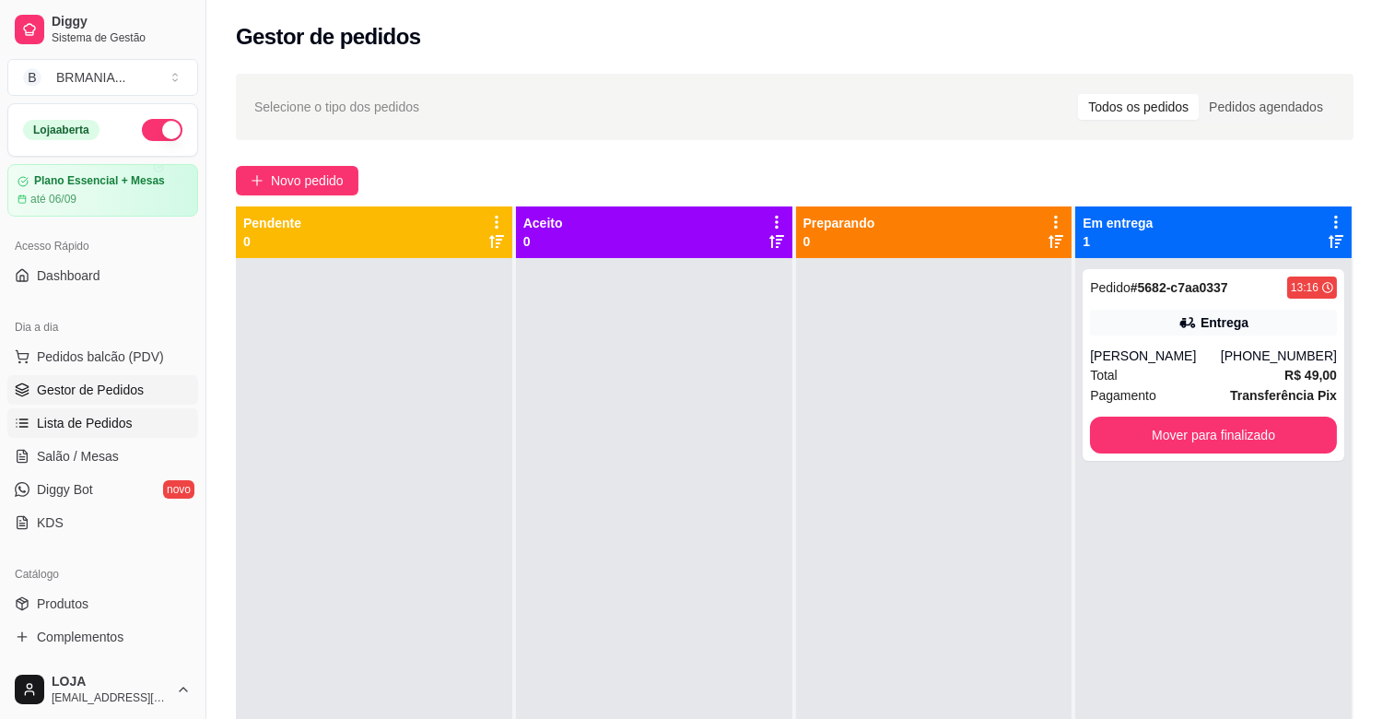
click at [87, 422] on span "Lista de Pedidos" at bounding box center [85, 423] width 96 height 18
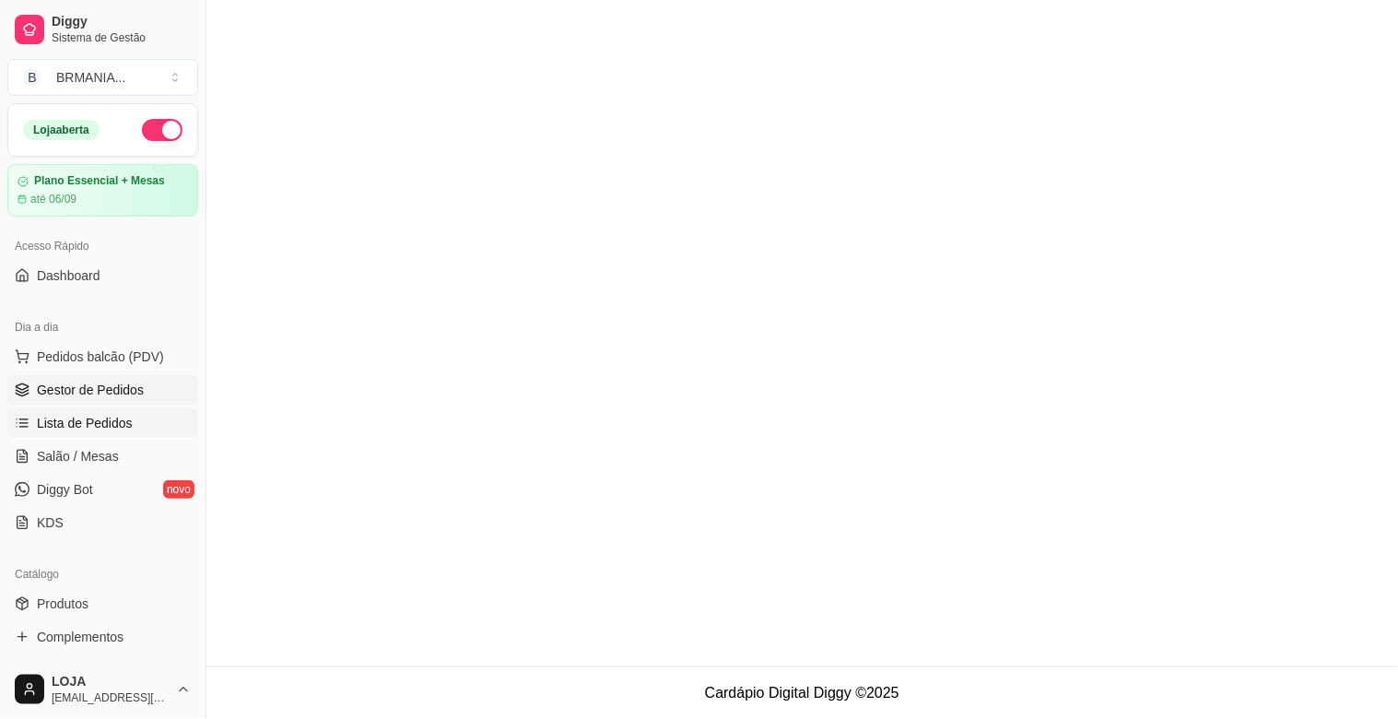
click at [107, 391] on span "Gestor de Pedidos" at bounding box center [90, 390] width 107 height 18
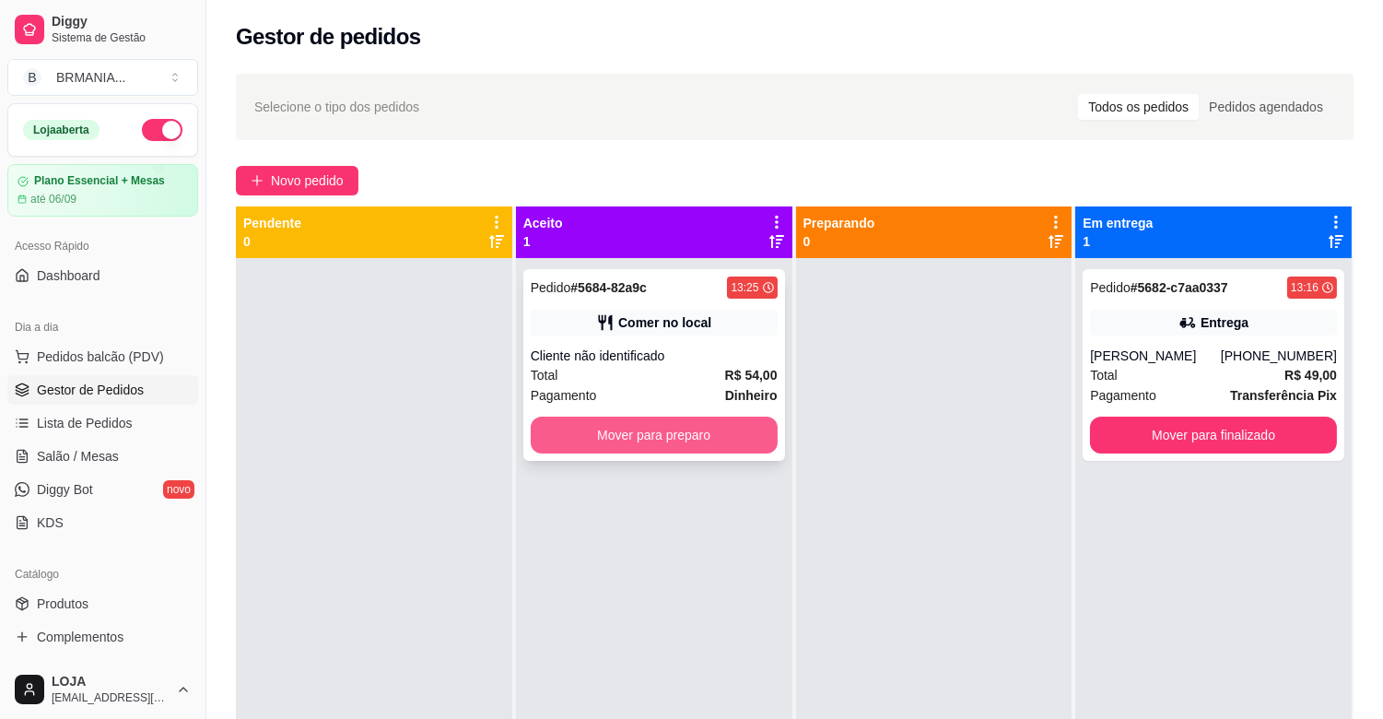
click at [719, 434] on button "Mover para preparo" at bounding box center [654, 435] width 247 height 37
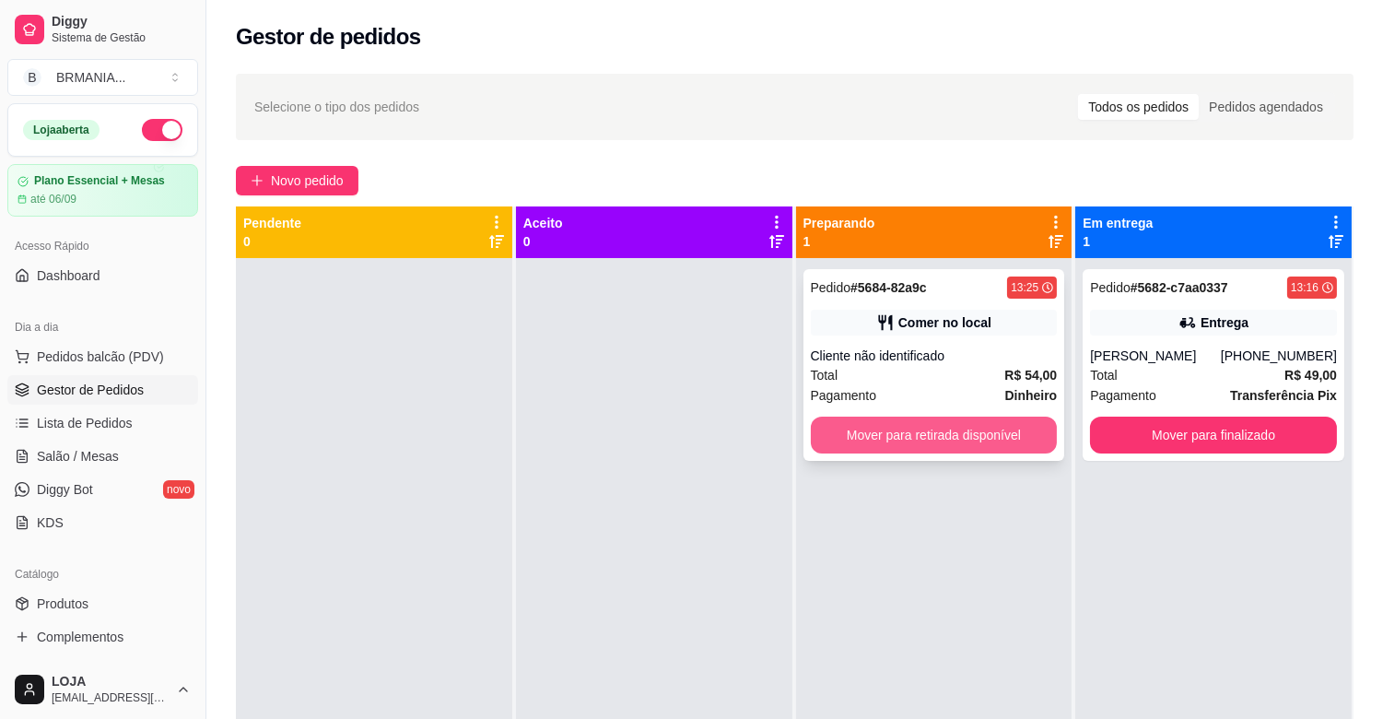
click at [879, 435] on button "Mover para retirada disponível" at bounding box center [934, 435] width 247 height 37
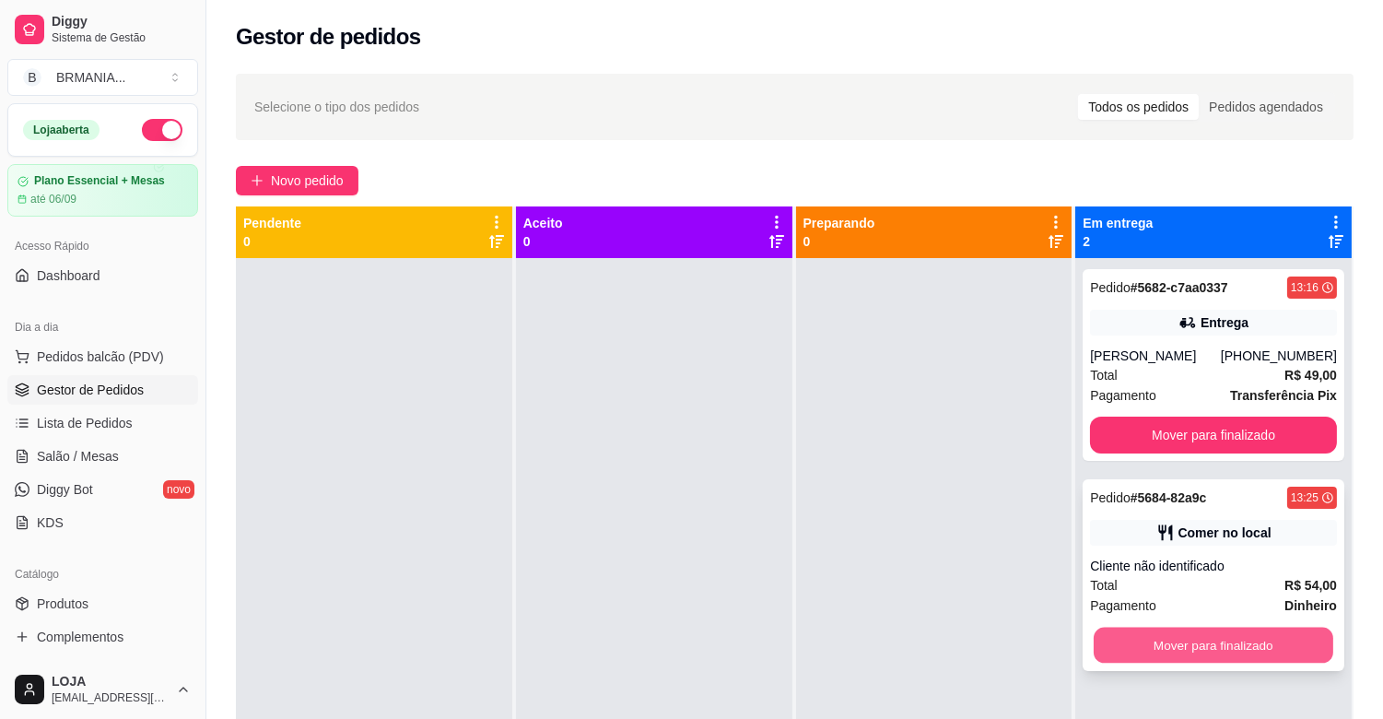
click at [1252, 627] on div "Mover para finalizado" at bounding box center [1213, 645] width 247 height 37
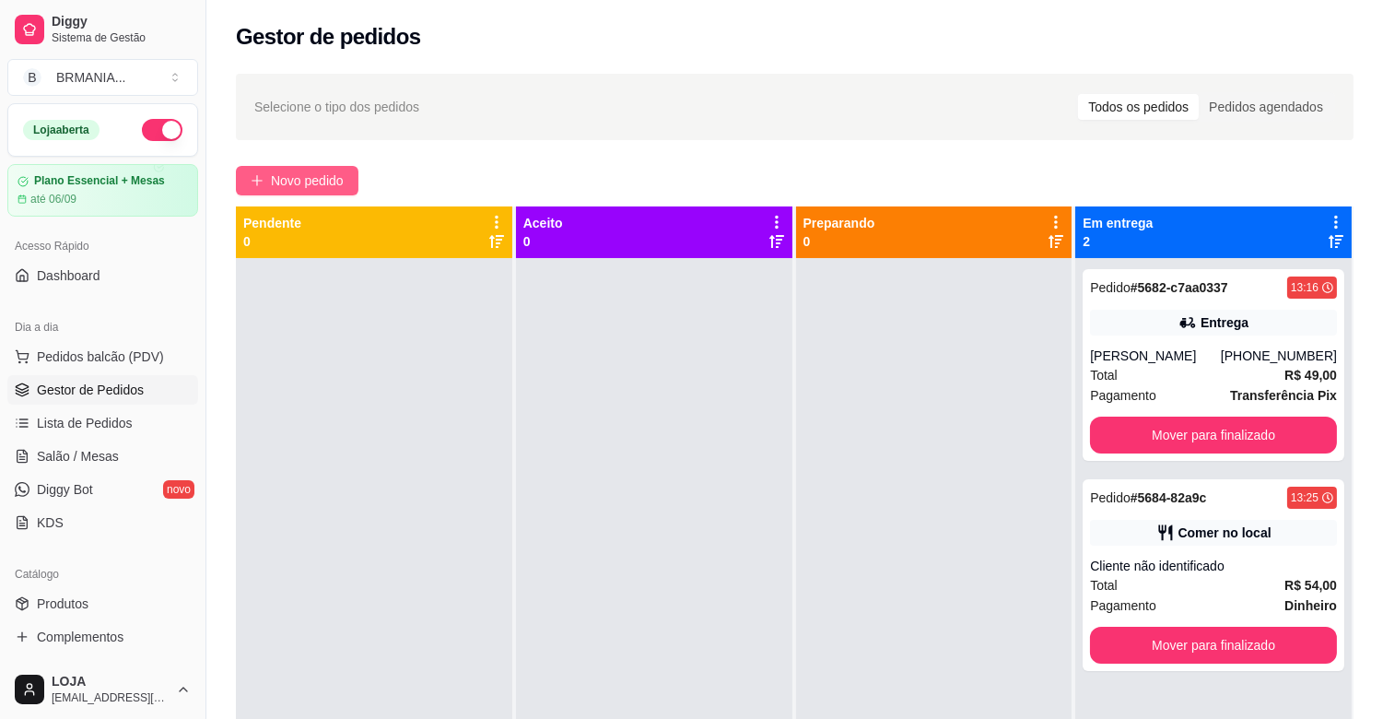
click at [265, 168] on button "Novo pedido" at bounding box center [297, 180] width 123 height 29
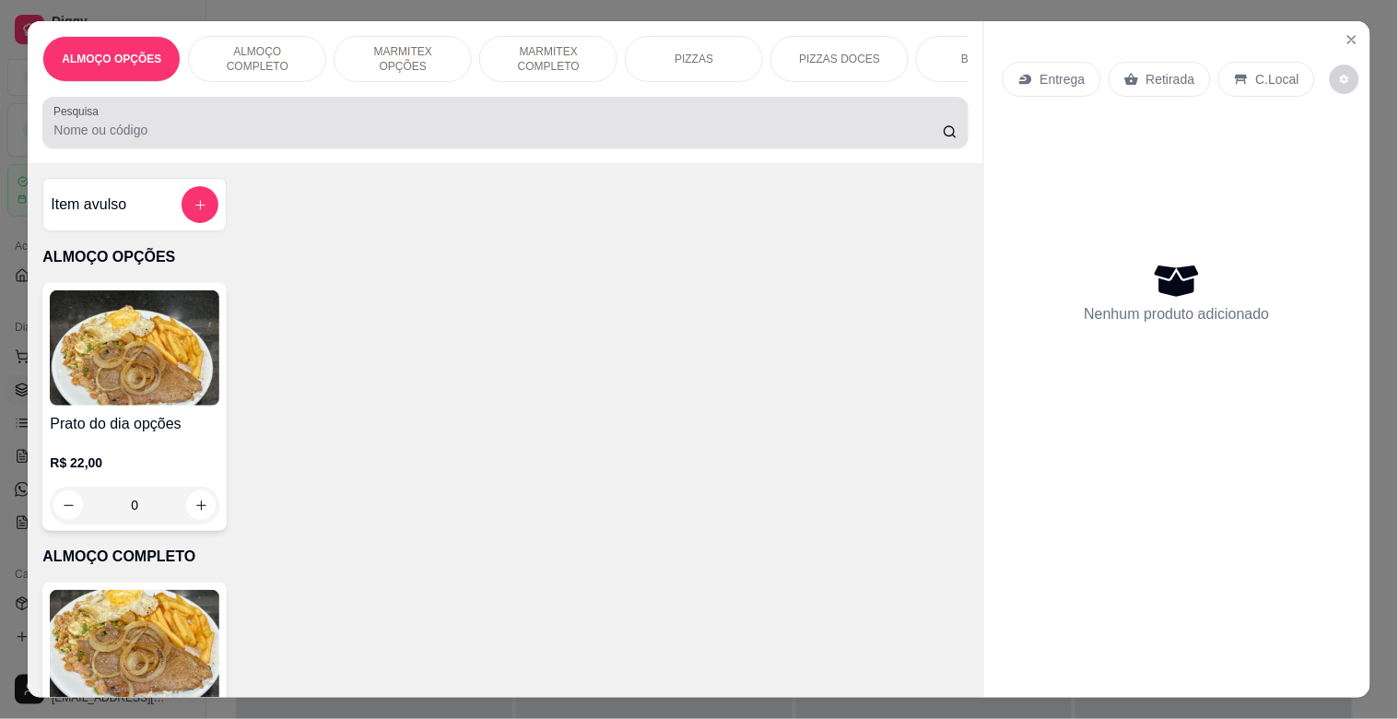
click at [369, 117] on div at bounding box center [504, 122] width 903 height 37
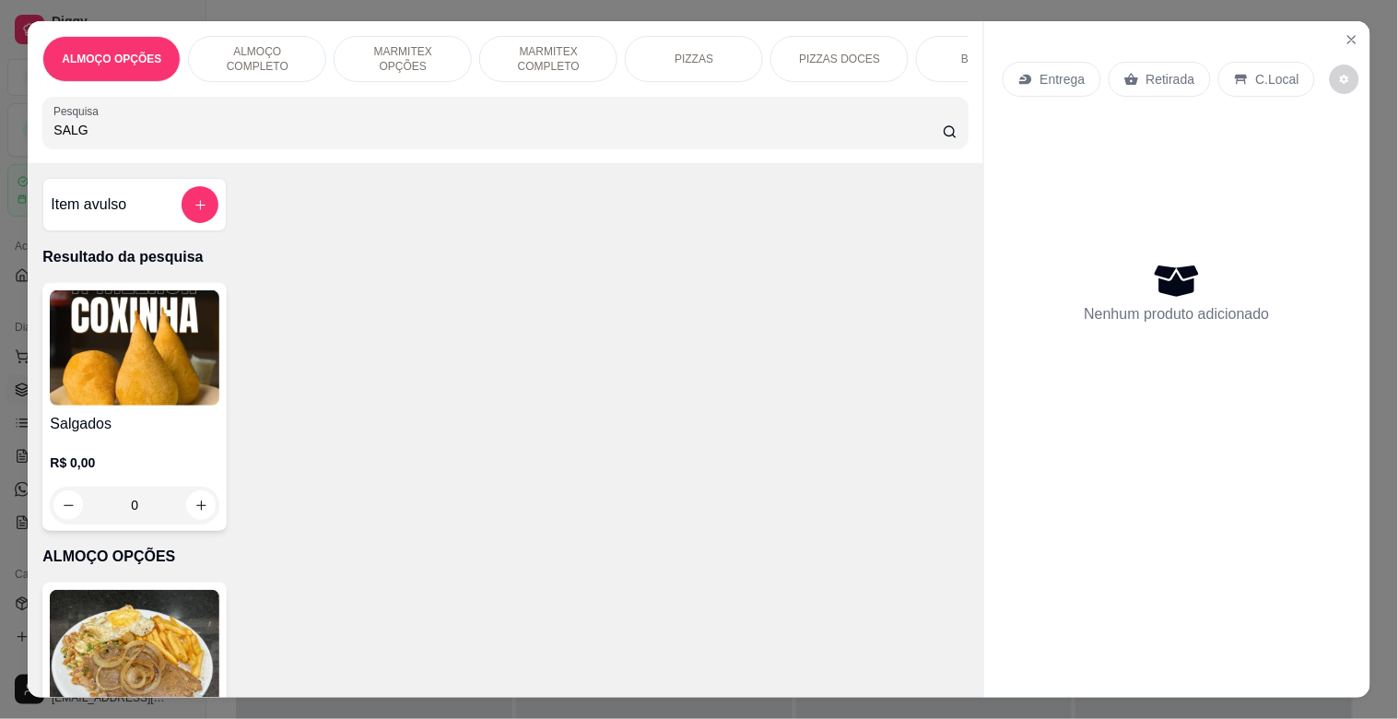
type input "SALG"
click at [159, 348] on img at bounding box center [135, 347] width 170 height 115
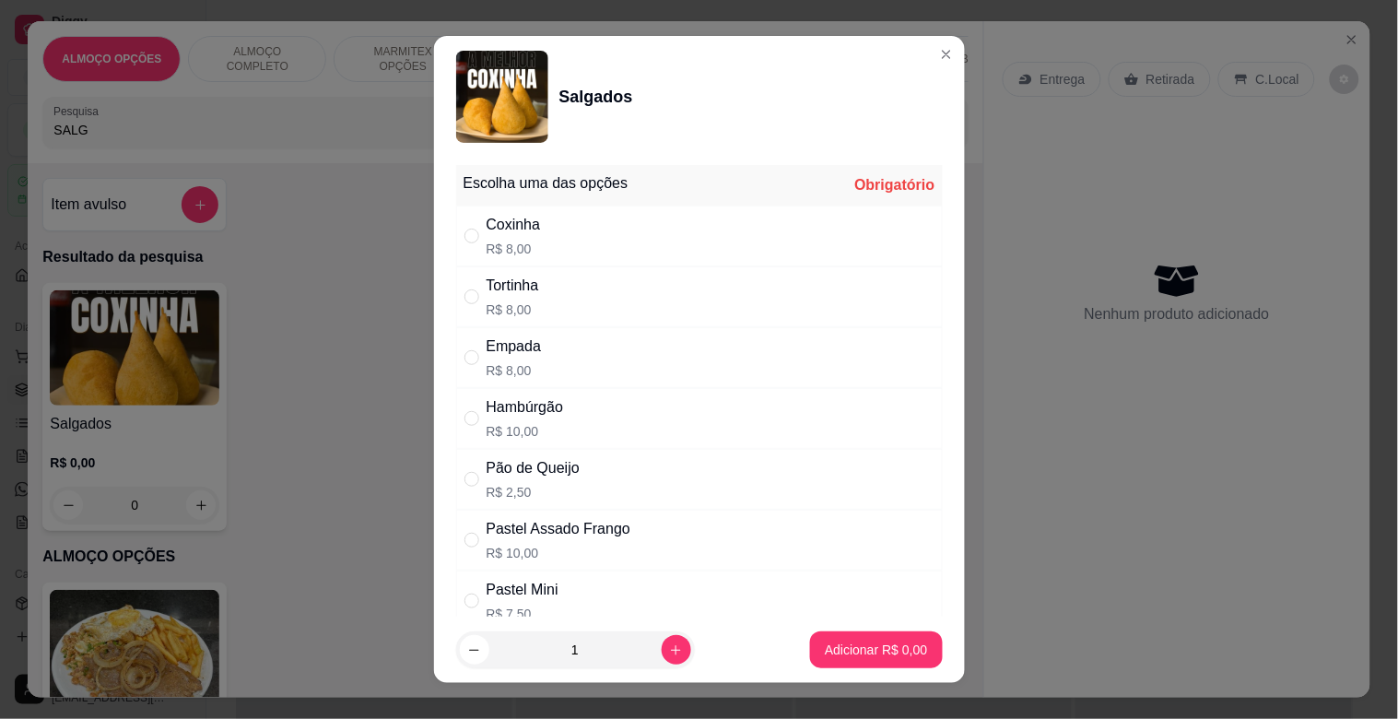
click at [548, 374] on div "Empada R$ 8,00" at bounding box center [699, 357] width 487 height 61
radio input "true"
click at [850, 641] on p "Adicionar R$ 8,00" at bounding box center [877, 650] width 100 height 18
type input "1"
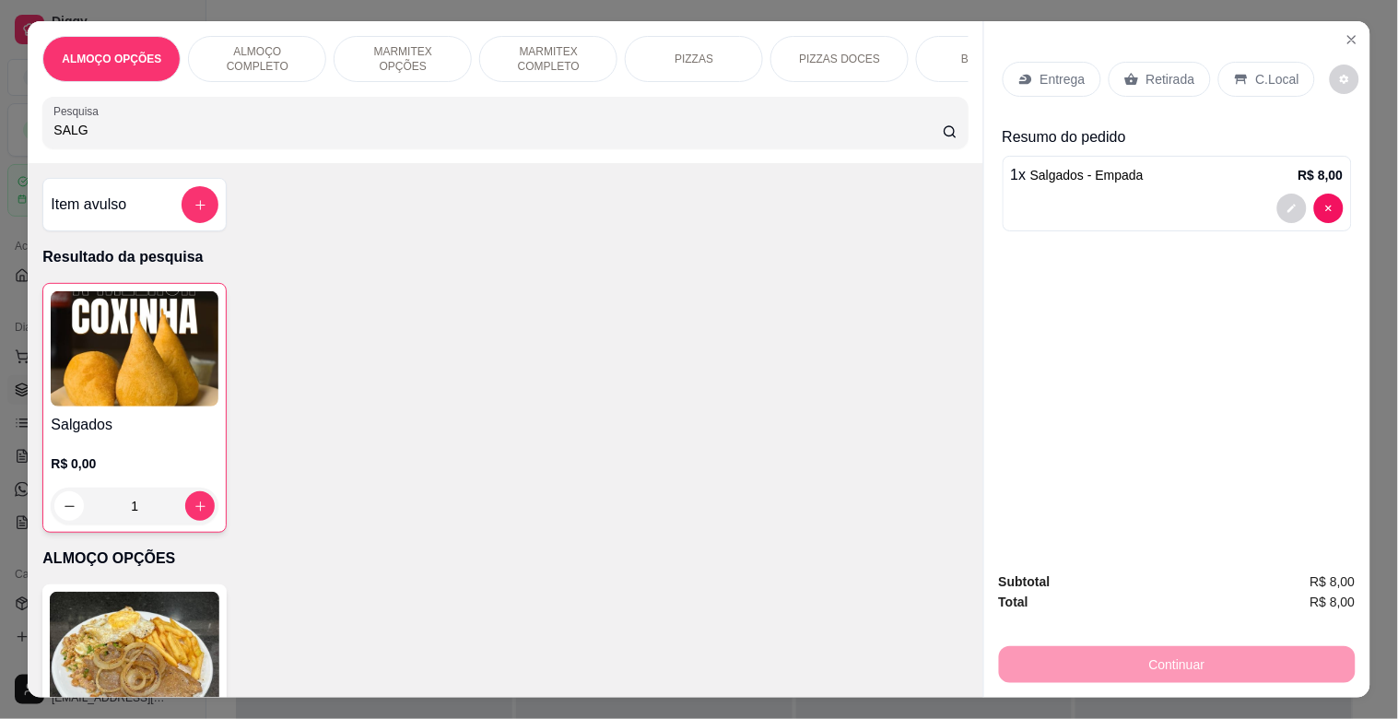
click at [1147, 70] on p "Retirada" at bounding box center [1171, 79] width 49 height 18
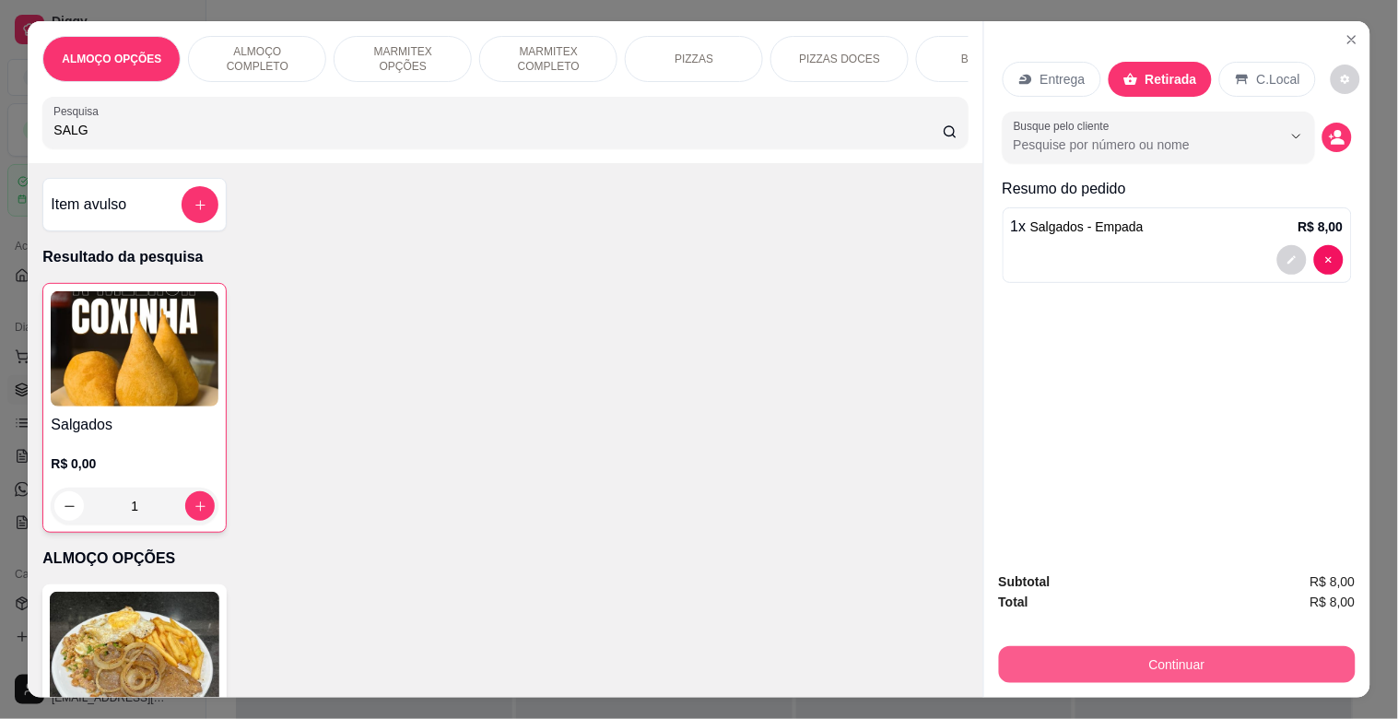
click at [1143, 646] on button "Continuar" at bounding box center [1177, 664] width 357 height 37
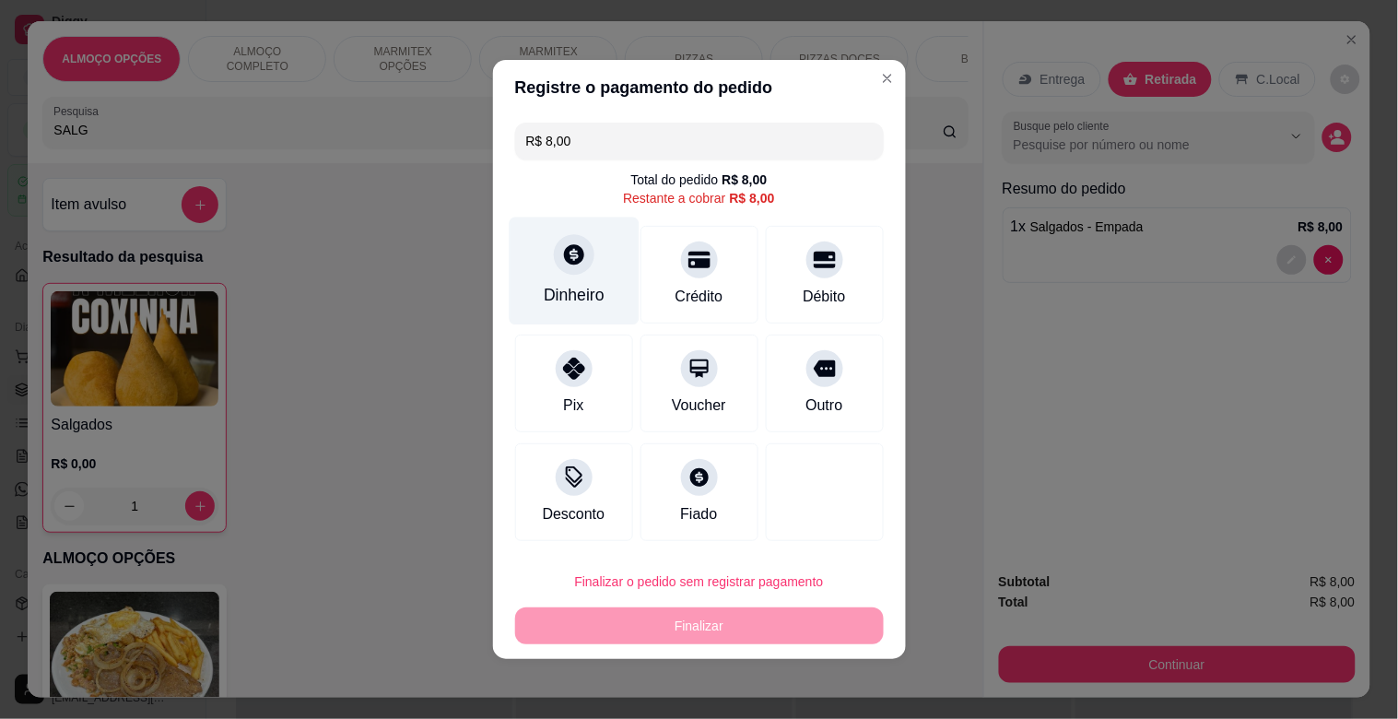
click at [595, 290] on div "Dinheiro" at bounding box center [574, 295] width 61 height 24
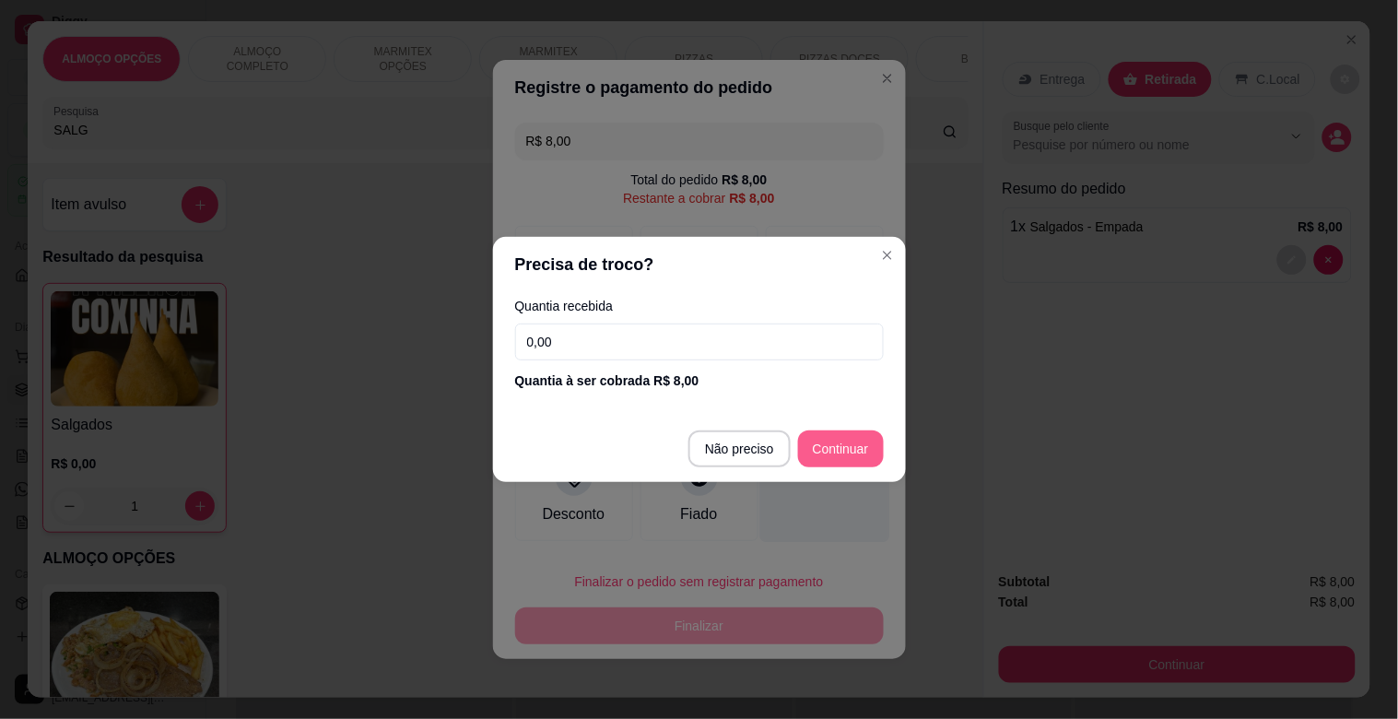
type input "R$ 0,00"
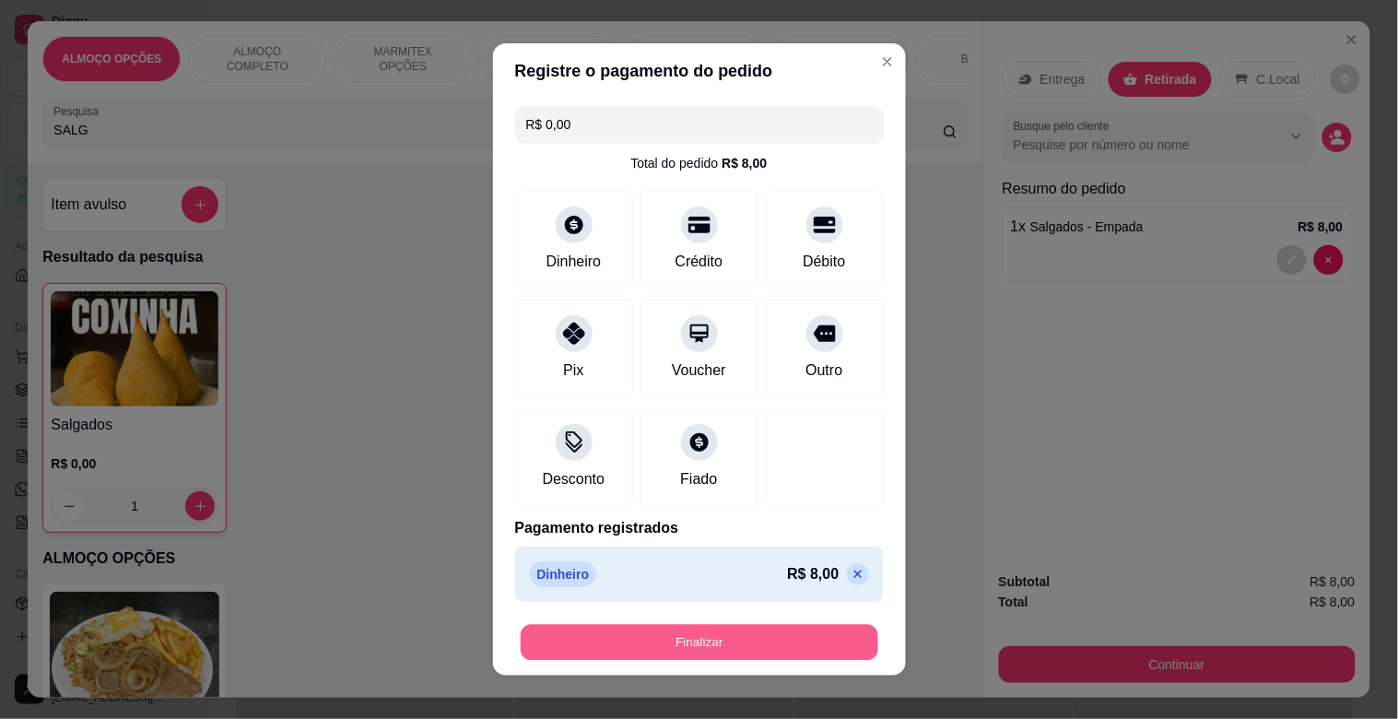
click at [793, 636] on button "Finalizar" at bounding box center [700, 643] width 358 height 36
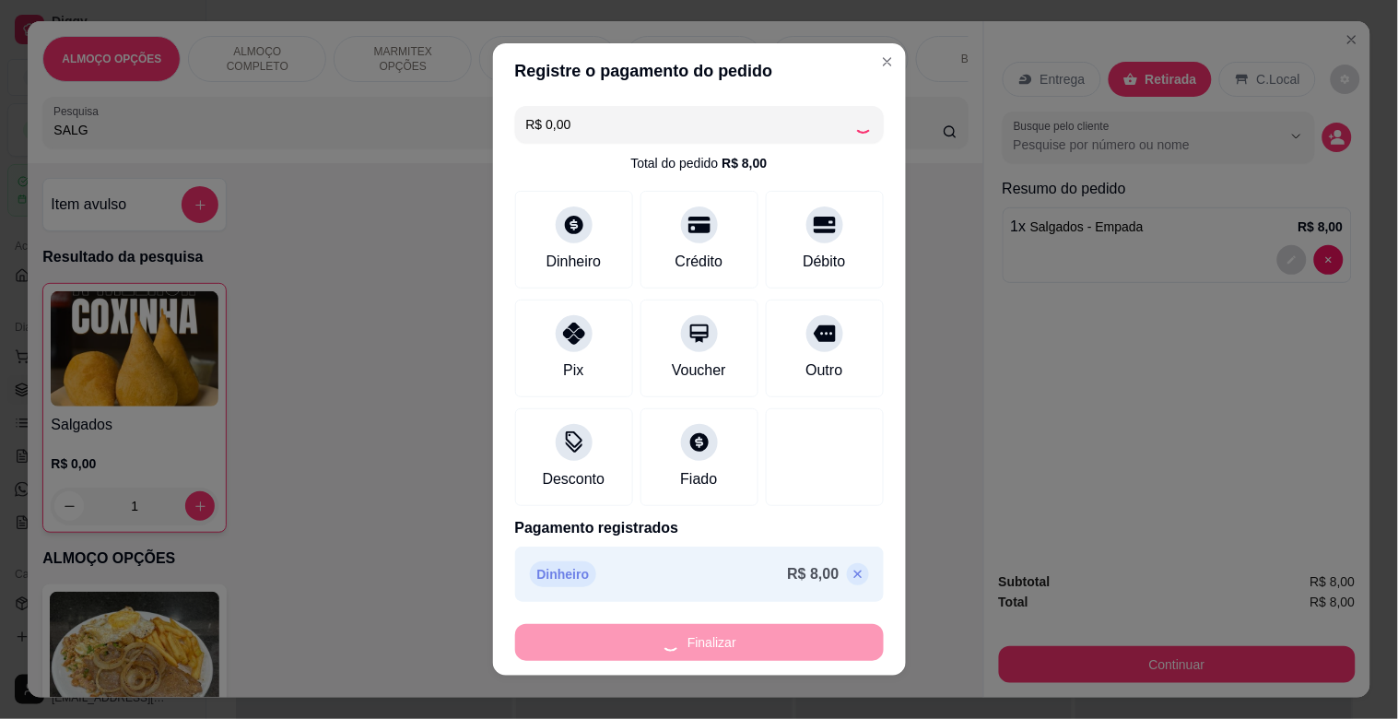
type input "0"
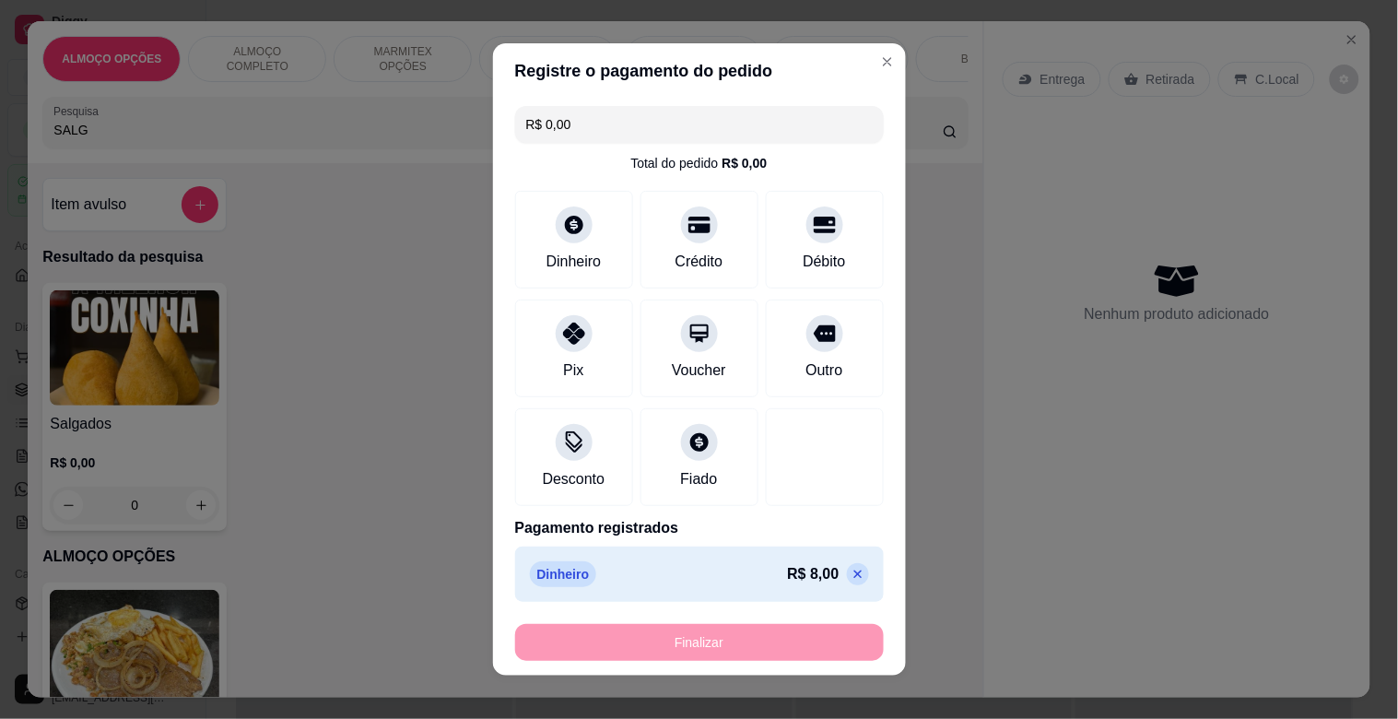
type input "-R$ 8,00"
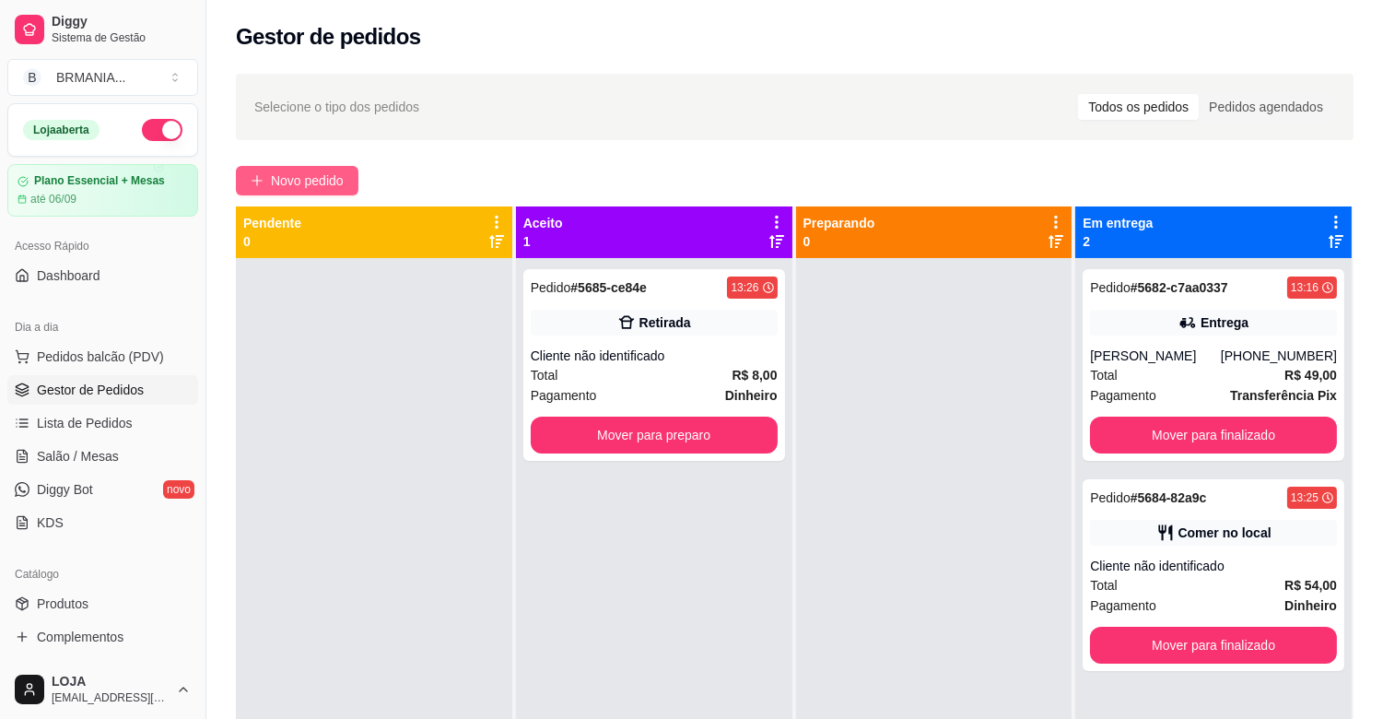
click at [335, 182] on span "Novo pedido" at bounding box center [307, 181] width 73 height 20
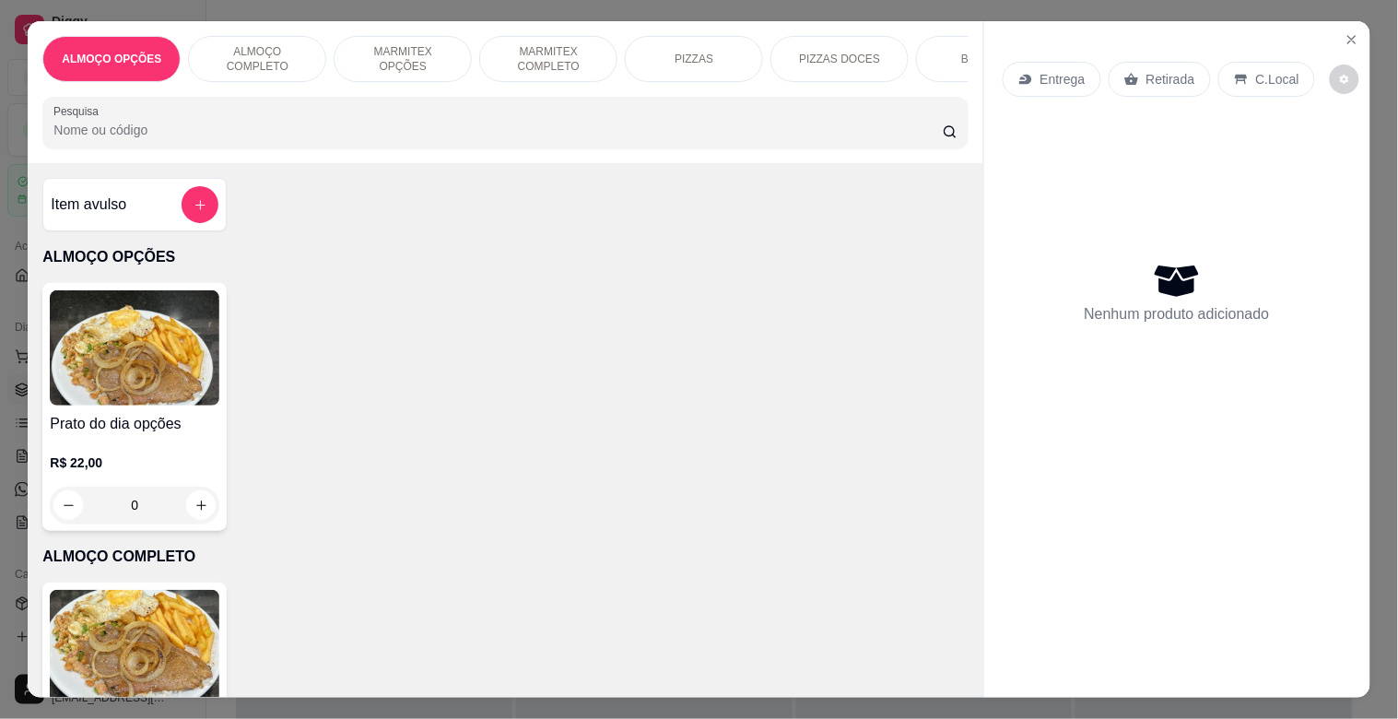
click at [443, 139] on input "Pesquisa" at bounding box center [497, 130] width 889 height 18
click at [373, 36] on div "MARMITEX OPÇÕES" at bounding box center [403, 59] width 138 height 46
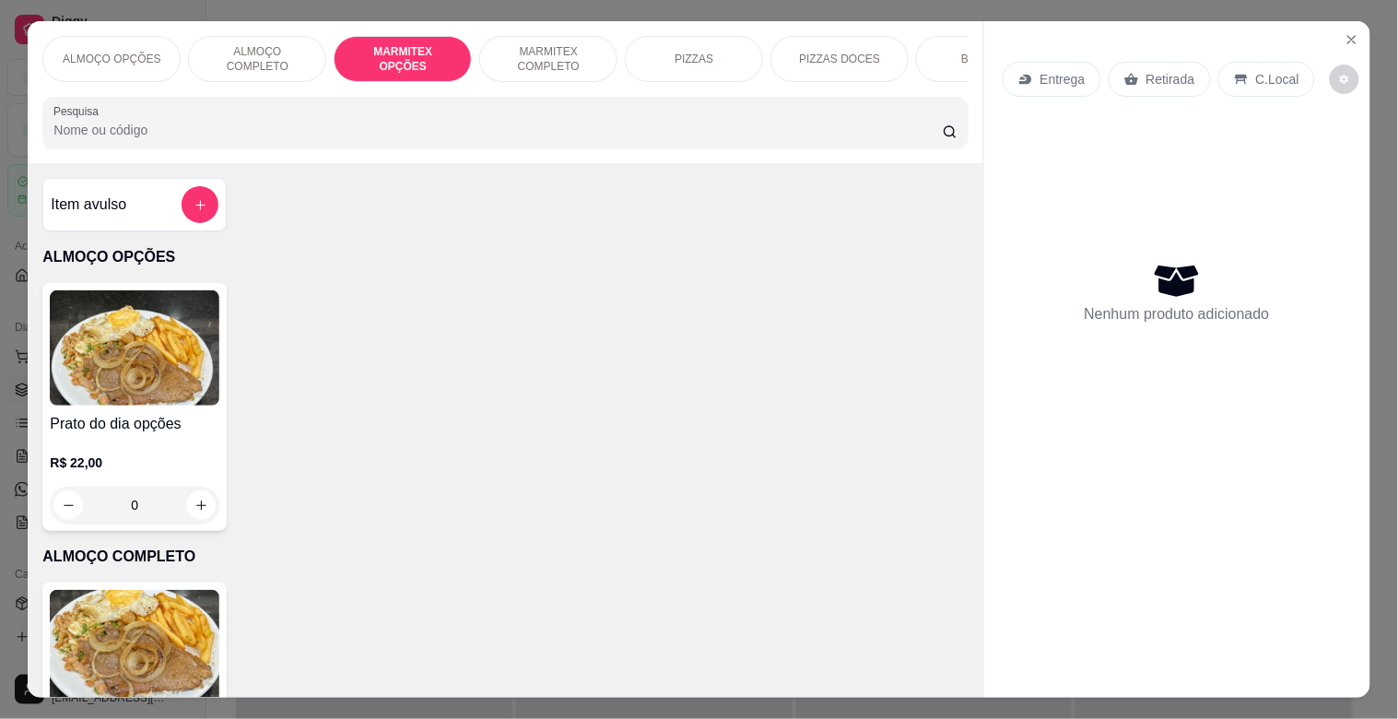
scroll to position [44, 0]
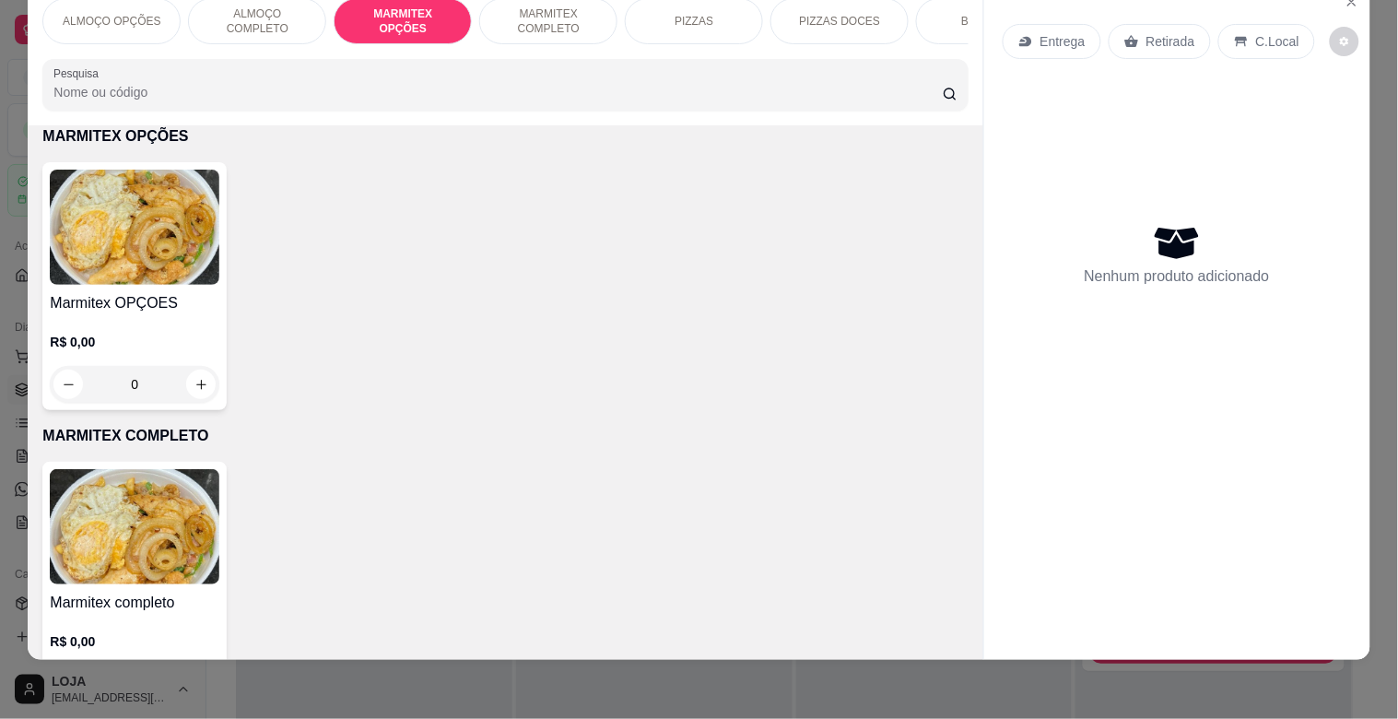
click at [205, 277] on img at bounding box center [135, 227] width 170 height 115
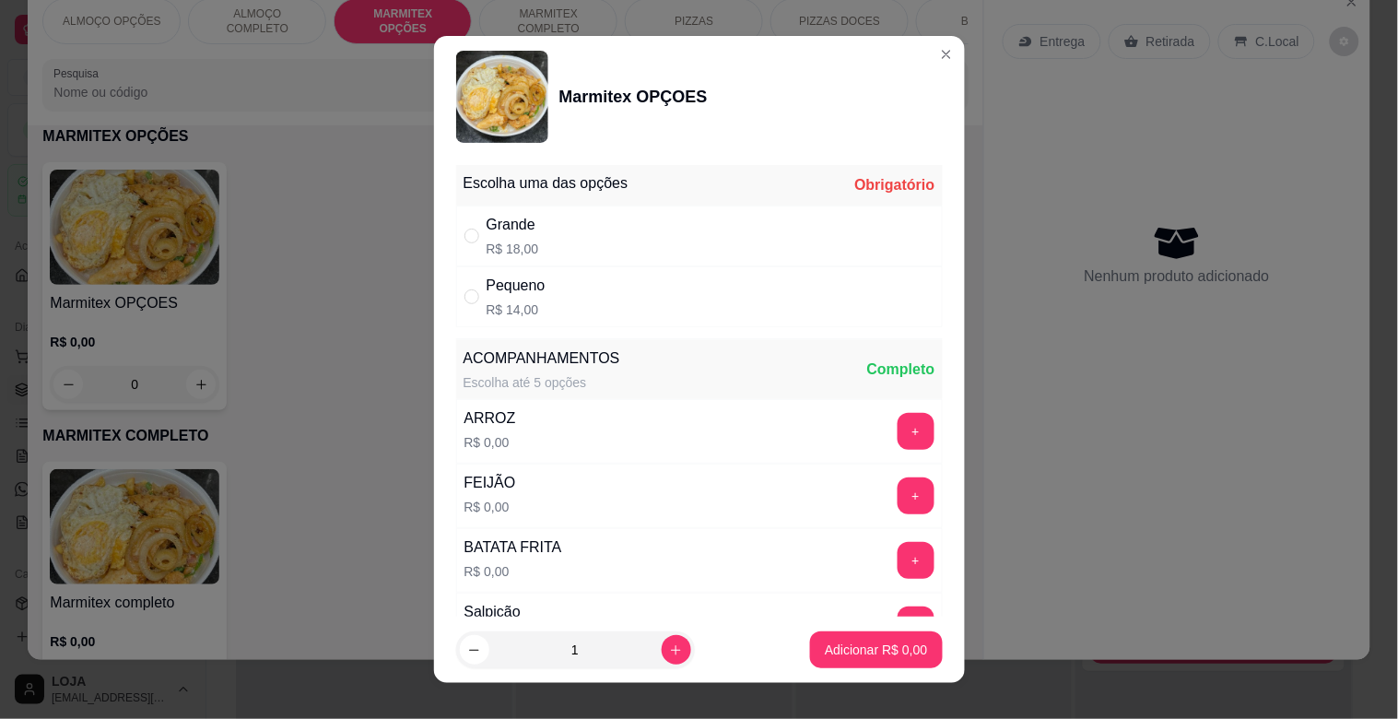
click at [528, 261] on div "Grande R$ 18,00" at bounding box center [699, 236] width 487 height 61
radio input "true"
click at [824, 636] on button "Adicionar R$ 18,00" at bounding box center [872, 649] width 139 height 37
type input "1"
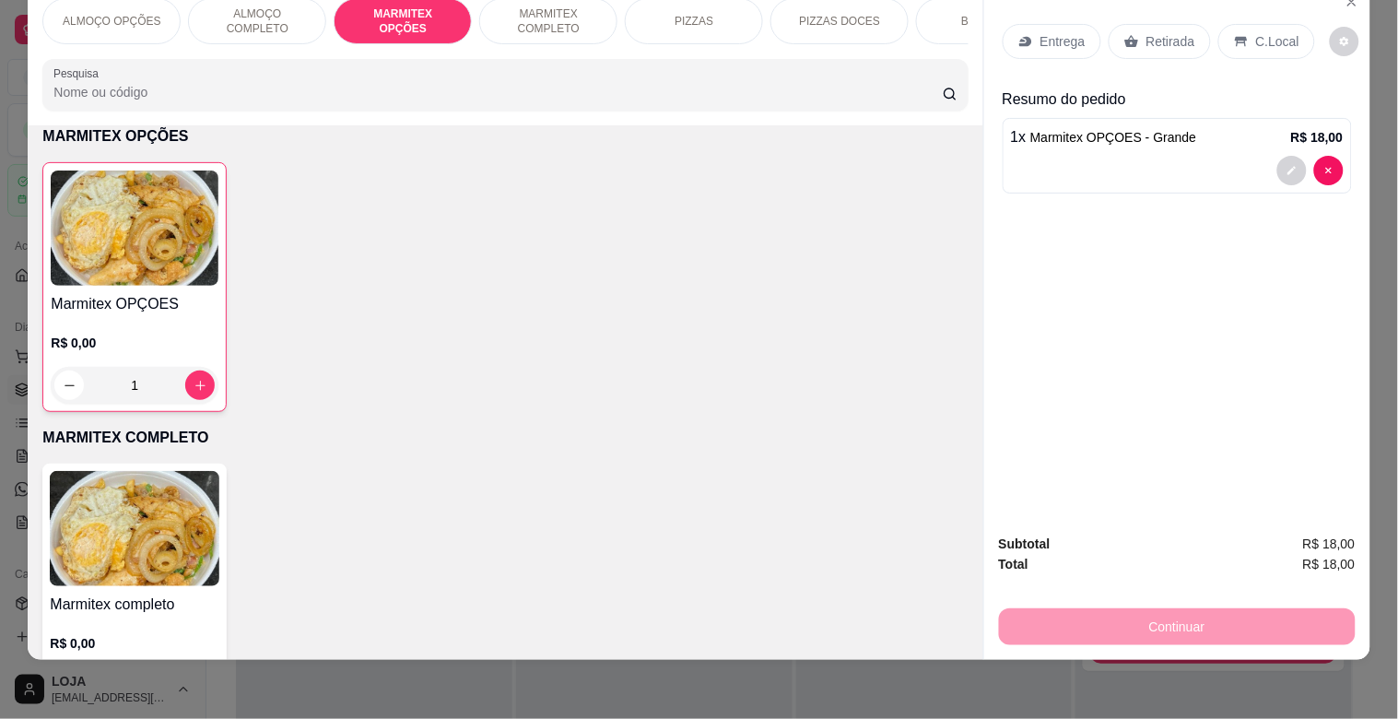
click at [97, 256] on img at bounding box center [135, 228] width 168 height 115
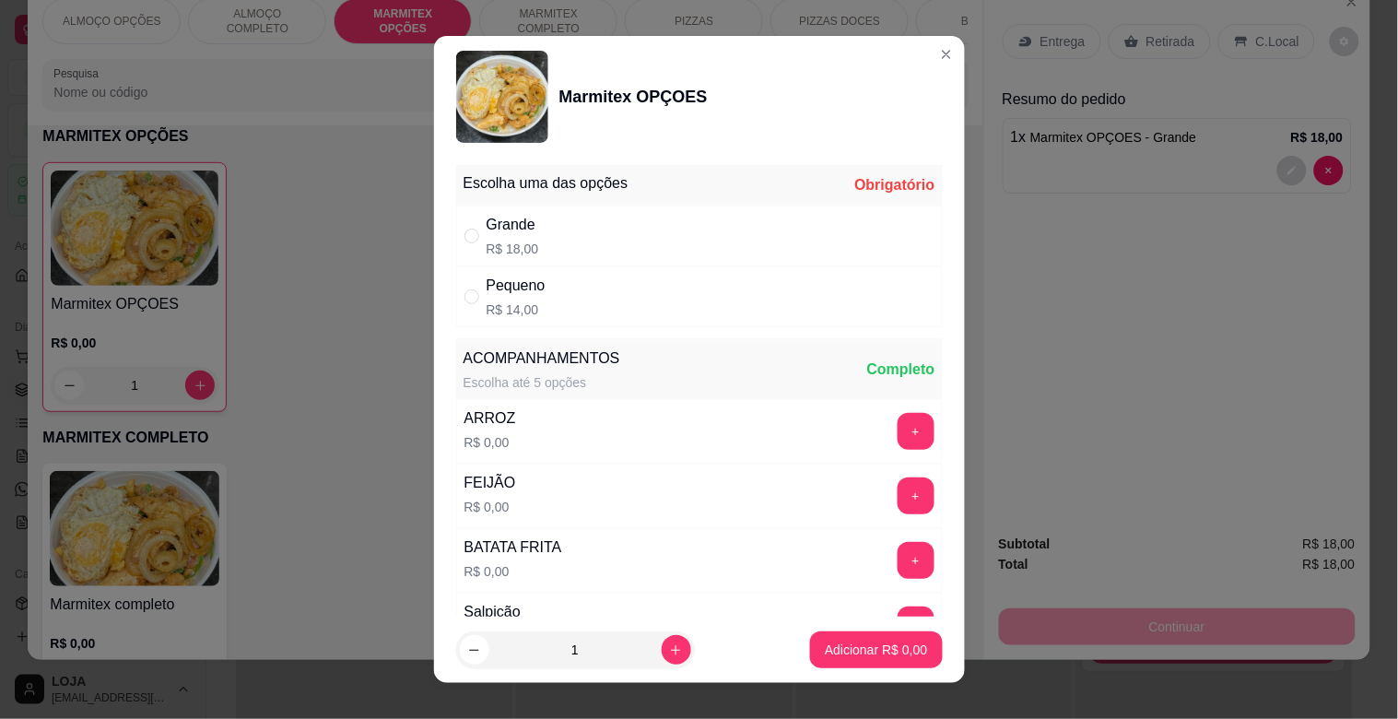
click at [527, 300] on p "R$ 14,00" at bounding box center [516, 309] width 59 height 18
radio input "true"
click at [817, 658] on p "Adicionar R$ 14,00" at bounding box center [872, 650] width 110 height 18
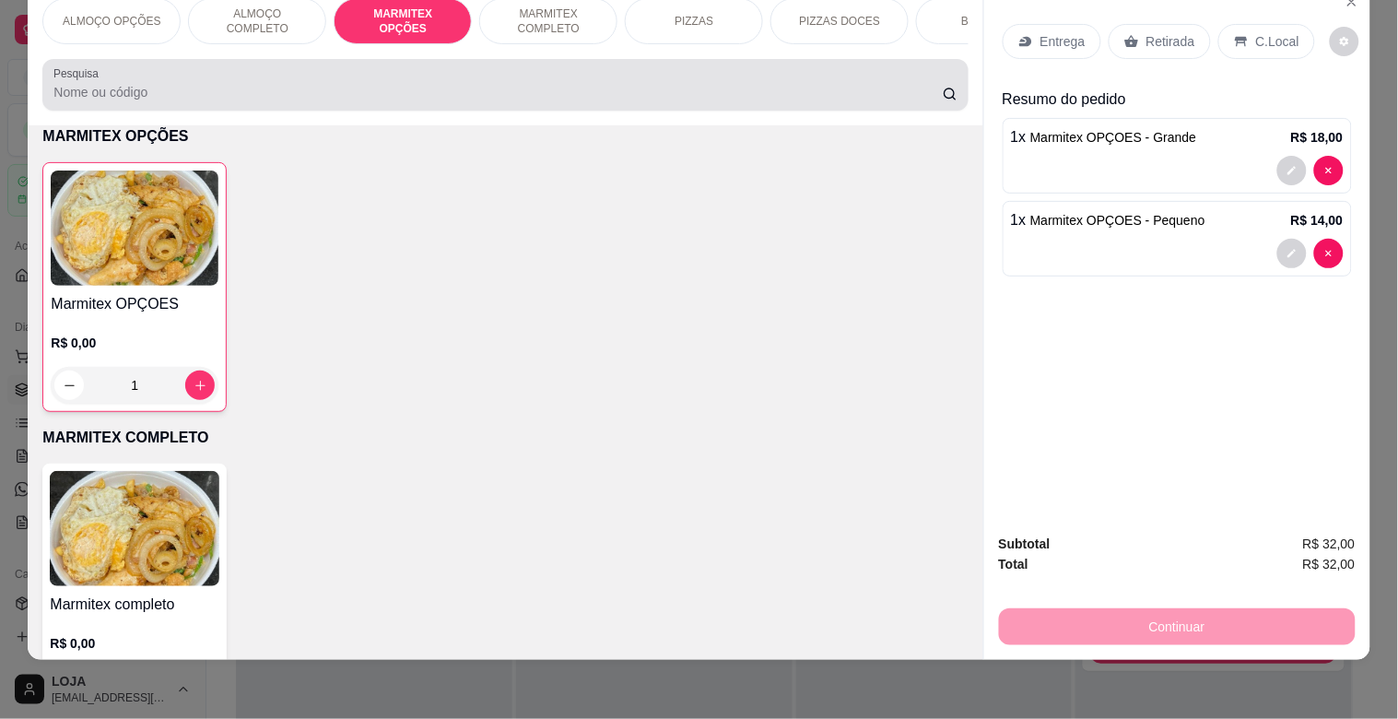
click at [250, 75] on div at bounding box center [504, 84] width 903 height 37
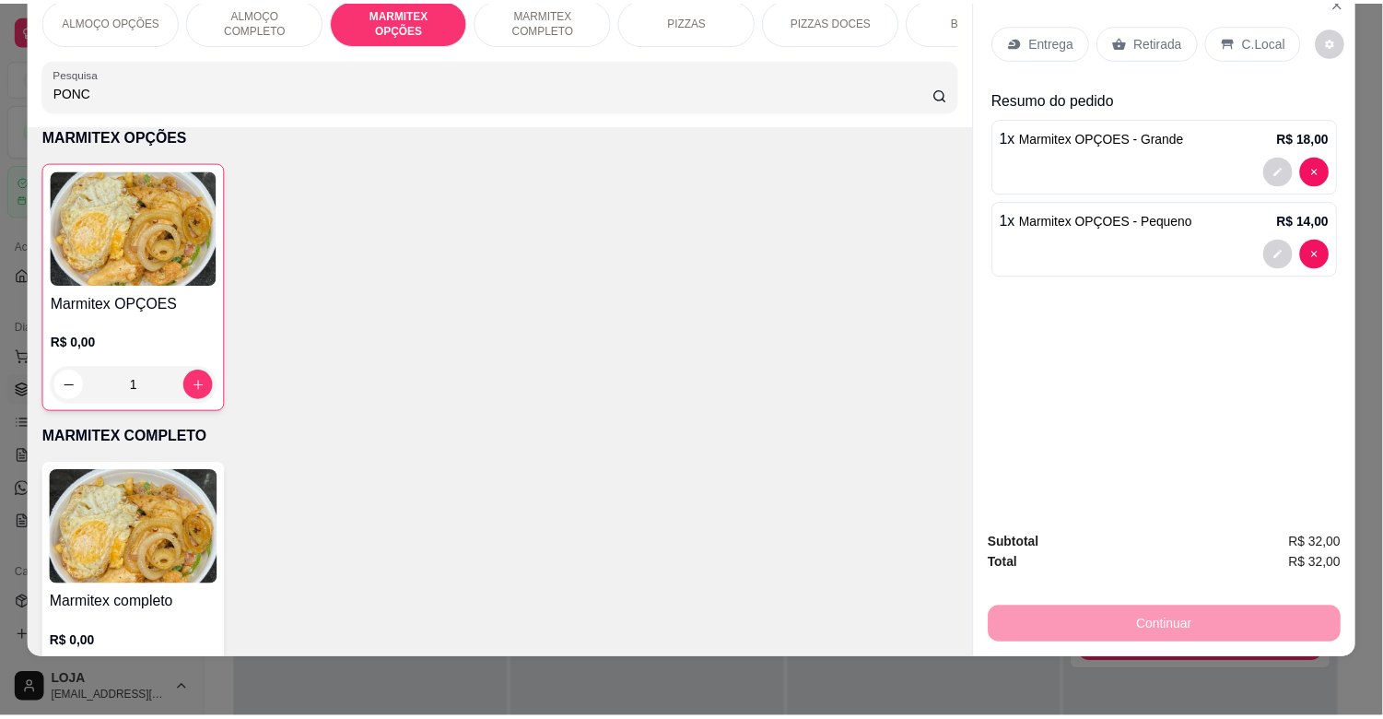
scroll to position [0, 0]
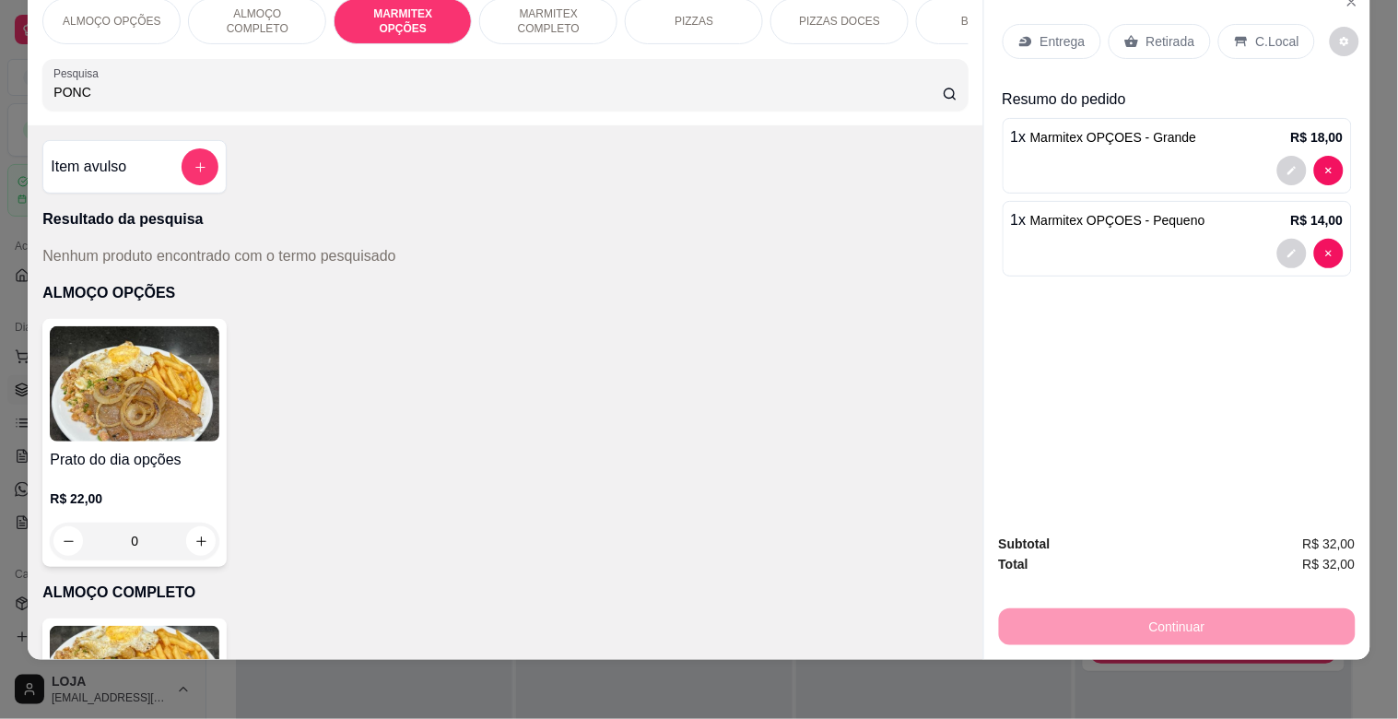
click at [253, 93] on input "PONC" at bounding box center [497, 92] width 889 height 18
type input "P"
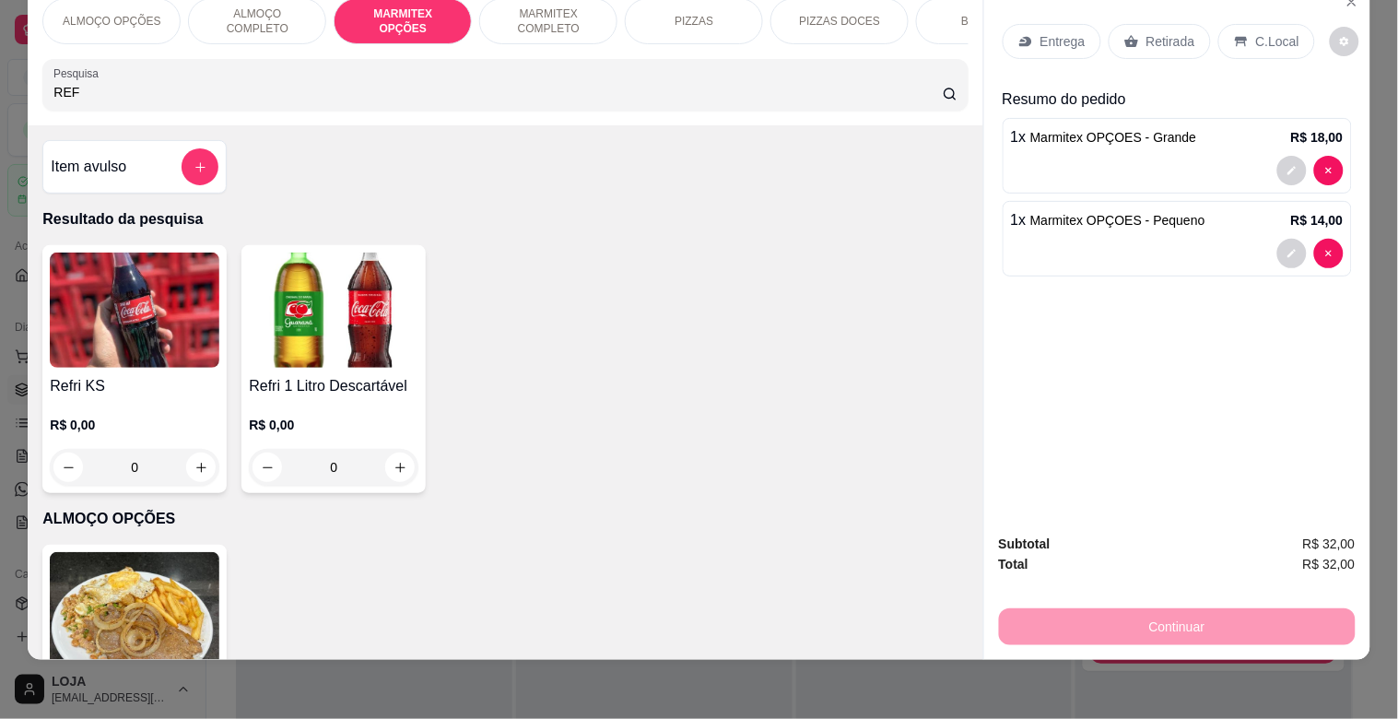
type input "REF"
click at [394, 363] on img at bounding box center [334, 310] width 170 height 115
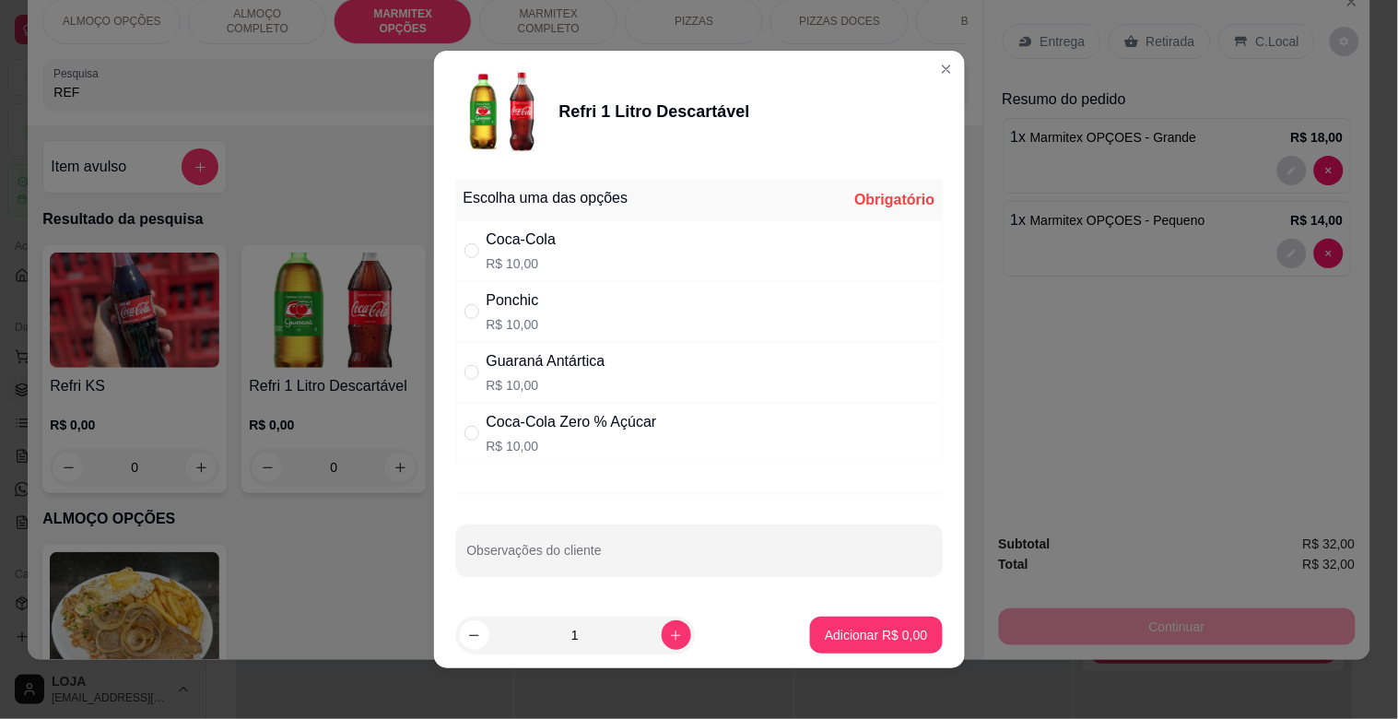
click at [518, 310] on div "Ponchic" at bounding box center [513, 300] width 53 height 22
radio input "true"
click at [879, 614] on footer "1 Adicionar R$ 10,00" at bounding box center [699, 635] width 531 height 66
click at [897, 633] on p "Adicionar R$ 10,00" at bounding box center [872, 635] width 110 height 18
type input "1"
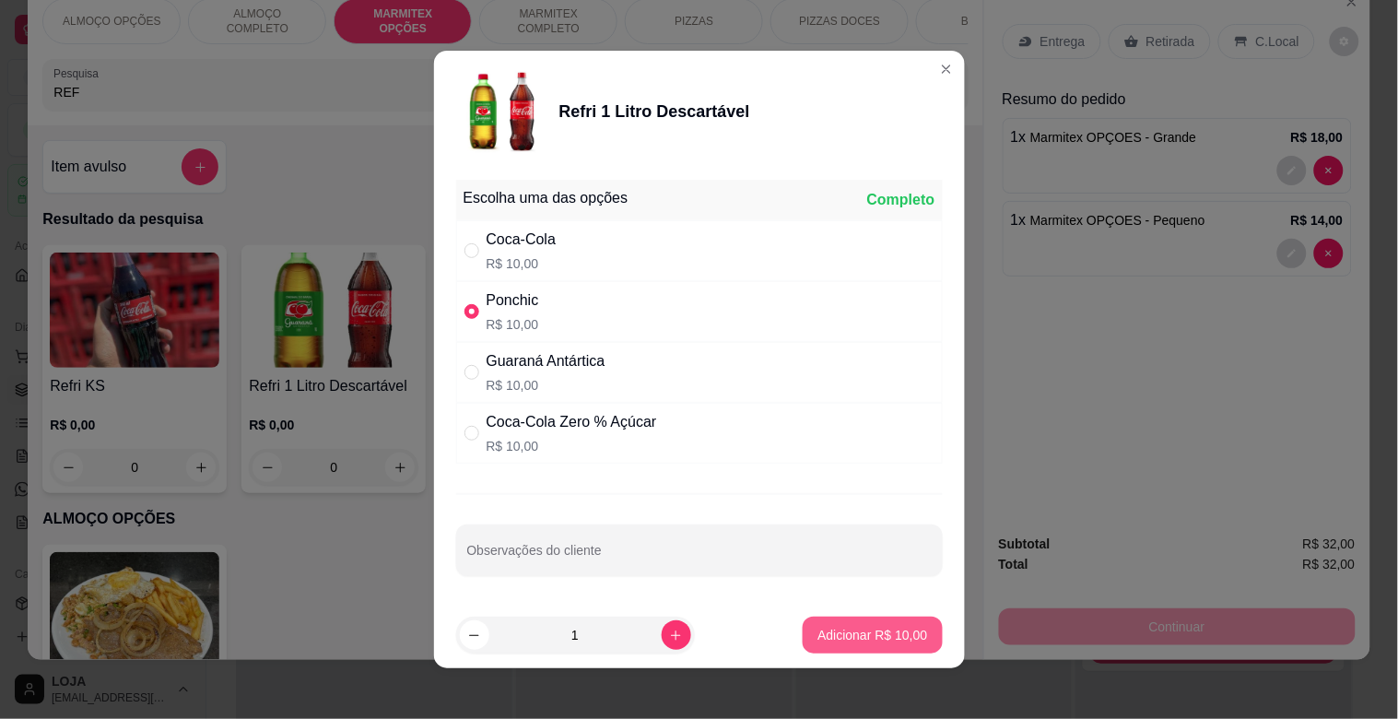
type input "1"
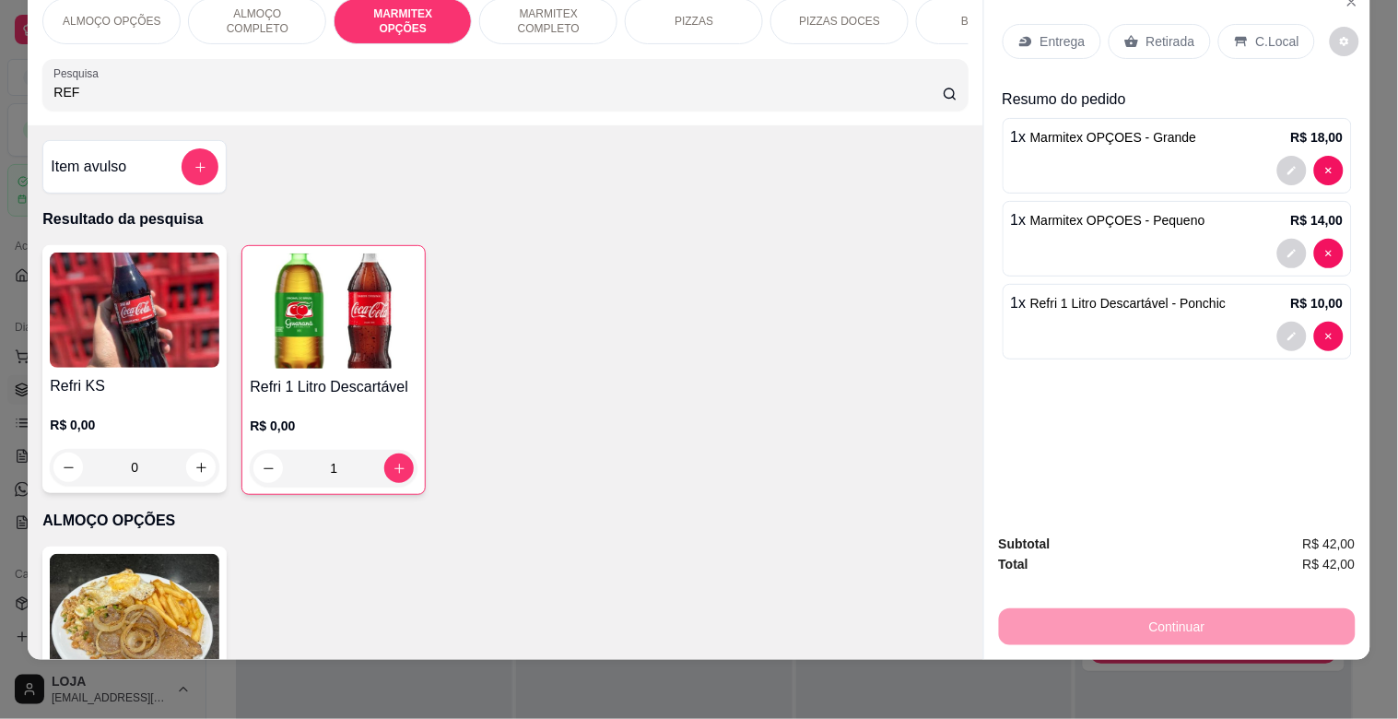
click at [1170, 32] on p "Retirada" at bounding box center [1171, 41] width 49 height 18
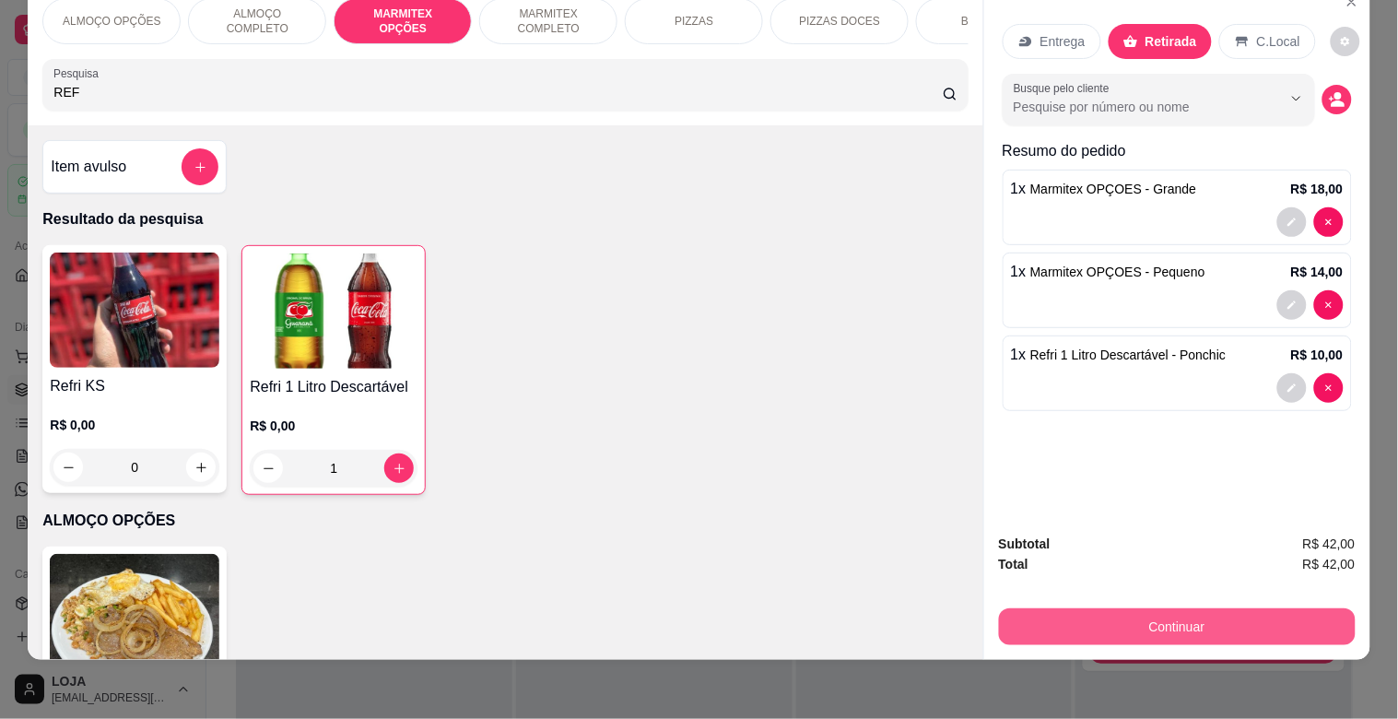
click at [1191, 611] on button "Continuar" at bounding box center [1177, 626] width 357 height 37
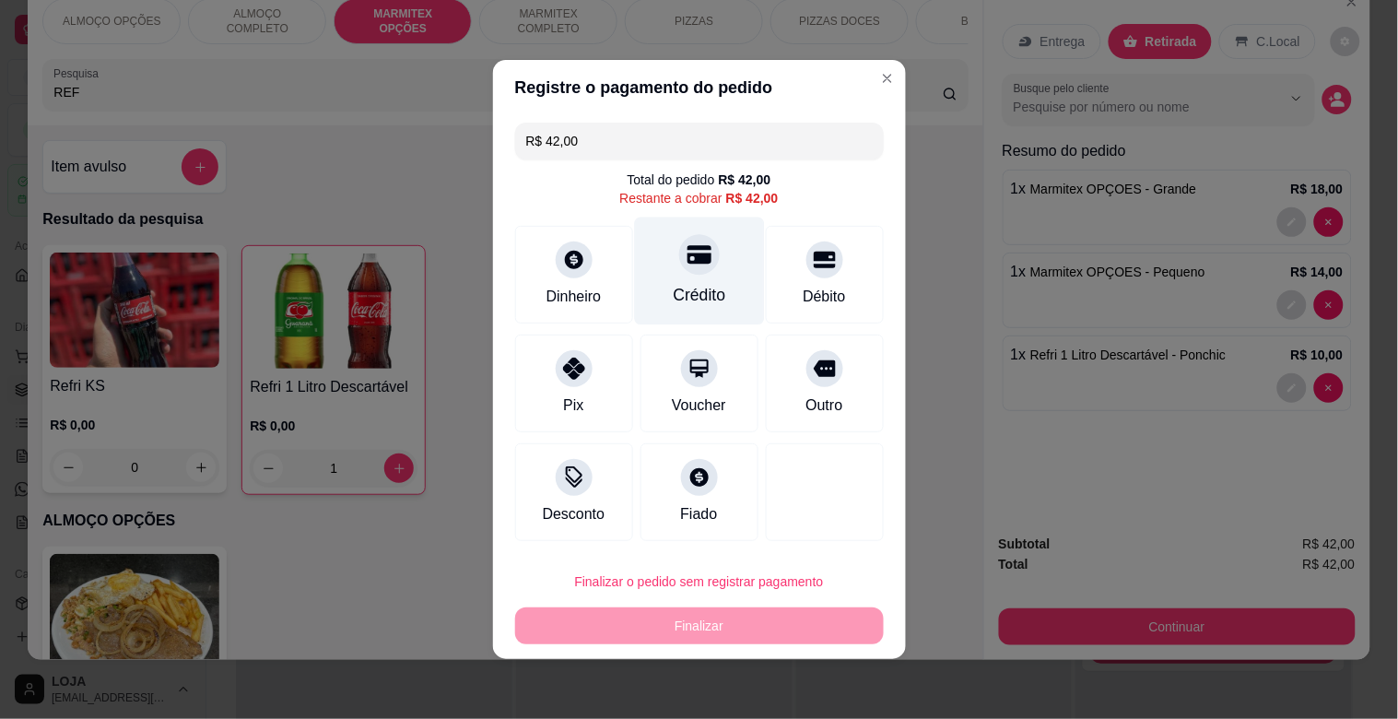
click at [711, 281] on div "Crédito" at bounding box center [699, 272] width 130 height 108
type input "R$ 0,00"
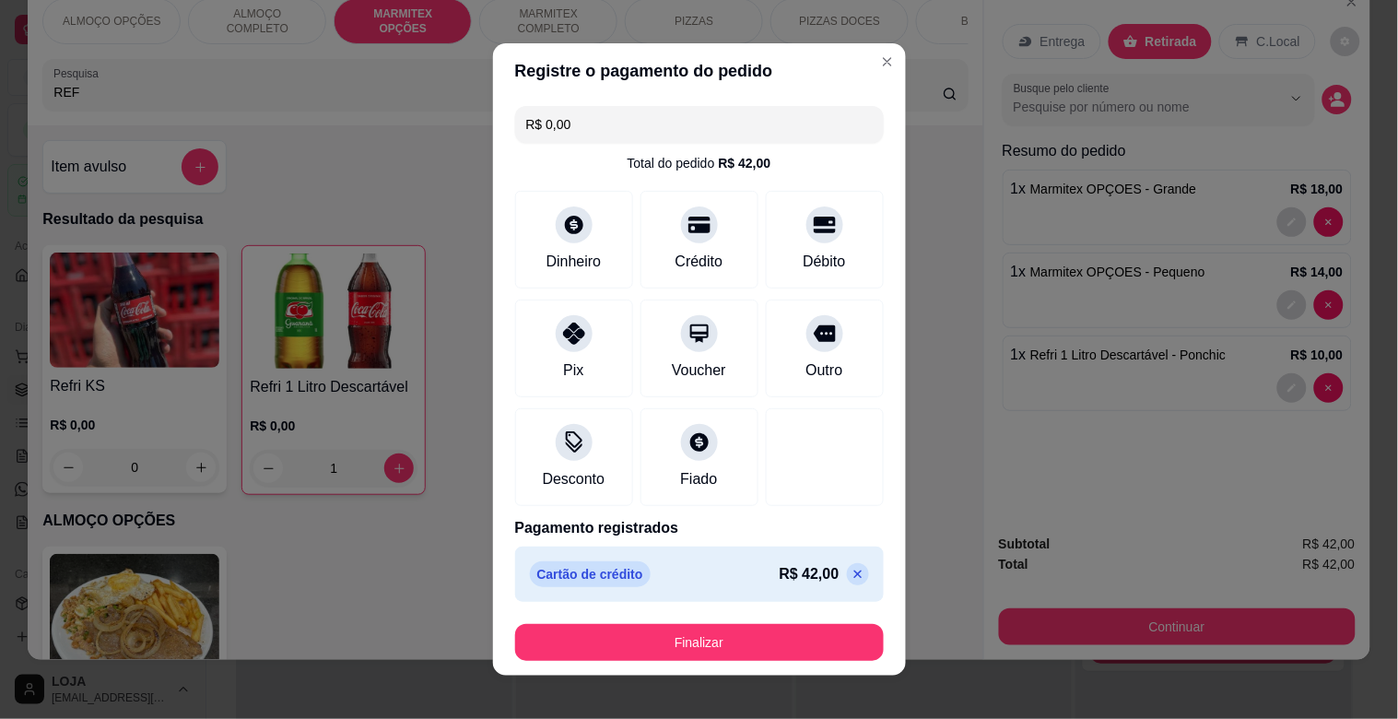
click at [719, 661] on footer "Finalizar" at bounding box center [699, 642] width 413 height 66
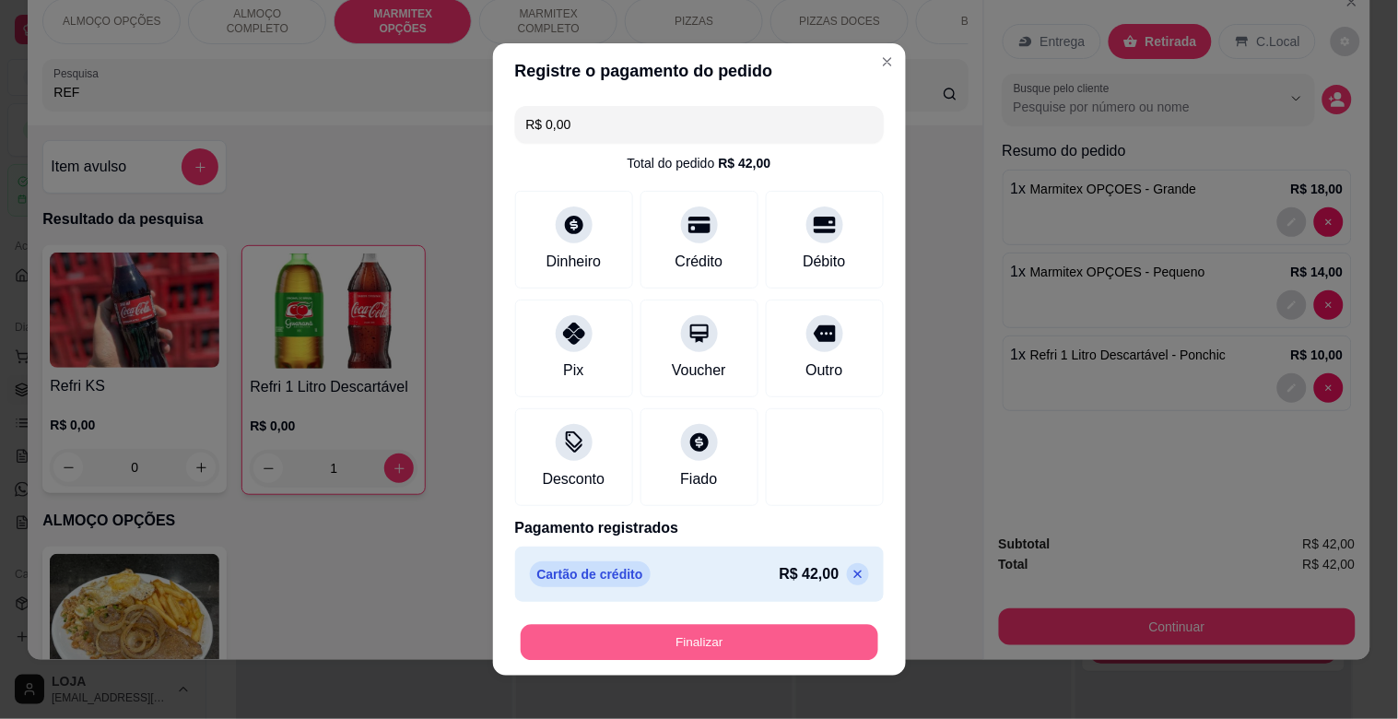
click at [728, 637] on button "Finalizar" at bounding box center [700, 643] width 358 height 36
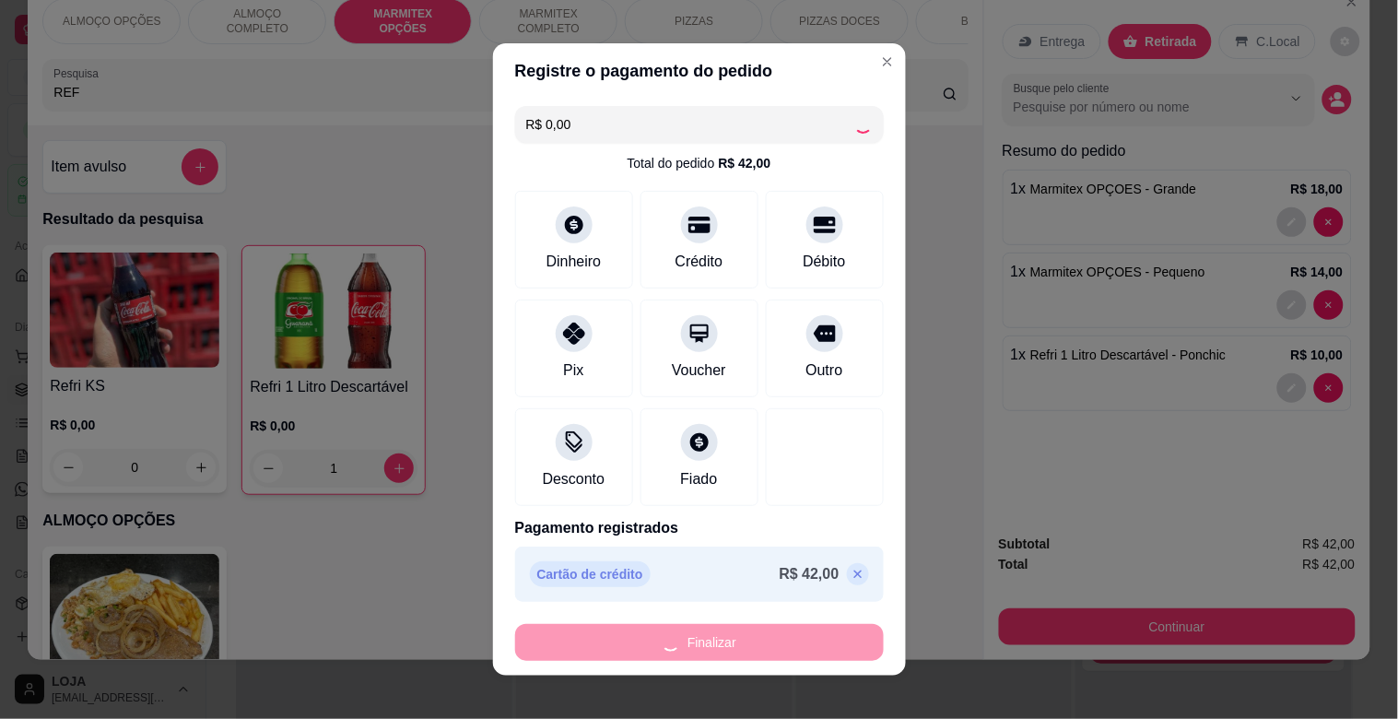
type input "0"
type input "-R$ 42,00"
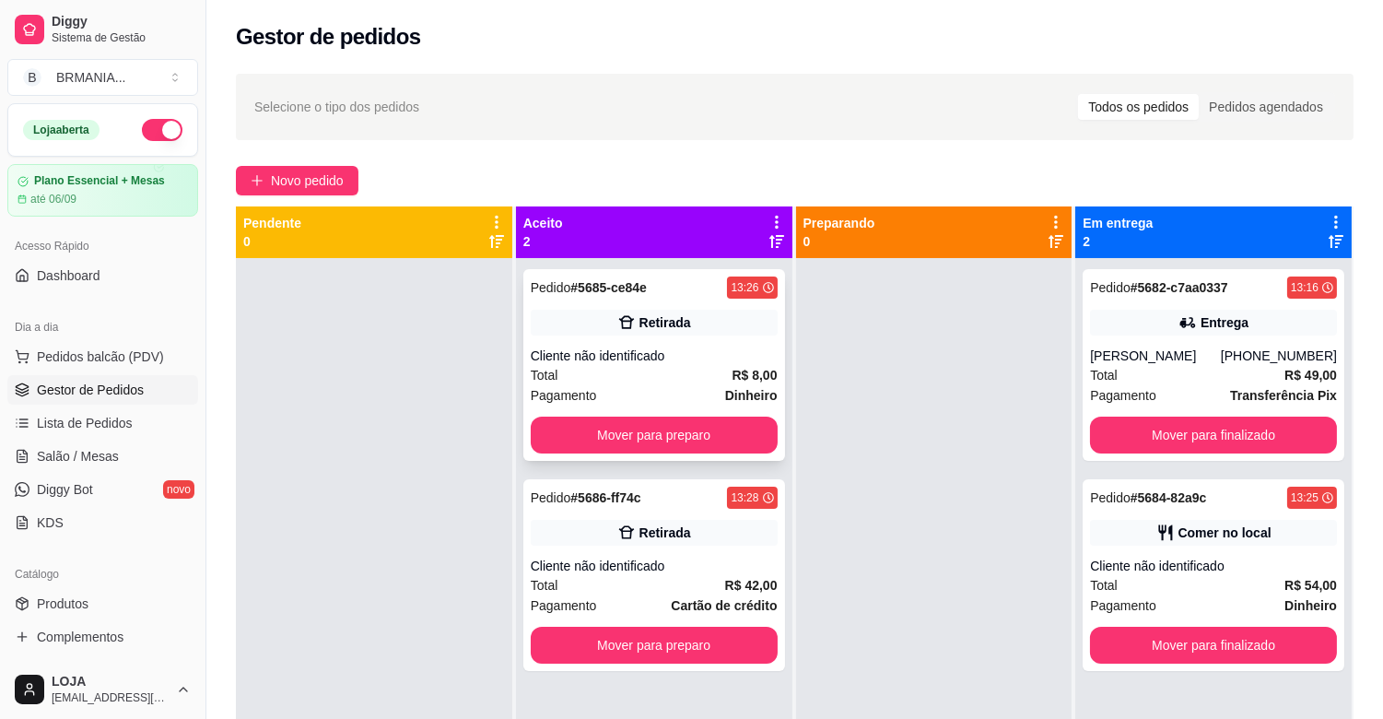
click at [688, 350] on div "Cliente não identificado" at bounding box center [654, 356] width 247 height 18
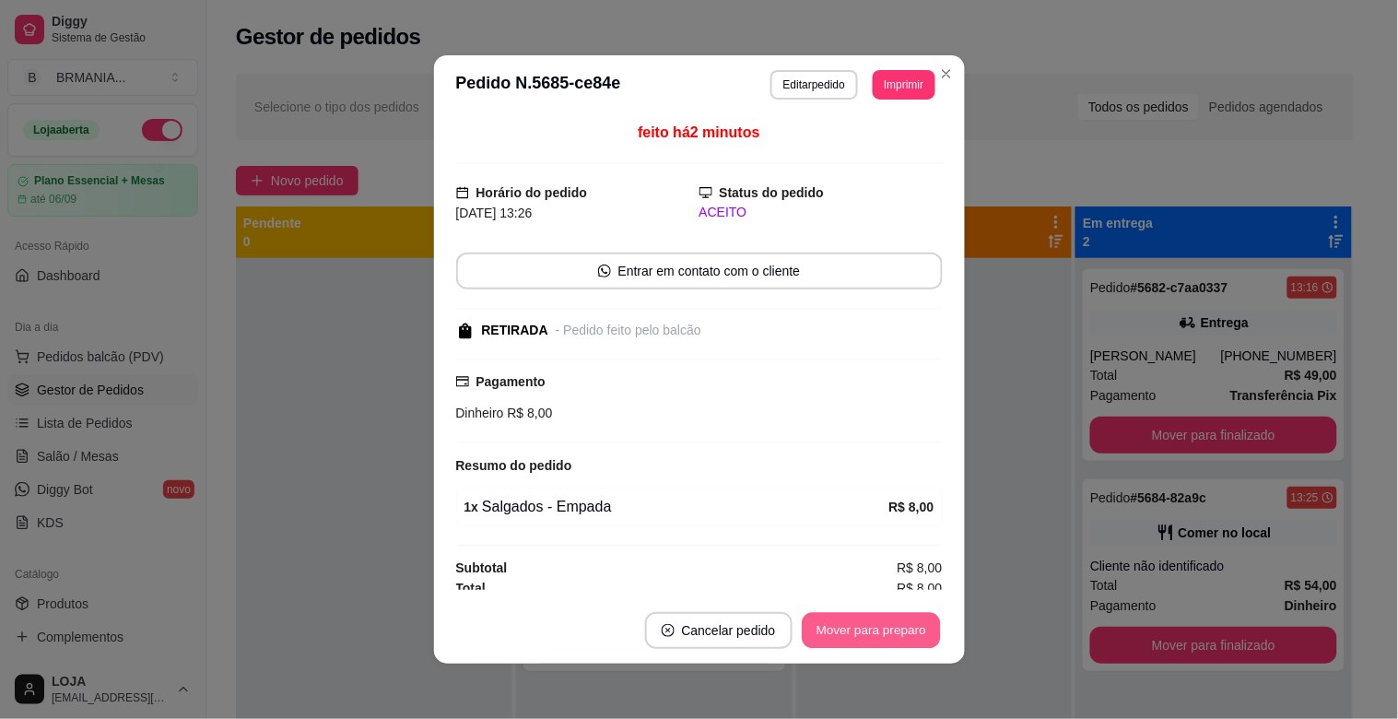
click at [881, 617] on button "Mover para preparo" at bounding box center [871, 631] width 138 height 36
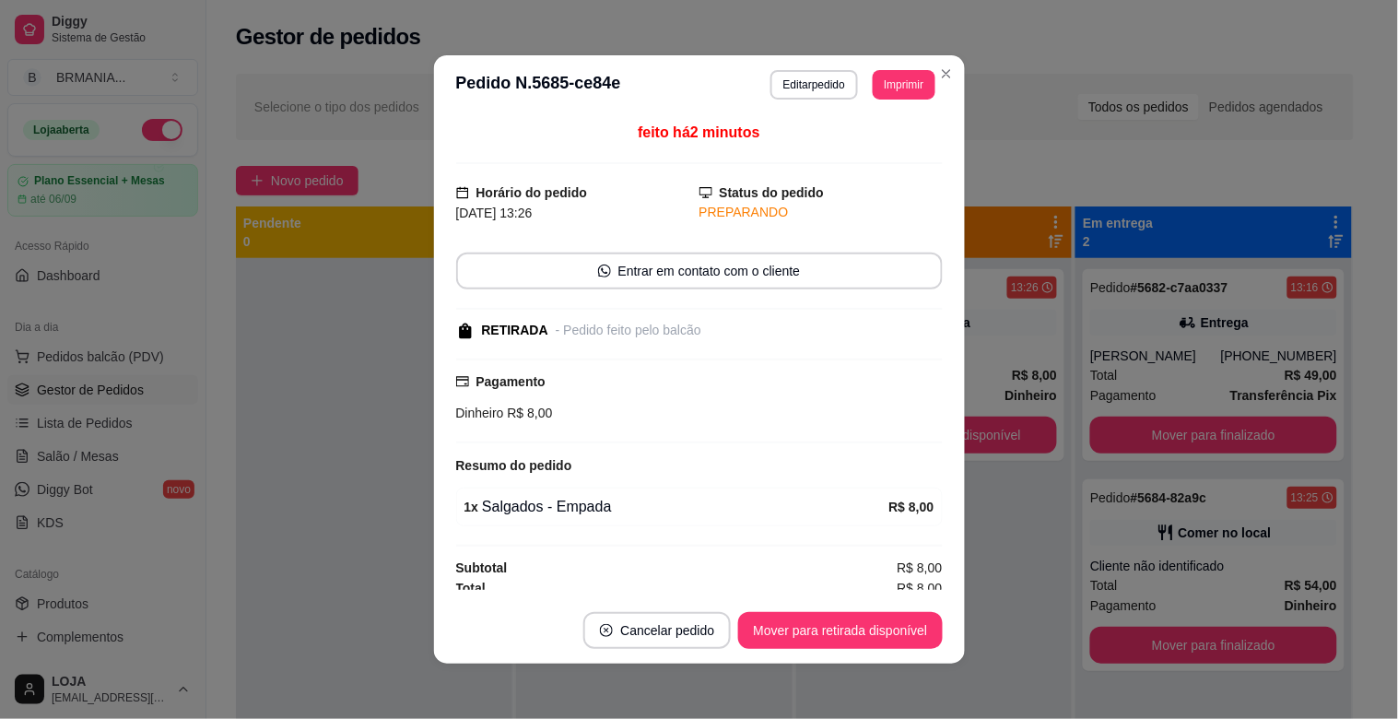
click at [885, 612] on button "Mover para retirada disponível" at bounding box center [840, 630] width 204 height 37
click at [880, 622] on button "Mover para retirada disponível" at bounding box center [840, 630] width 204 height 37
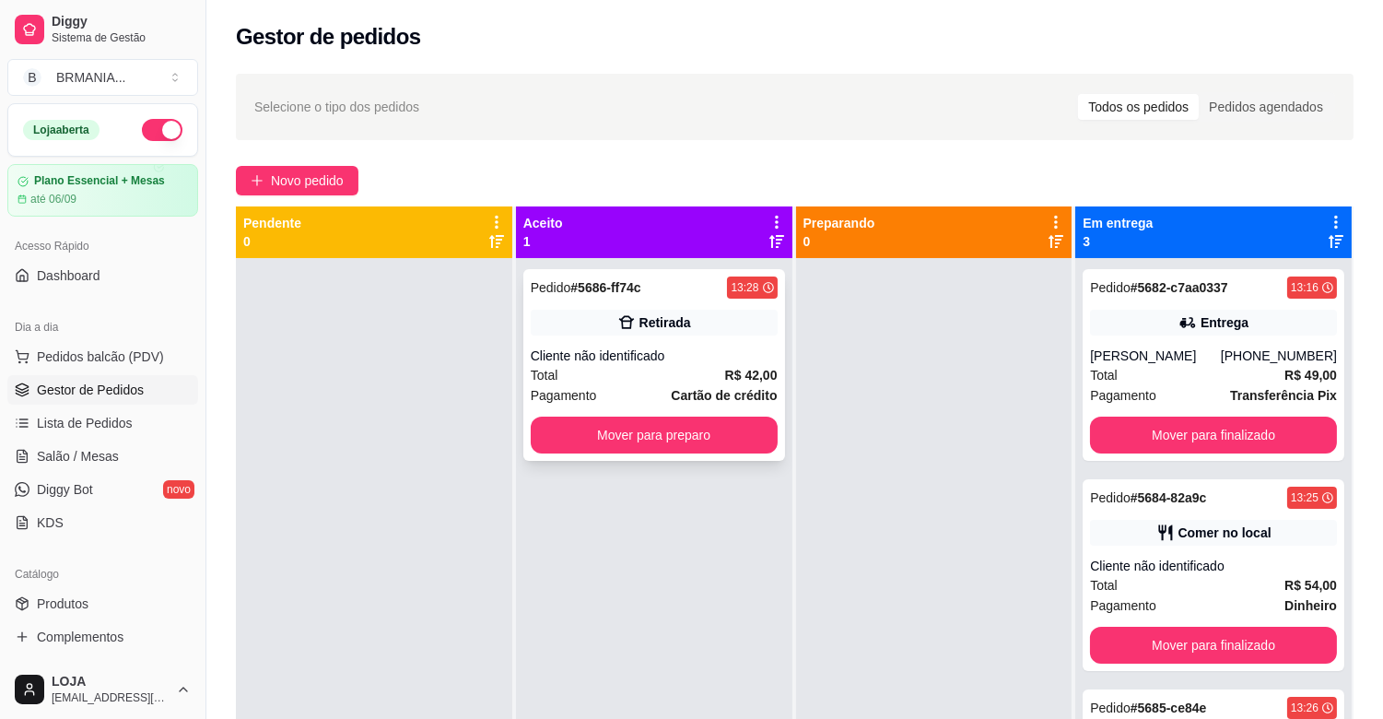
click at [674, 365] on div "Total R$ 42,00" at bounding box center [654, 375] width 247 height 20
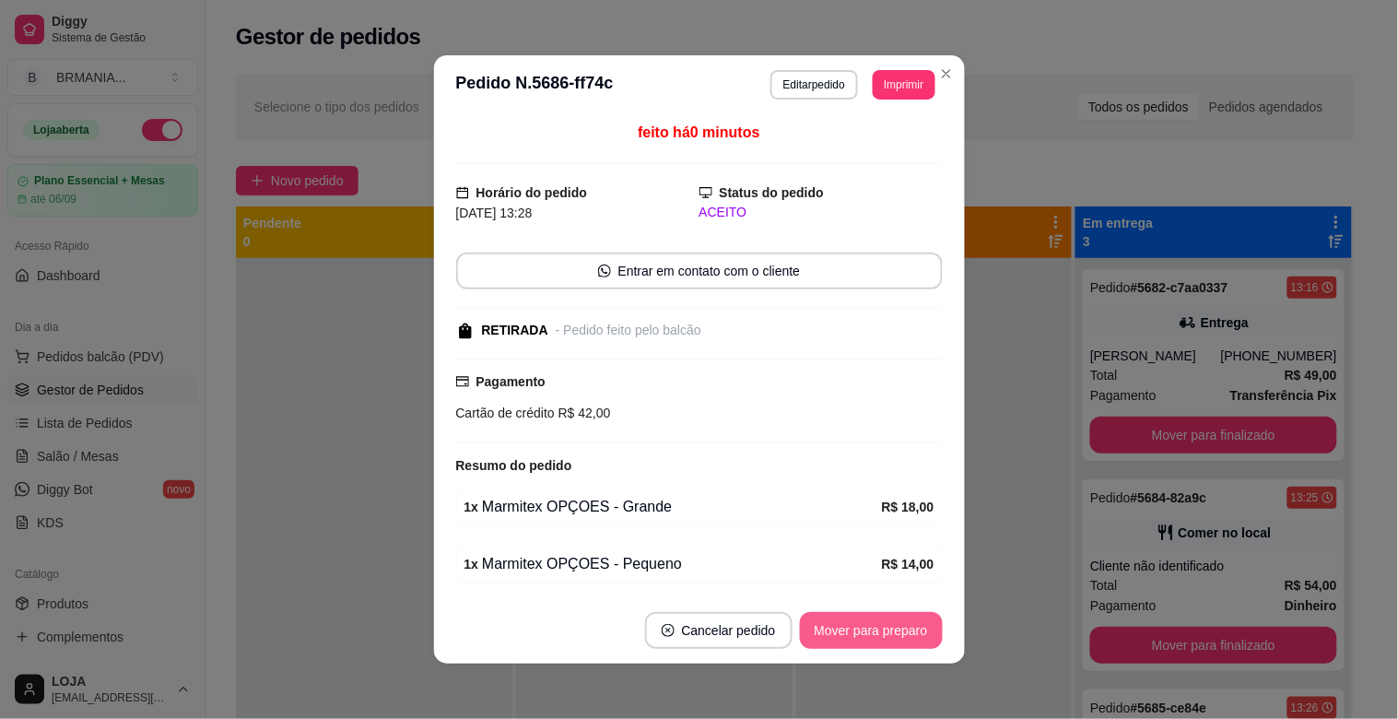
click at [860, 638] on button "Mover para preparo" at bounding box center [871, 630] width 143 height 37
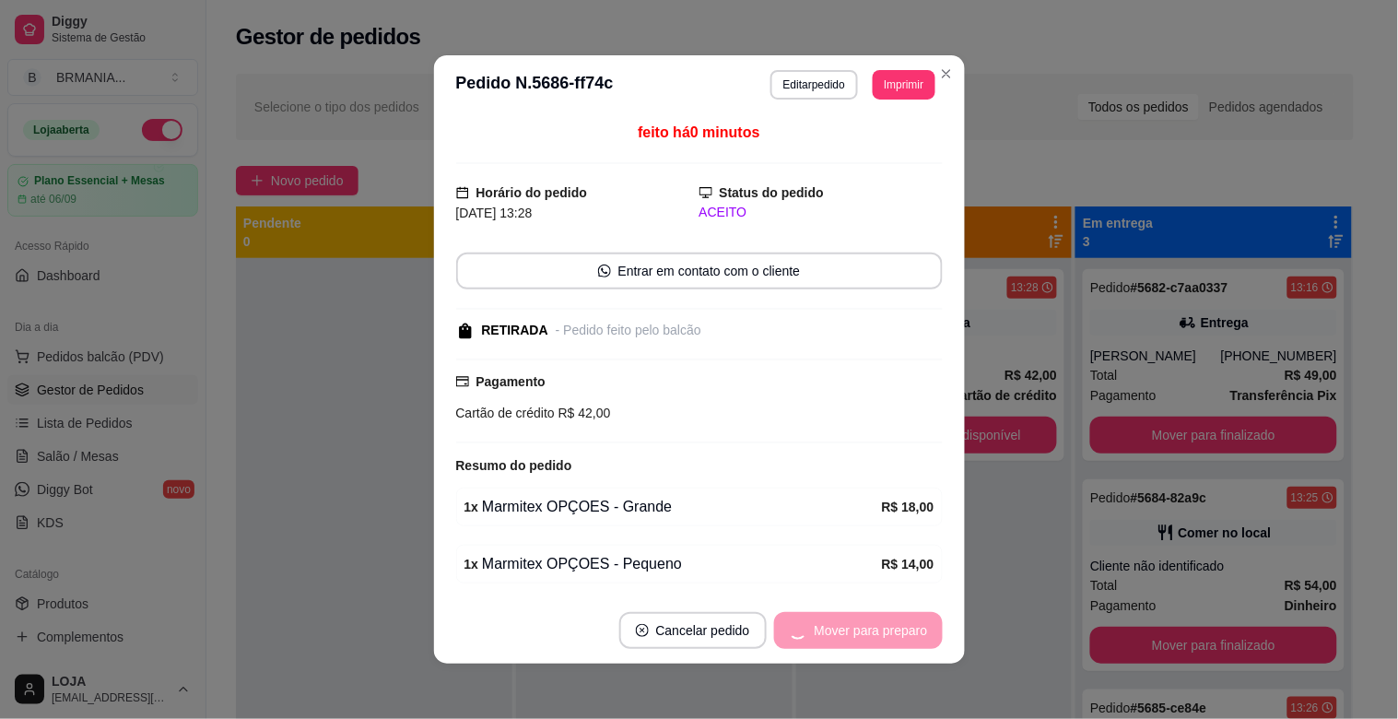
click at [864, 629] on div "Mover para preparo" at bounding box center [858, 630] width 169 height 37
click at [863, 625] on button "Mover para retirada disponível" at bounding box center [840, 630] width 204 height 37
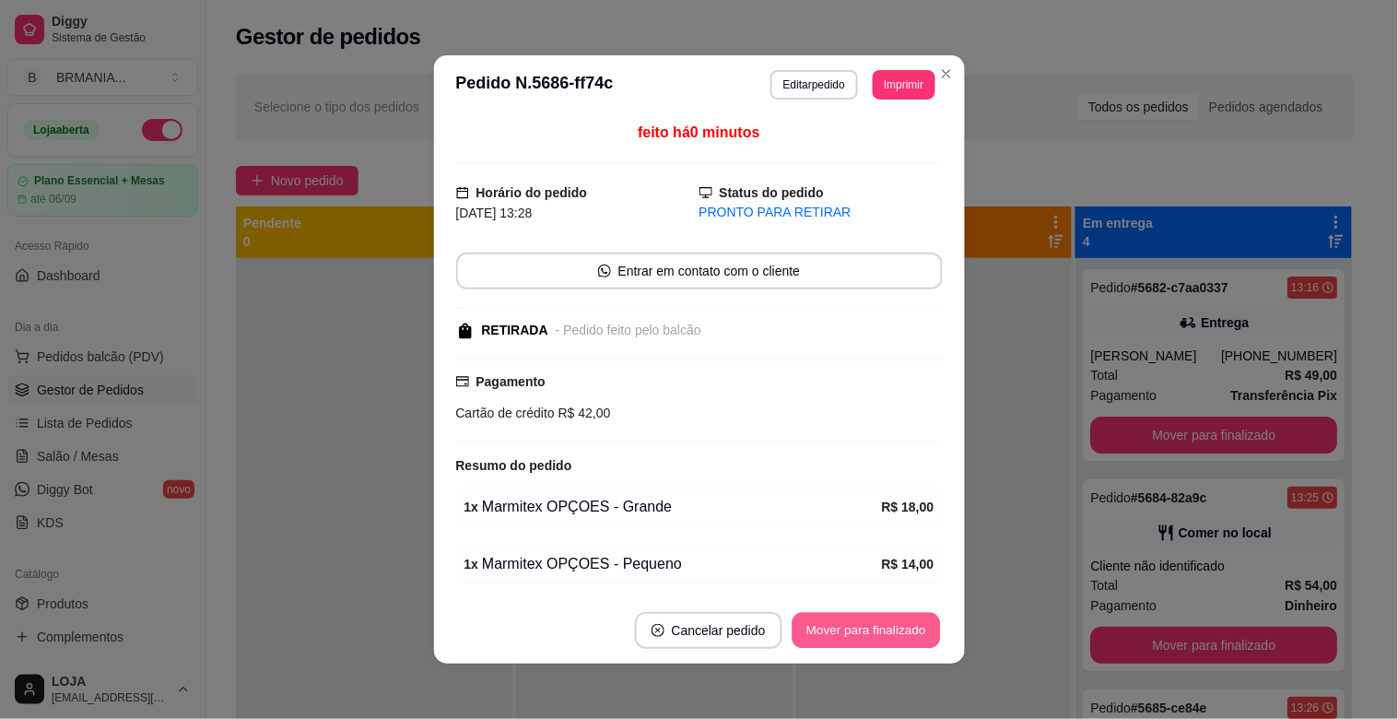
click at [871, 637] on button "Mover para finalizado" at bounding box center [866, 631] width 148 height 36
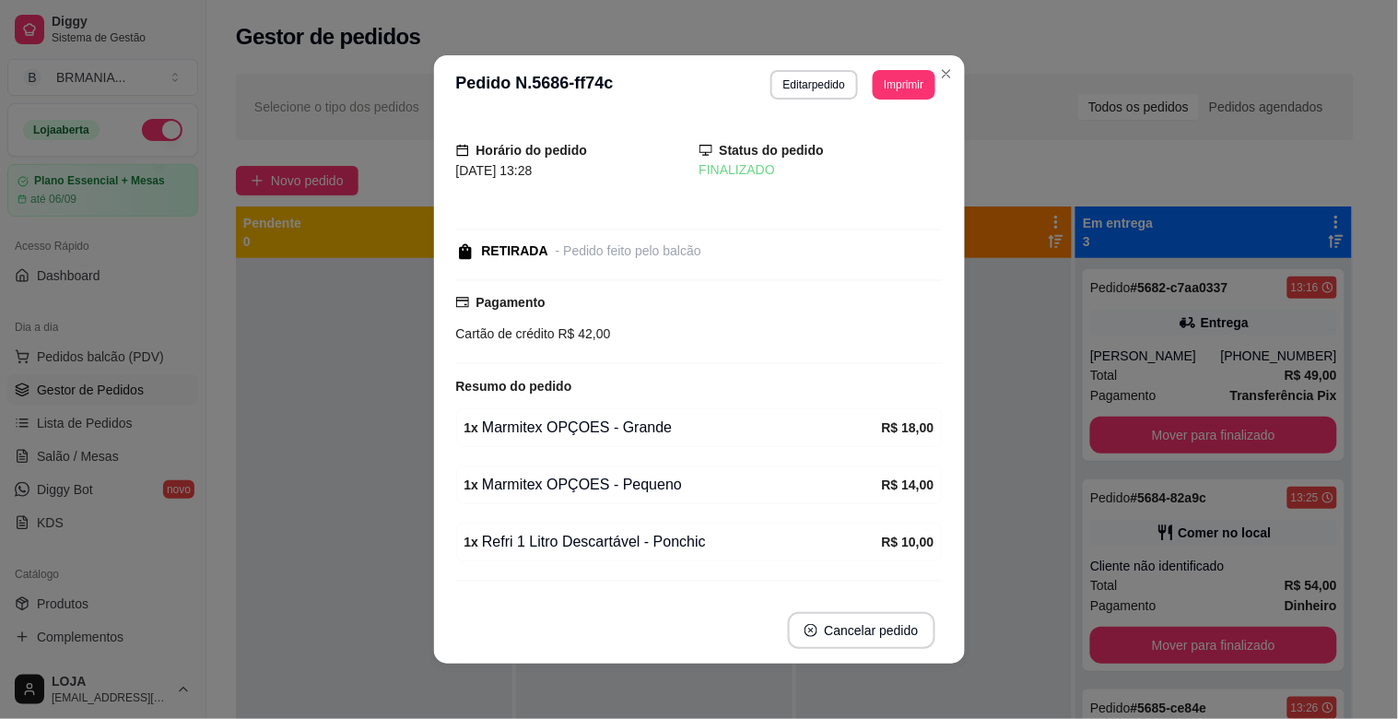
click at [953, 75] on header "**********" at bounding box center [699, 84] width 531 height 59
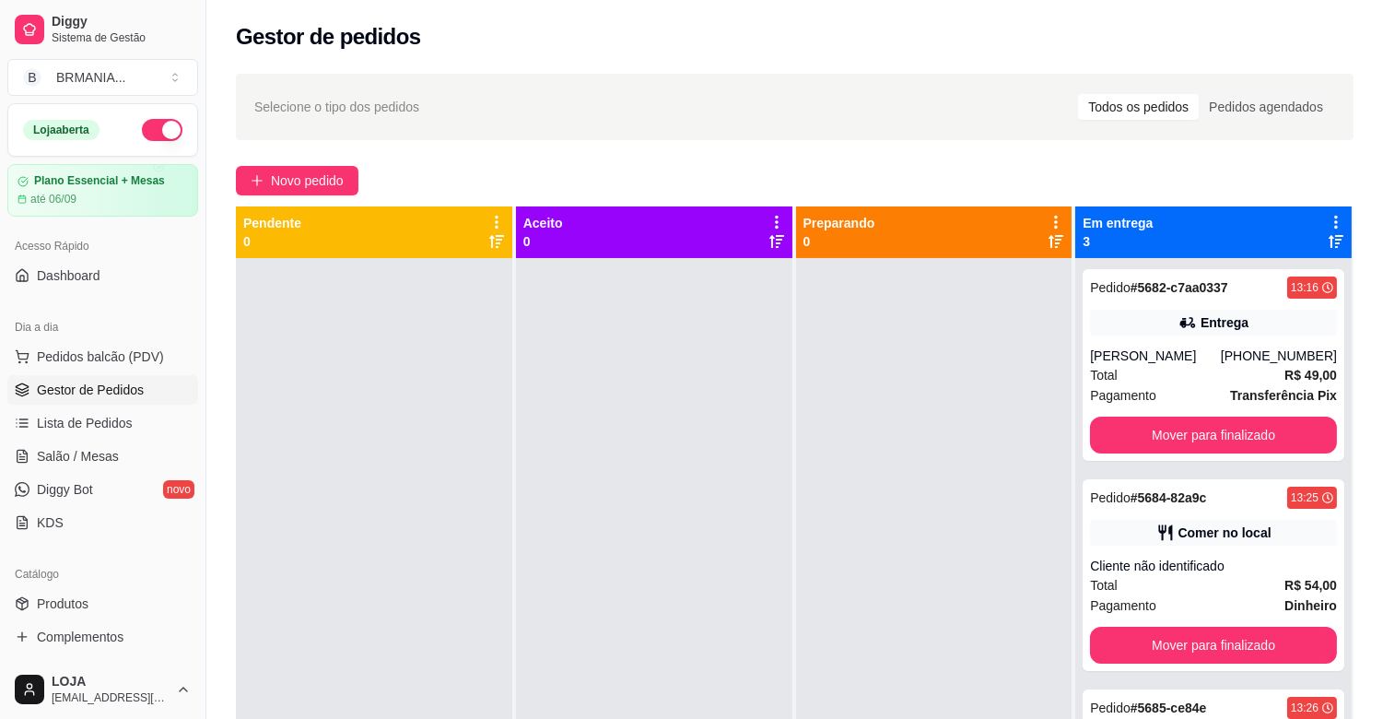
scroll to position [51, 0]
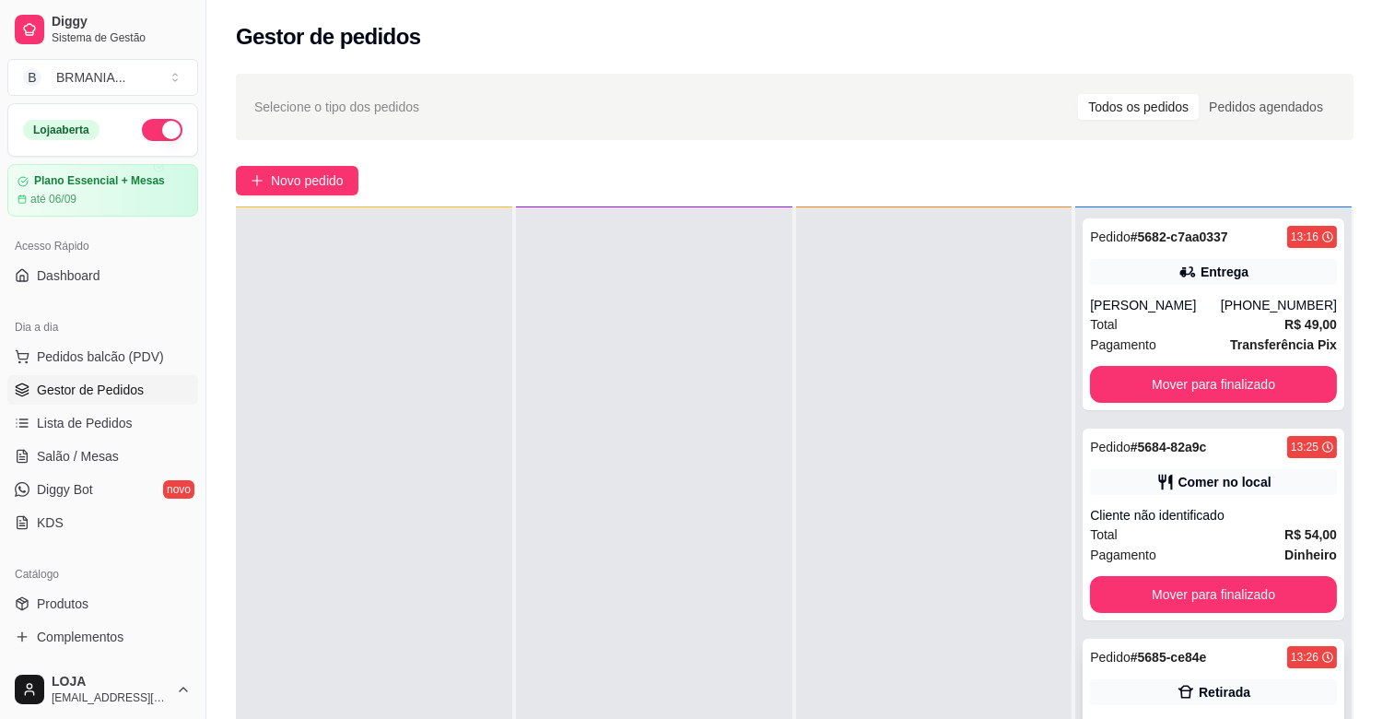
click at [1227, 694] on div "Retirada" at bounding box center [1225, 692] width 52 height 18
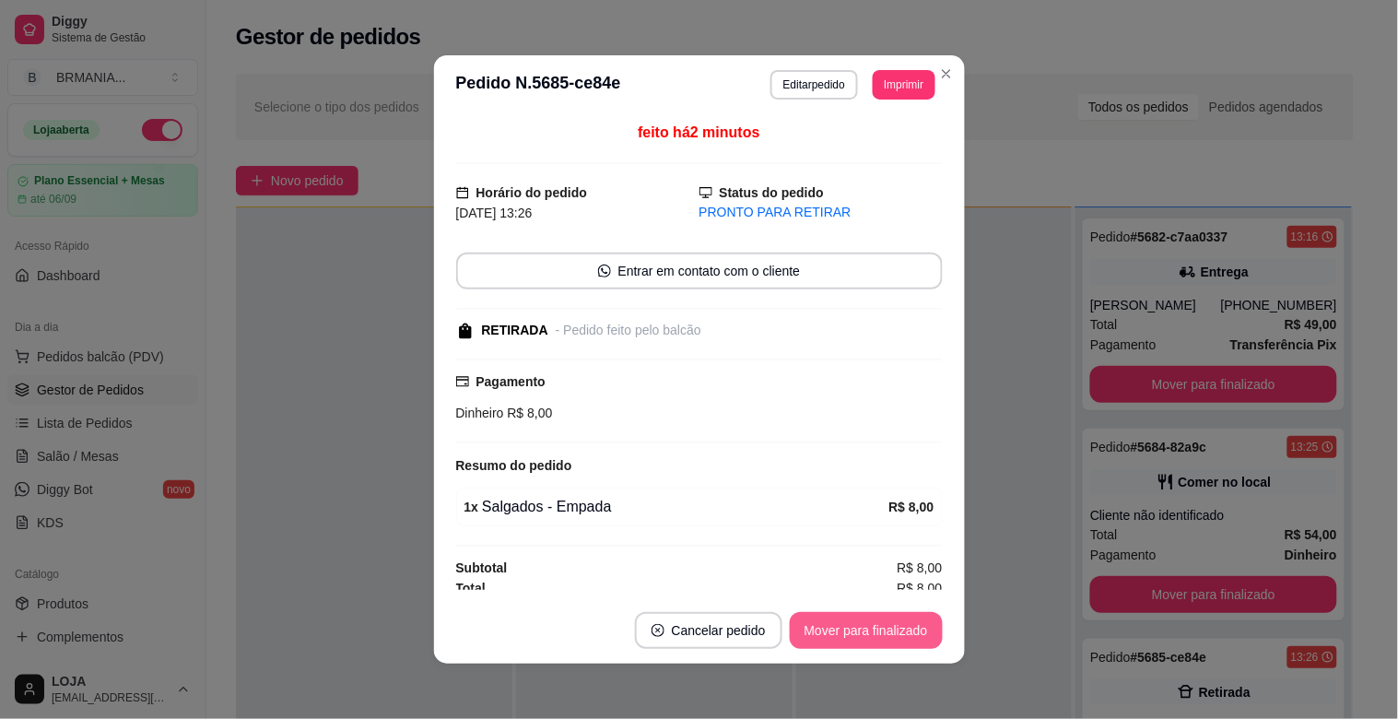
click at [886, 619] on button "Mover para finalizado" at bounding box center [866, 630] width 153 height 37
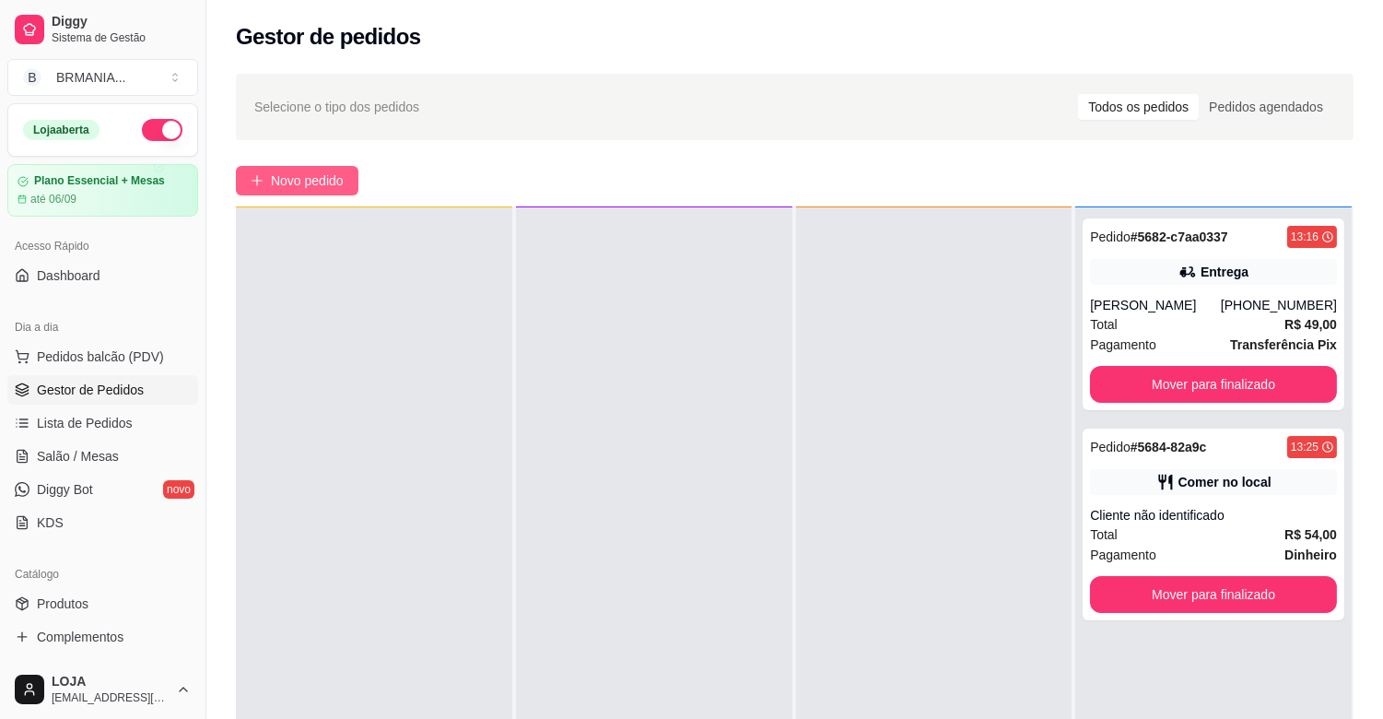
click at [326, 171] on span "Novo pedido" at bounding box center [307, 181] width 73 height 20
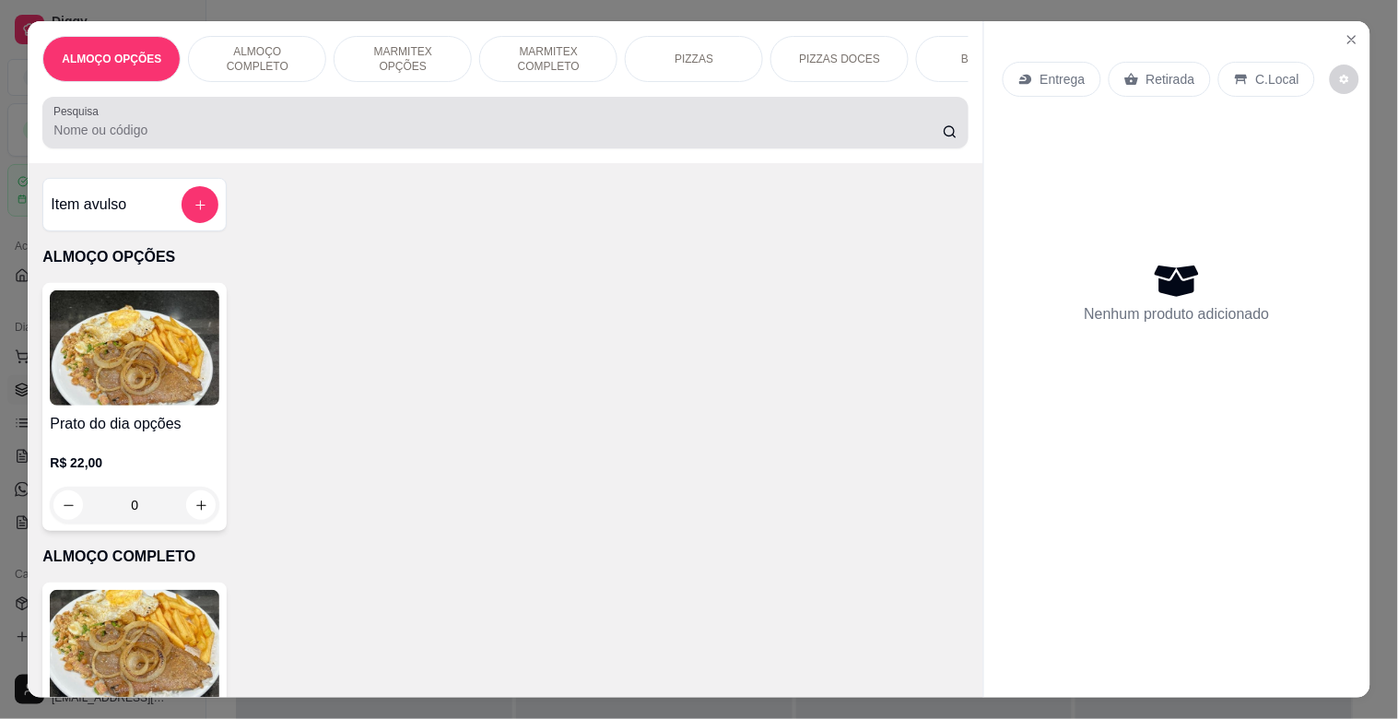
drag, startPoint x: 411, startPoint y: 136, endPoint x: 401, endPoint y: 158, distance: 23.5
click at [410, 135] on input "Pesquisa" at bounding box center [497, 130] width 889 height 18
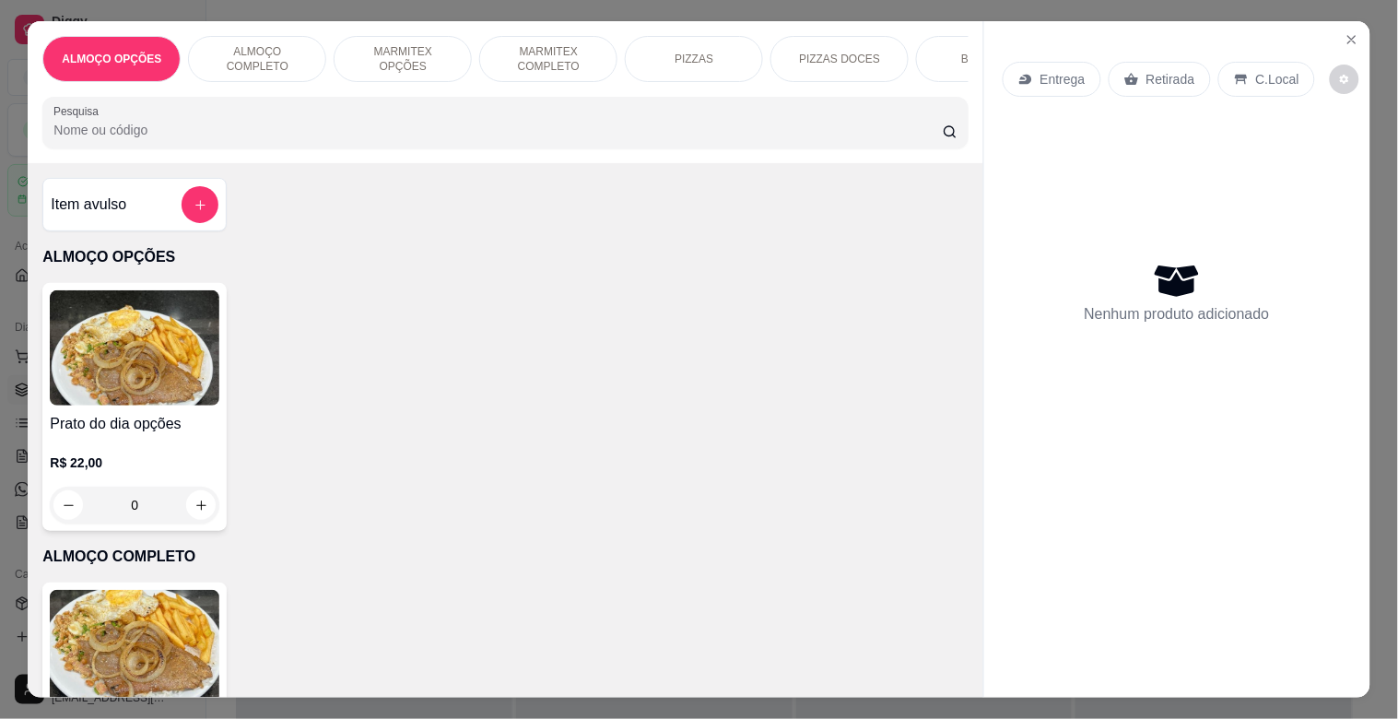
click at [31, 307] on div "Item avulso ALMOÇO OPÇÕES Prato do dia opções R$ 22,00 0 ALMOÇO COMPLETO PF Com…" at bounding box center [505, 430] width 955 height 534
click at [86, 344] on img at bounding box center [135, 347] width 170 height 115
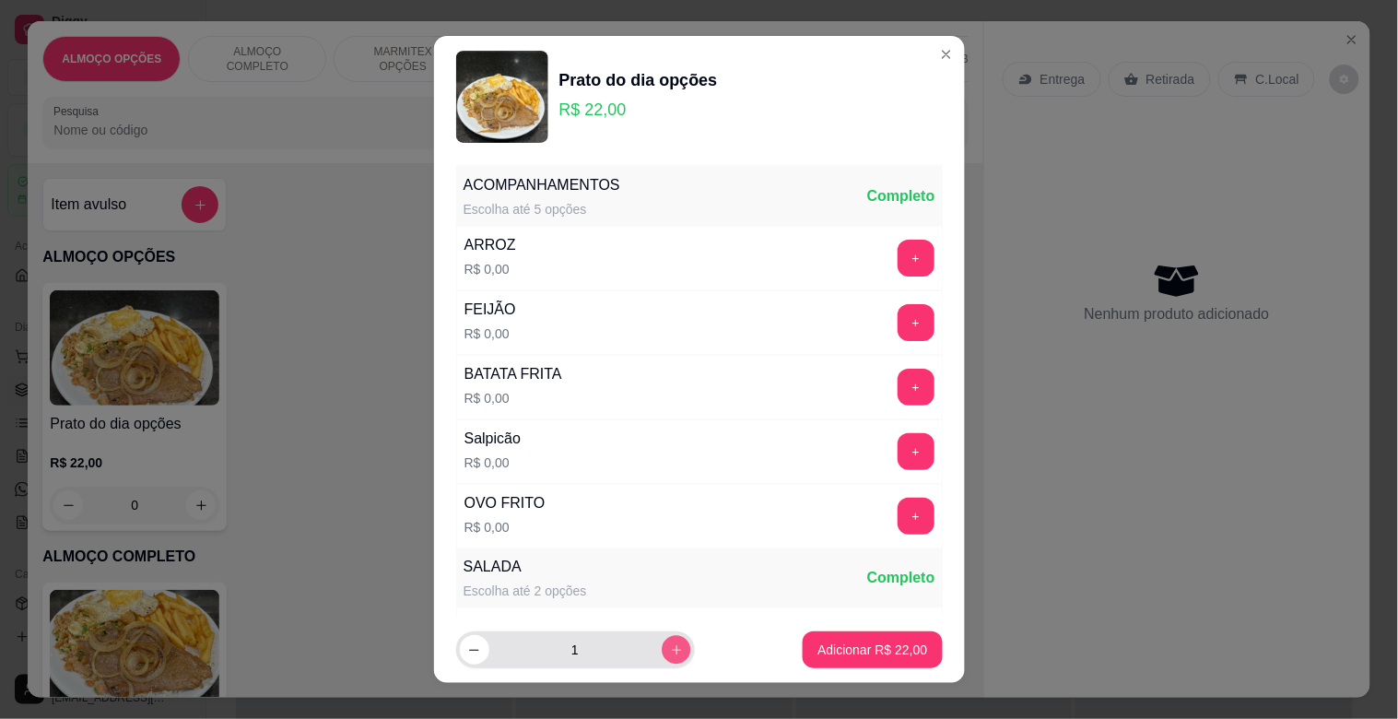
click at [669, 650] on icon "increase-product-quantity" at bounding box center [676, 650] width 14 height 14
type input "2"
click at [825, 652] on p "Adicionar R$ 44,00" at bounding box center [872, 650] width 110 height 18
type input "2"
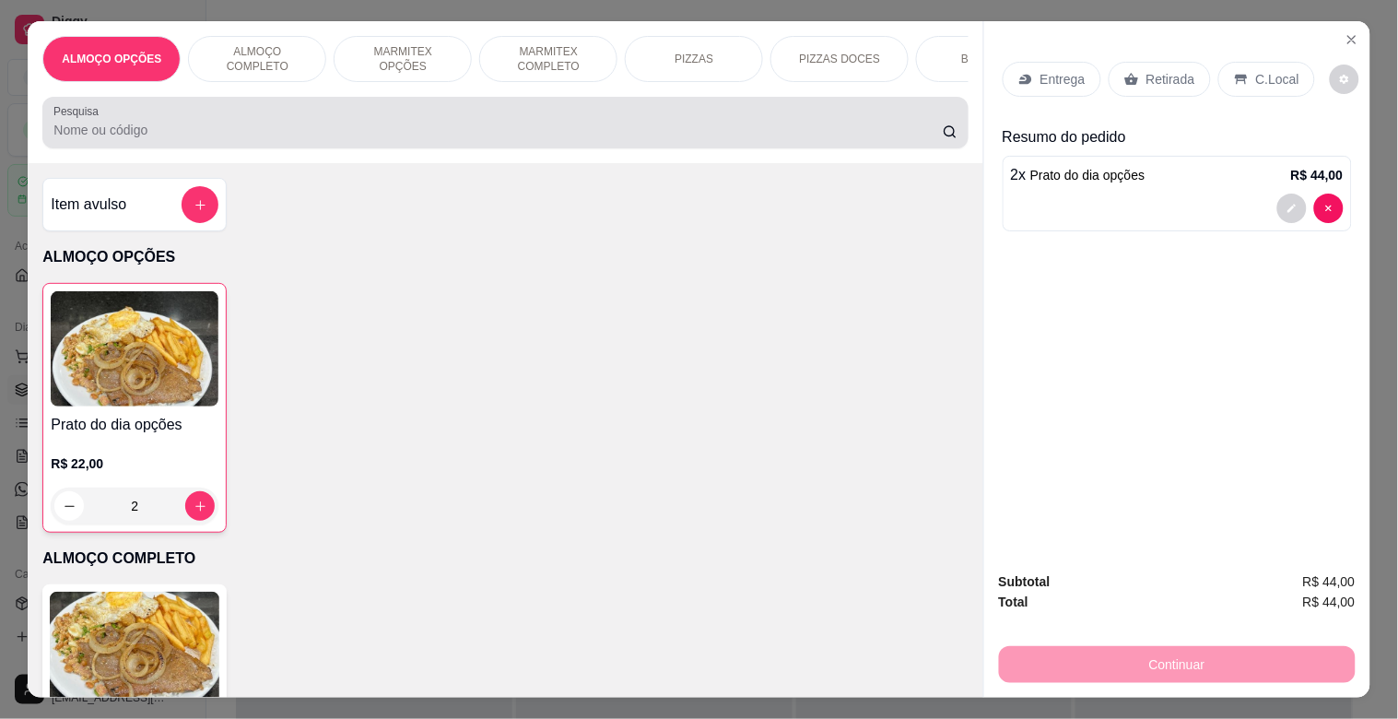
click at [550, 120] on div at bounding box center [504, 122] width 903 height 37
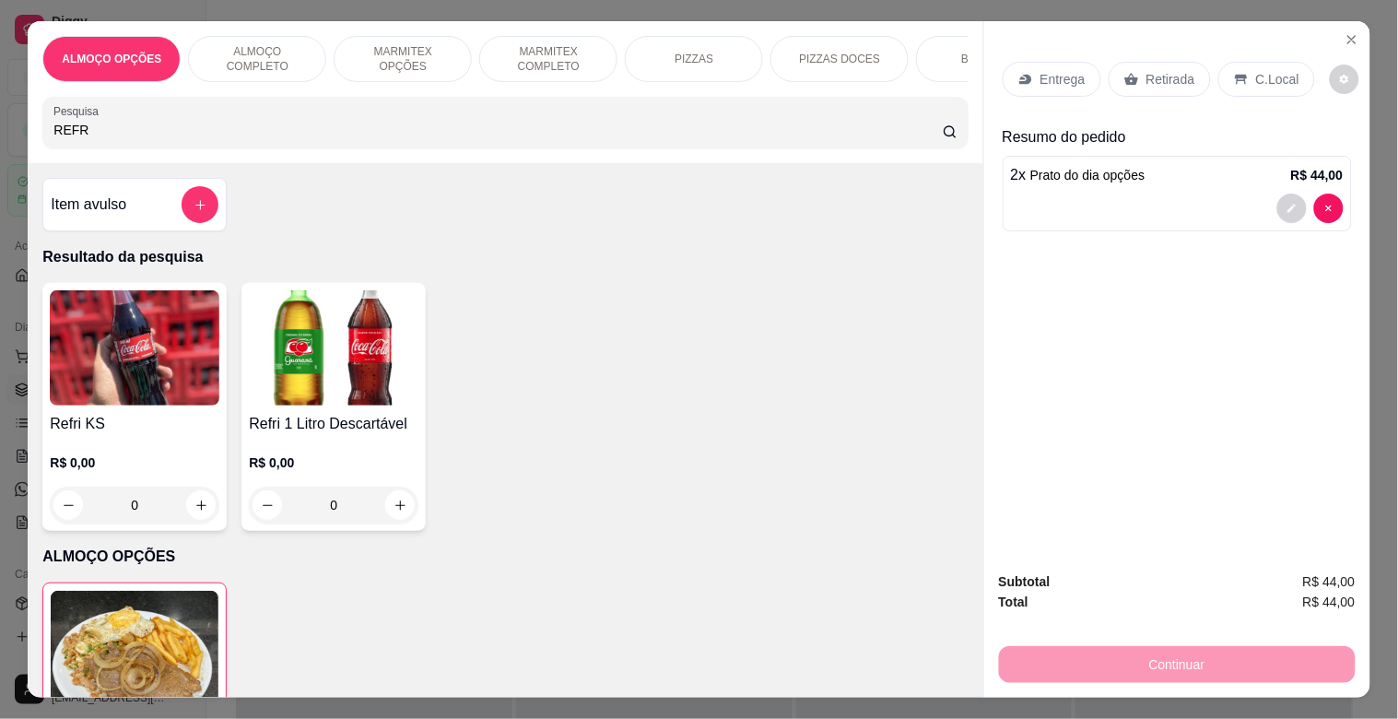
type input "REFR"
click at [275, 385] on img at bounding box center [334, 347] width 170 height 115
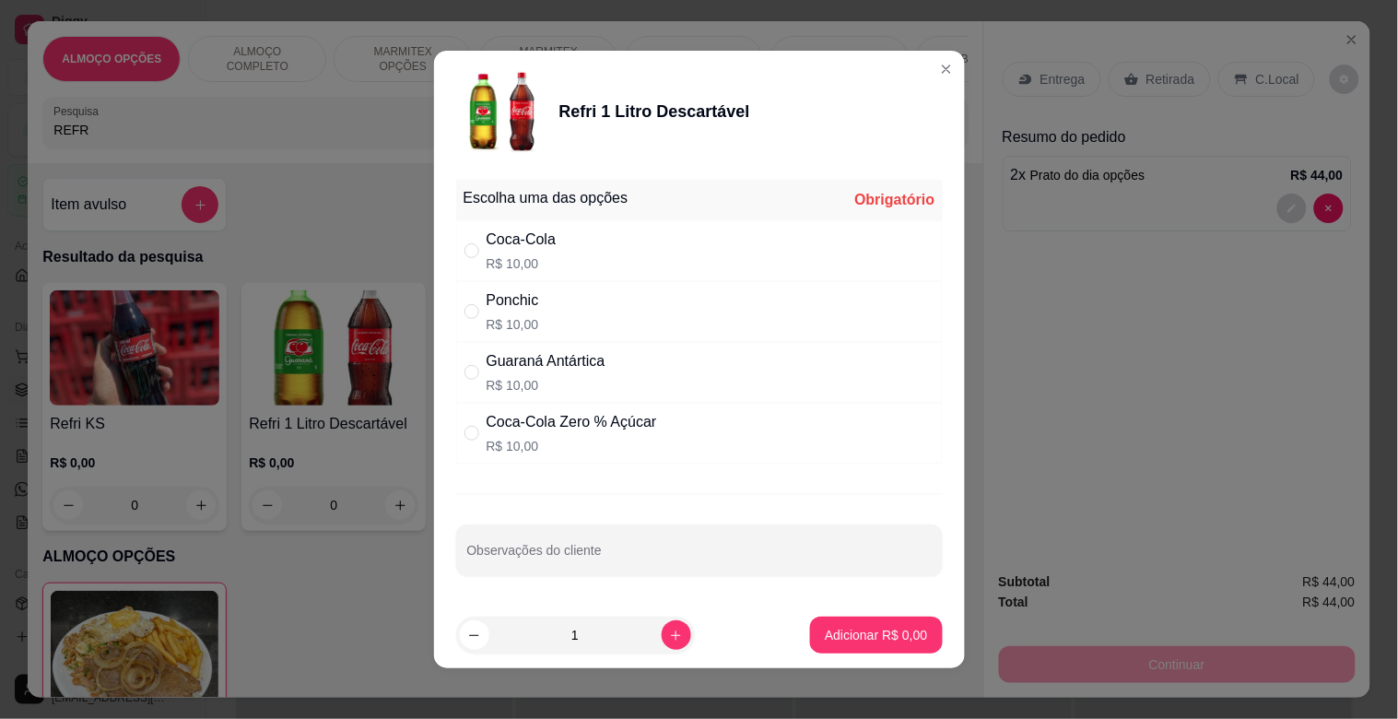
drag, startPoint x: 503, startPoint y: 304, endPoint x: 573, endPoint y: 372, distance: 97.8
click at [504, 306] on div "Ponchic" at bounding box center [513, 300] width 53 height 22
radio input "true"
click at [876, 639] on p "Adicionar R$ 10,00" at bounding box center [872, 635] width 110 height 18
type input "1"
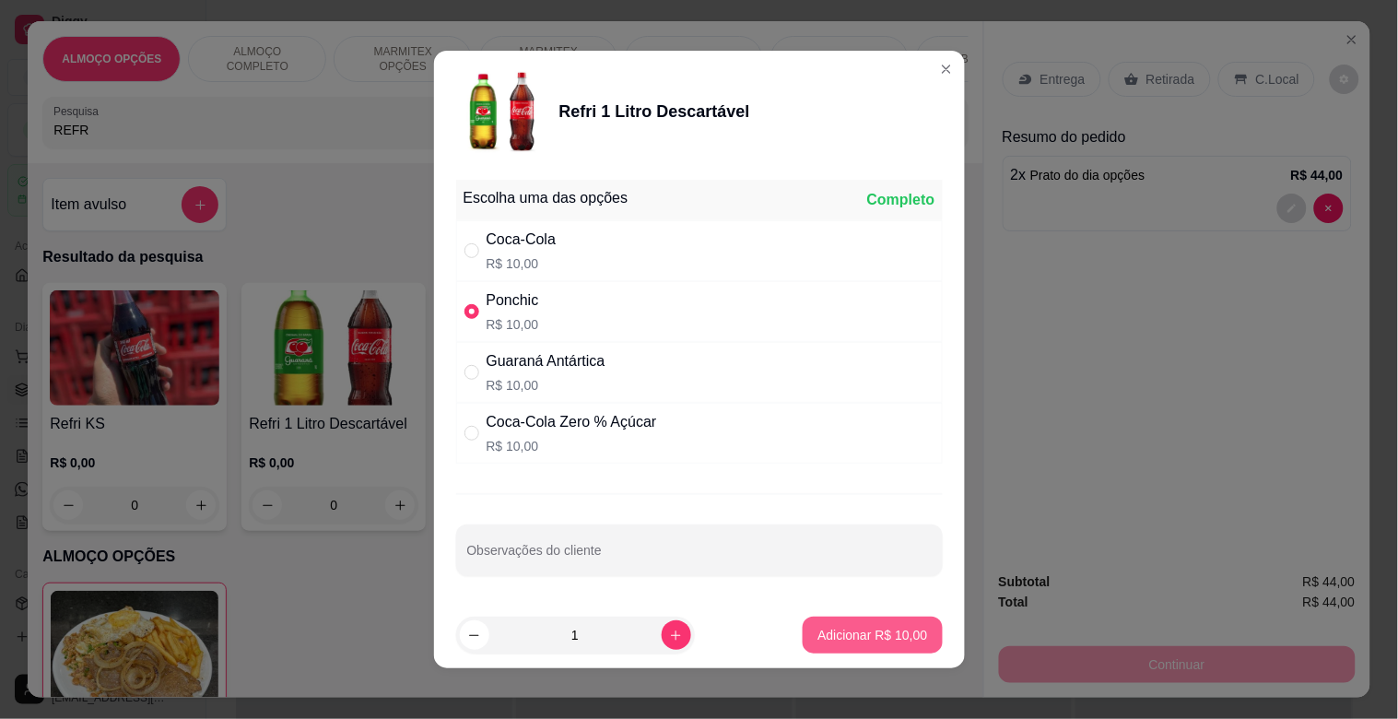
type input "1"
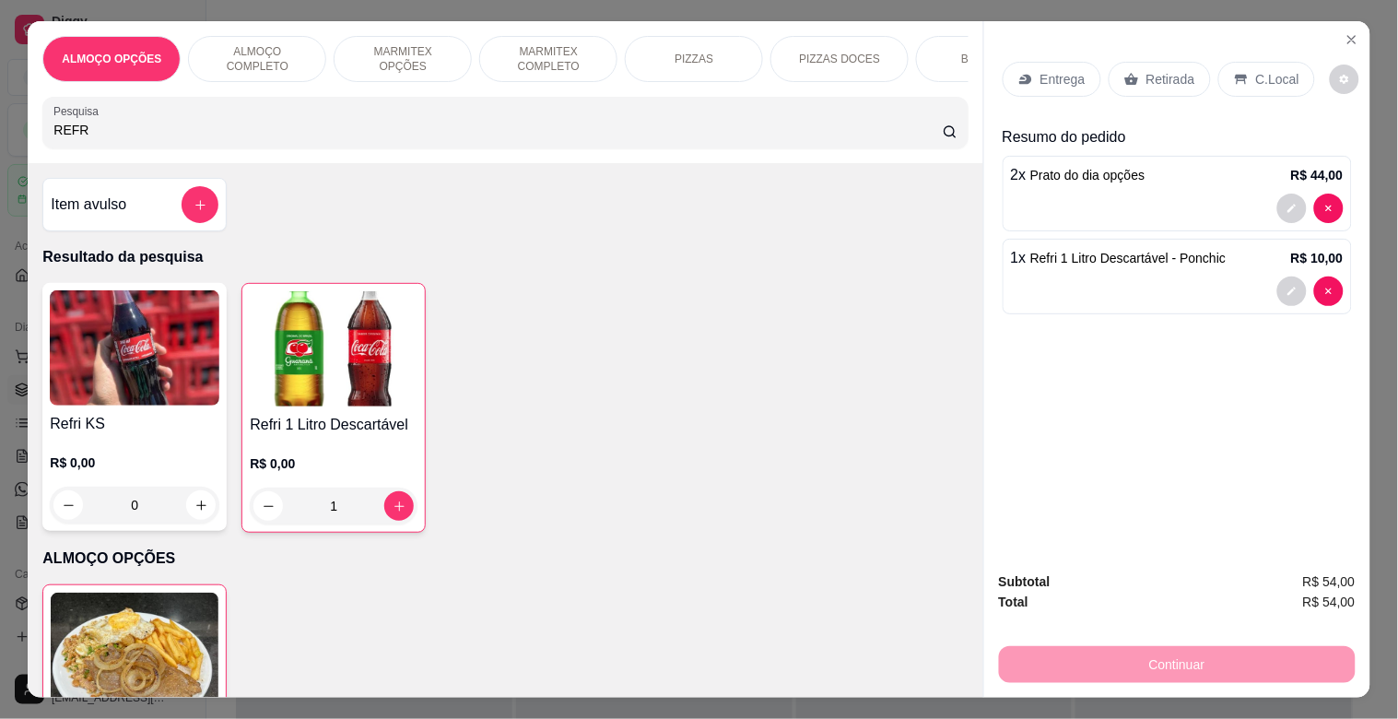
click at [1157, 79] on p "Retirada" at bounding box center [1171, 79] width 49 height 18
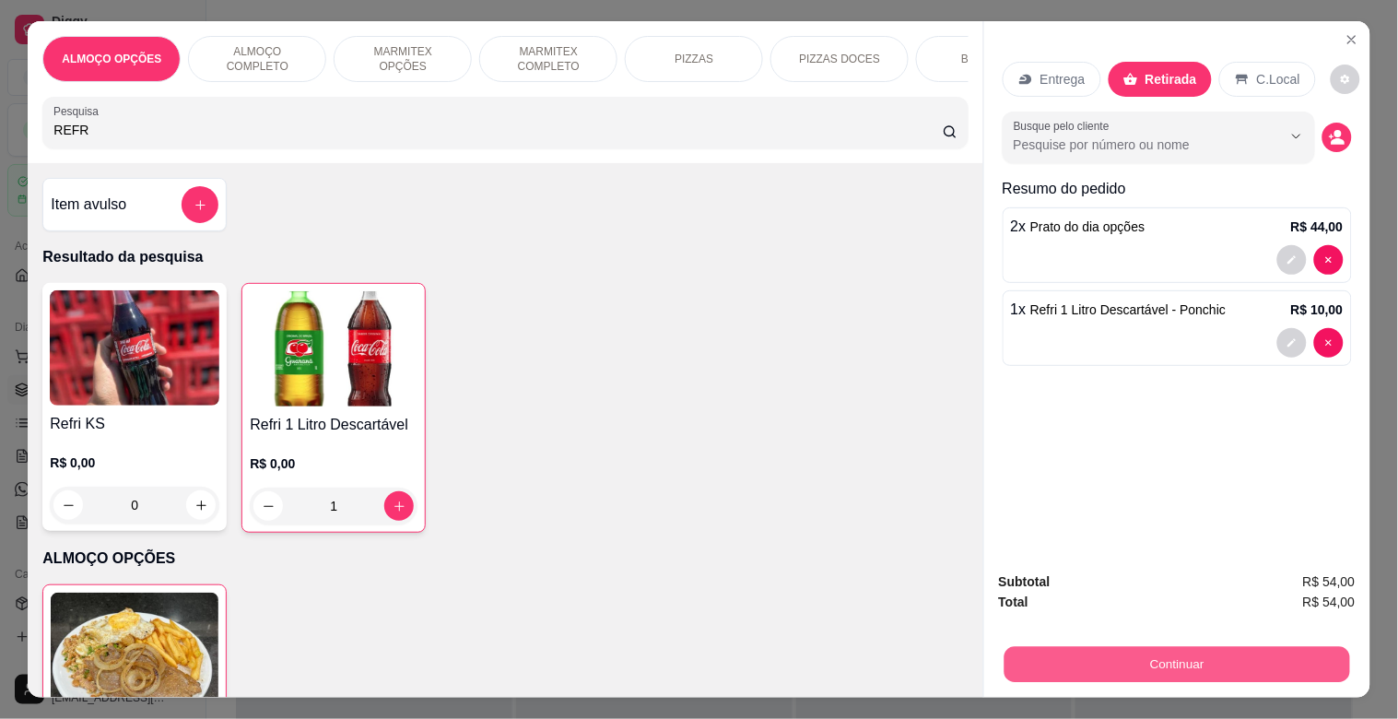
click at [1064, 668] on button "Continuar" at bounding box center [1177, 664] width 346 height 36
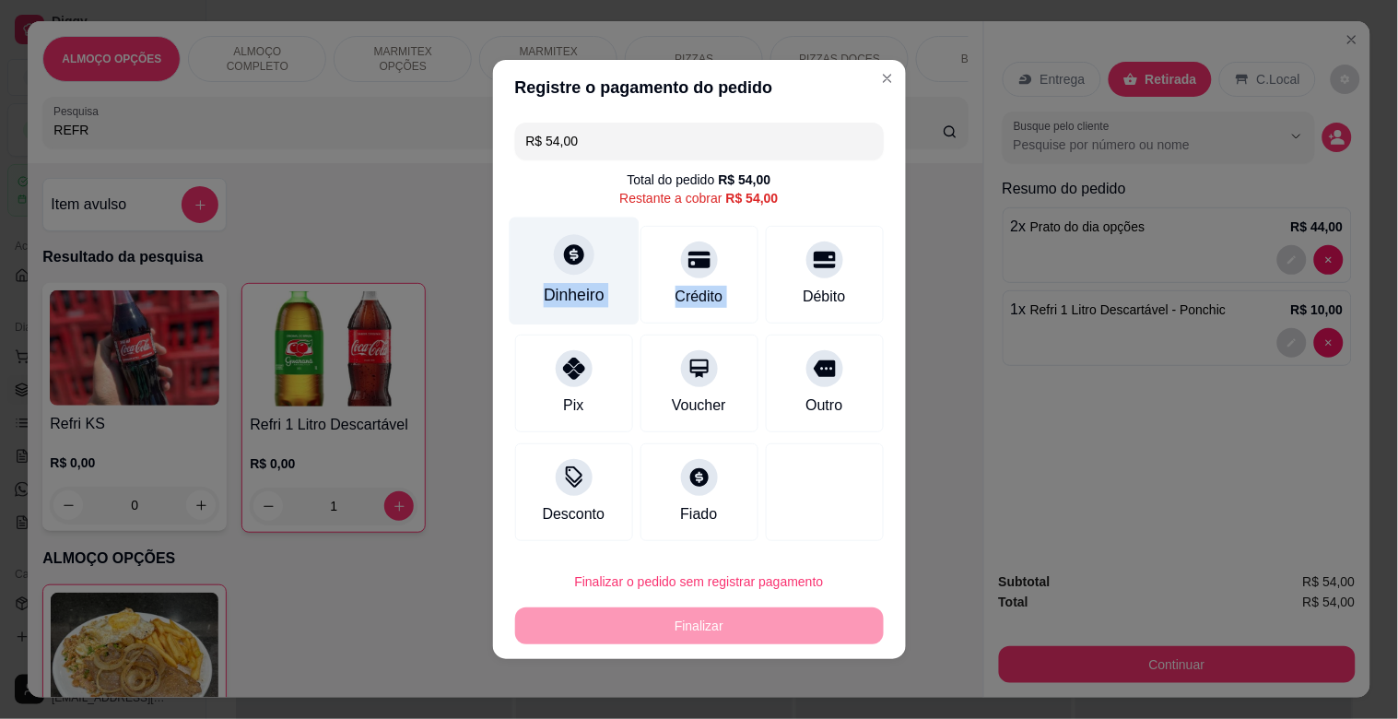
drag, startPoint x: 818, startPoint y: 250, endPoint x: 569, endPoint y: 261, distance: 250.0
click at [569, 262] on div "Dinheiro Crédito Débito" at bounding box center [699, 275] width 369 height 98
click at [568, 260] on icon at bounding box center [574, 254] width 20 height 20
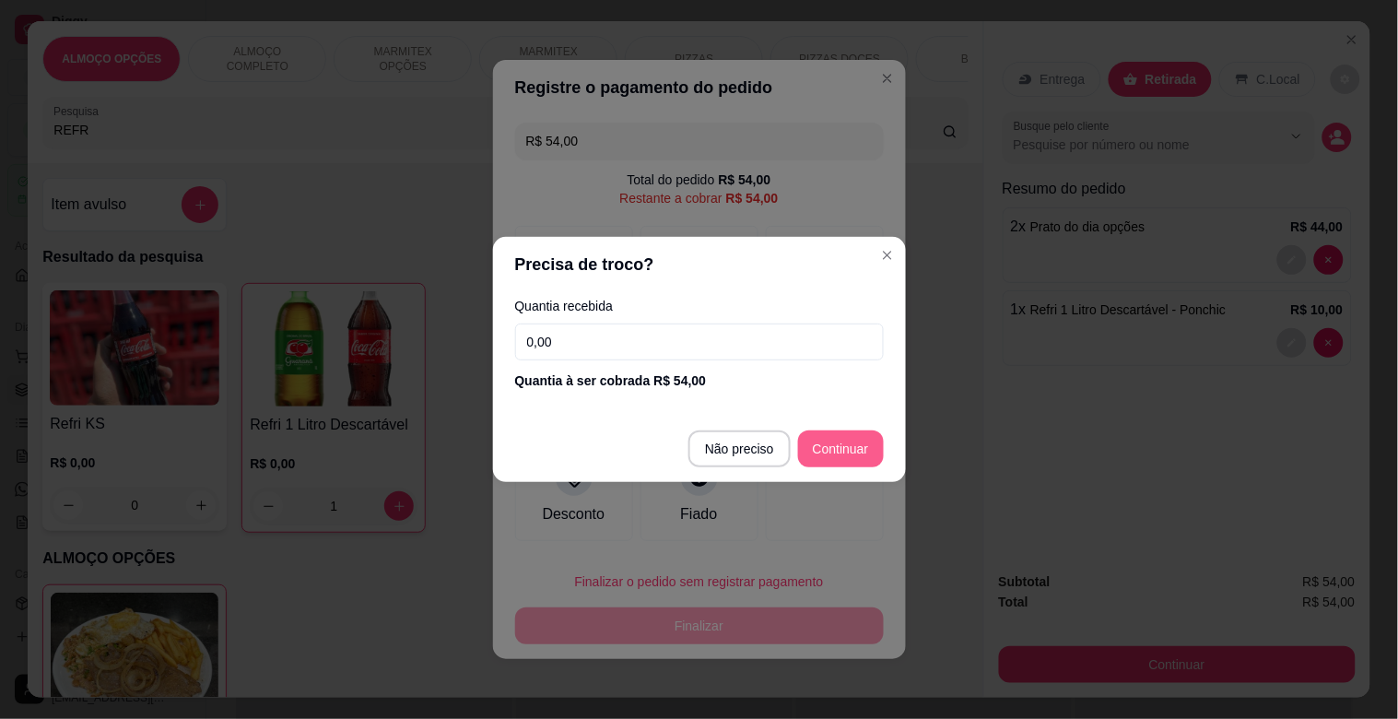
type input "R$ 0,00"
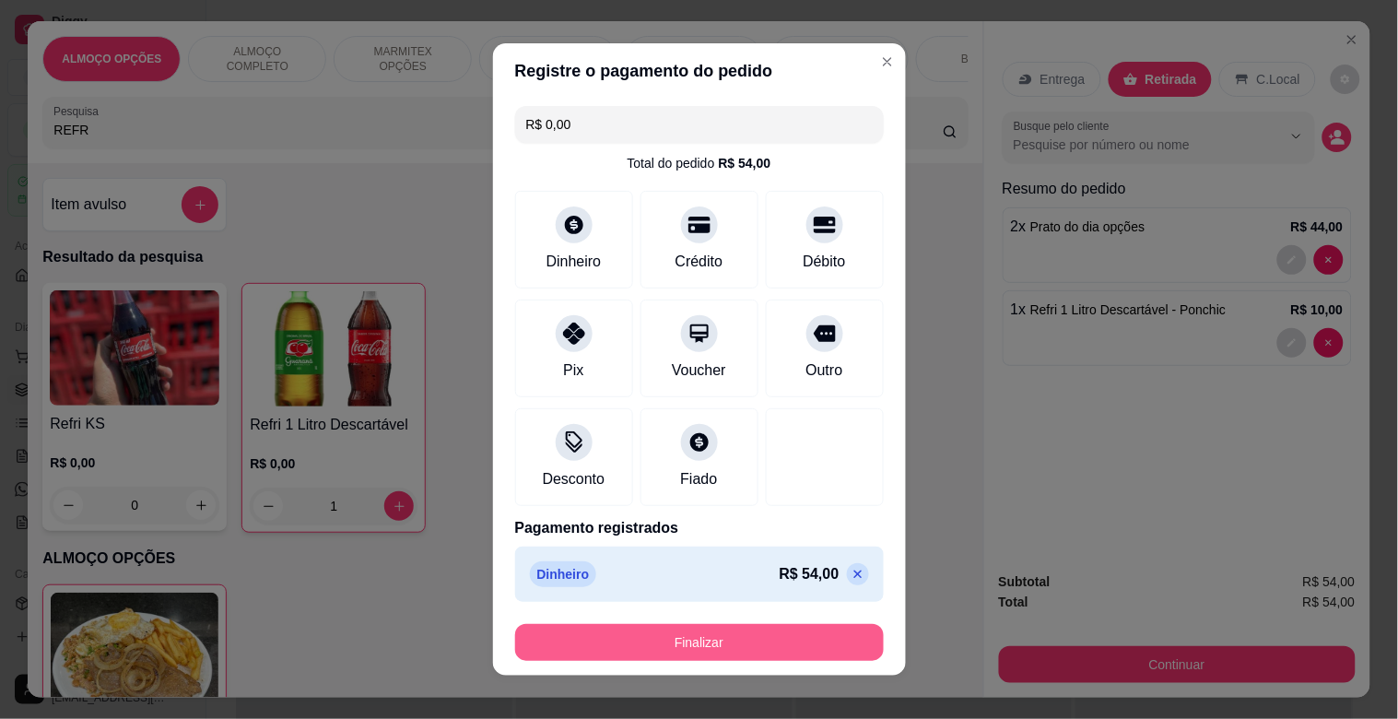
click at [793, 647] on button "Finalizar" at bounding box center [699, 642] width 369 height 37
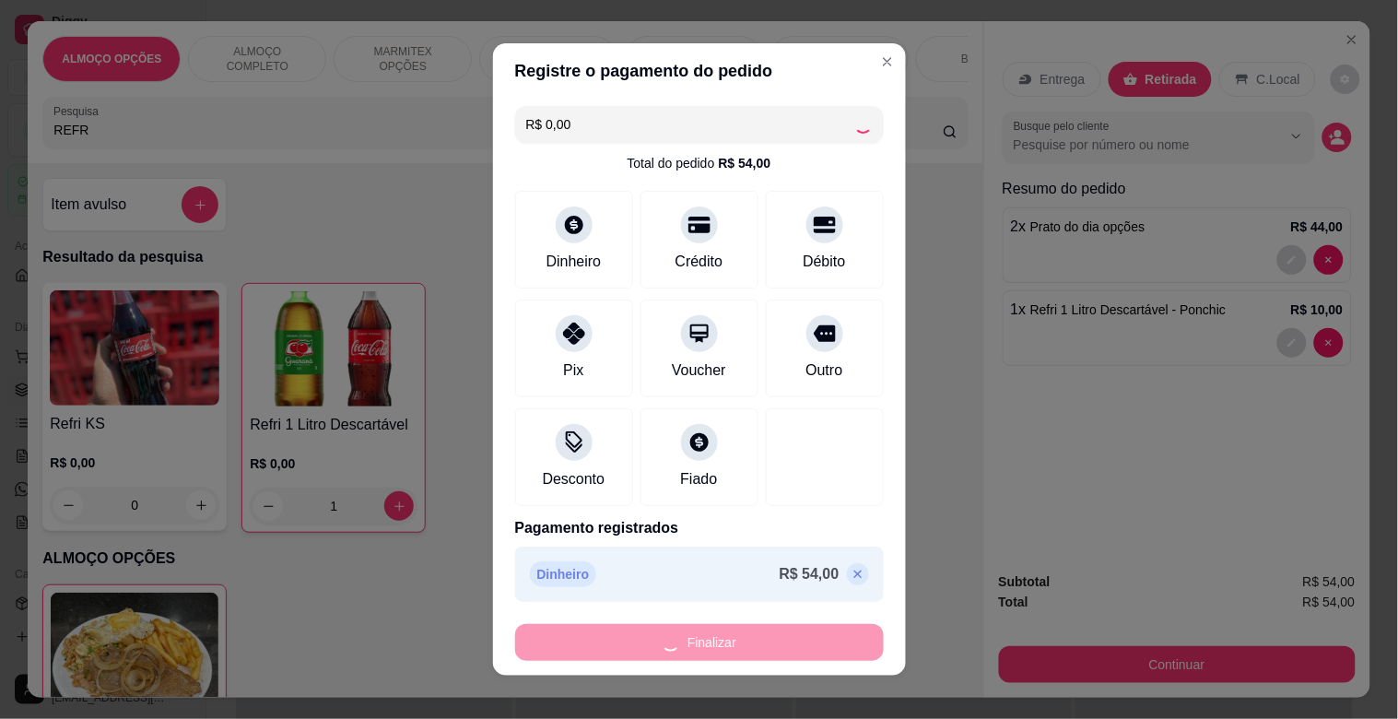
type input "0"
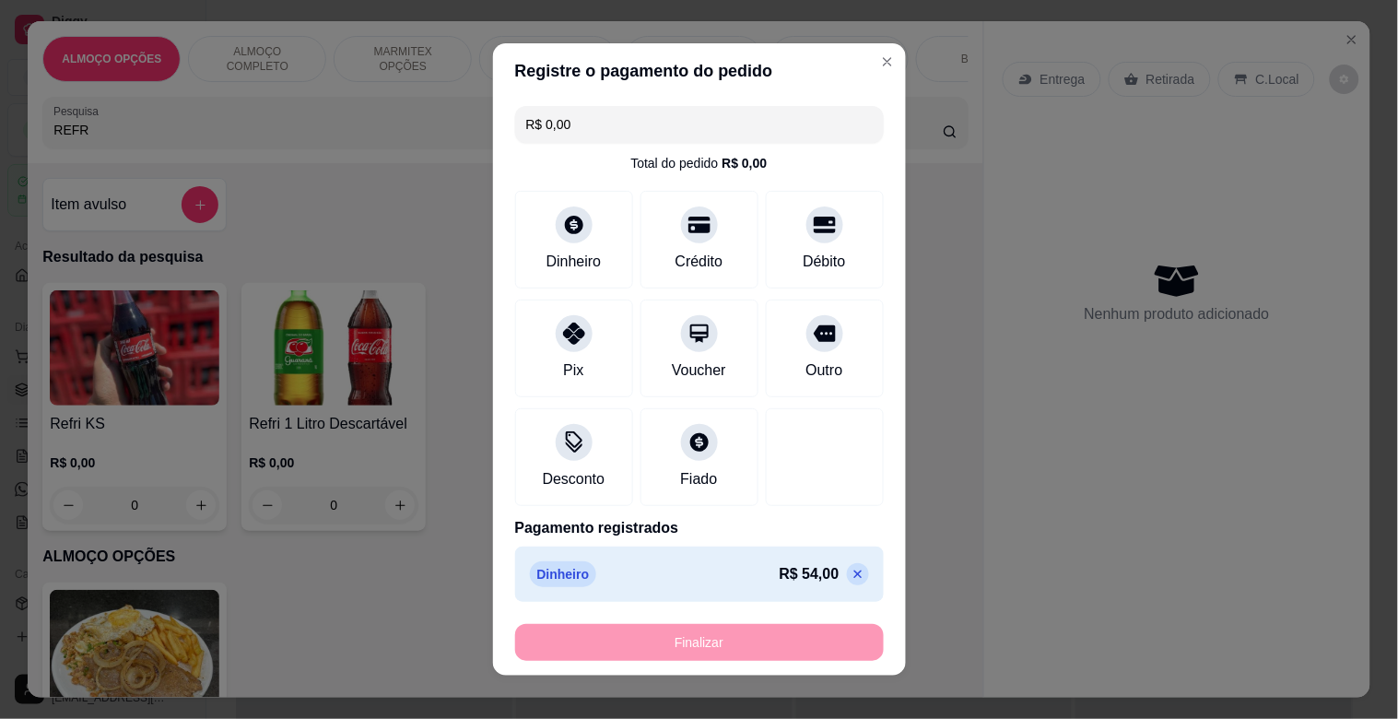
type input "-R$ 54,00"
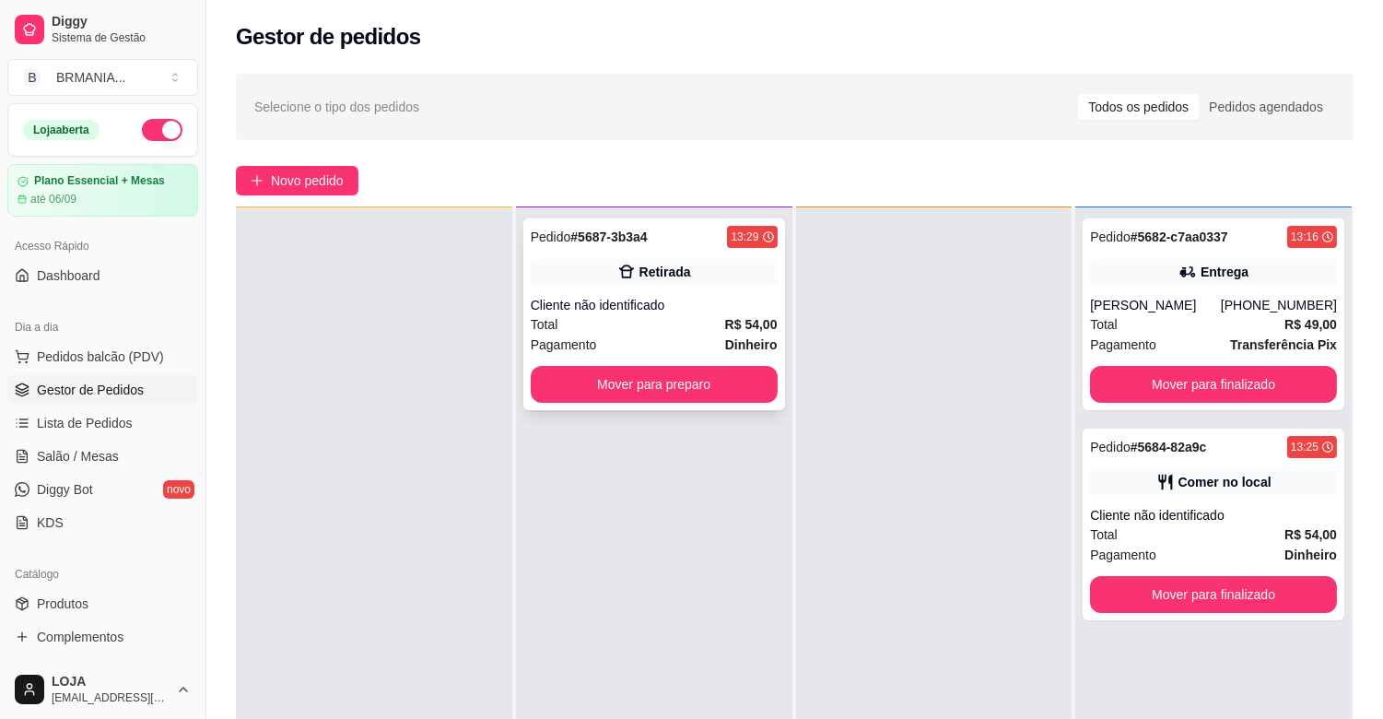
click at [734, 328] on strong "R$ 54,00" at bounding box center [751, 324] width 53 height 15
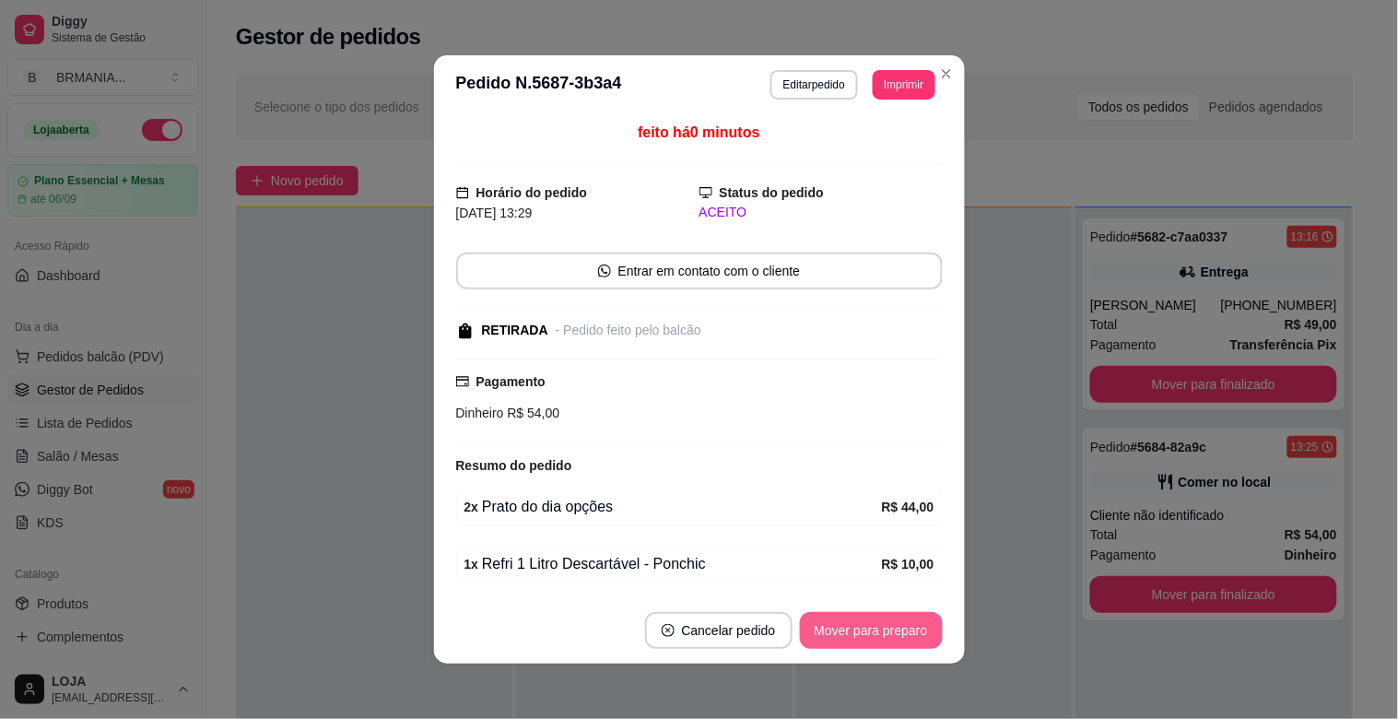
click at [871, 639] on button "Mover para preparo" at bounding box center [871, 630] width 143 height 37
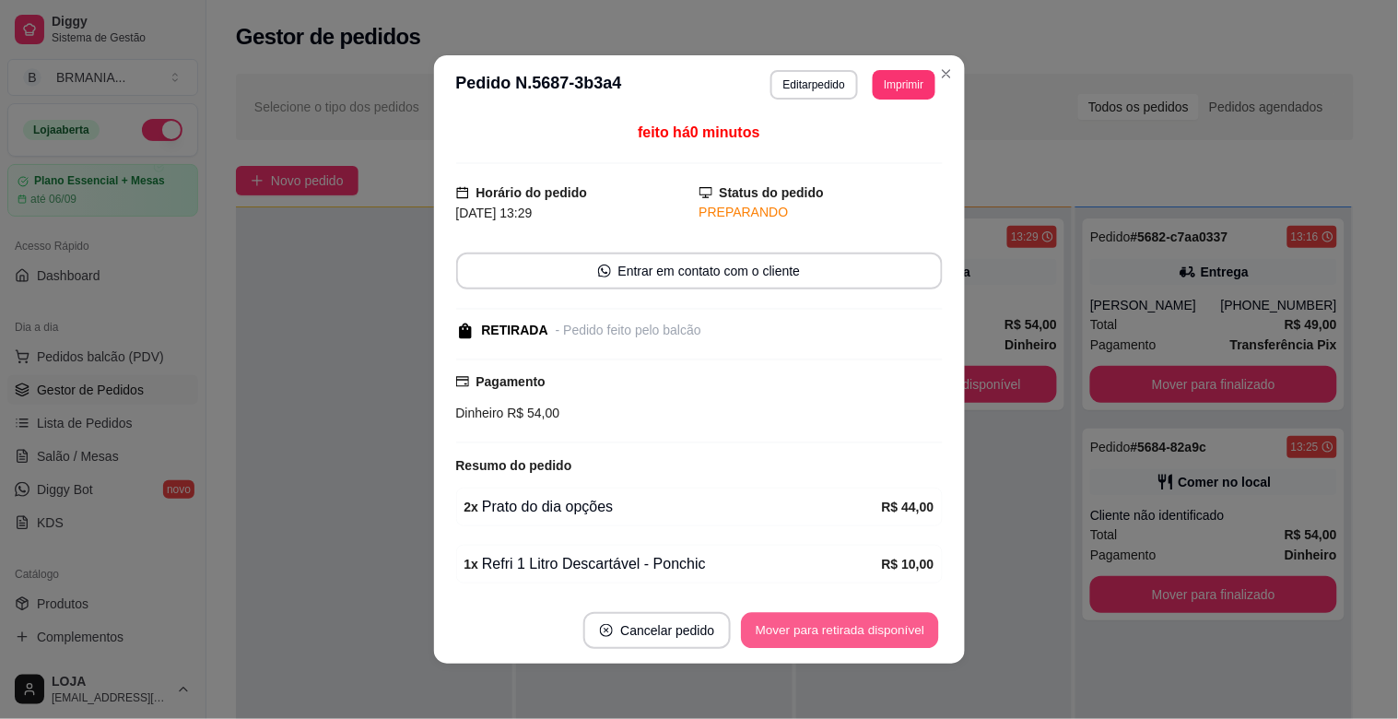
click at [871, 638] on button "Mover para retirada disponível" at bounding box center [840, 631] width 197 height 36
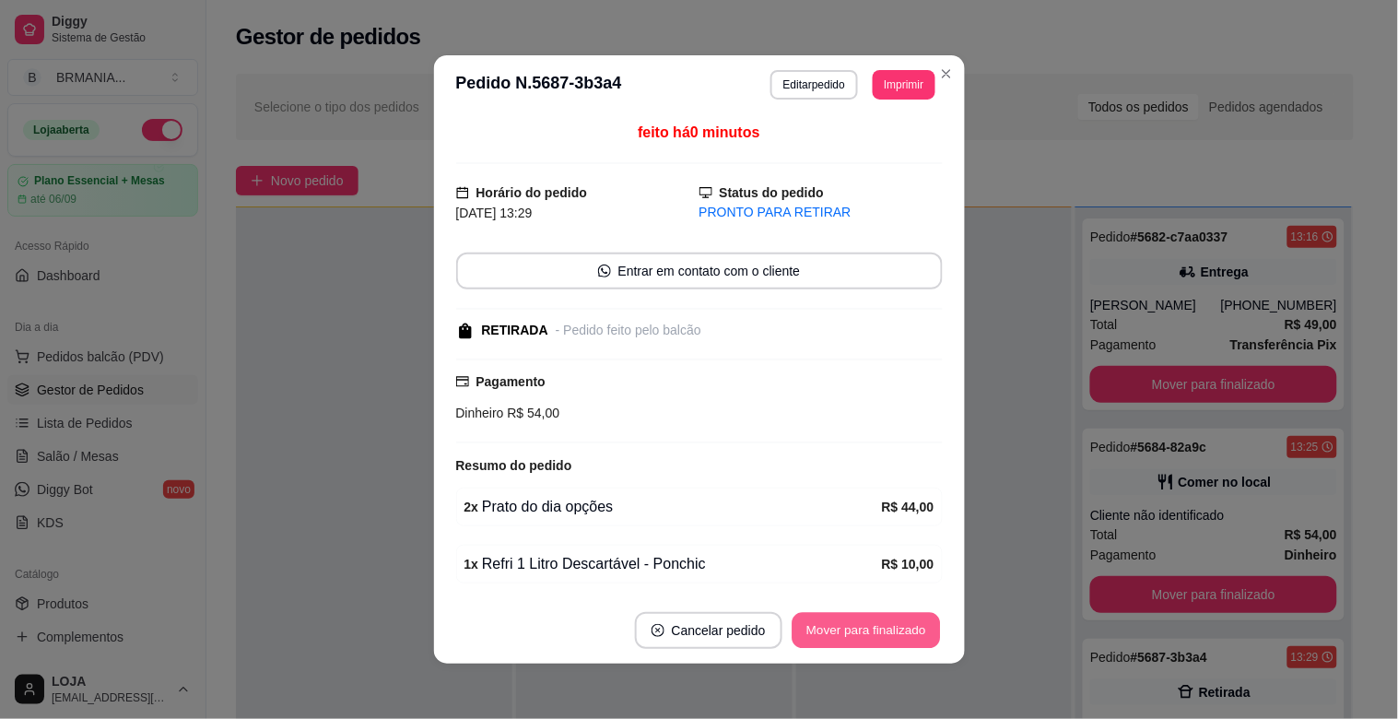
click at [871, 636] on button "Mover para finalizado" at bounding box center [866, 631] width 148 height 36
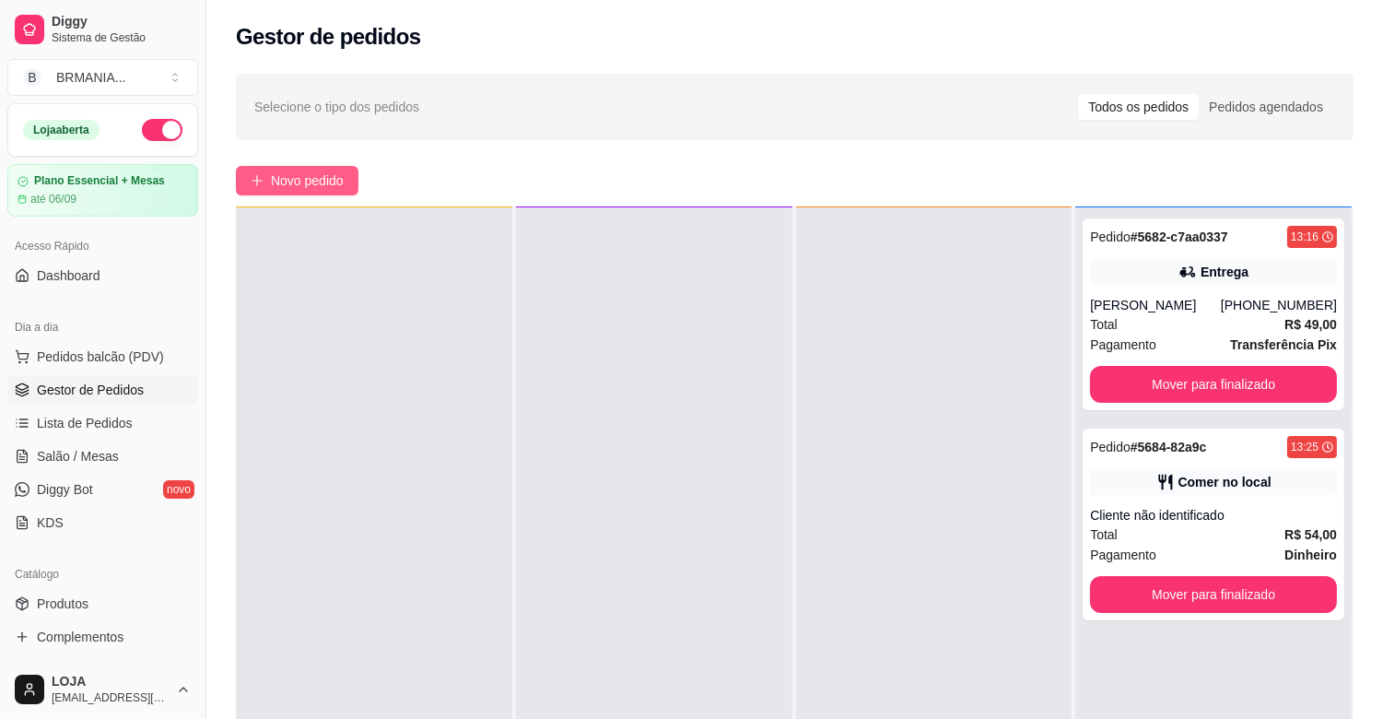
click at [287, 169] on button "Novo pedido" at bounding box center [297, 180] width 123 height 29
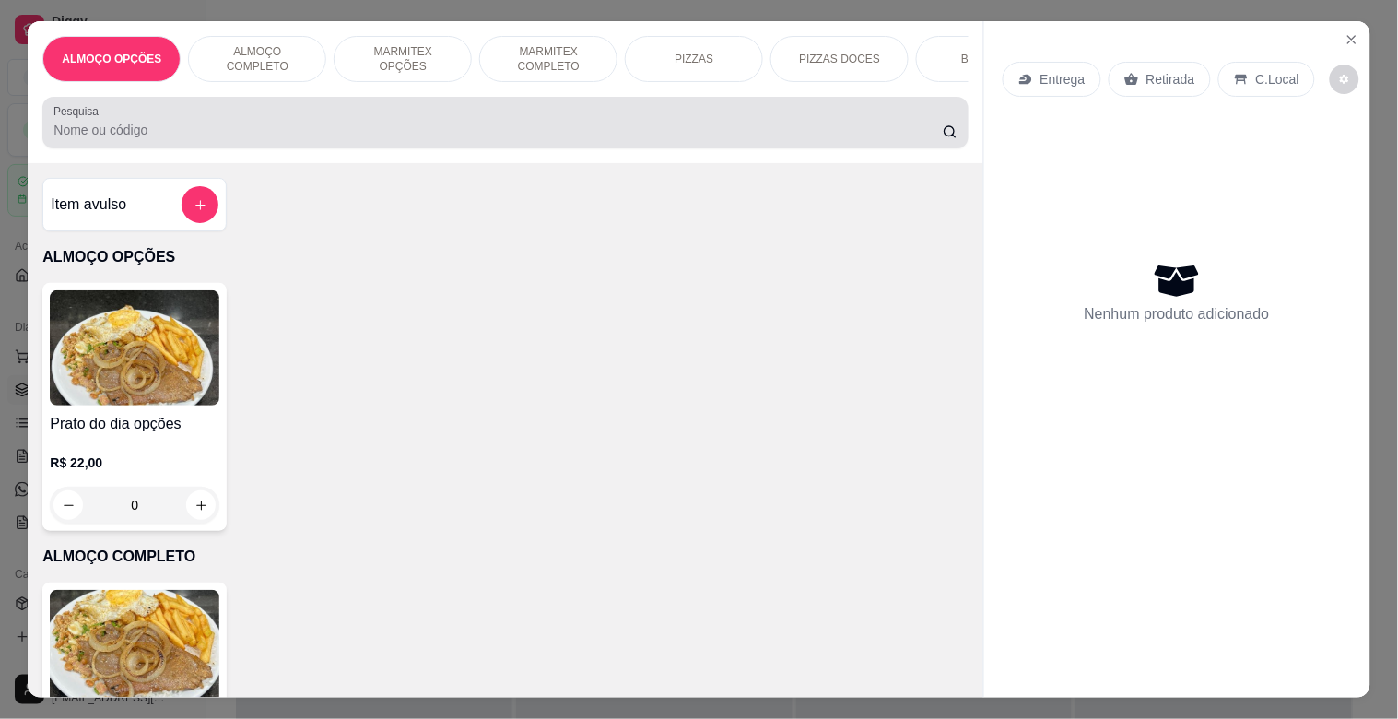
click at [382, 120] on div at bounding box center [504, 122] width 903 height 37
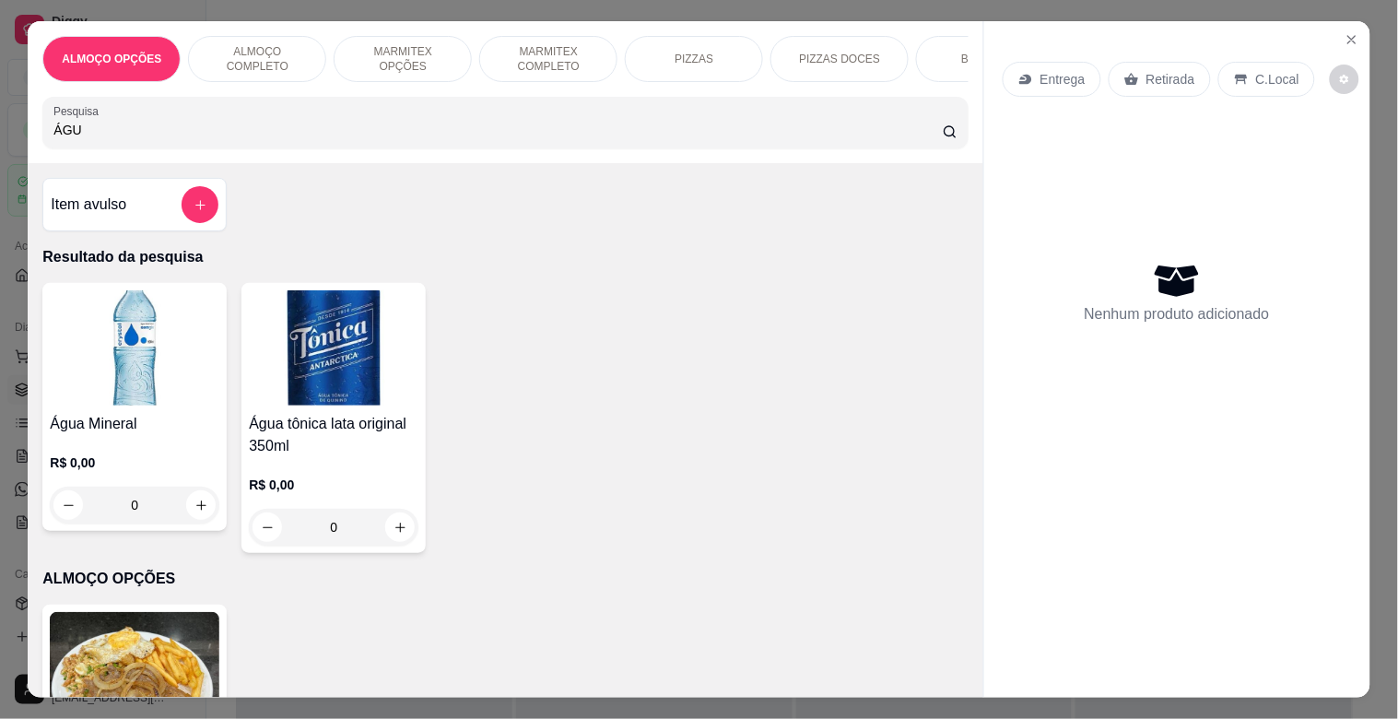
type input "ÁGU"
click at [69, 406] on img at bounding box center [135, 347] width 170 height 115
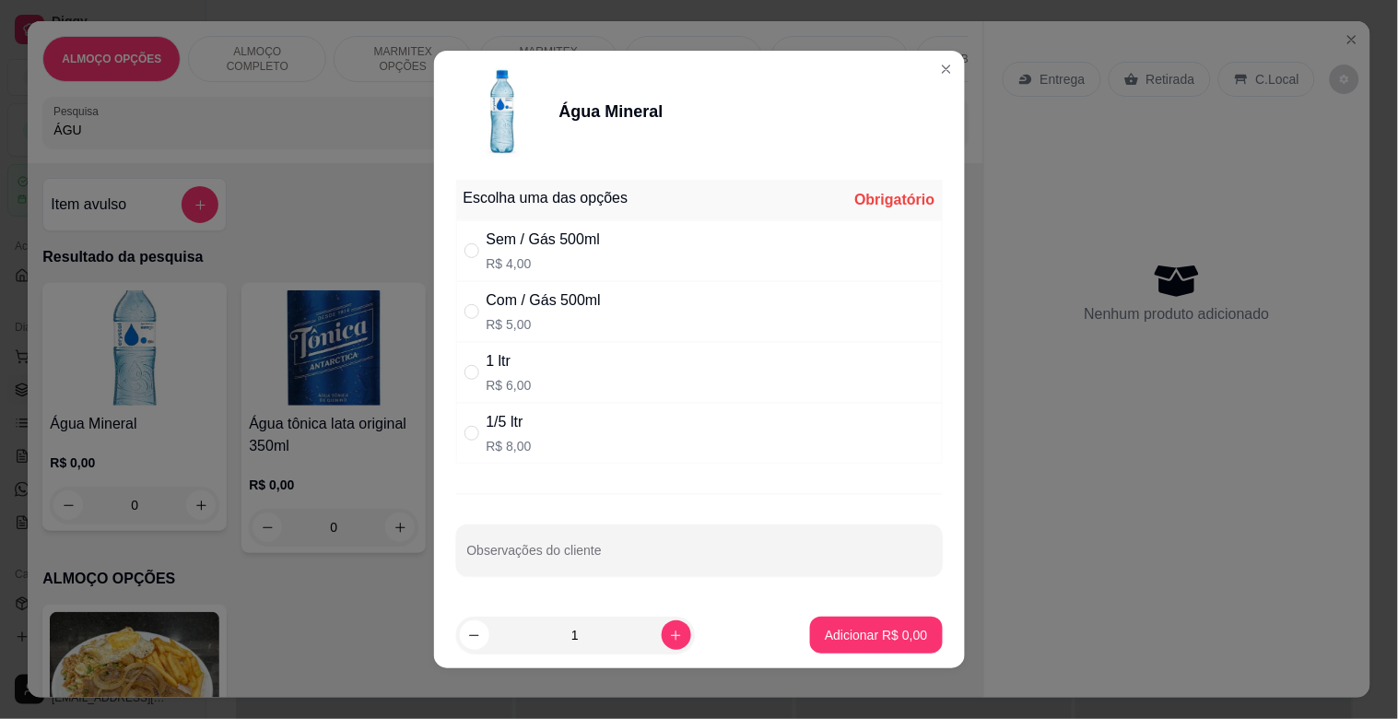
click at [579, 243] on div "Sem / Gás 500ml" at bounding box center [544, 240] width 114 height 22
radio input "true"
click at [841, 627] on p "Adicionar R$ 4,00" at bounding box center [877, 635] width 100 height 18
type input "1"
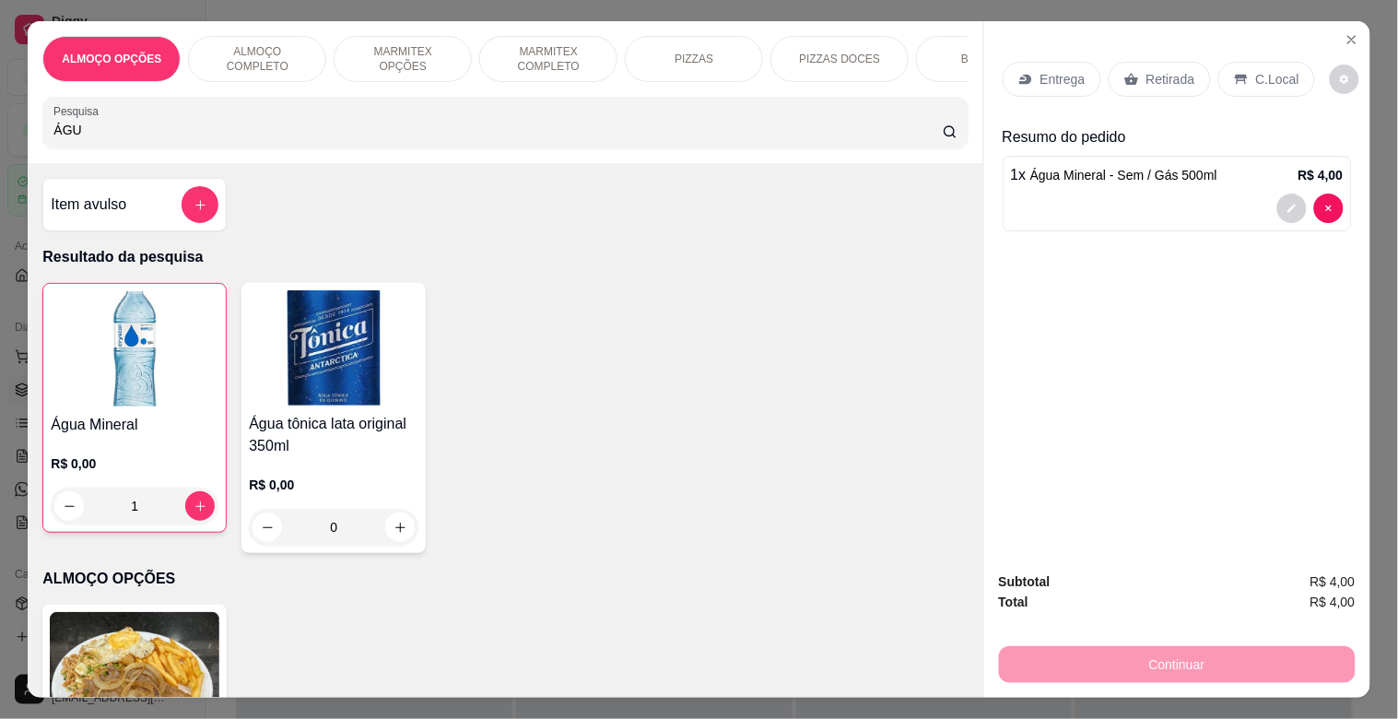
click at [841, 627] on div "Prato do dia opções R$ 22,00 0" at bounding box center [504, 729] width 925 height 248
click at [1192, 66] on div "Retirada" at bounding box center [1160, 79] width 102 height 35
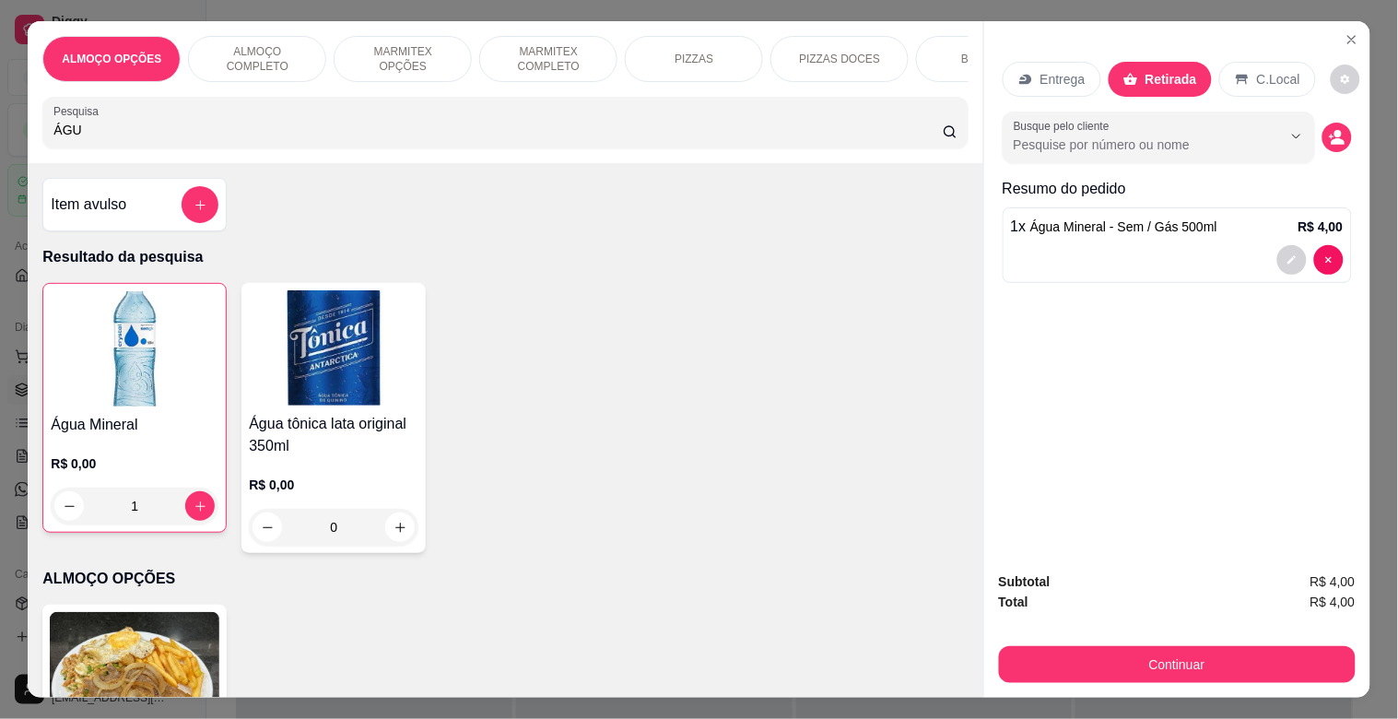
click at [1194, 664] on button "Continuar" at bounding box center [1177, 664] width 357 height 37
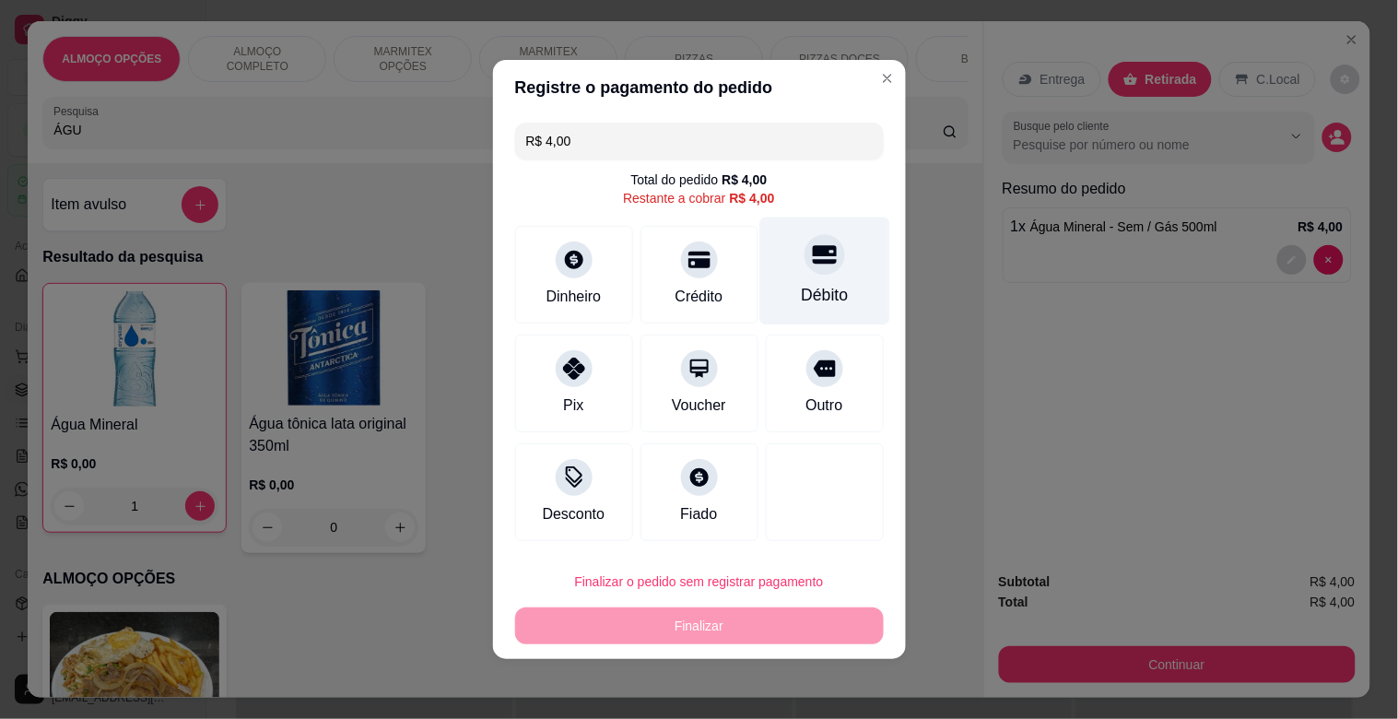
click at [800, 280] on div "Débito" at bounding box center [824, 272] width 130 height 108
type input "R$ 0,00"
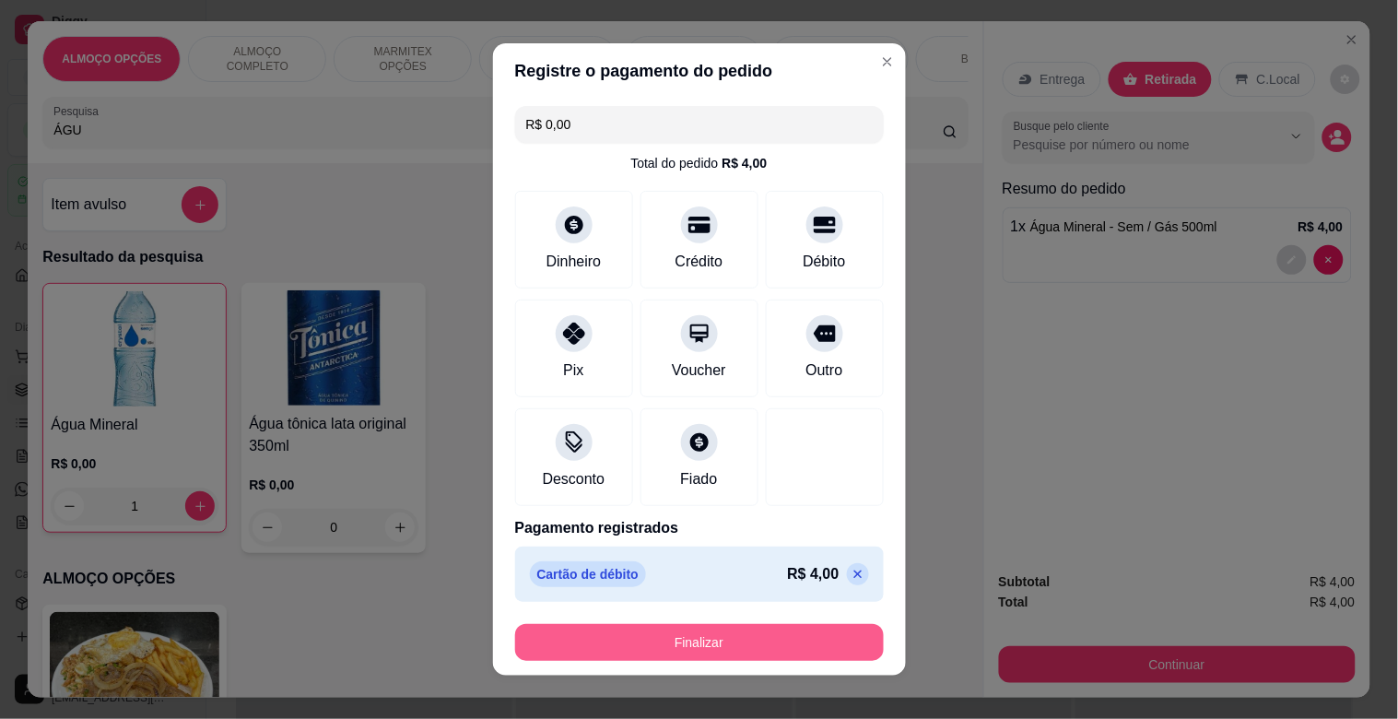
click at [735, 650] on button "Finalizar" at bounding box center [699, 642] width 369 height 37
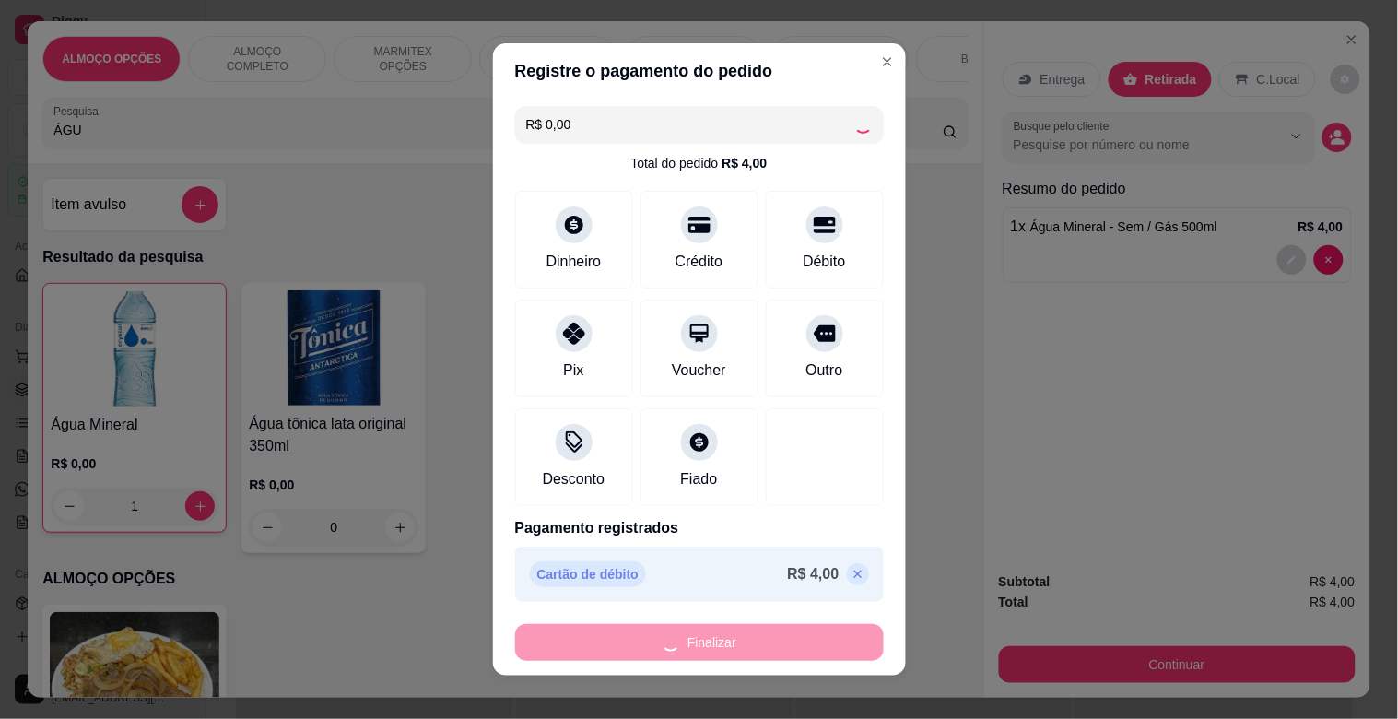
type input "0"
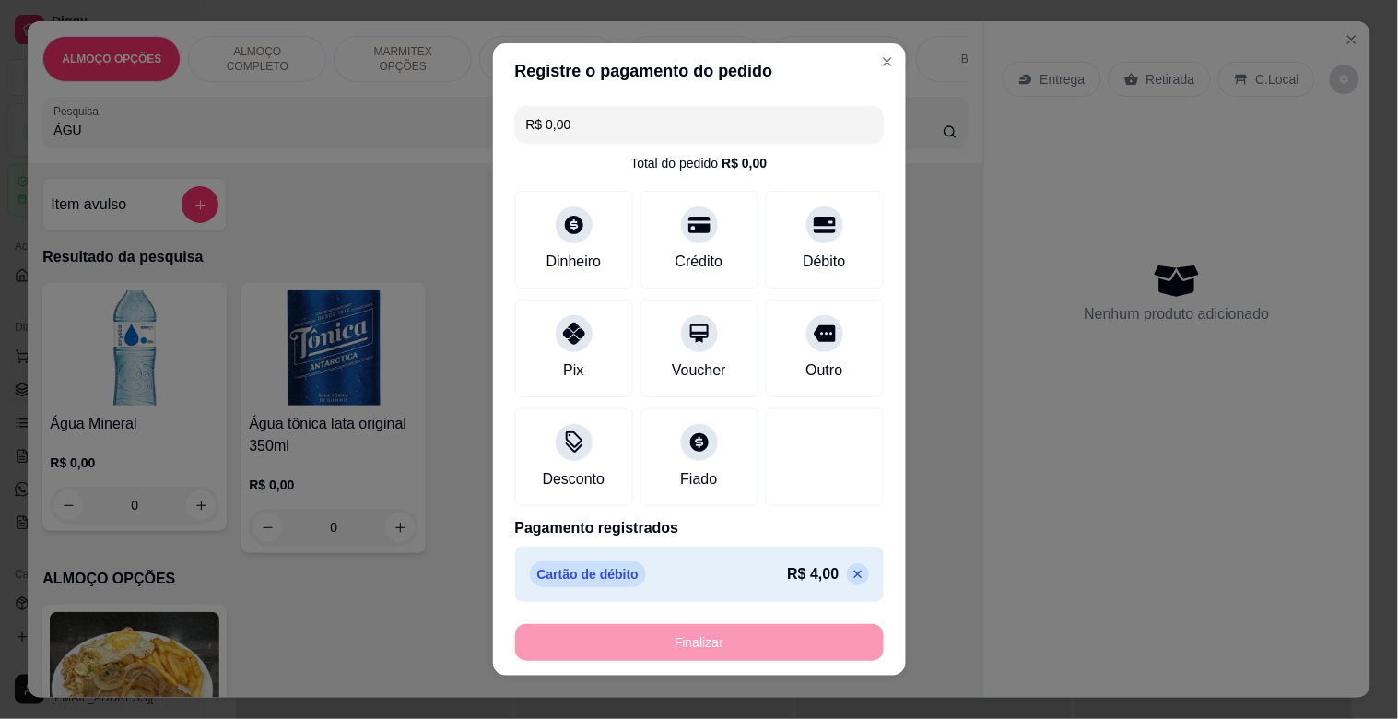
type input "-R$ 4,00"
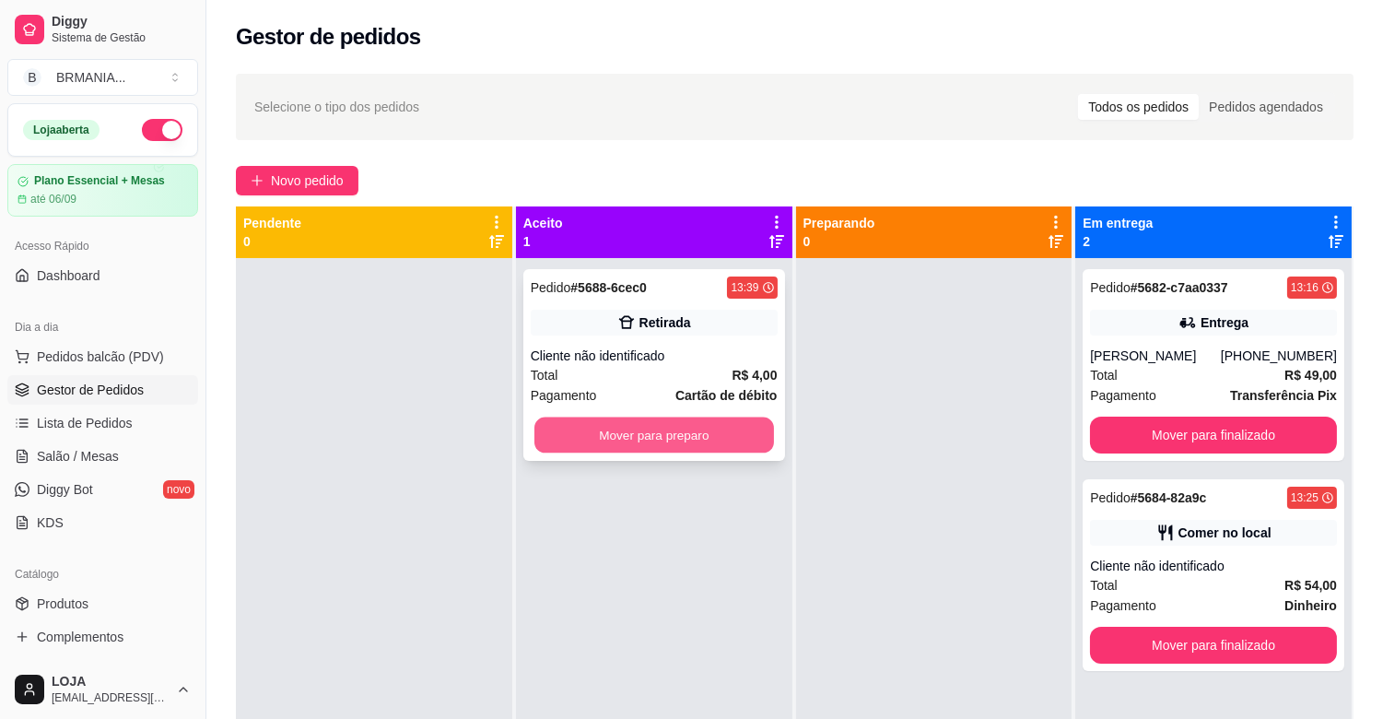
click at [696, 424] on button "Mover para preparo" at bounding box center [655, 436] width 240 height 36
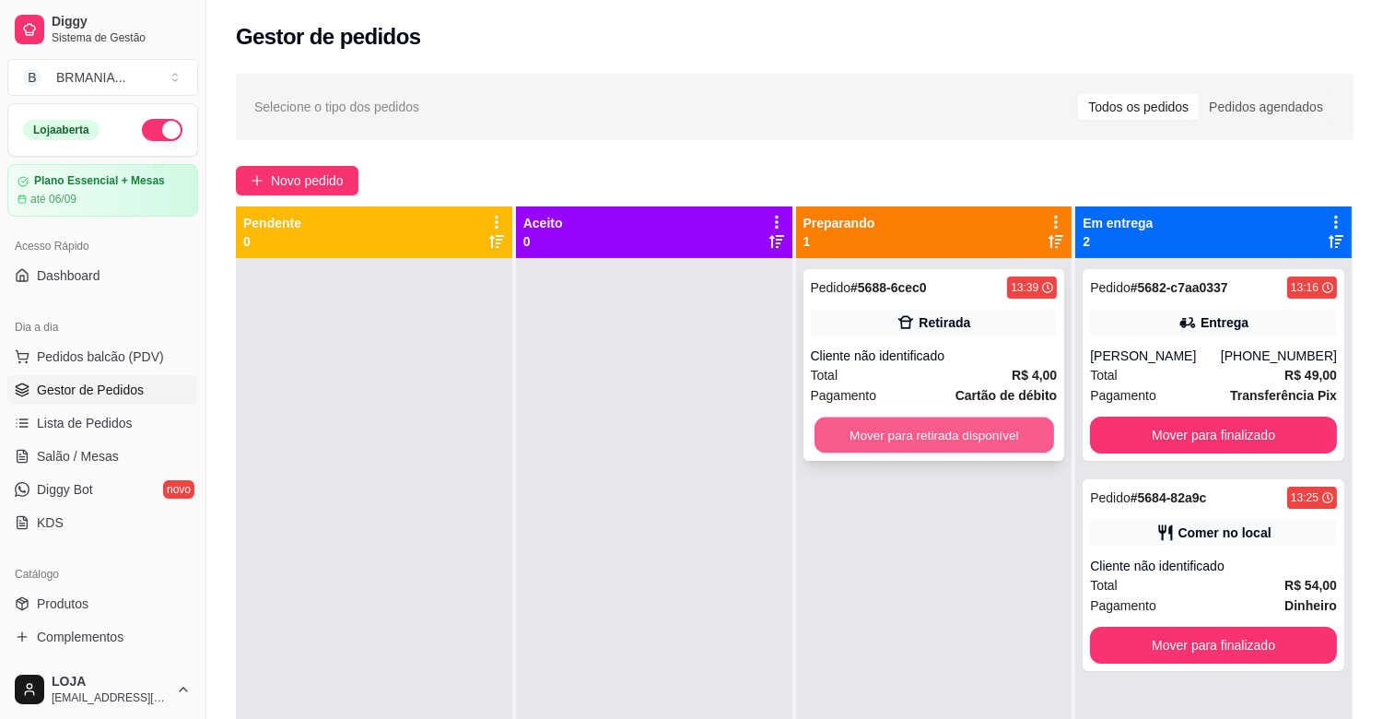
click at [869, 422] on button "Mover para retirada disponível" at bounding box center [935, 436] width 240 height 36
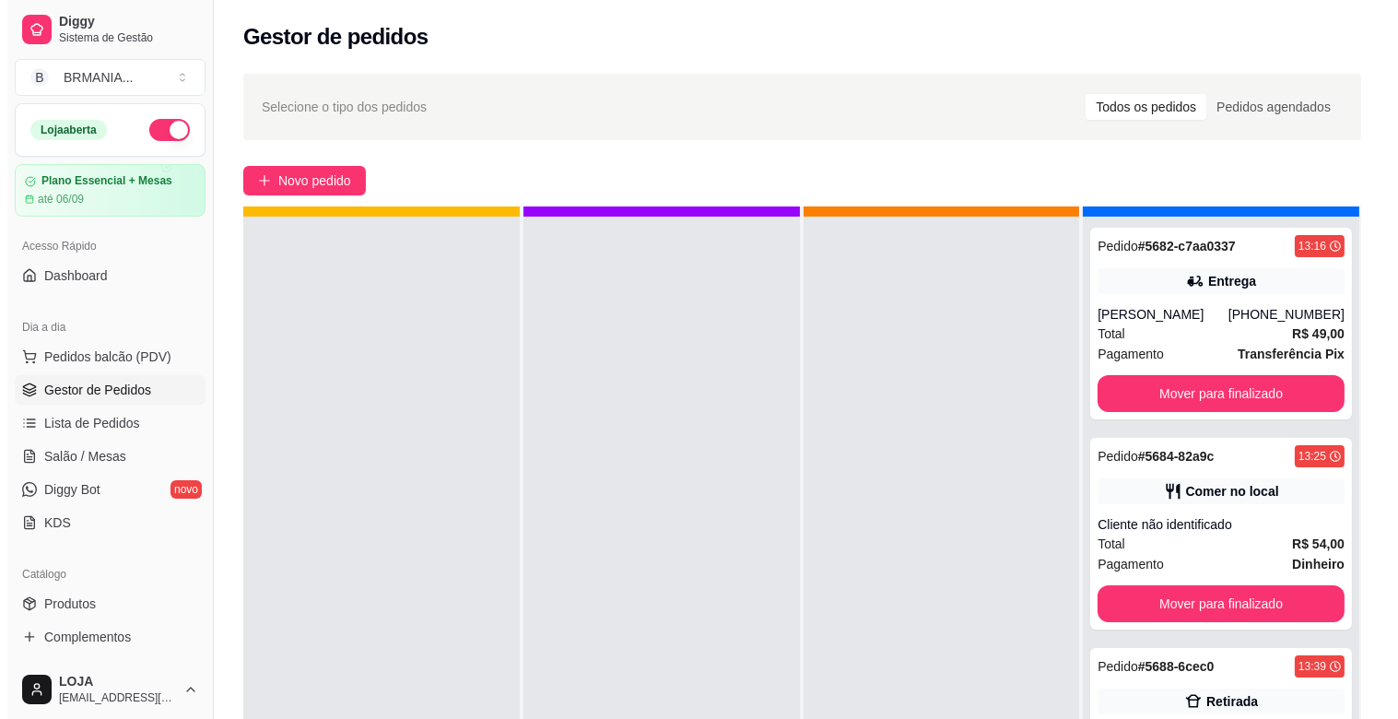
scroll to position [51, 0]
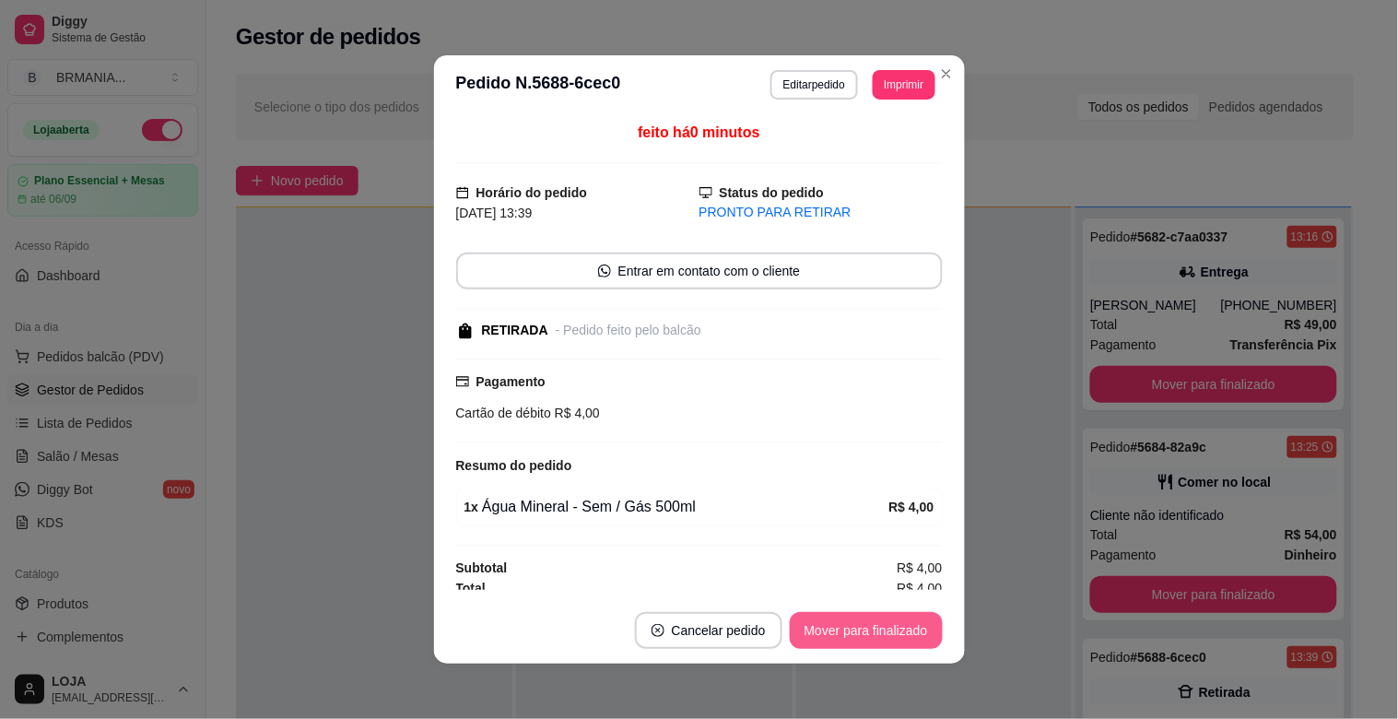
click at [882, 620] on button "Mover para finalizado" at bounding box center [866, 630] width 153 height 37
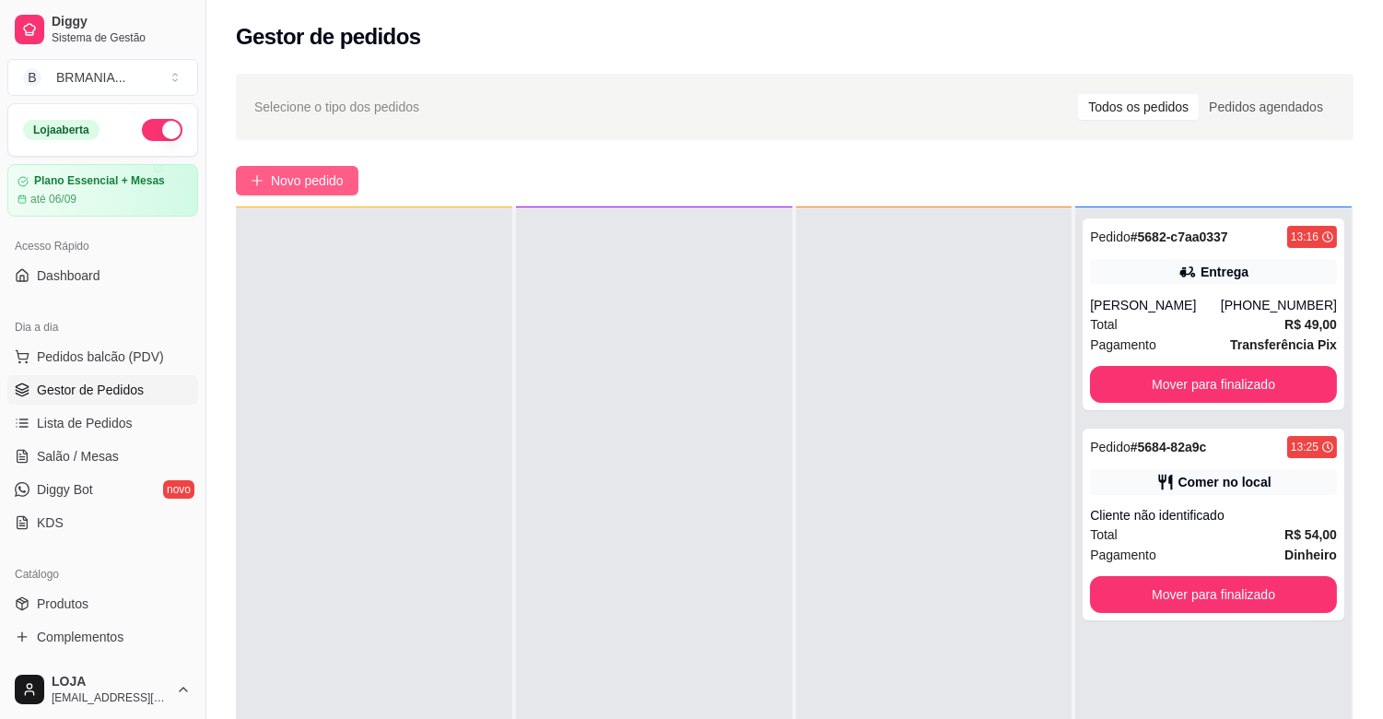
click at [297, 178] on span "Novo pedido" at bounding box center [307, 181] width 73 height 20
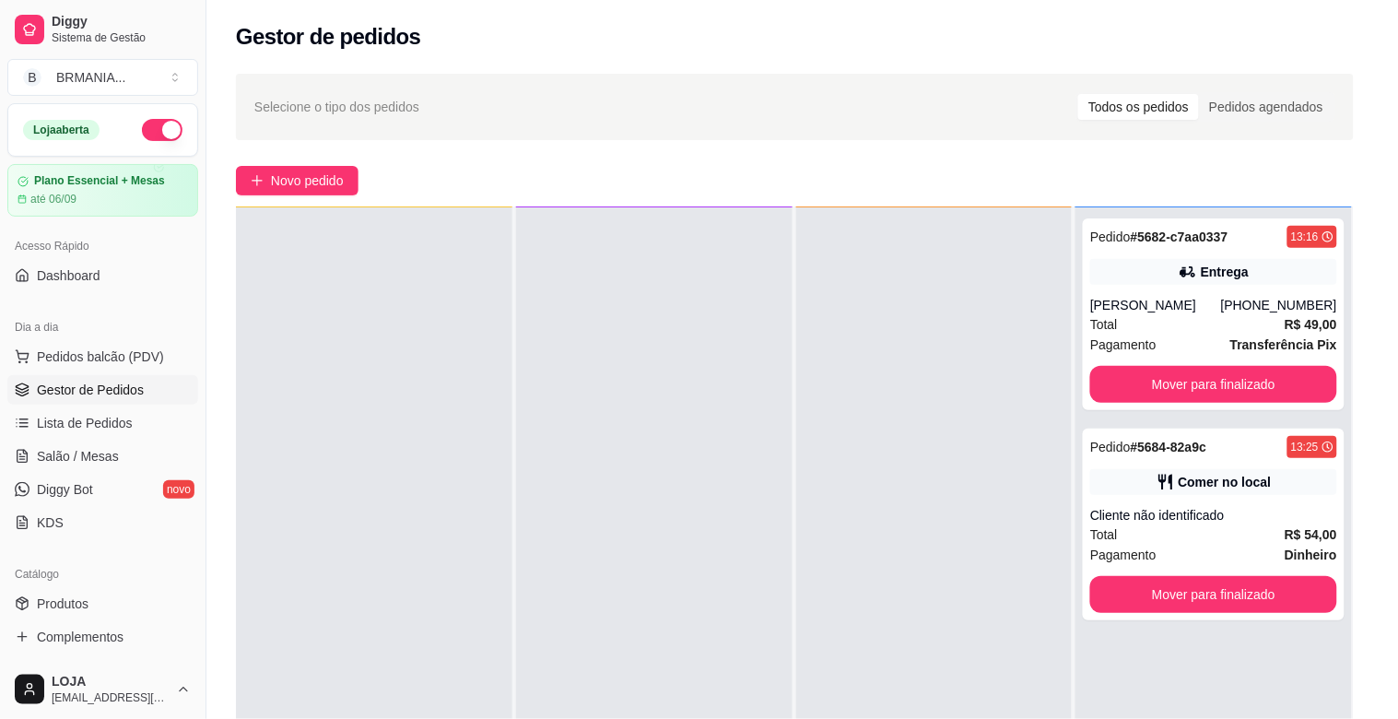
click at [298, 132] on input "Pesquisa" at bounding box center [497, 130] width 889 height 18
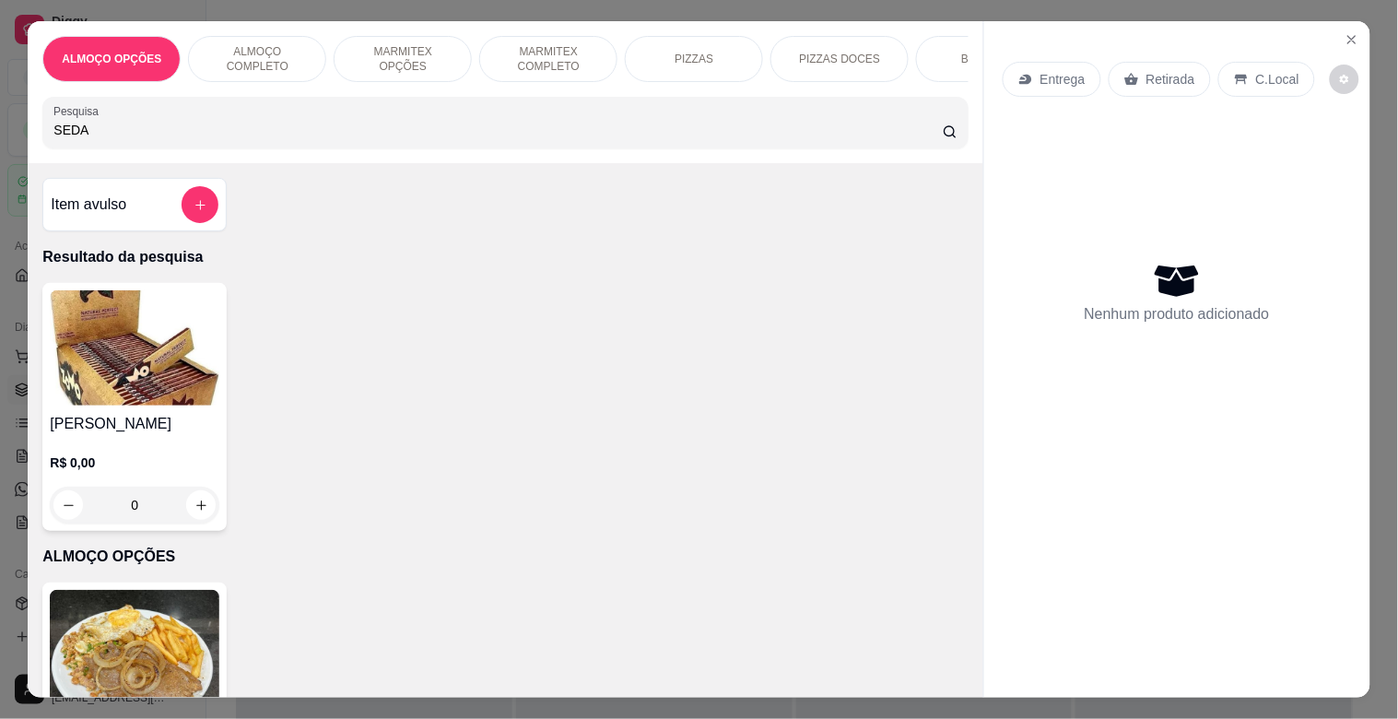
type input "SEDA"
click at [71, 387] on img at bounding box center [135, 347] width 170 height 115
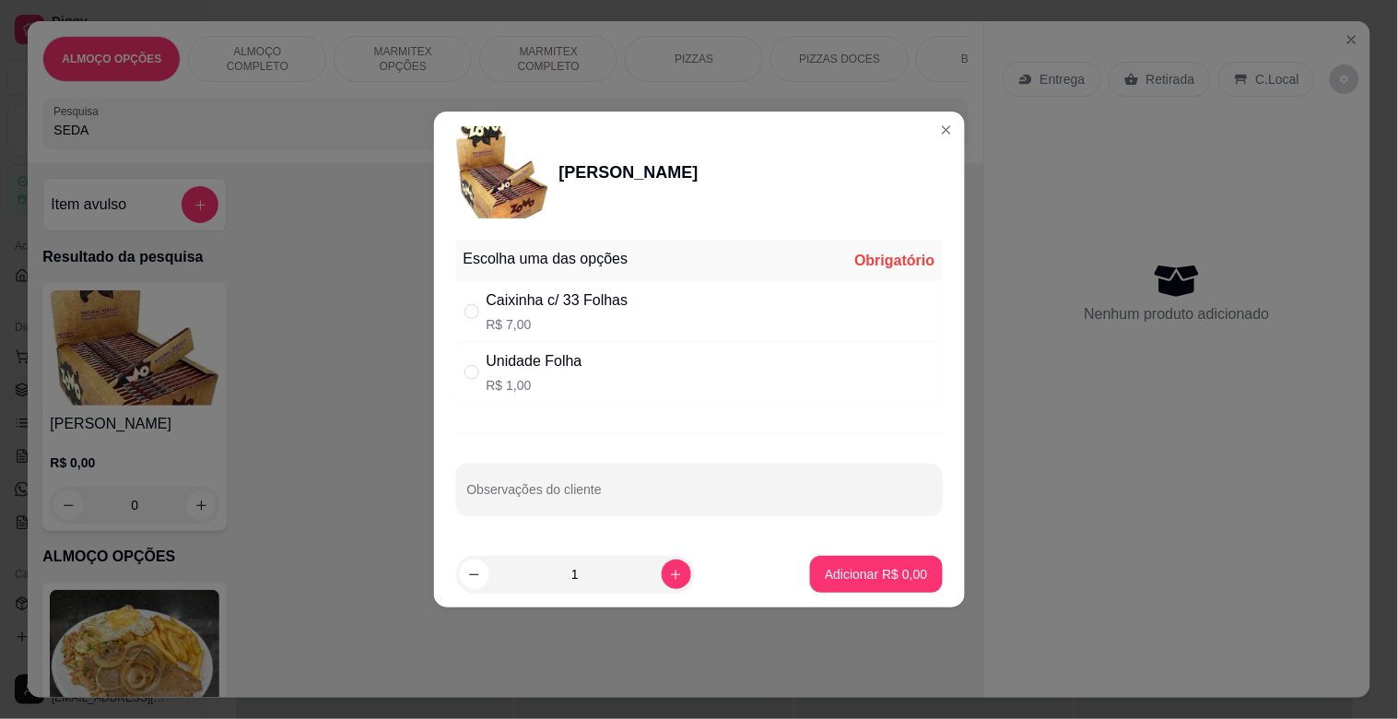
click at [542, 299] on div "Caixinha c/ 33 Folhas" at bounding box center [558, 300] width 142 height 22
radio input "true"
click at [859, 581] on p "Adicionar R$ 7,00" at bounding box center [876, 574] width 102 height 18
type input "1"
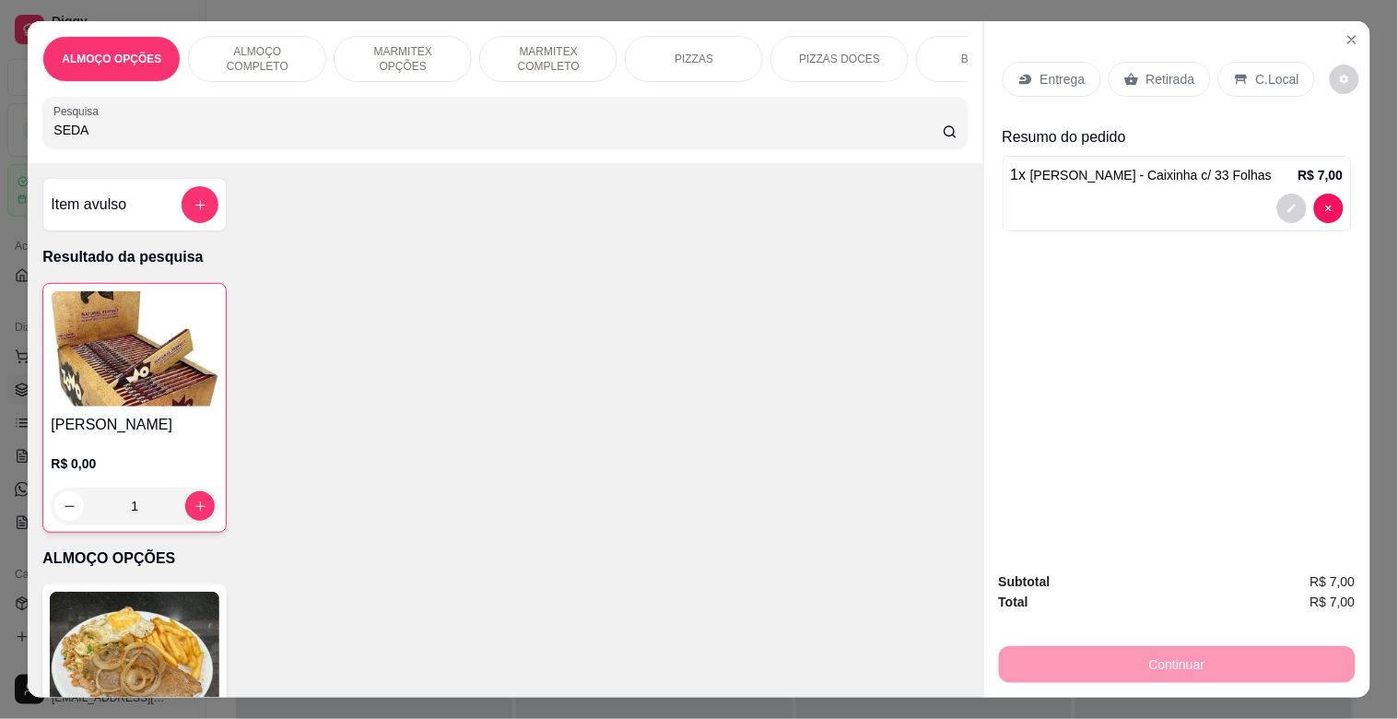
click at [442, 52] on p "MARMITEX OPÇÕES" at bounding box center [402, 58] width 107 height 29
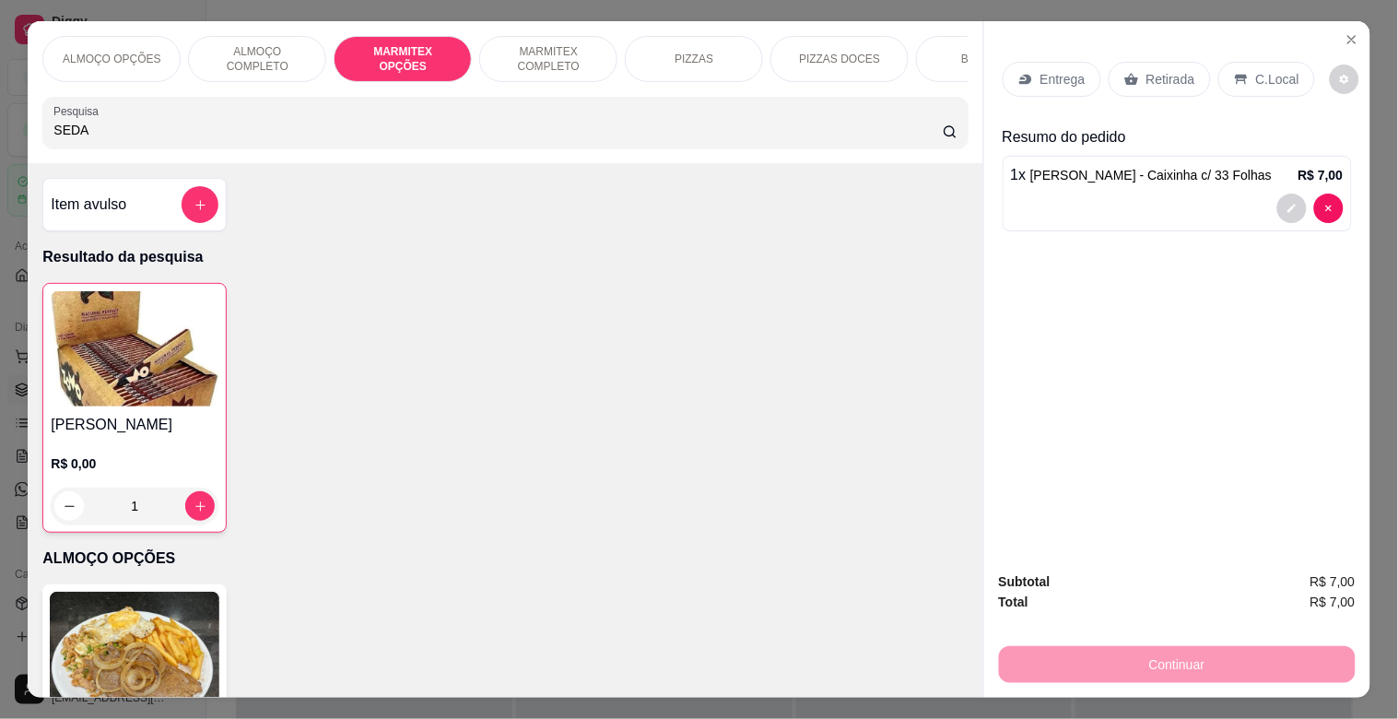
scroll to position [44, 0]
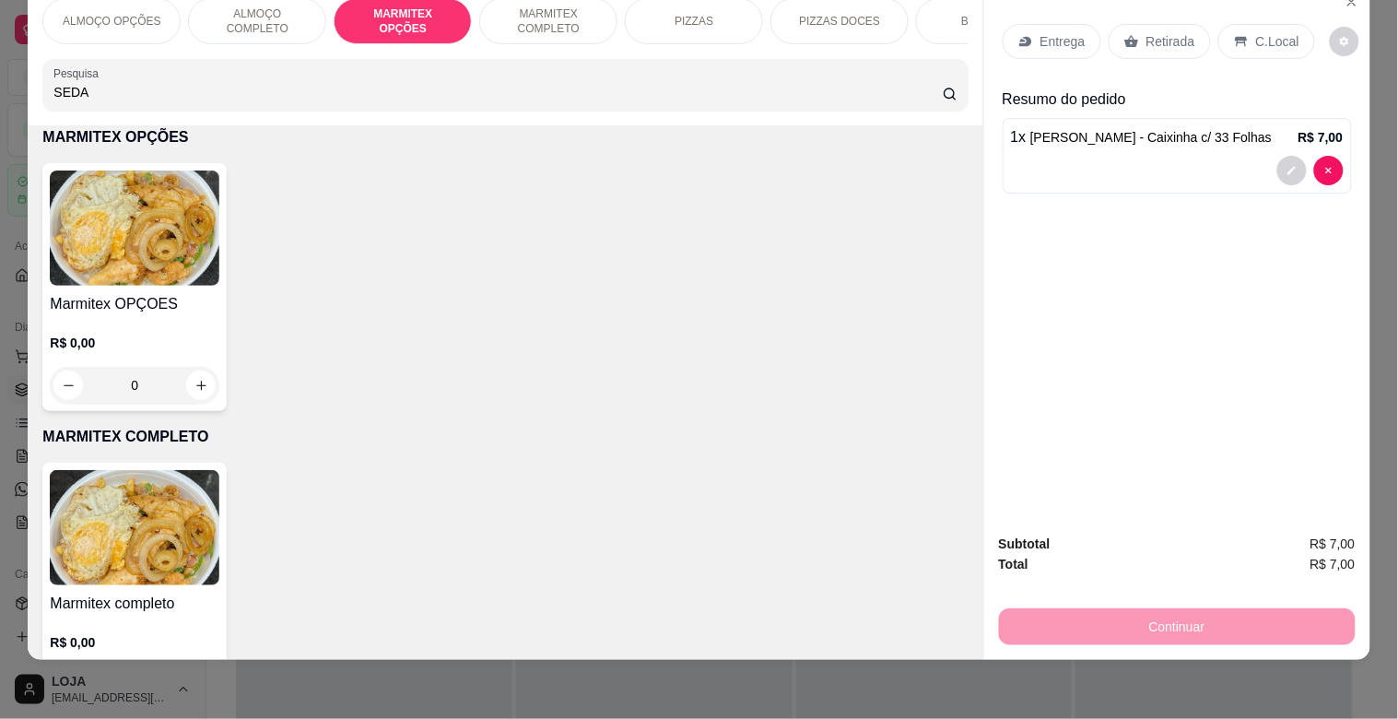
click at [270, 12] on p "ALMOÇO COMPLETO" at bounding box center [257, 20] width 107 height 29
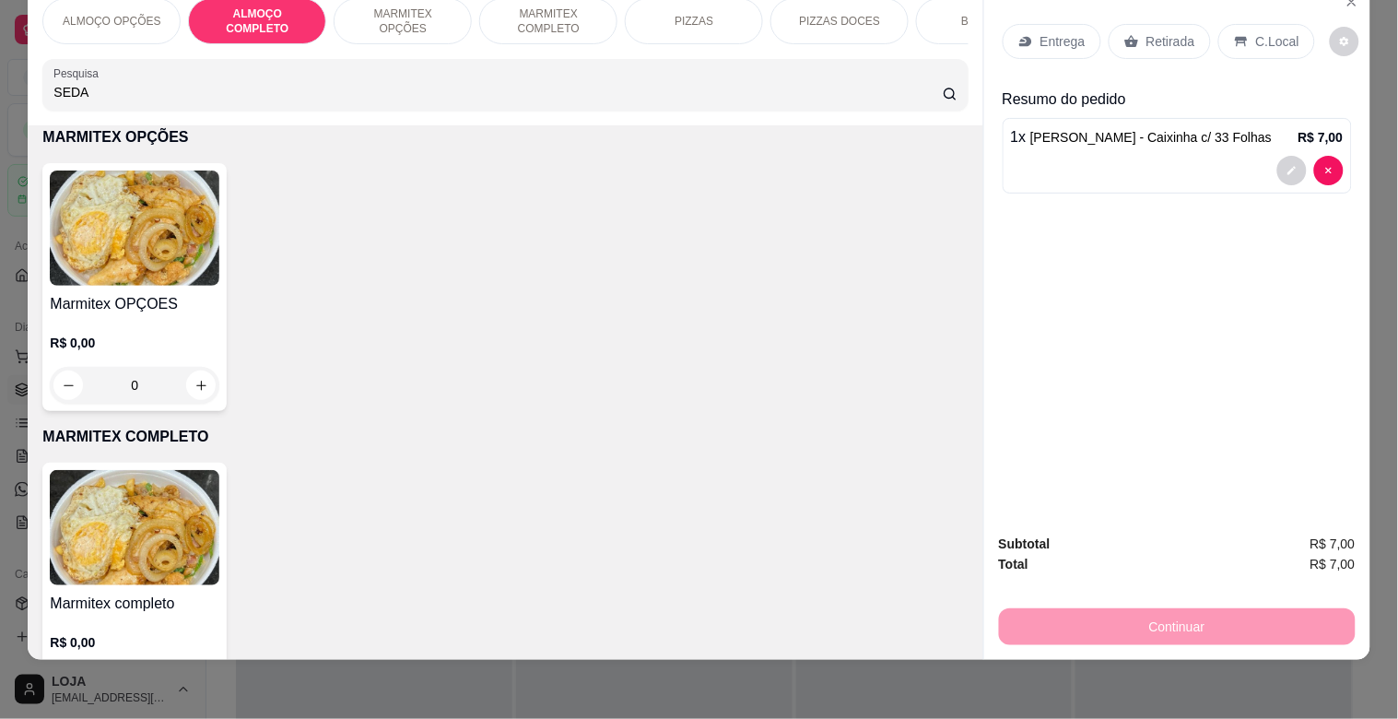
scroll to position [684, 0]
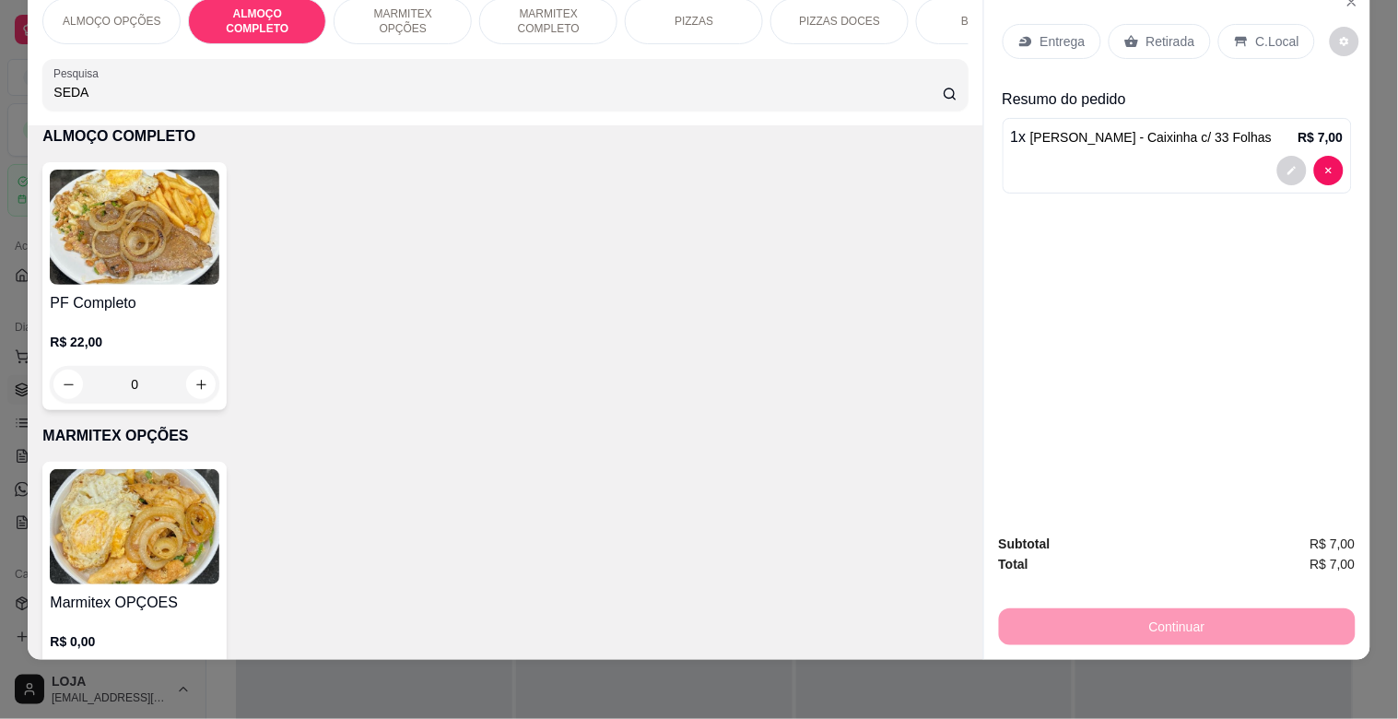
click at [191, 263] on img at bounding box center [135, 227] width 170 height 115
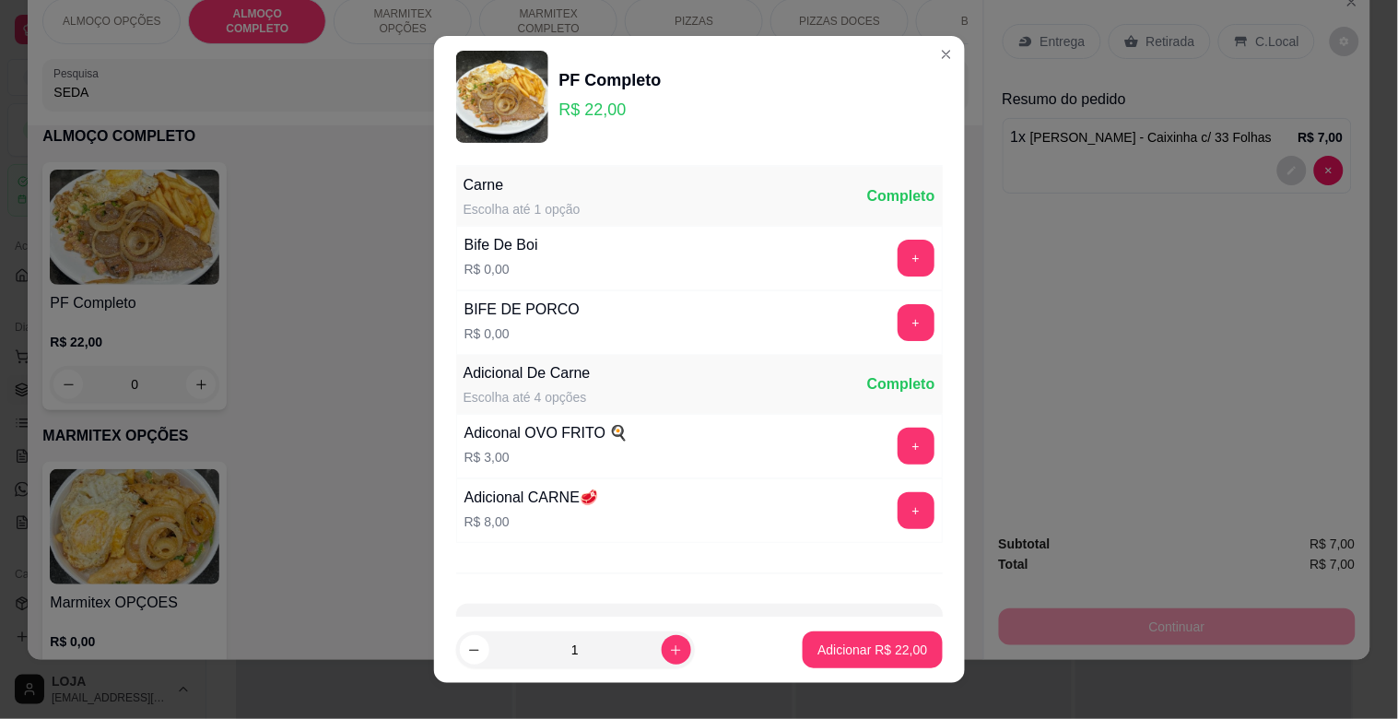
click at [536, 251] on div "Bife De Boi R$ 0,00" at bounding box center [501, 258] width 88 height 63
click at [669, 645] on icon "increase-product-quantity" at bounding box center [676, 650] width 14 height 14
type input "2"
click at [817, 647] on p "Adicionar R$ 44,00" at bounding box center [872, 650] width 110 height 18
type input "2"
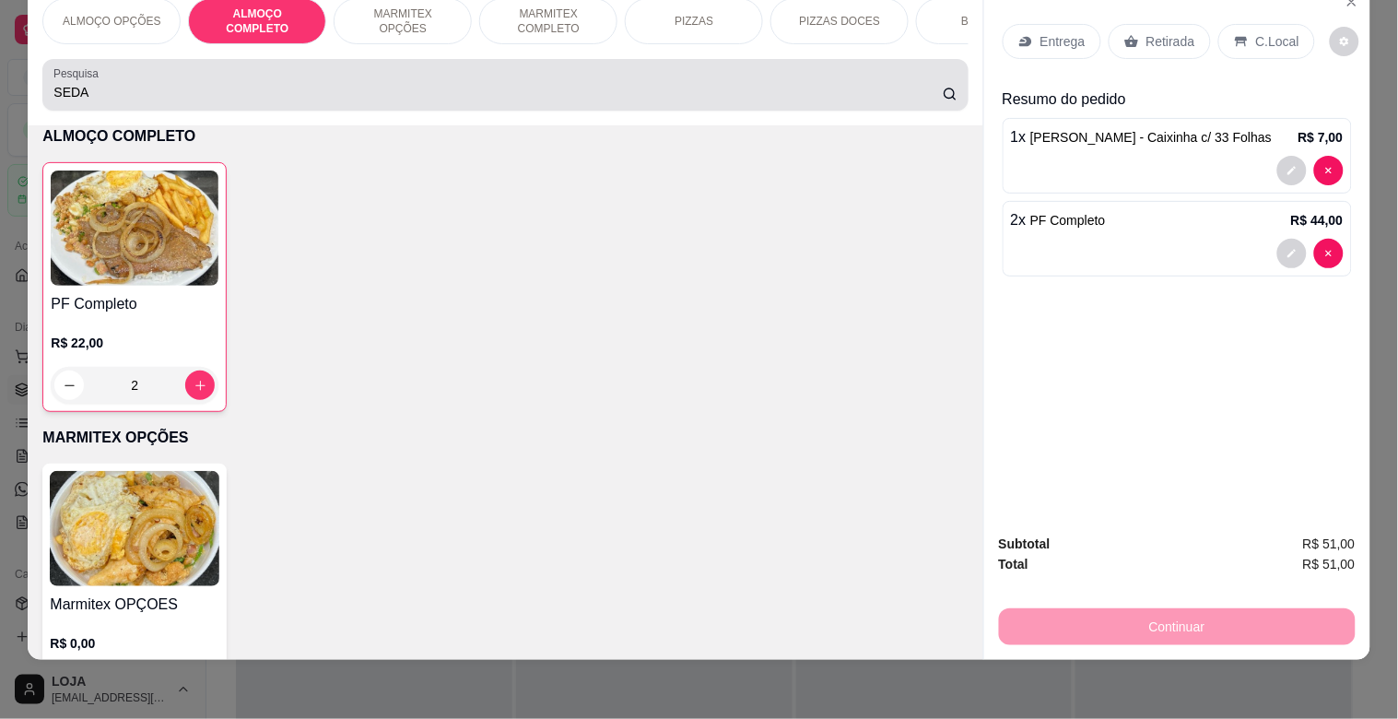
click at [221, 83] on div "SEDA" at bounding box center [504, 84] width 903 height 37
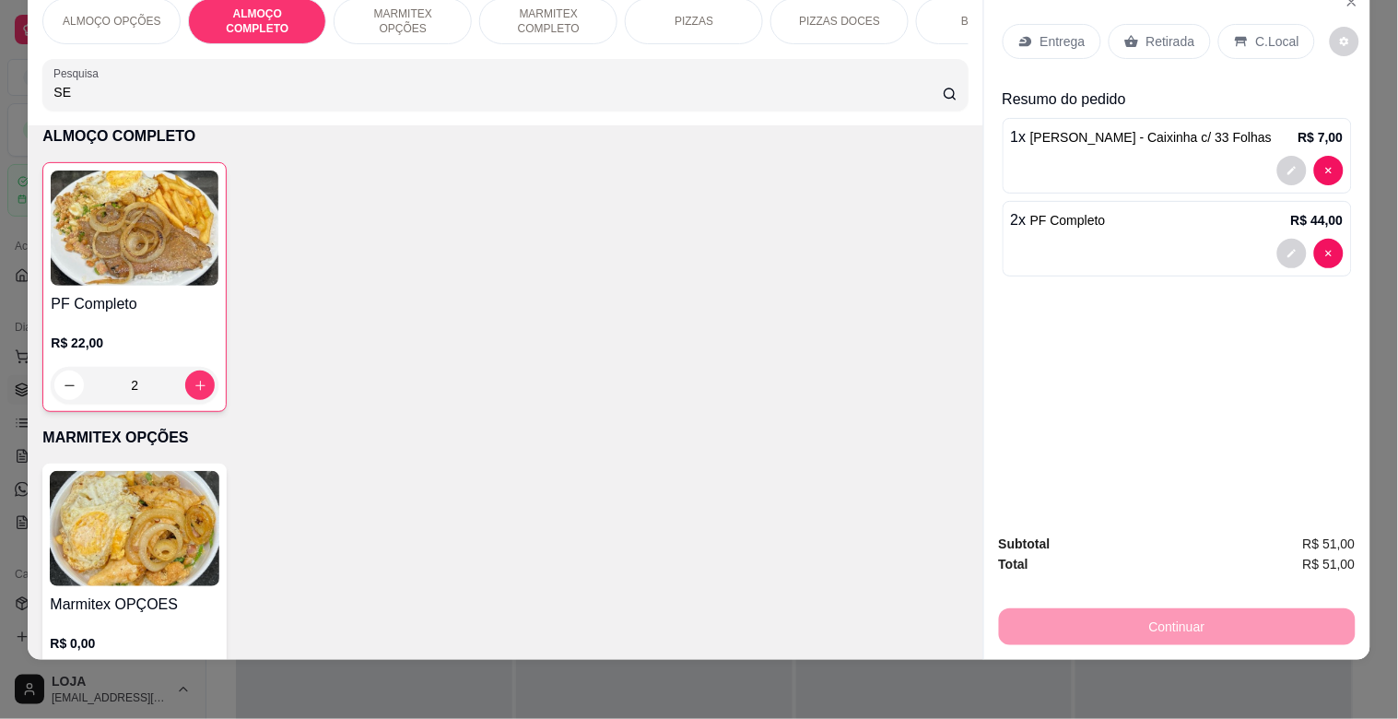
type input "S"
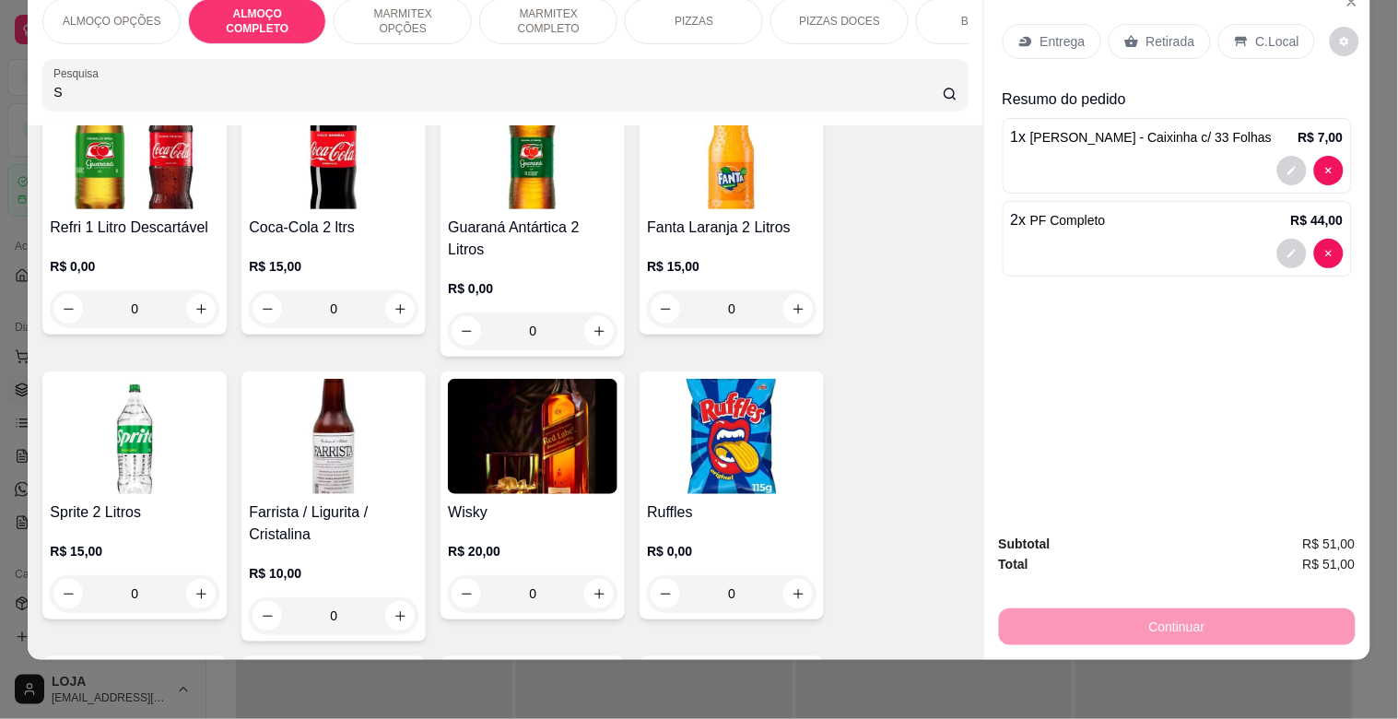
scroll to position [3070, 0]
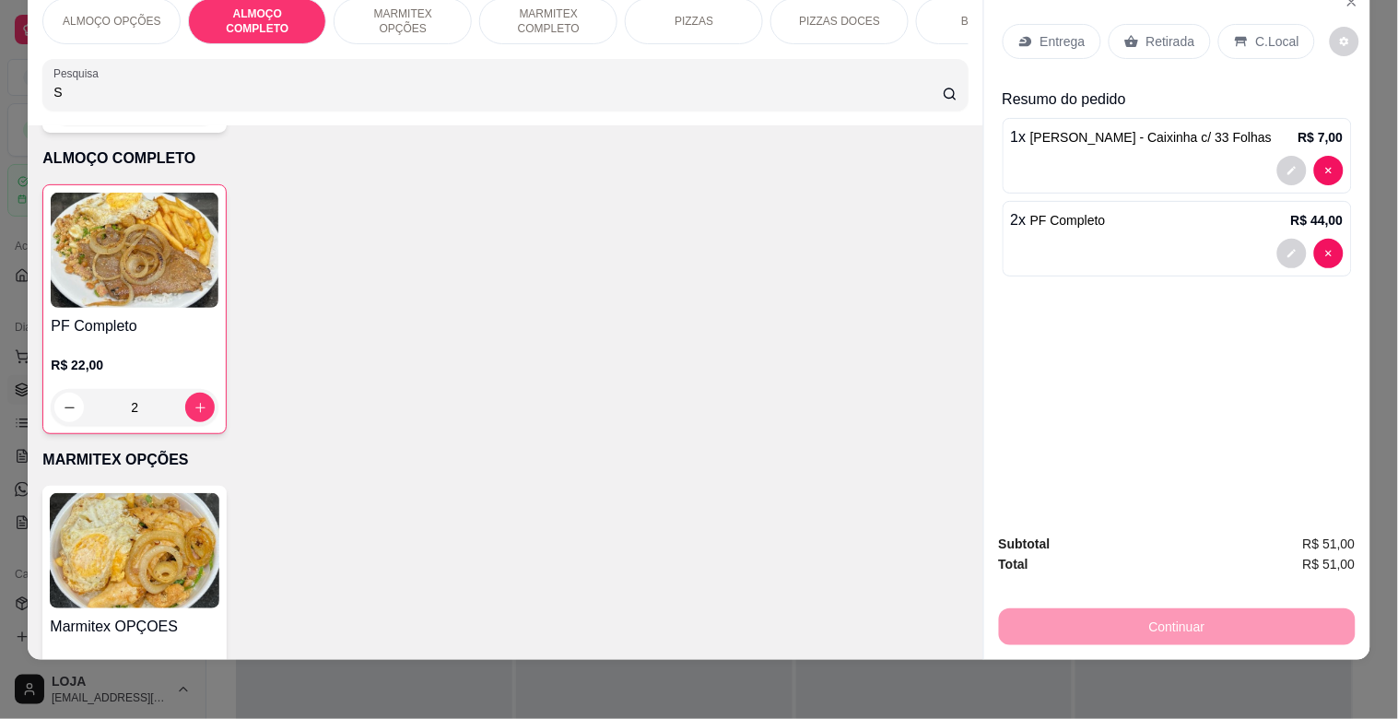
click at [175, 97] on input "S" at bounding box center [497, 92] width 889 height 18
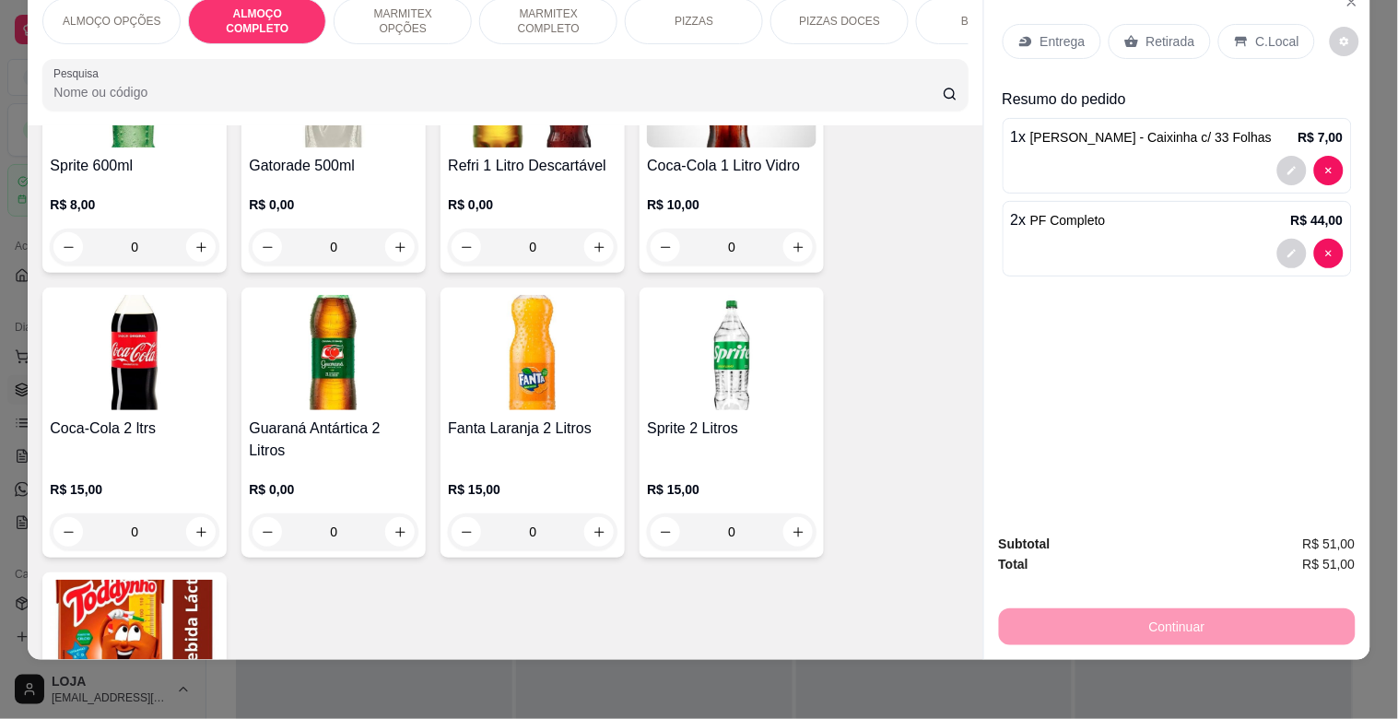
scroll to position [382, 0]
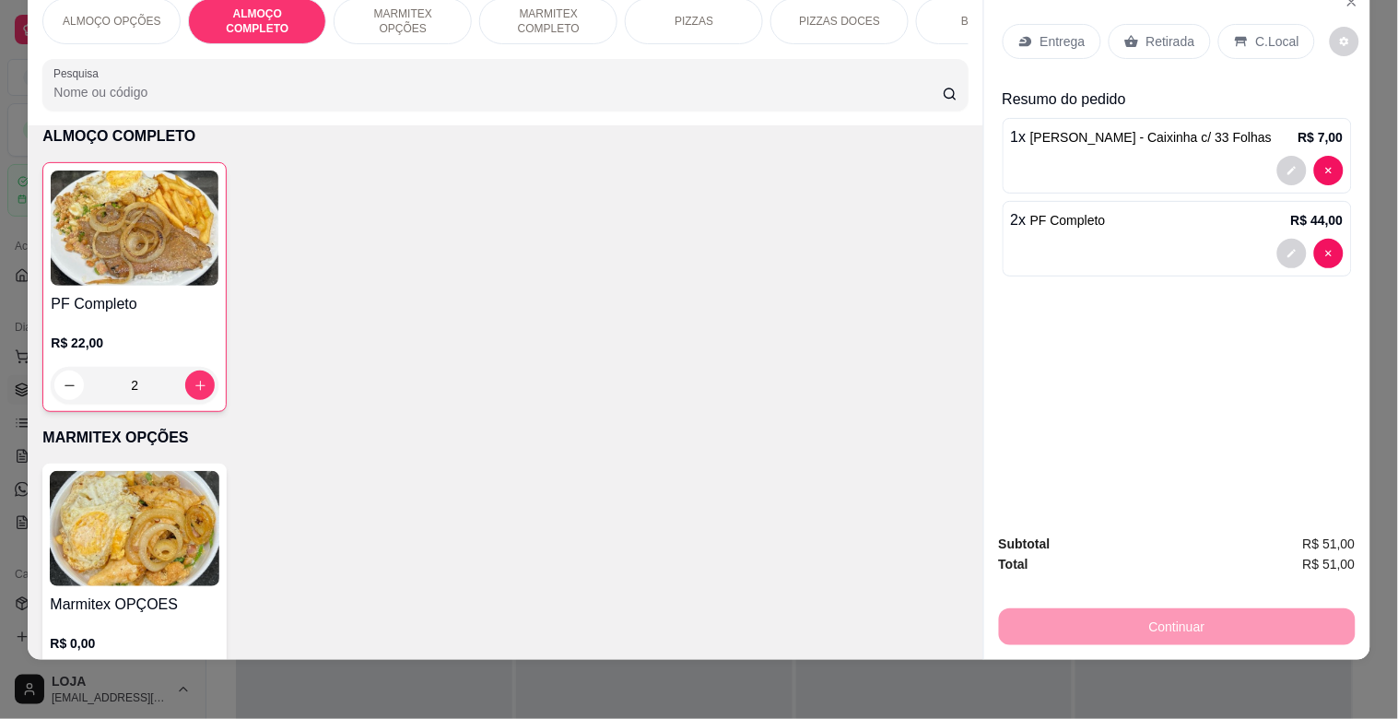
click at [608, 88] on input "Pesquisa" at bounding box center [497, 92] width 889 height 18
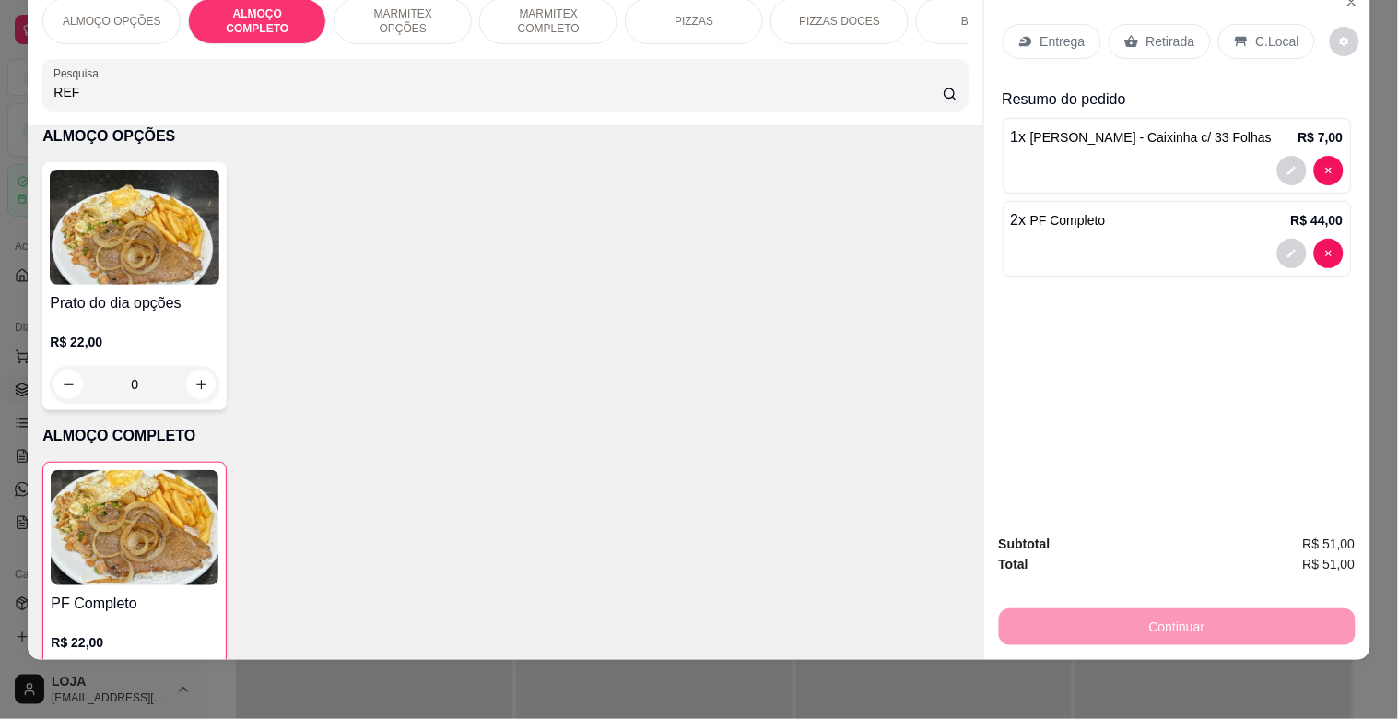
scroll to position [682, 0]
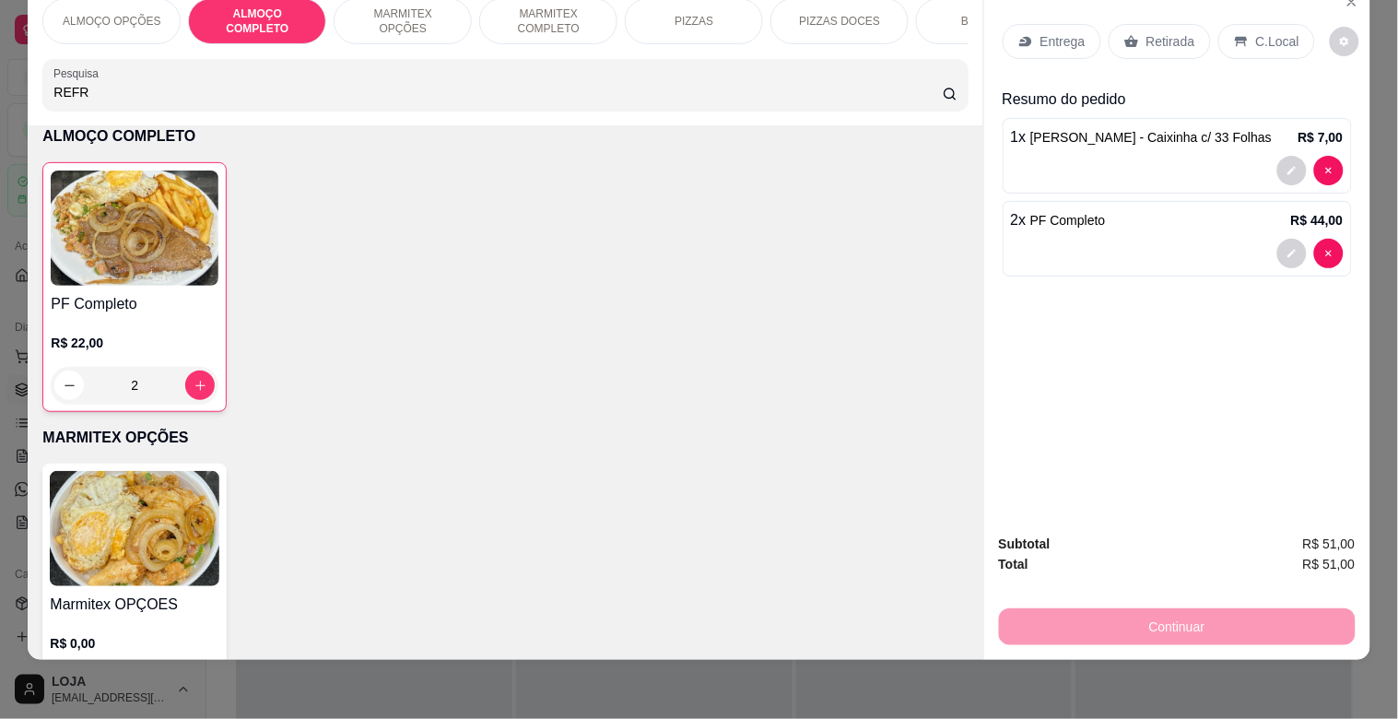
type input "REFR"
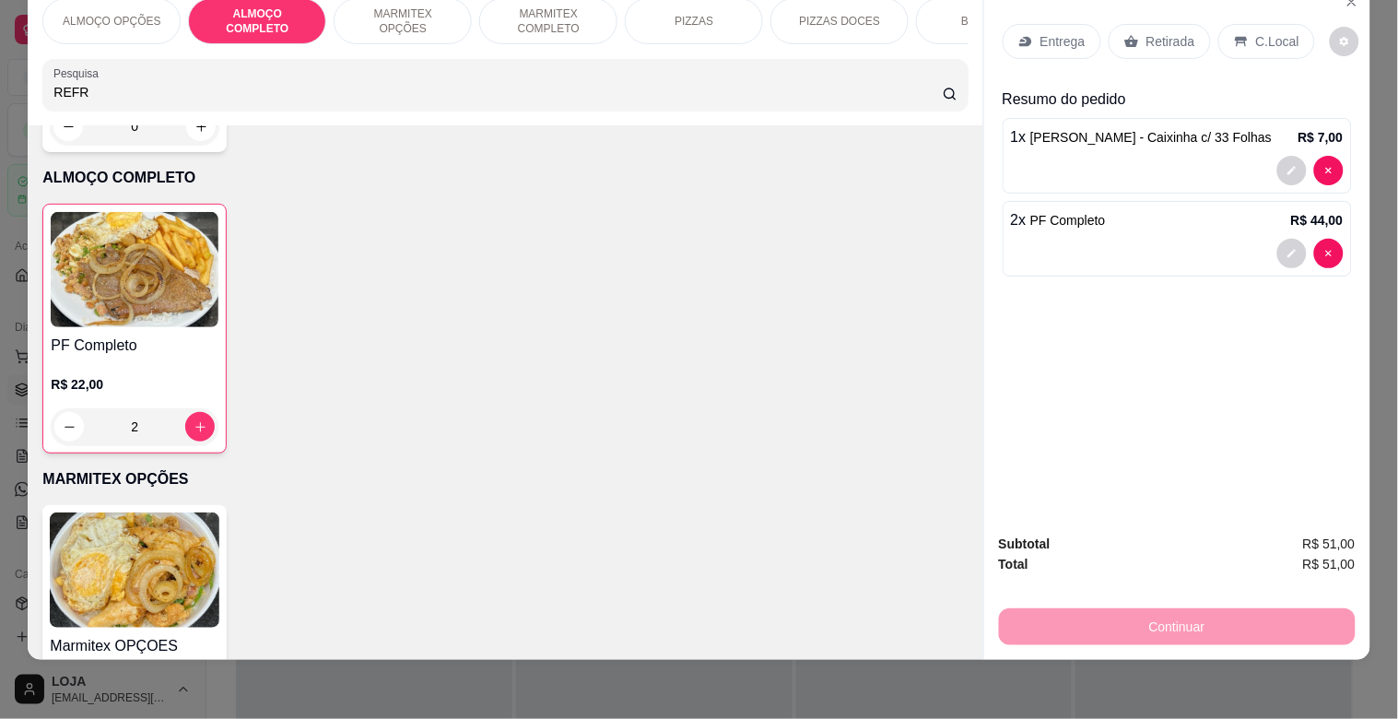
scroll to position [0, 0]
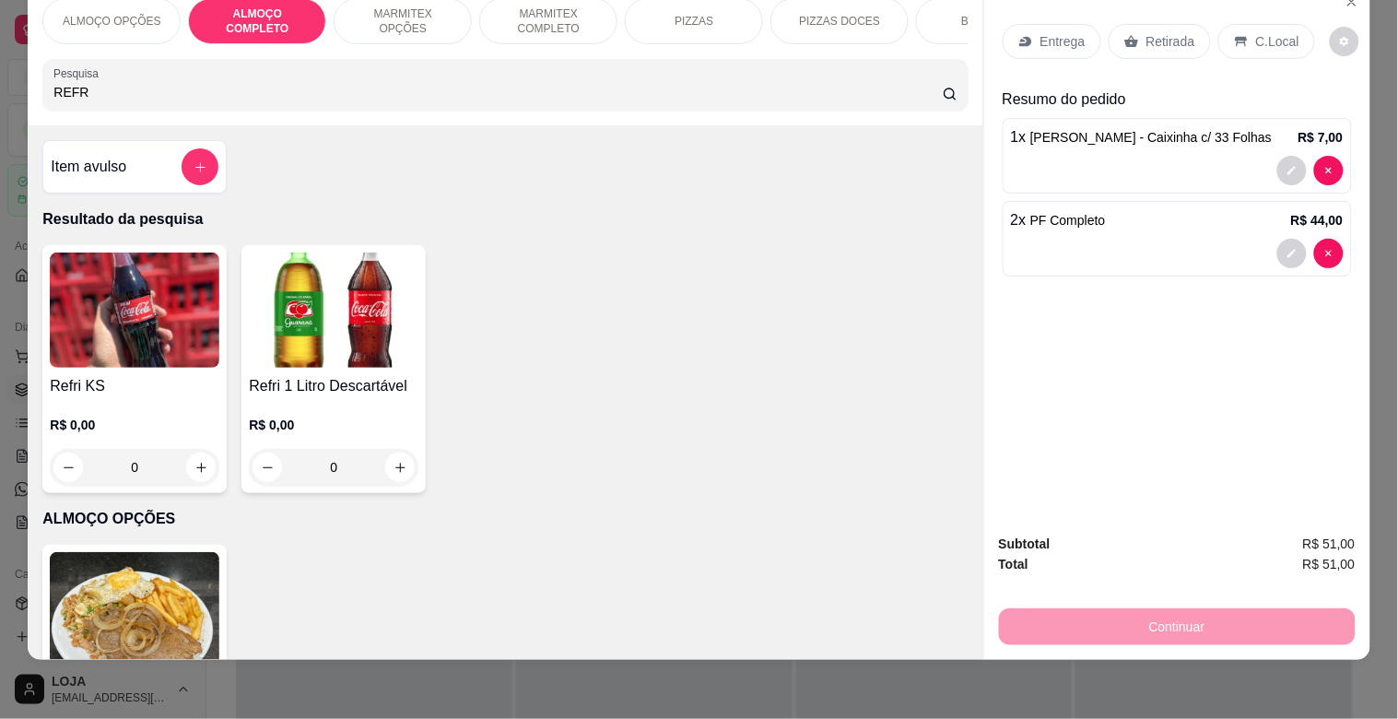
click at [348, 355] on img at bounding box center [334, 310] width 170 height 115
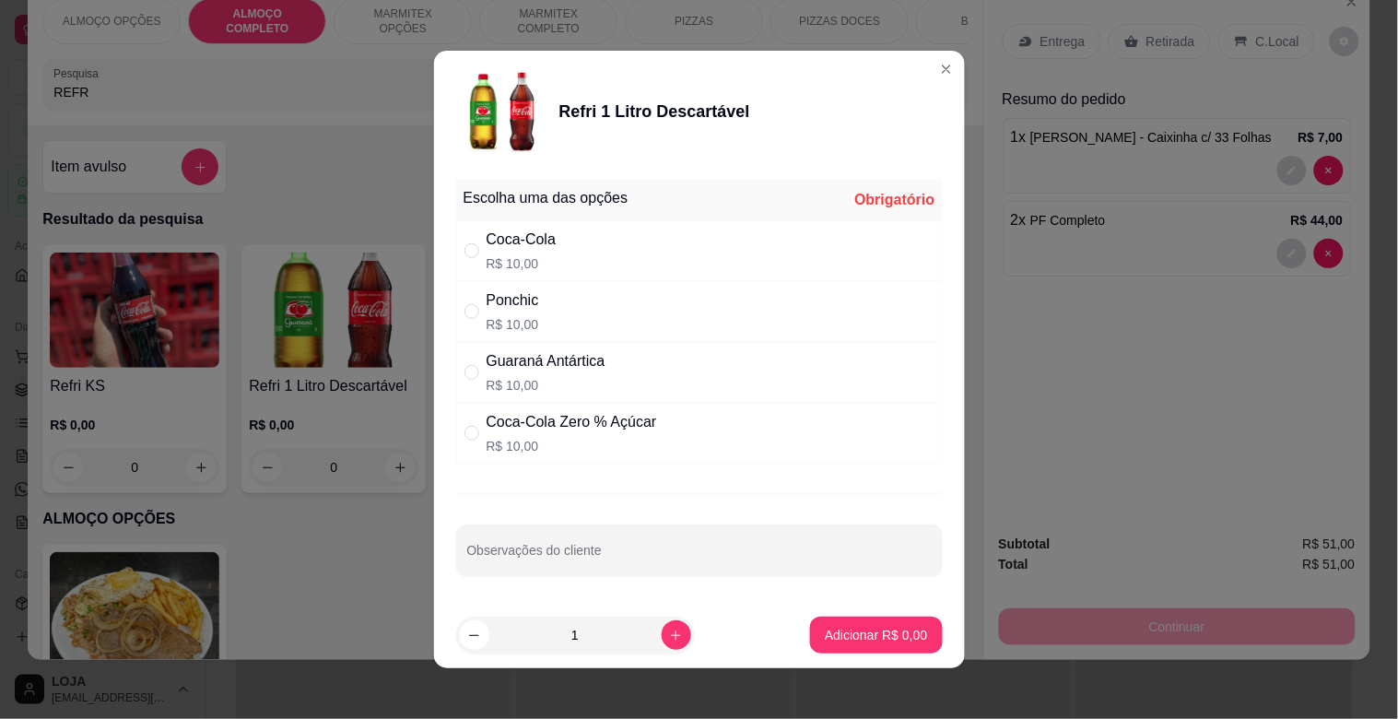
click at [541, 255] on p "R$ 10,00" at bounding box center [522, 263] width 70 height 18
radio input "true"
click at [868, 651] on button "Adicionar R$ 10,00" at bounding box center [873, 635] width 135 height 36
type input "1"
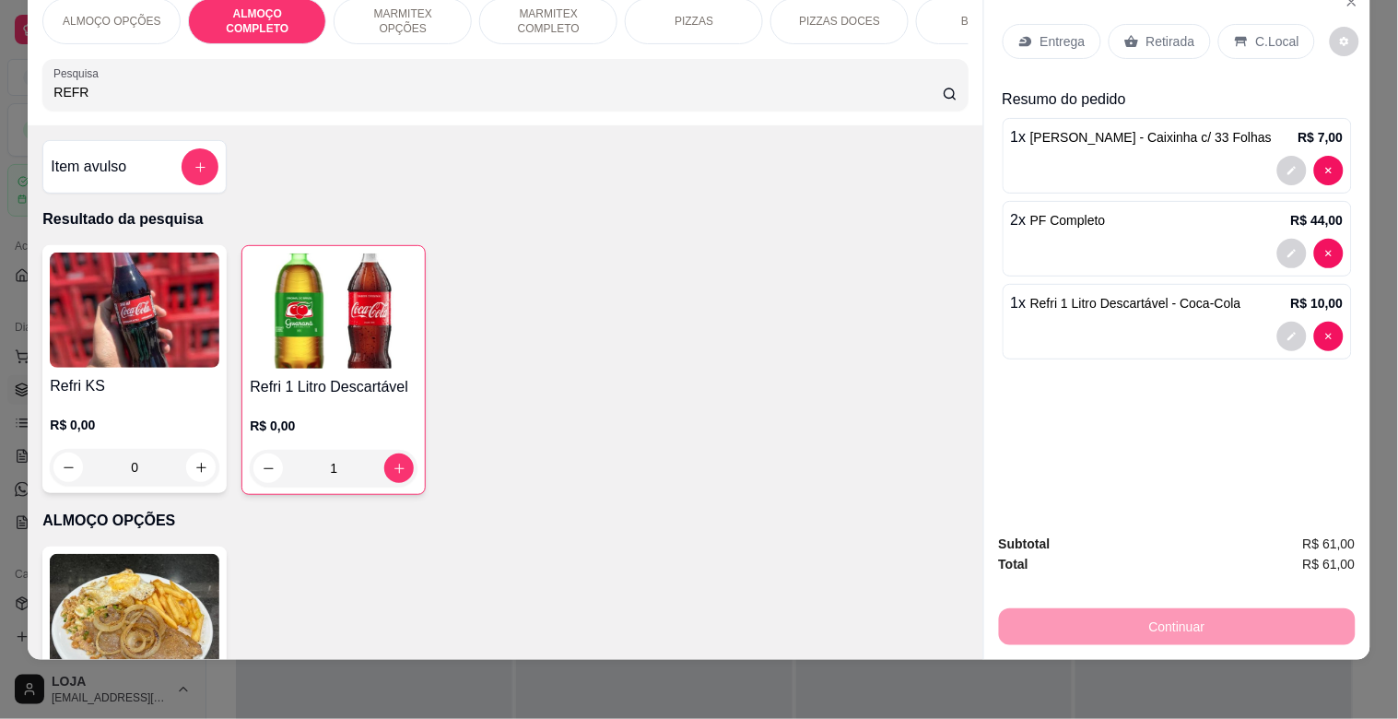
click at [1147, 32] on p "Retirada" at bounding box center [1171, 41] width 49 height 18
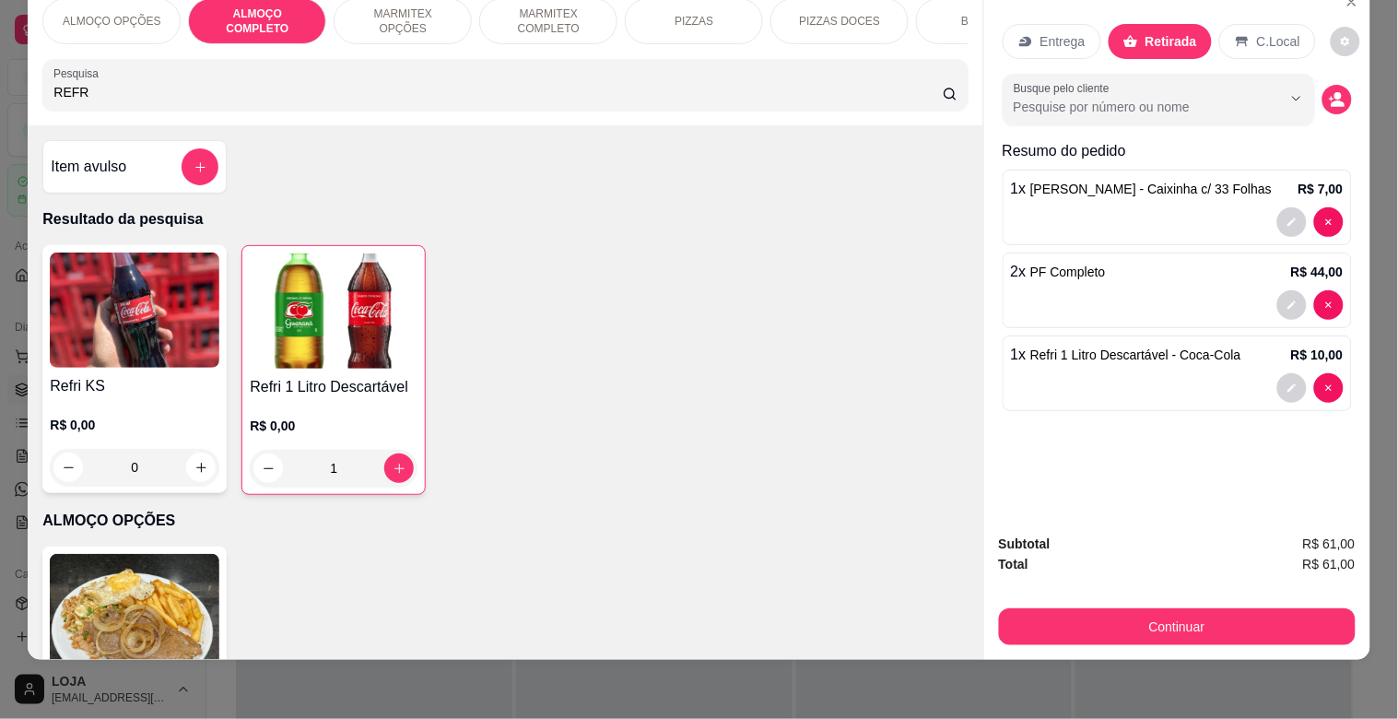
click at [1237, 38] on div "C.Local" at bounding box center [1267, 41] width 97 height 35
click at [1238, 31] on div "C.Local" at bounding box center [1267, 41] width 99 height 35
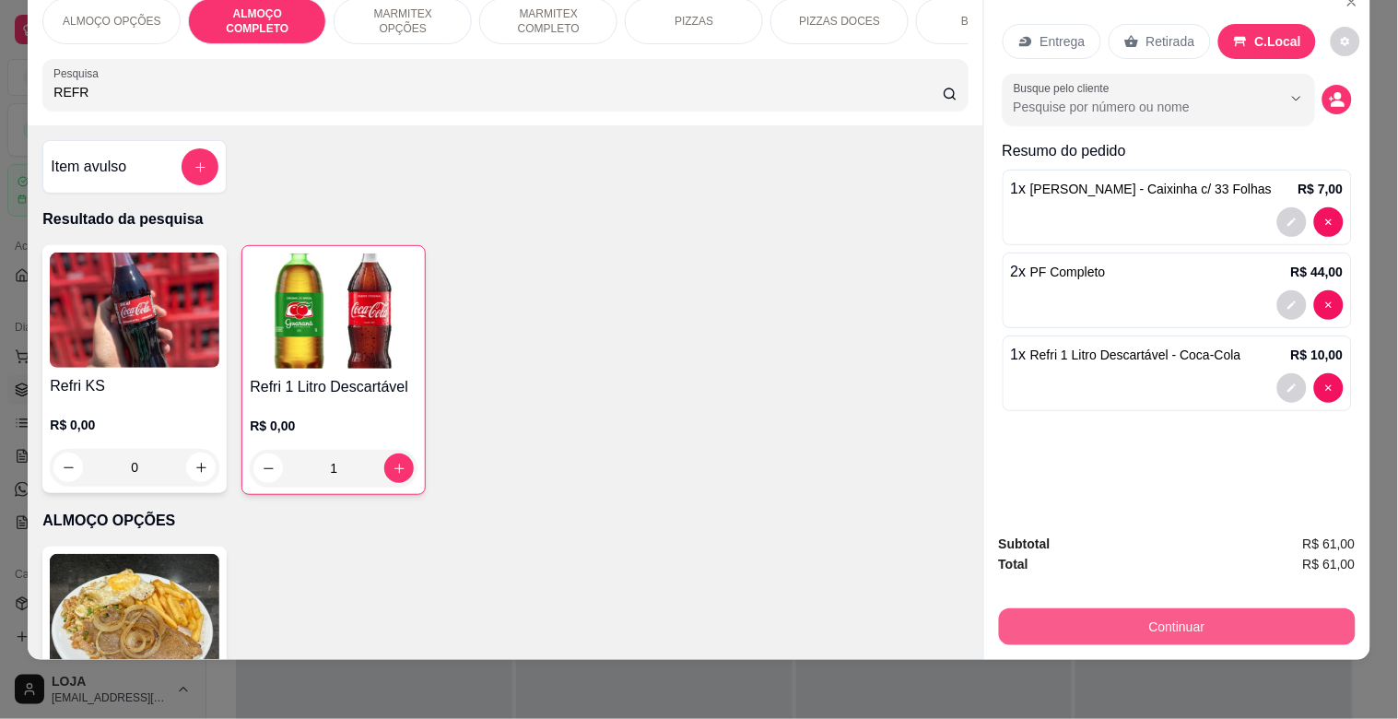
click at [1182, 614] on button "Continuar" at bounding box center [1177, 626] width 357 height 37
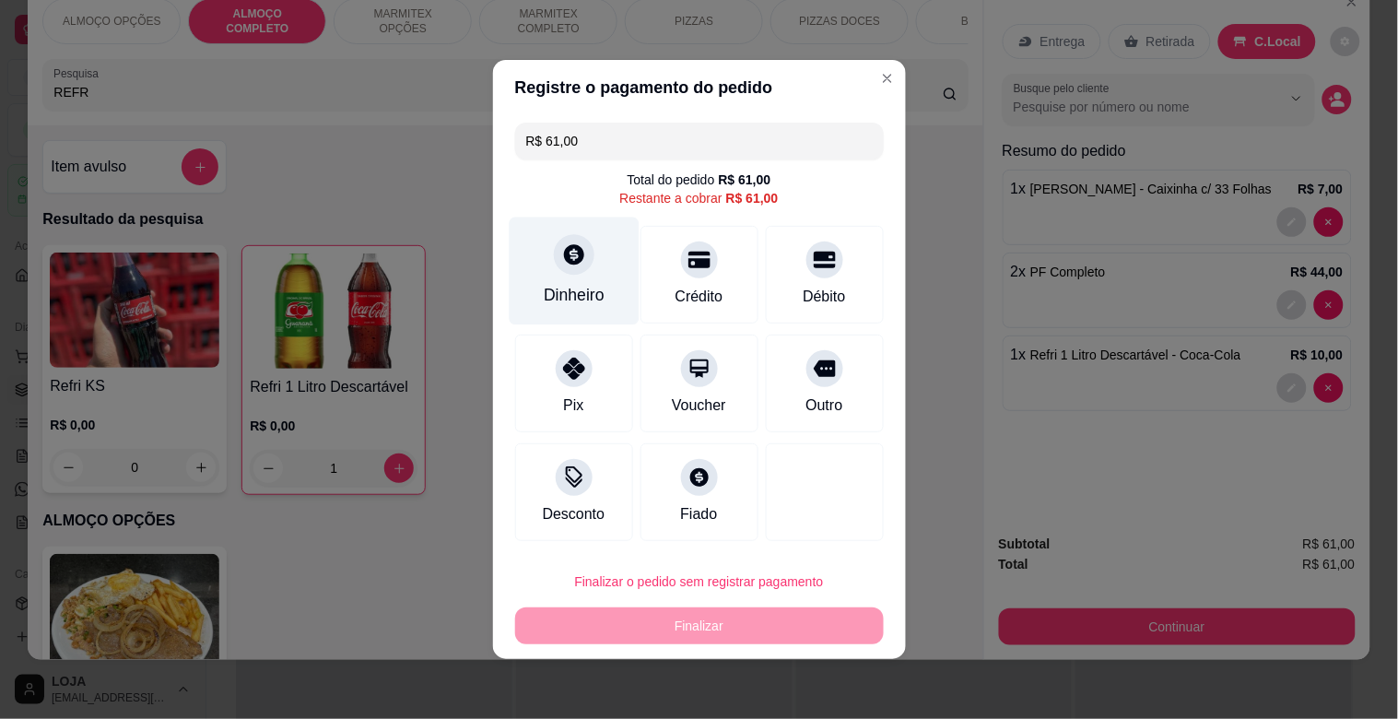
click at [559, 268] on div at bounding box center [574, 254] width 41 height 41
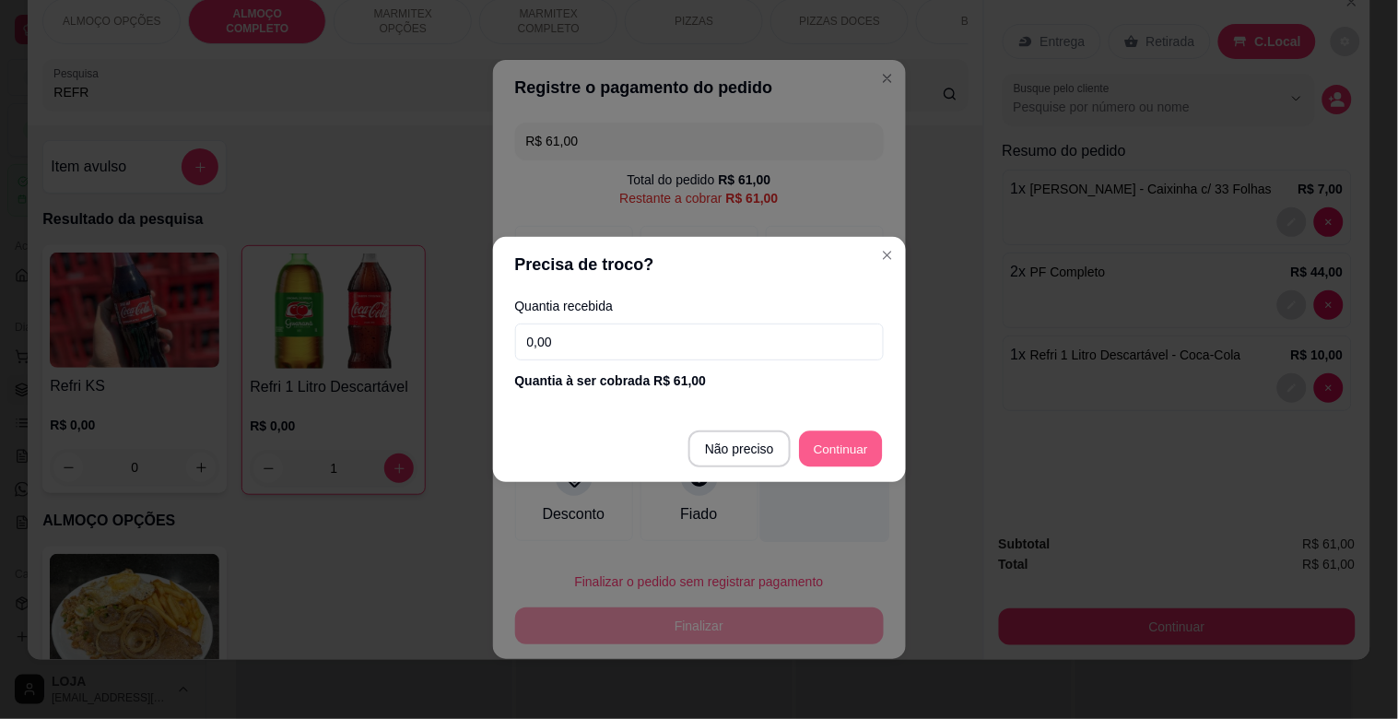
type input "R$ 0,00"
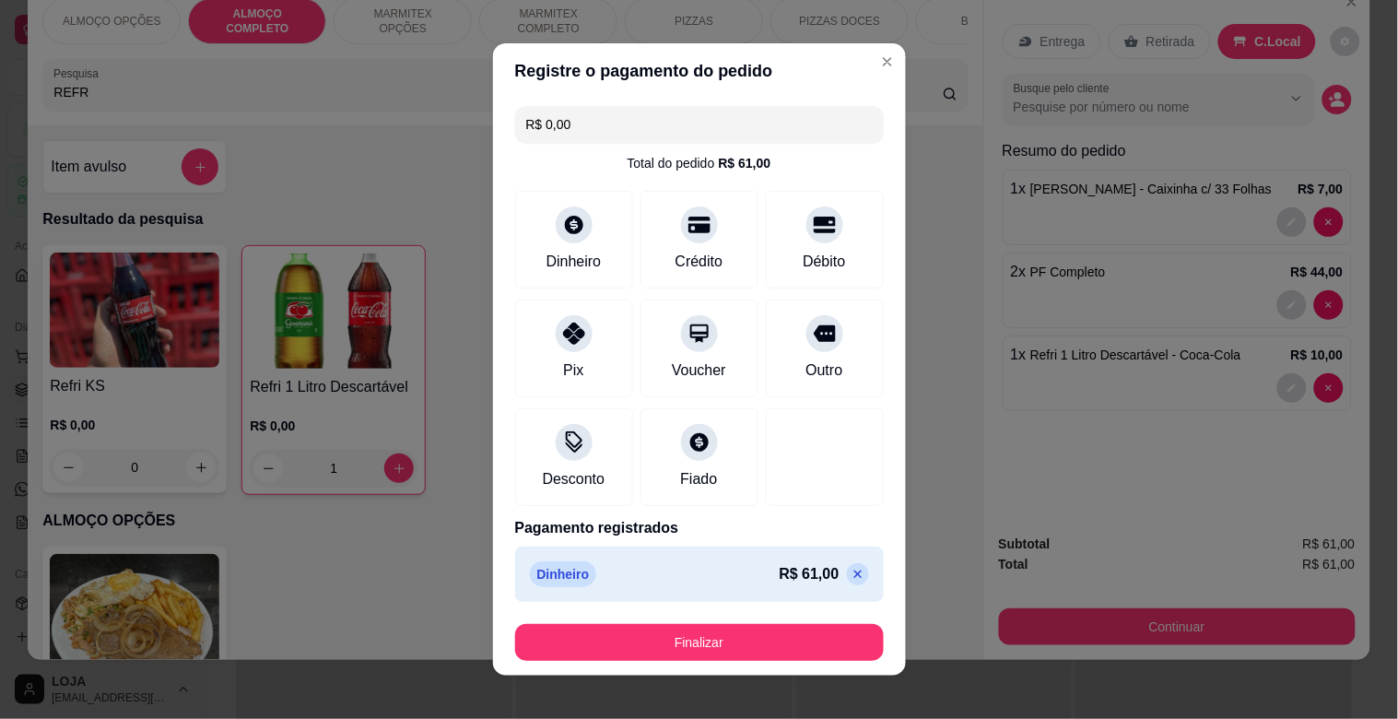
click at [761, 625] on button "Finalizar" at bounding box center [699, 642] width 369 height 37
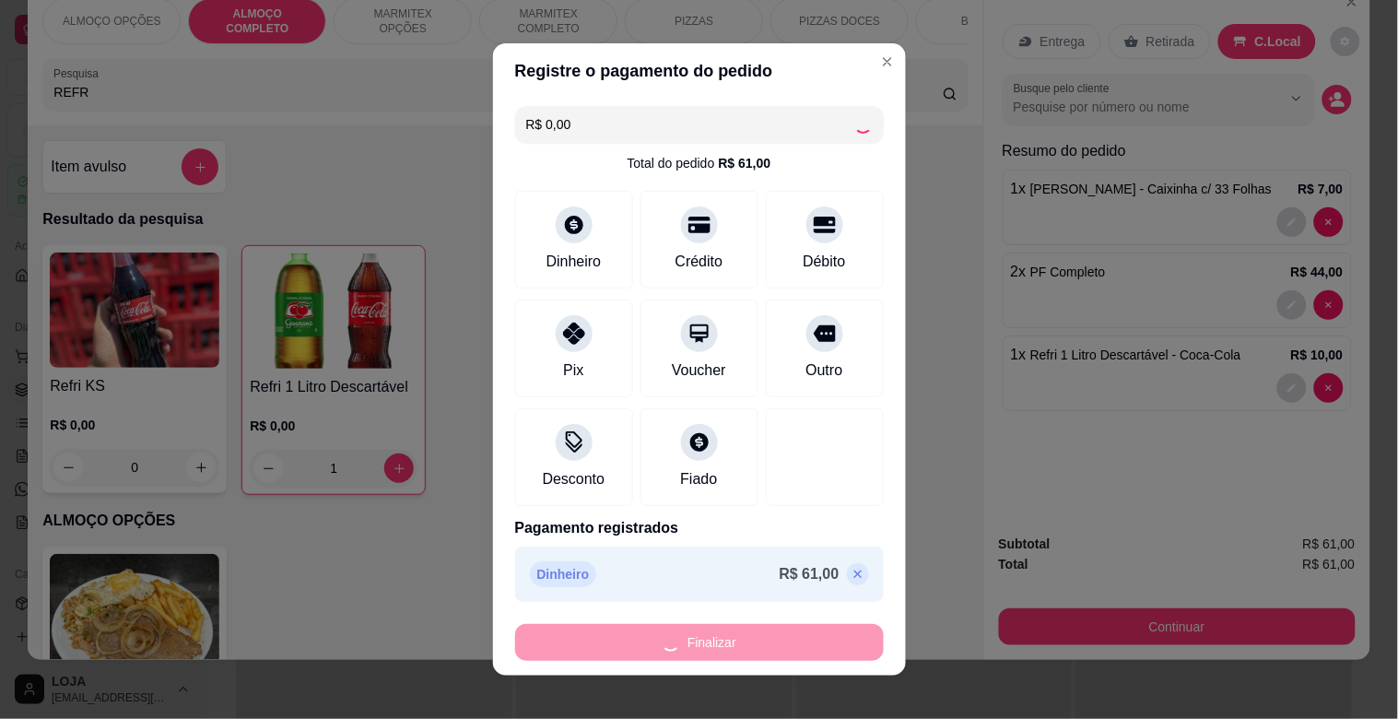
type input "0"
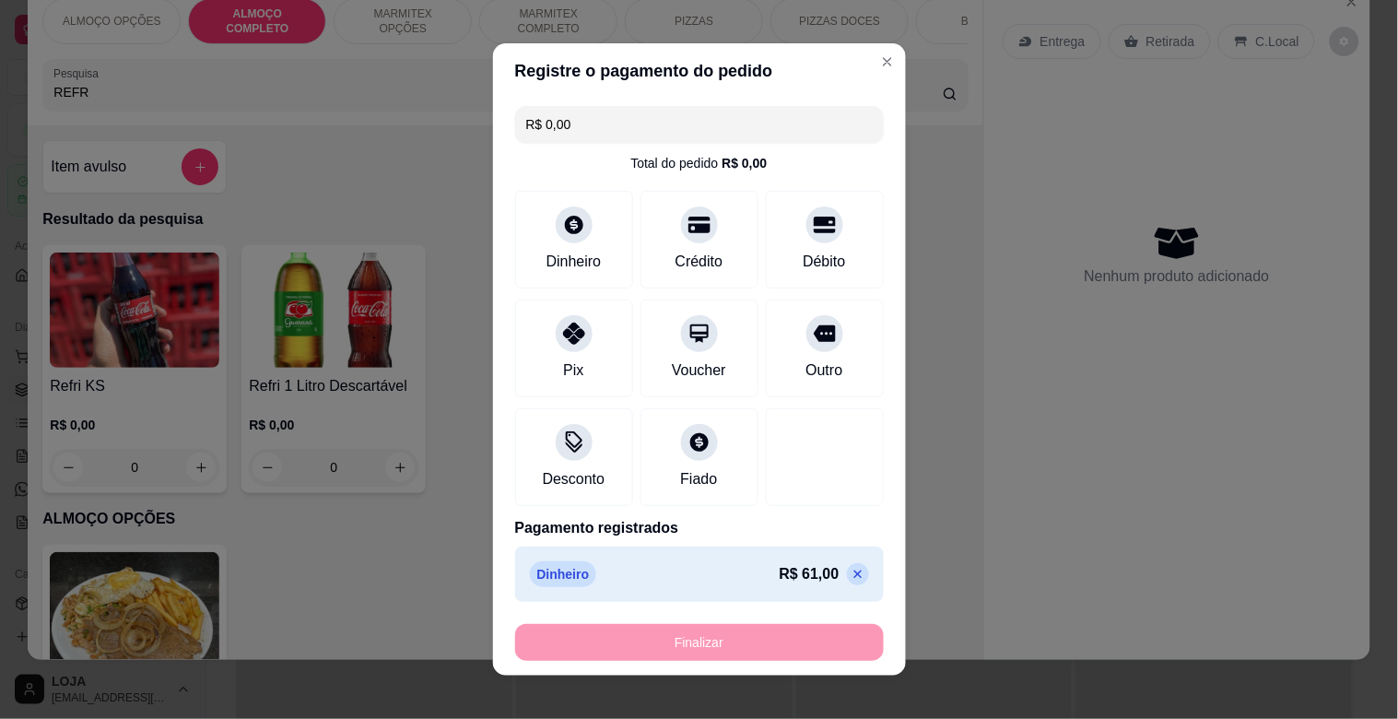
type input "-R$ 61,00"
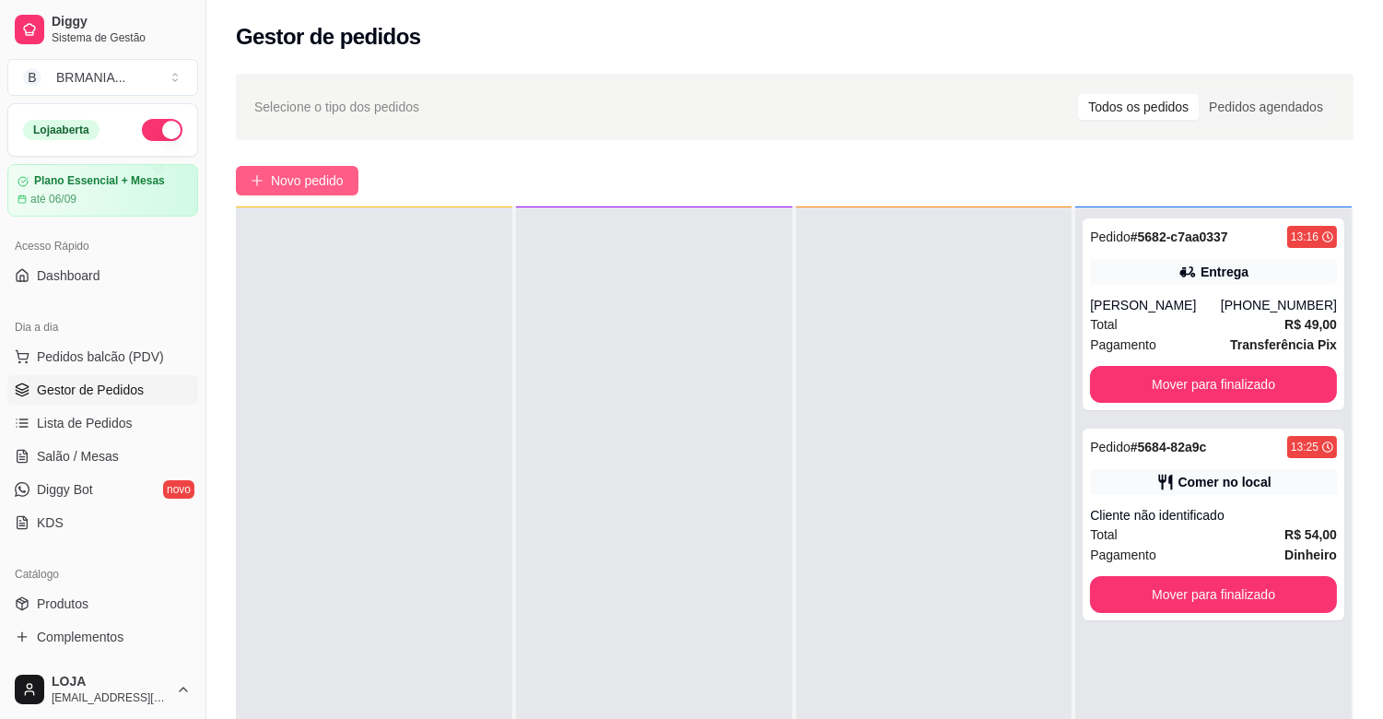
click at [263, 182] on icon "plus" at bounding box center [257, 180] width 13 height 13
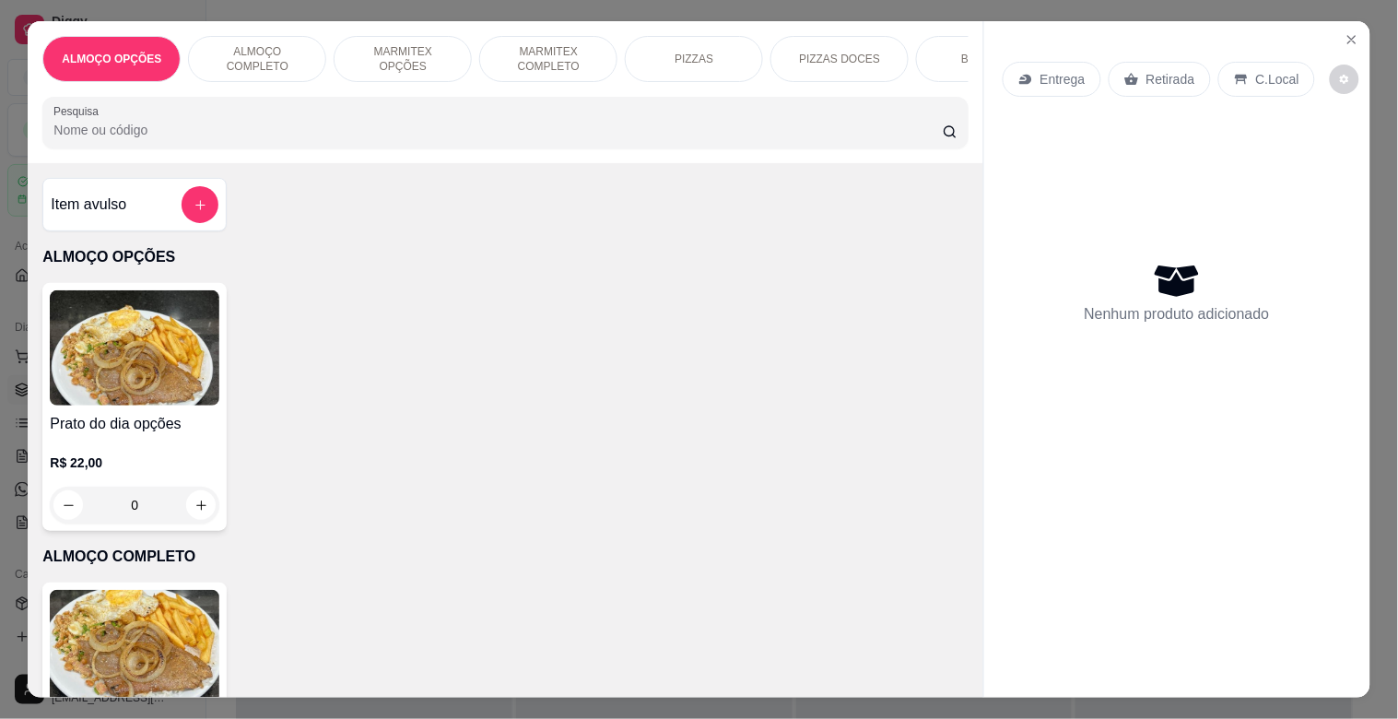
click at [319, 126] on div at bounding box center [504, 122] width 903 height 37
click at [246, 47] on p "ALMOÇO COMPLETO" at bounding box center [257, 58] width 107 height 29
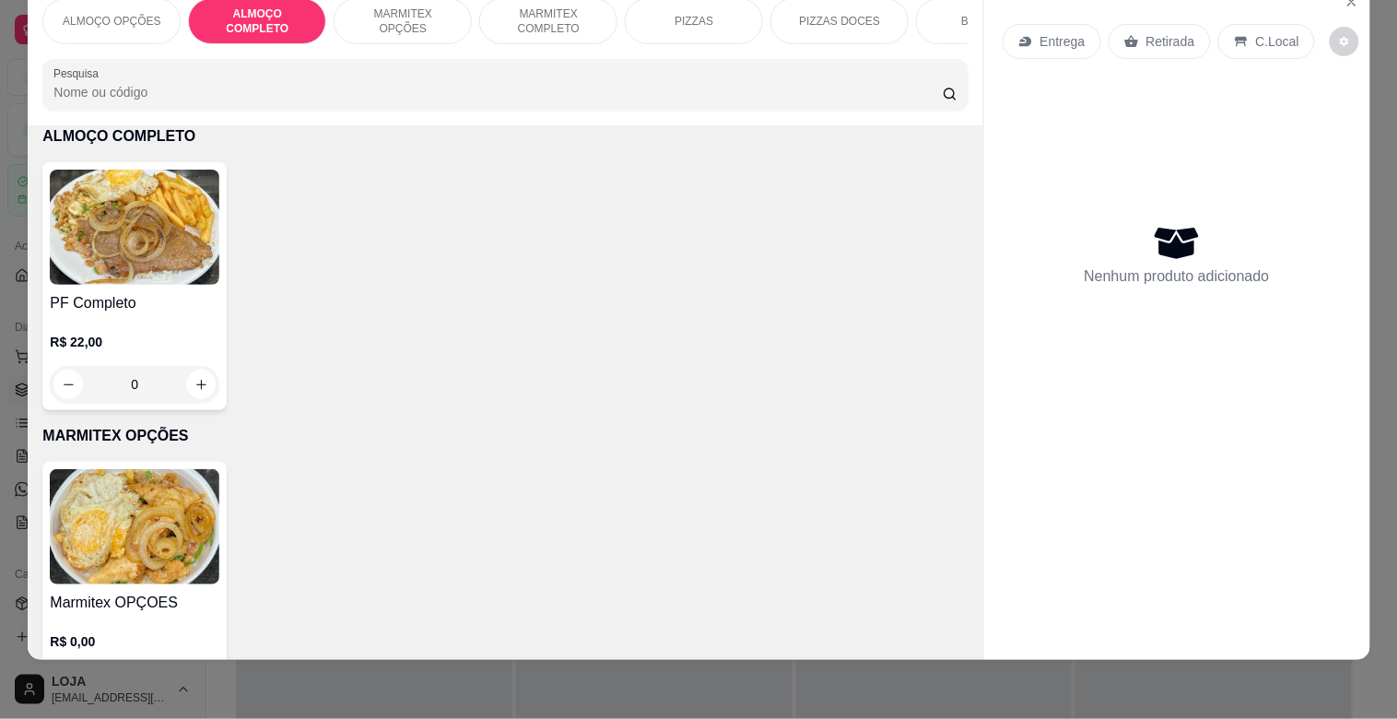
click at [159, 252] on img at bounding box center [135, 227] width 170 height 115
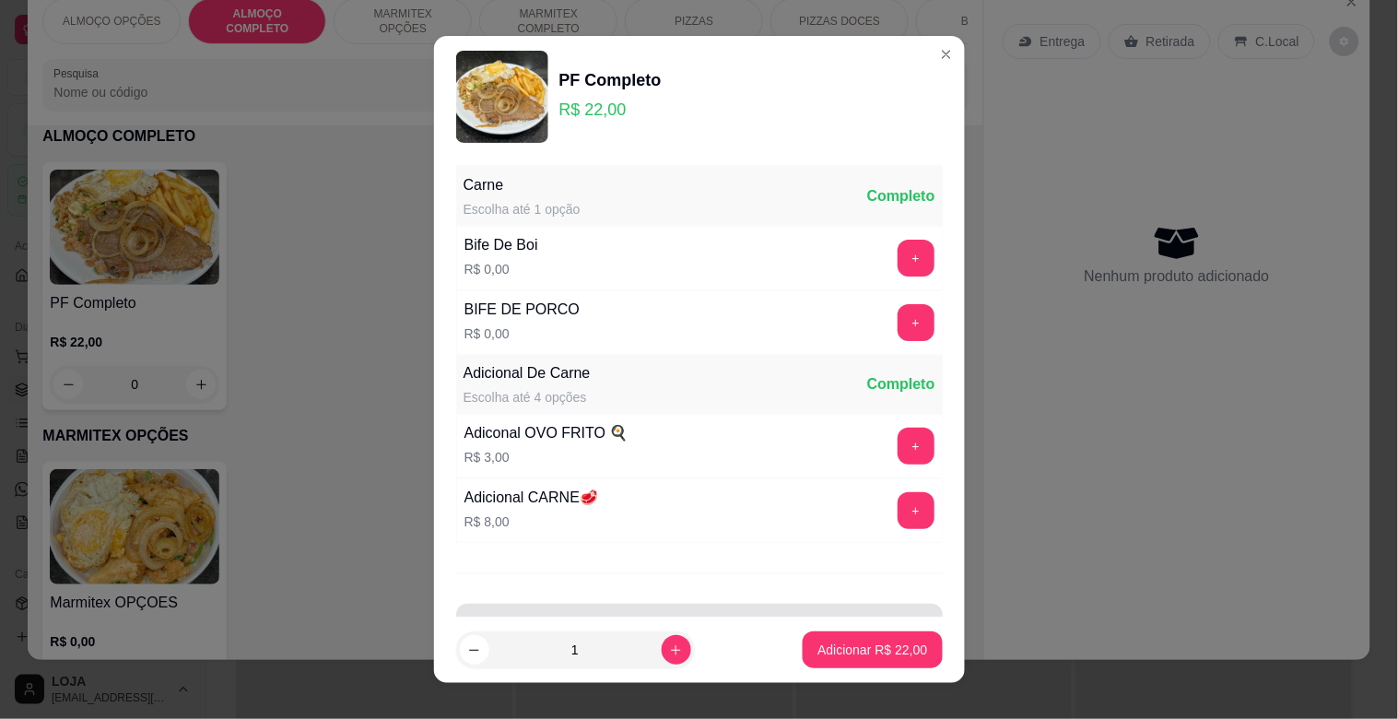
drag, startPoint x: 710, startPoint y: 606, endPoint x: 694, endPoint y: 624, distance: 24.2
click at [708, 606] on div "Observações do cliente" at bounding box center [699, 630] width 487 height 52
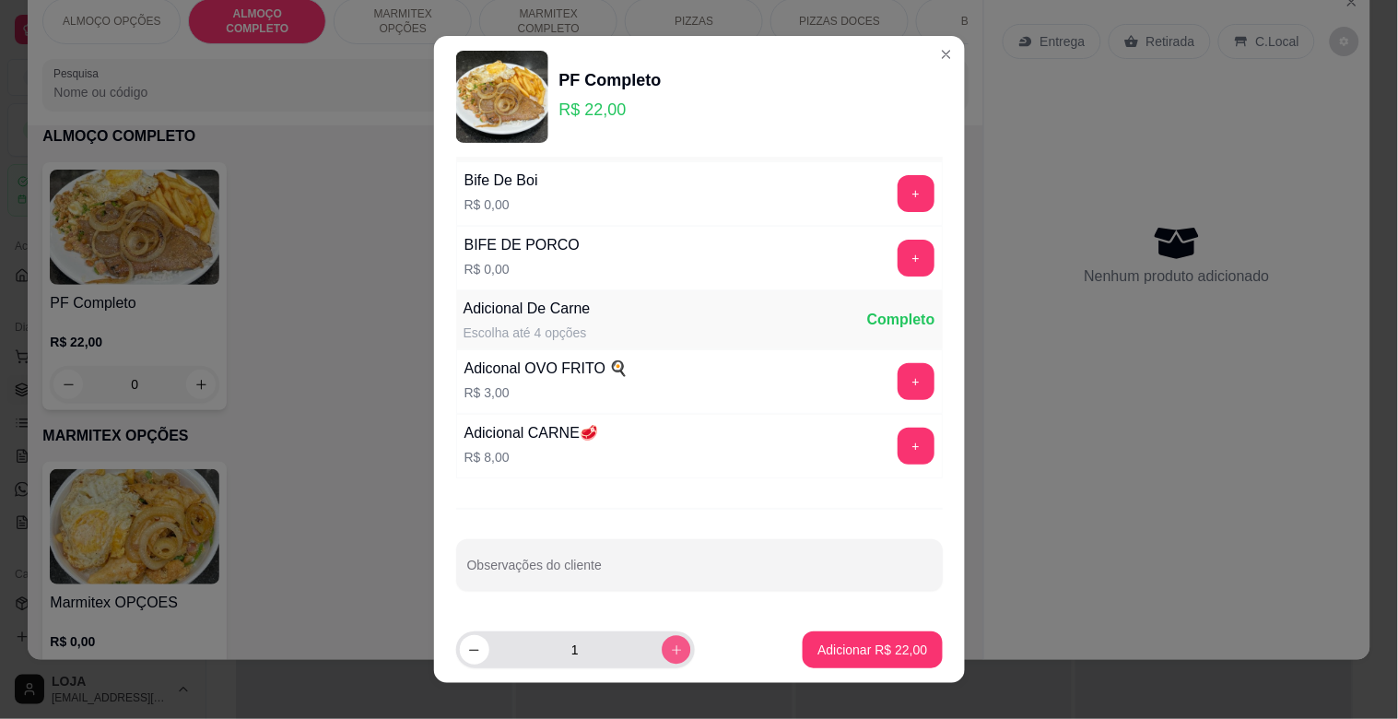
click at [662, 654] on button "increase-product-quantity" at bounding box center [676, 649] width 29 height 29
type input "2"
click at [806, 655] on button "Adicionar R$ 44,00" at bounding box center [873, 650] width 135 height 36
type input "2"
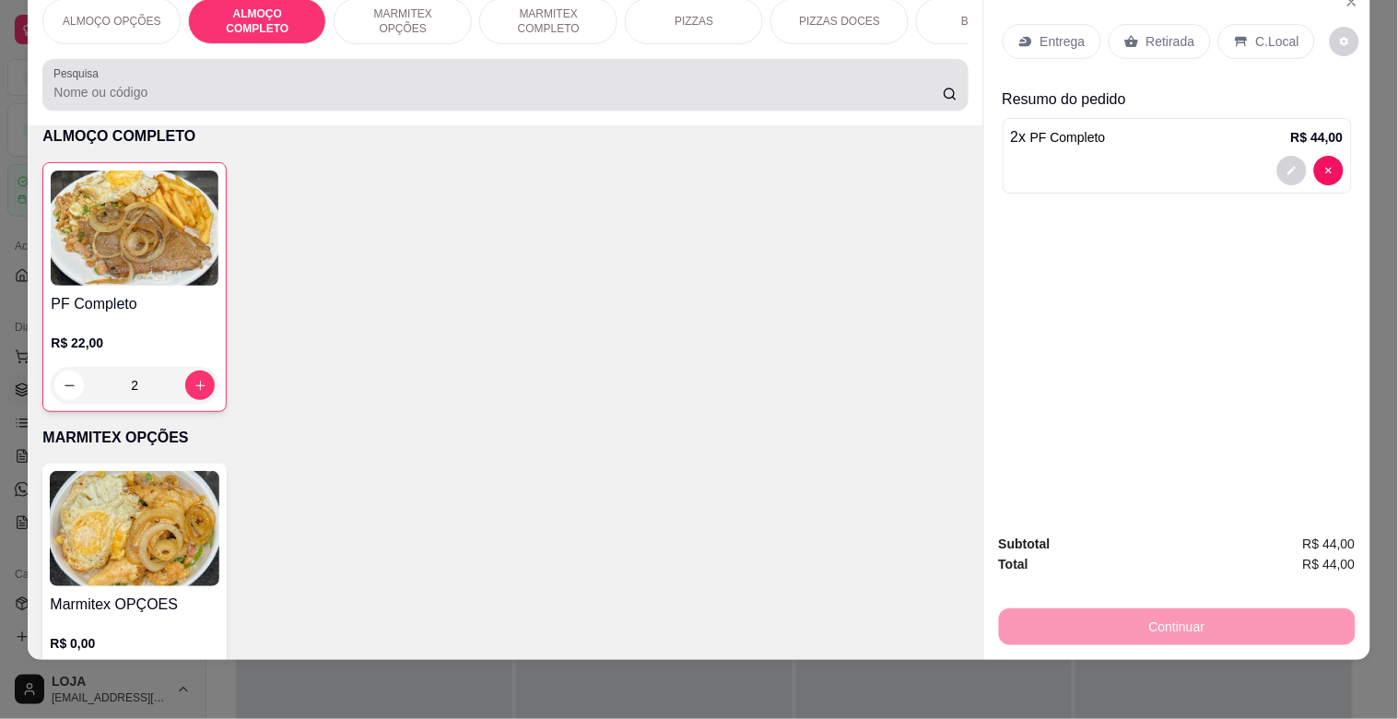
click at [292, 85] on input "Pesquisa" at bounding box center [497, 92] width 889 height 18
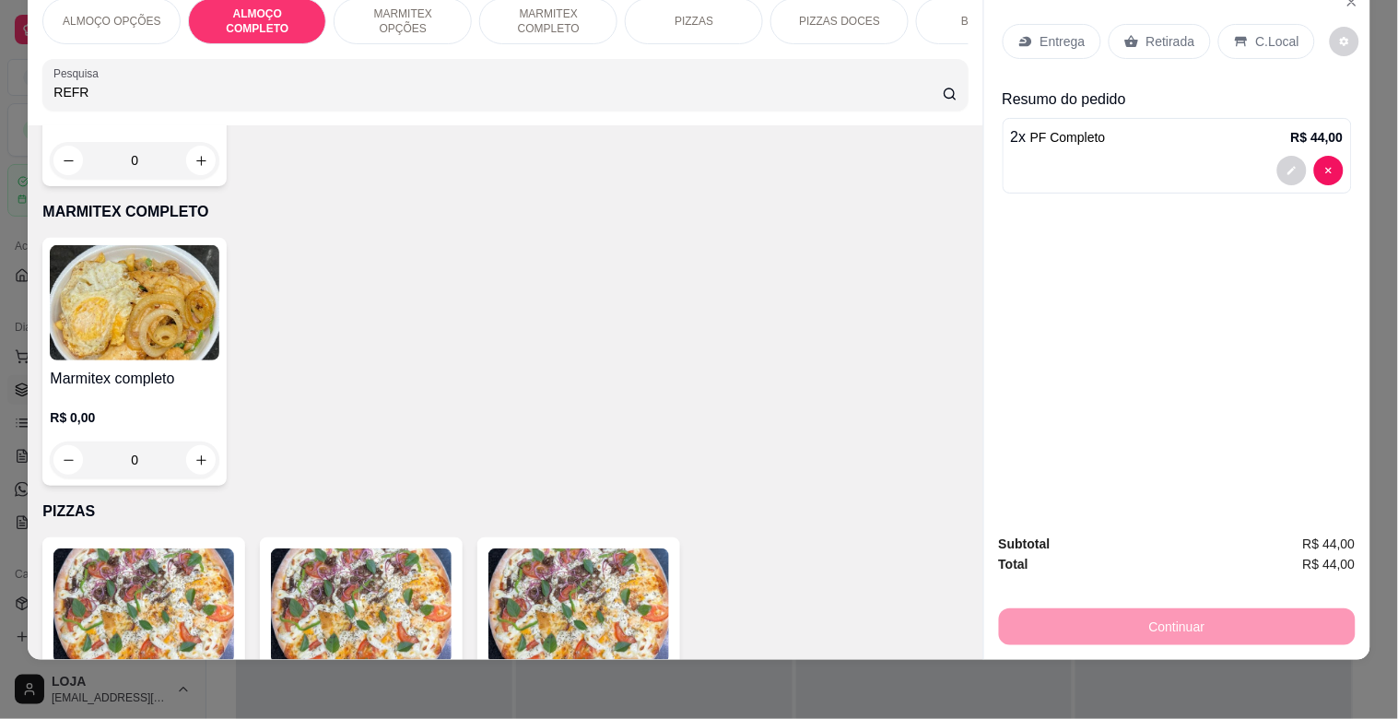
scroll to position [682, 0]
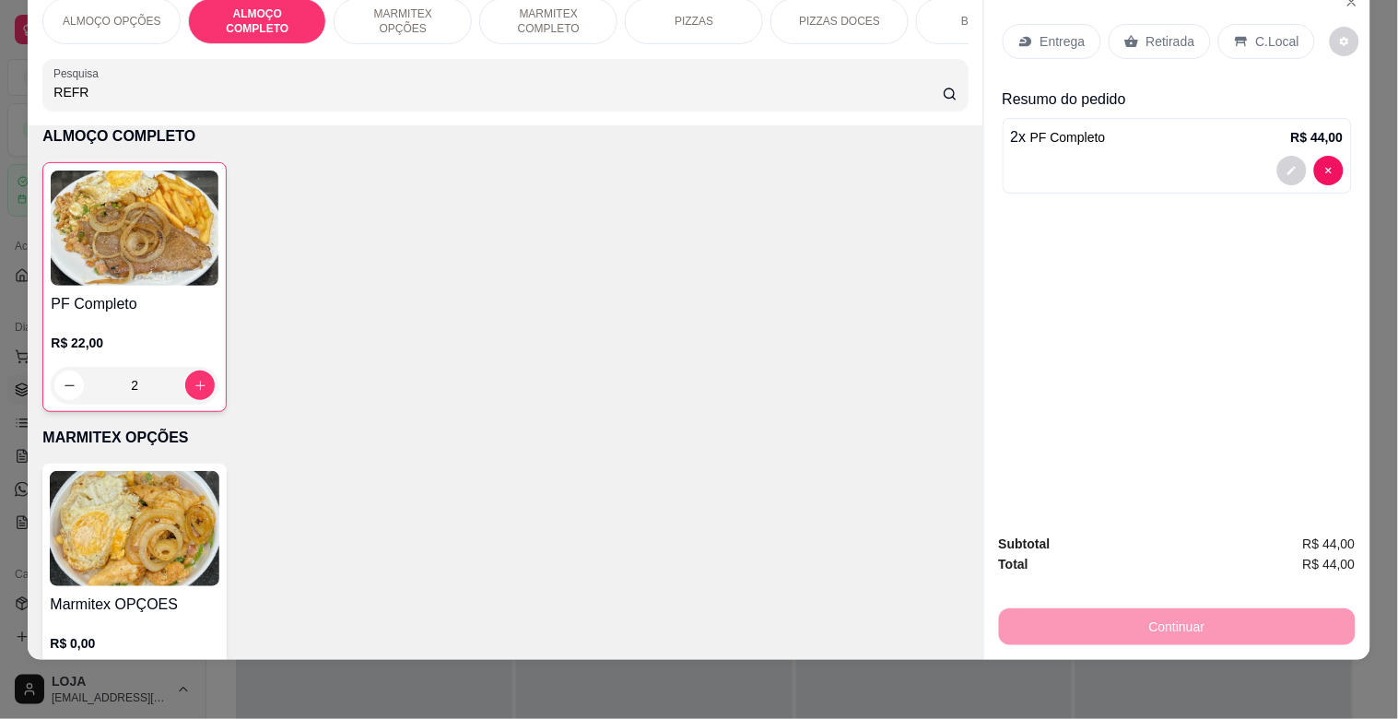
type input "REFR"
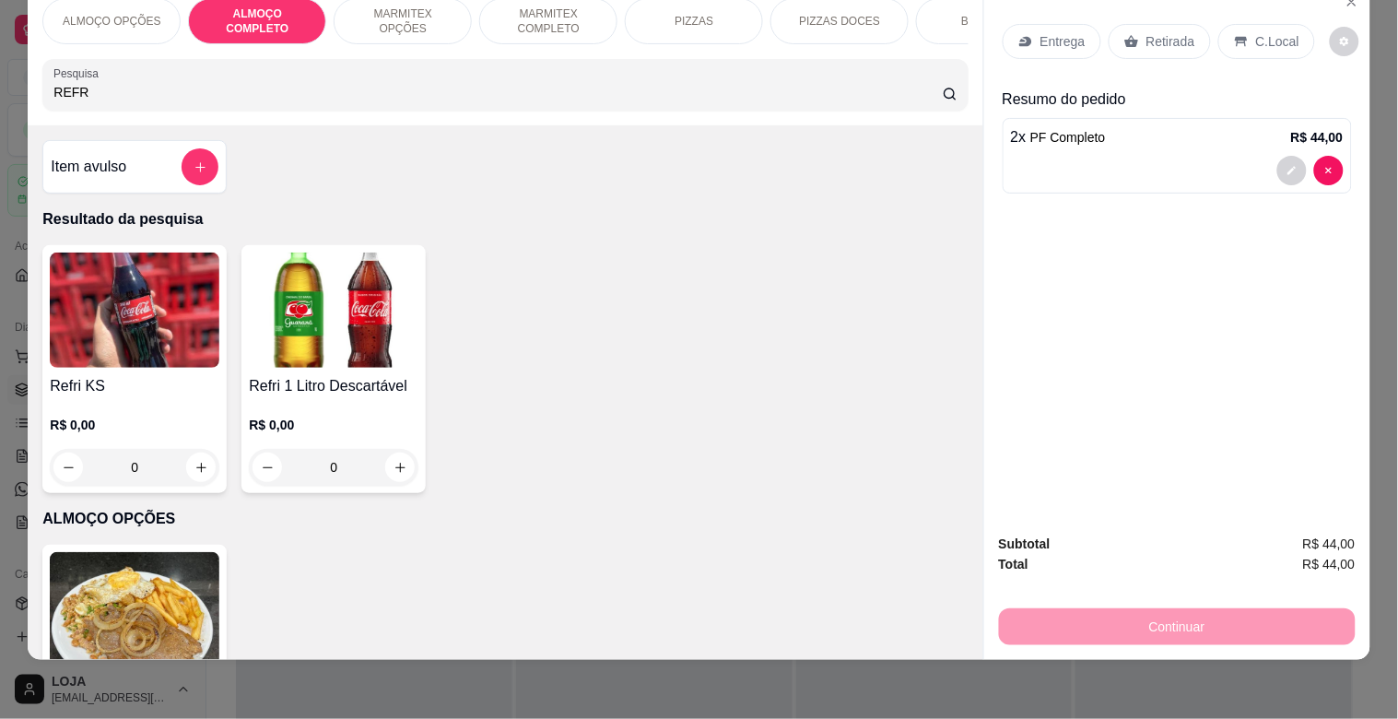
click at [279, 323] on img at bounding box center [334, 310] width 170 height 115
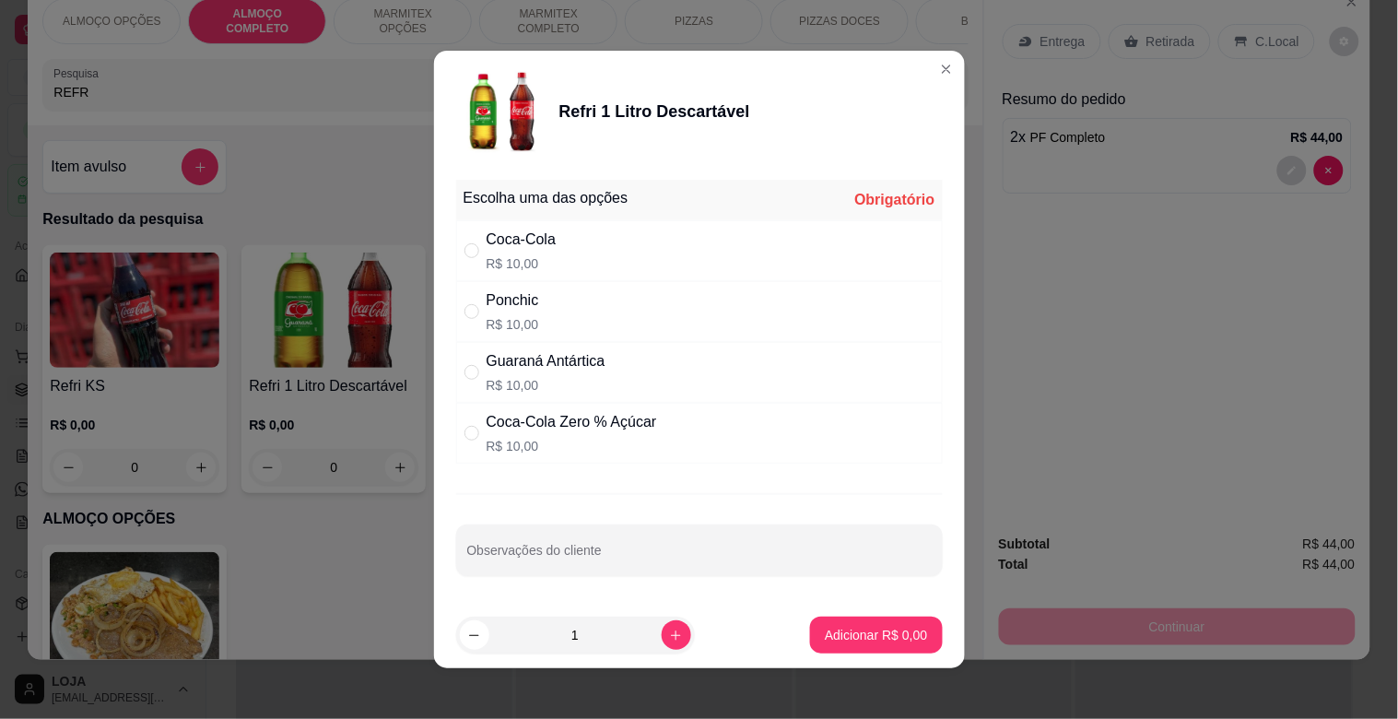
click at [565, 245] on div "Coca-Cola R$ 10,00" at bounding box center [699, 250] width 487 height 61
radio input "true"
click at [833, 629] on p "Adicionar R$ 10,00" at bounding box center [872, 635] width 110 height 18
type input "1"
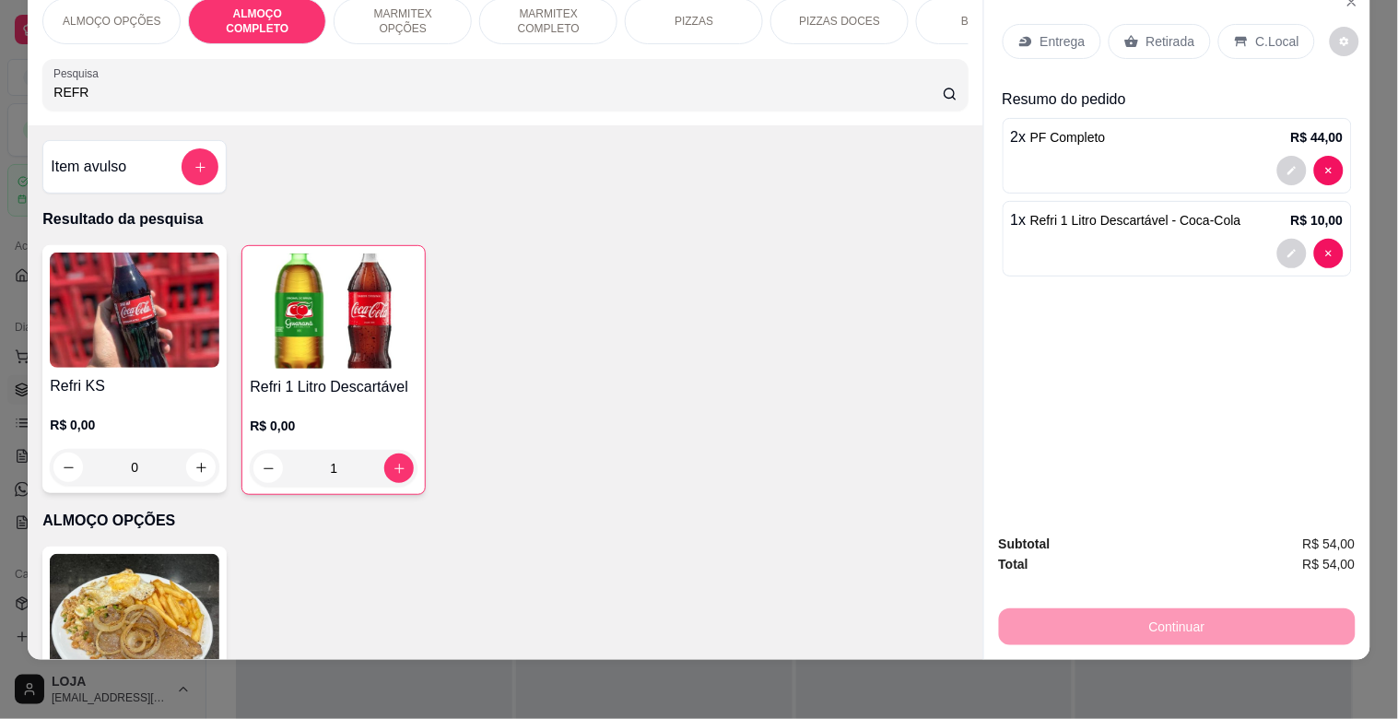
click at [1157, 32] on p "Retirada" at bounding box center [1171, 41] width 49 height 18
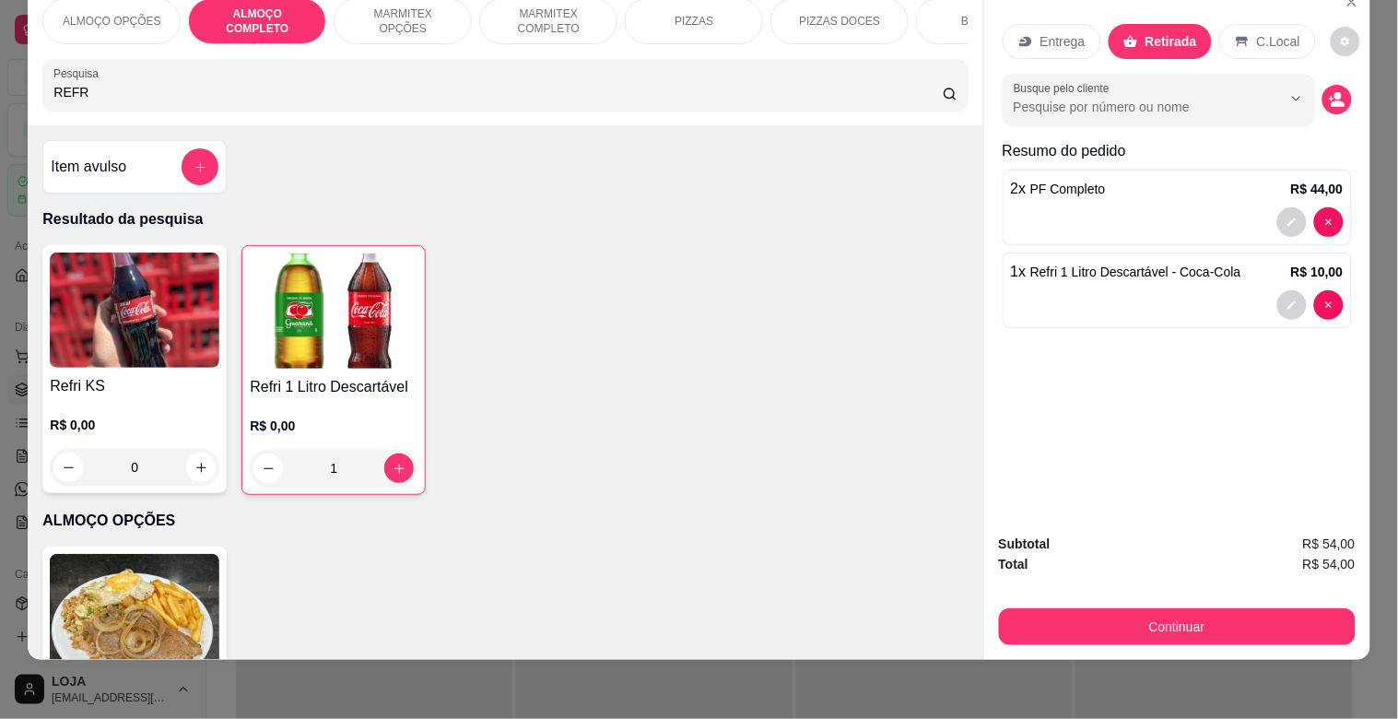
click at [1281, 32] on p "C.Local" at bounding box center [1278, 41] width 43 height 18
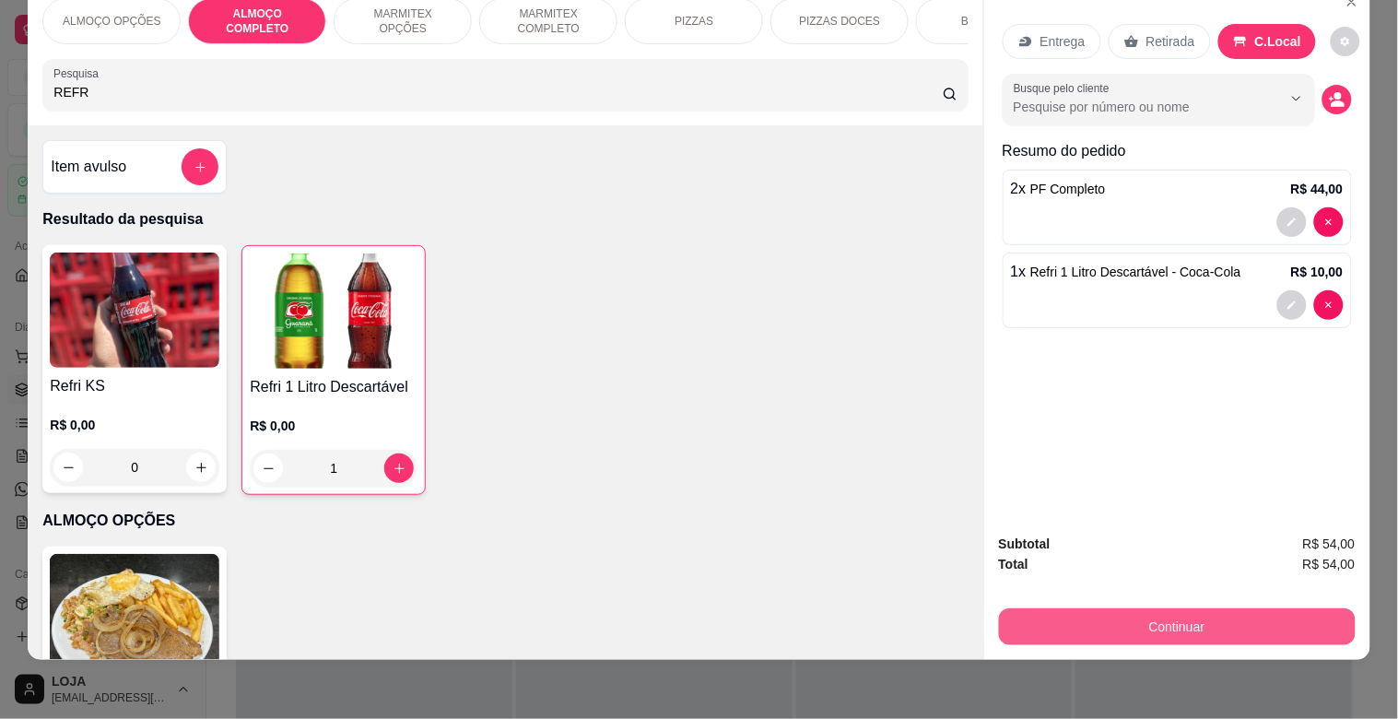
click at [1213, 608] on button "Continuar" at bounding box center [1177, 626] width 357 height 37
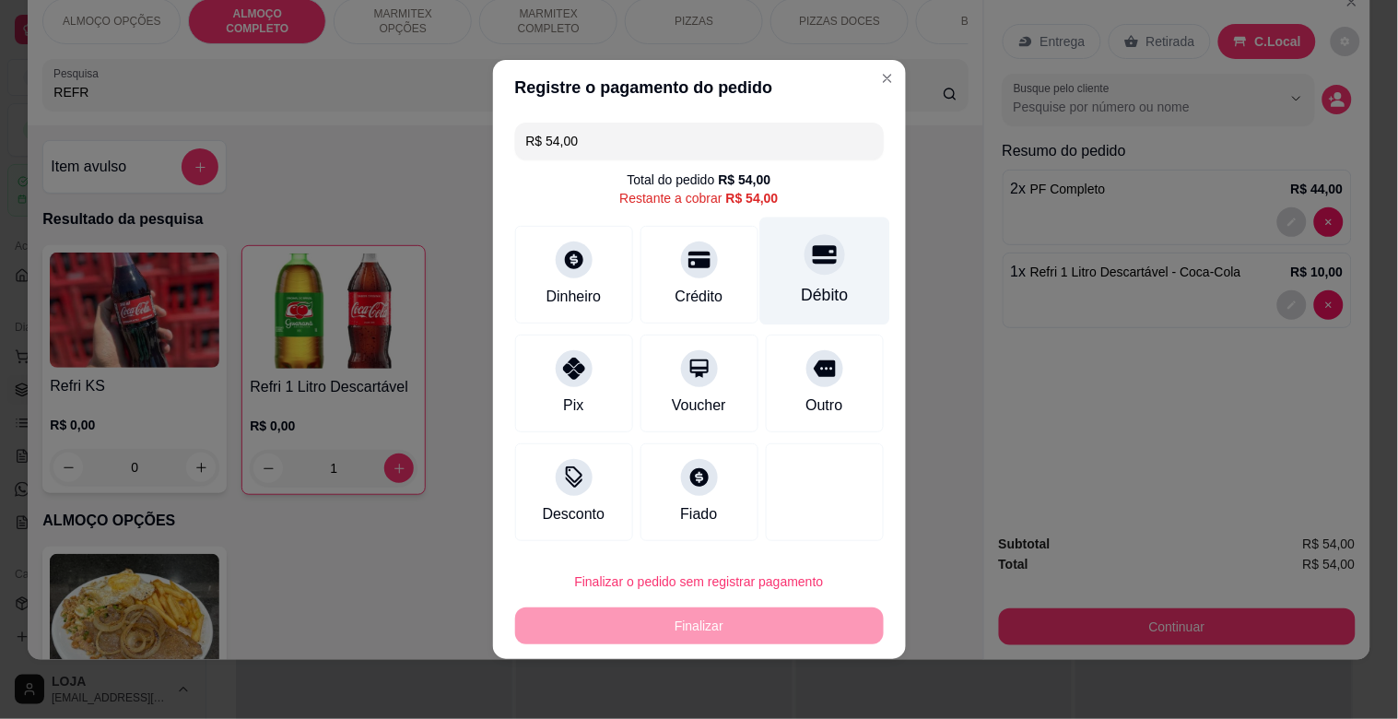
click at [814, 243] on div at bounding box center [825, 254] width 41 height 41
type input "R$ 0,00"
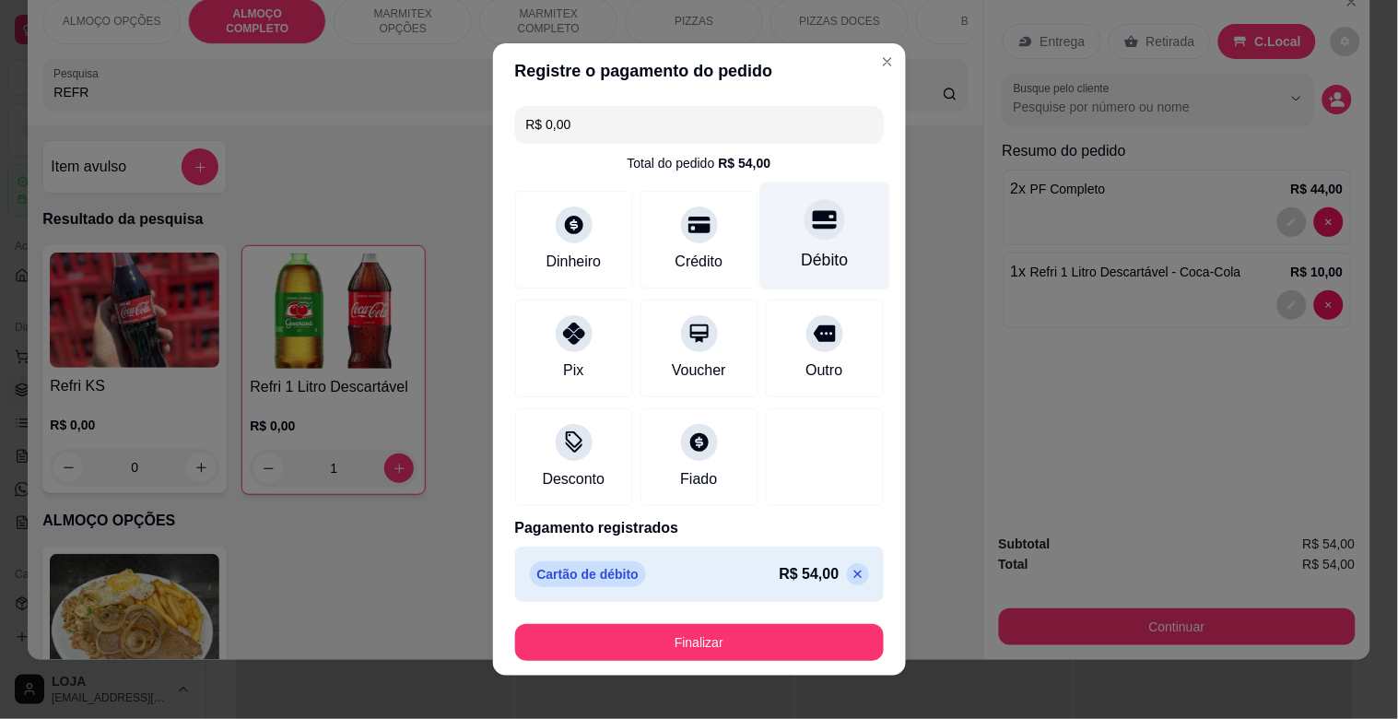
click at [812, 212] on icon at bounding box center [824, 220] width 24 height 18
click at [820, 225] on div at bounding box center [825, 219] width 41 height 41
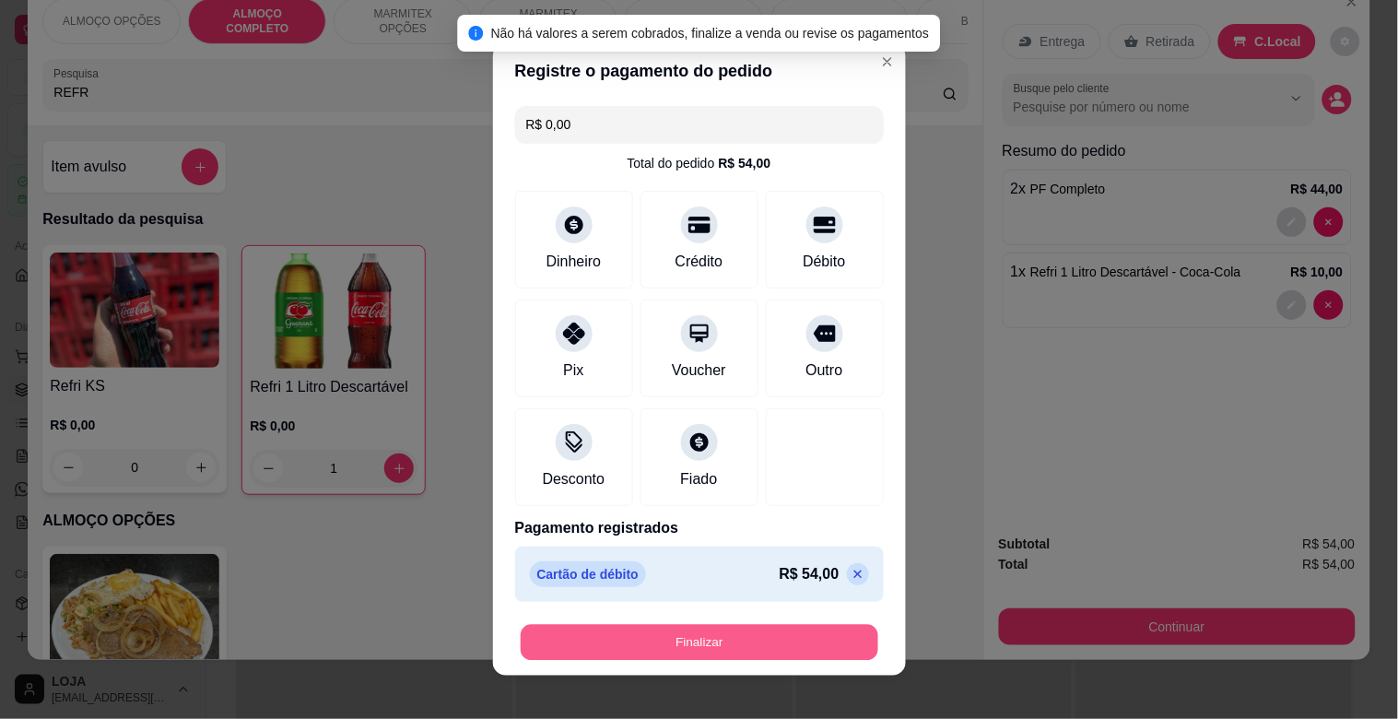
click at [797, 641] on button "Finalizar" at bounding box center [700, 643] width 358 height 36
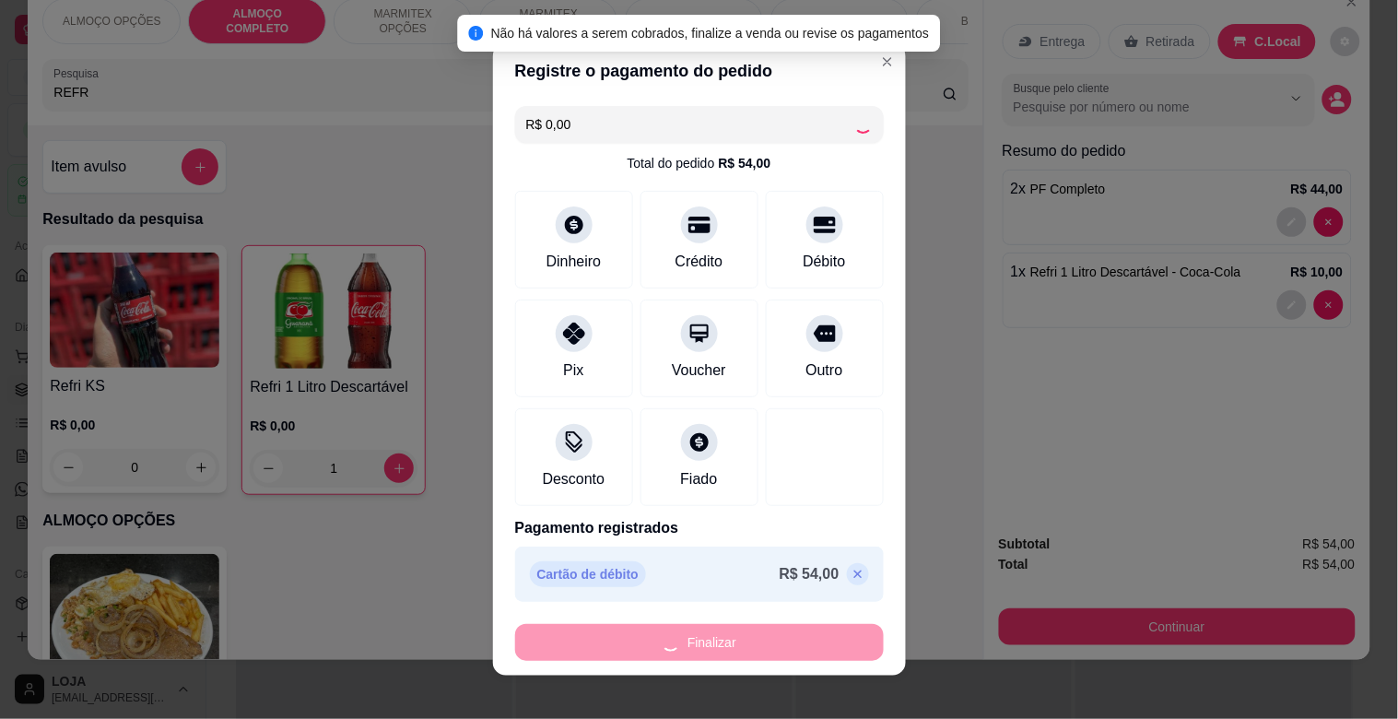
type input "0"
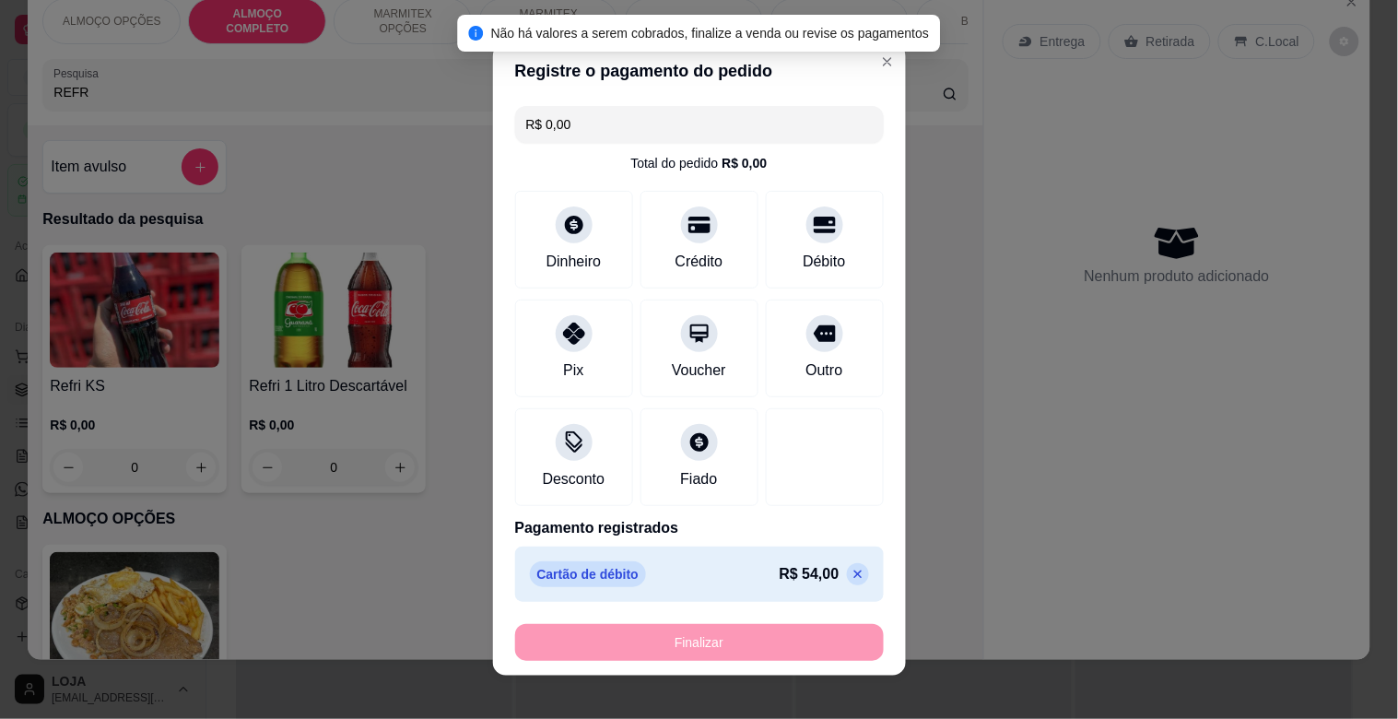
type input "-R$ 54,00"
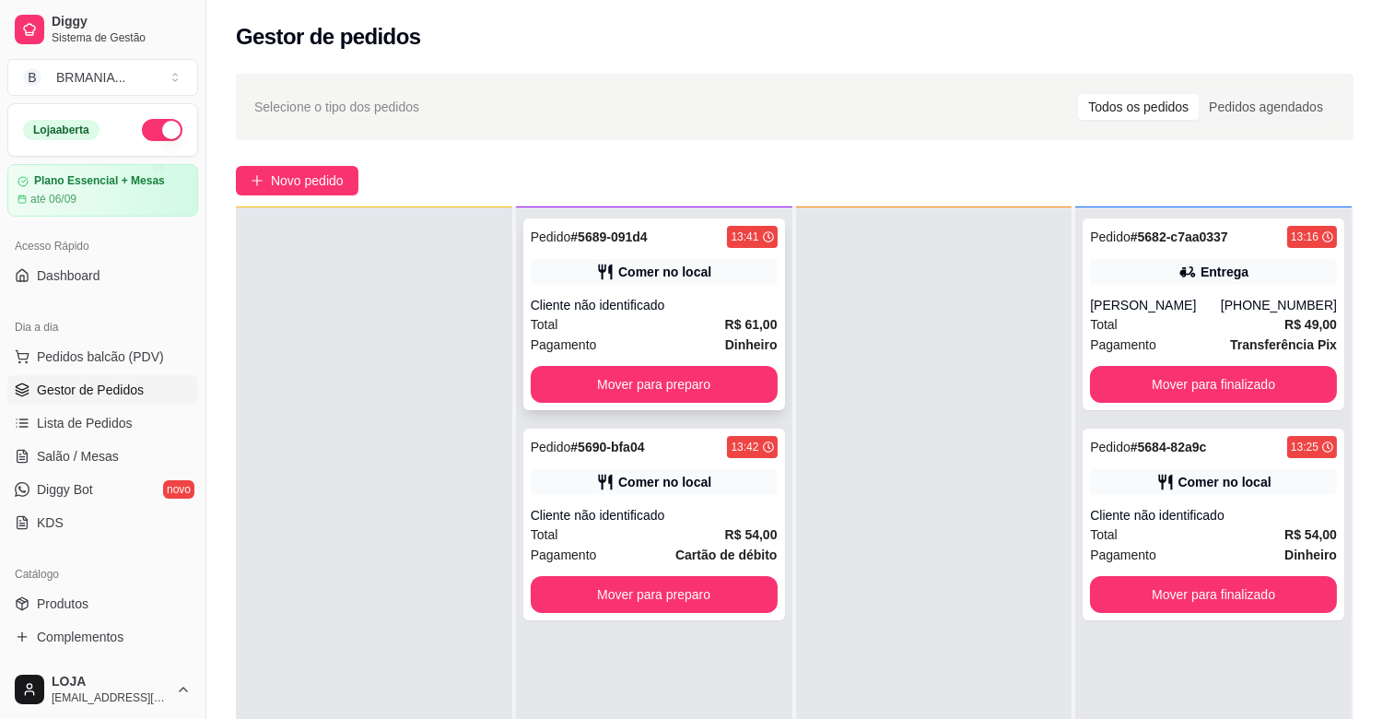
click at [696, 336] on div "Pagamento Dinheiro" at bounding box center [654, 345] width 247 height 20
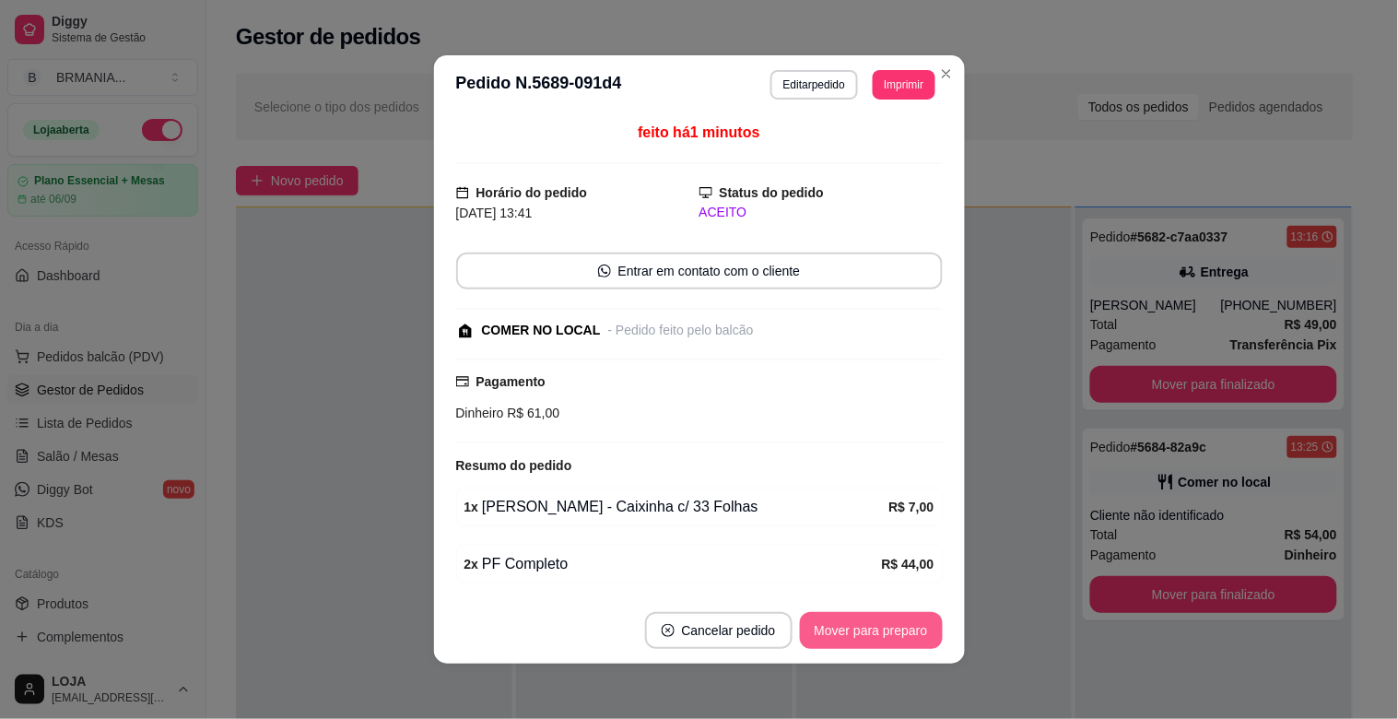
click at [873, 637] on button "Mover para preparo" at bounding box center [871, 630] width 143 height 37
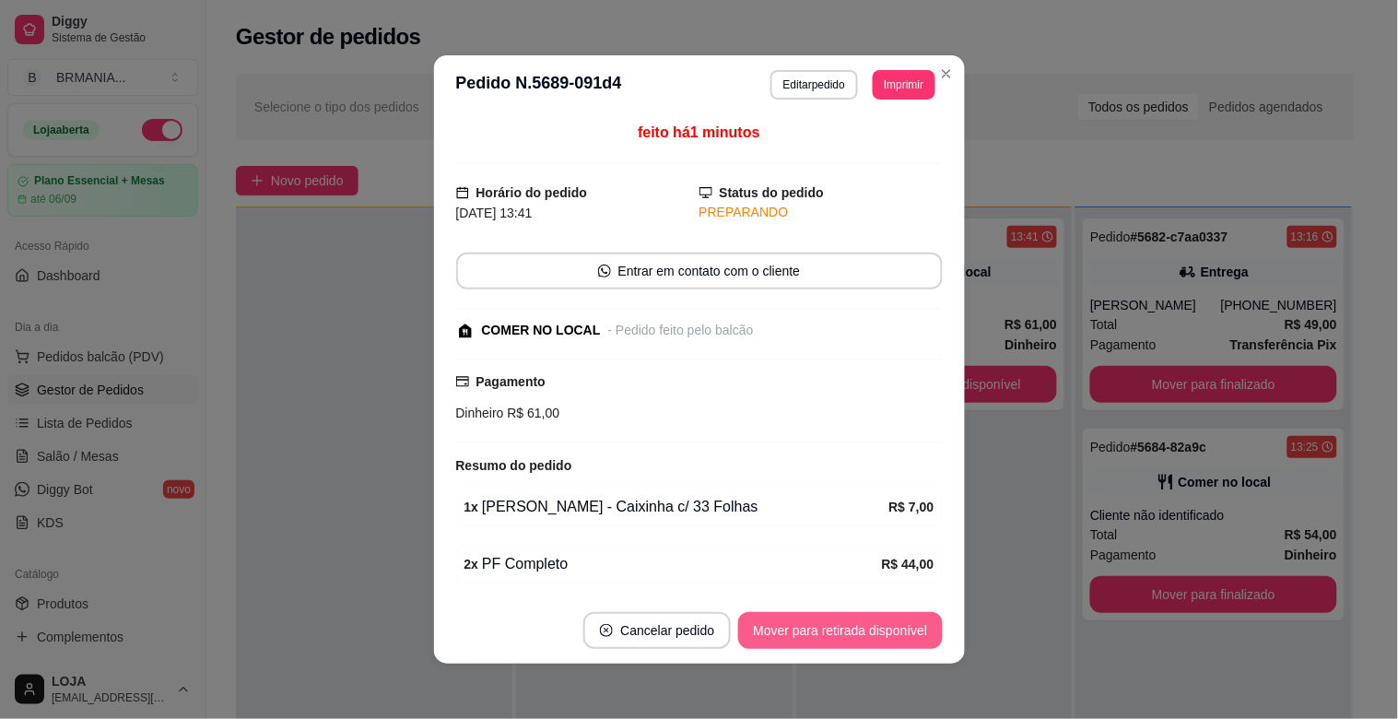
click at [876, 637] on button "Mover para retirada disponível" at bounding box center [840, 630] width 204 height 37
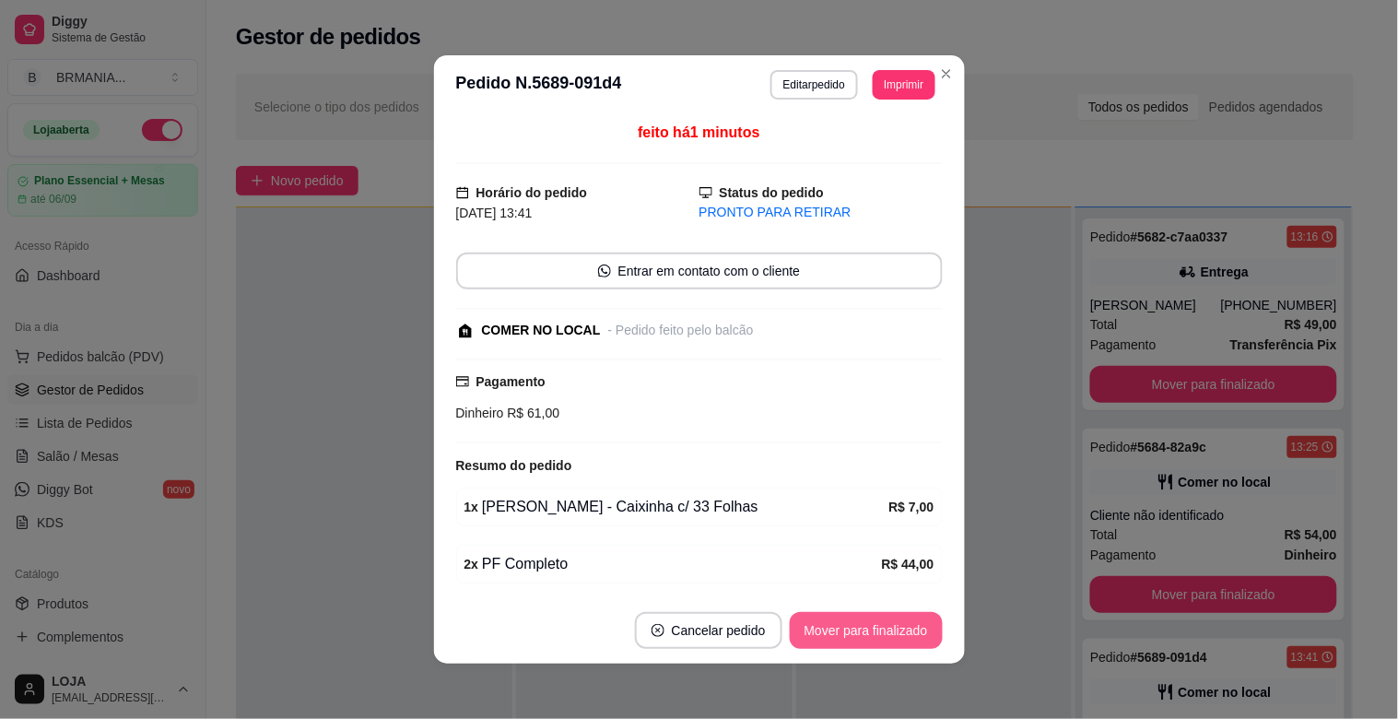
click at [882, 639] on button "Mover para finalizado" at bounding box center [866, 630] width 153 height 37
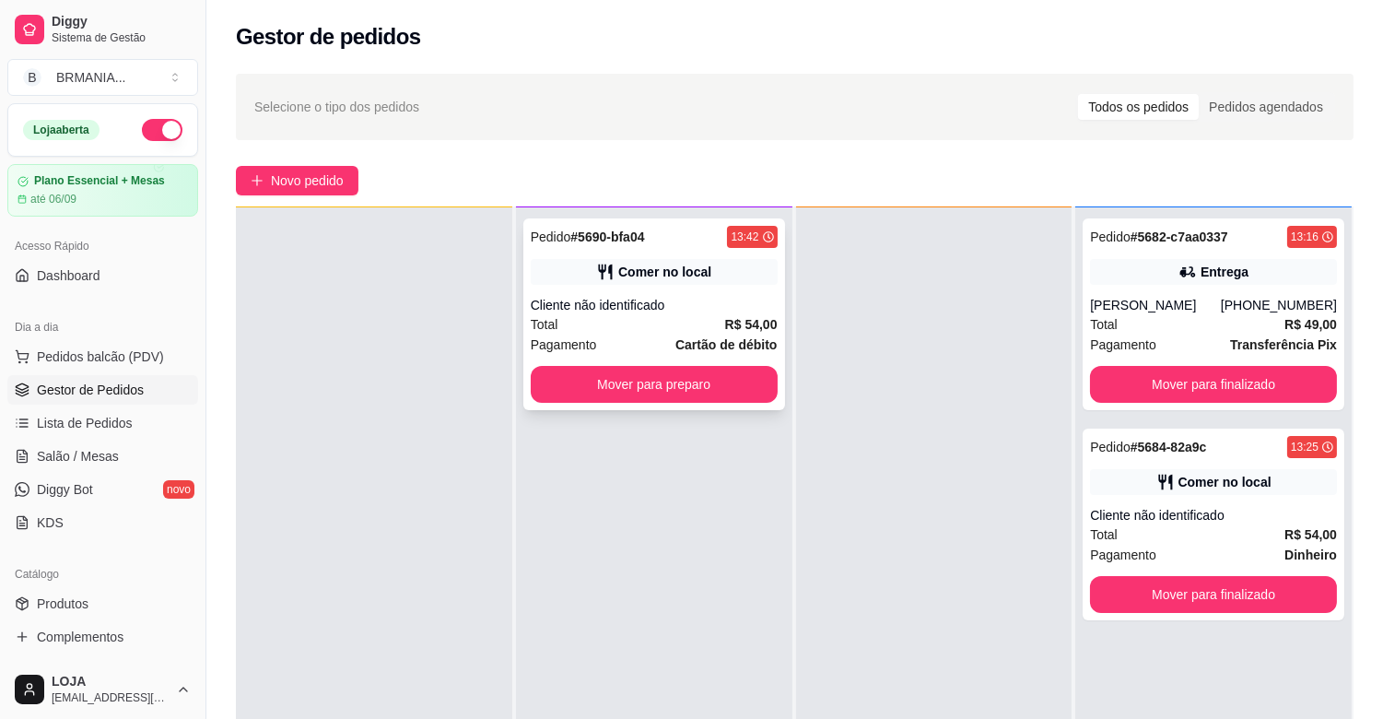
click at [651, 320] on div "Total R$ 54,00" at bounding box center [654, 324] width 247 height 20
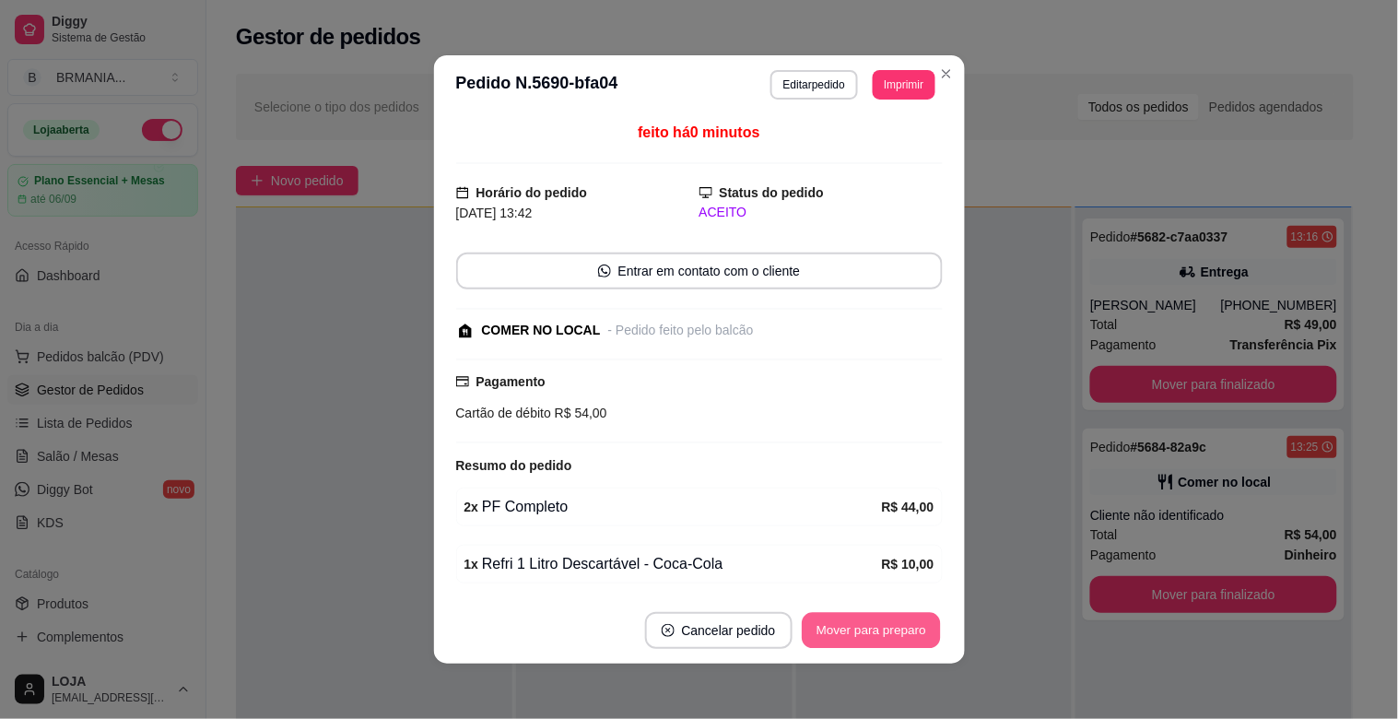
click at [853, 640] on button "Mover para preparo" at bounding box center [871, 631] width 138 height 36
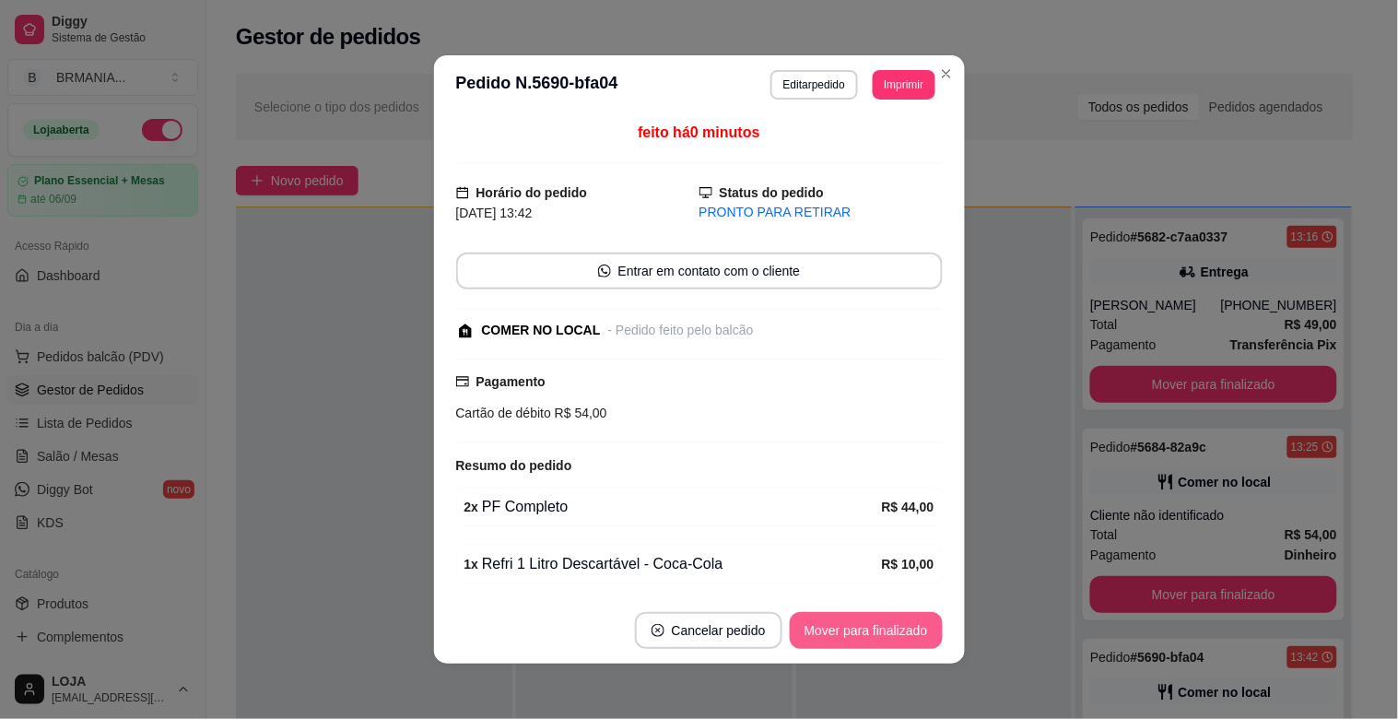
click at [853, 645] on button "Mover para finalizado" at bounding box center [866, 630] width 153 height 37
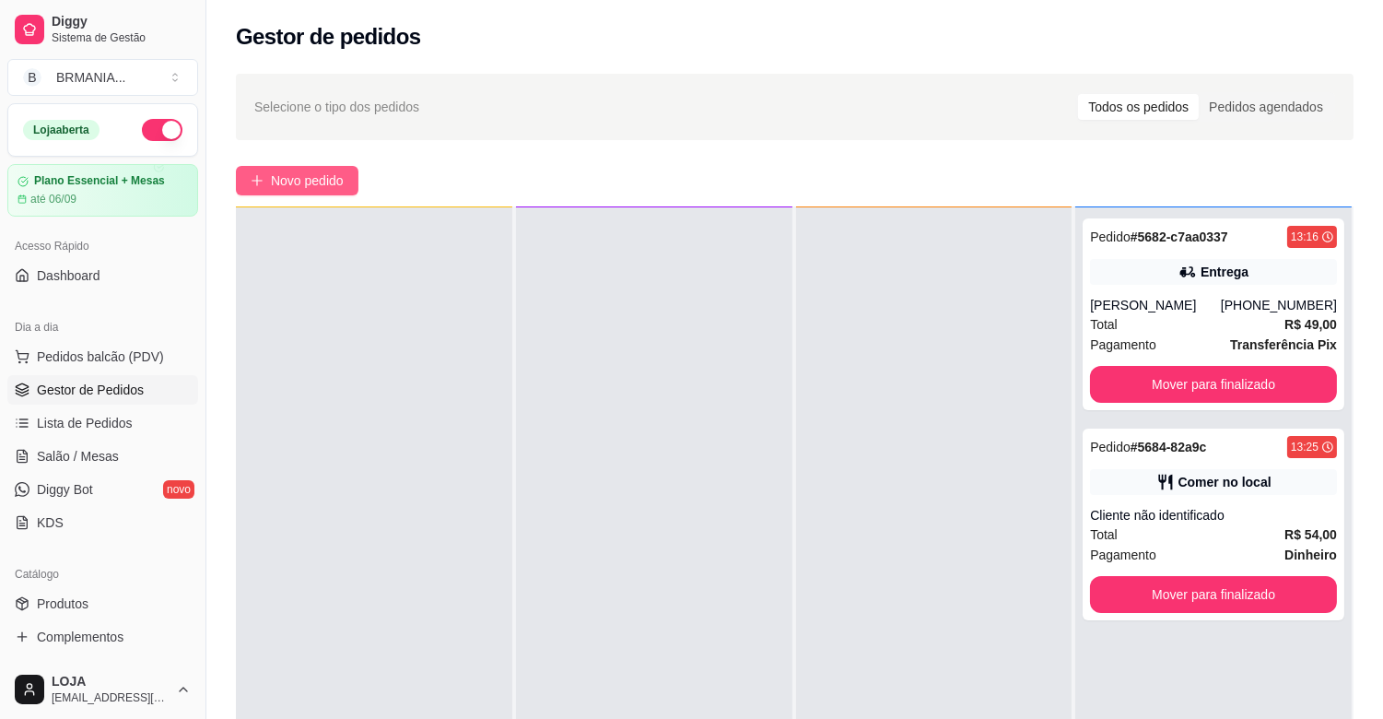
drag, startPoint x: 276, startPoint y: 192, endPoint x: 308, endPoint y: 216, distance: 39.4
click at [277, 195] on div "Selecione o tipo dos pedidos Todos os pedidos Pedidos agendados Novo pedido Pen…" at bounding box center [794, 505] width 1177 height 885
click at [290, 176] on span "Novo pedido" at bounding box center [307, 181] width 73 height 20
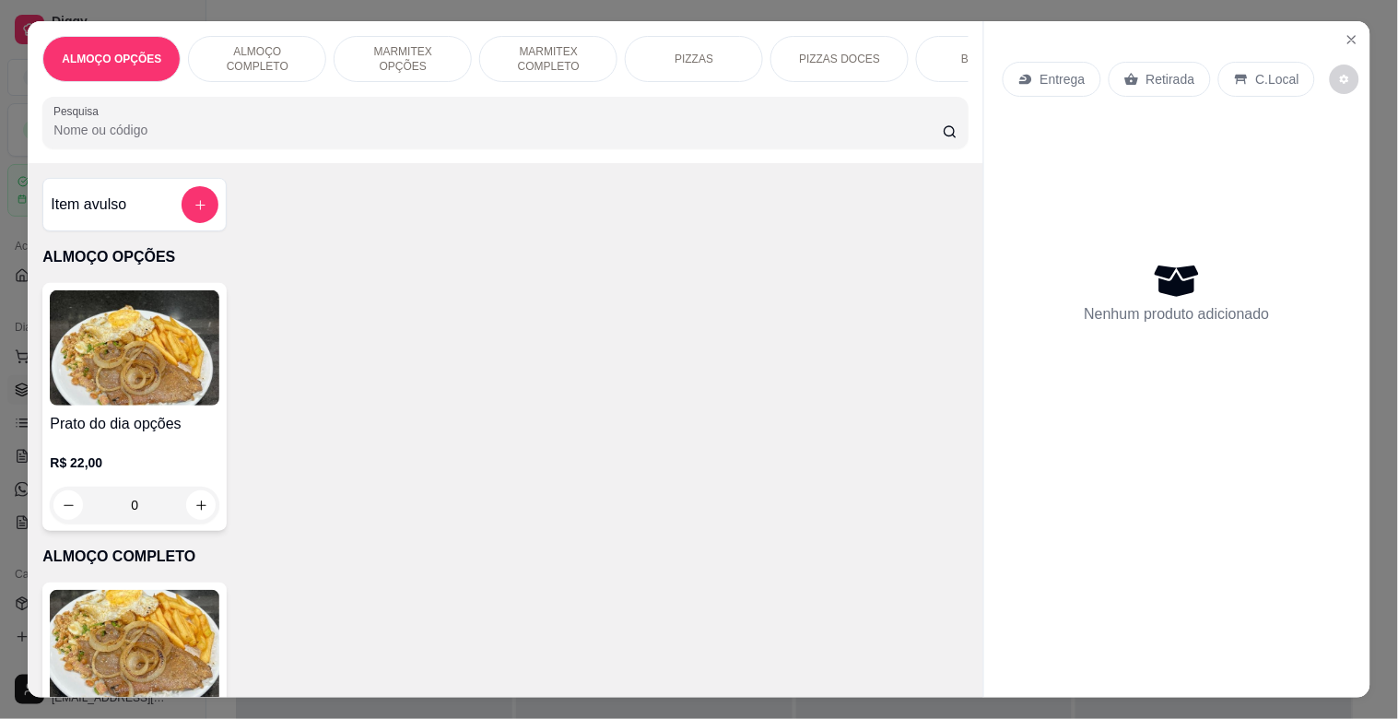
click at [146, 343] on img at bounding box center [135, 347] width 170 height 115
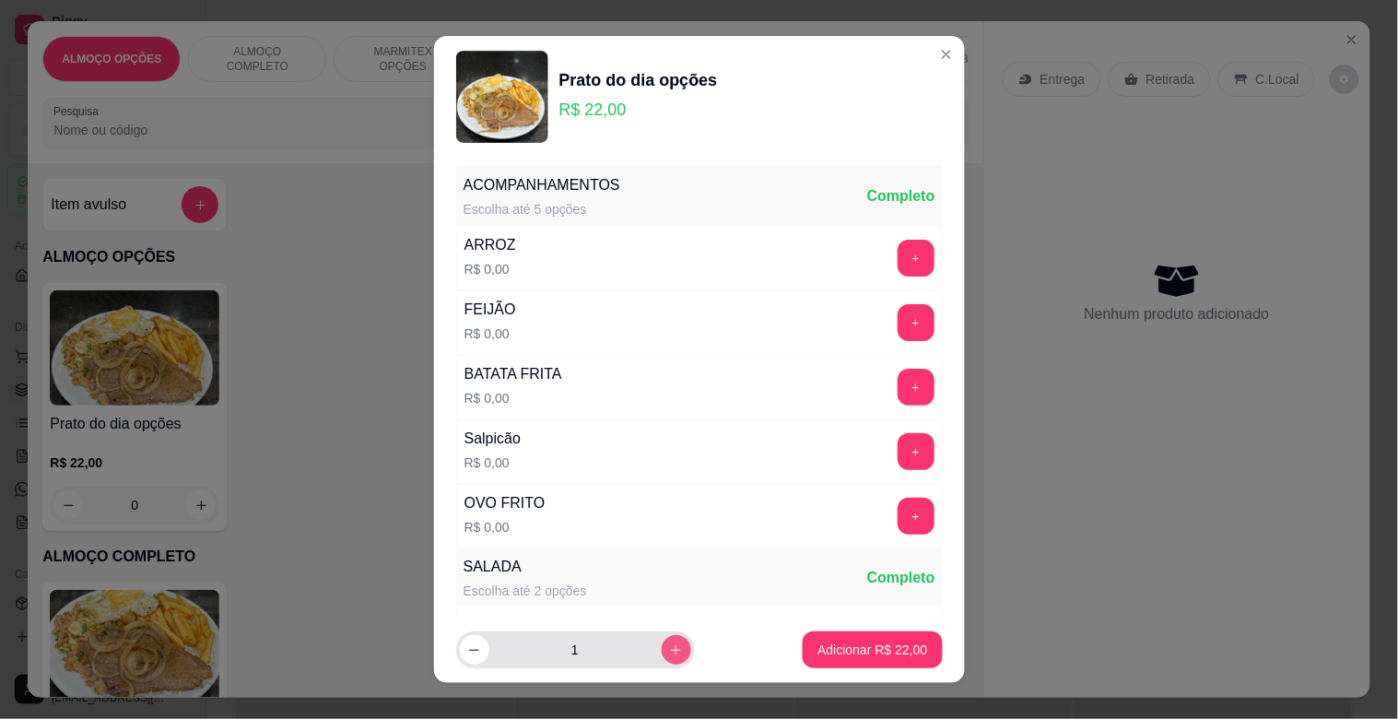
click at [669, 645] on icon "increase-product-quantity" at bounding box center [676, 650] width 14 height 14
type input "2"
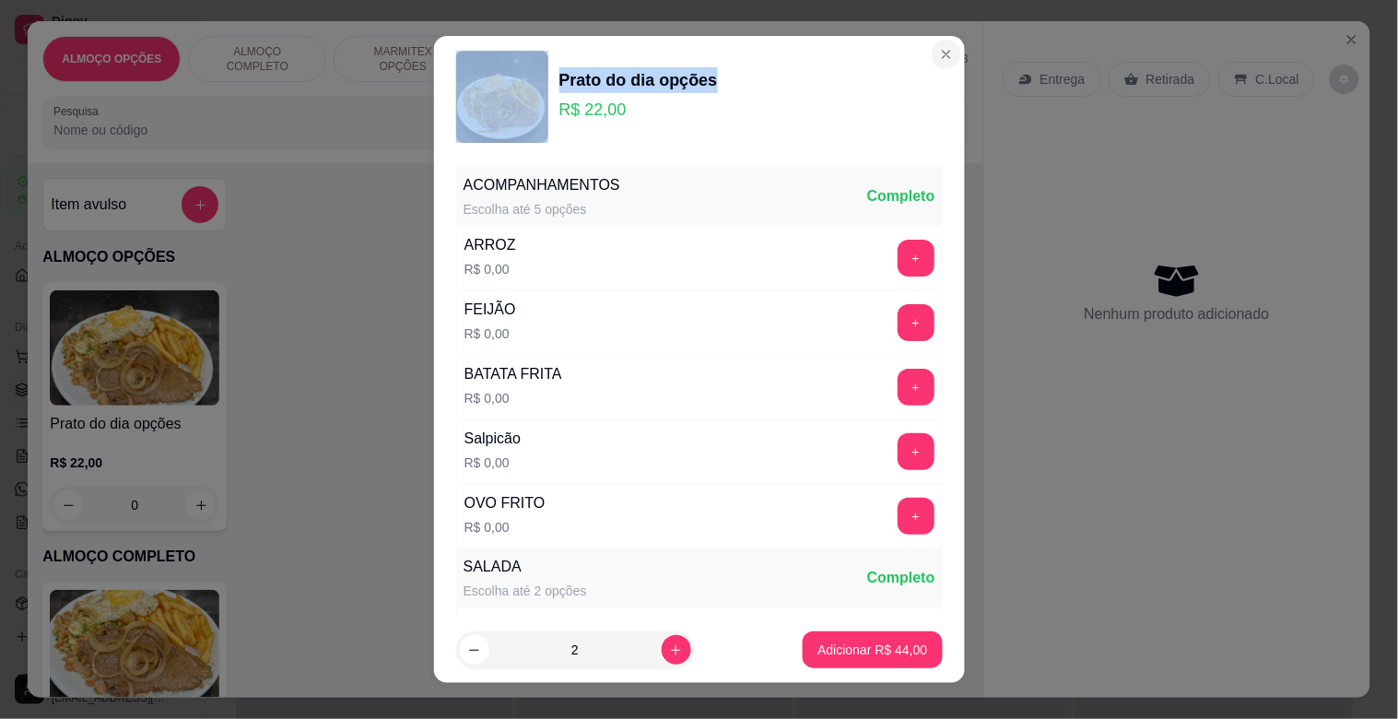
click at [934, 55] on section "Prato do dia opções R$ 22,00 ACOMPANHAMENTOS Escolha até 5 opções Completo ARRO…" at bounding box center [699, 359] width 531 height 647
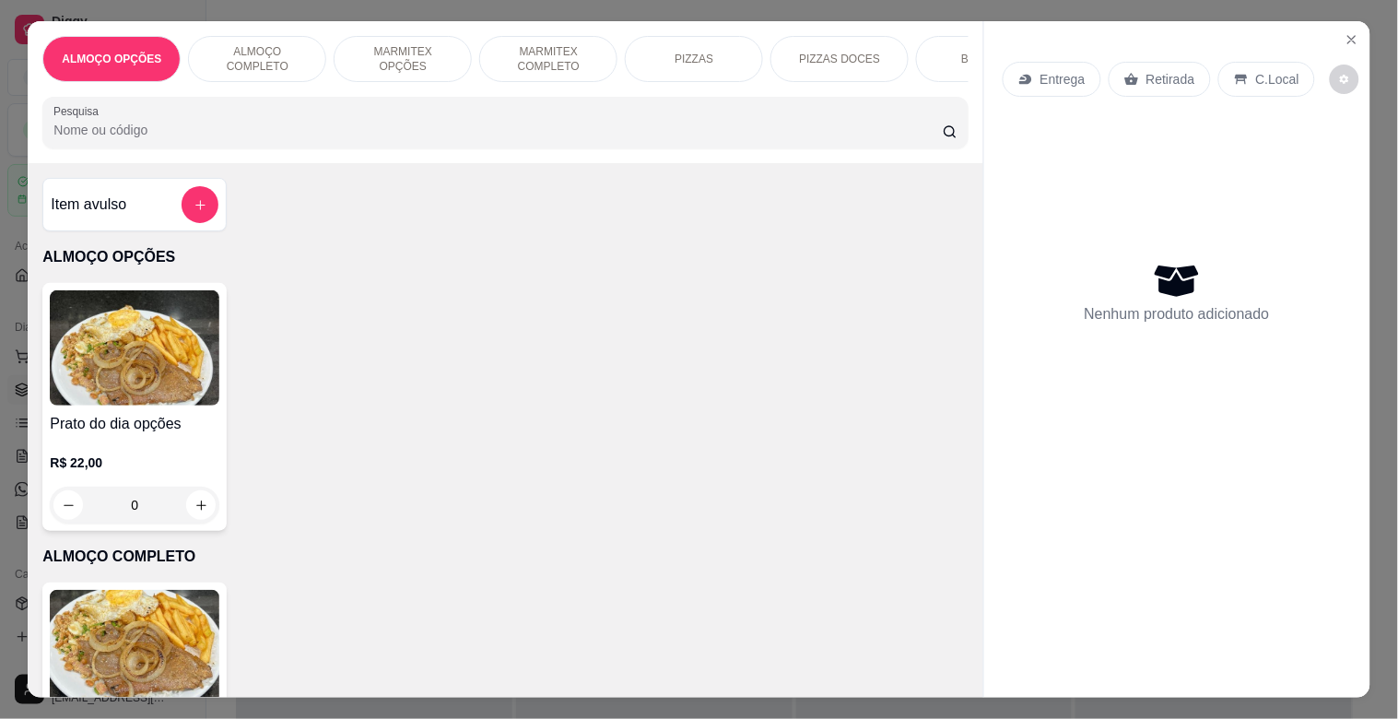
click at [927, 55] on div "BEBIDAS" at bounding box center [985, 59] width 138 height 46
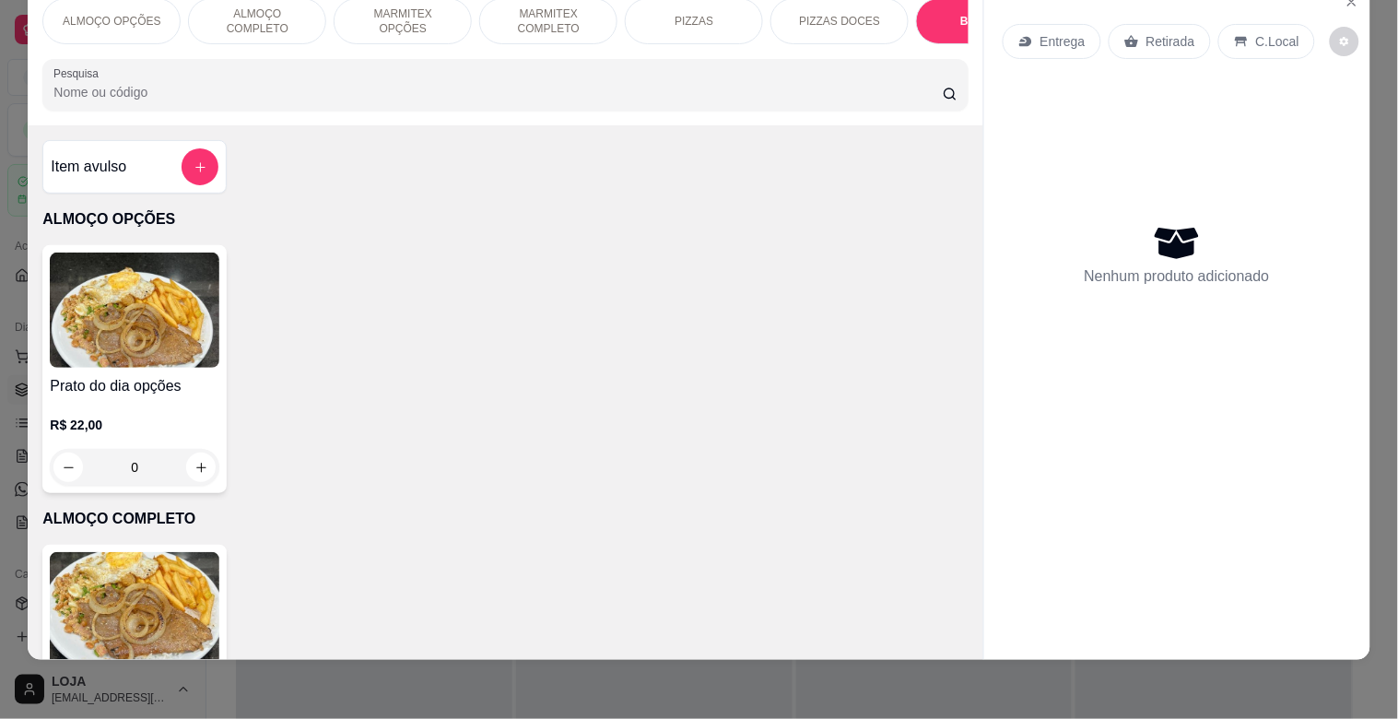
click at [176, 311] on img at bounding box center [135, 310] width 170 height 115
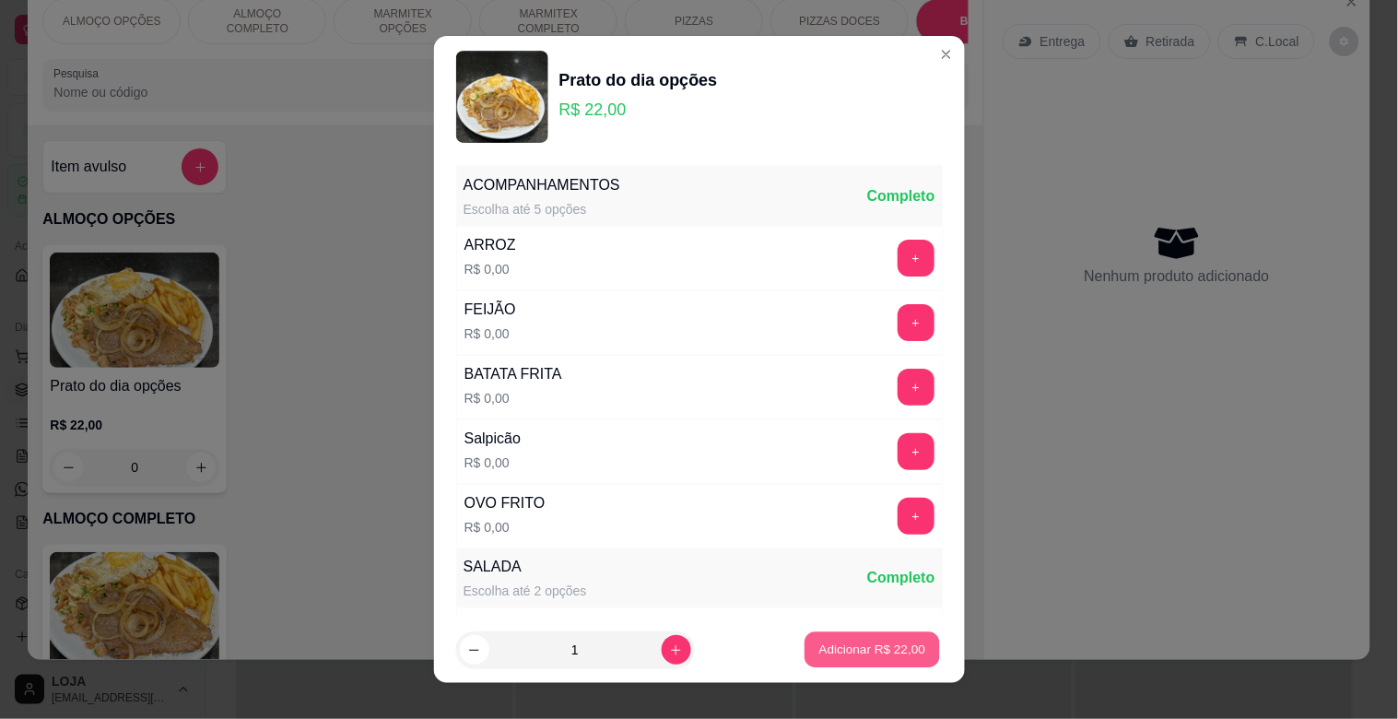
click at [851, 640] on button "Adicionar R$ 22,00" at bounding box center [873, 650] width 135 height 36
type input "1"
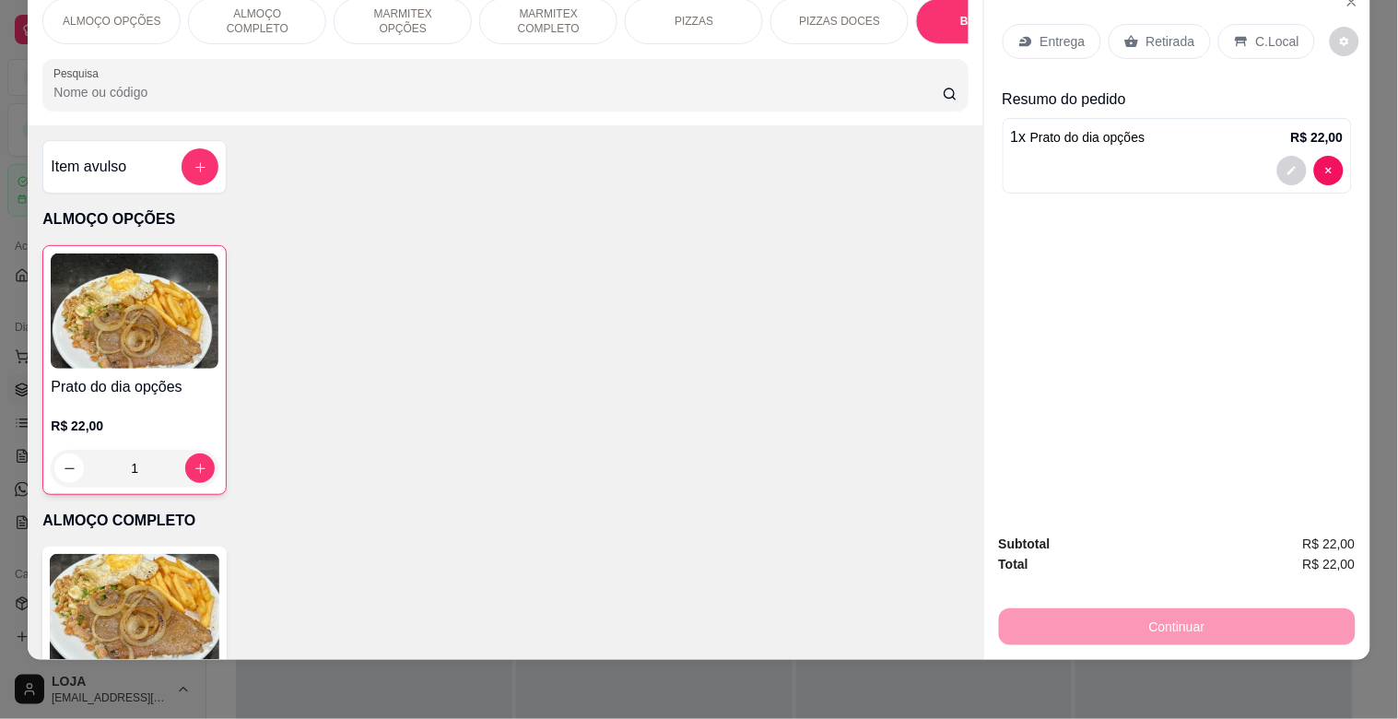
click at [1238, 24] on div "C.Local" at bounding box center [1266, 41] width 97 height 35
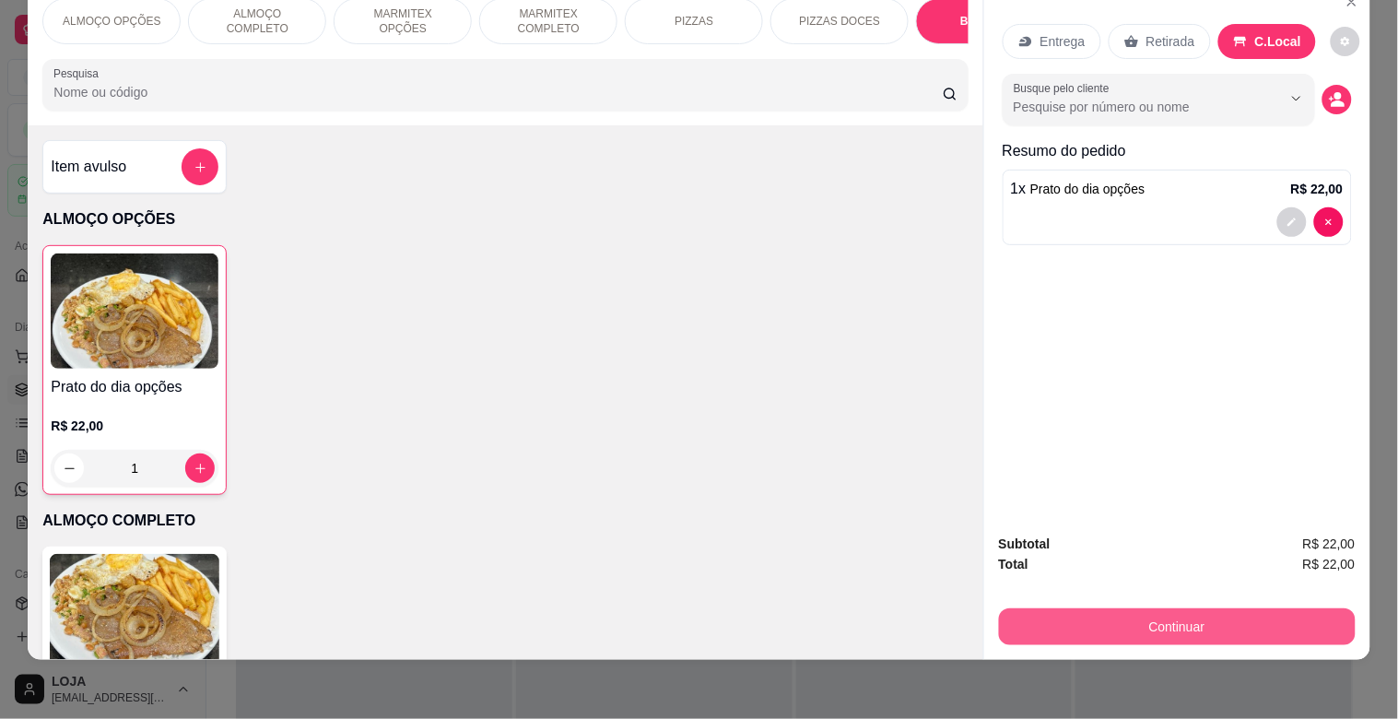
click at [1209, 608] on button "Continuar" at bounding box center [1177, 626] width 357 height 37
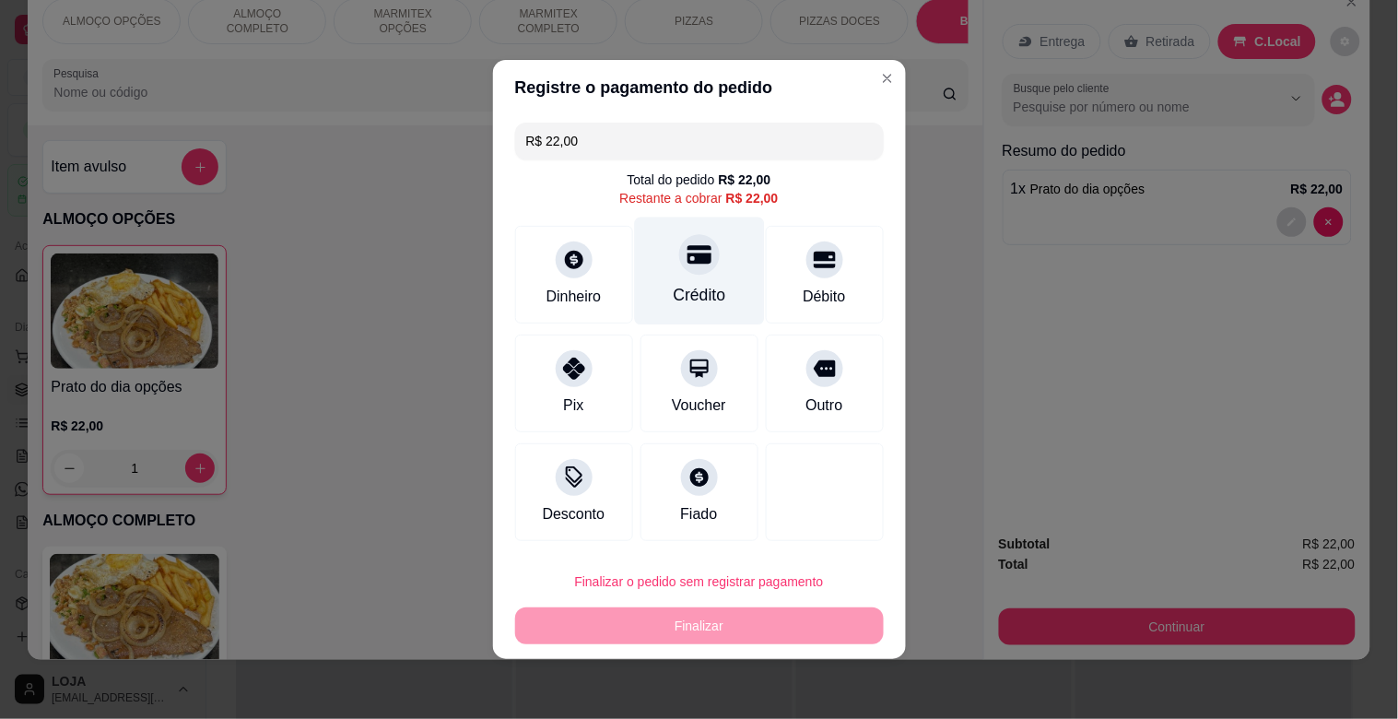
click at [694, 265] on icon at bounding box center [699, 254] width 24 height 24
type input "R$ 0,00"
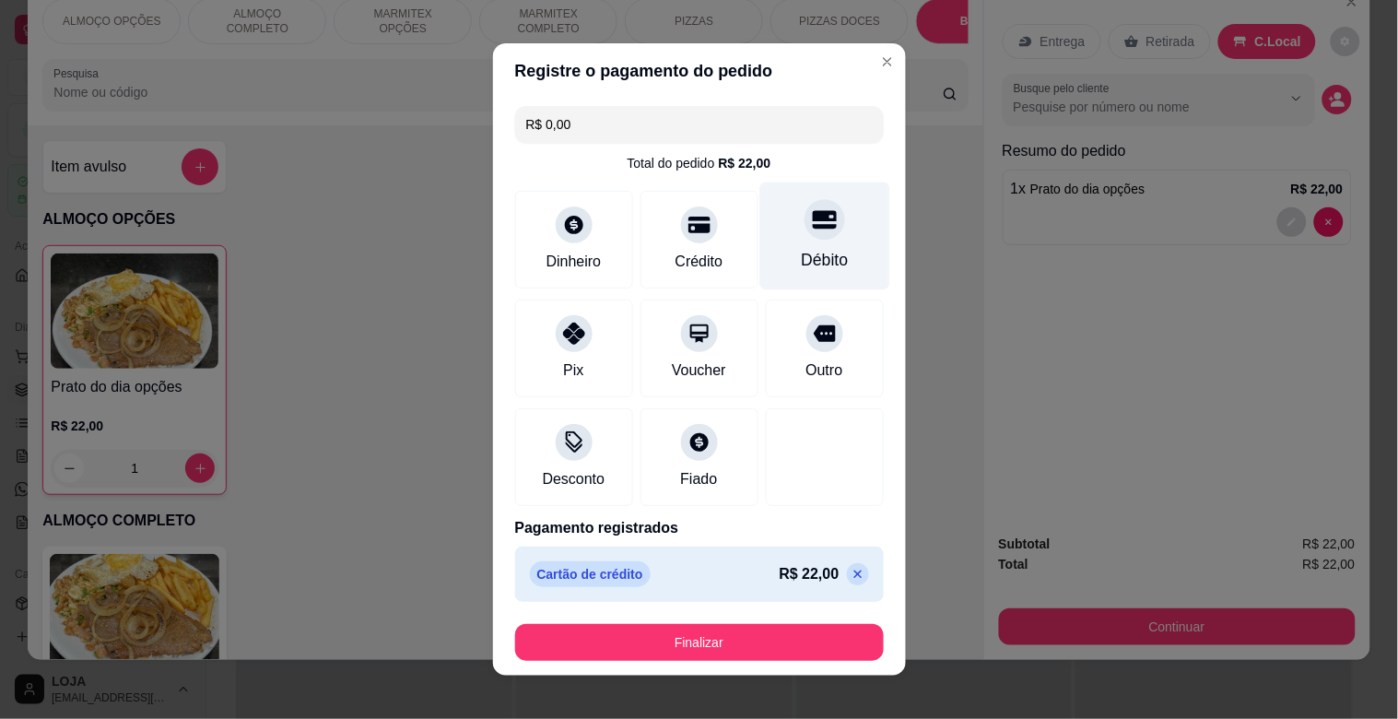
click at [813, 238] on div "Débito" at bounding box center [824, 236] width 130 height 108
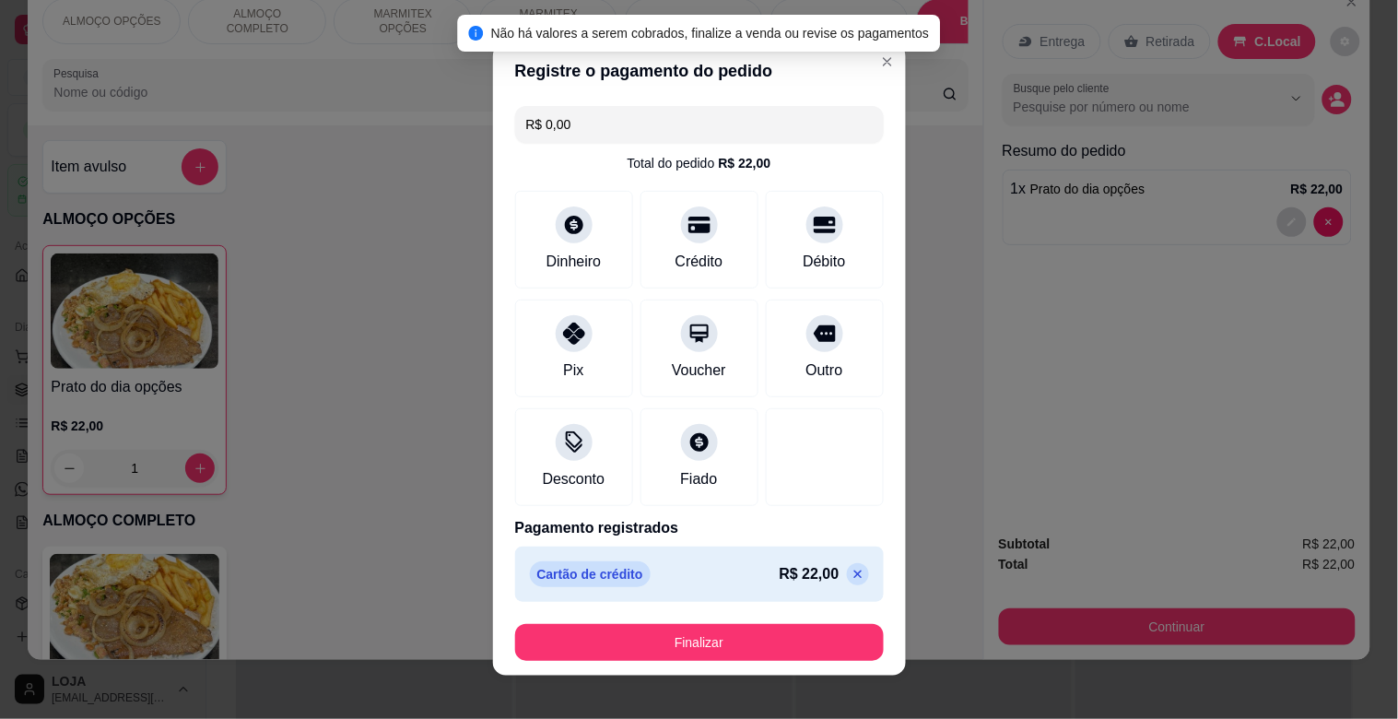
click at [775, 624] on button "Finalizar" at bounding box center [699, 642] width 369 height 37
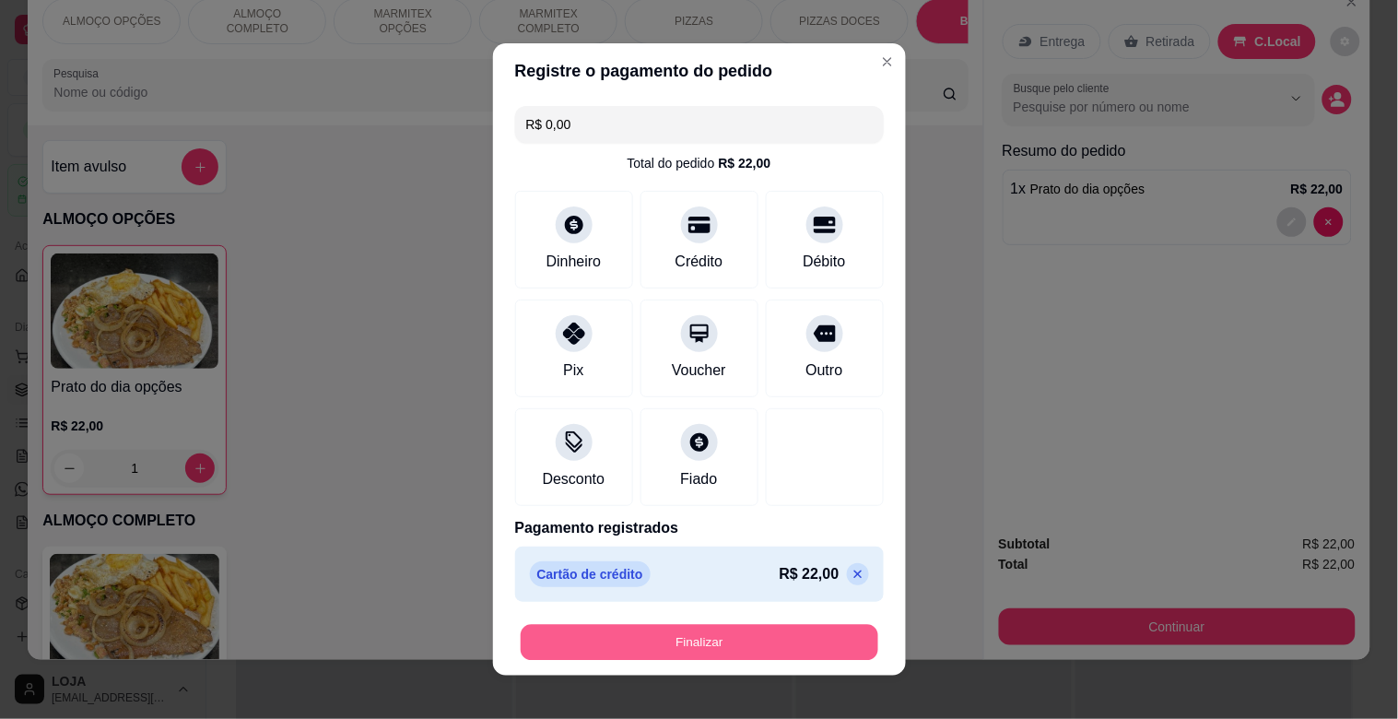
click at [775, 630] on button "Finalizar" at bounding box center [700, 643] width 358 height 36
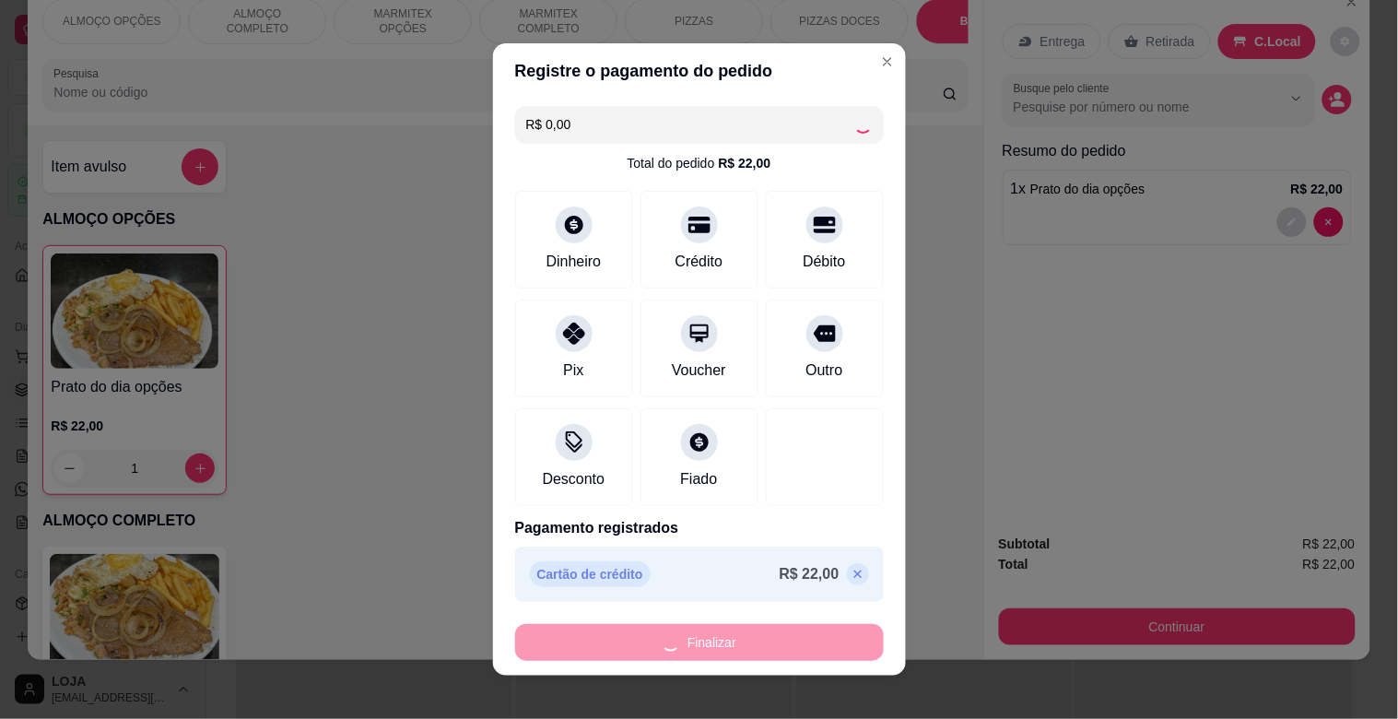
type input "0"
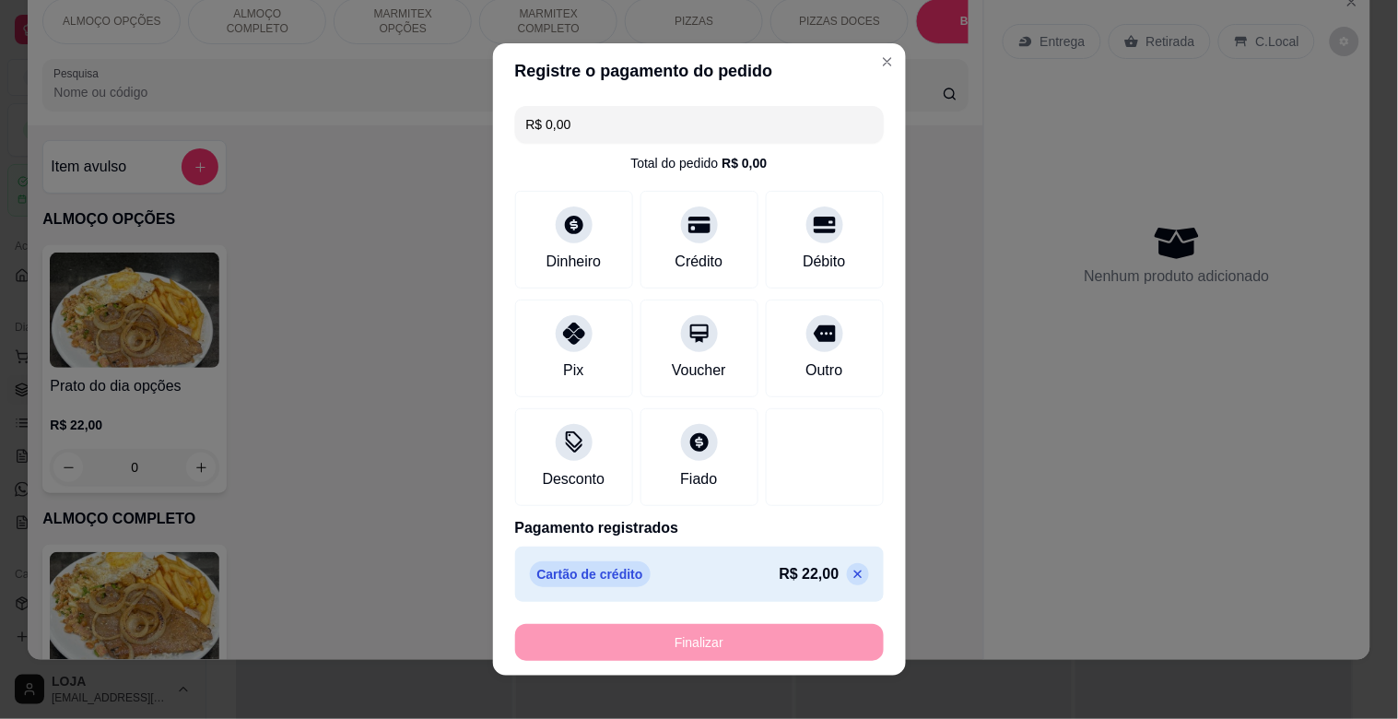
type input "-R$ 22,00"
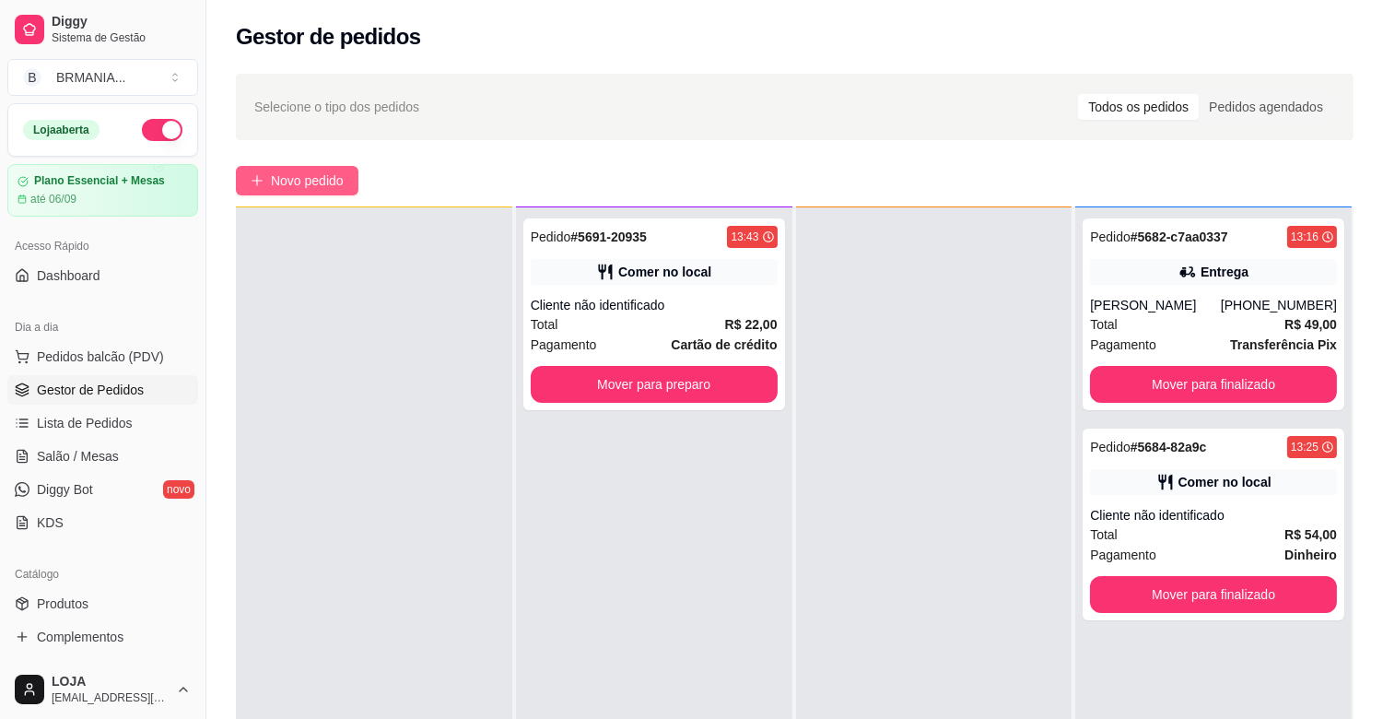
click at [334, 184] on span "Novo pedido" at bounding box center [307, 181] width 73 height 20
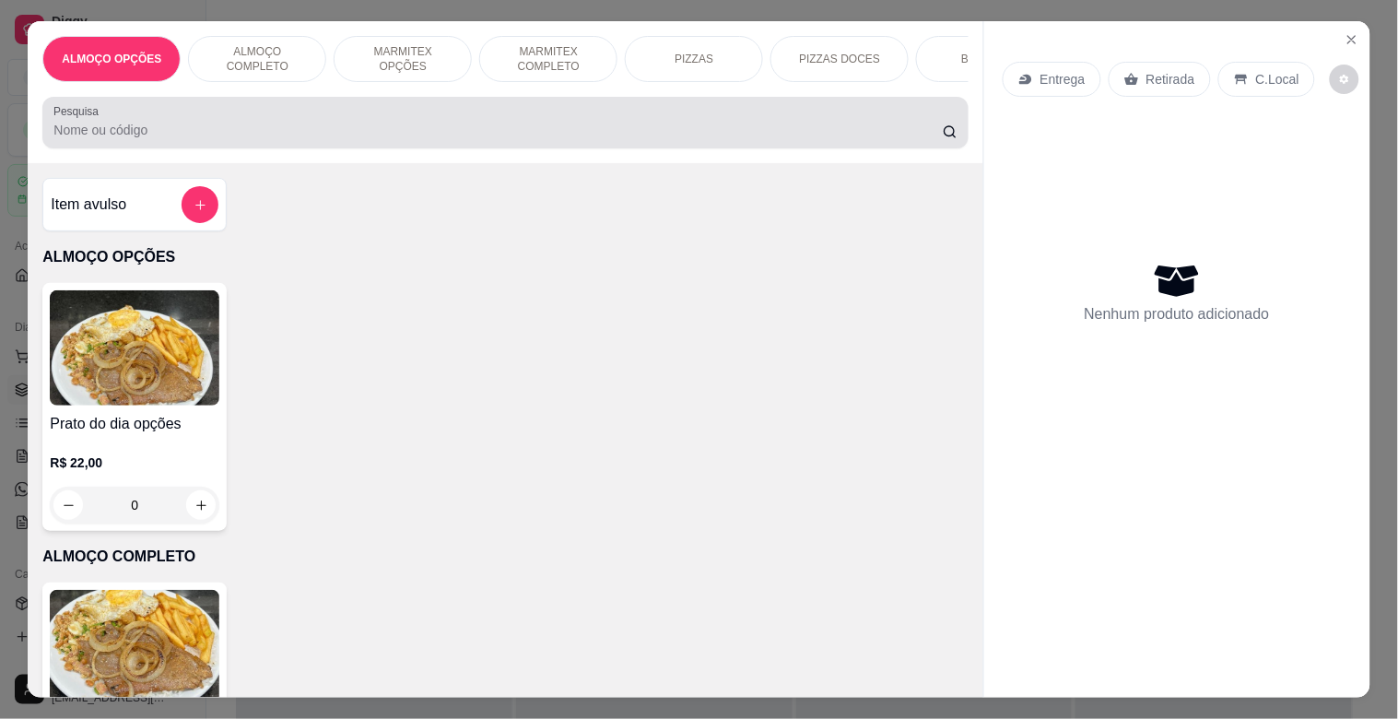
click at [498, 114] on div at bounding box center [504, 122] width 903 height 37
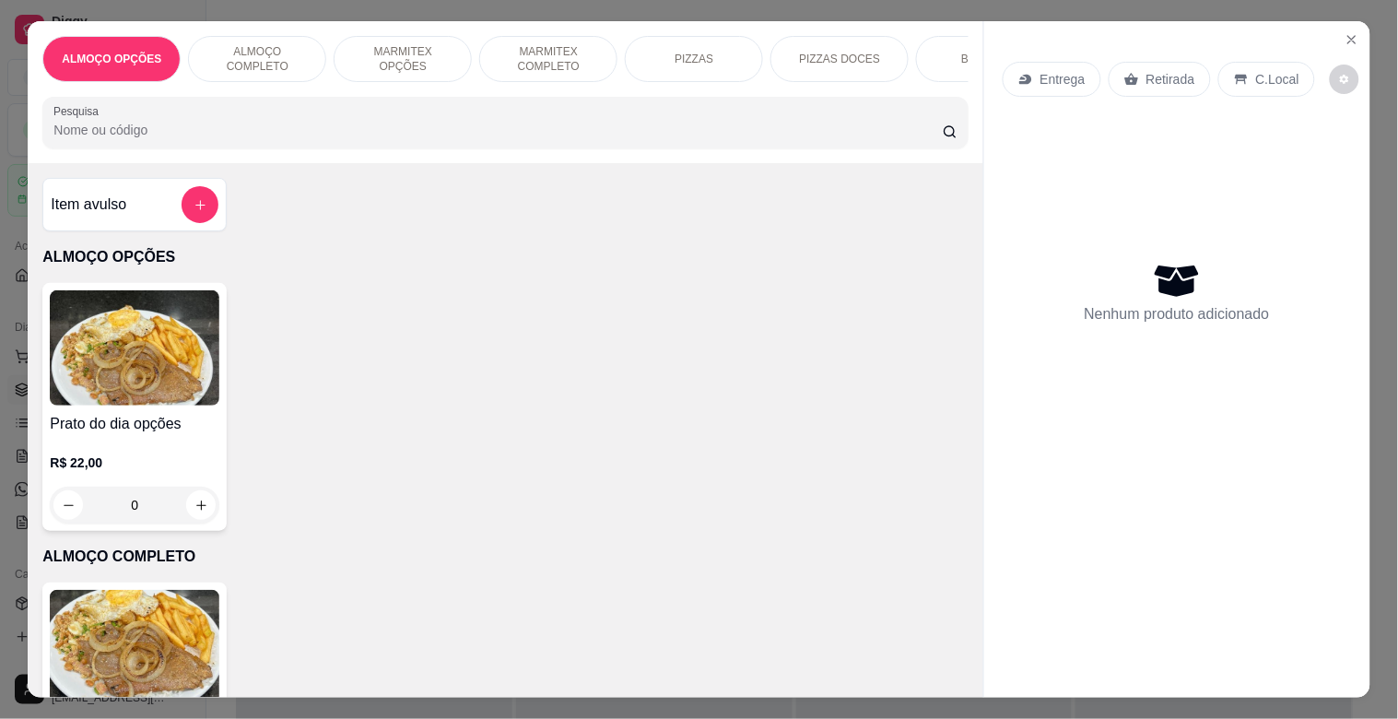
click at [154, 348] on img at bounding box center [135, 347] width 170 height 115
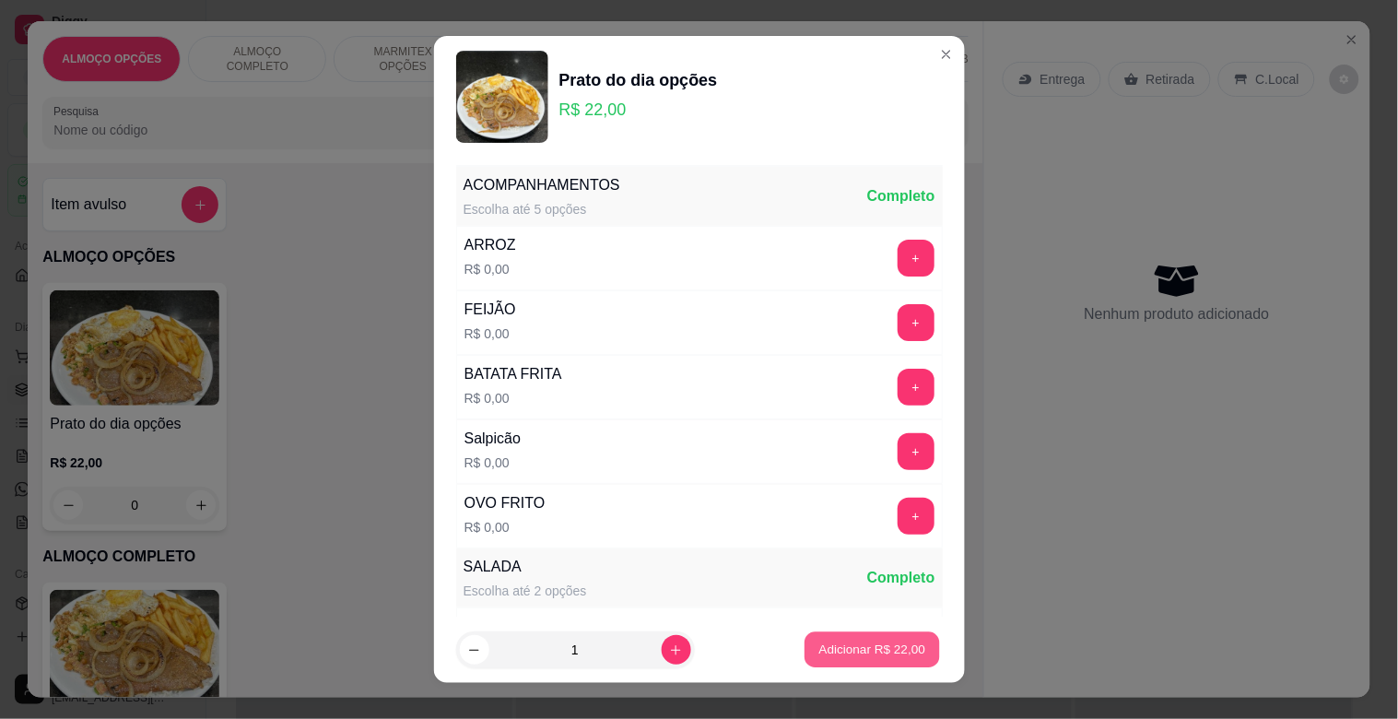
click at [888, 638] on button "Adicionar R$ 22,00" at bounding box center [873, 650] width 135 height 36
type input "1"
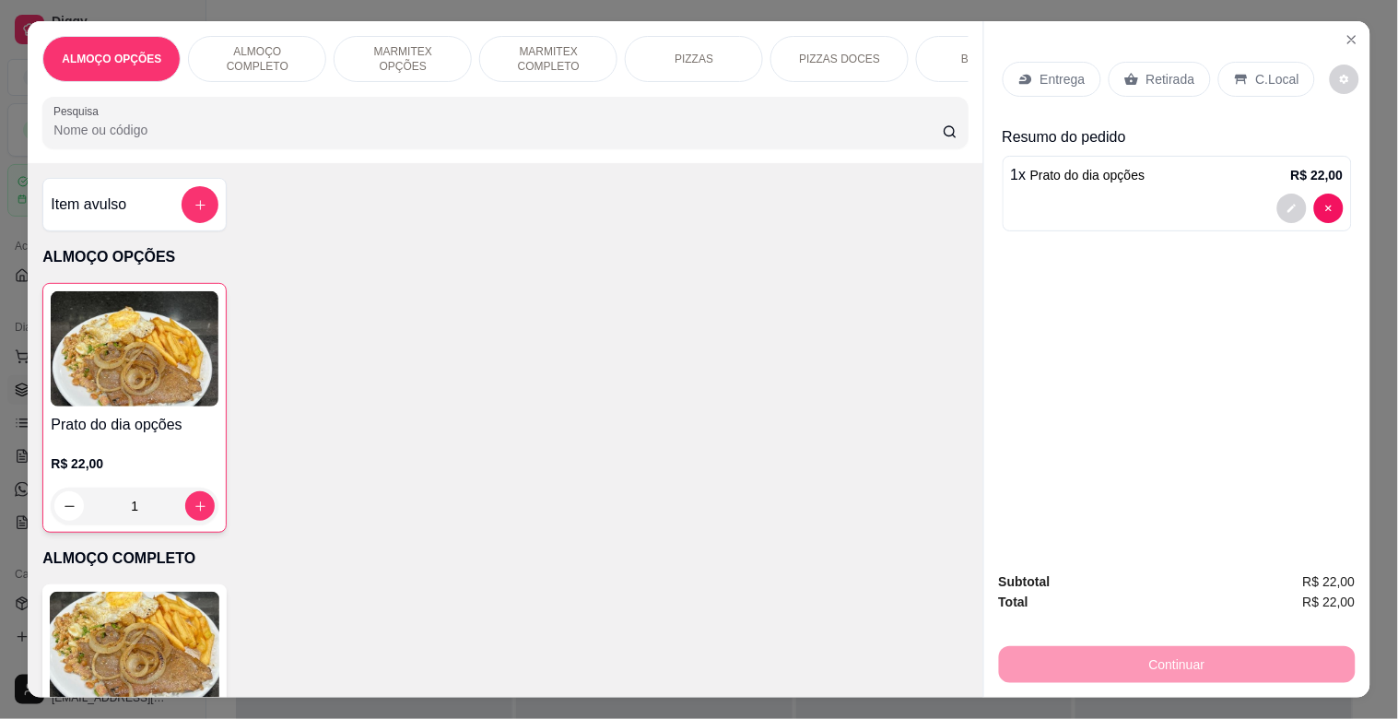
drag, startPoint x: 1256, startPoint y: 79, endPoint x: 1194, endPoint y: 123, distance: 76.7
click at [1222, 93] on div "Entrega Retirada C.Local" at bounding box center [1177, 79] width 349 height 65
click at [1293, 70] on div "C.Local" at bounding box center [1266, 79] width 97 height 35
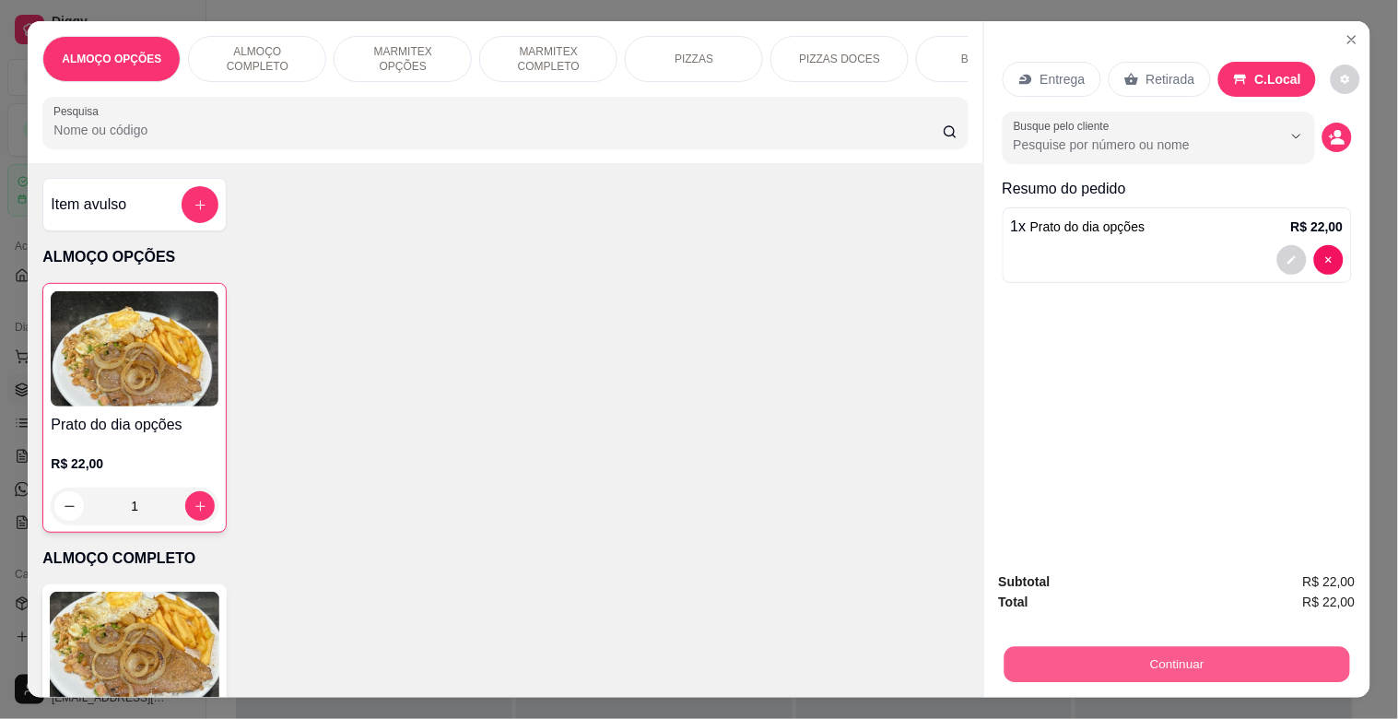
click at [1186, 665] on button "Continuar" at bounding box center [1177, 664] width 346 height 36
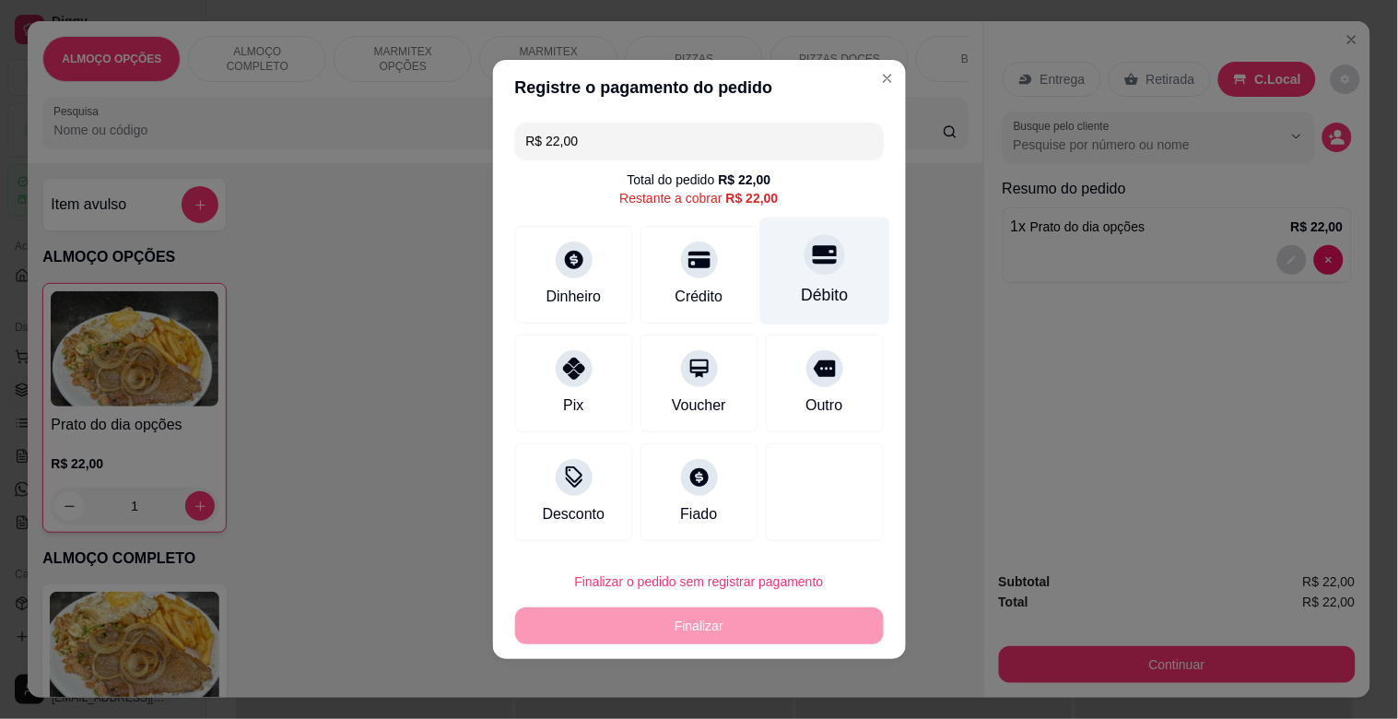
click at [830, 268] on div "Débito" at bounding box center [824, 272] width 130 height 108
type input "R$ 0,00"
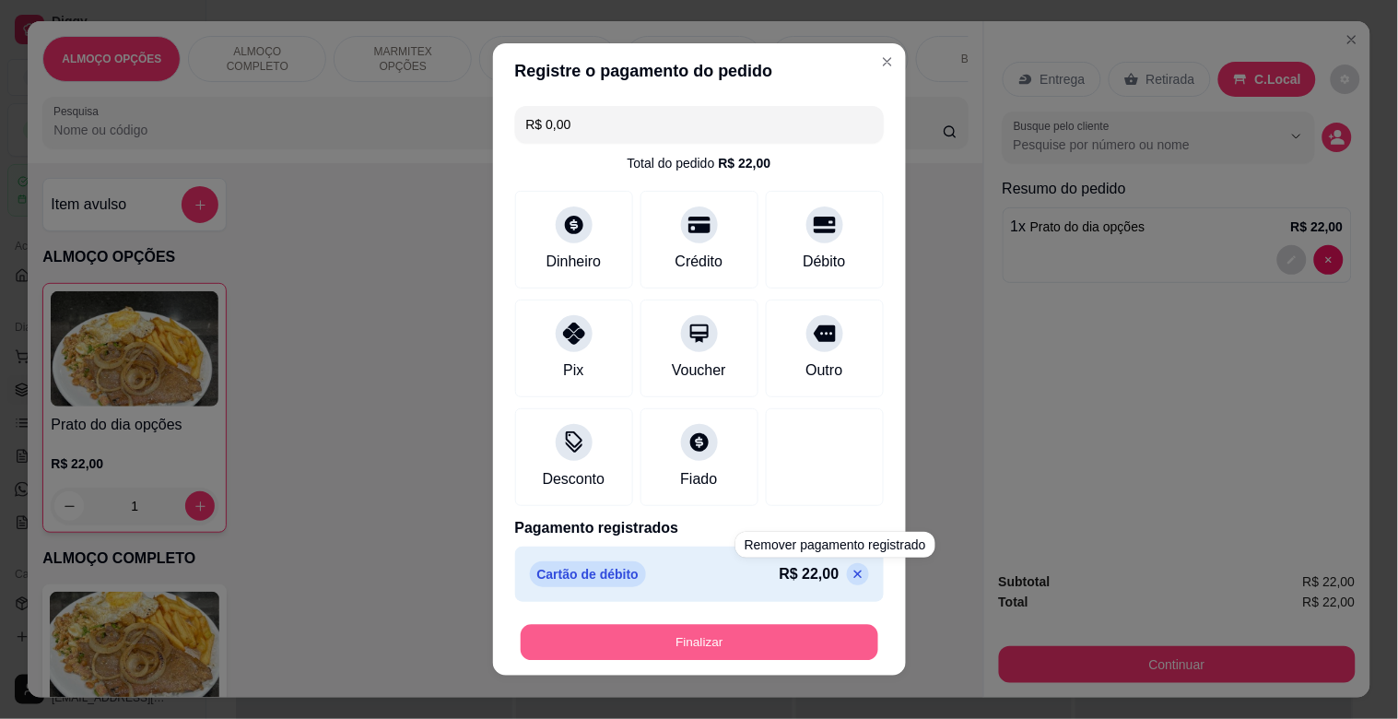
click at [806, 633] on button "Finalizar" at bounding box center [700, 643] width 358 height 36
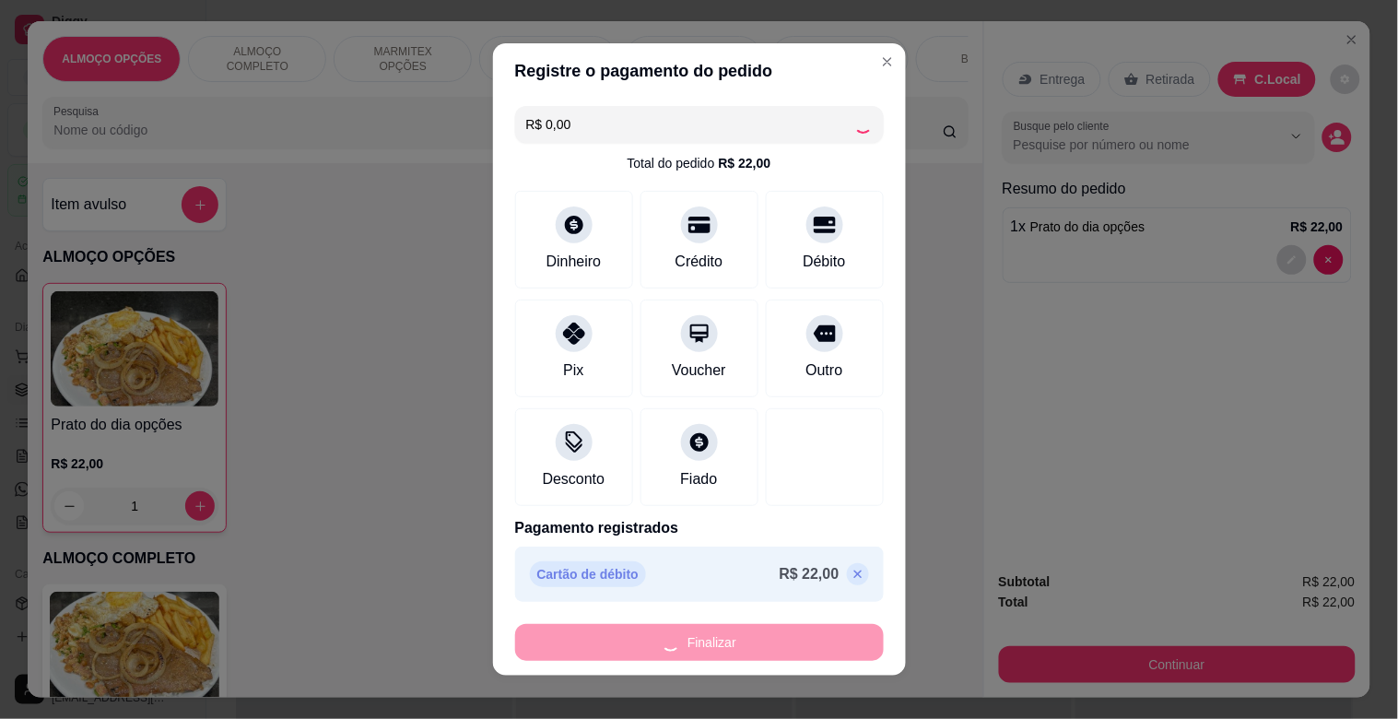
type input "0"
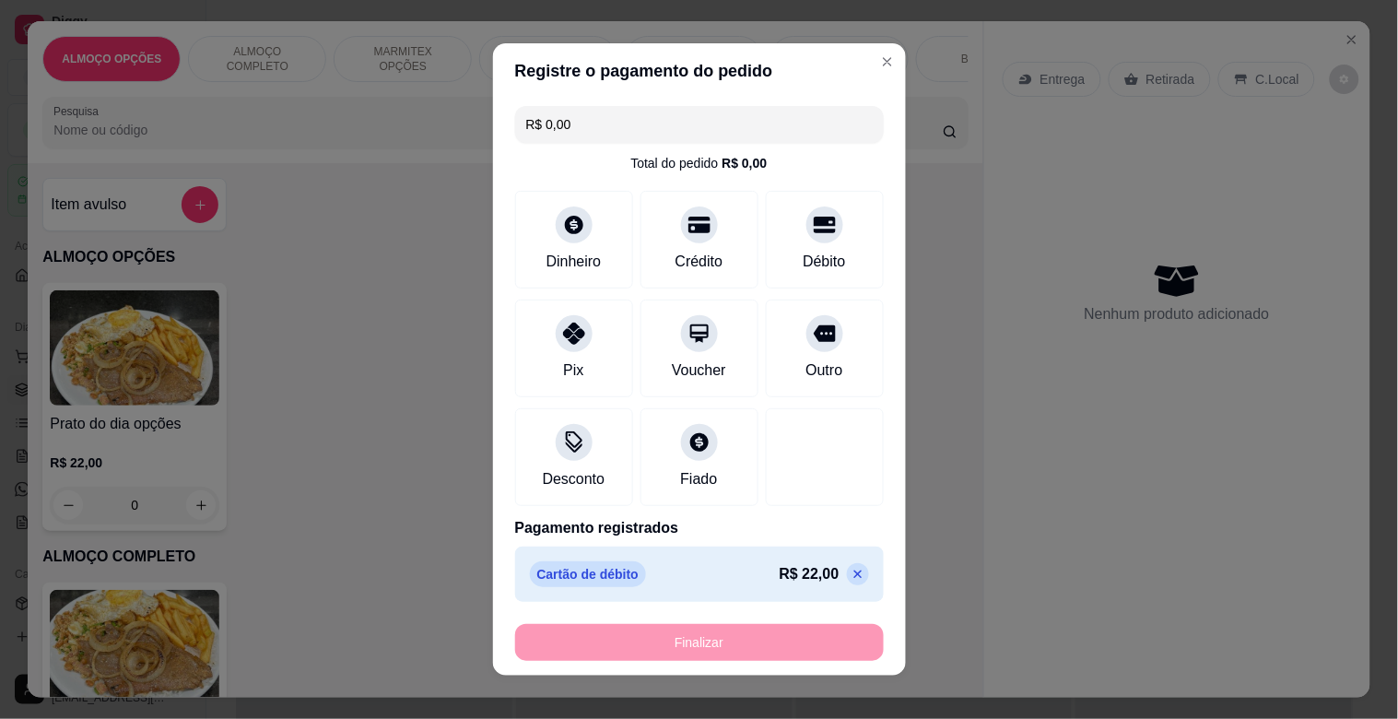
type input "-R$ 22,00"
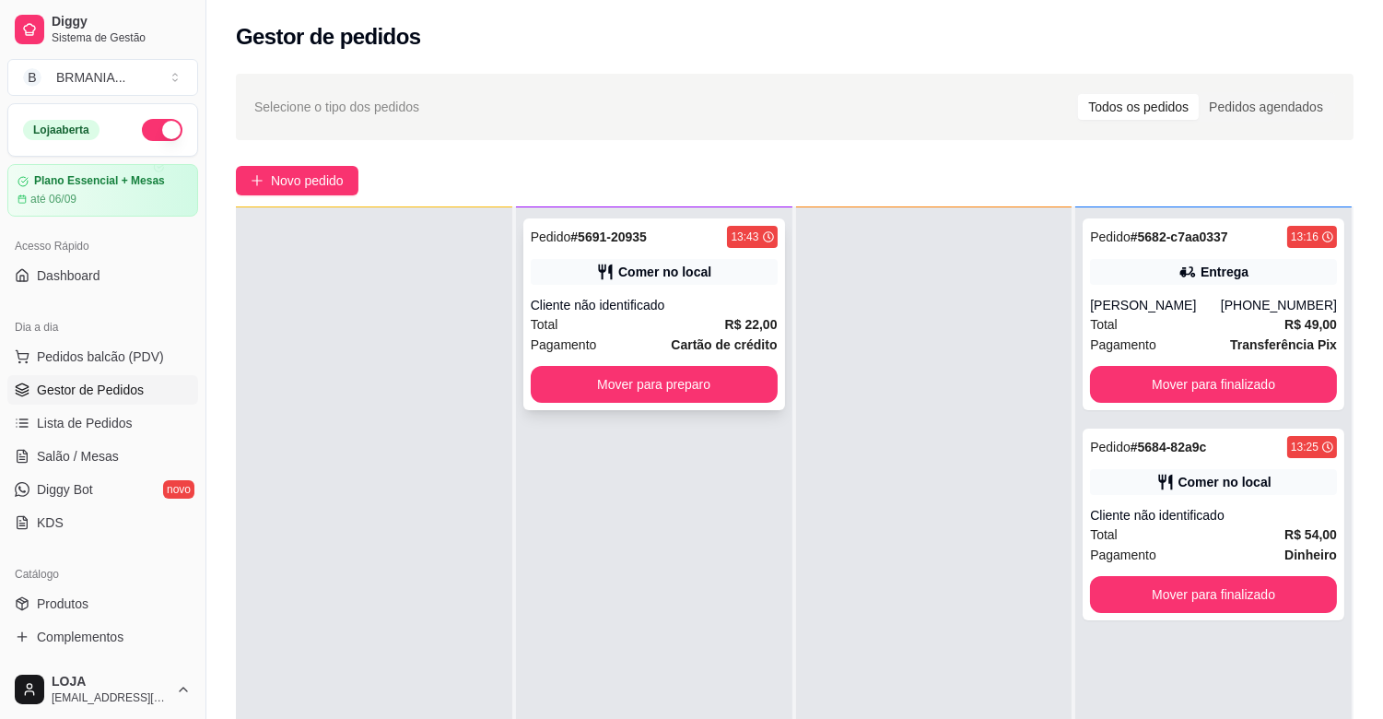
click at [705, 337] on strong "Cartão de crédito" at bounding box center [724, 344] width 106 height 15
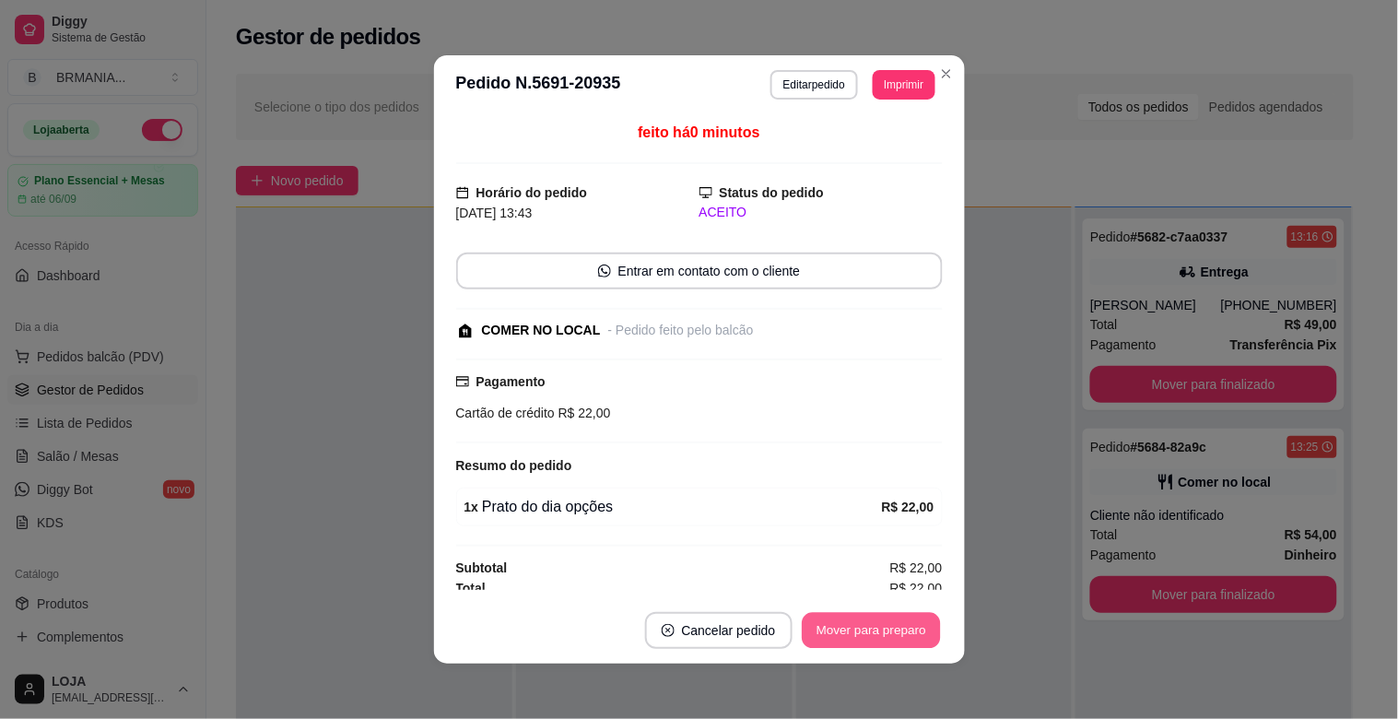
click at [907, 640] on button "Mover para preparo" at bounding box center [871, 631] width 138 height 36
click at [906, 639] on div "Mover para preparo" at bounding box center [871, 630] width 143 height 37
click at [906, 639] on div "Mover para preparo" at bounding box center [858, 630] width 169 height 37
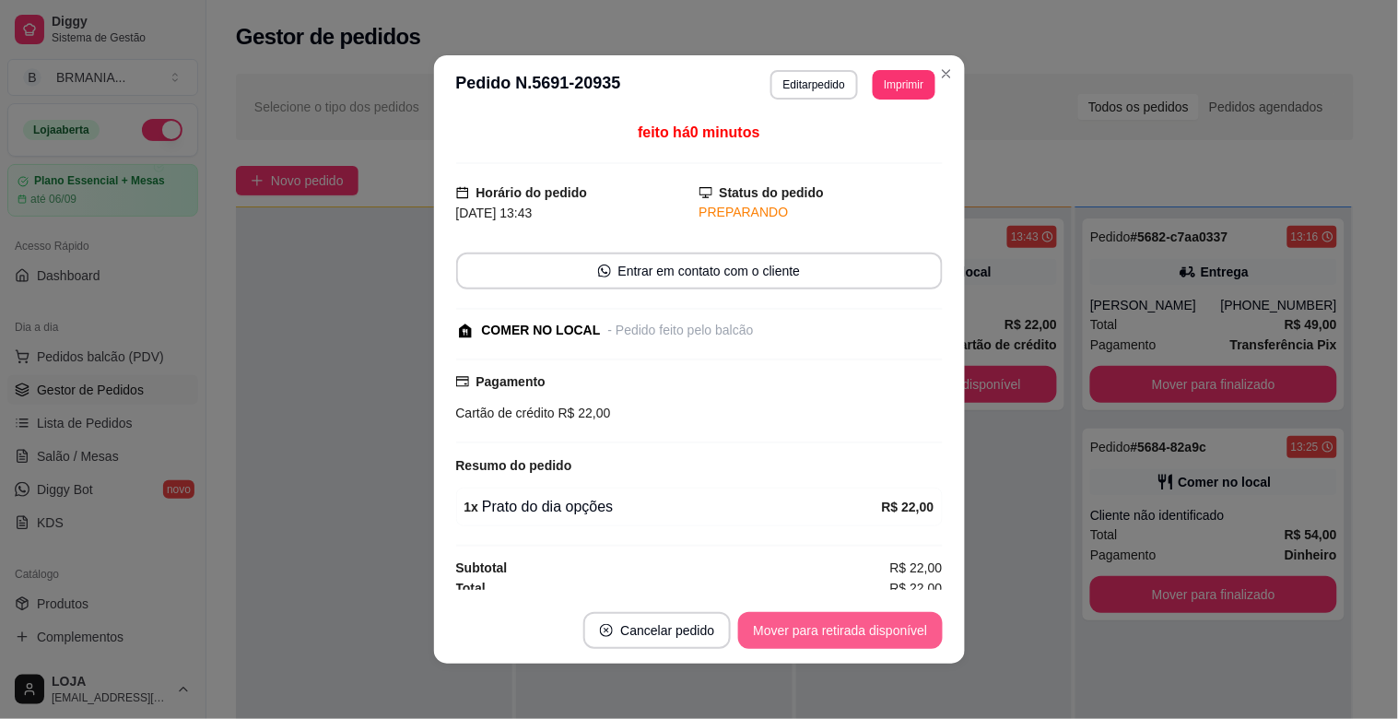
click at [904, 639] on button "Mover para retirada disponível" at bounding box center [840, 630] width 204 height 37
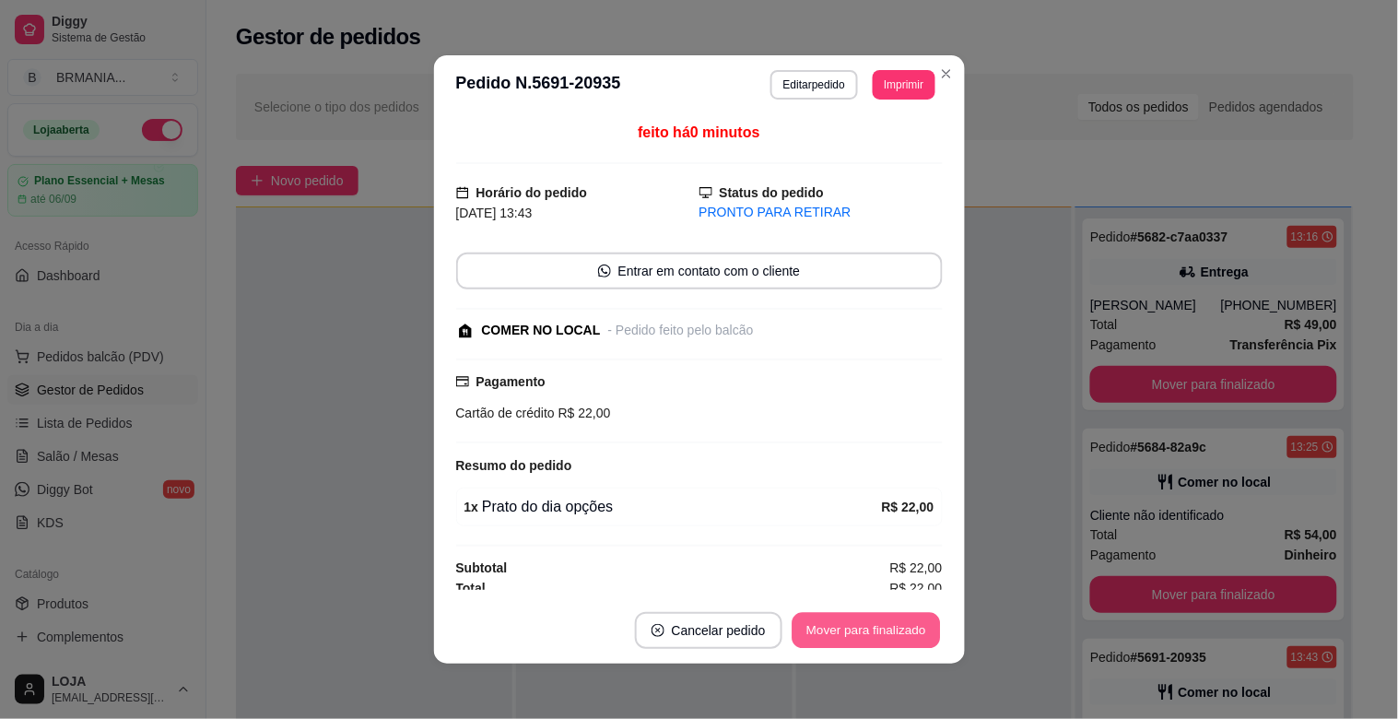
click at [896, 636] on button "Mover para finalizado" at bounding box center [866, 631] width 148 height 36
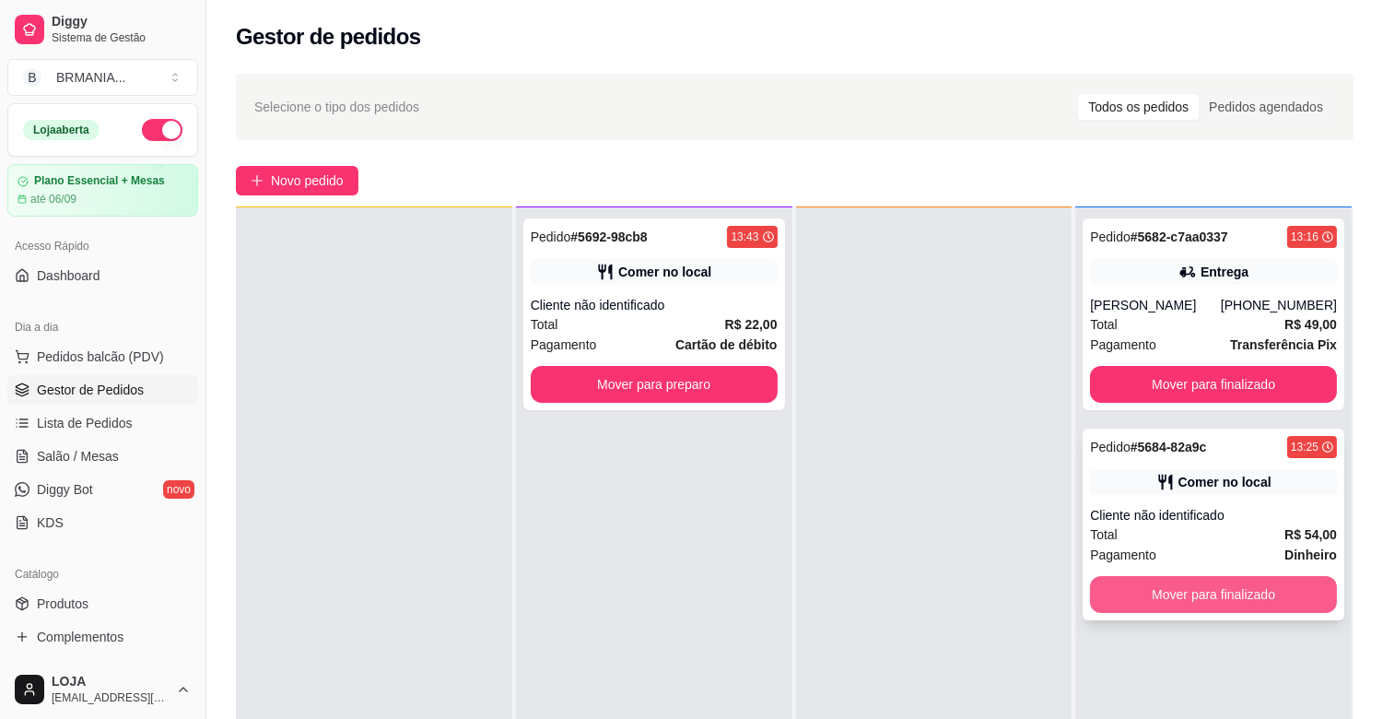
click at [1223, 593] on button "Mover para finalizado" at bounding box center [1213, 594] width 247 height 37
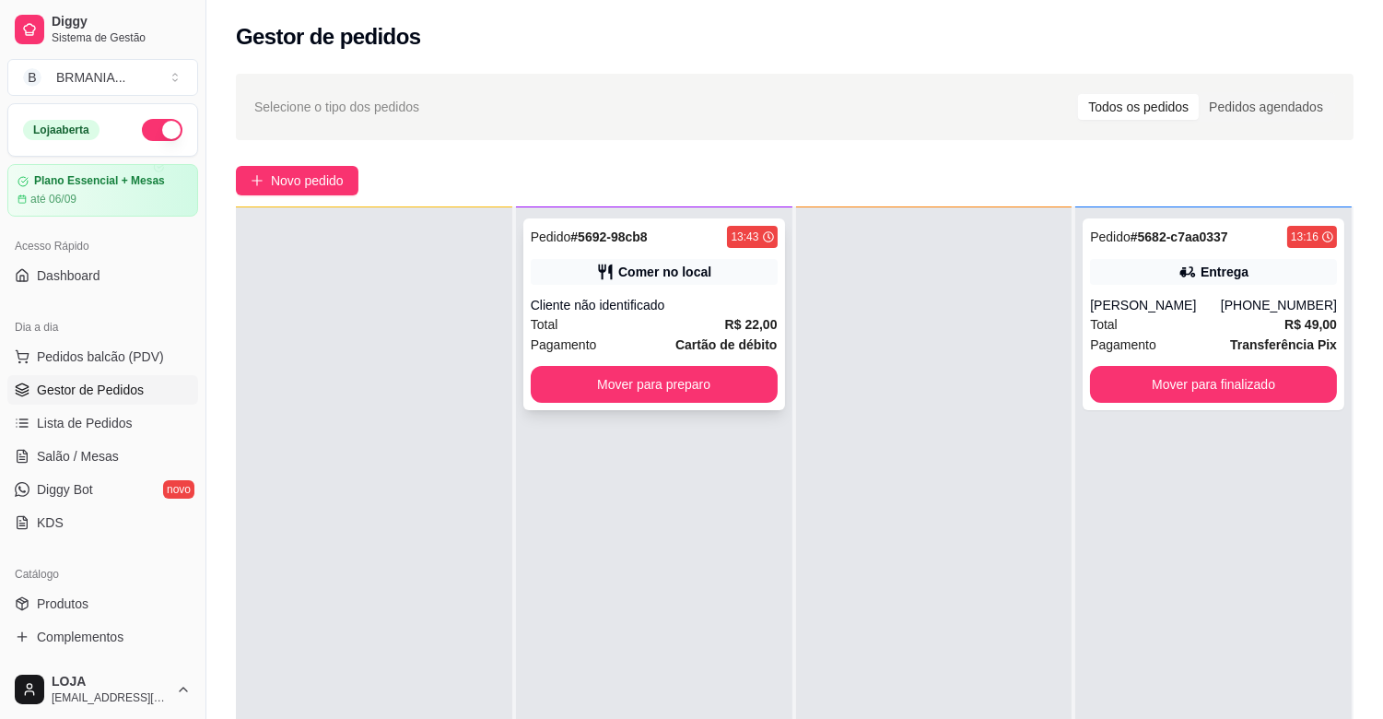
click at [653, 298] on div "Cliente não identificado" at bounding box center [654, 305] width 247 height 18
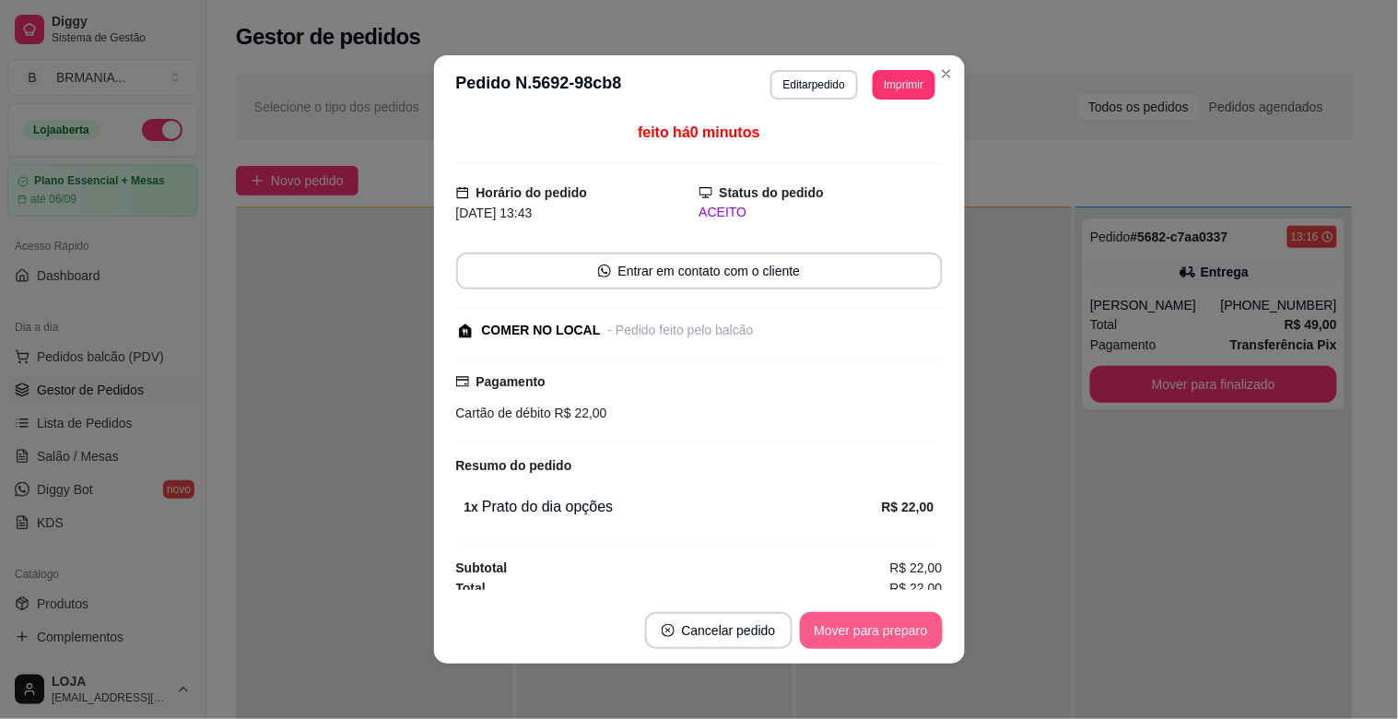
click at [860, 641] on button "Mover para preparo" at bounding box center [871, 630] width 143 height 37
click at [860, 641] on div "Mover para preparo" at bounding box center [858, 630] width 169 height 37
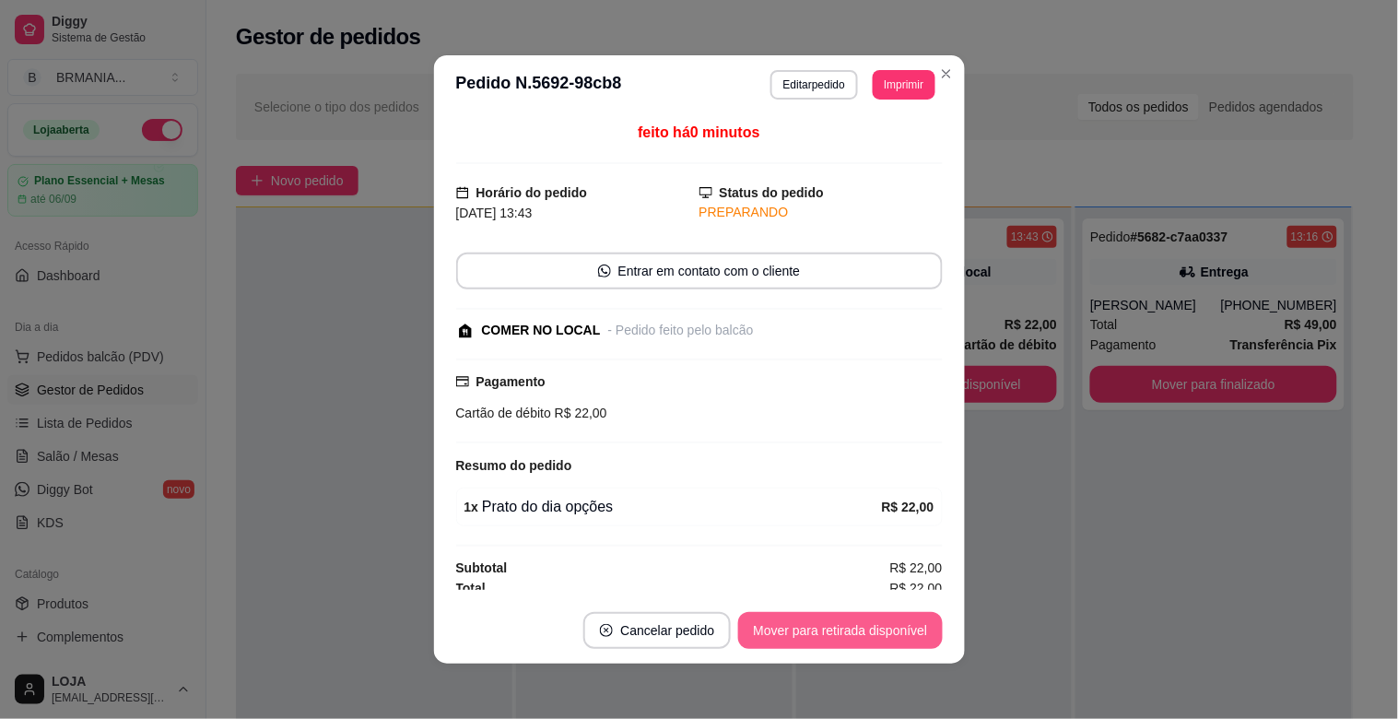
click at [860, 641] on button "Mover para retirada disponível" at bounding box center [840, 630] width 204 height 37
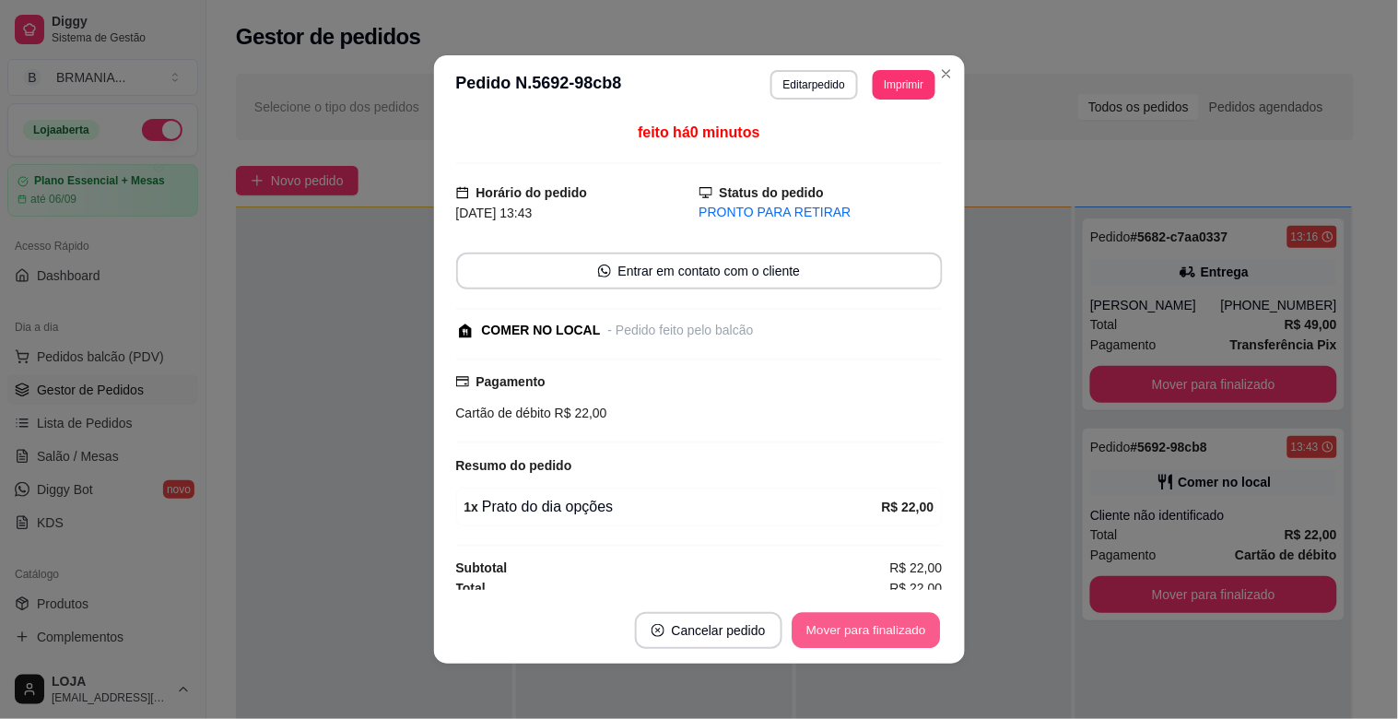
click at [831, 627] on button "Mover para finalizado" at bounding box center [866, 631] width 148 height 36
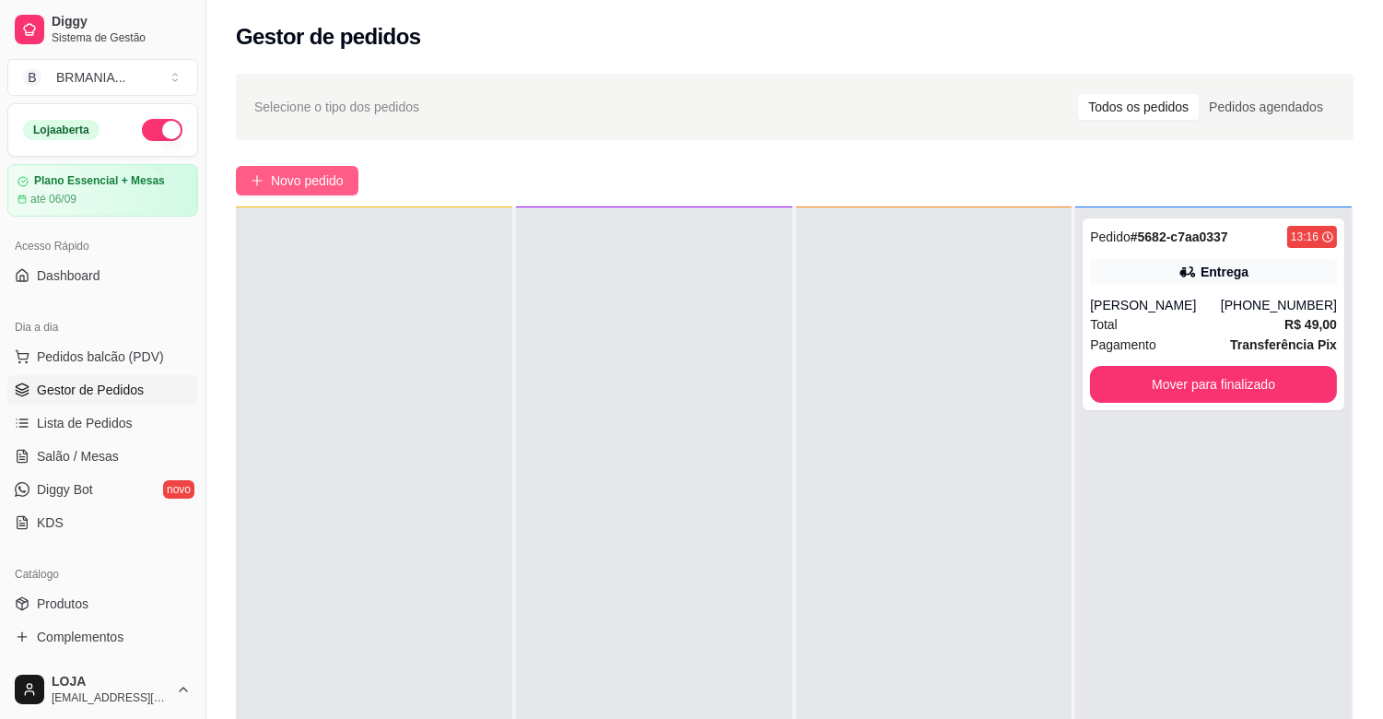
click at [305, 180] on span "Novo pedido" at bounding box center [307, 181] width 73 height 20
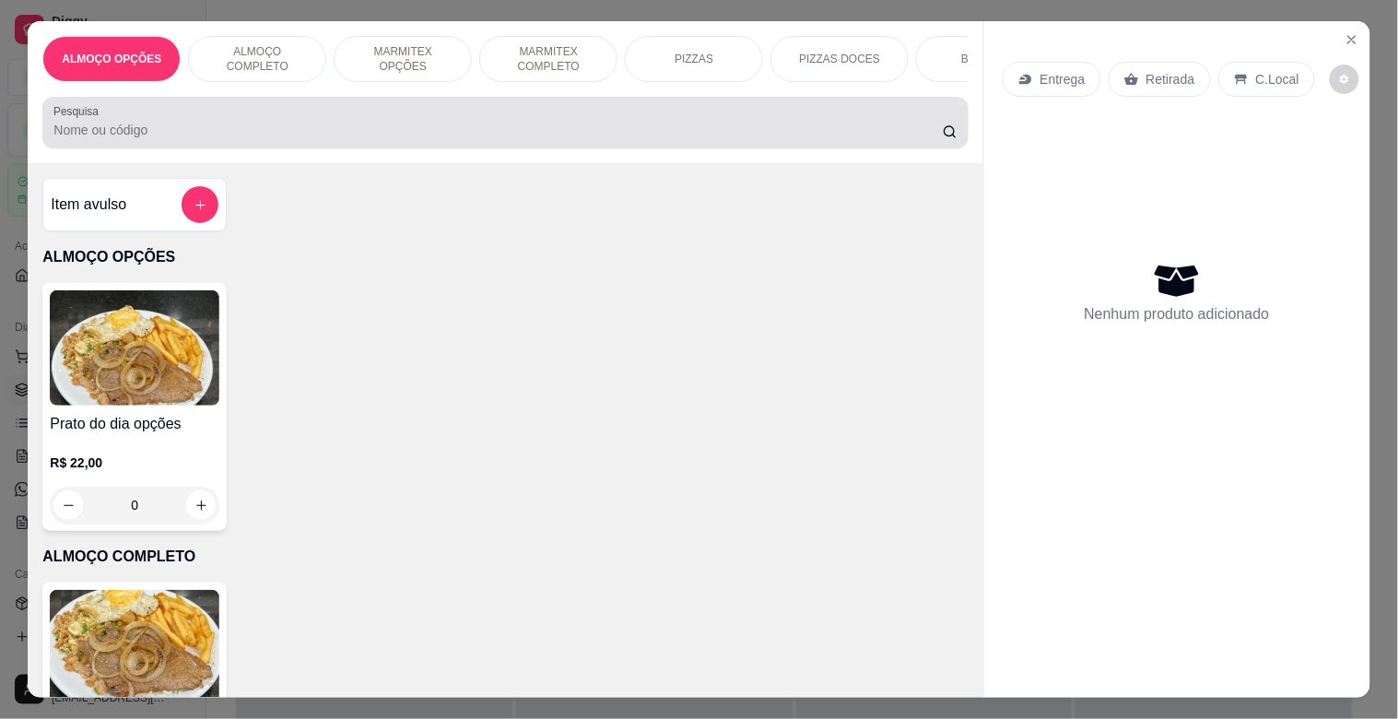
click at [528, 116] on div at bounding box center [504, 122] width 903 height 37
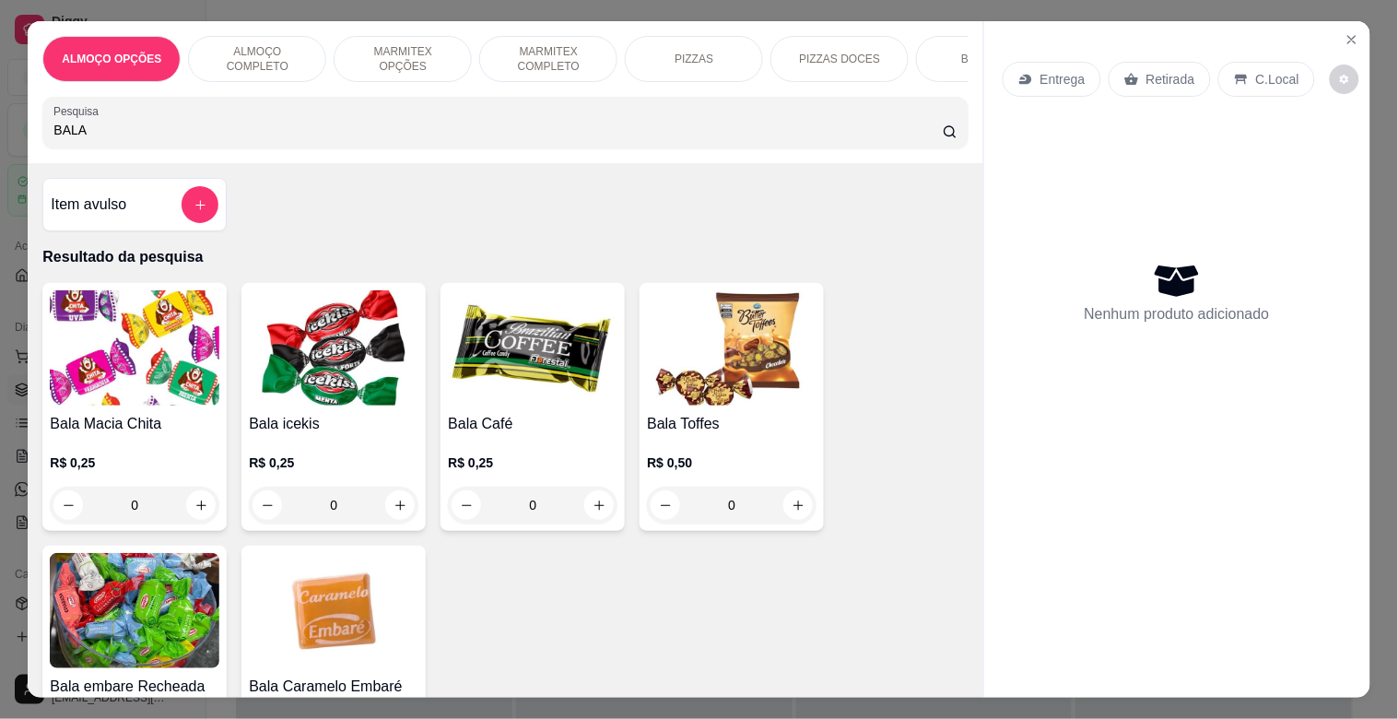
type input "BALA"
click at [109, 406] on img at bounding box center [135, 347] width 170 height 115
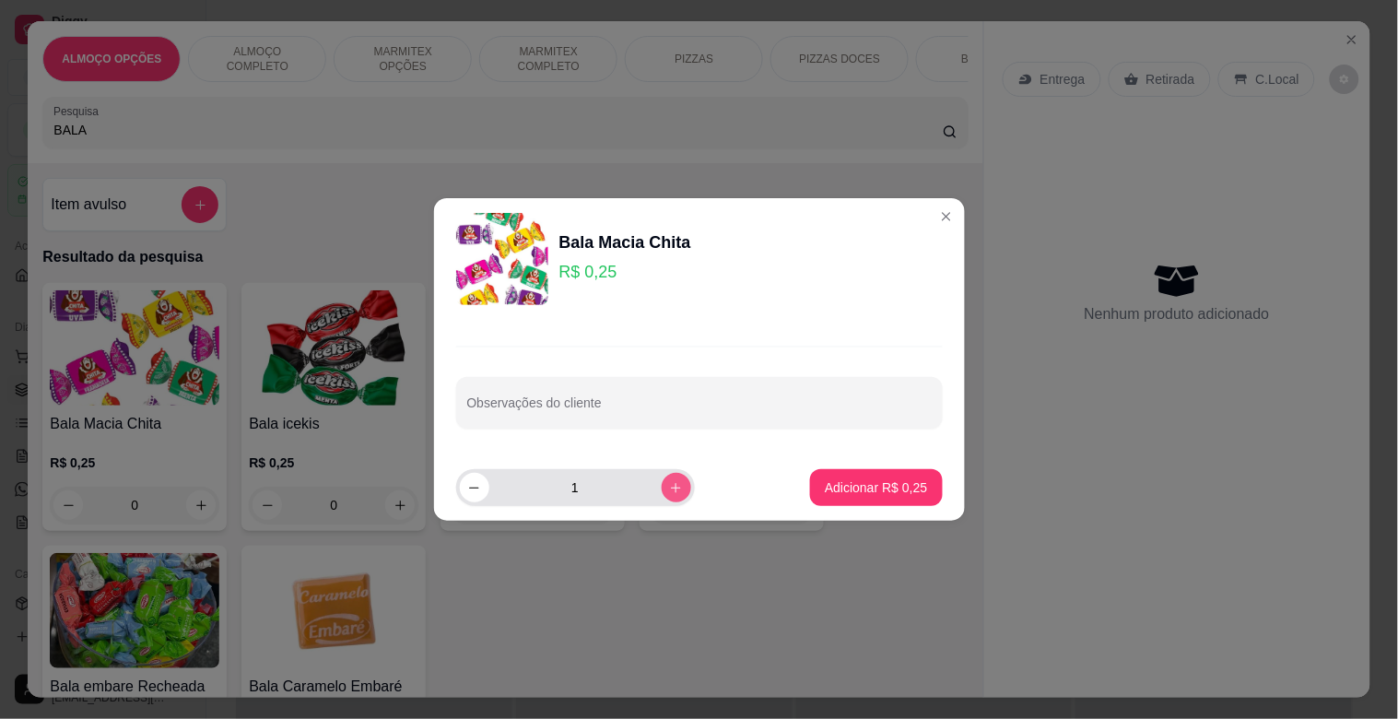
click at [669, 482] on icon "increase-product-quantity" at bounding box center [676, 488] width 14 height 14
type input "2"
click at [853, 478] on p "Adicionar R$ 0,50" at bounding box center [876, 487] width 102 height 18
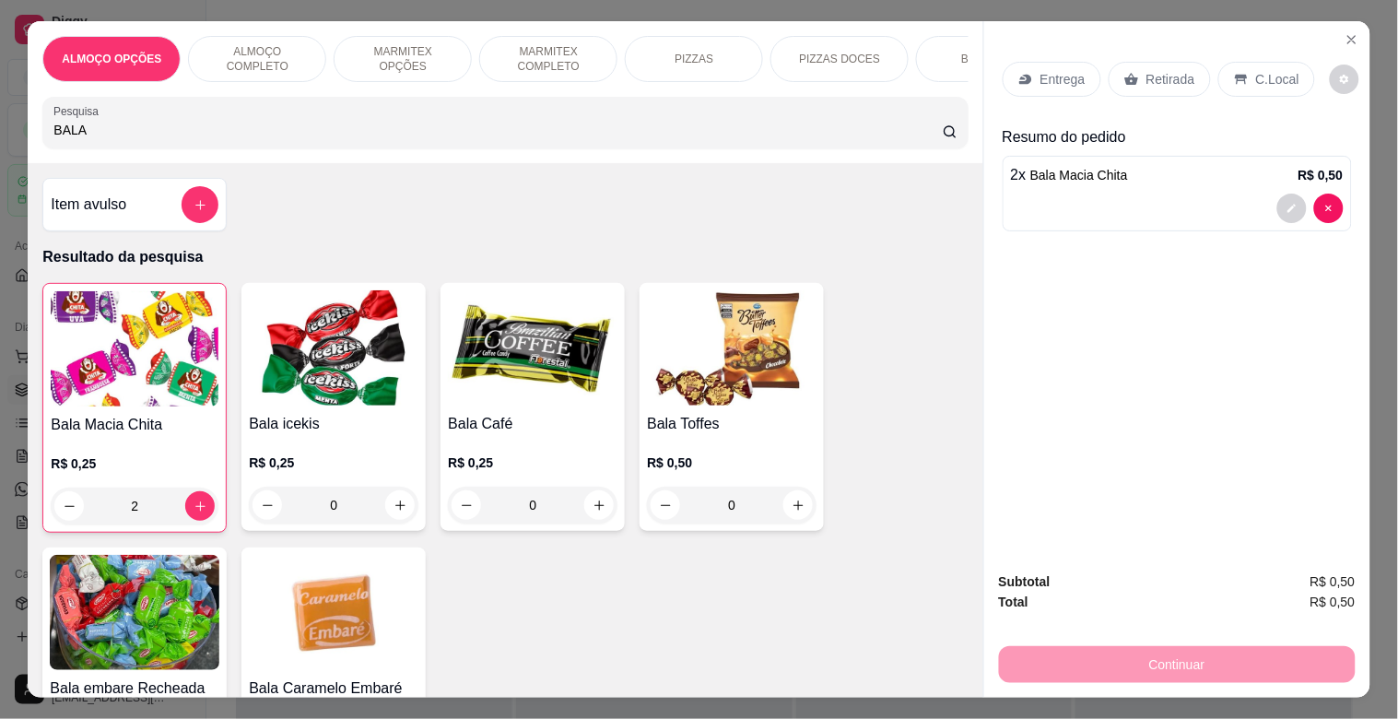
type input "2"
click at [272, 138] on input "BALA" at bounding box center [497, 130] width 889 height 18
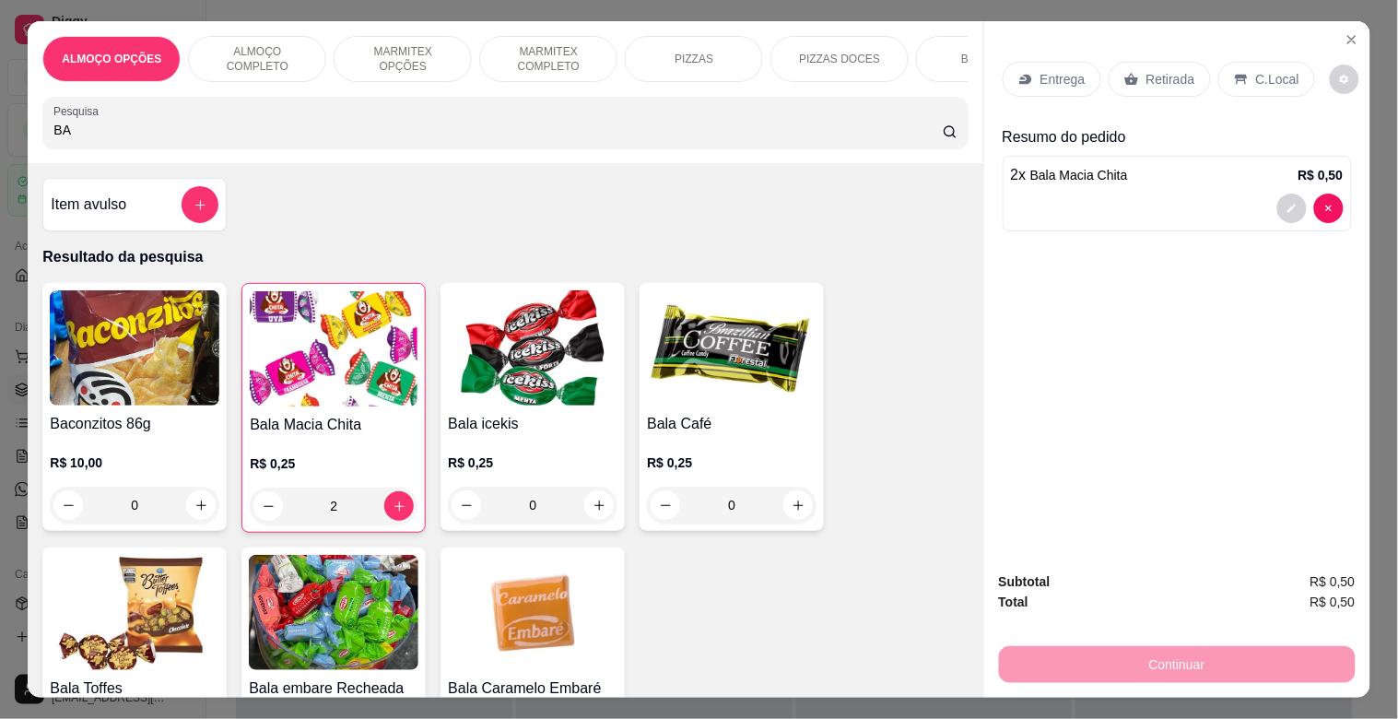
type input "B"
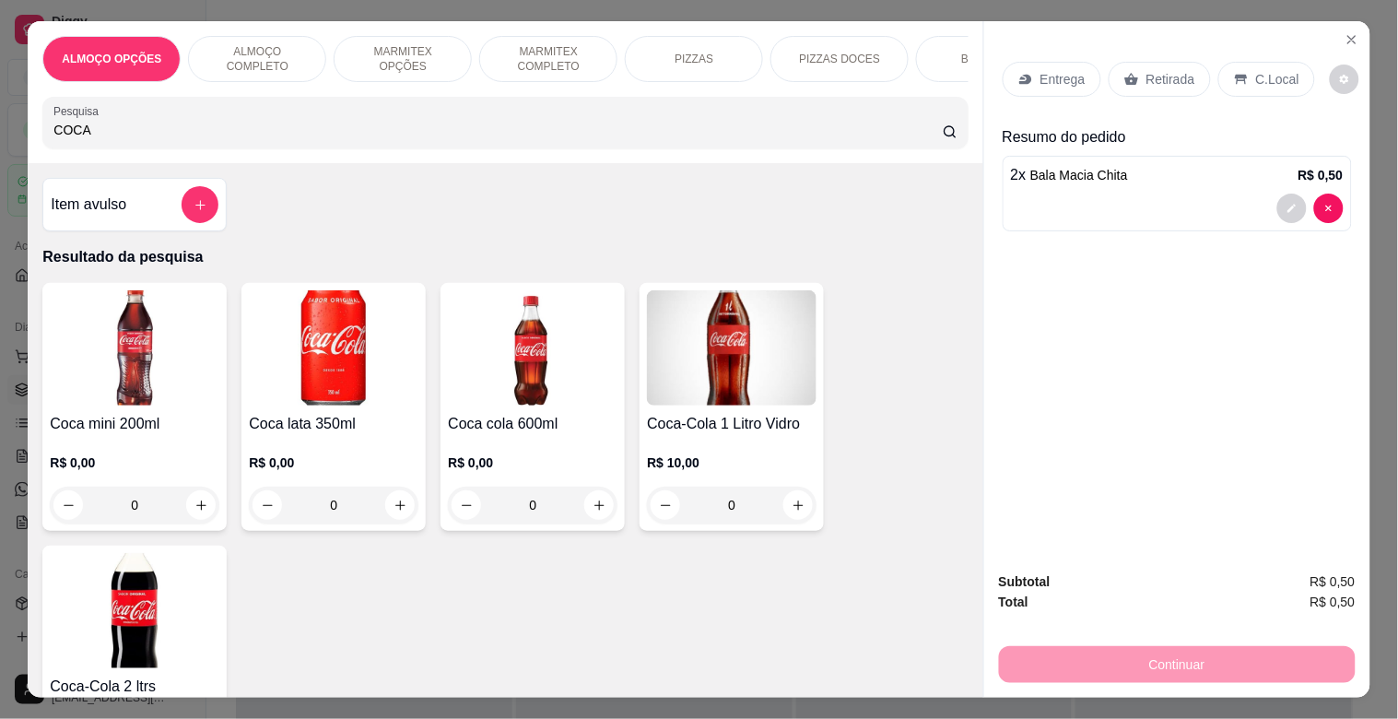
type input "COCA"
click at [171, 394] on img at bounding box center [135, 347] width 170 height 115
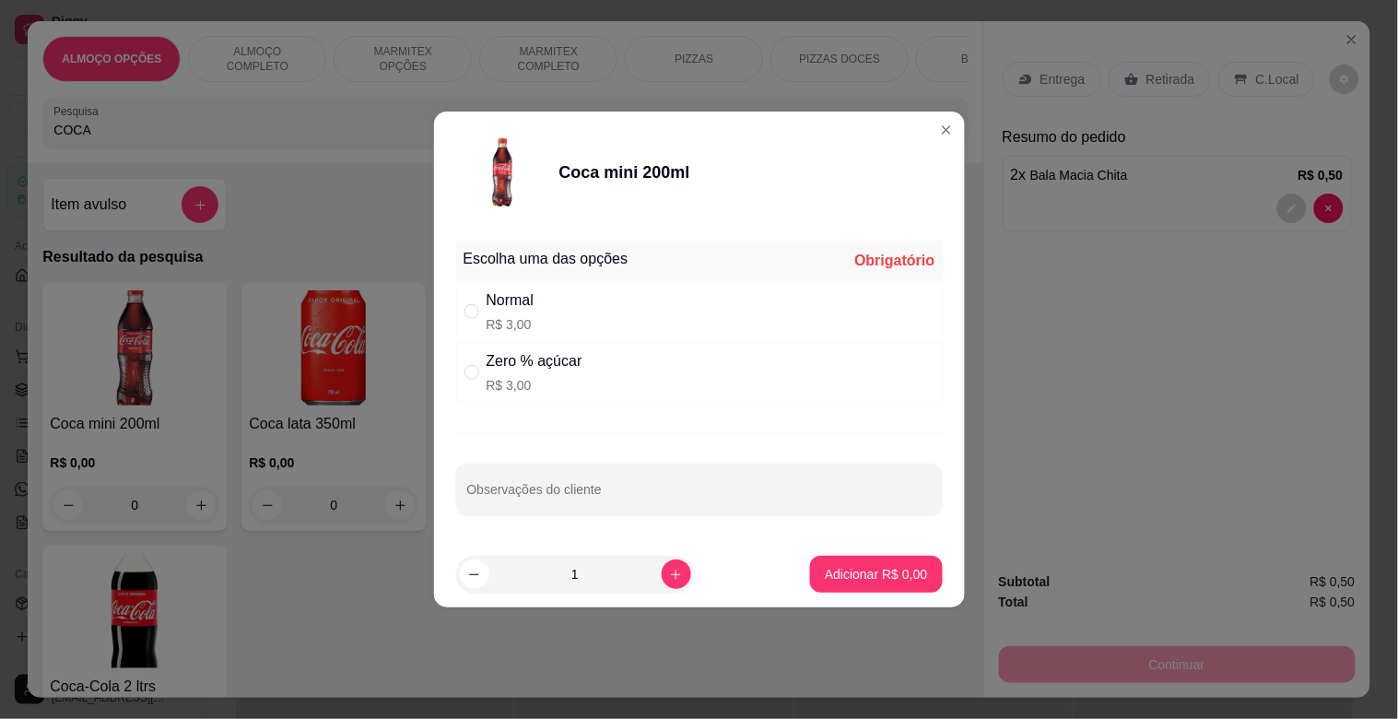
click at [498, 315] on p "R$ 3,00" at bounding box center [511, 324] width 48 height 18
radio input "true"
click at [843, 572] on p "Adicionar R$ 3,00" at bounding box center [877, 574] width 100 height 18
type input "1"
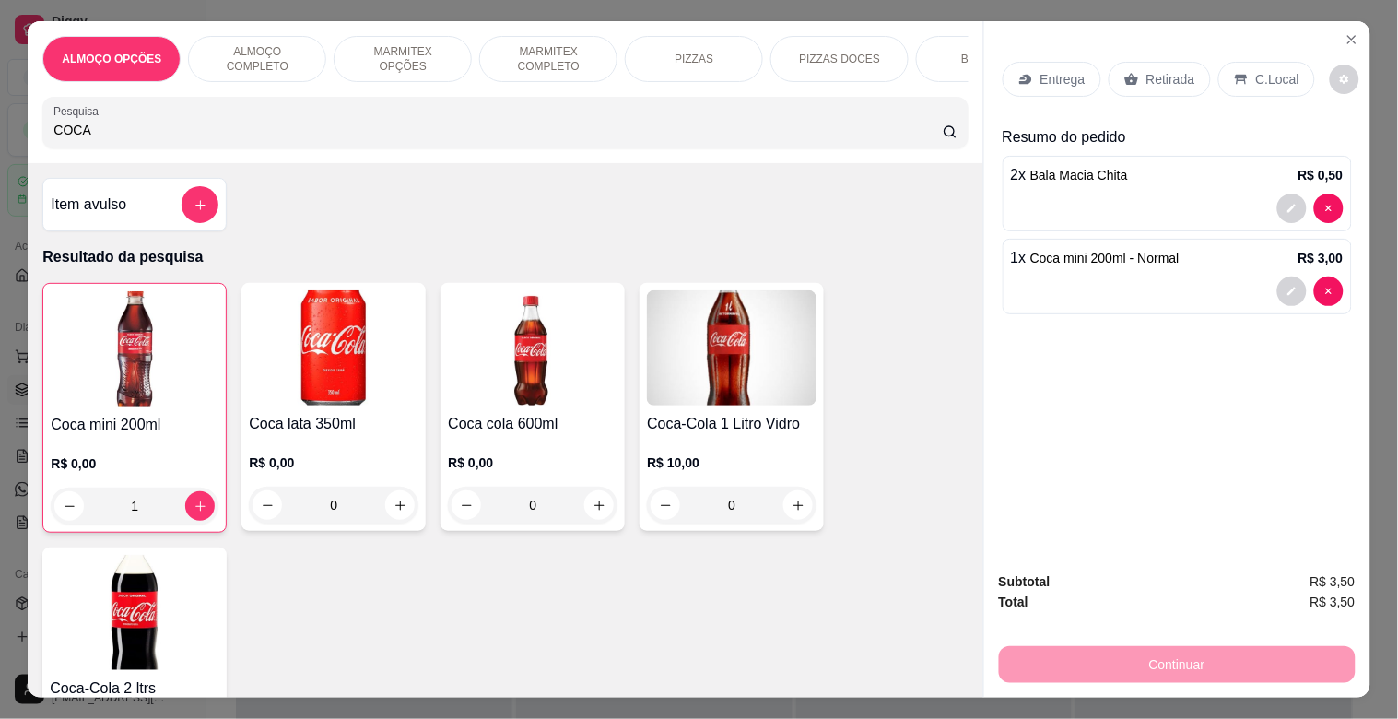
click at [1192, 65] on div "Retirada" at bounding box center [1160, 79] width 102 height 35
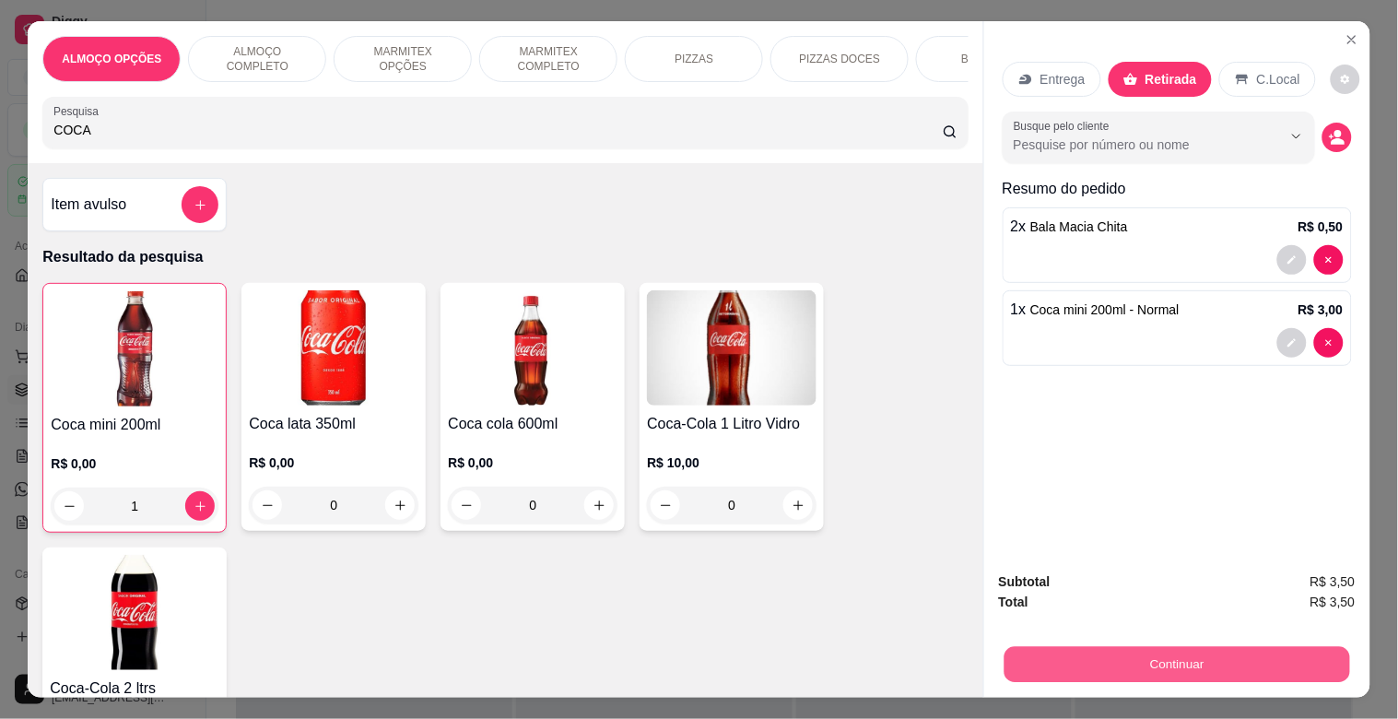
click at [1222, 671] on button "Continuar" at bounding box center [1177, 664] width 346 height 36
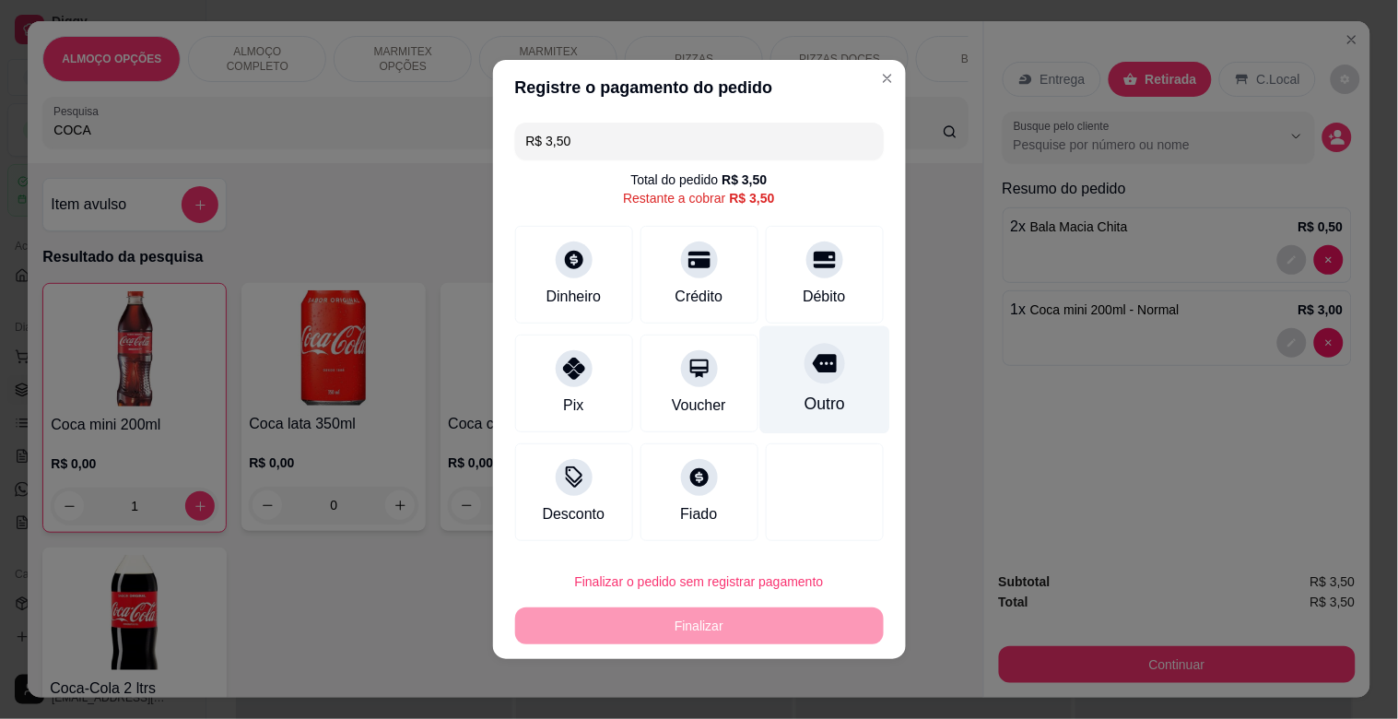
click at [841, 398] on div "Outro" at bounding box center [824, 380] width 130 height 108
type input "R$ 0,00"
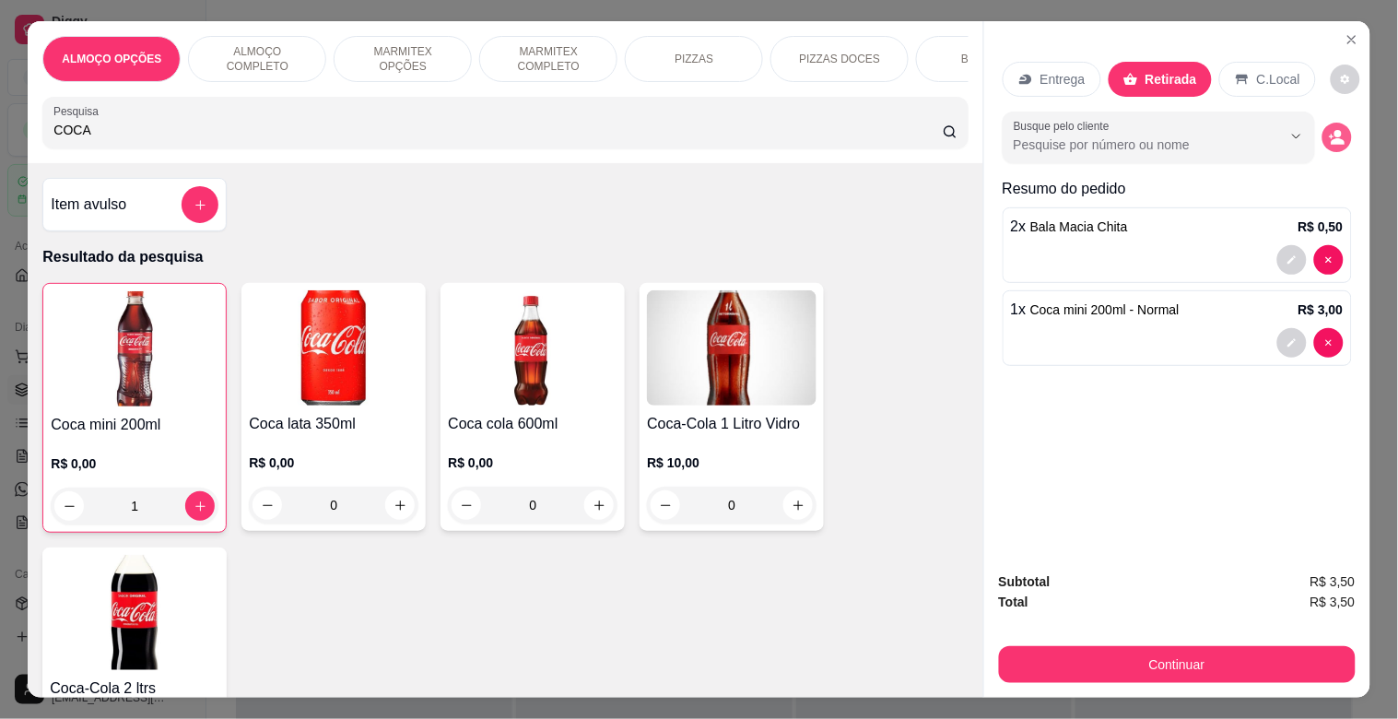
click at [1335, 131] on circle "decrease-product-quantity" at bounding box center [1338, 134] width 7 height 7
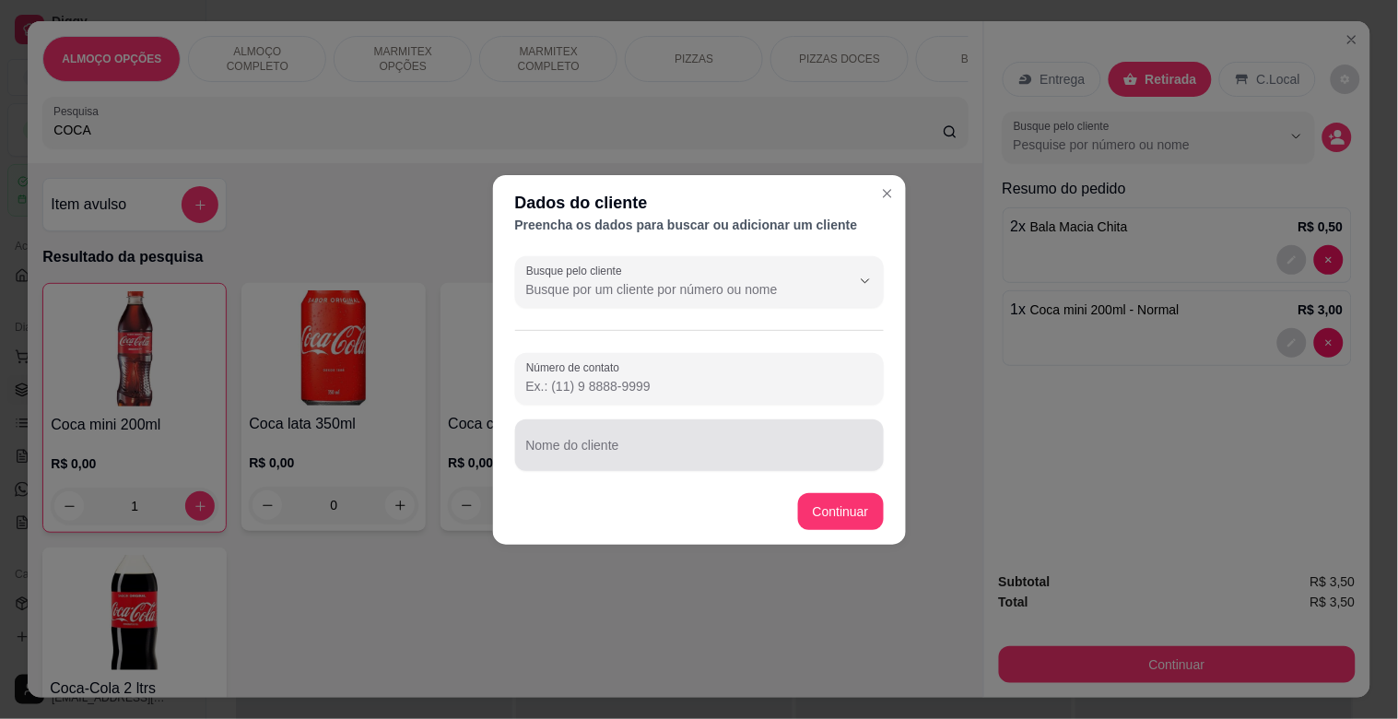
click at [569, 443] on div "Nome do cliente" at bounding box center [699, 445] width 369 height 52
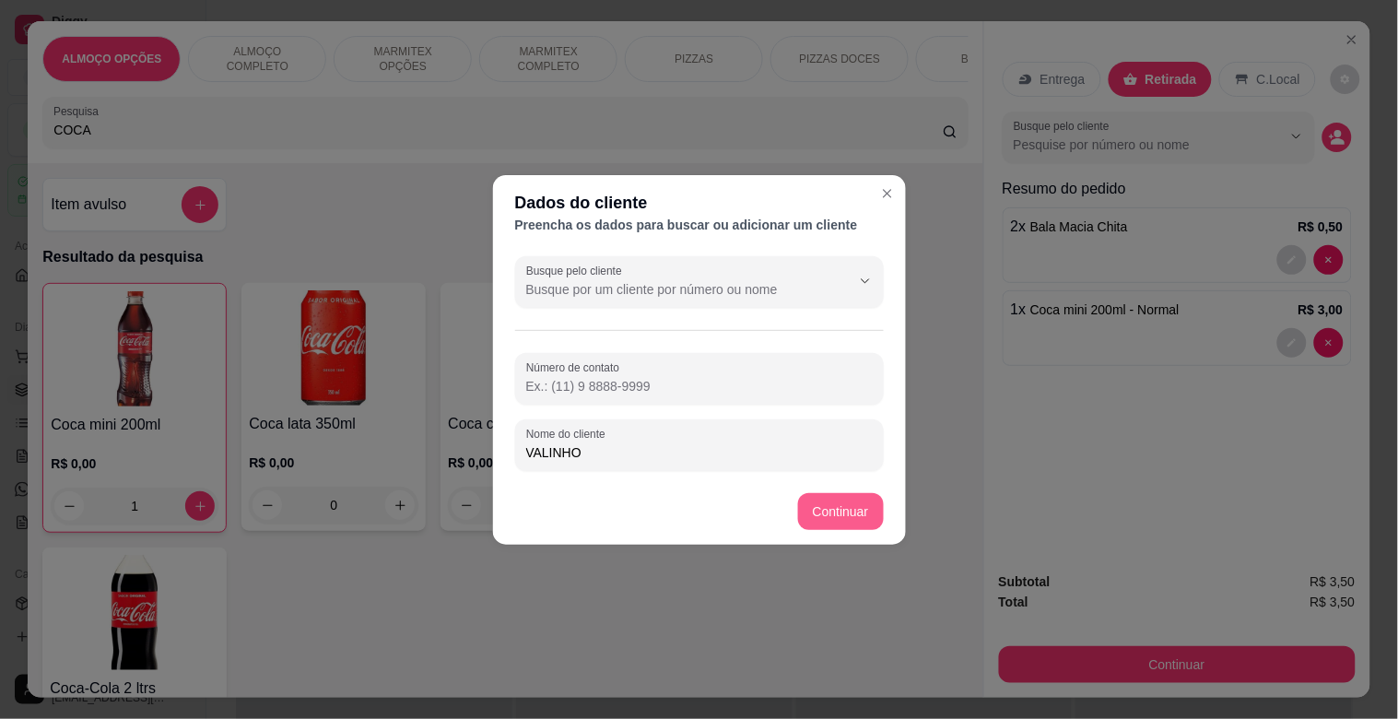
type input "VALINHO"
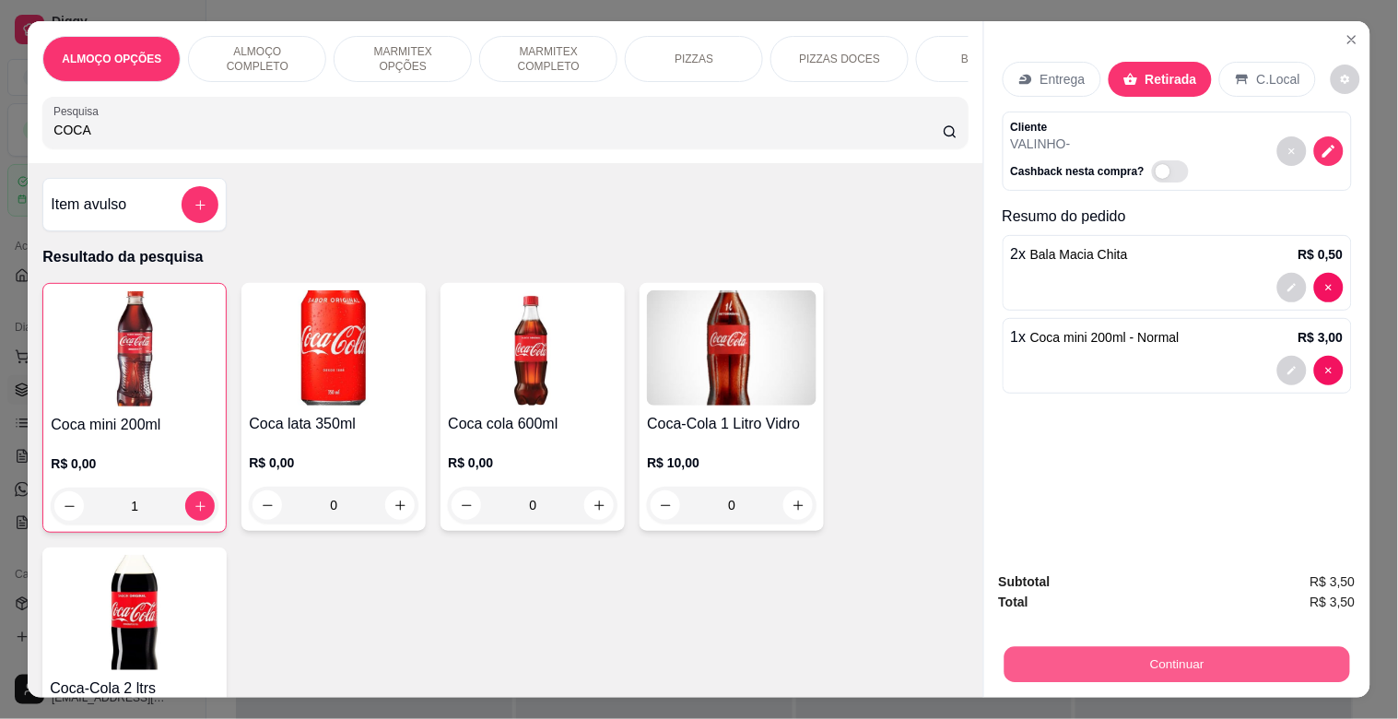
click at [1121, 662] on button "Continuar" at bounding box center [1177, 664] width 346 height 36
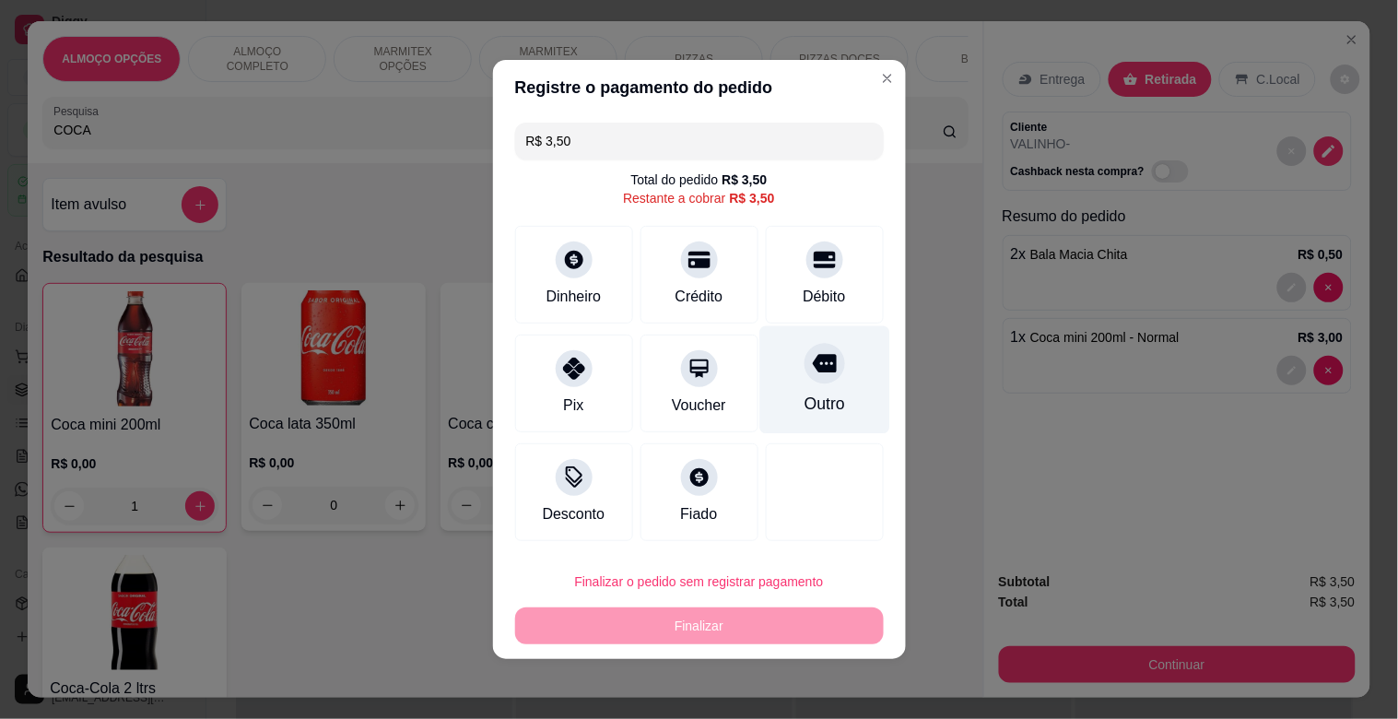
click at [817, 406] on div "Outro" at bounding box center [824, 404] width 41 height 24
type input "R$ 0,00"
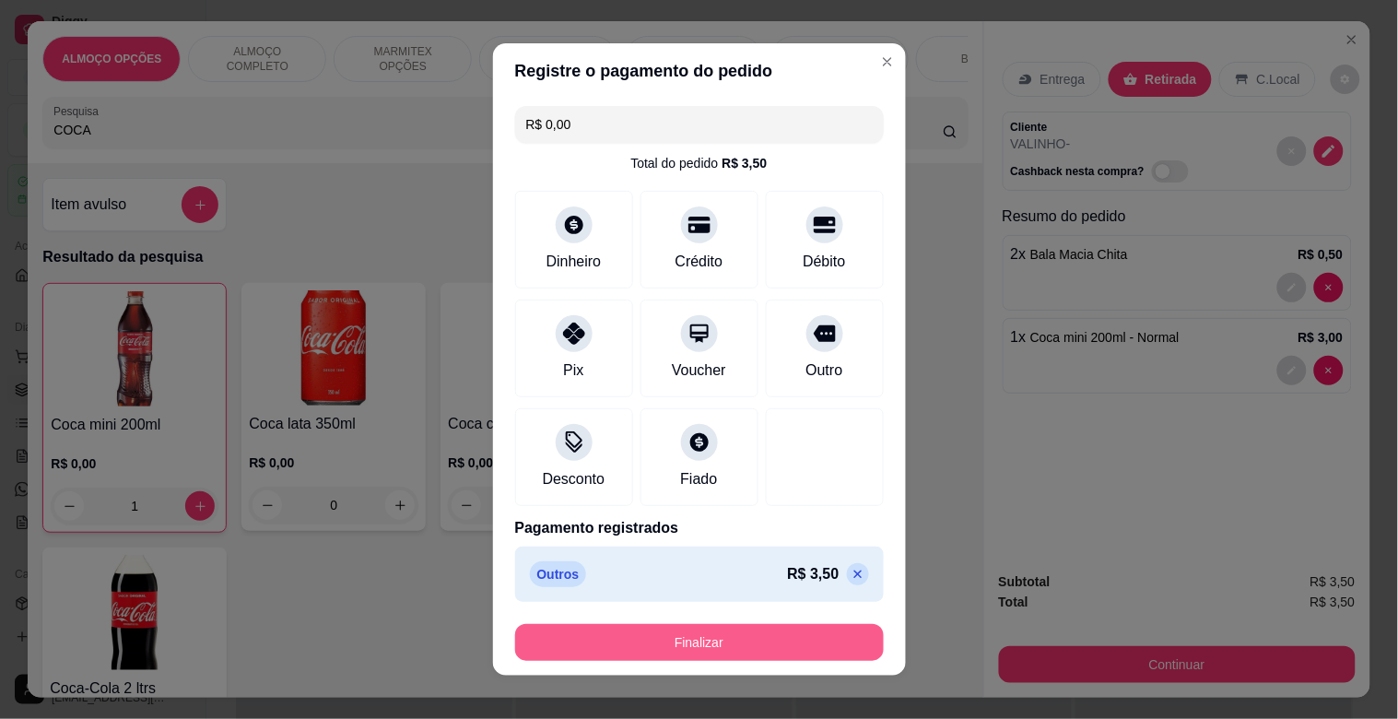
click at [815, 648] on button "Finalizar" at bounding box center [699, 642] width 369 height 37
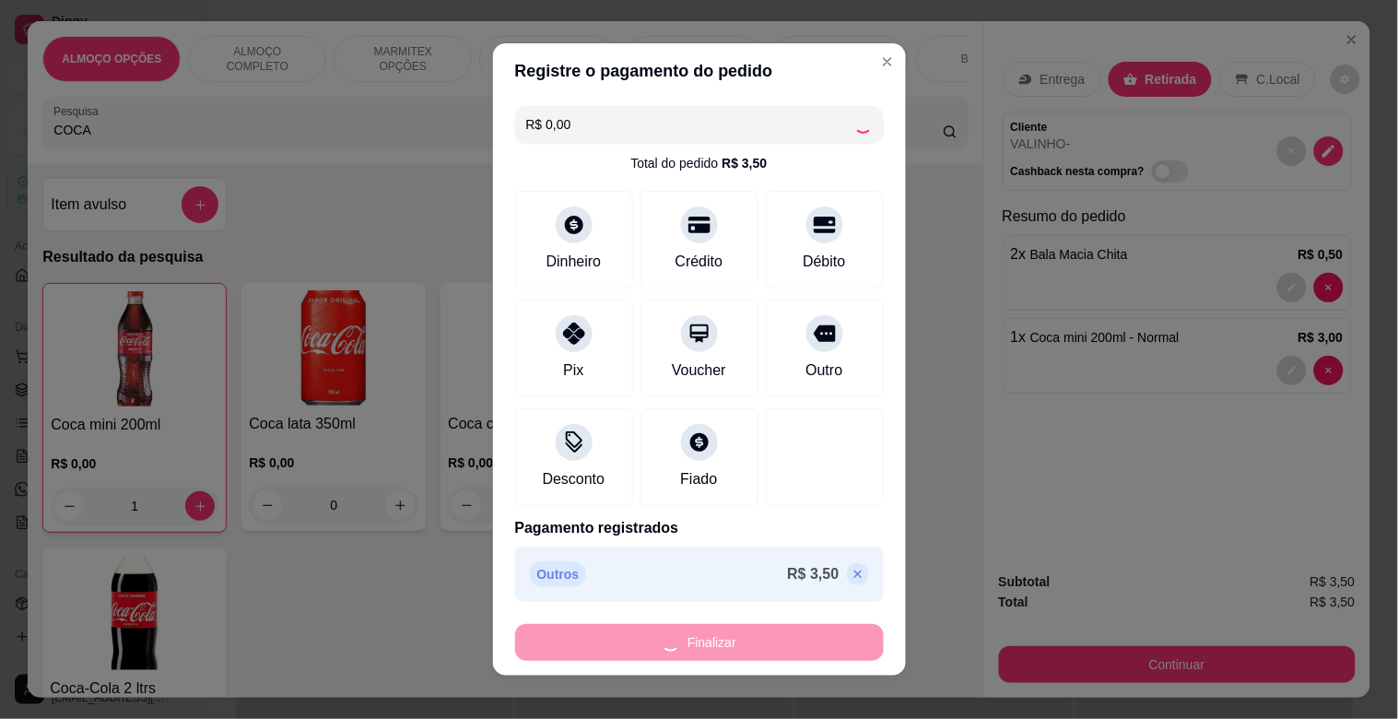
type input "0"
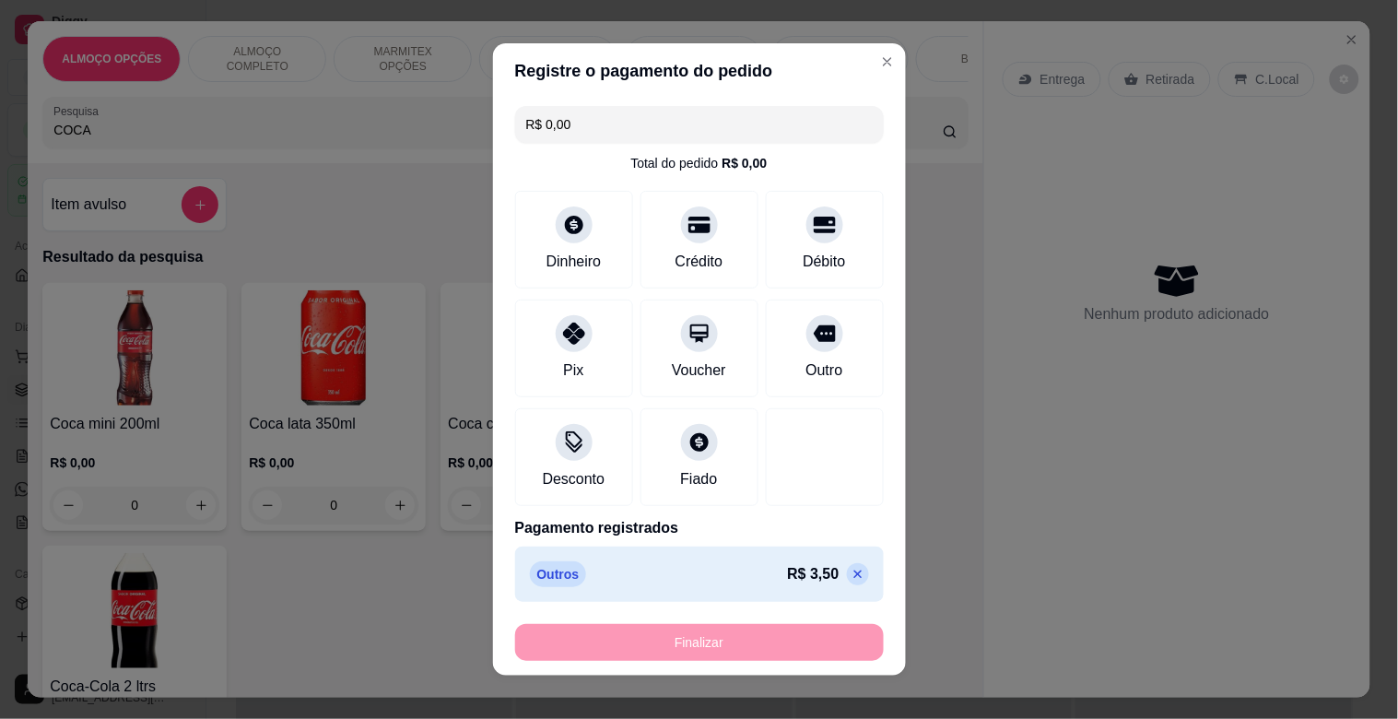
type input "-R$ 3,50"
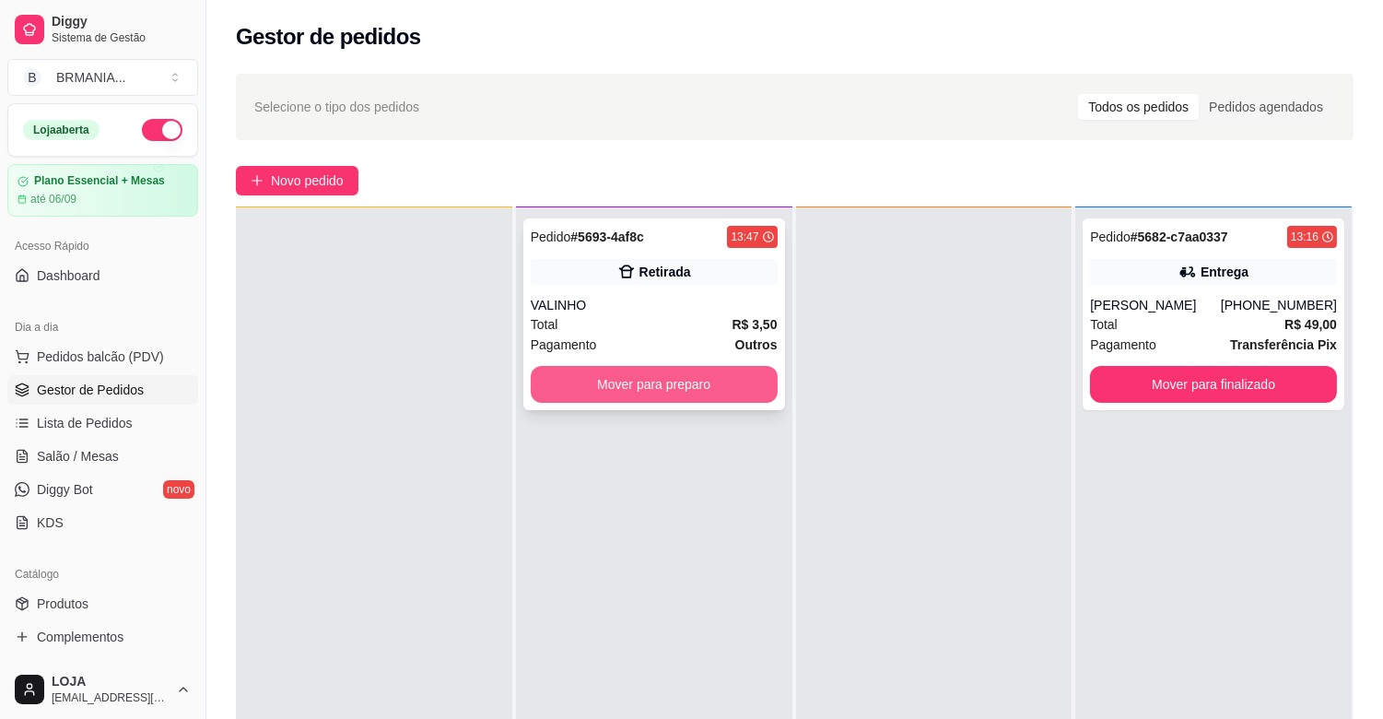
click at [648, 389] on button "Mover para preparo" at bounding box center [654, 384] width 247 height 37
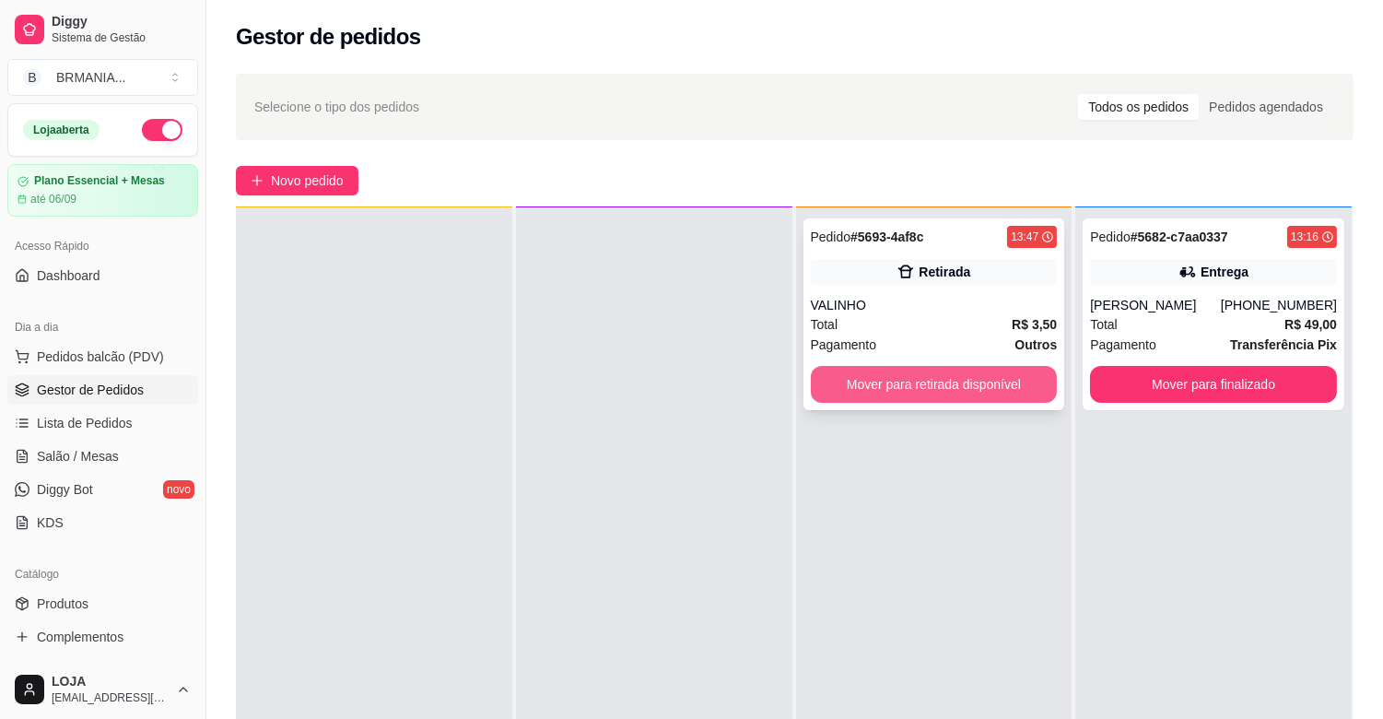
click at [890, 374] on button "Mover para retirada disponível" at bounding box center [934, 384] width 247 height 37
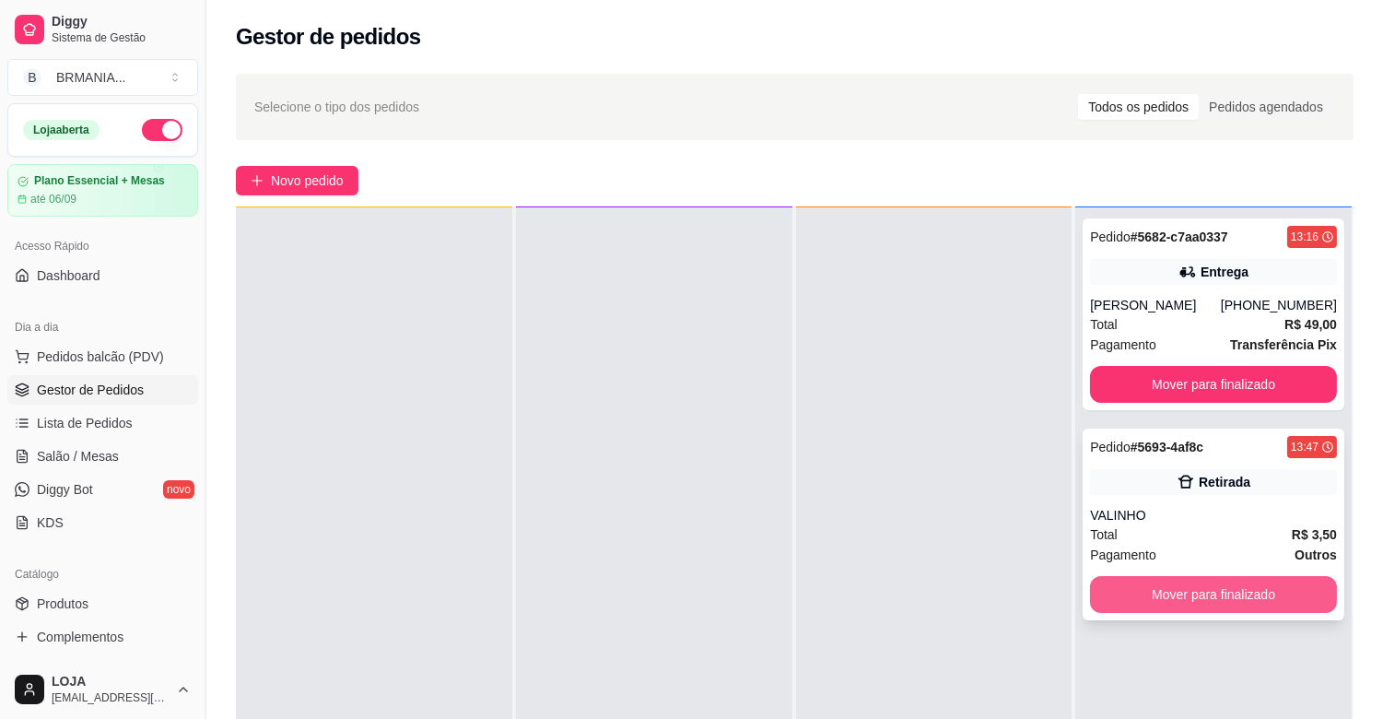
click at [1276, 571] on div "Pedido # 5693-4af8c 13:47 Retirada VALINHO Total R$ 3,50 Pagamento Outros Mover…" at bounding box center [1214, 525] width 262 height 192
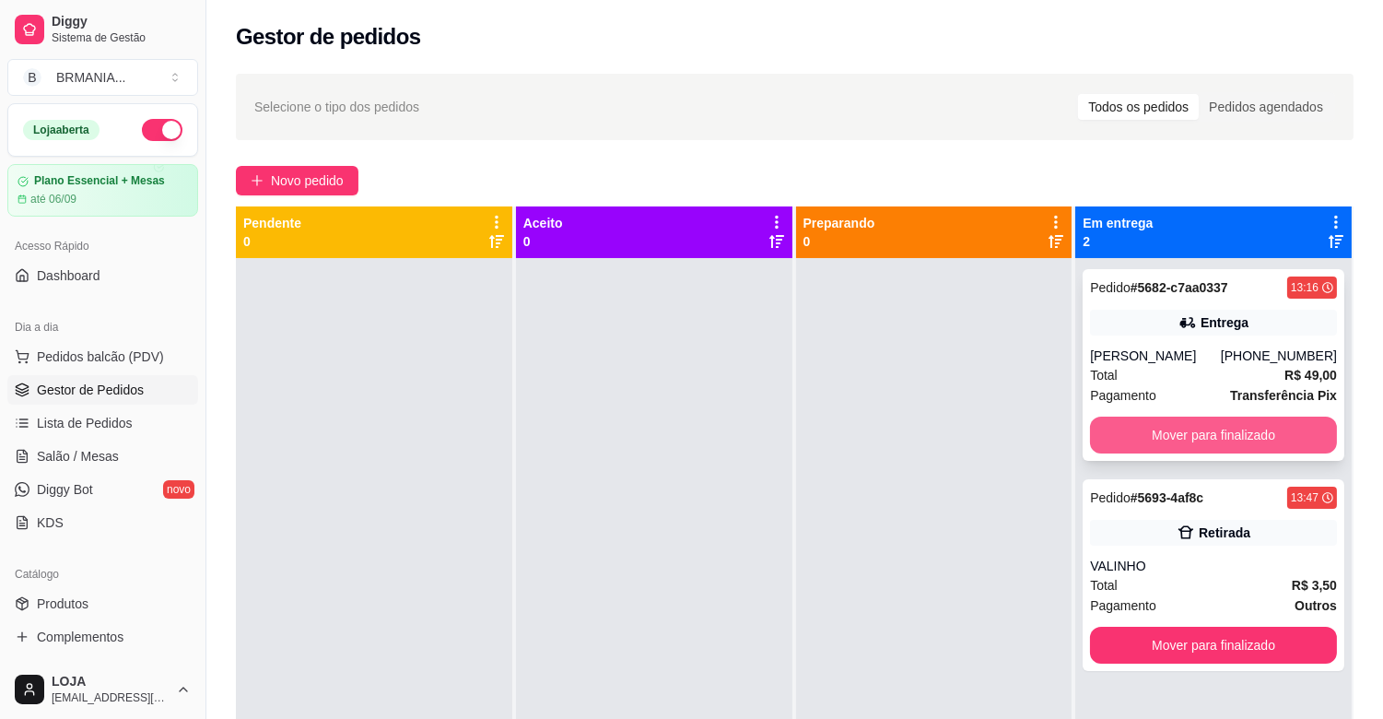
click at [1170, 436] on button "Mover para finalizado" at bounding box center [1213, 435] width 247 height 37
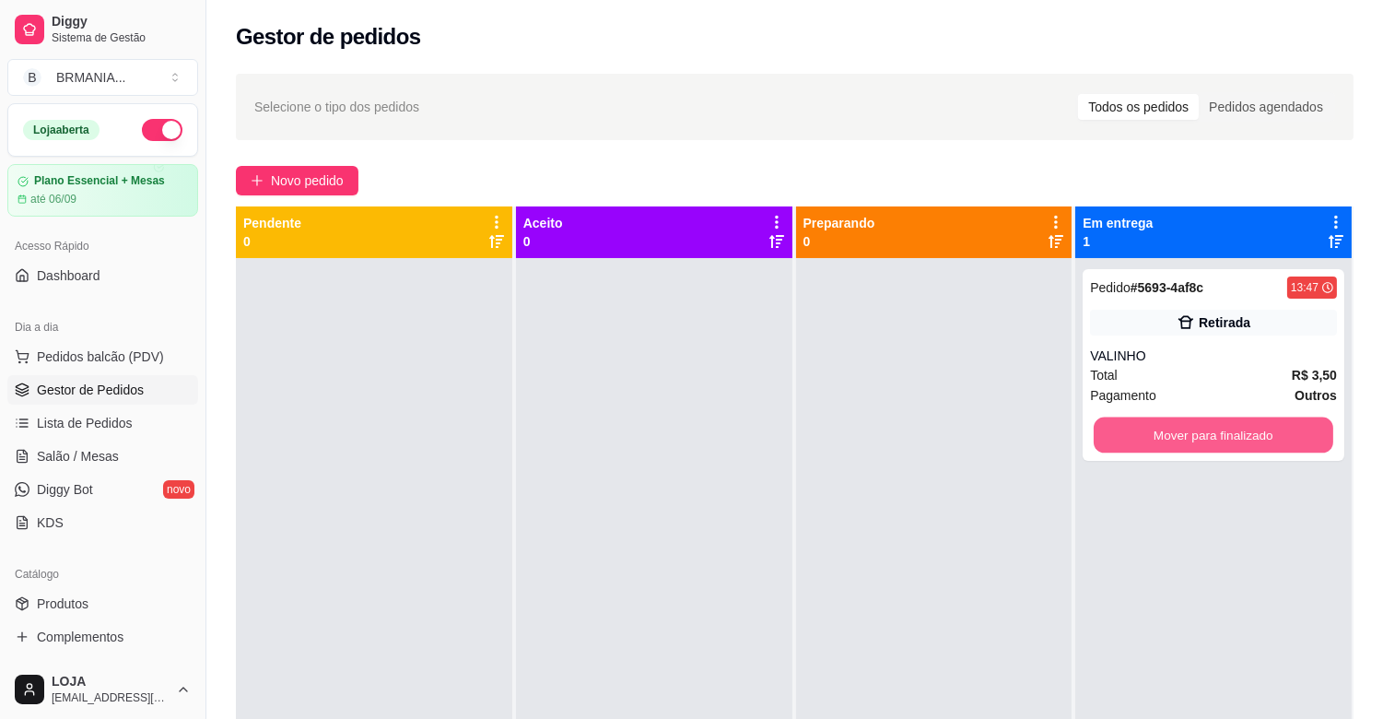
click at [1170, 436] on button "Mover para finalizado" at bounding box center [1214, 436] width 240 height 36
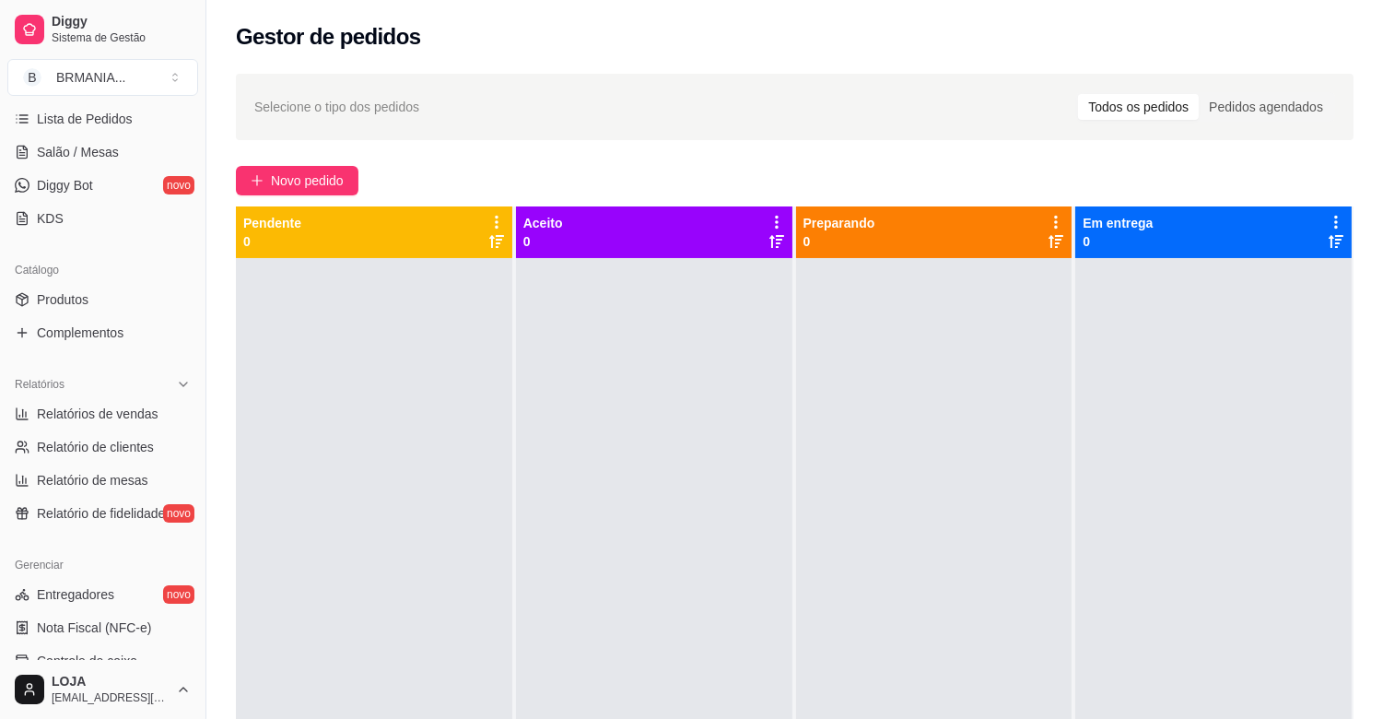
scroll to position [374, 0]
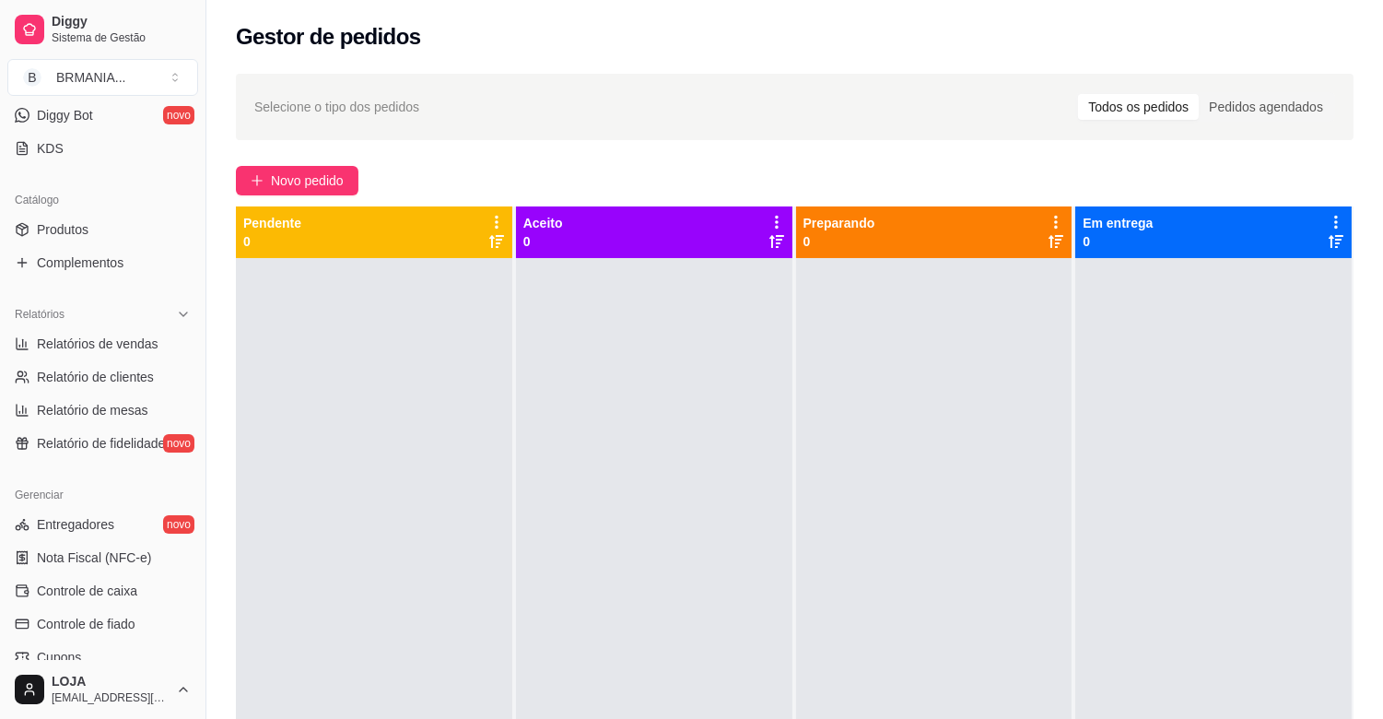
click at [213, 513] on div "Selecione o tipo dos pedidos Todos os pedidos Pedidos agendados Novo pedido Pen…" at bounding box center [794, 505] width 1177 height 885
click at [123, 335] on span "Relatórios de vendas" at bounding box center [98, 344] width 122 height 18
select select "ALL"
select select "0"
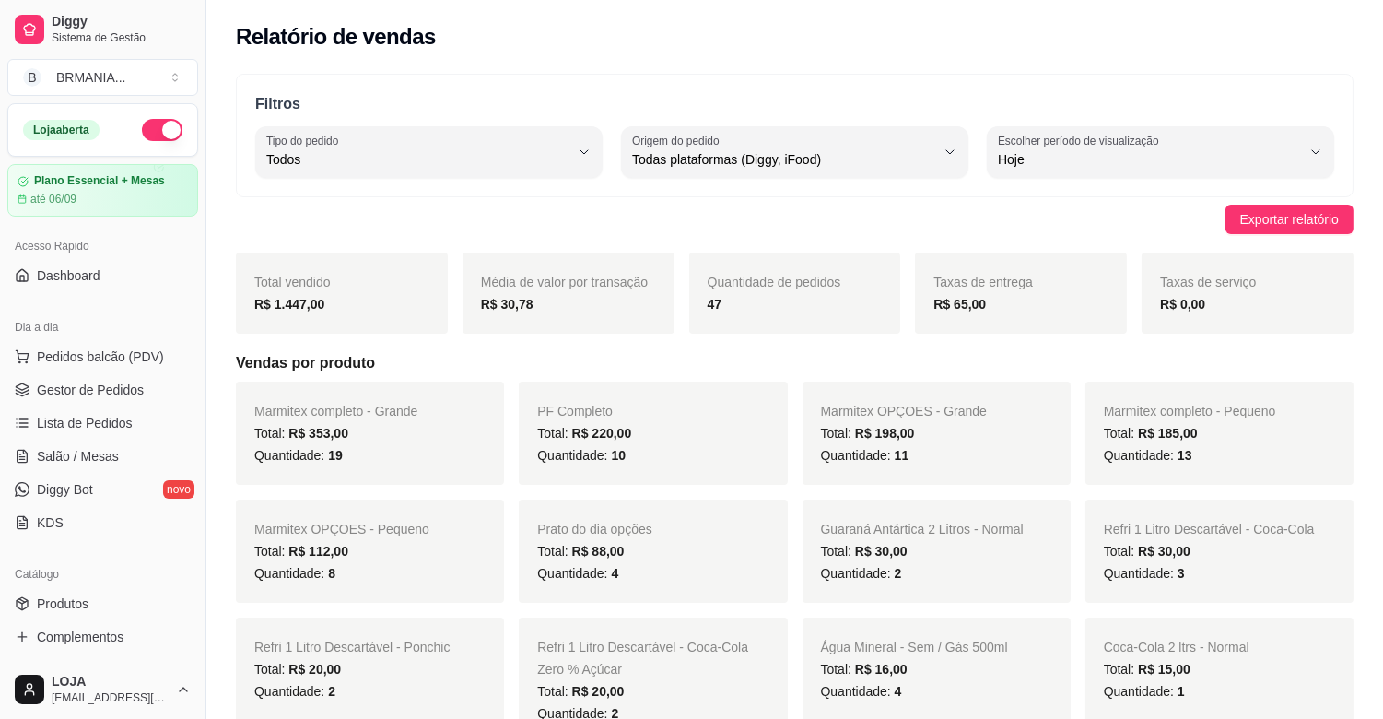
click at [144, 117] on div "Loja aberta" at bounding box center [102, 130] width 189 height 52
click at [149, 130] on button "button" at bounding box center [162, 130] width 41 height 22
click at [111, 394] on span "Gestor de Pedidos" at bounding box center [90, 390] width 107 height 18
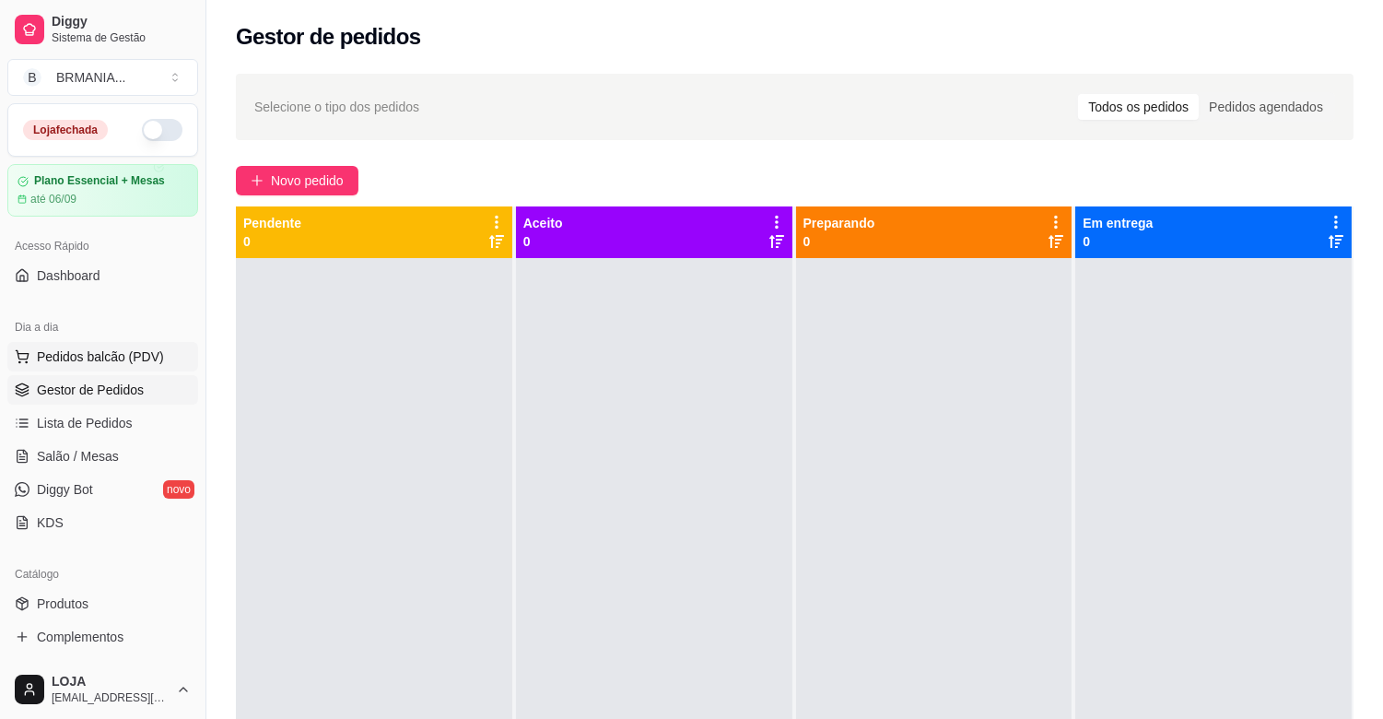
click at [115, 350] on span "Pedidos balcão (PDV)" at bounding box center [100, 356] width 127 height 18
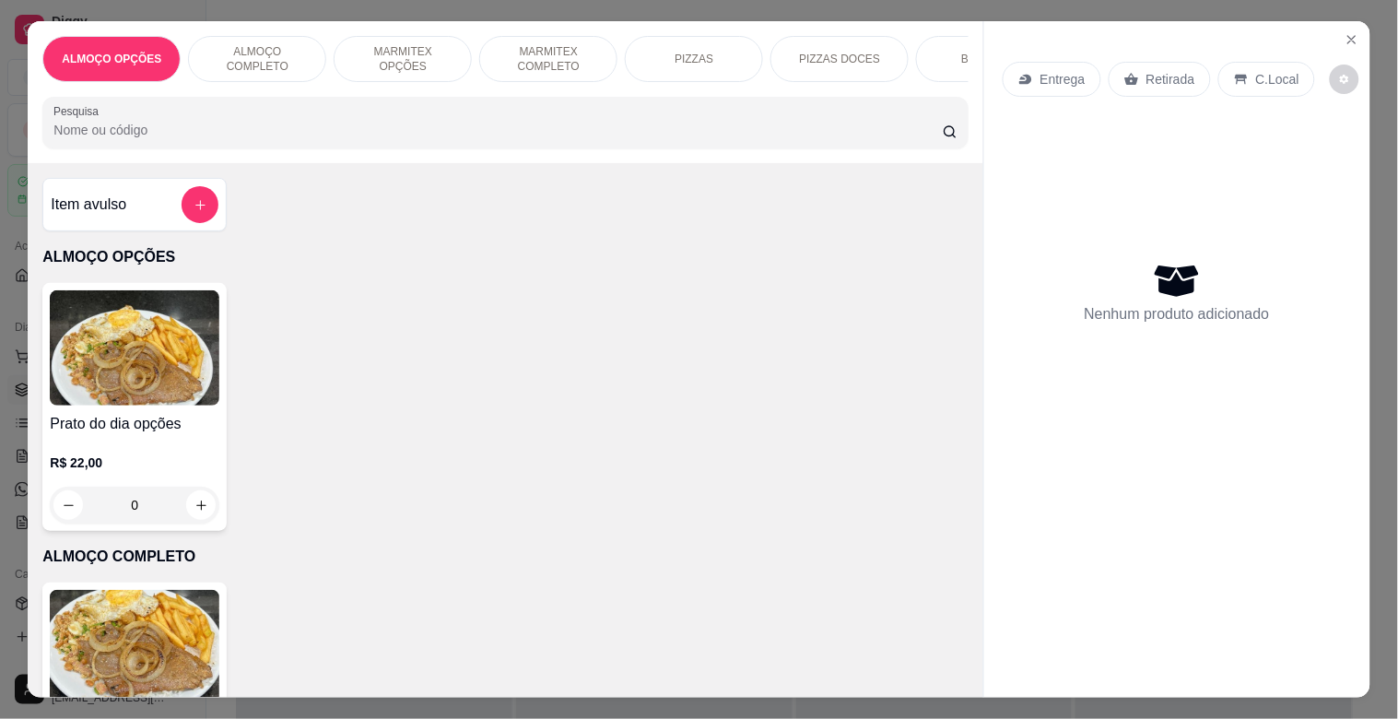
click at [308, 129] on input "Pesquisa" at bounding box center [497, 130] width 889 height 18
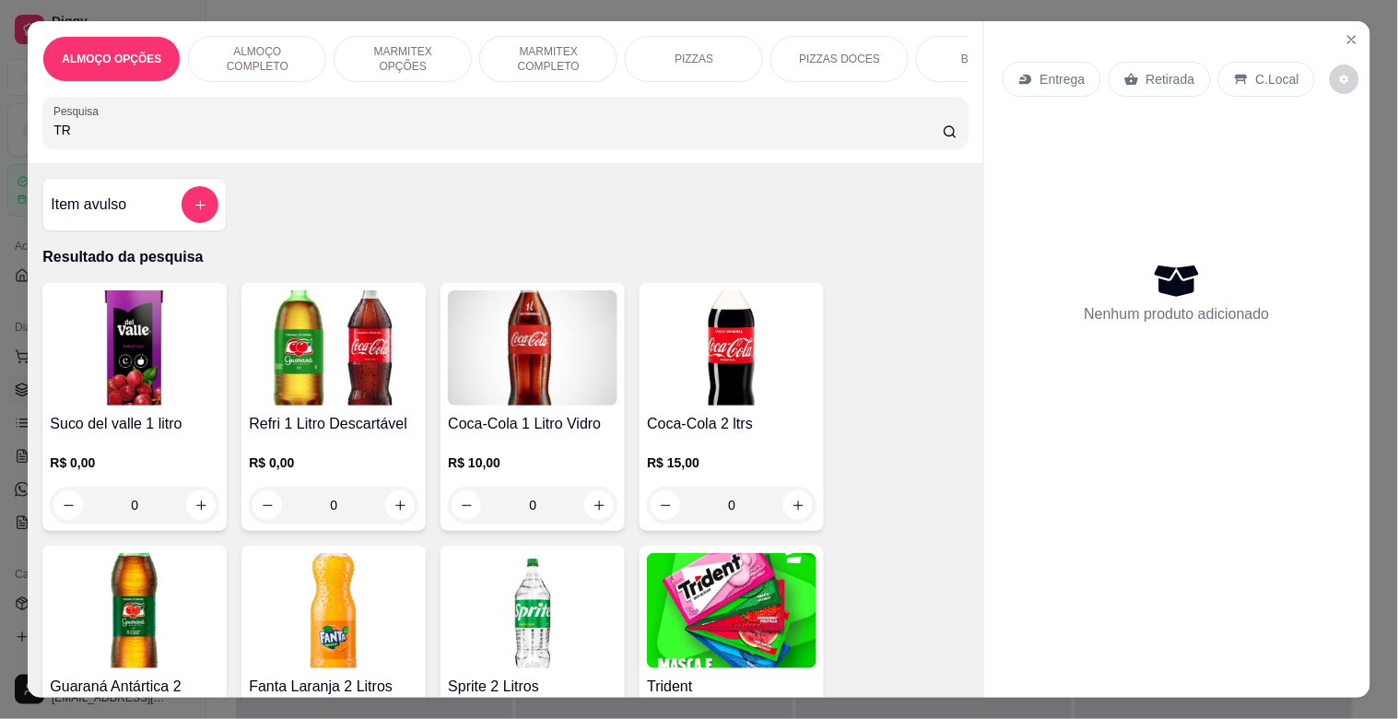
type input "TR"
click at [703, 596] on img at bounding box center [732, 610] width 170 height 115
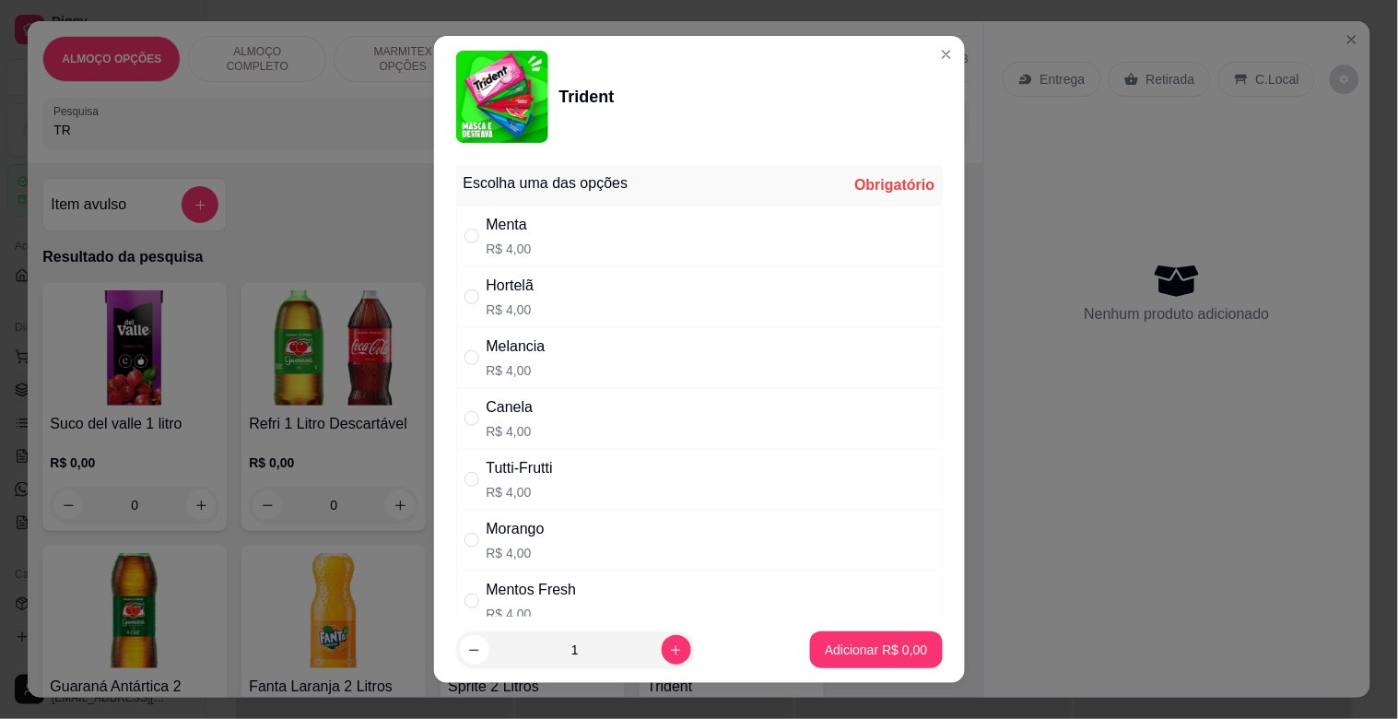
click at [544, 231] on div "Menta R$ 4,00" at bounding box center [699, 236] width 487 height 61
radio input "true"
click at [852, 651] on p "Adicionar R$ 4,00" at bounding box center [876, 650] width 102 height 18
type input "1"
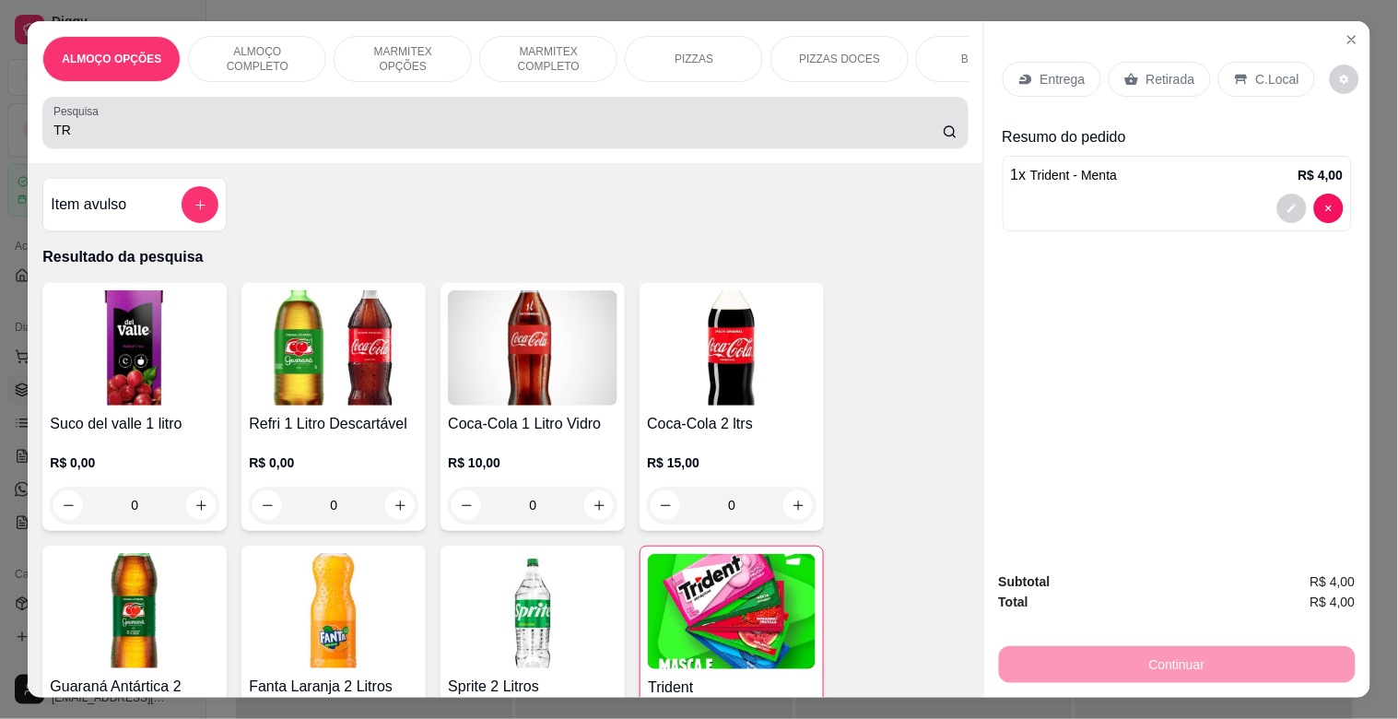
click at [245, 122] on div "TR" at bounding box center [504, 122] width 903 height 37
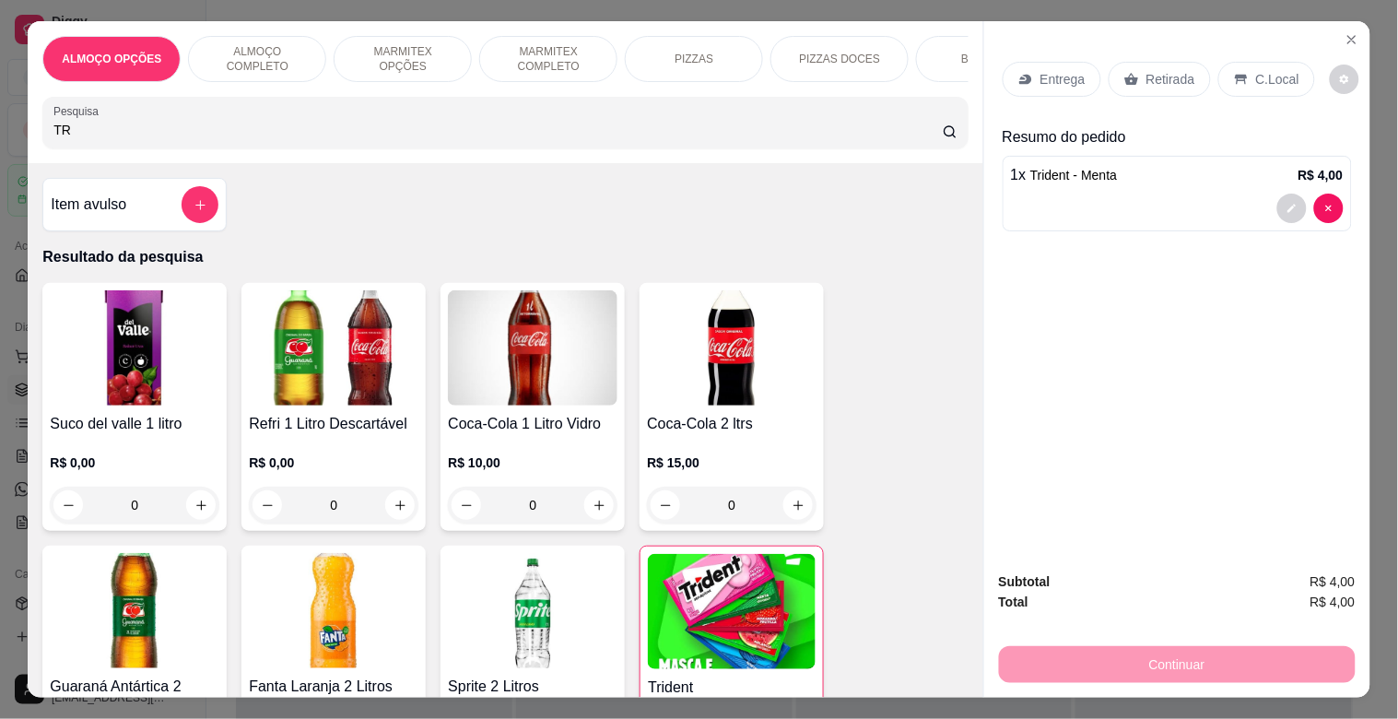
type input "T"
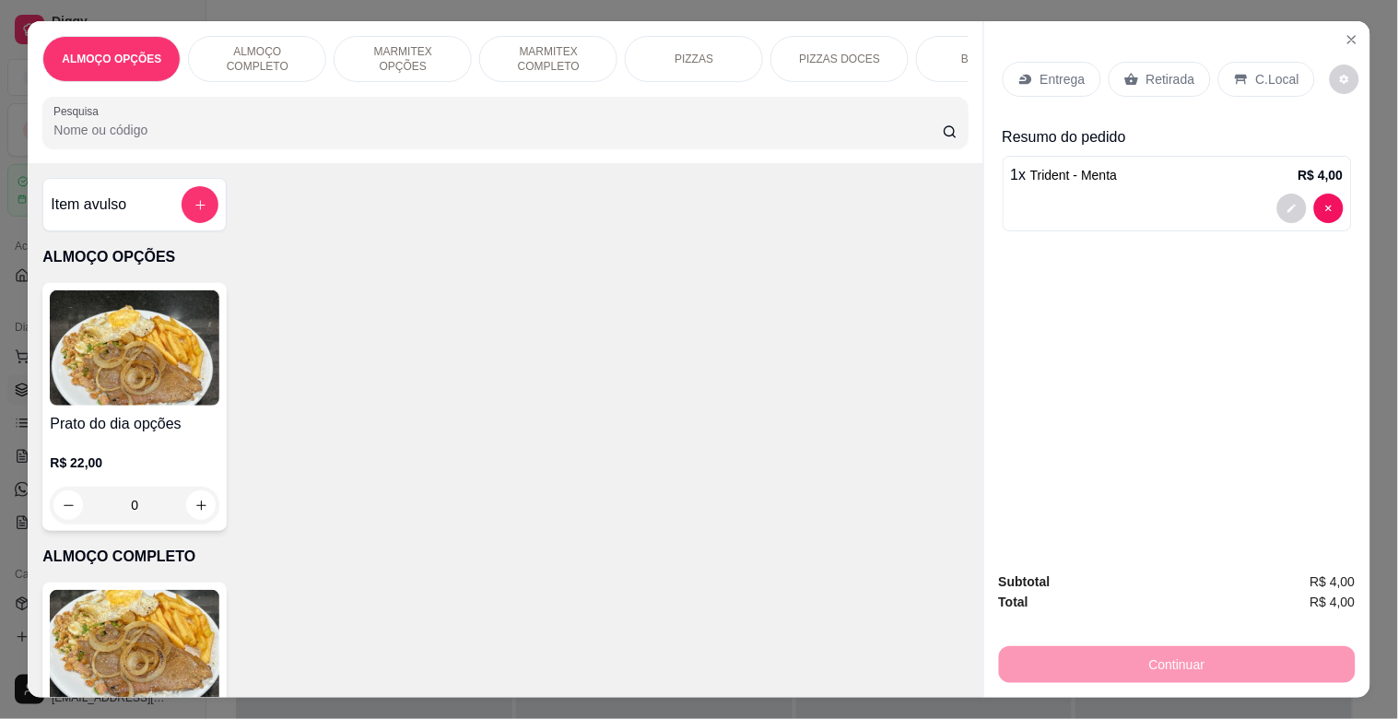
click at [131, 596] on div "PF Completo R$ 22,00 0" at bounding box center [134, 706] width 184 height 248
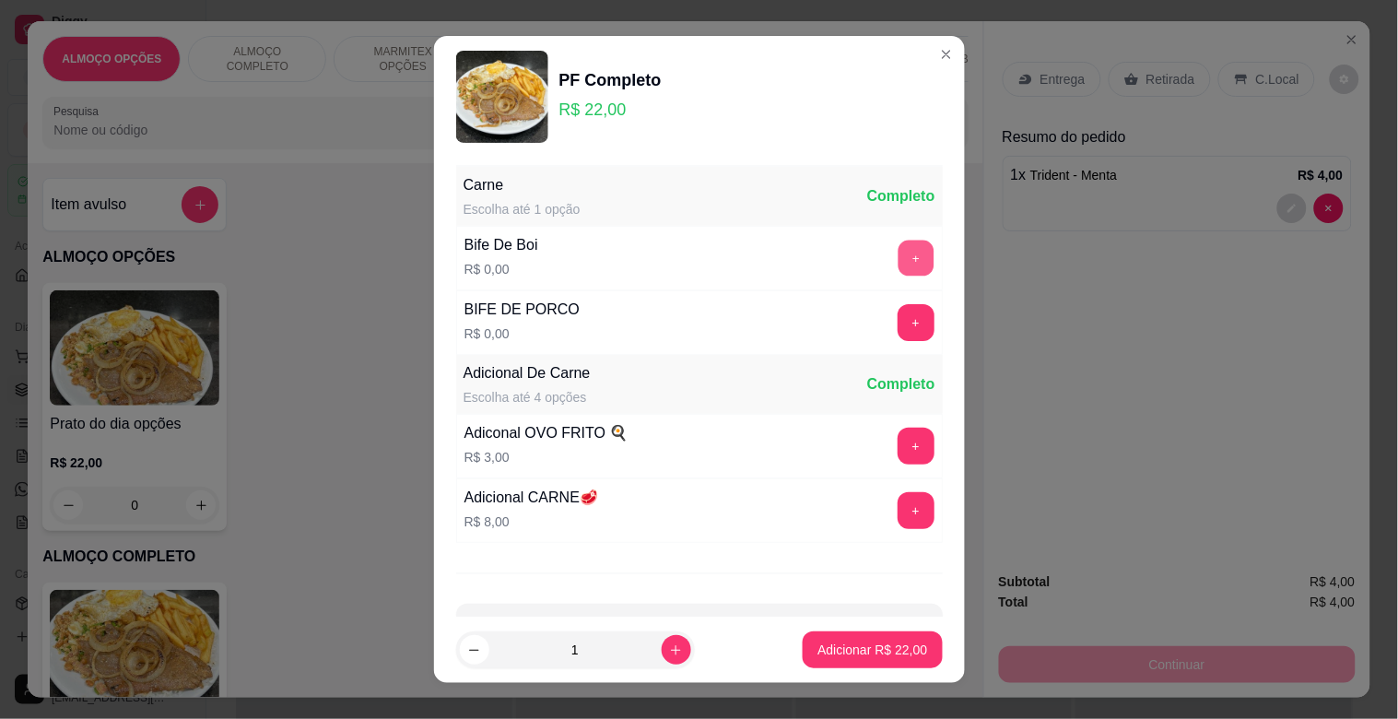
click at [898, 241] on button "+" at bounding box center [916, 259] width 36 height 36
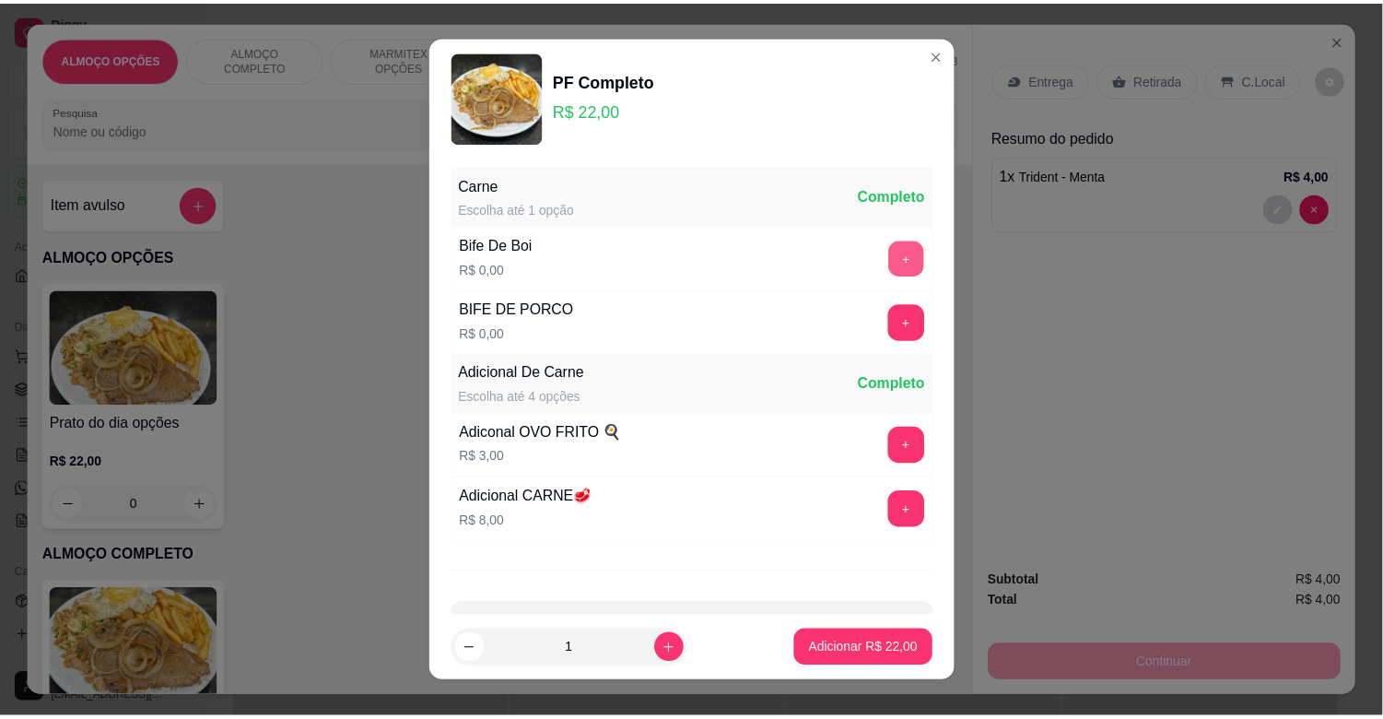
scroll to position [65, 0]
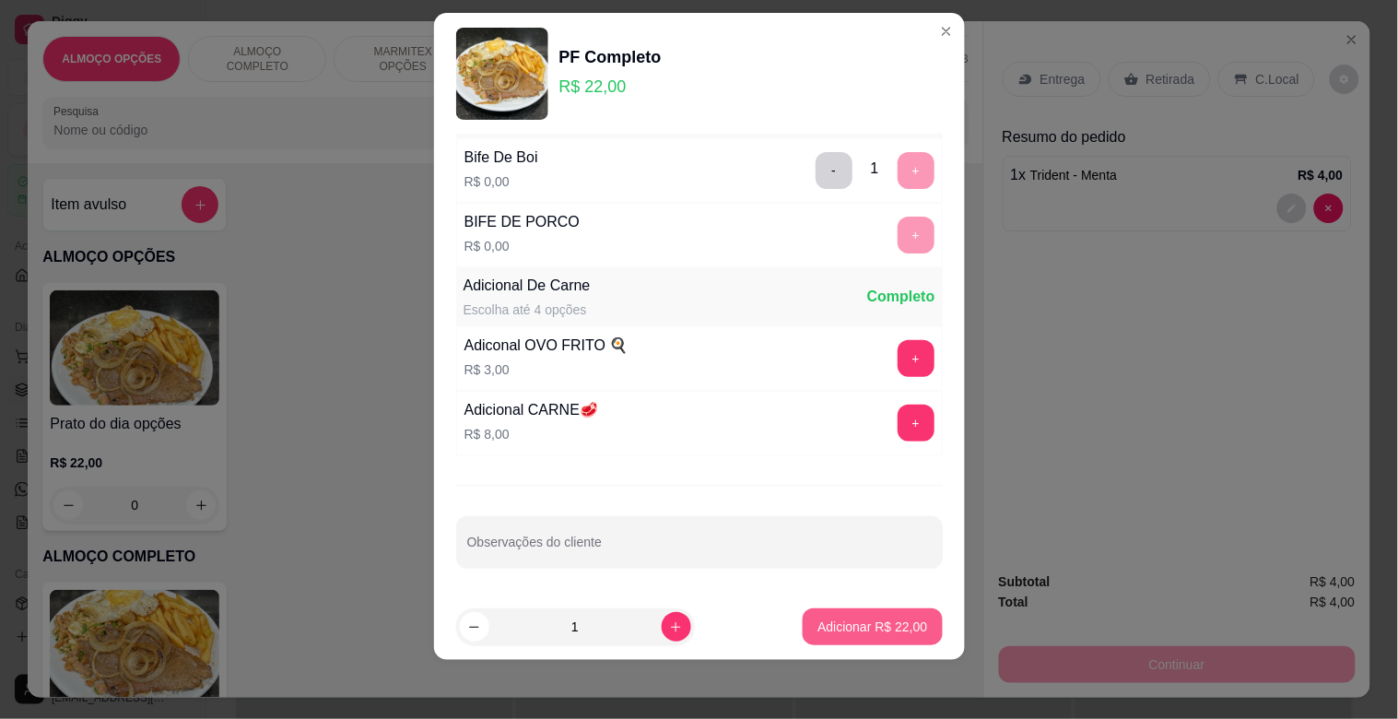
click at [866, 642] on button "Adicionar R$ 22,00" at bounding box center [872, 626] width 139 height 37
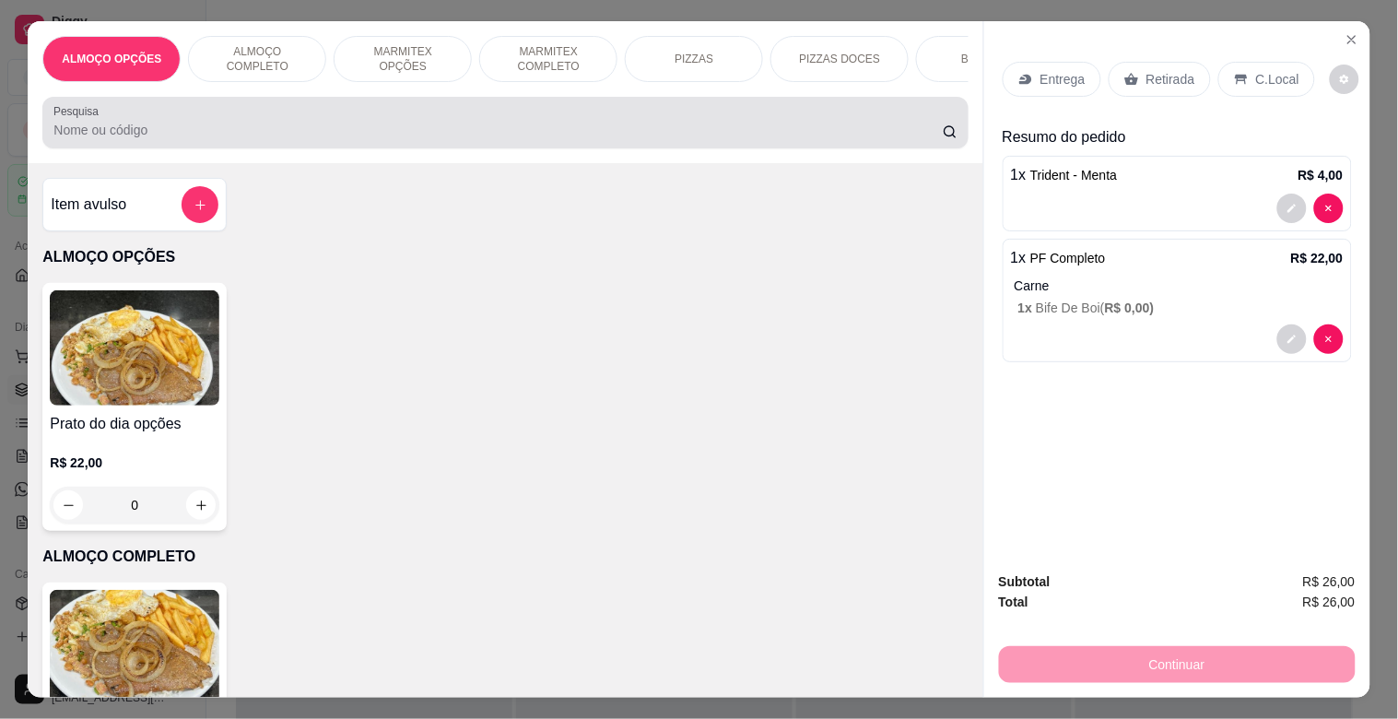
click at [473, 123] on div at bounding box center [504, 122] width 903 height 37
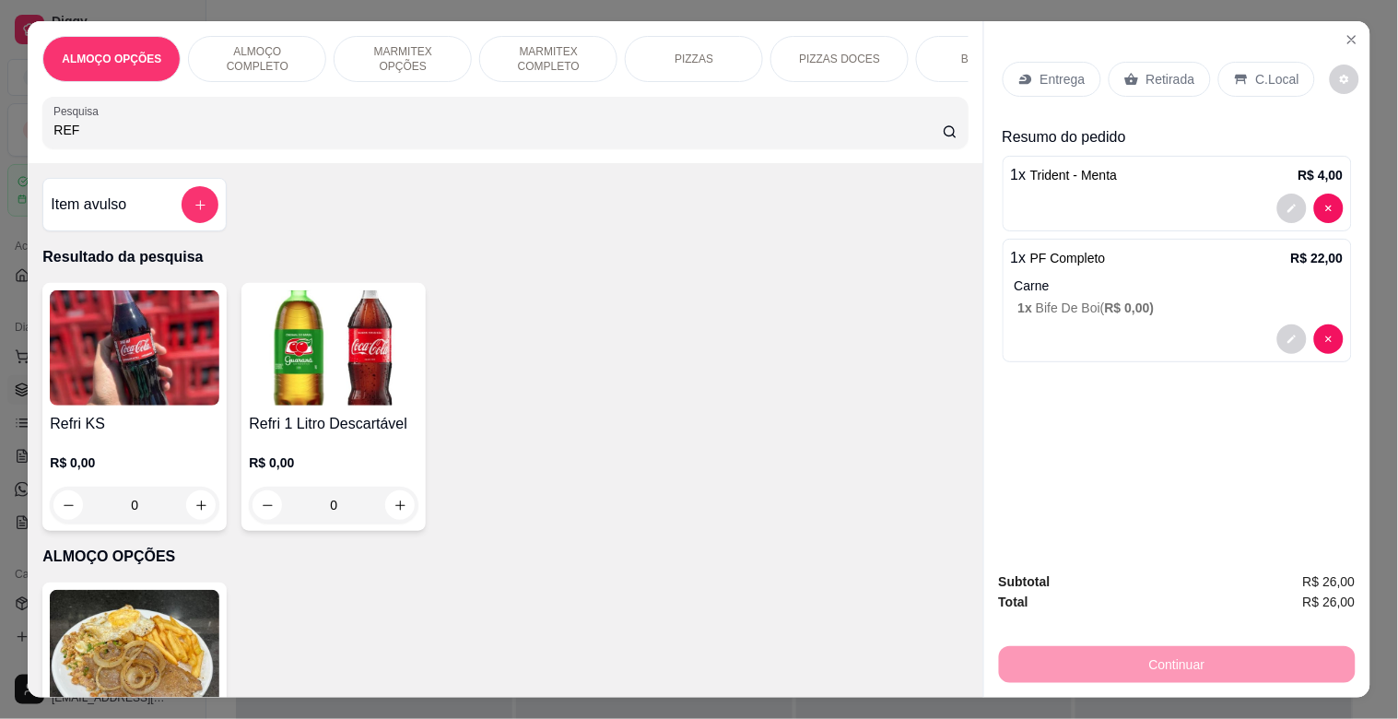
type input "REF"
click at [379, 392] on img at bounding box center [334, 347] width 170 height 115
click at [643, 249] on div "Coca-Cola R$ 10,00" at bounding box center [698, 250] width 487 height 61
radio input "true"
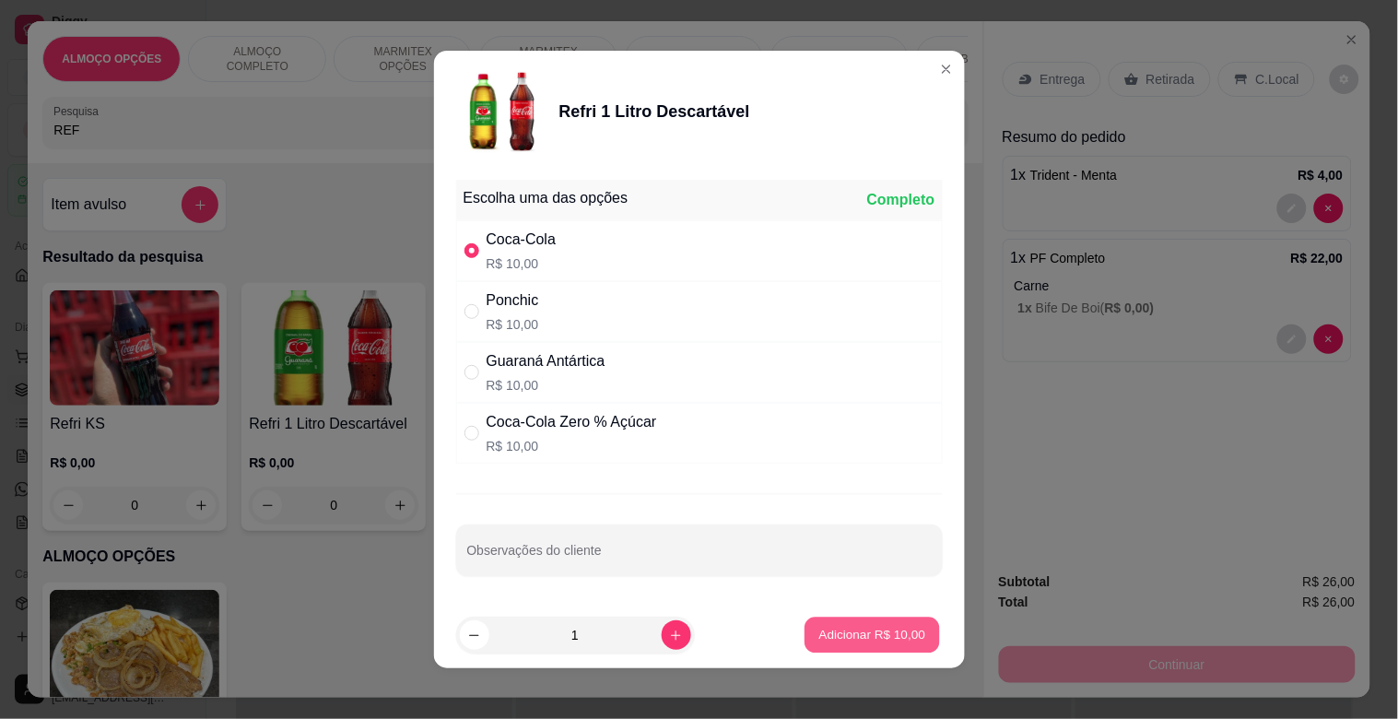
click at [858, 636] on p "Adicionar R$ 10,00" at bounding box center [872, 635] width 107 height 18
type input "1"
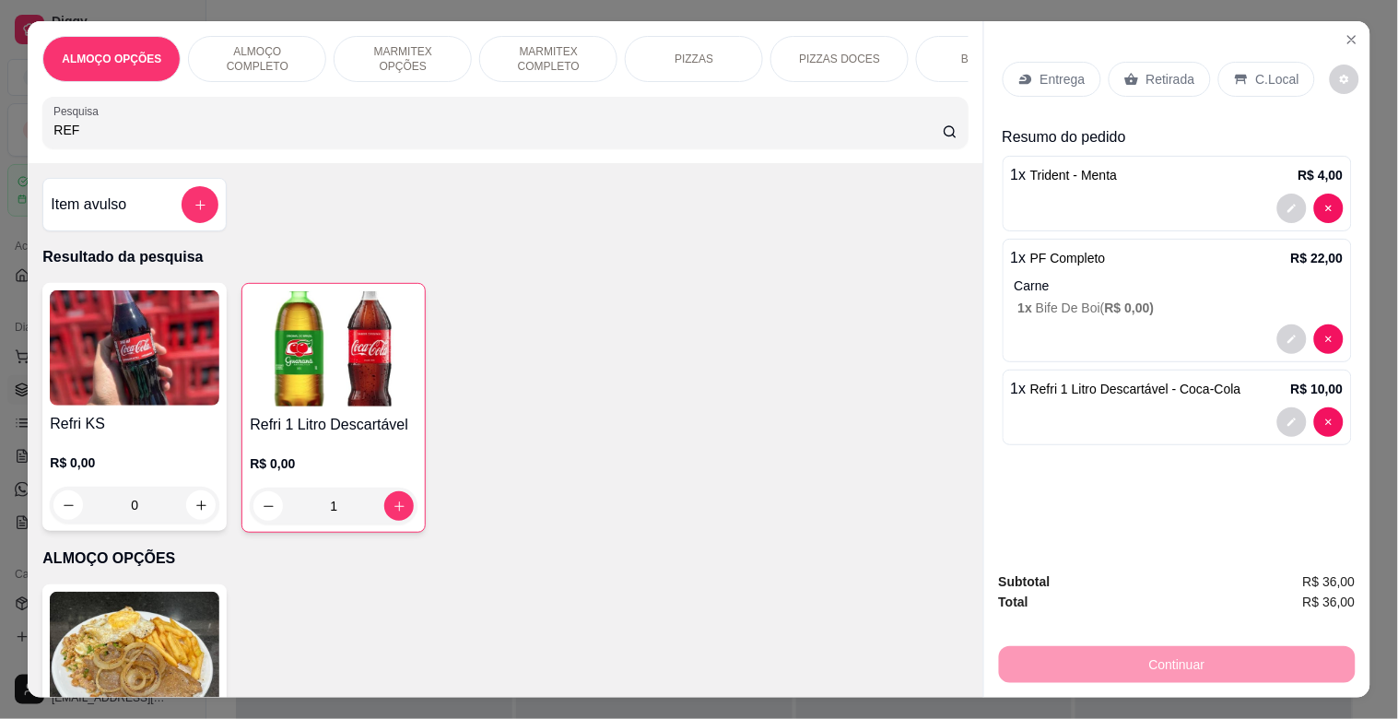
click at [1256, 75] on p "C.Local" at bounding box center [1277, 79] width 43 height 18
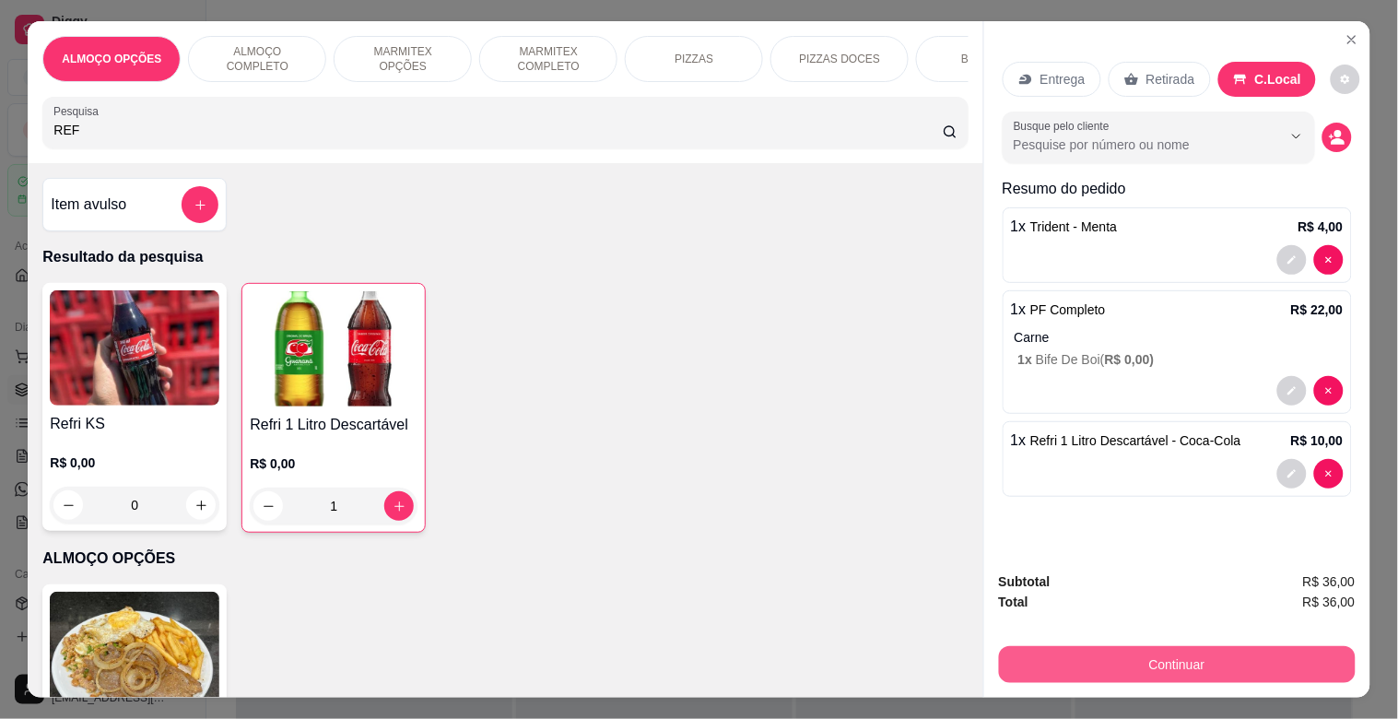
click at [1178, 649] on button "Continuar" at bounding box center [1177, 664] width 357 height 37
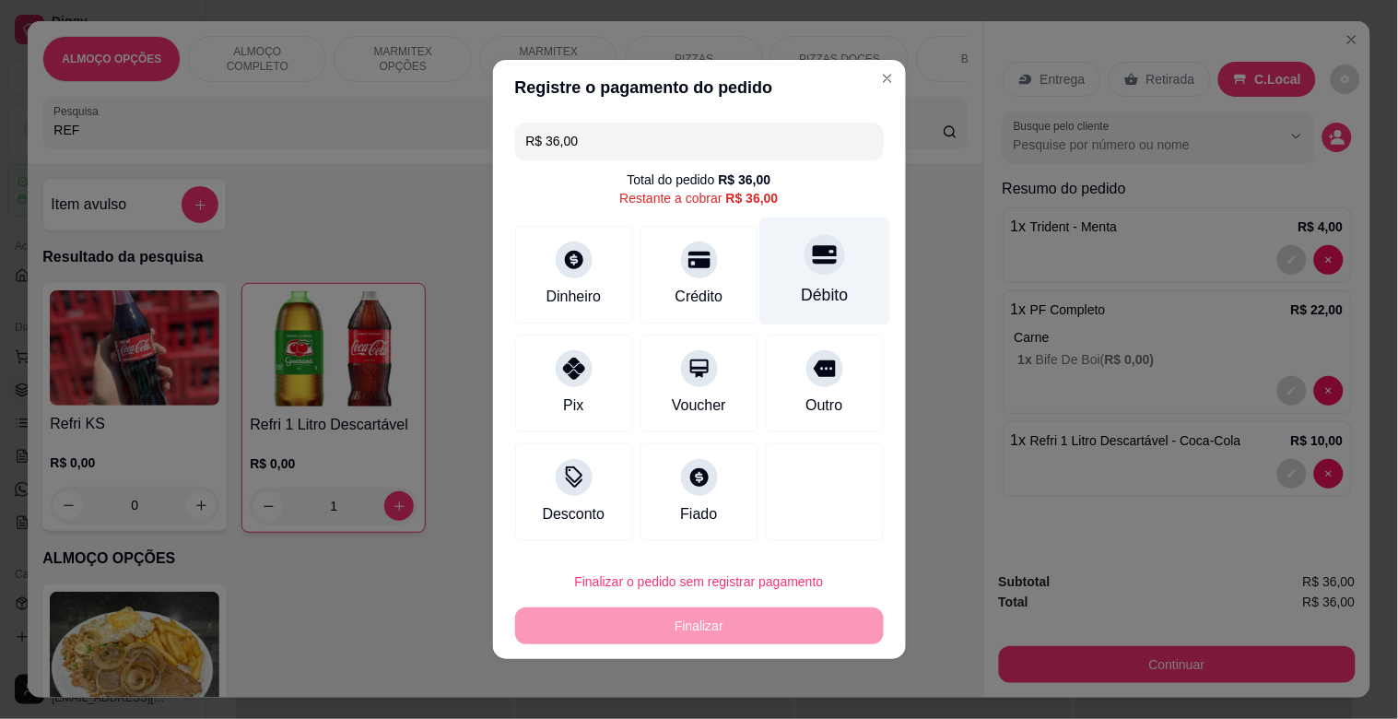
click at [813, 276] on div "Débito" at bounding box center [824, 272] width 130 height 108
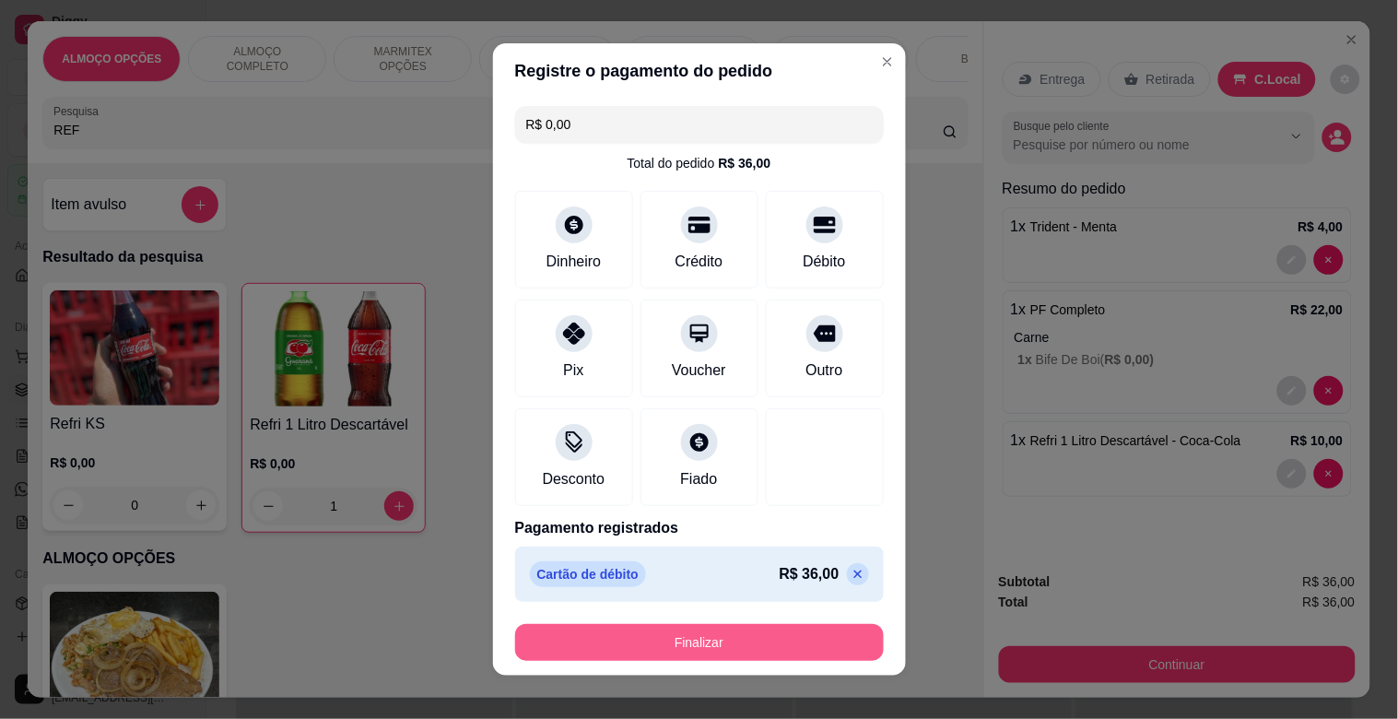
click at [715, 642] on button "Finalizar" at bounding box center [699, 642] width 369 height 37
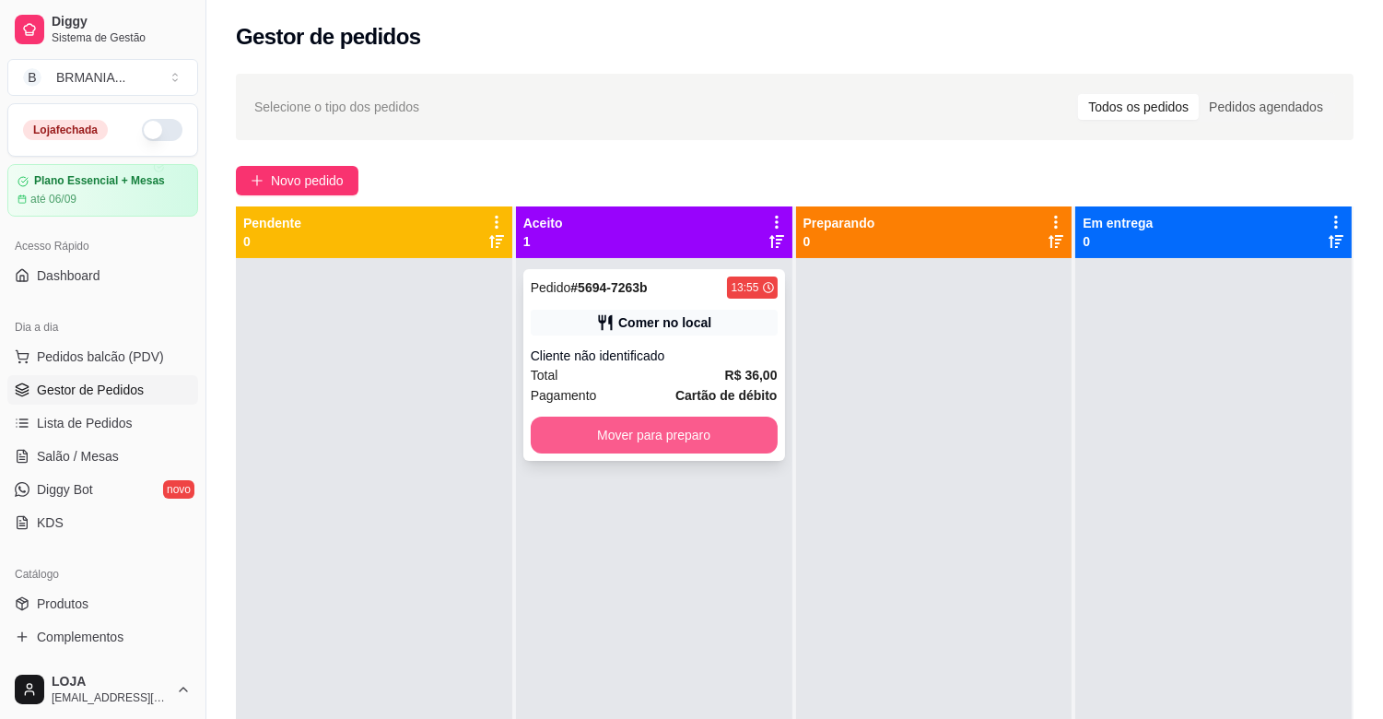
click at [654, 435] on button "Mover para preparo" at bounding box center [654, 435] width 247 height 37
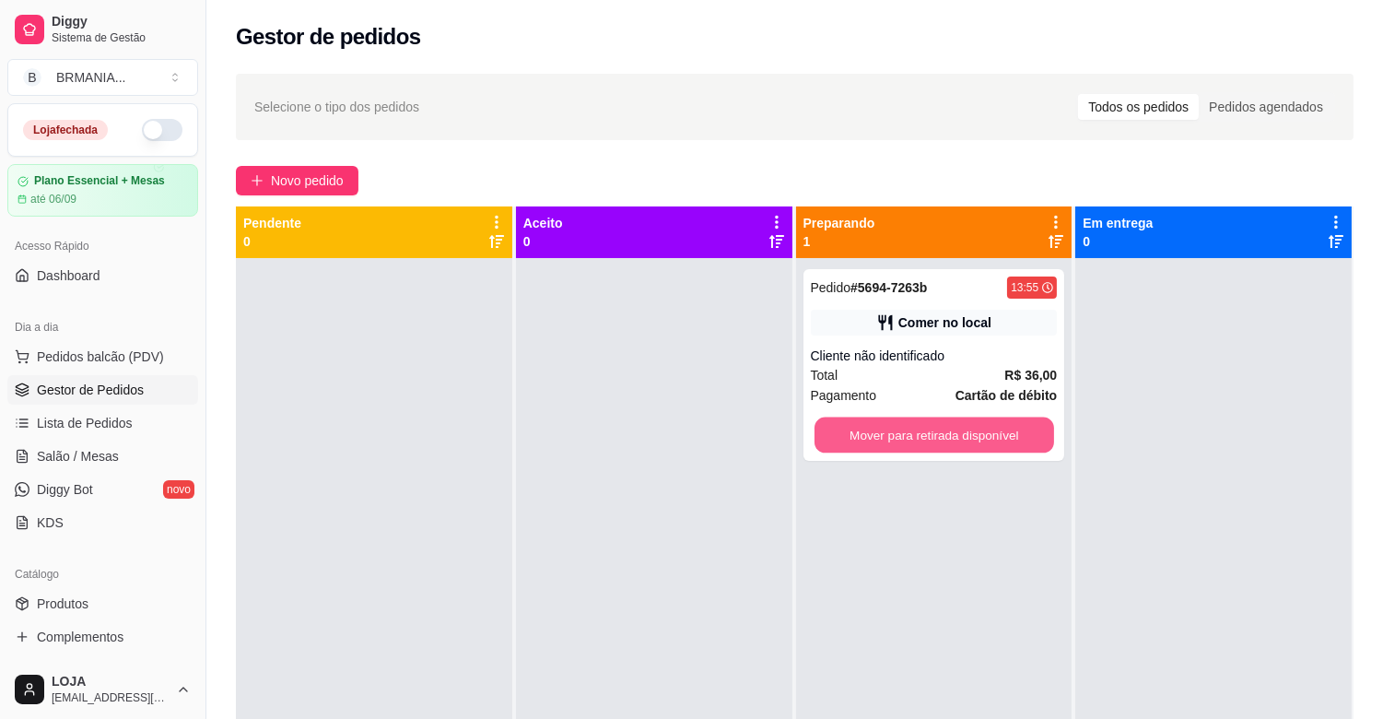
click at [923, 440] on button "Mover para retirada disponível" at bounding box center [935, 436] width 240 height 36
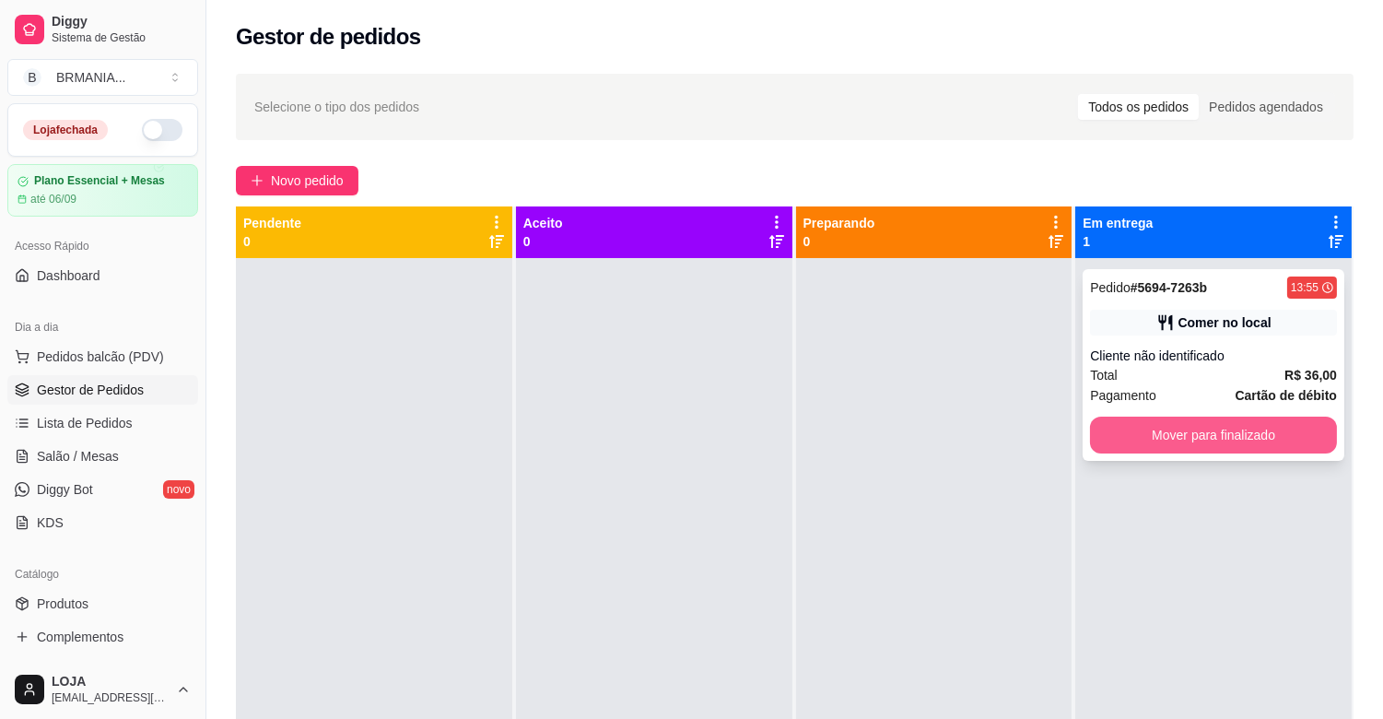
click at [1187, 426] on button "Mover para finalizado" at bounding box center [1213, 435] width 247 height 37
